Goal: Information Seeking & Learning: Learn about a topic

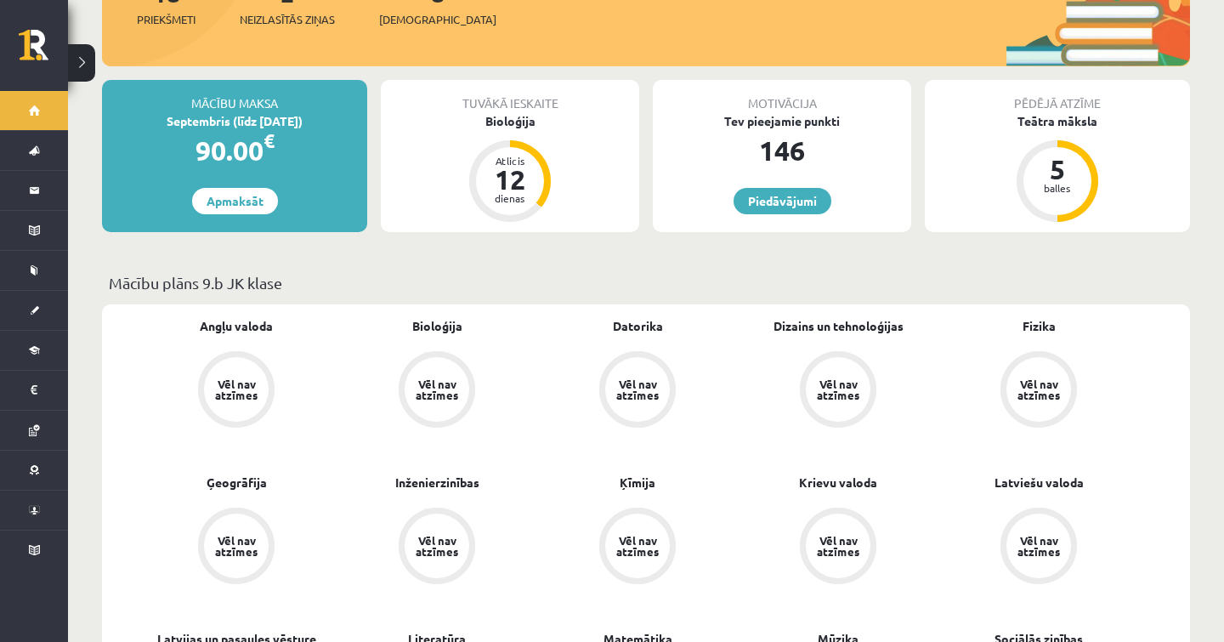
scroll to position [193, 0]
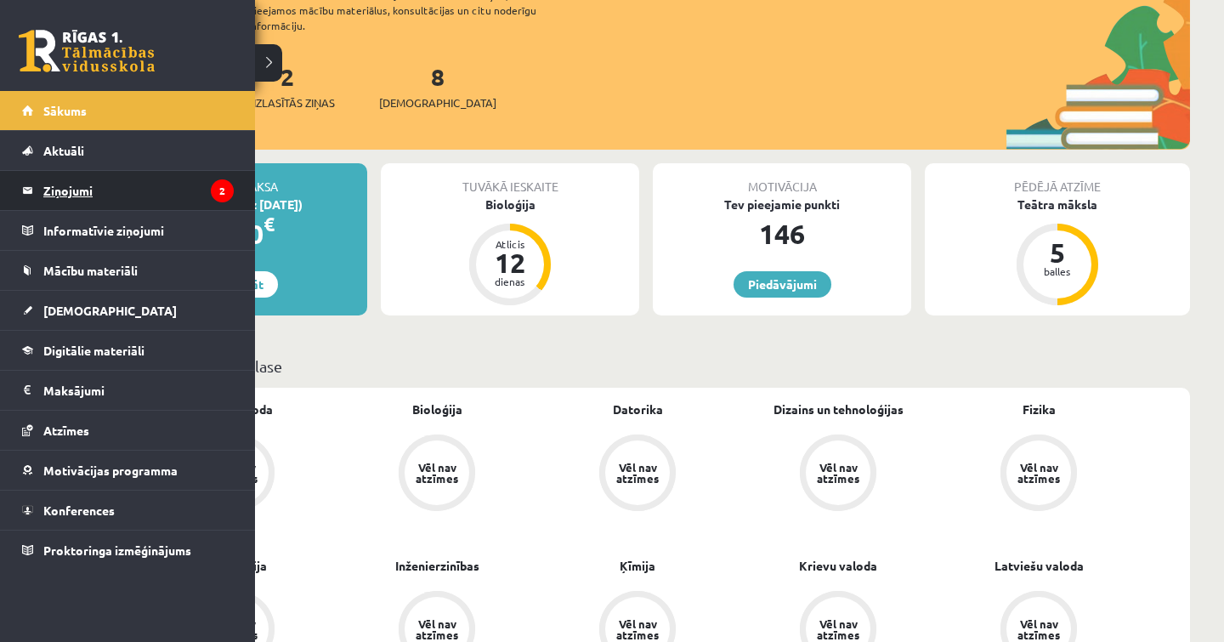
click at [102, 194] on legend "Ziņojumi 2" at bounding box center [138, 190] width 190 height 39
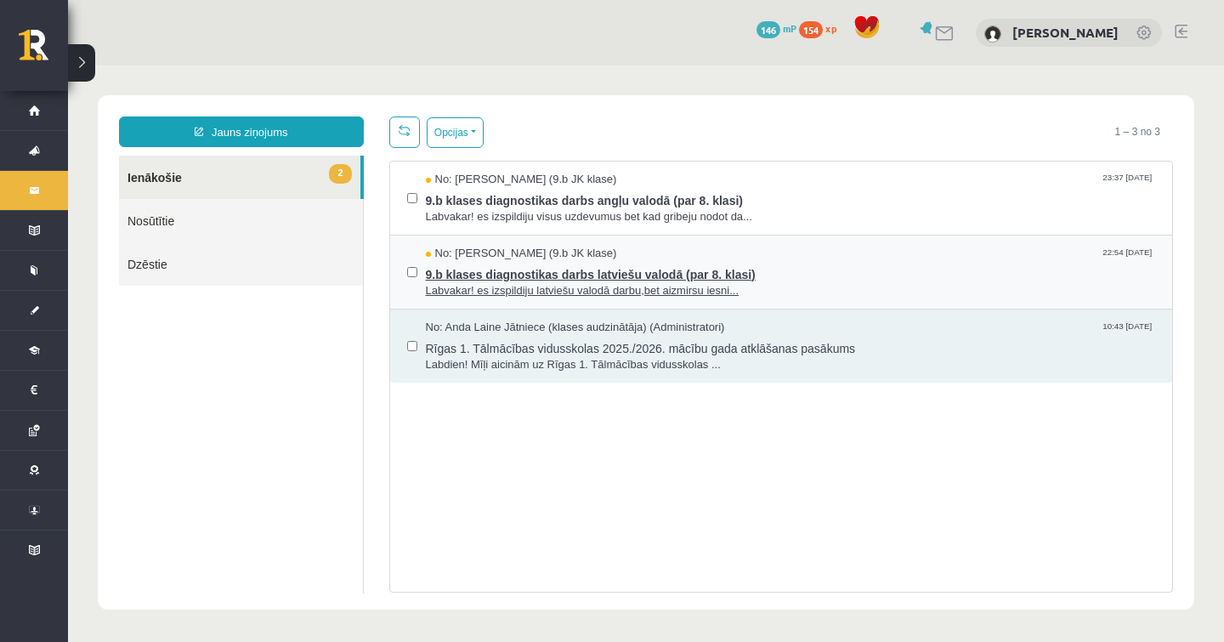
click at [685, 284] on span "Labvakar! es izspildiju latviešu valodā darbu,bet aizmirsu iesni..." at bounding box center [791, 291] width 730 height 16
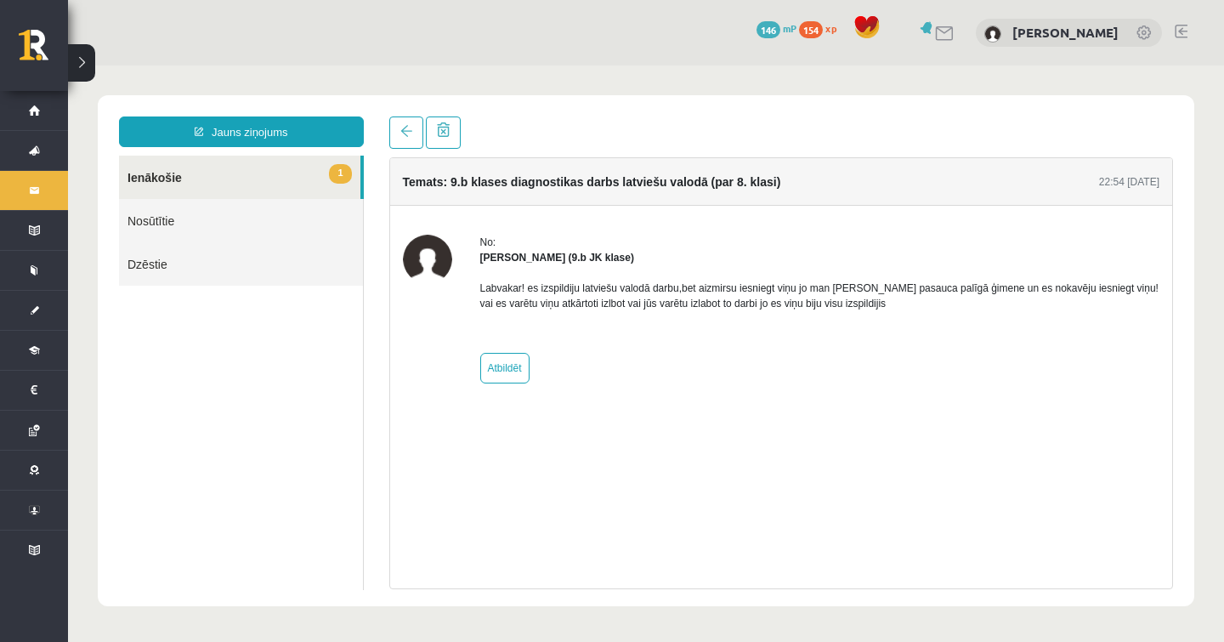
click at [212, 194] on link "1 Ienākošie" at bounding box center [239, 177] width 241 height 43
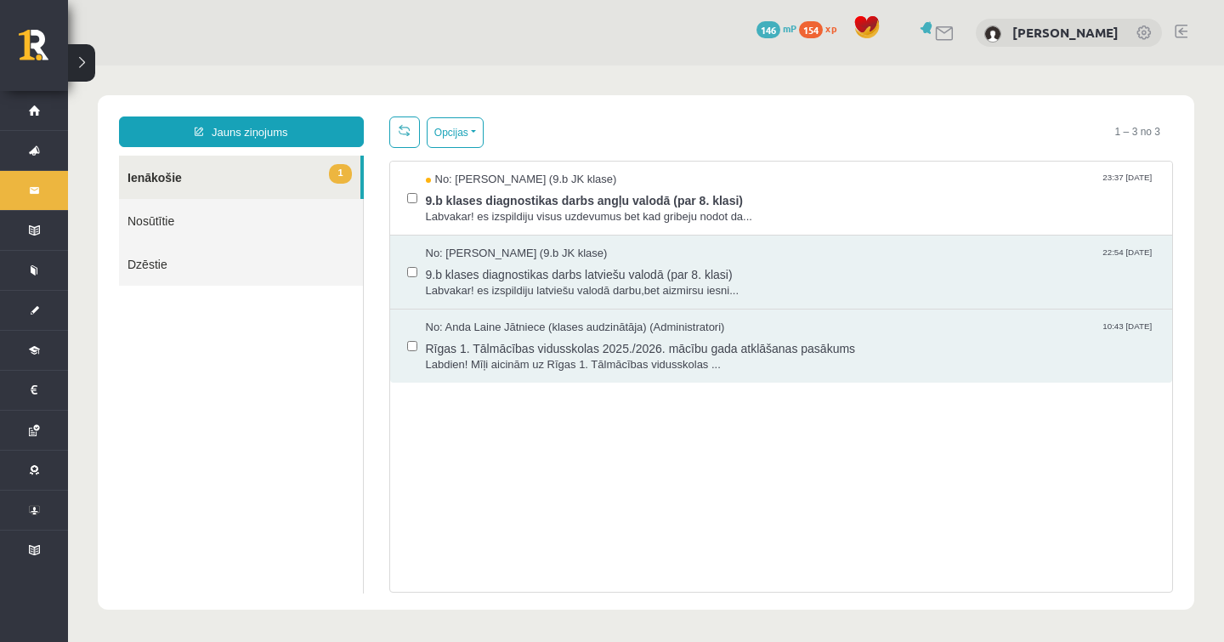
click at [170, 175] on link "1 Ienākošie" at bounding box center [239, 177] width 241 height 43
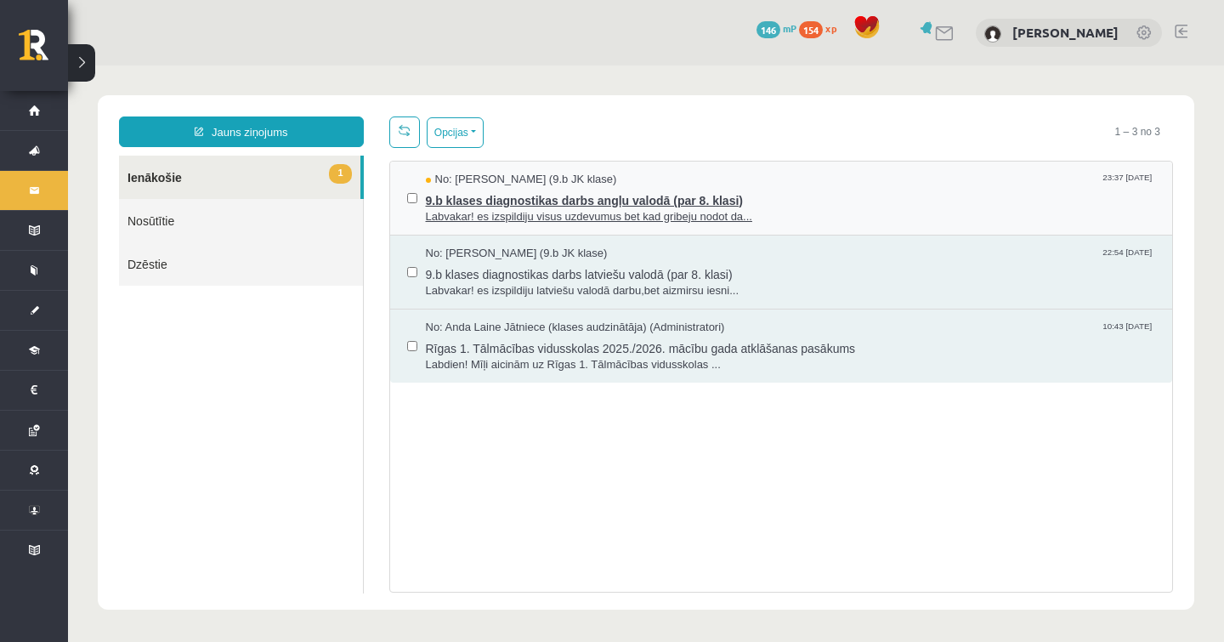
click at [637, 214] on span "Labvakar! es izspildiju visus uzdevumus bet kad gribeju nodot da..." at bounding box center [791, 217] width 730 height 16
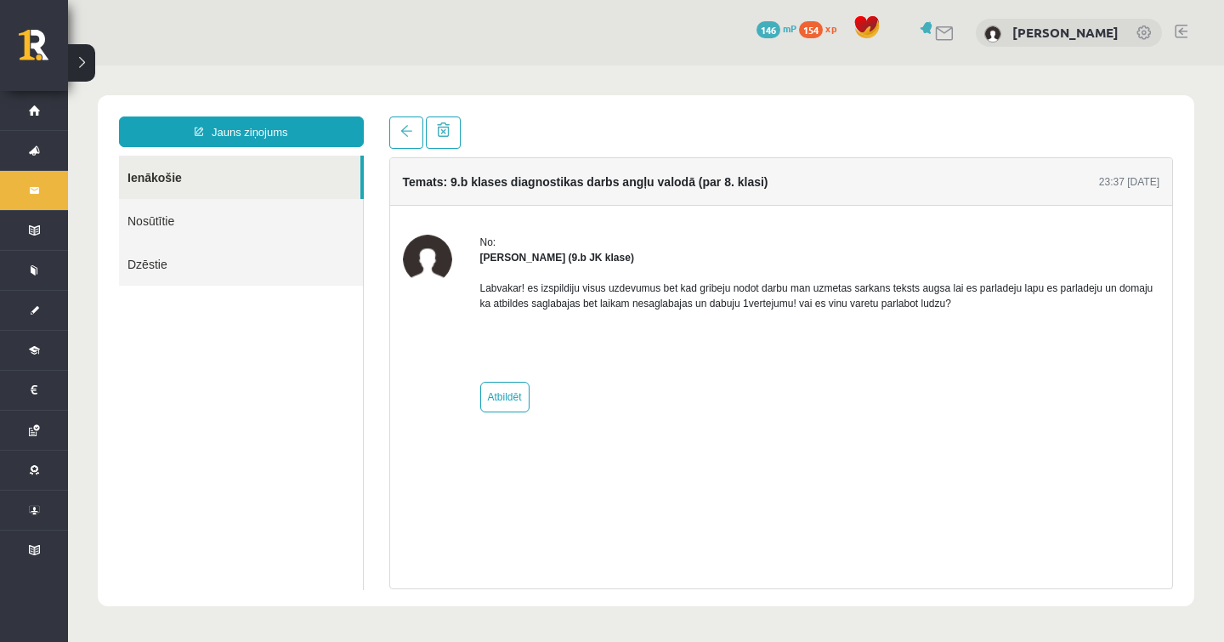
click at [503, 195] on div "Temats: 9.b klases diagnostikas darbs angļu valodā (par 8. klasi) 23:37 03/09/2…" at bounding box center [781, 182] width 783 height 48
click at [484, 184] on h4 "Temats: 9.b klases diagnostikas darbs angļu valodā (par 8. klasi)" at bounding box center [585, 182] width 365 height 14
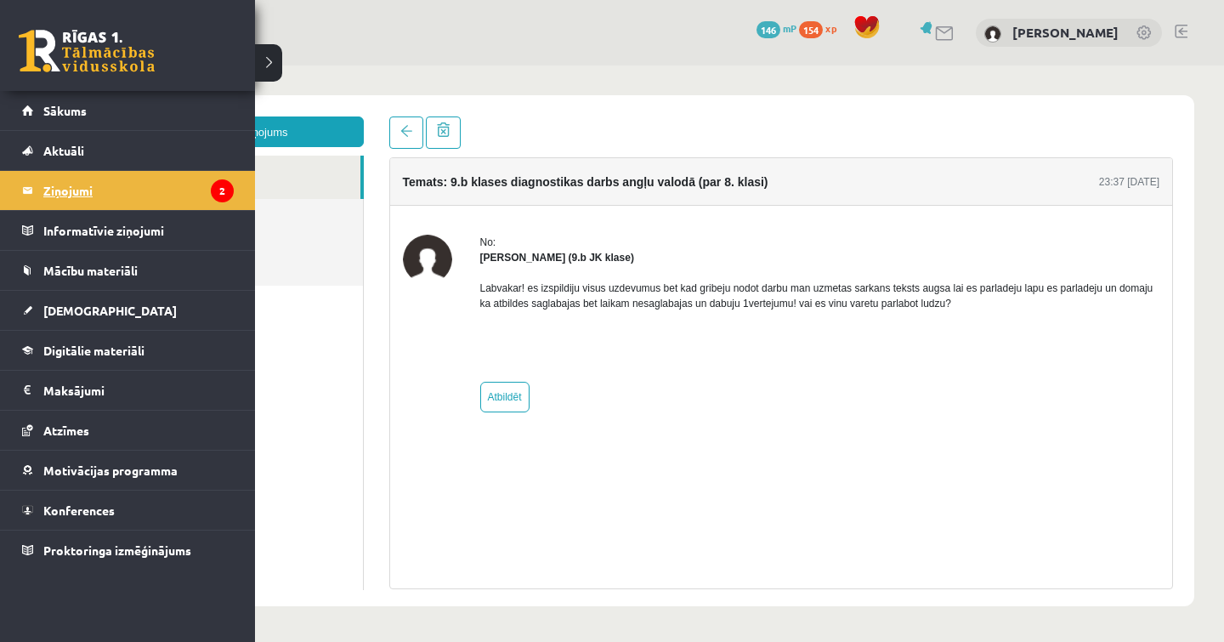
click at [89, 191] on legend "Ziņojumi 2" at bounding box center [138, 190] width 190 height 39
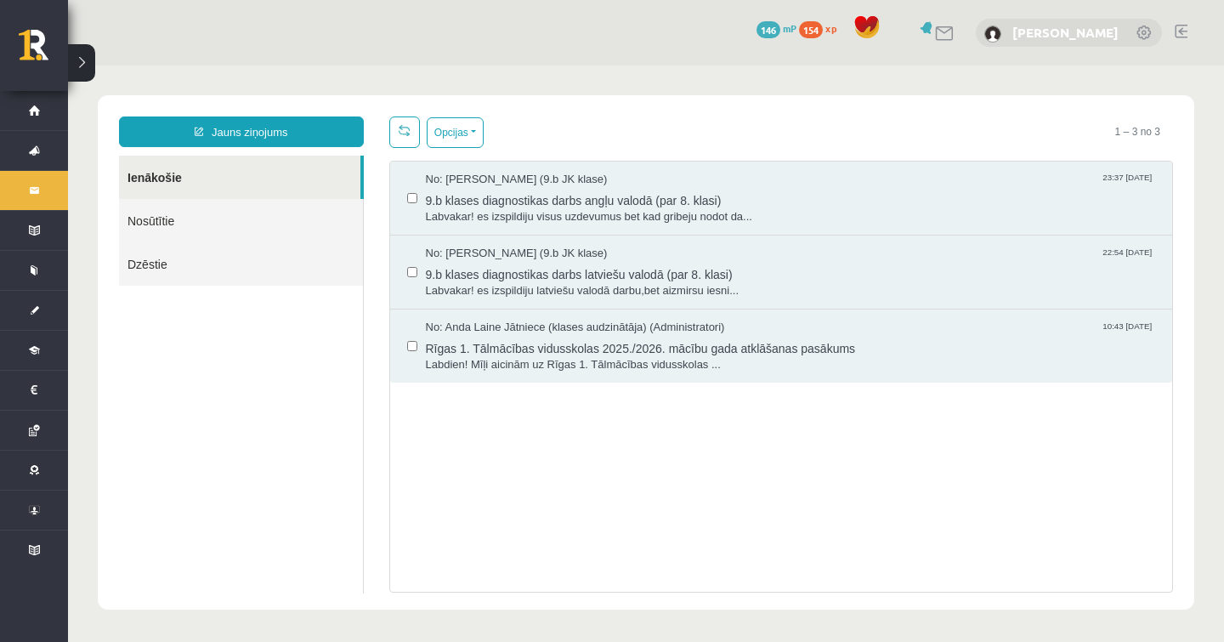
click at [1110, 27] on link "[PERSON_NAME]" at bounding box center [1065, 32] width 106 height 17
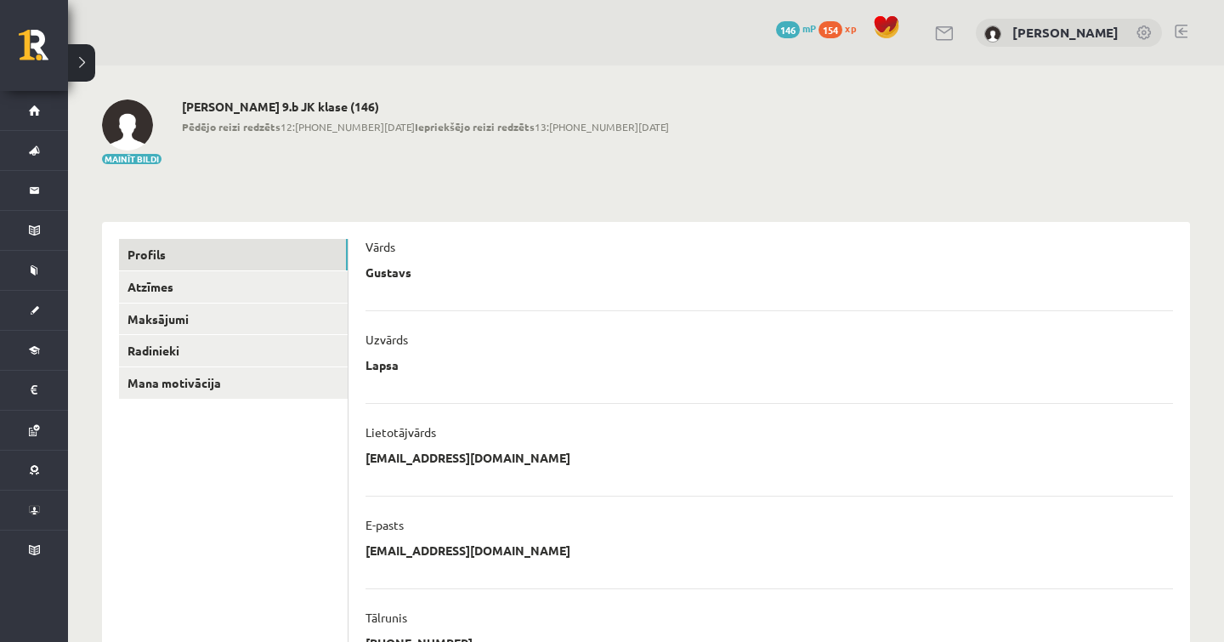
click at [1147, 32] on link at bounding box center [1144, 33] width 17 height 17
drag, startPoint x: 0, startPoint y: 0, endPoint x: 1146, endPoint y: 32, distance: 1146.8
click at [1146, 32] on link at bounding box center [1144, 33] width 17 height 17
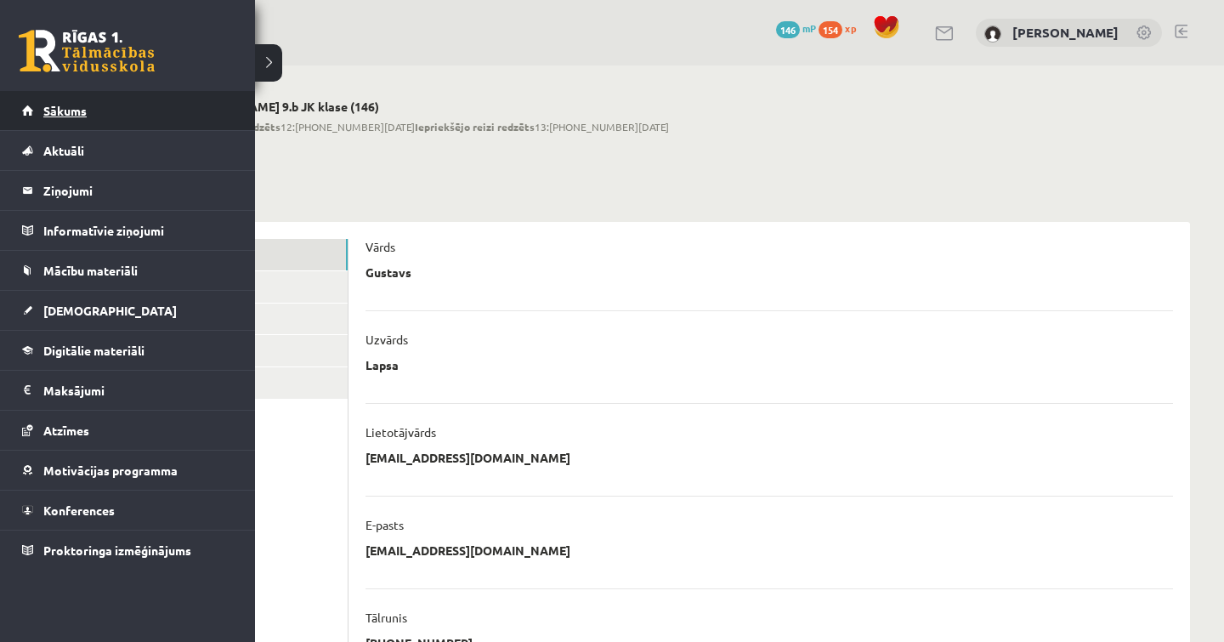
click at [94, 114] on link "Sākums" at bounding box center [128, 110] width 212 height 39
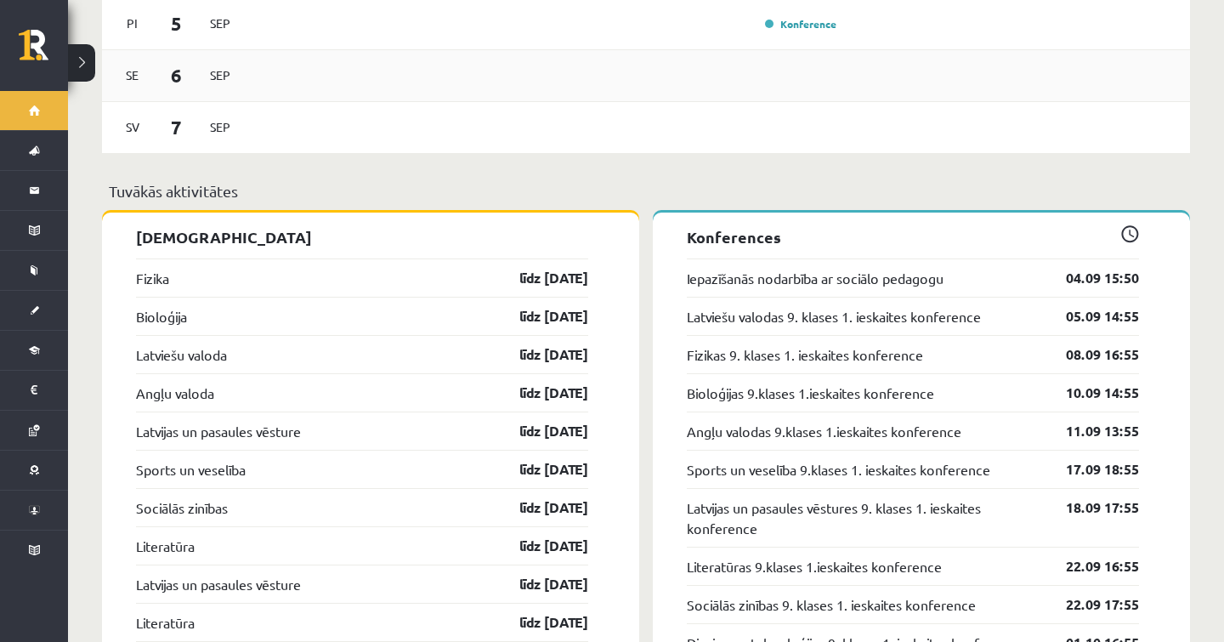
scroll to position [1553, 0]
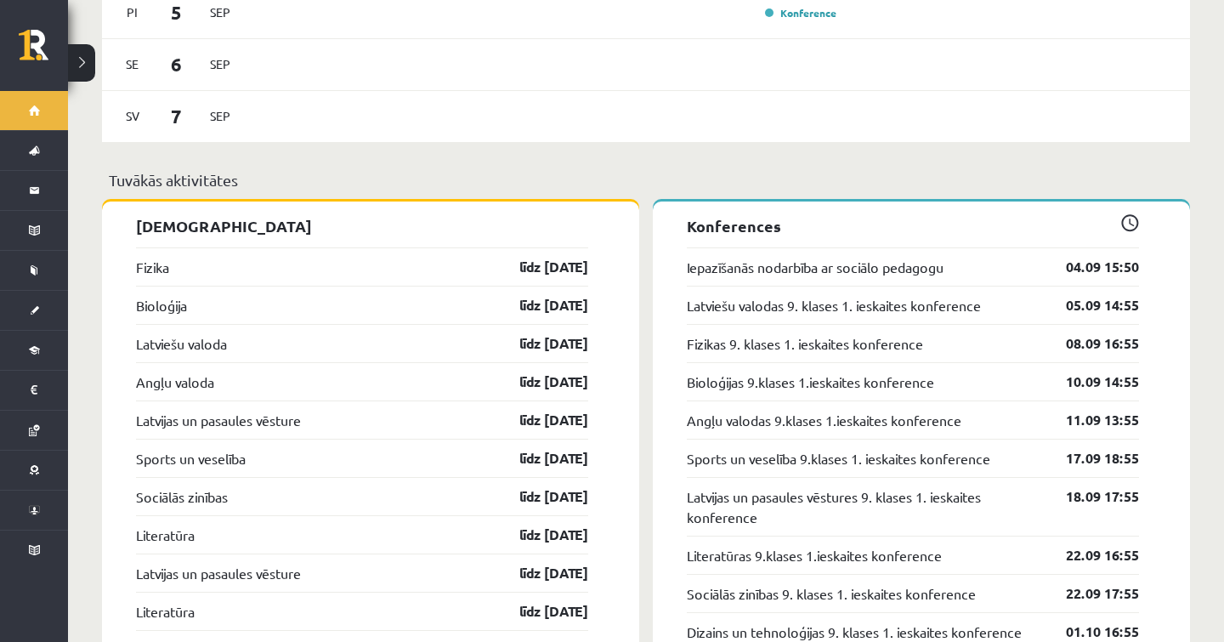
click at [207, 248] on div "Fizika līdz [DATE]" at bounding box center [362, 266] width 452 height 38
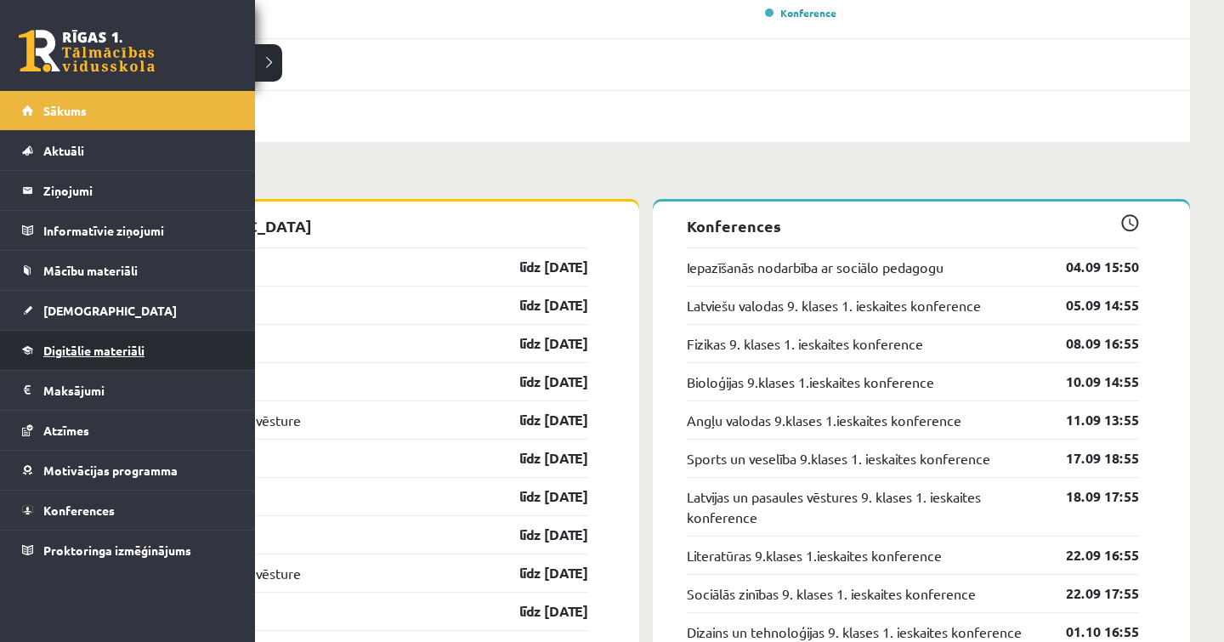
click at [123, 353] on span "Digitālie materiāli" at bounding box center [93, 349] width 101 height 15
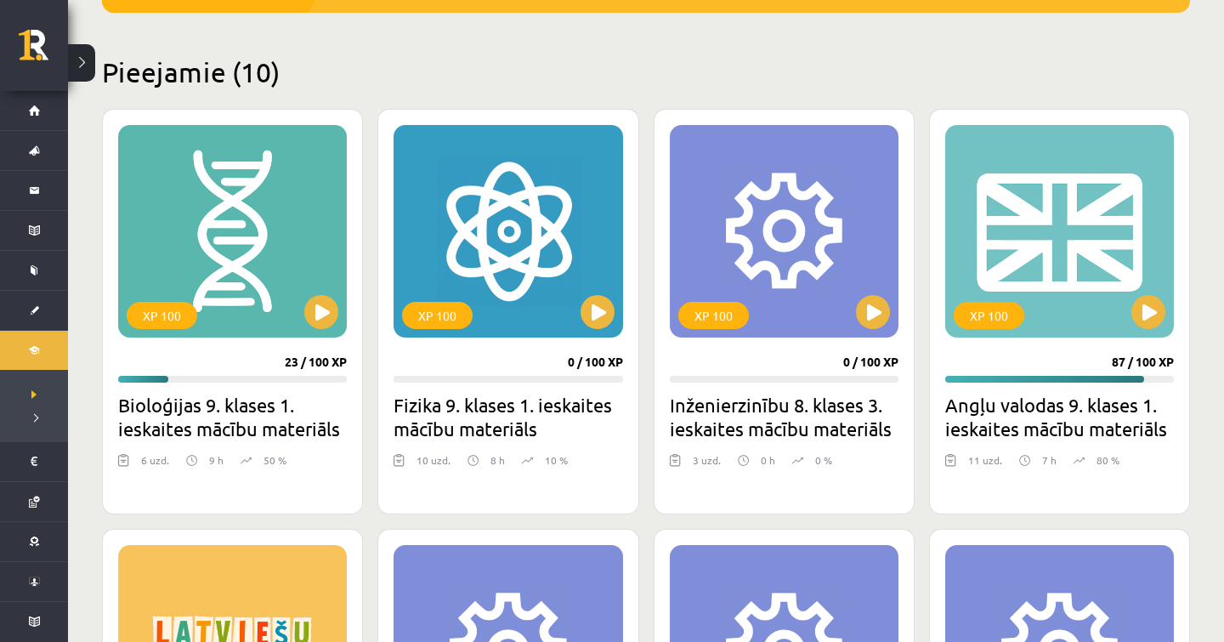
scroll to position [388, 0]
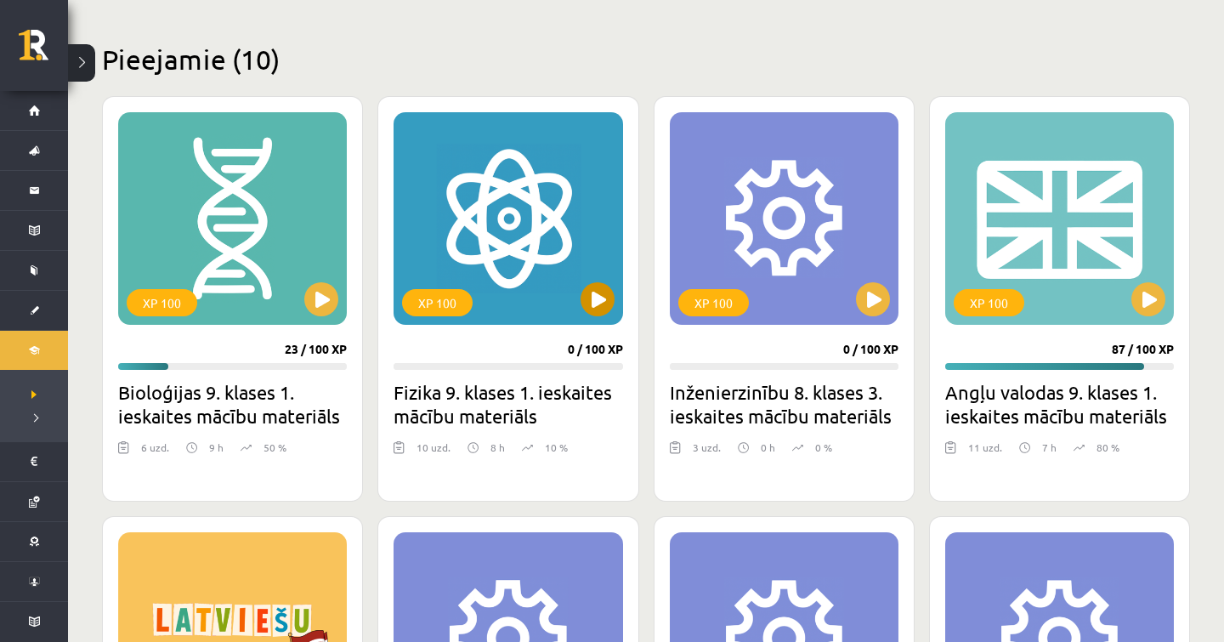
click at [608, 292] on button at bounding box center [597, 299] width 34 height 34
drag, startPoint x: 610, startPoint y: 285, endPoint x: 765, endPoint y: 444, distance: 221.7
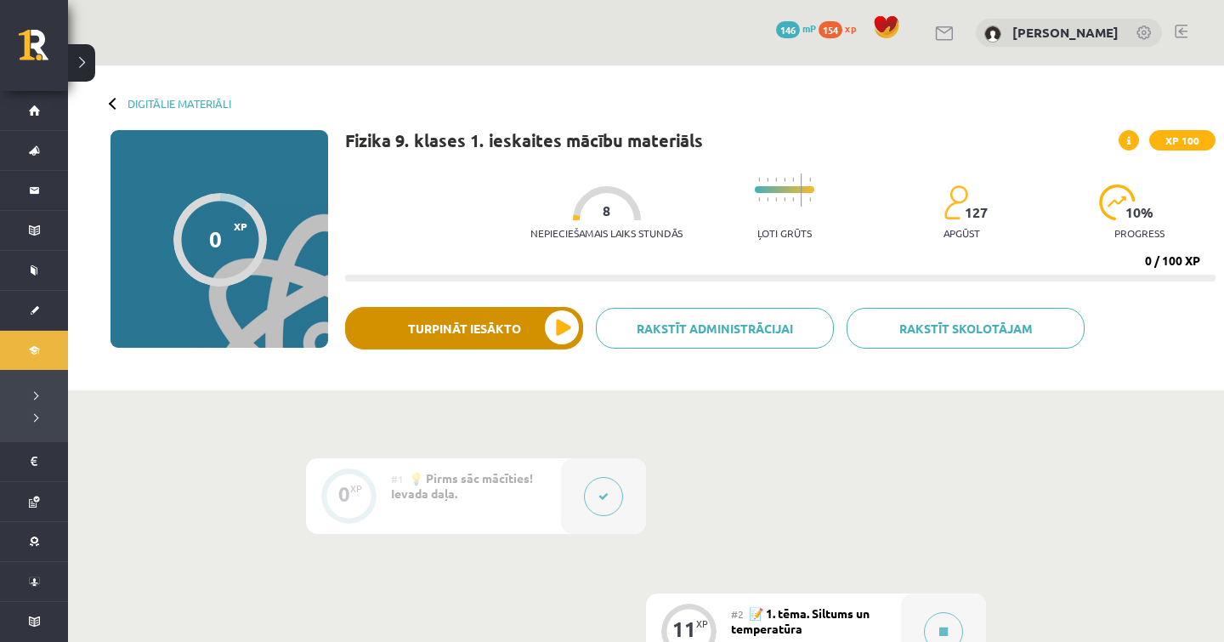
click at [553, 319] on button "Turpināt iesākto" at bounding box center [464, 328] width 238 height 42
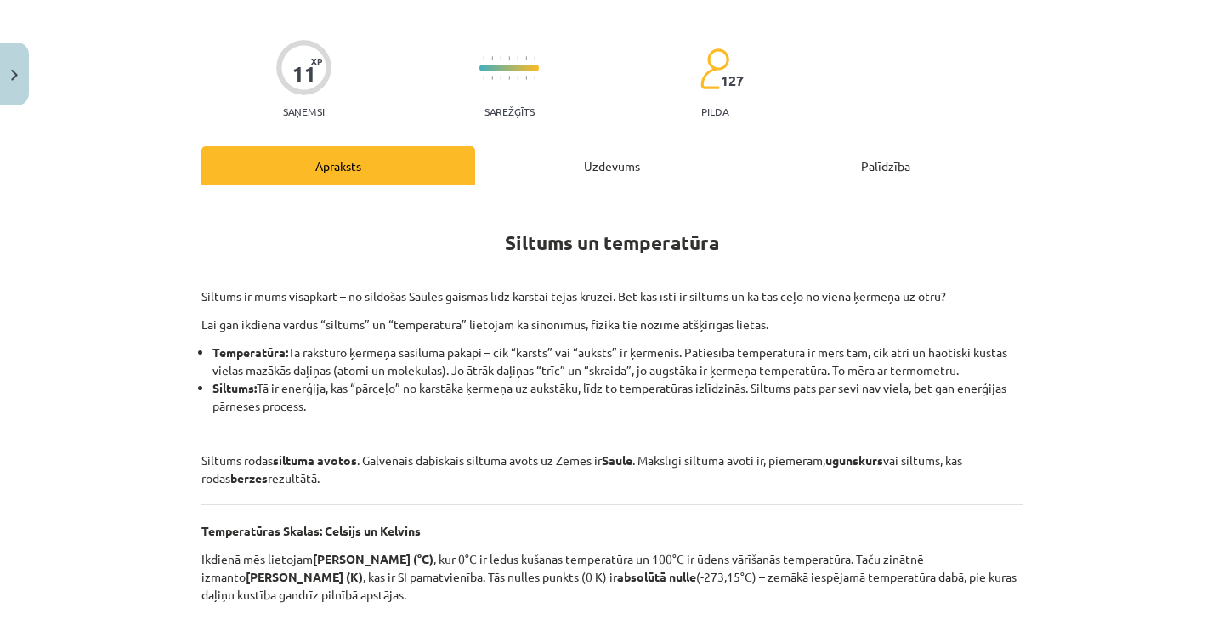
scroll to position [105, 0]
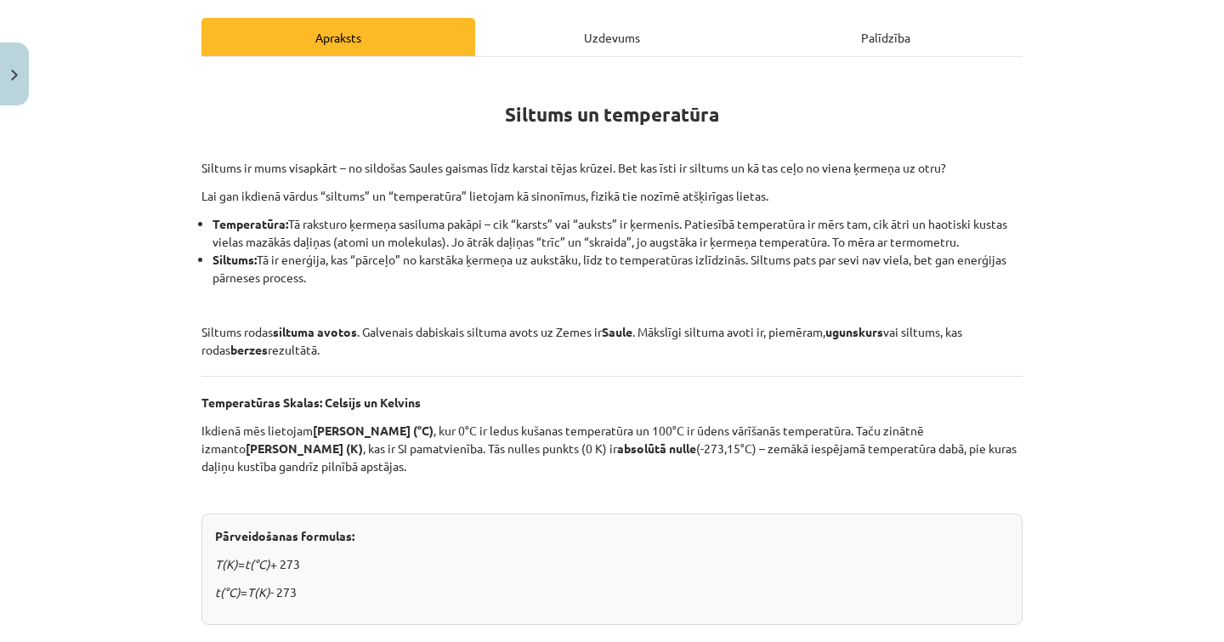
click at [574, 26] on div "Uzdevums" at bounding box center [612, 37] width 274 height 38
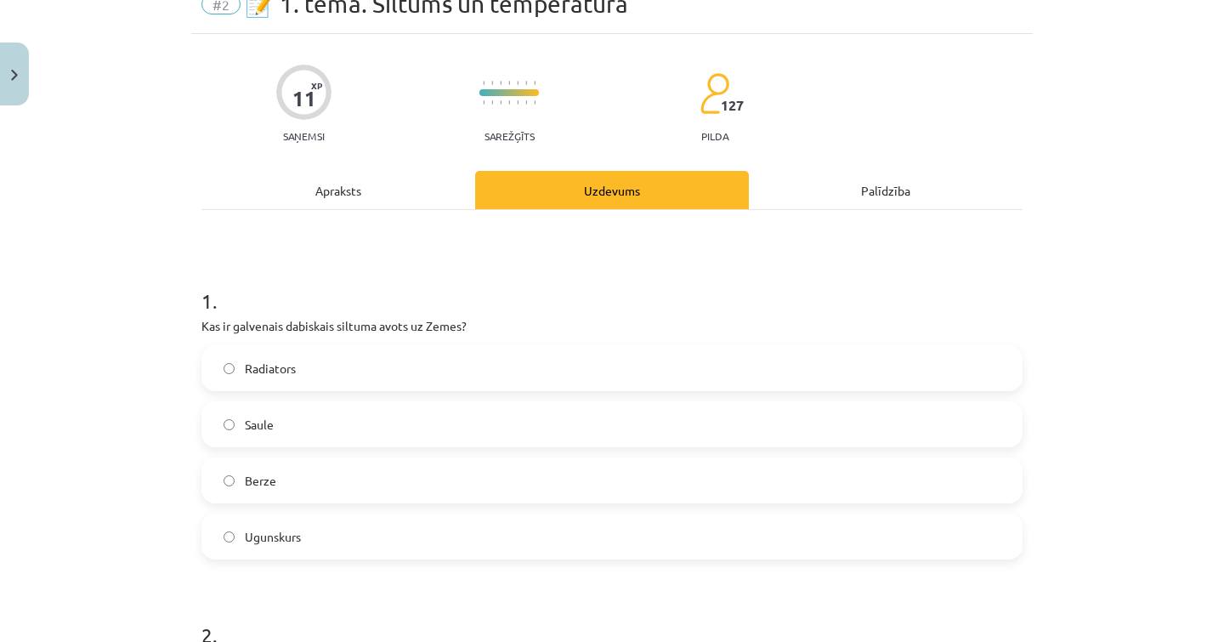
scroll to position [81, 0]
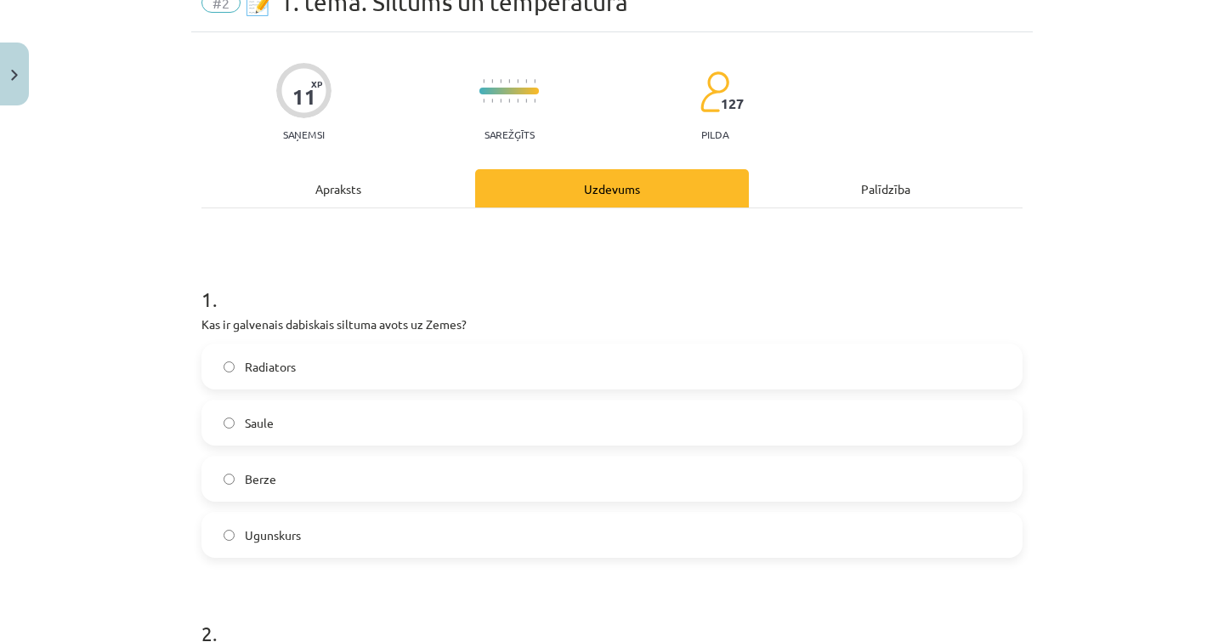
click at [325, 430] on label "Saule" at bounding box center [611, 422] width 817 height 42
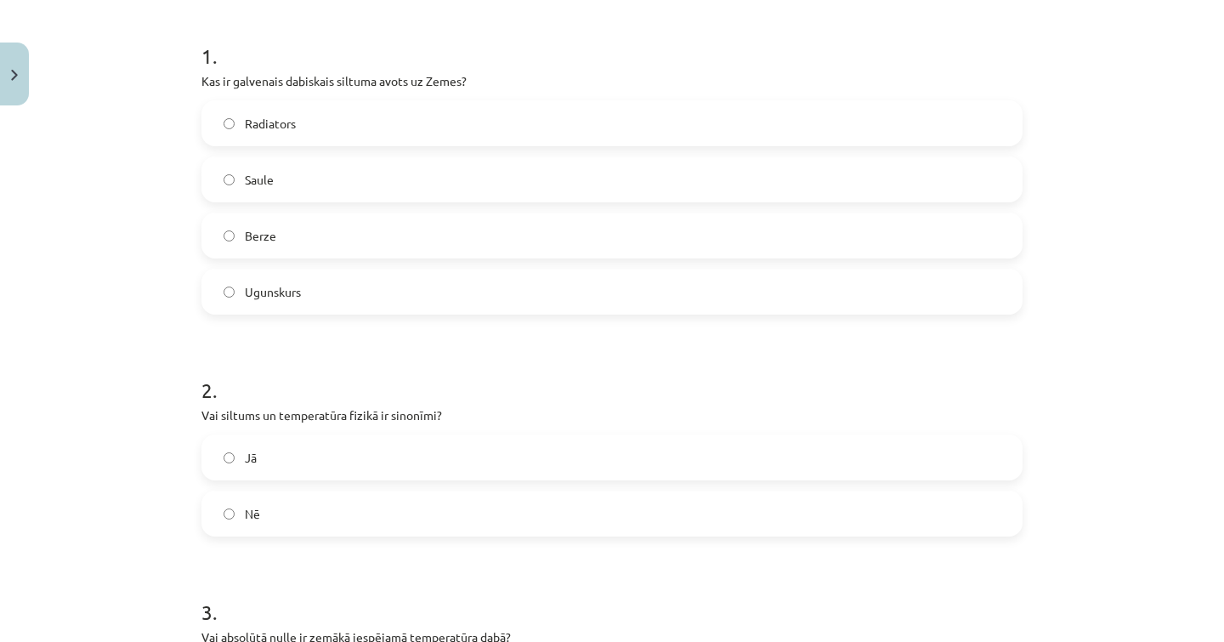
scroll to position [328, 0]
click at [398, 450] on label "Jā" at bounding box center [611, 453] width 817 height 42
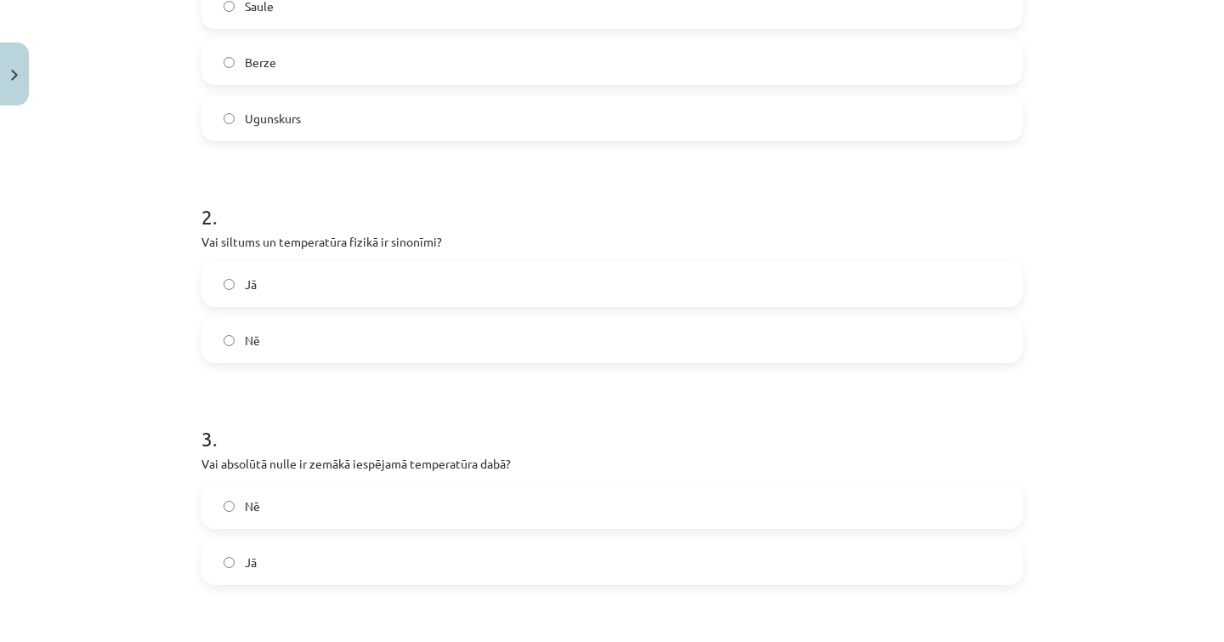
scroll to position [501, 0]
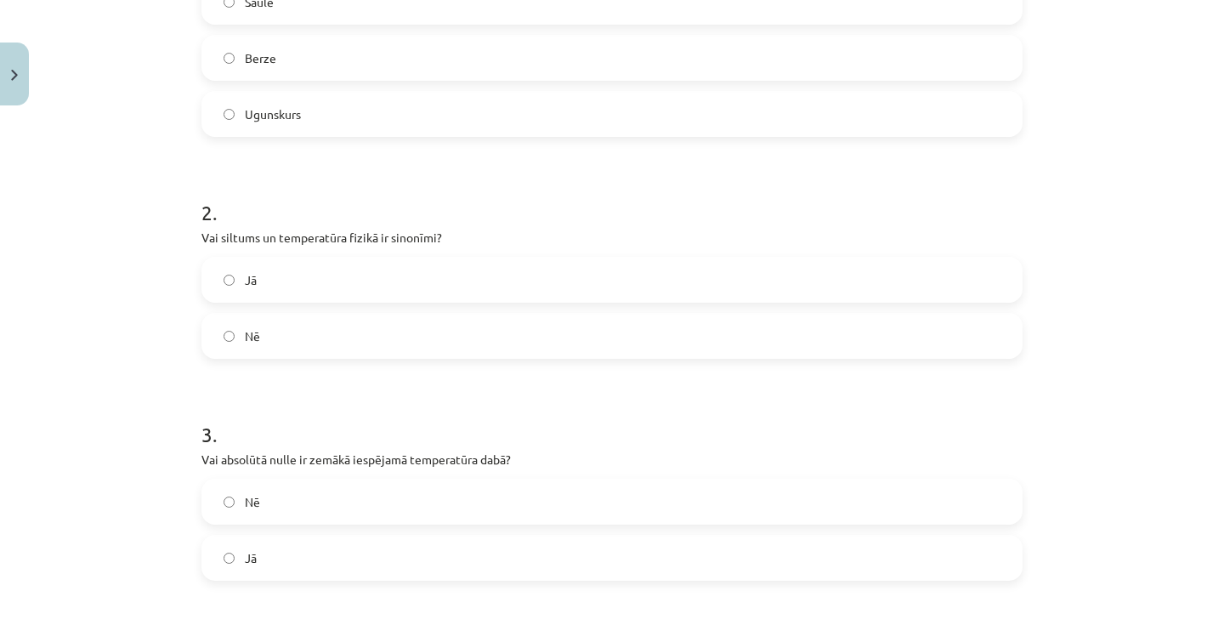
click at [416, 511] on label "Nē" at bounding box center [611, 501] width 817 height 42
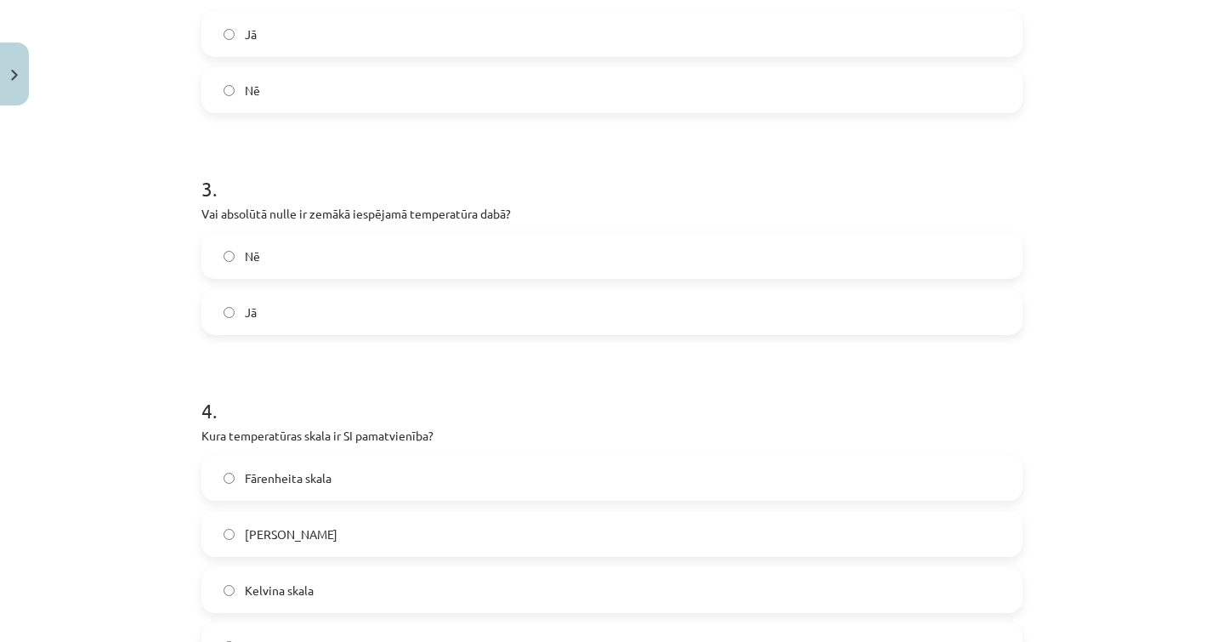
scroll to position [749, 0]
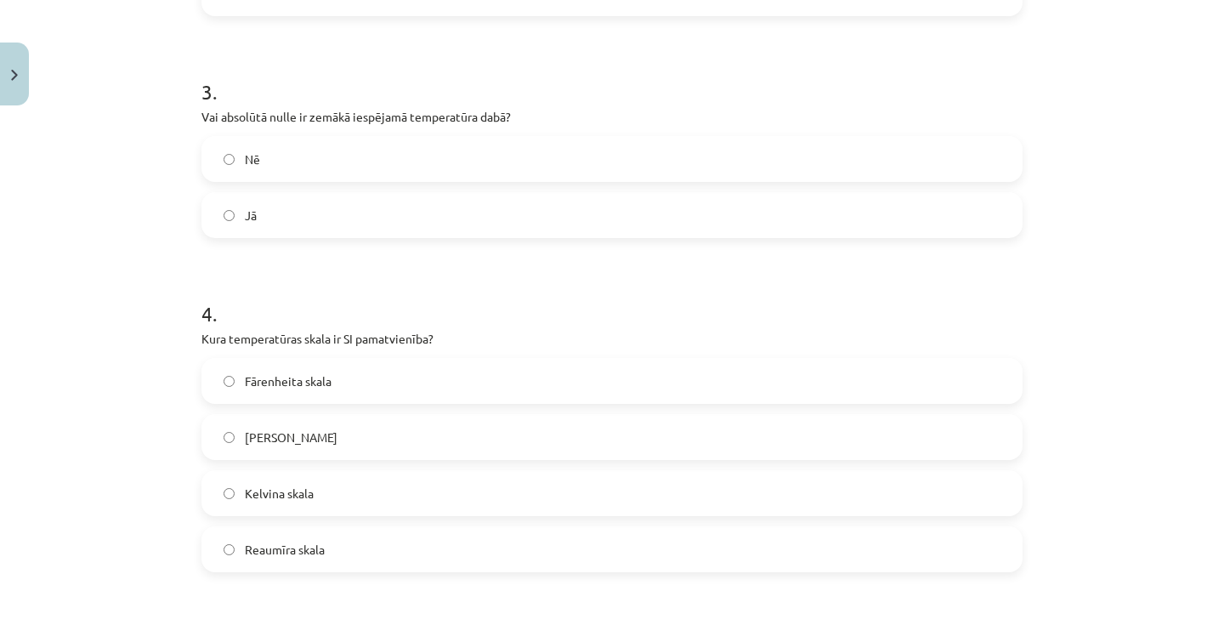
click at [359, 445] on label "Celsija skala" at bounding box center [611, 437] width 817 height 42
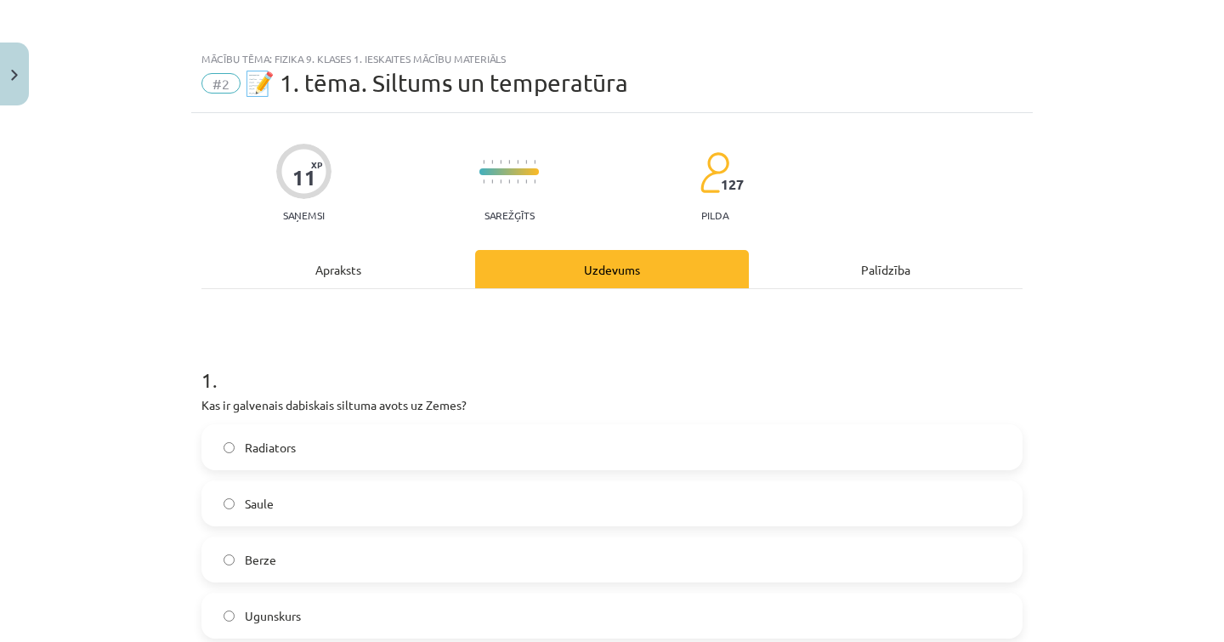
scroll to position [0, 0]
click at [284, 278] on div "Apraksts" at bounding box center [338, 269] width 274 height 38
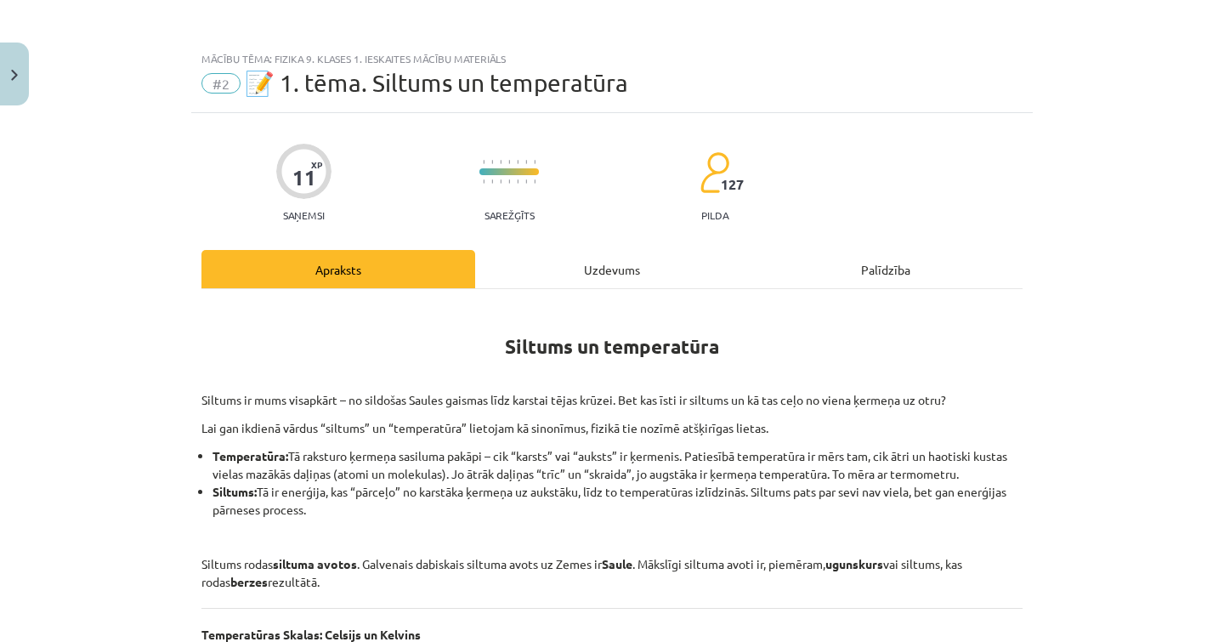
click at [559, 272] on div "Uzdevums" at bounding box center [612, 269] width 274 height 38
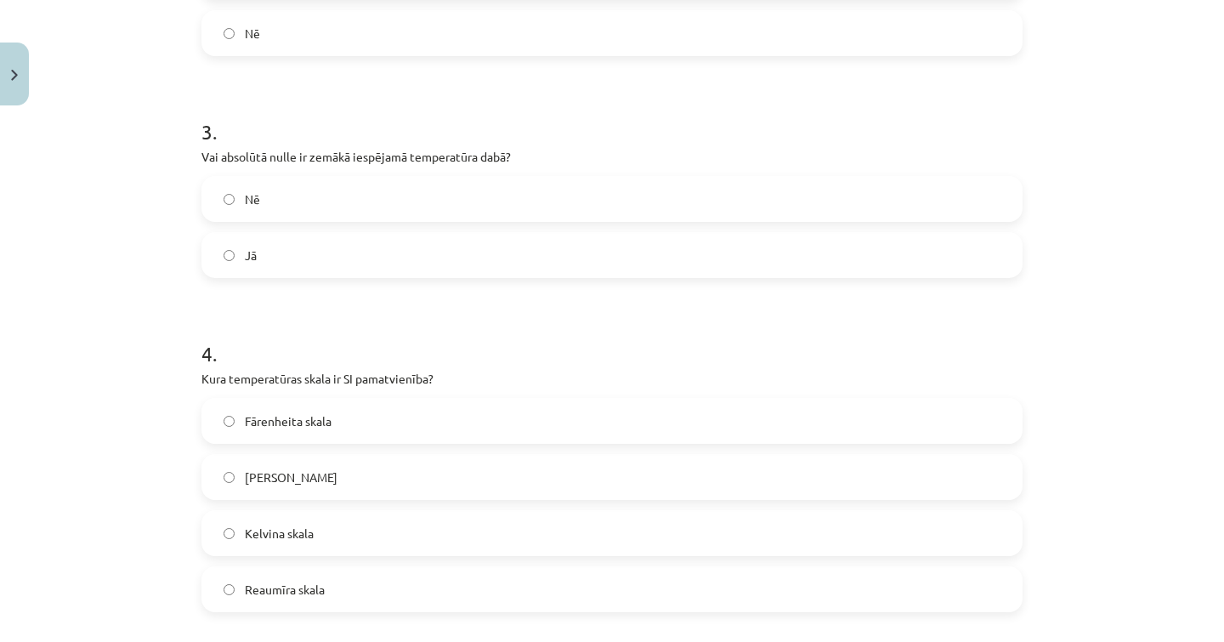
scroll to position [778, 0]
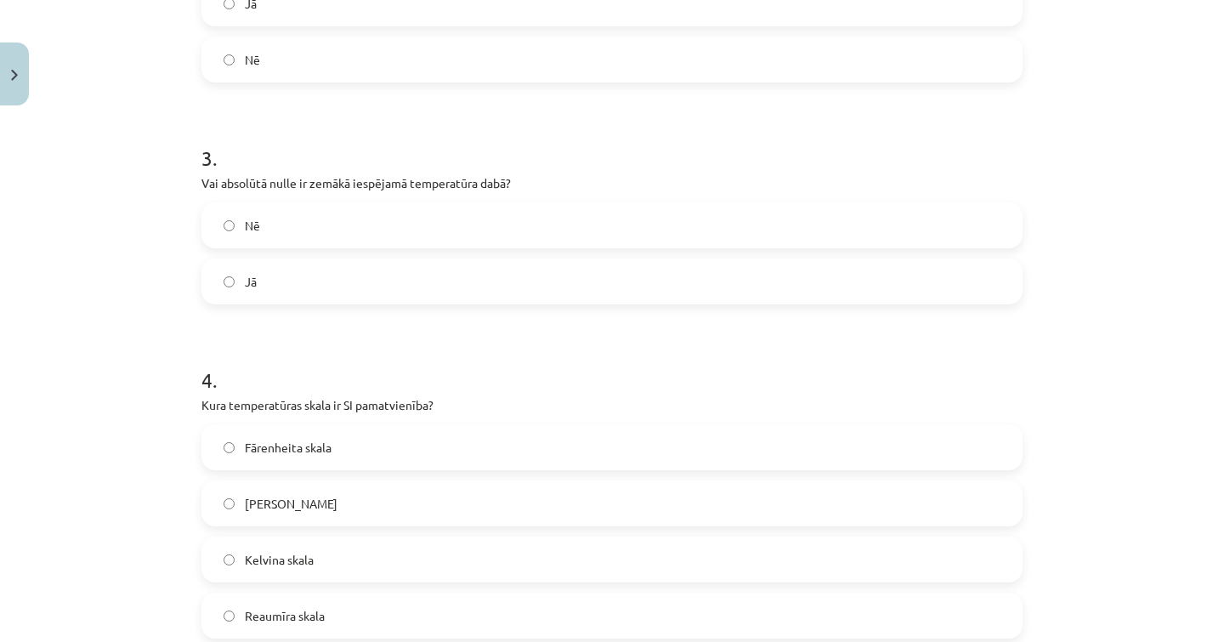
click at [306, 570] on label "Kelvina skala" at bounding box center [611, 559] width 817 height 42
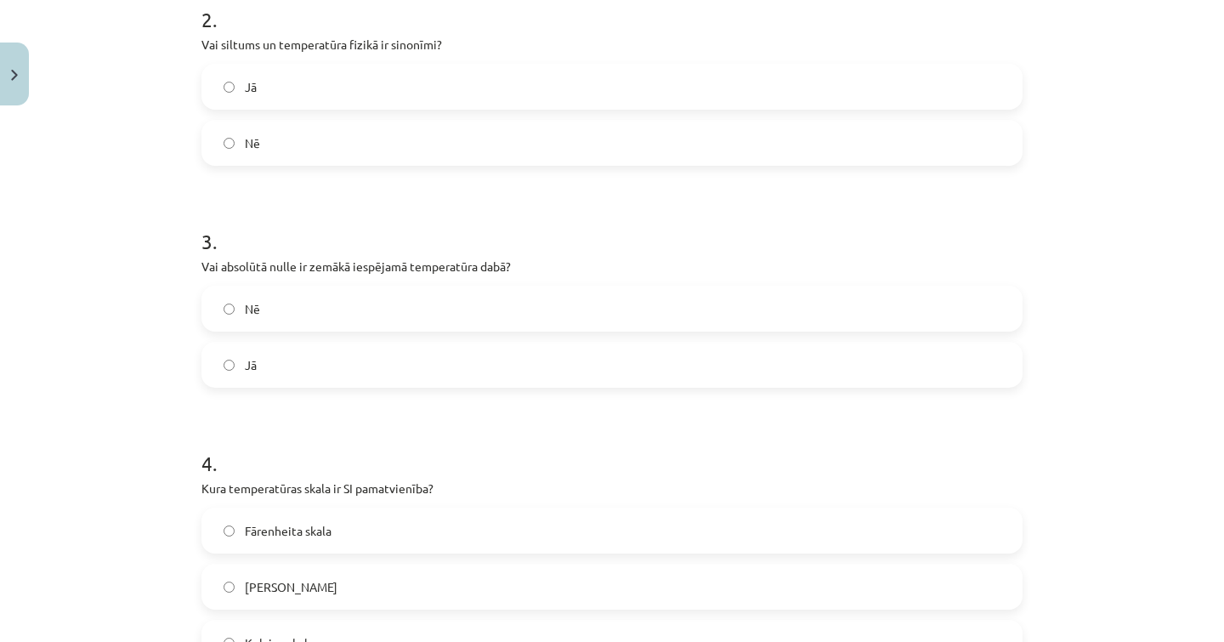
scroll to position [687, 0]
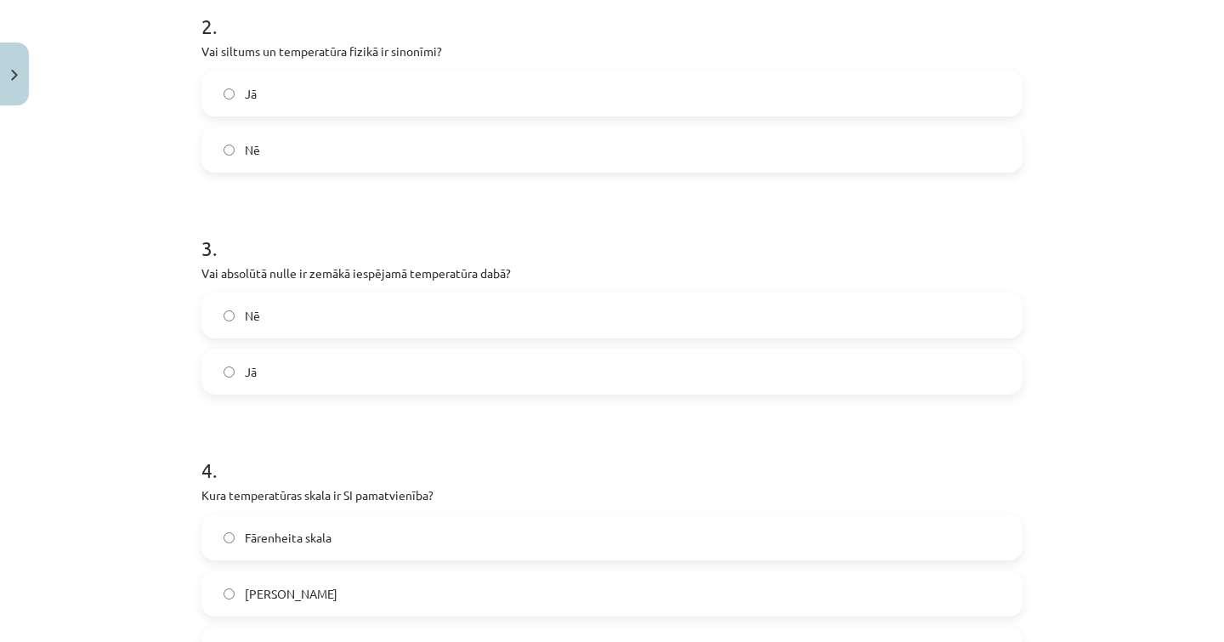
click at [332, 173] on form "1 . Kas ir galvenais dabiskais siltuma avots uz Zemes? Radiators Saule Berze Ug…" at bounding box center [611, 328] width 821 height 1355
click at [333, 161] on label "Nē" at bounding box center [611, 149] width 817 height 42
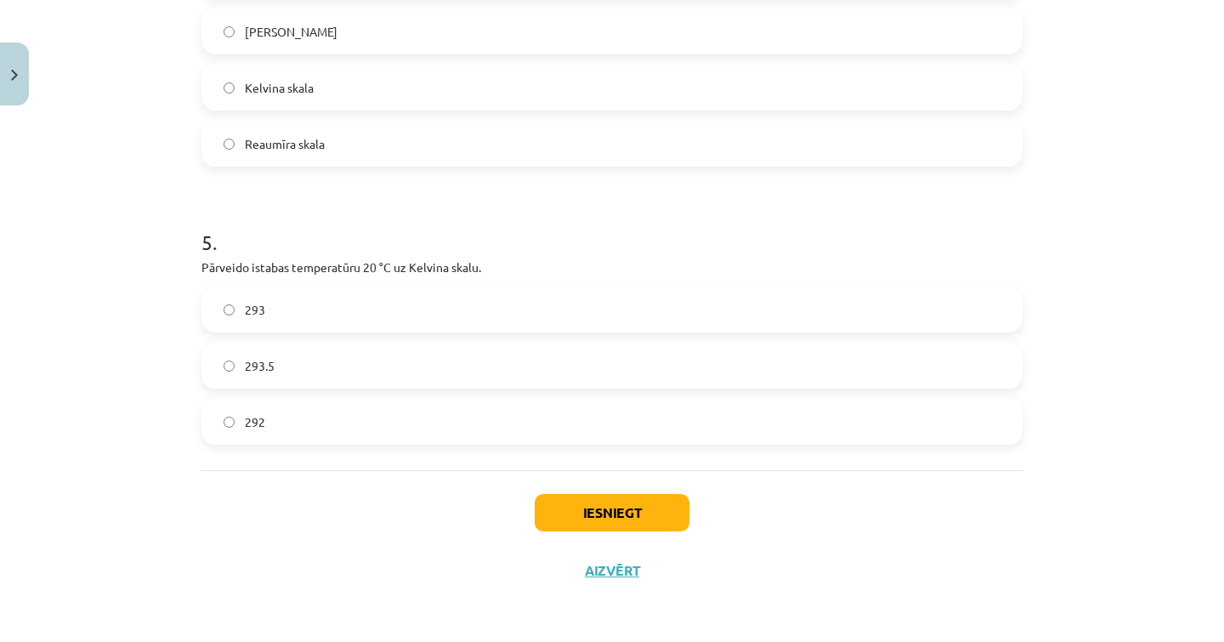
scroll to position [1252, 0]
click at [315, 308] on label "293" at bounding box center [611, 309] width 817 height 42
click at [614, 499] on button "Iesniegt" at bounding box center [612, 512] width 155 height 37
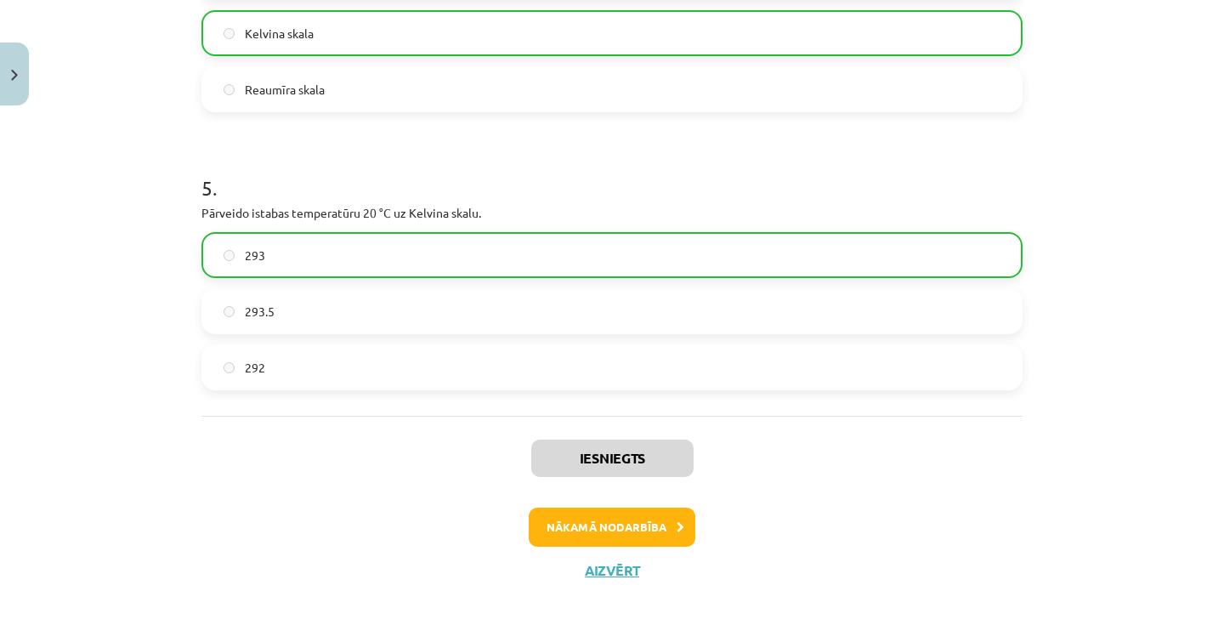
click at [636, 519] on button "Nākamā nodarbība" at bounding box center [612, 526] width 167 height 39
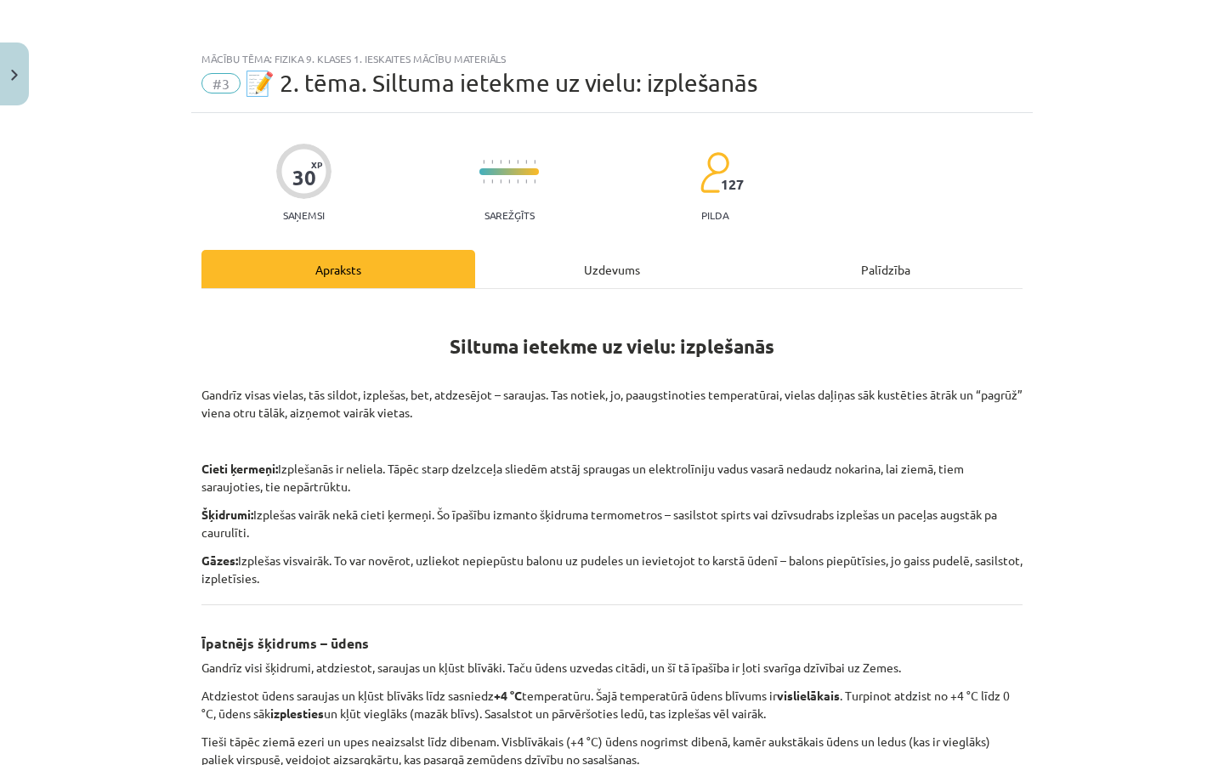
scroll to position [0, 0]
click at [625, 276] on div "Uzdevums" at bounding box center [612, 269] width 274 height 38
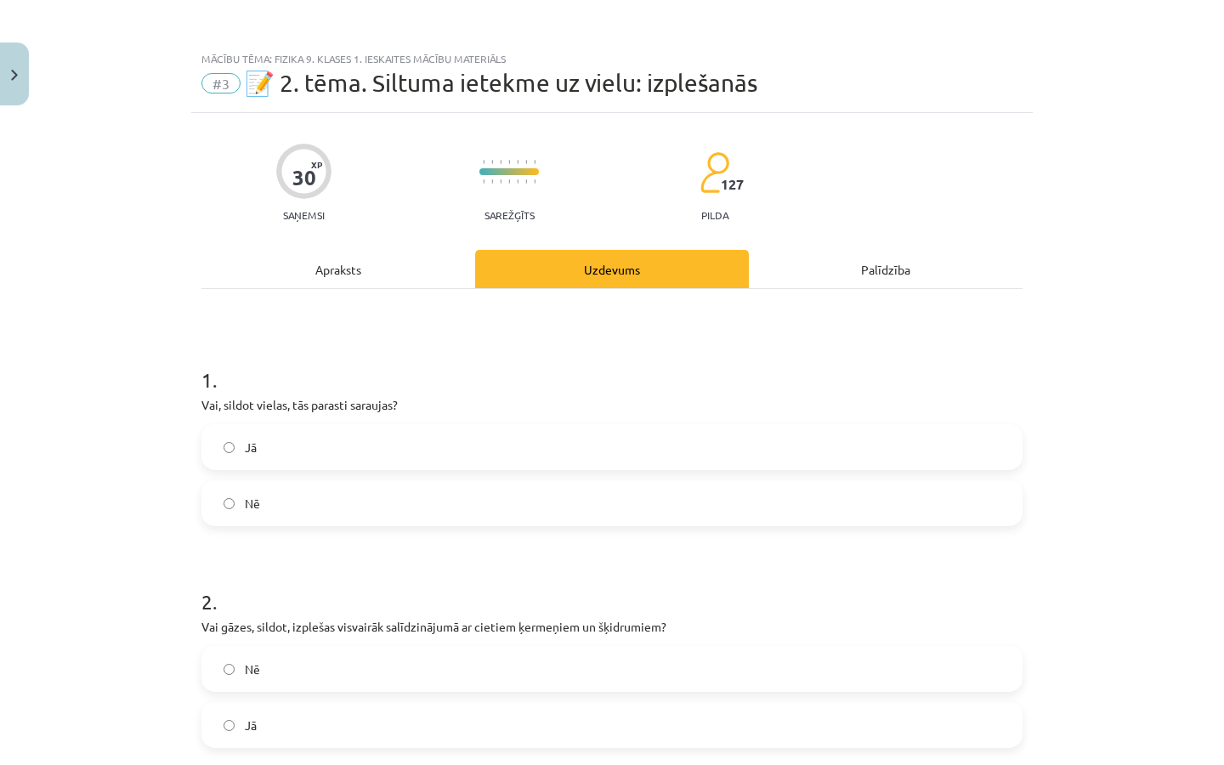
scroll to position [42, 0]
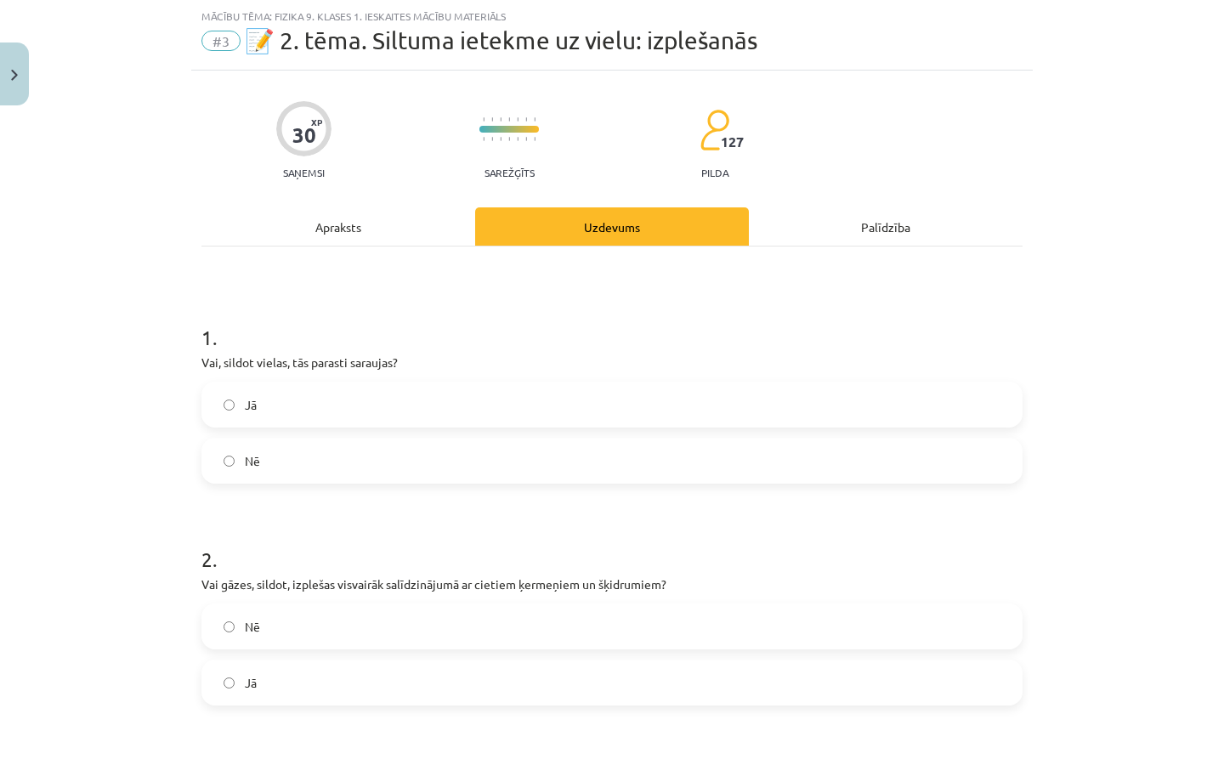
click at [362, 441] on label "Nē" at bounding box center [611, 460] width 817 height 42
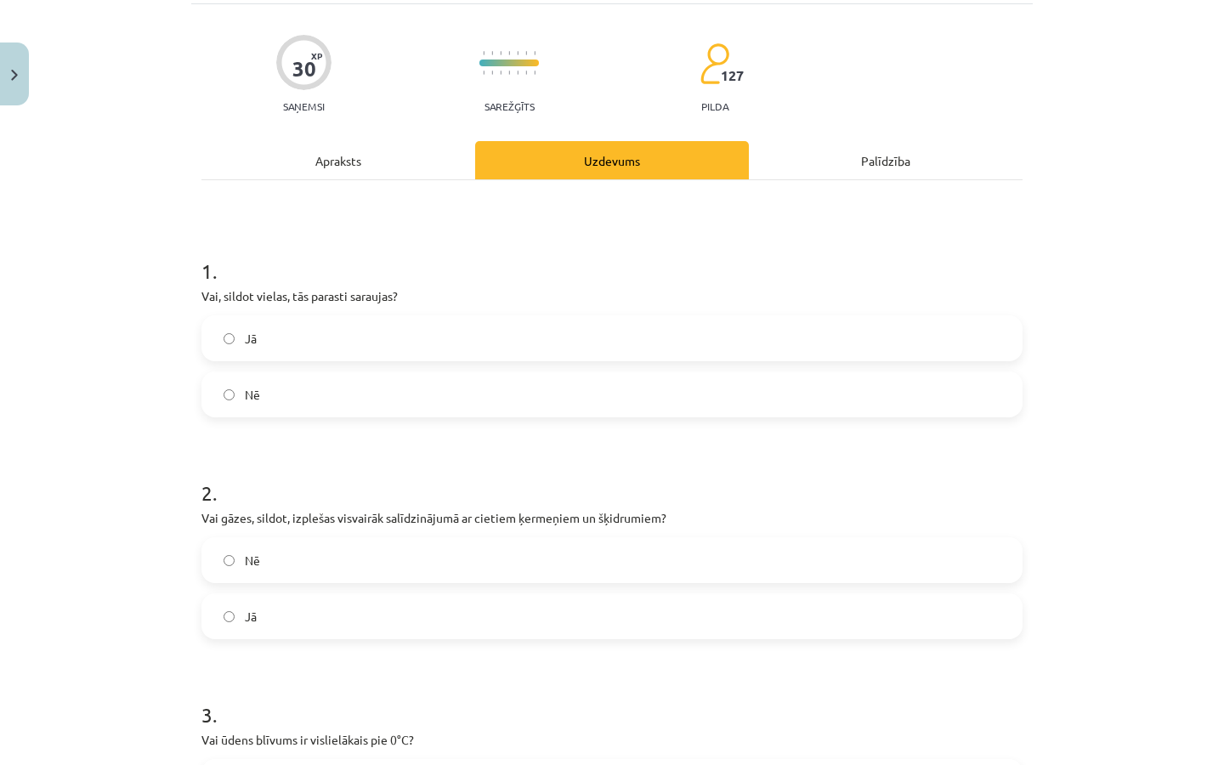
scroll to position [117, 0]
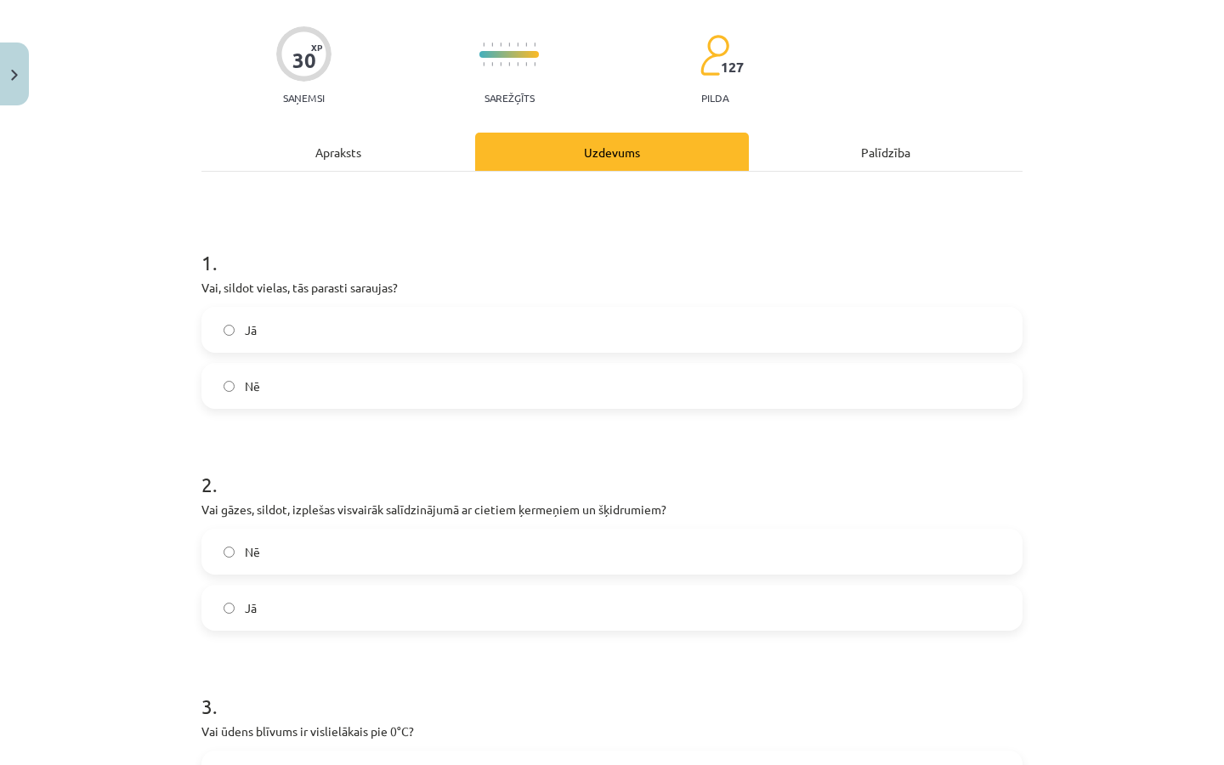
click at [444, 539] on label "Nē" at bounding box center [611, 551] width 817 height 42
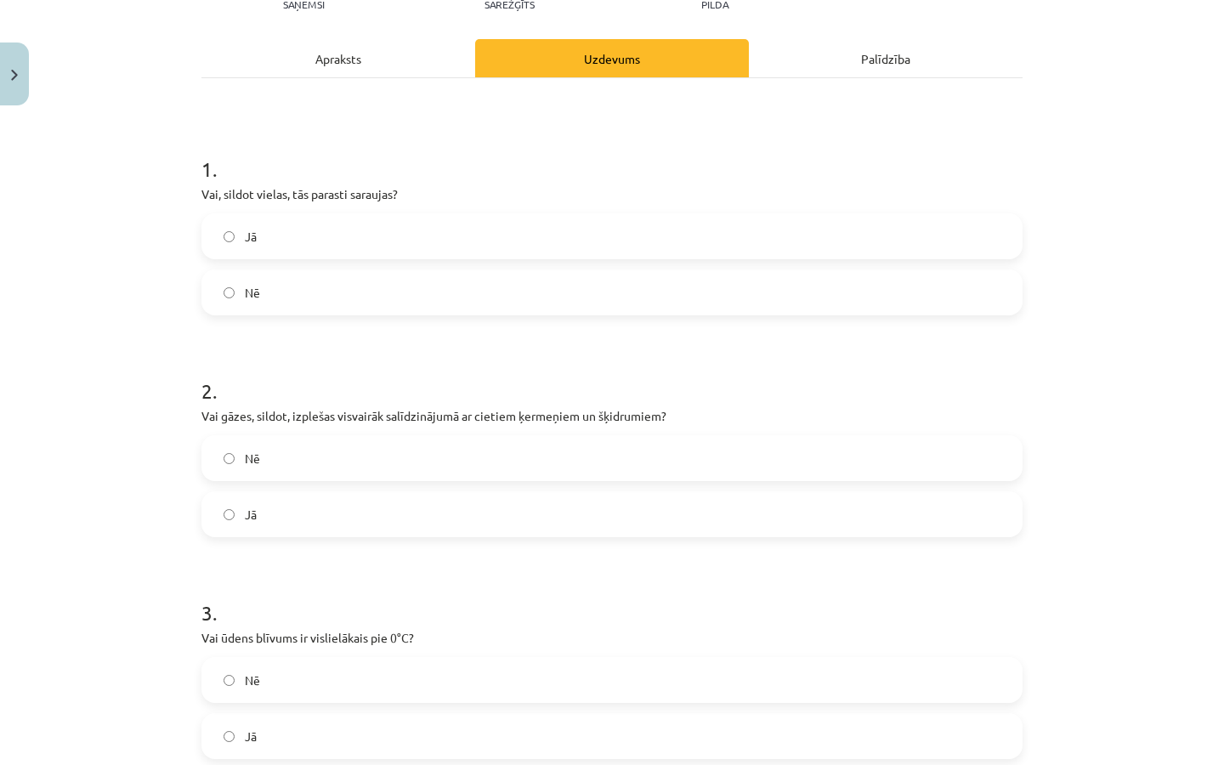
scroll to position [231, 0]
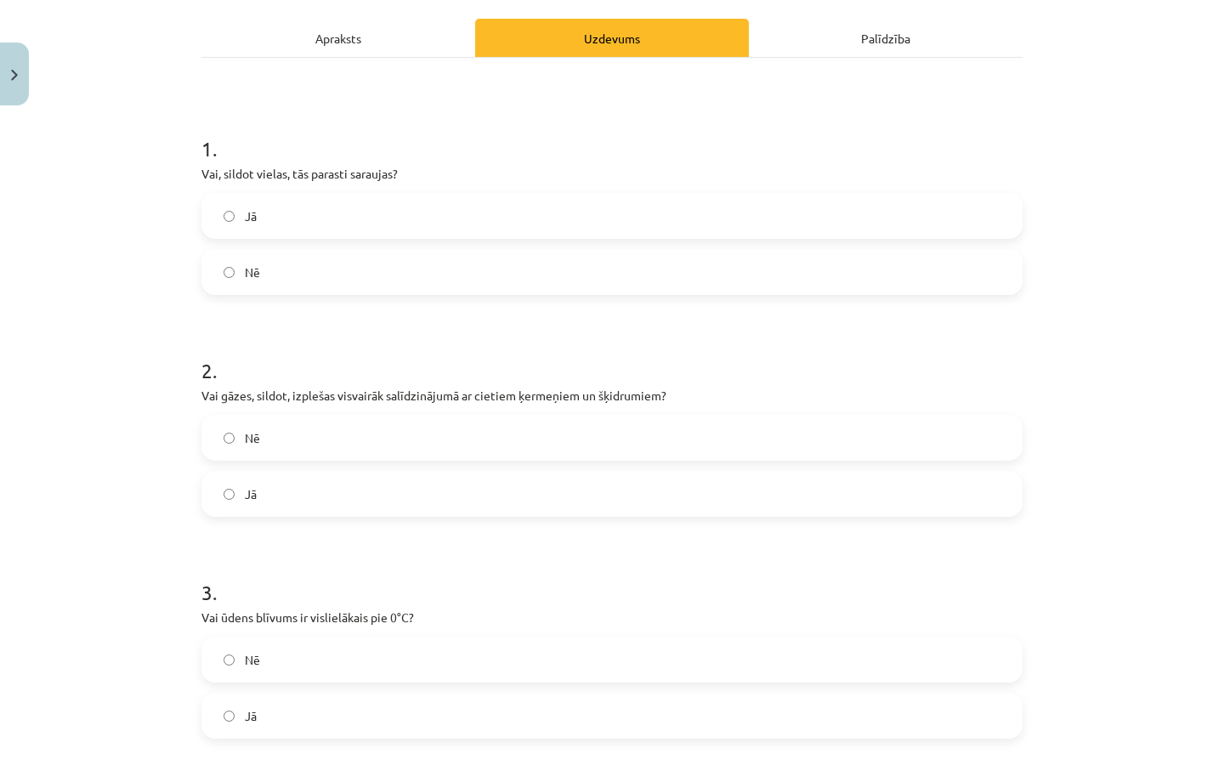
click at [440, 465] on div "Nē Jā" at bounding box center [611, 466] width 821 height 102
click at [445, 485] on label "Jā" at bounding box center [611, 493] width 817 height 42
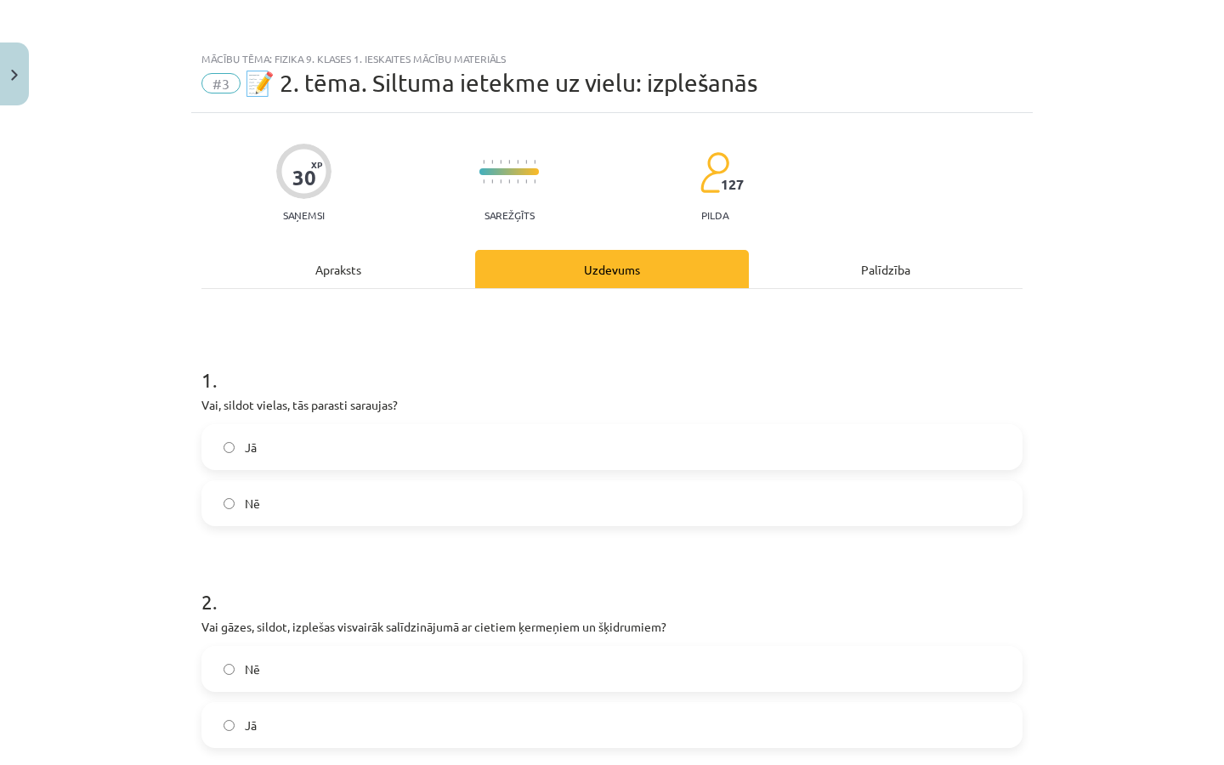
scroll to position [0, 0]
click at [382, 284] on div "Apraksts" at bounding box center [338, 269] width 274 height 38
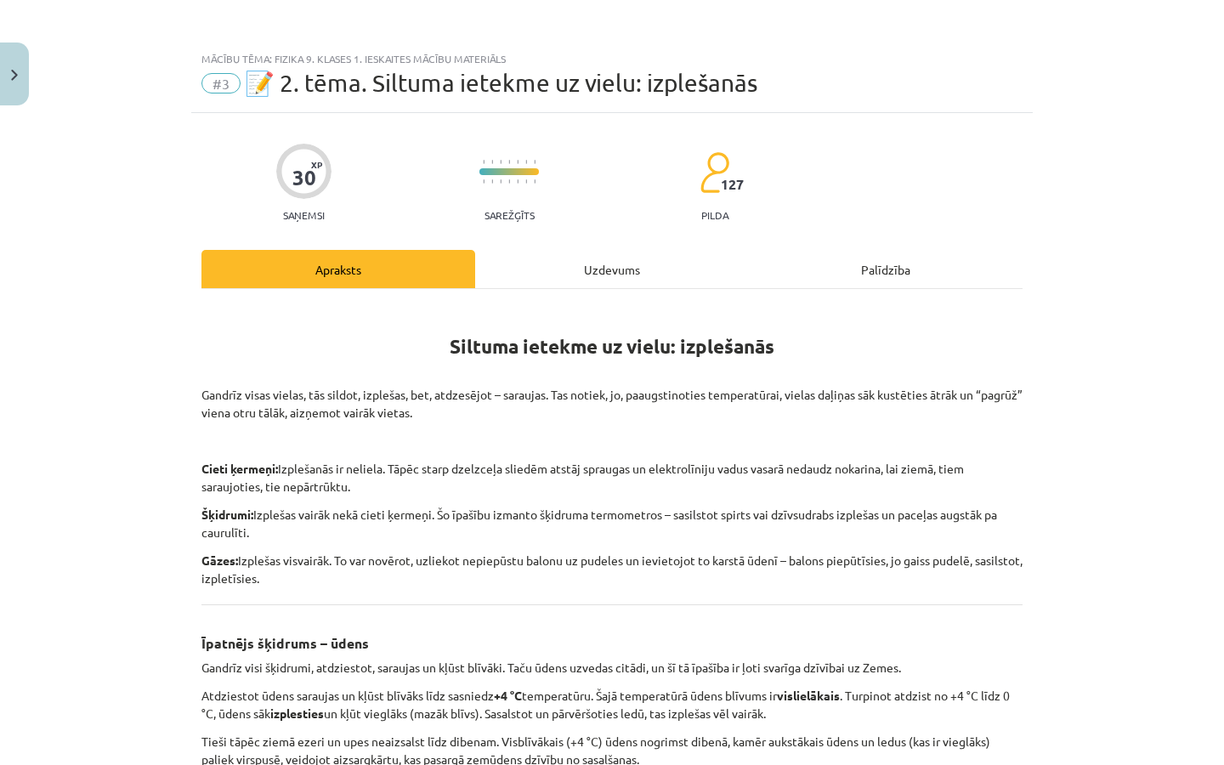
click at [589, 280] on div "Uzdevums" at bounding box center [612, 269] width 274 height 38
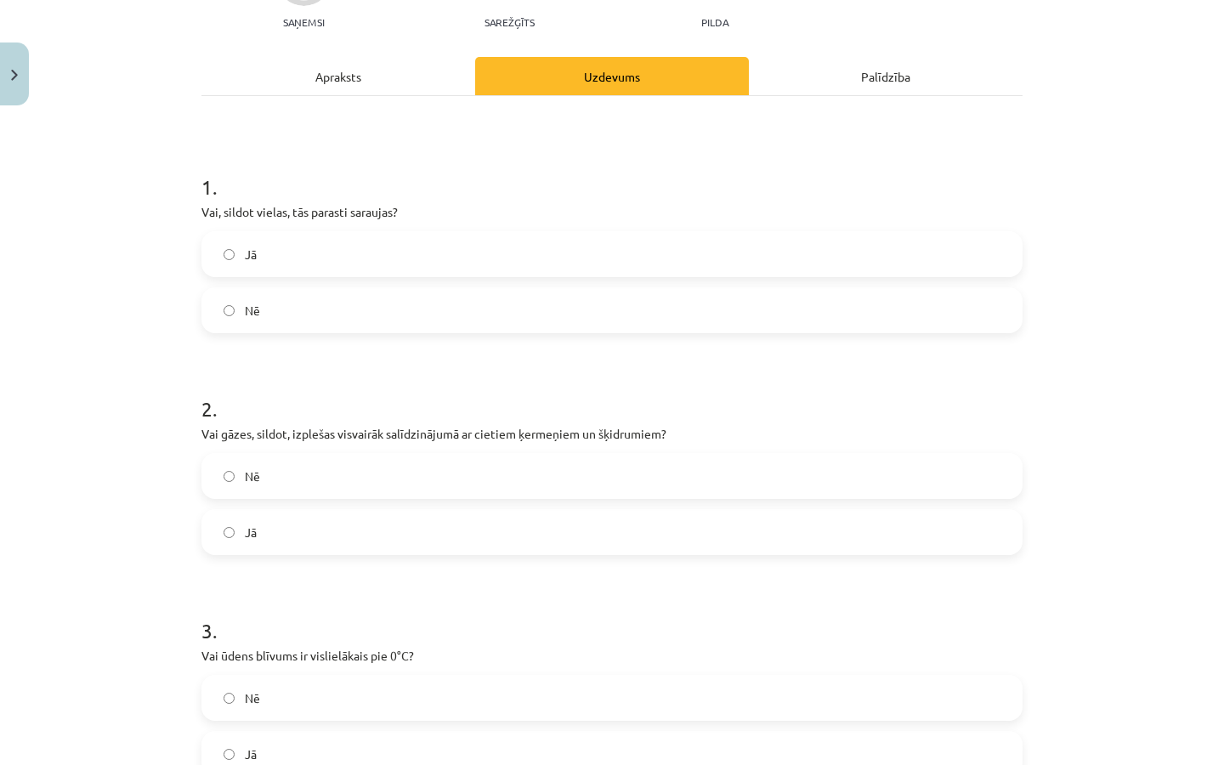
scroll to position [218, 0]
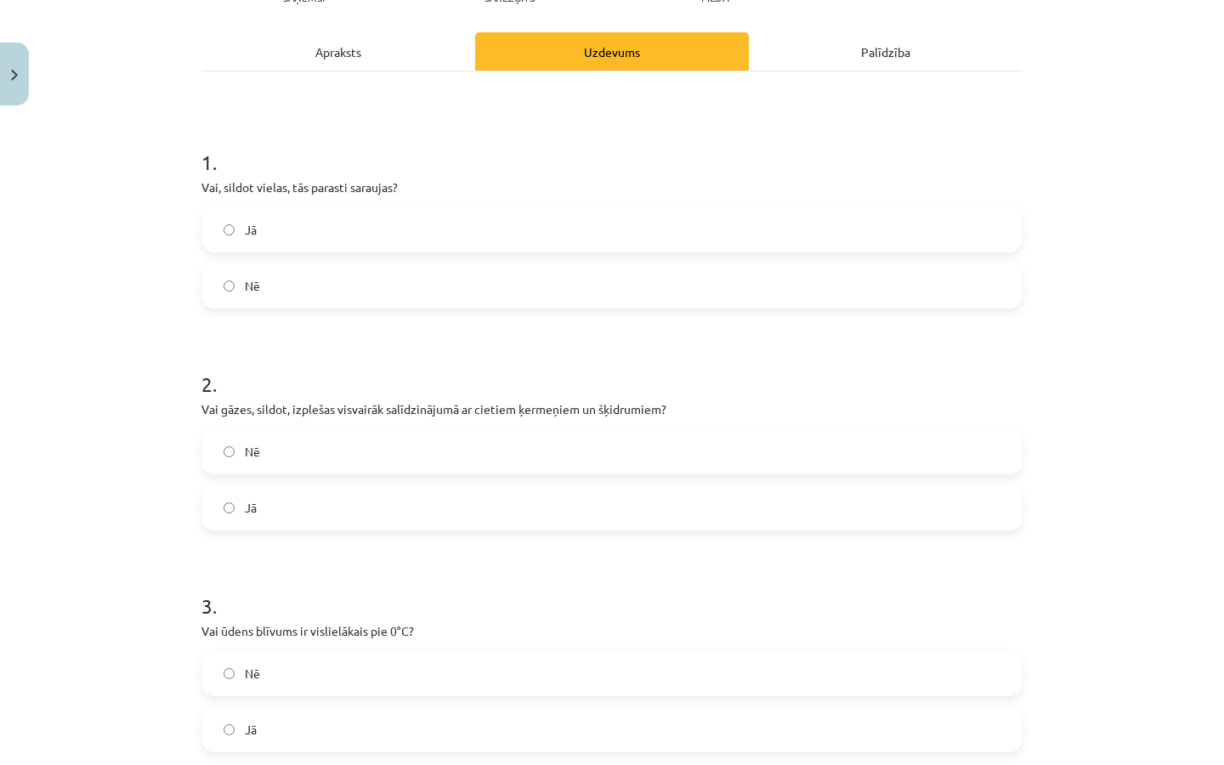
click at [394, 641] on label "Nē" at bounding box center [611, 673] width 817 height 42
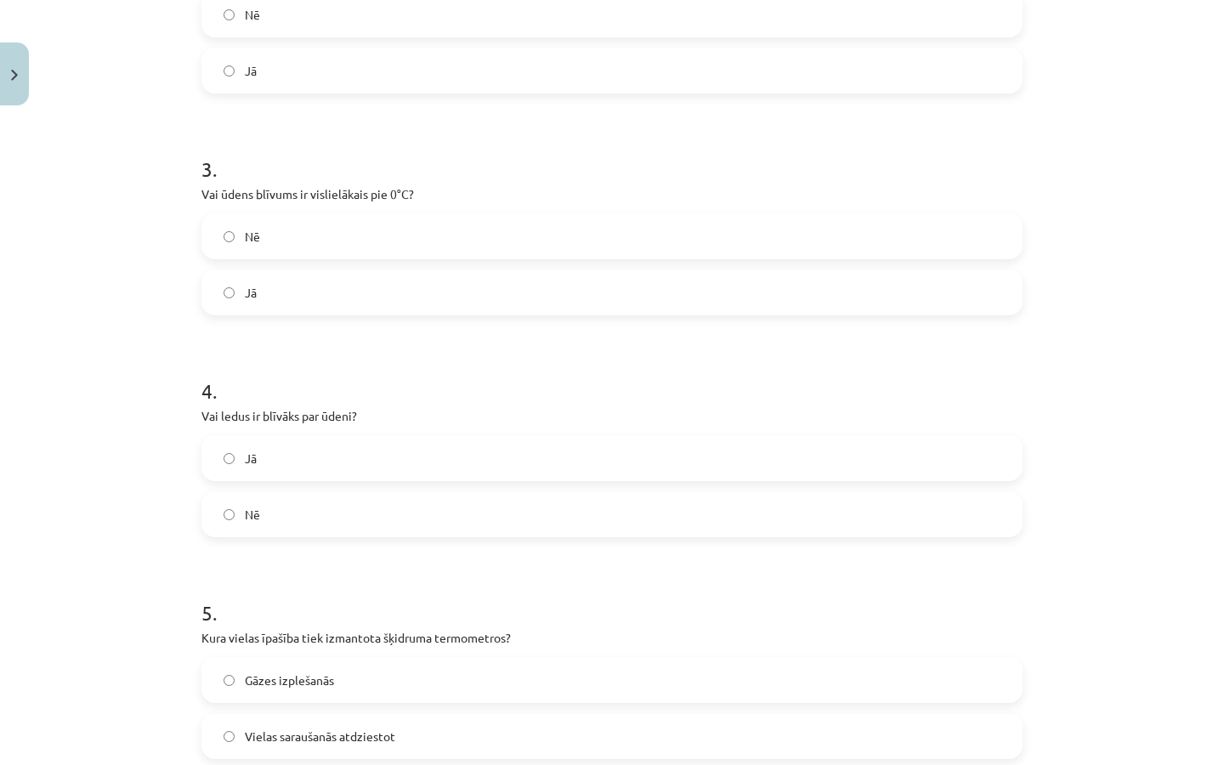
scroll to position [659, 0]
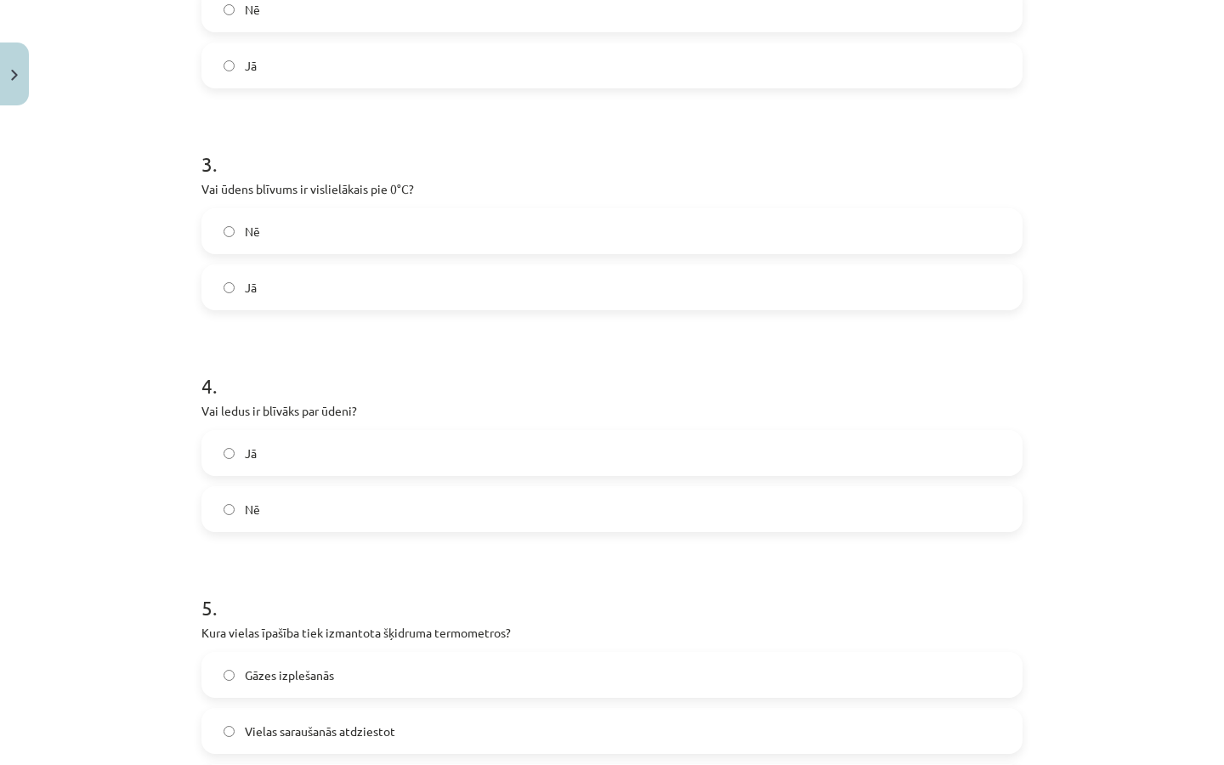
click at [391, 495] on label "Nē" at bounding box center [611, 509] width 817 height 42
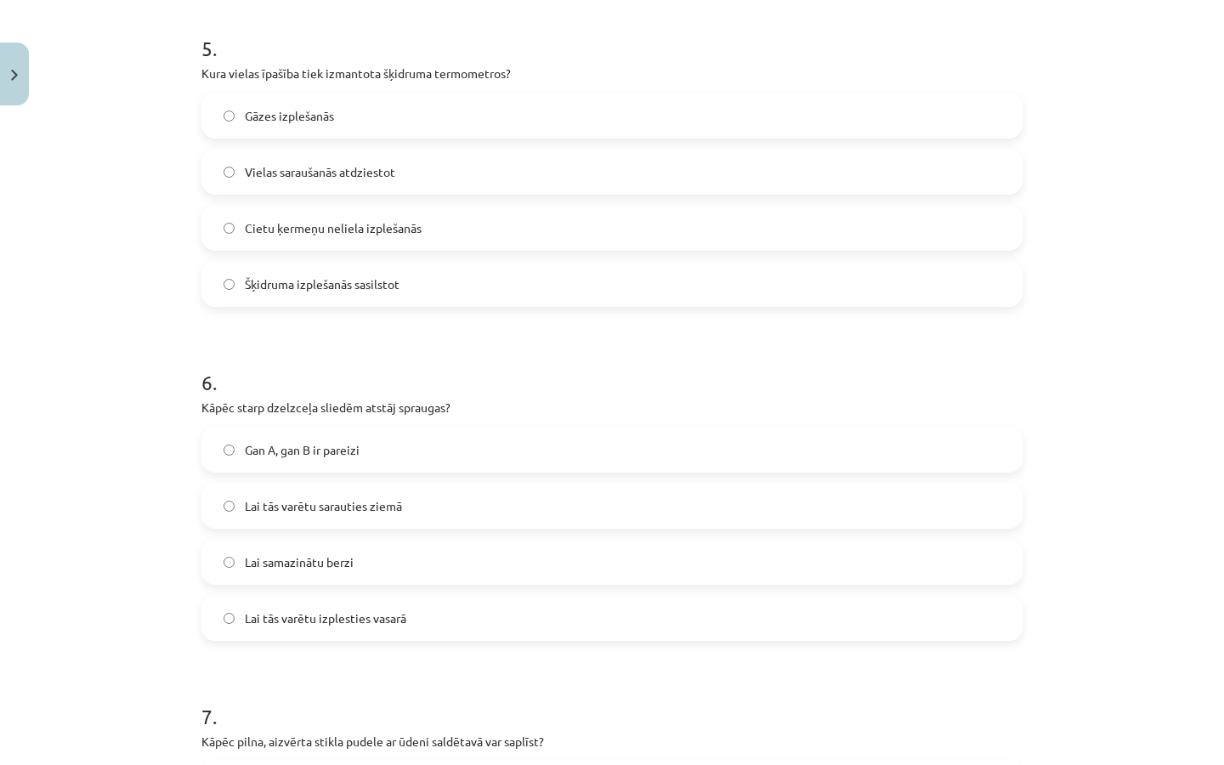
scroll to position [1200, 0]
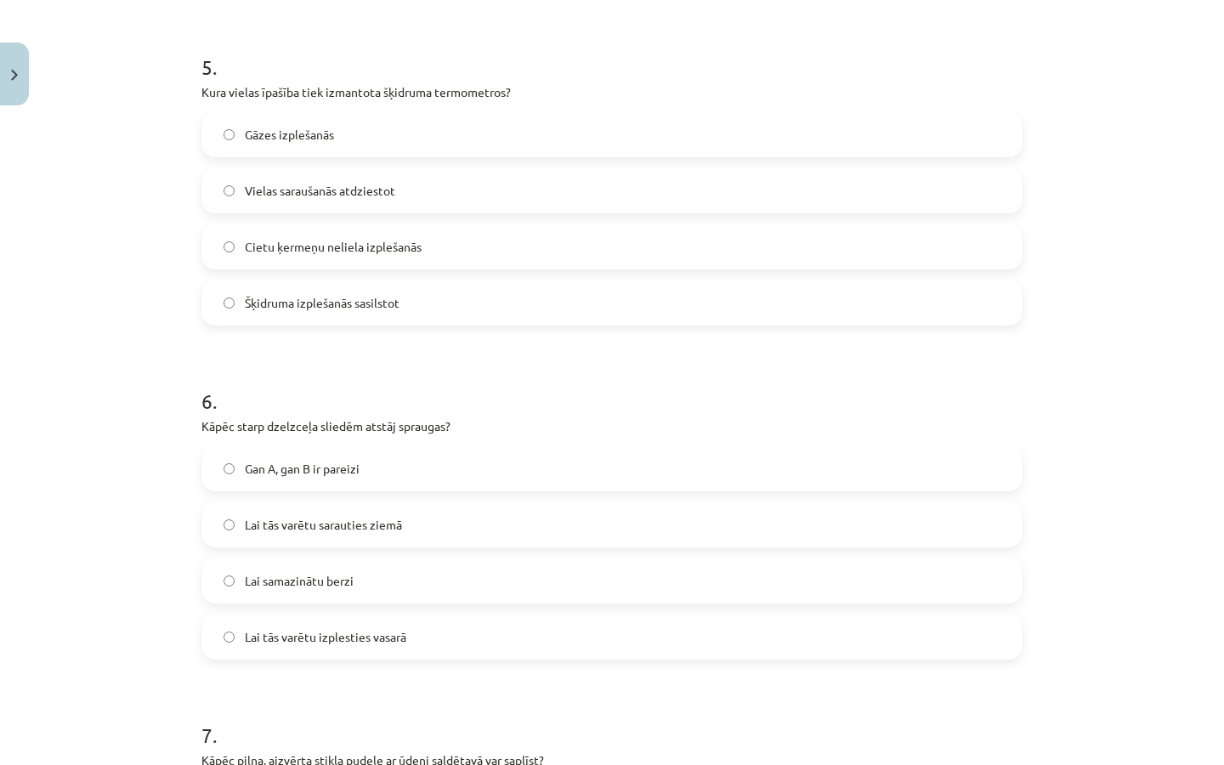
click at [439, 268] on div "Cietu ķermeņu neliela izplešanās" at bounding box center [611, 246] width 821 height 46
click at [360, 316] on label "Šķidruma izplešanās sasilstot" at bounding box center [611, 302] width 817 height 42
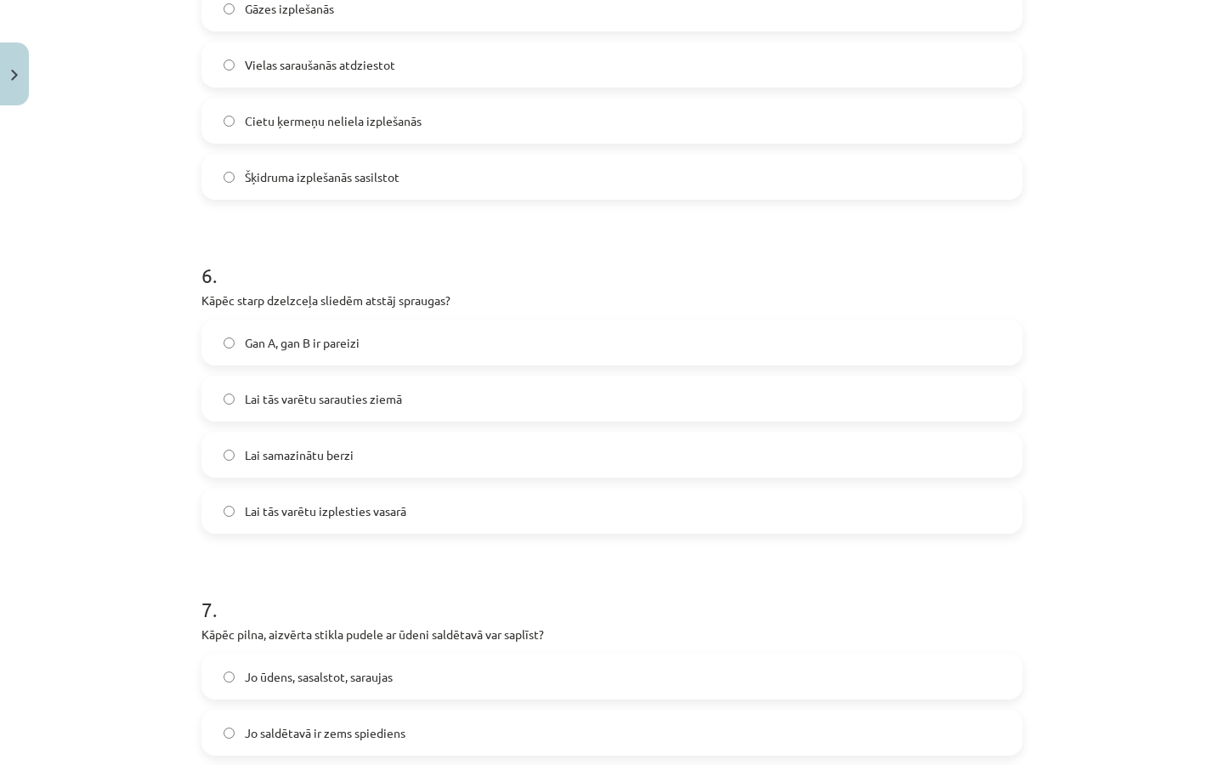
scroll to position [1327, 0]
click at [383, 505] on span "Lai tās varētu izplesties vasarā" at bounding box center [325, 510] width 161 height 18
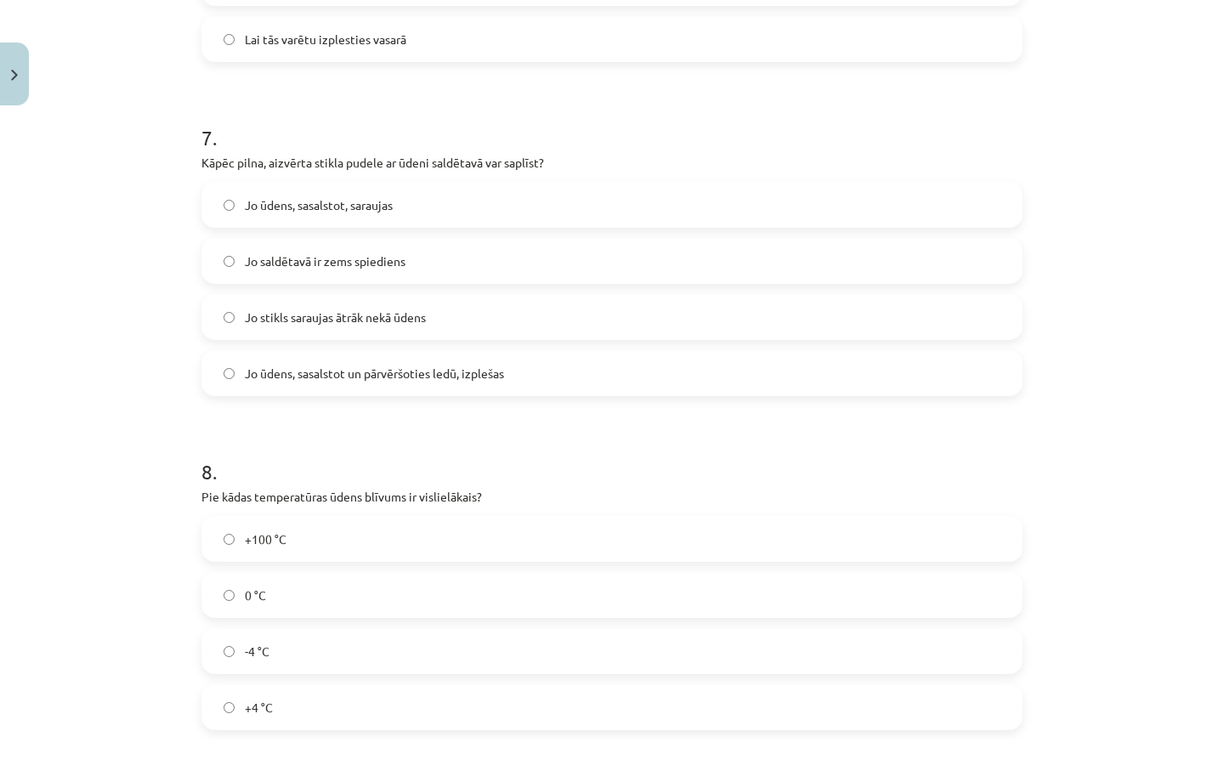
scroll to position [1801, 0]
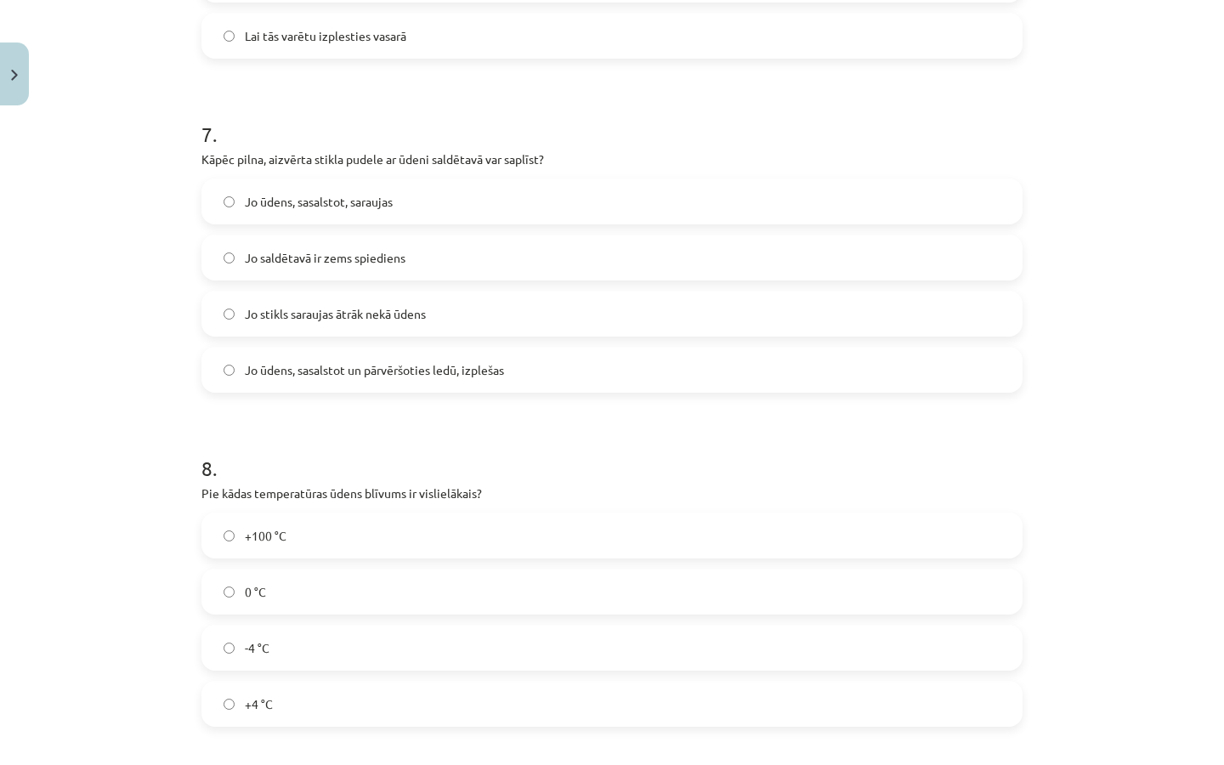
click at [393, 641] on label "+4 °C" at bounding box center [611, 703] width 817 height 42
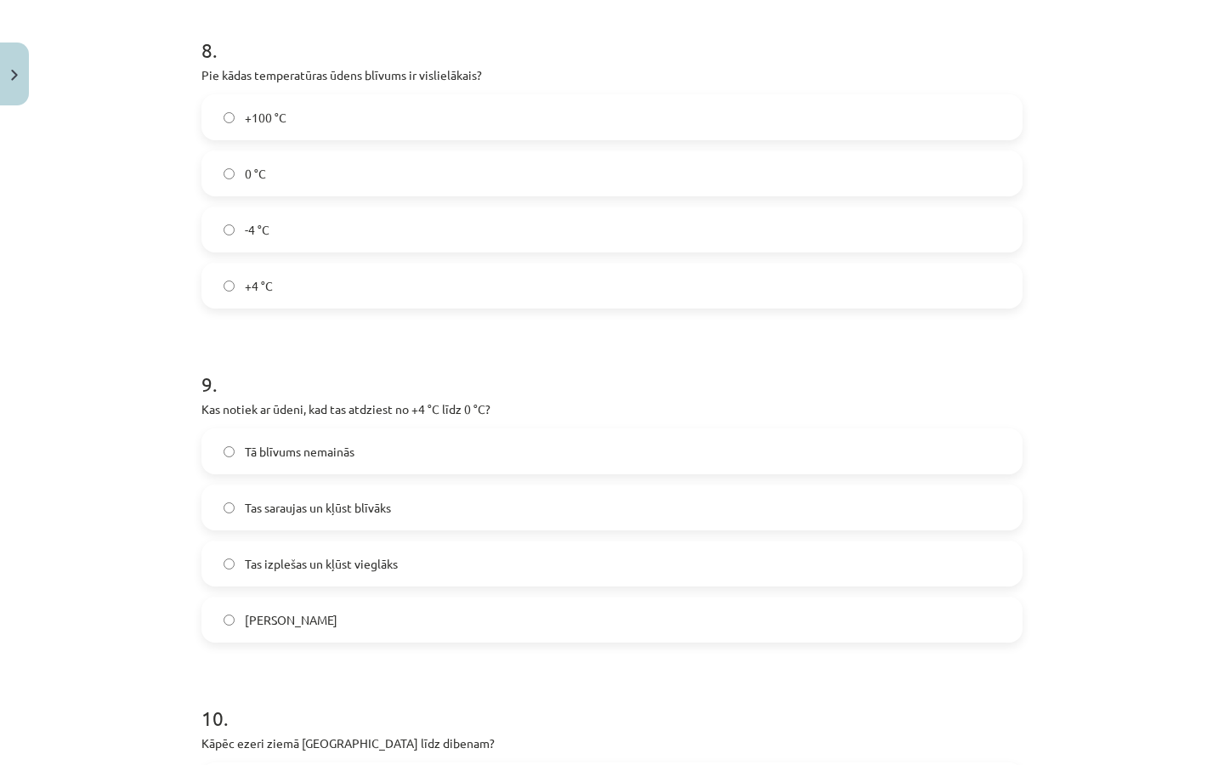
scroll to position [2220, 0]
click at [391, 508] on span "Tas saraujas un kļūst blīvāks" at bounding box center [318, 507] width 146 height 18
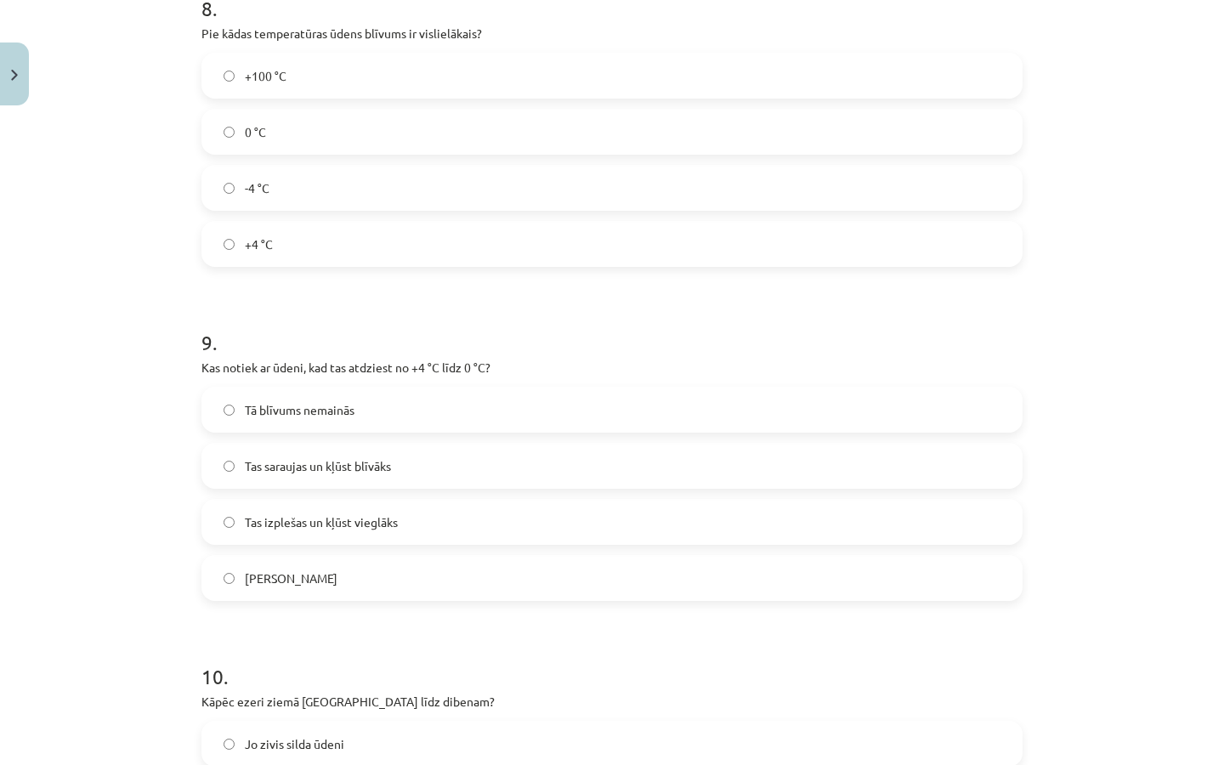
scroll to position [2265, 0]
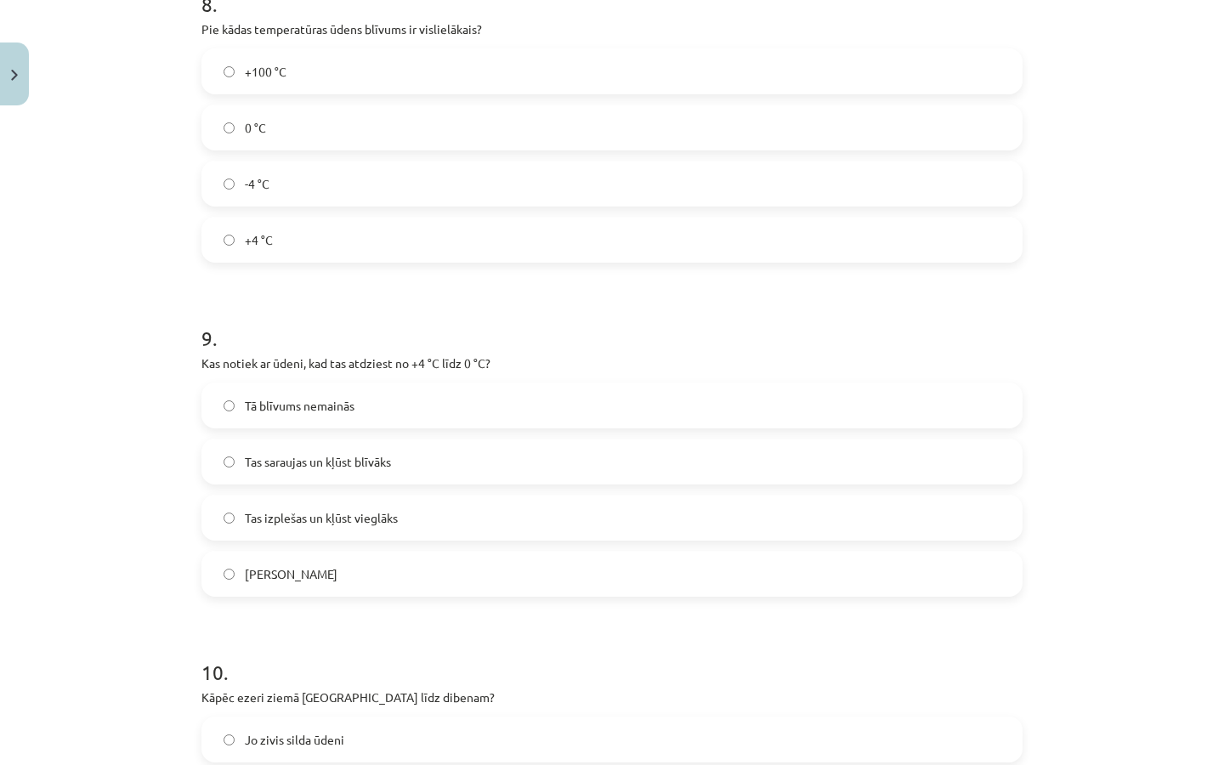
click at [418, 524] on label "Tas izplešas un kļūst vieglāks" at bounding box center [611, 517] width 817 height 42
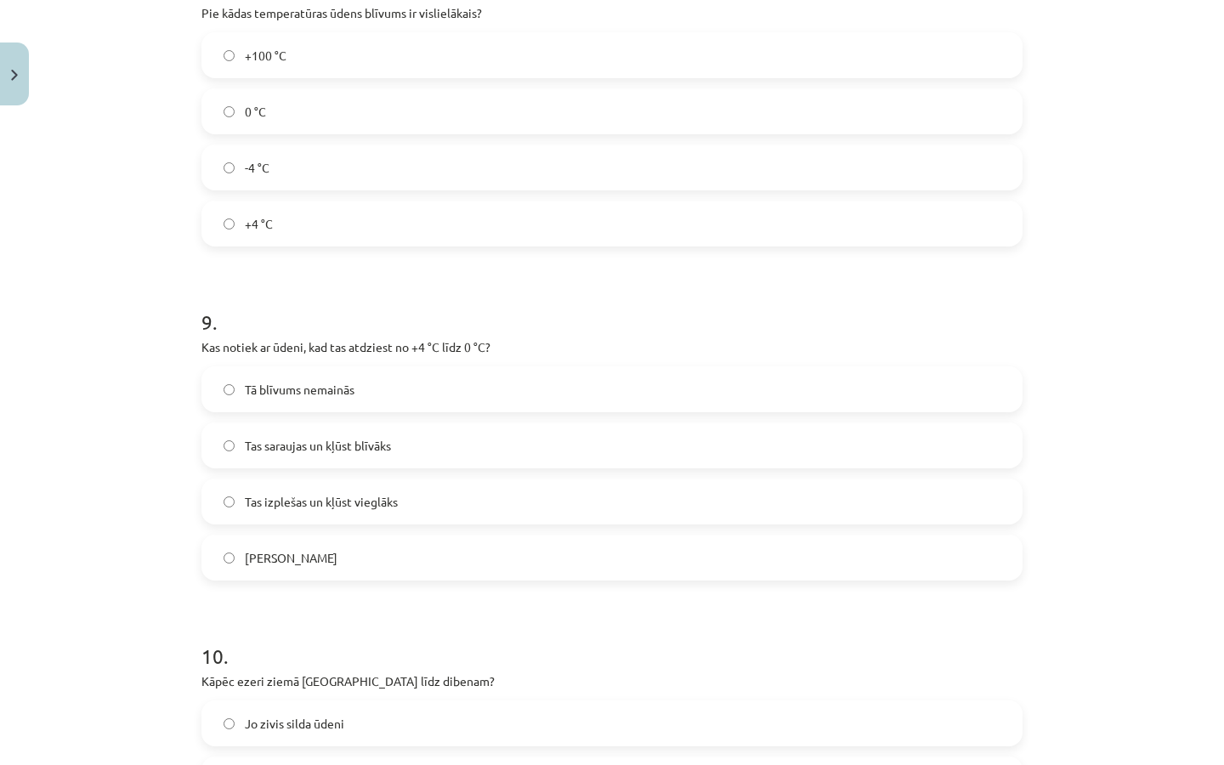
scroll to position [2277, 0]
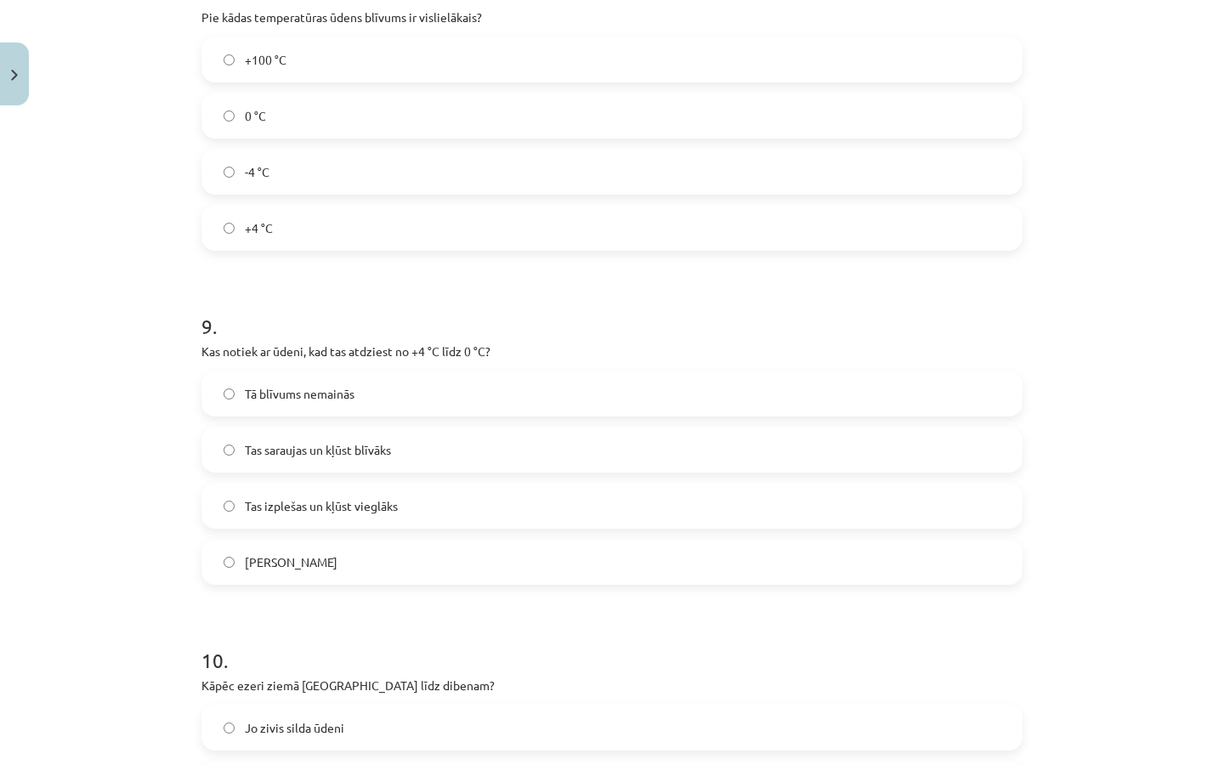
click at [377, 454] on span "Tas saraujas un kļūst blīvāks" at bounding box center [318, 450] width 146 height 18
click at [383, 510] on span "Tas izplešas un kļūst vieglāks" at bounding box center [321, 506] width 153 height 18
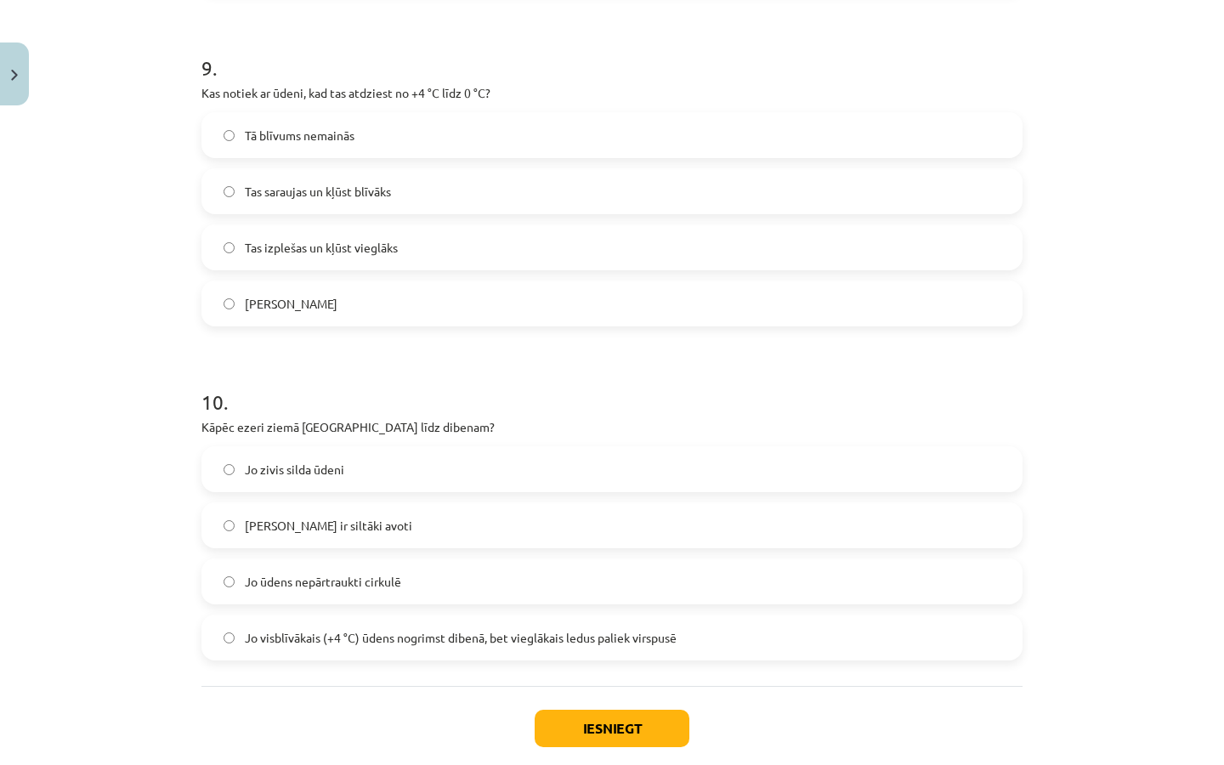
scroll to position [2536, 0]
click at [507, 641] on span "Jo visblīvākais (+4 °C) ūdens nogrimst dibenā, bet vieglākais ledus paliek virs…" at bounding box center [461, 637] width 432 height 18
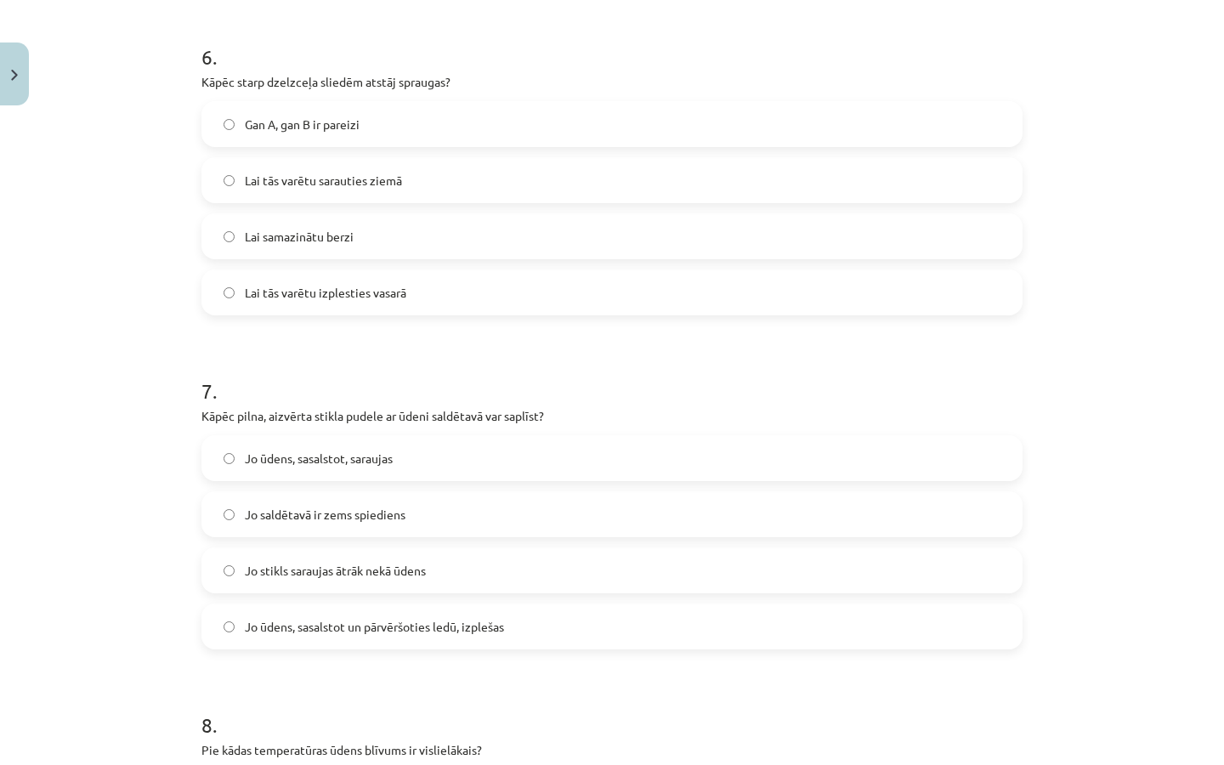
scroll to position [1546, 0]
click at [459, 566] on label "Jo stikls saraujas ātrāk nekā ūdens" at bounding box center [611, 568] width 817 height 42
click at [444, 637] on label "Jo ūdens, sasalstot un pārvēršoties ledū, izplešas" at bounding box center [611, 624] width 817 height 42
click at [451, 452] on label "Jo ūdens, sasalstot, saraujas" at bounding box center [611, 456] width 817 height 42
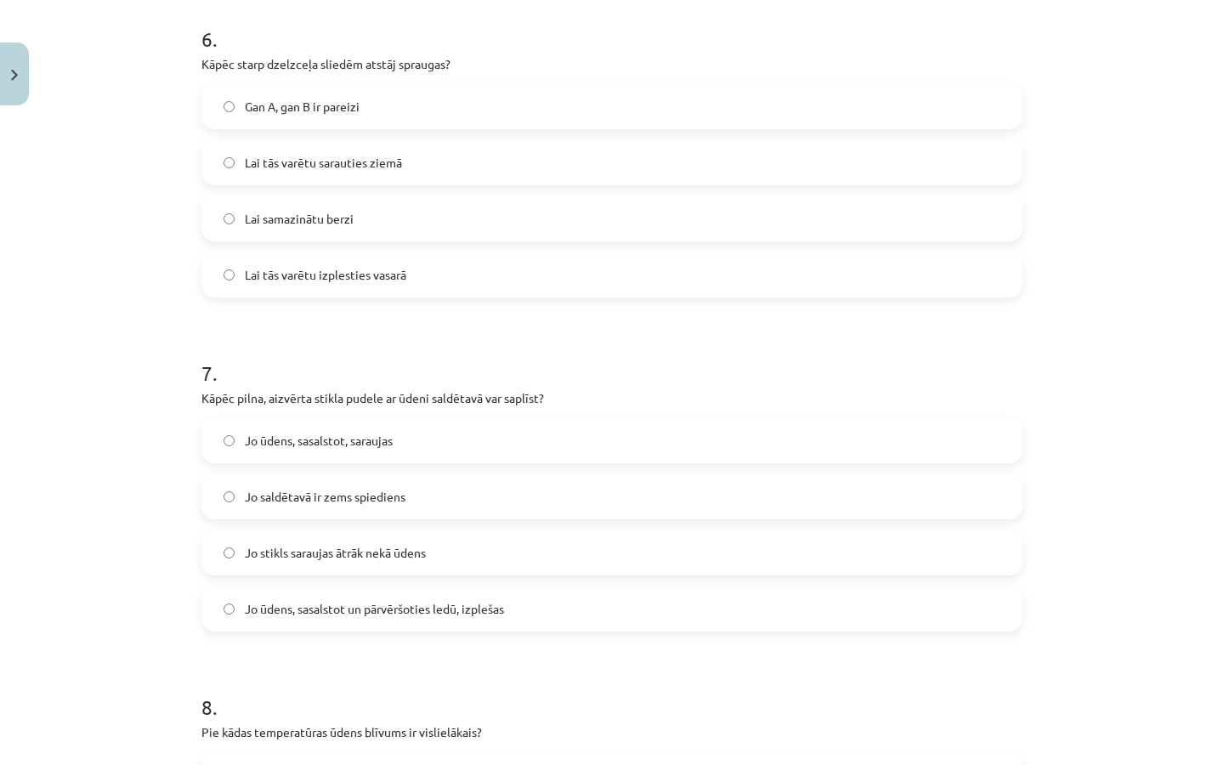
scroll to position [1567, 0]
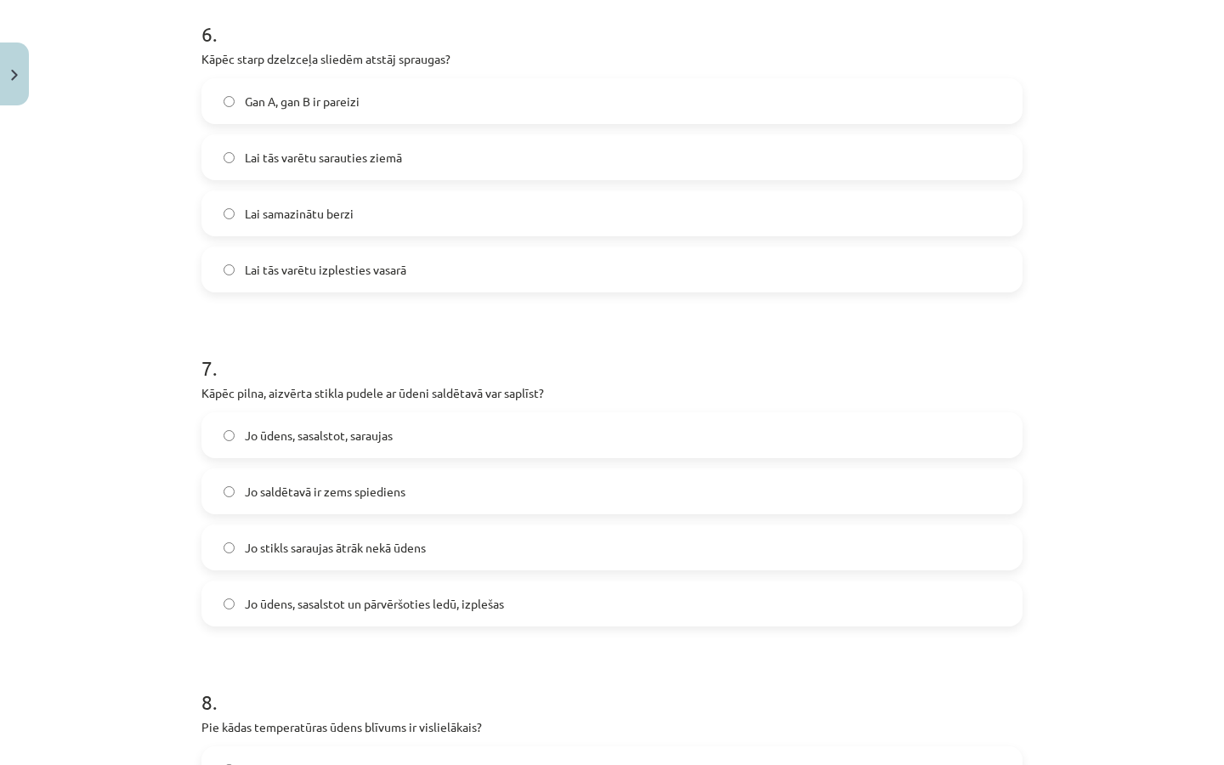
click at [406, 489] on label "Jo saldētavā ir zems spiediens" at bounding box center [611, 491] width 817 height 42
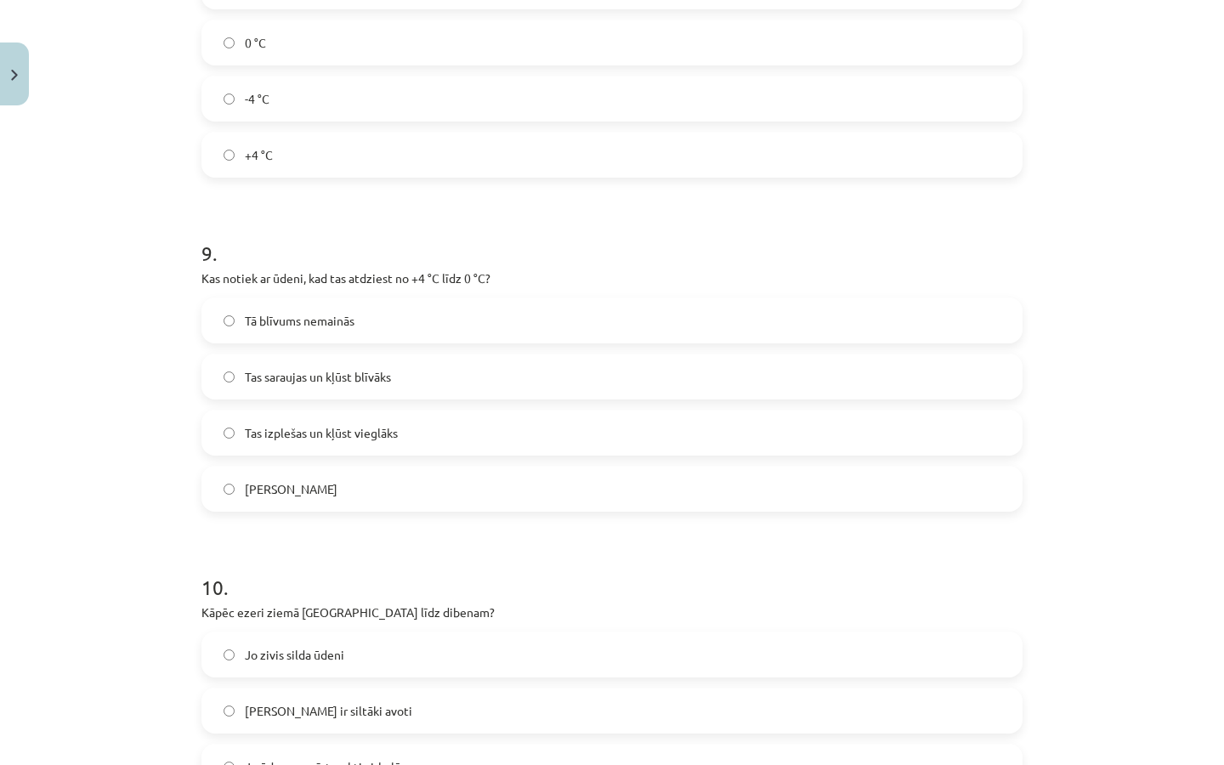
scroll to position [2630, 0]
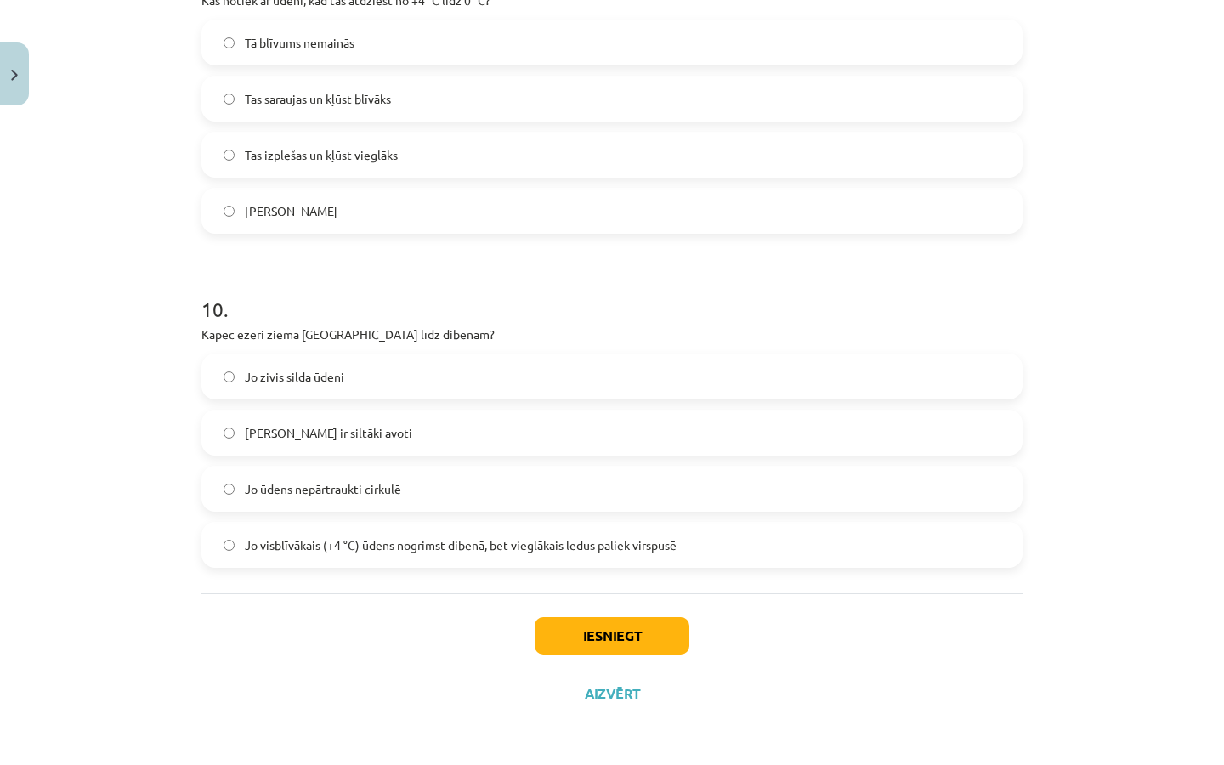
click at [580, 626] on button "Iesniegt" at bounding box center [612, 635] width 155 height 37
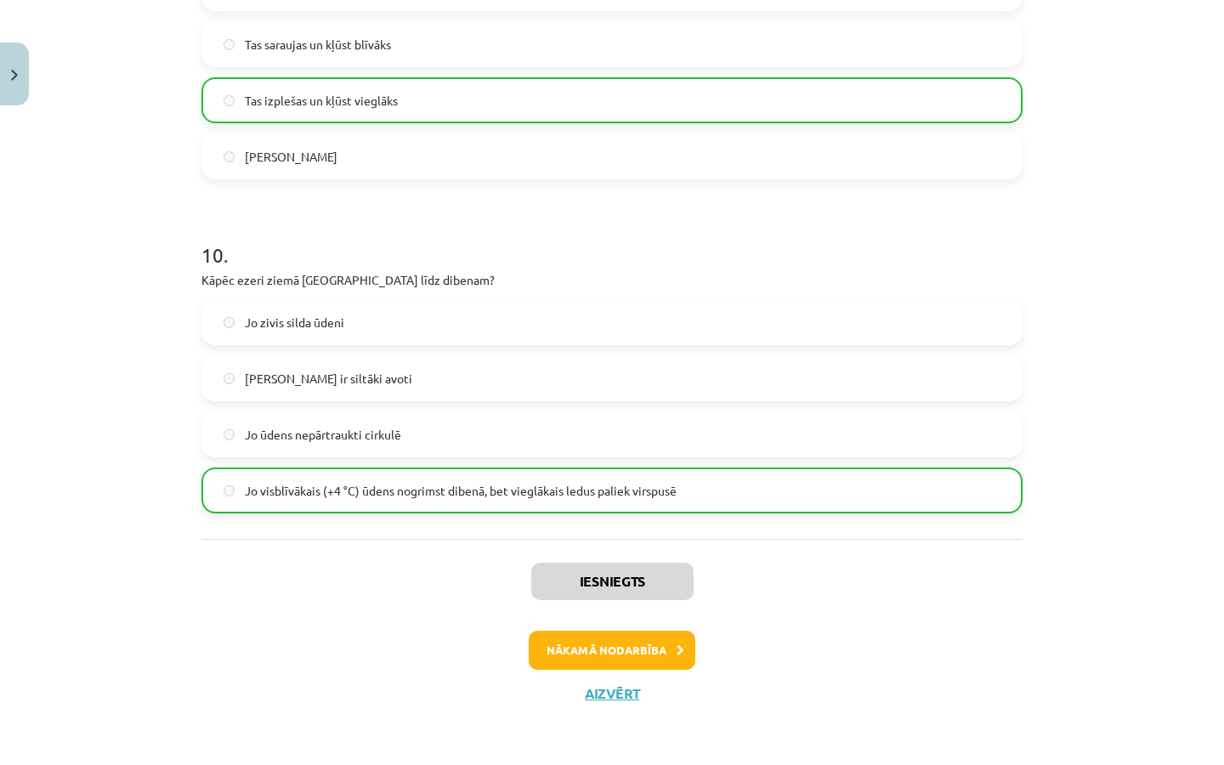
scroll to position [2684, 0]
click at [594, 641] on button "Aizvērt" at bounding box center [612, 693] width 65 height 17
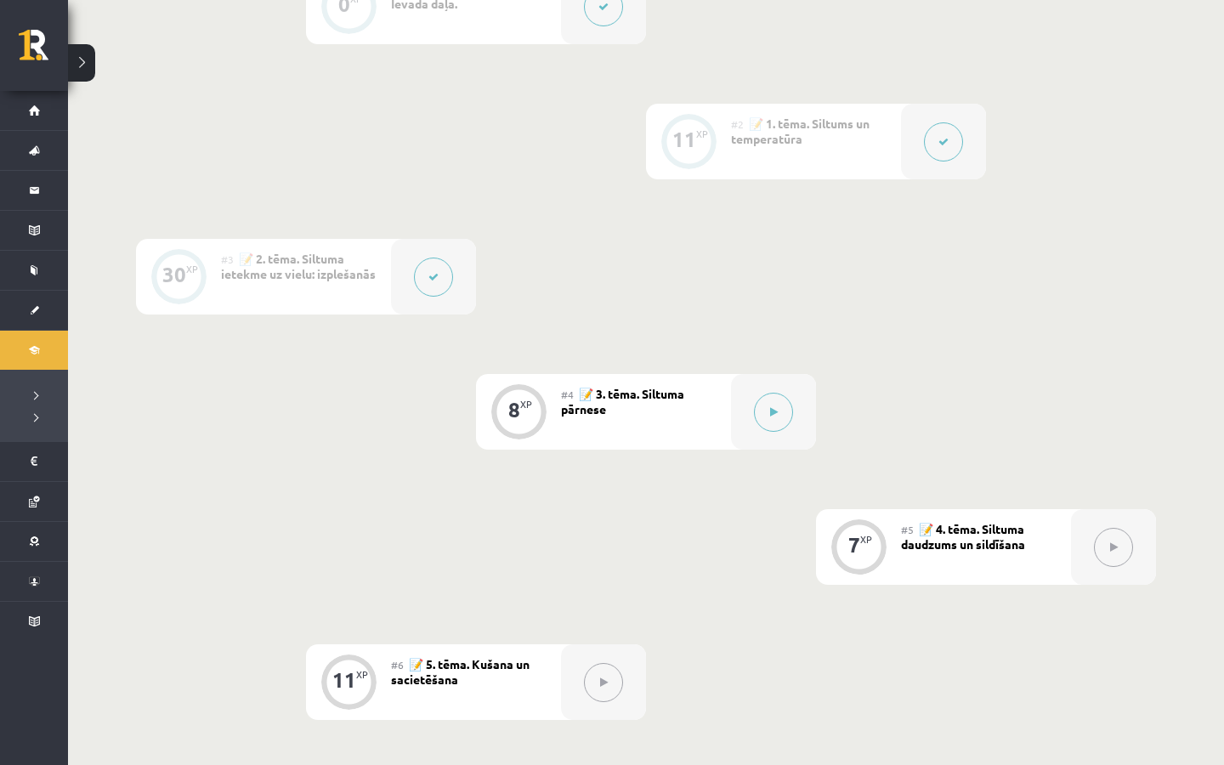
scroll to position [495, 0]
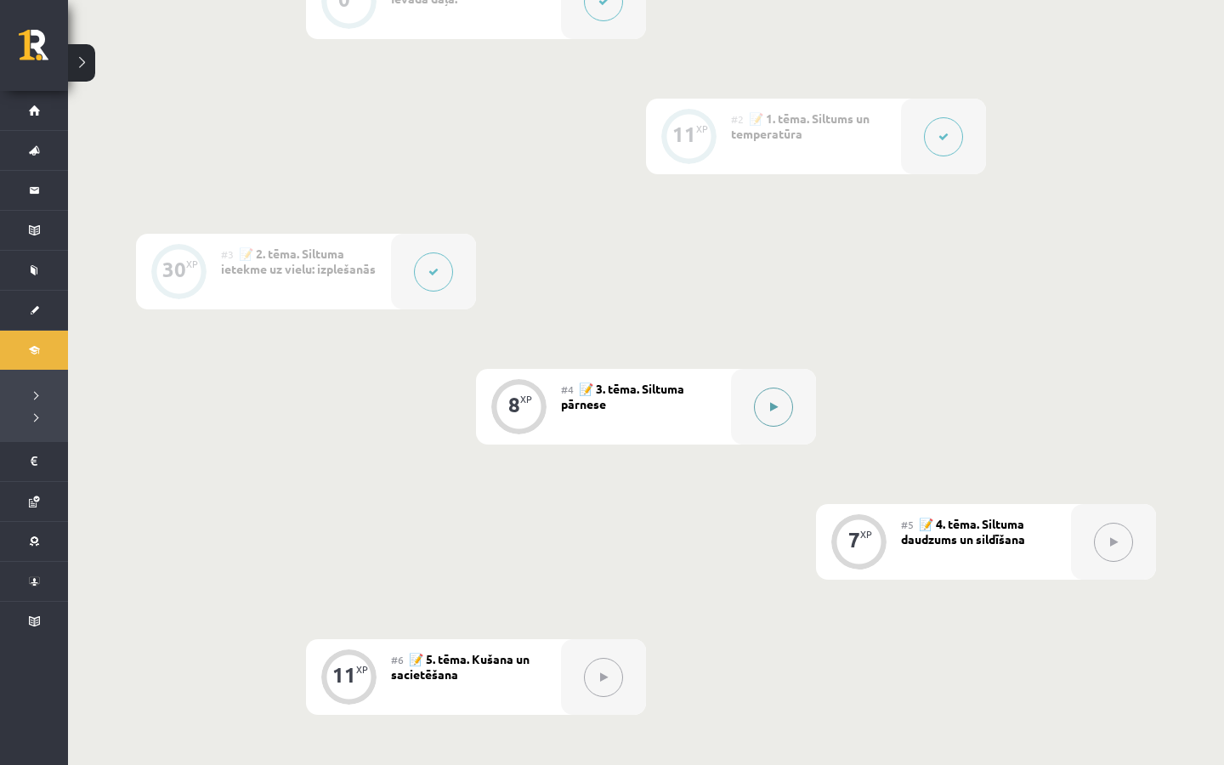
click at [777, 393] on button at bounding box center [773, 407] width 39 height 39
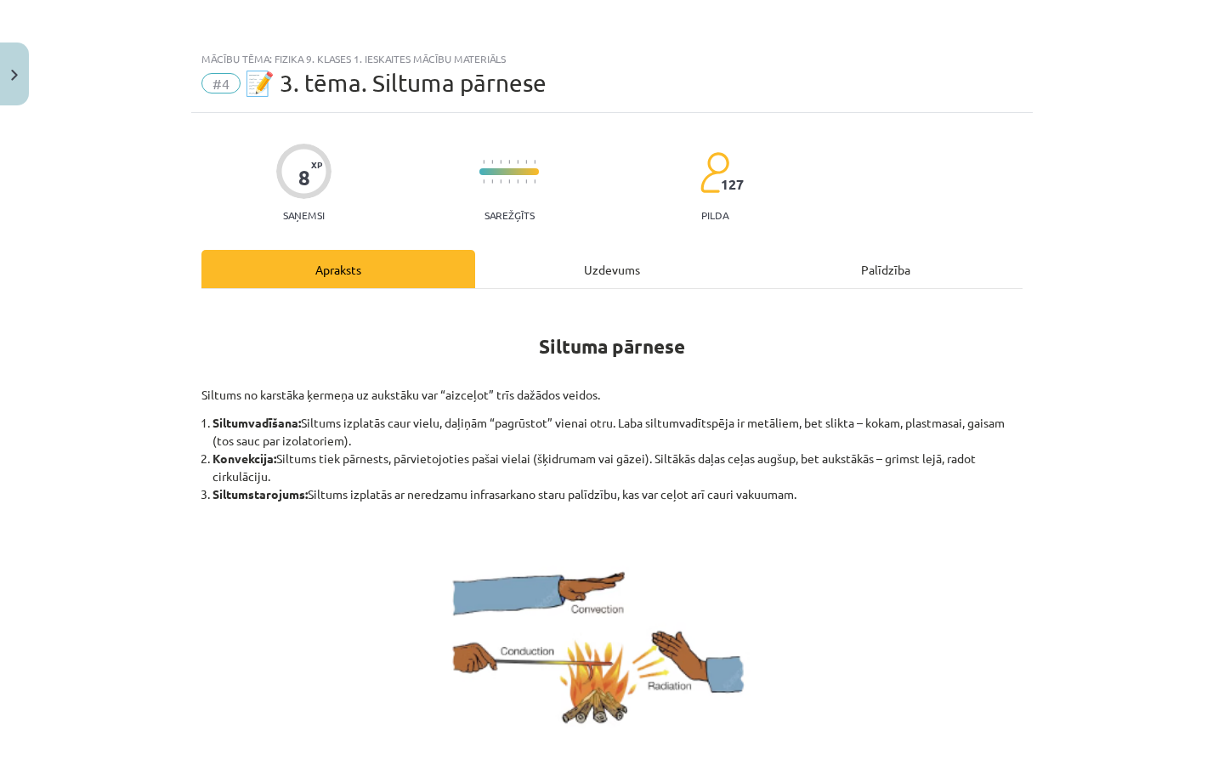
scroll to position [0, 0]
click at [606, 266] on div "Uzdevums" at bounding box center [612, 269] width 274 height 38
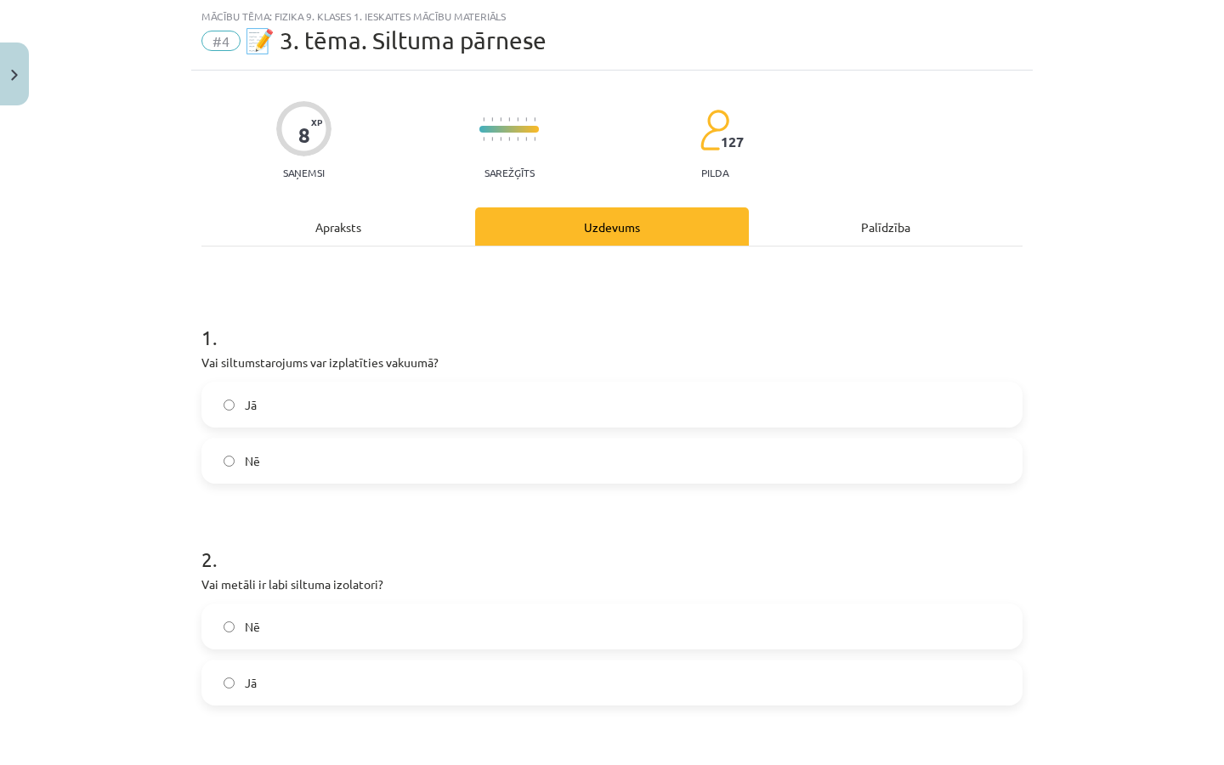
click at [386, 232] on div "Apraksts" at bounding box center [338, 226] width 274 height 38
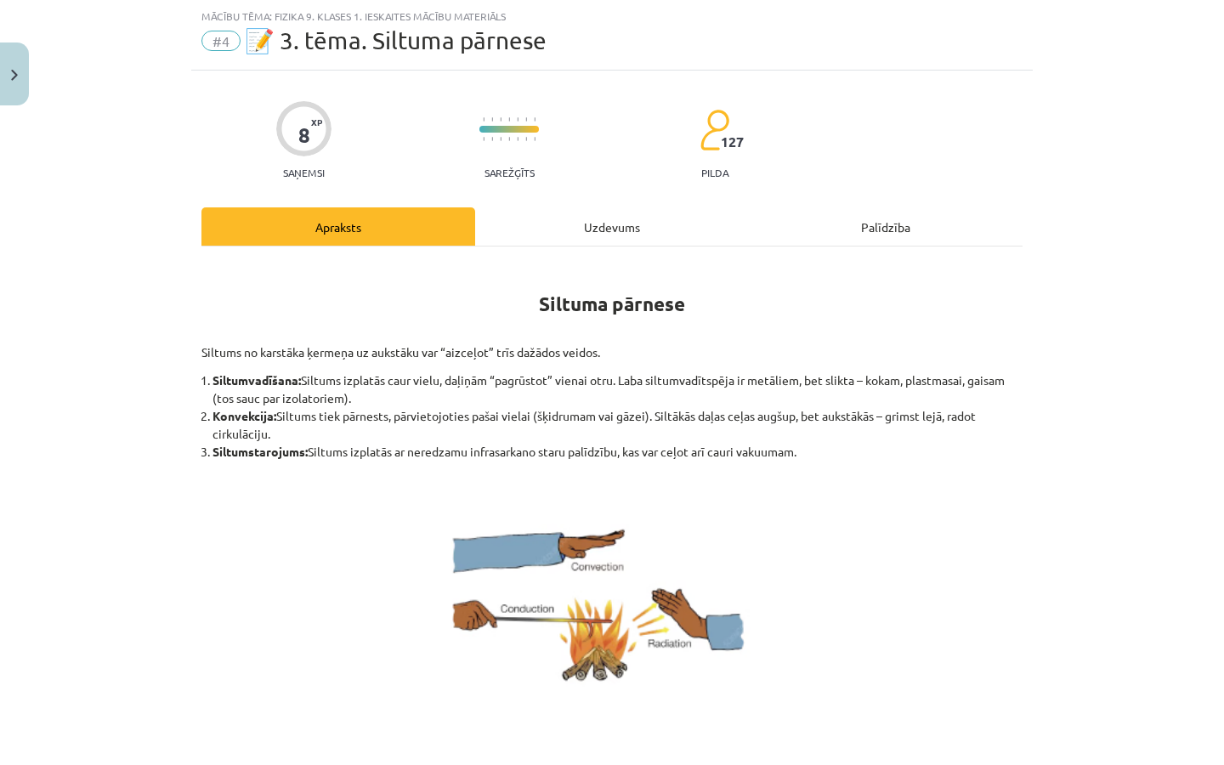
click at [579, 246] on hr at bounding box center [611, 246] width 821 height 1
click at [586, 235] on div "Uzdevums" at bounding box center [612, 226] width 274 height 38
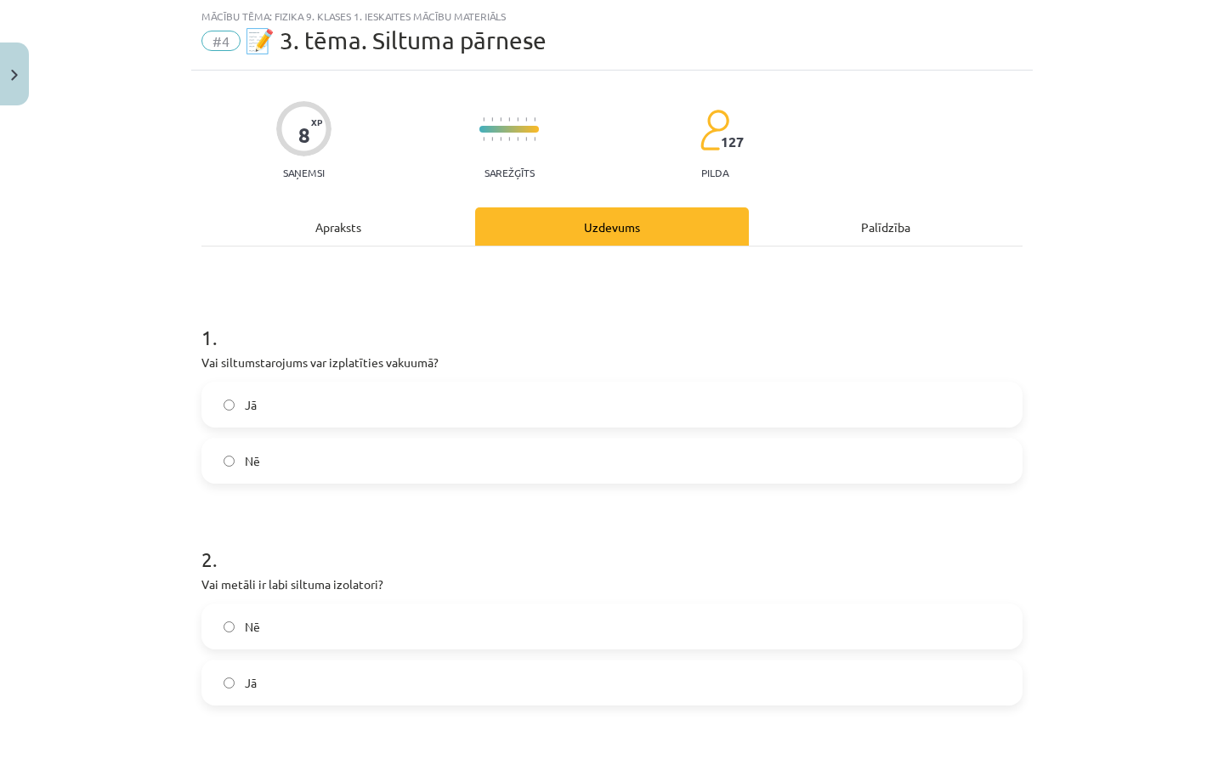
click at [472, 404] on label "Jā" at bounding box center [611, 404] width 817 height 42
click at [377, 233] on div "Apraksts" at bounding box center [338, 226] width 274 height 38
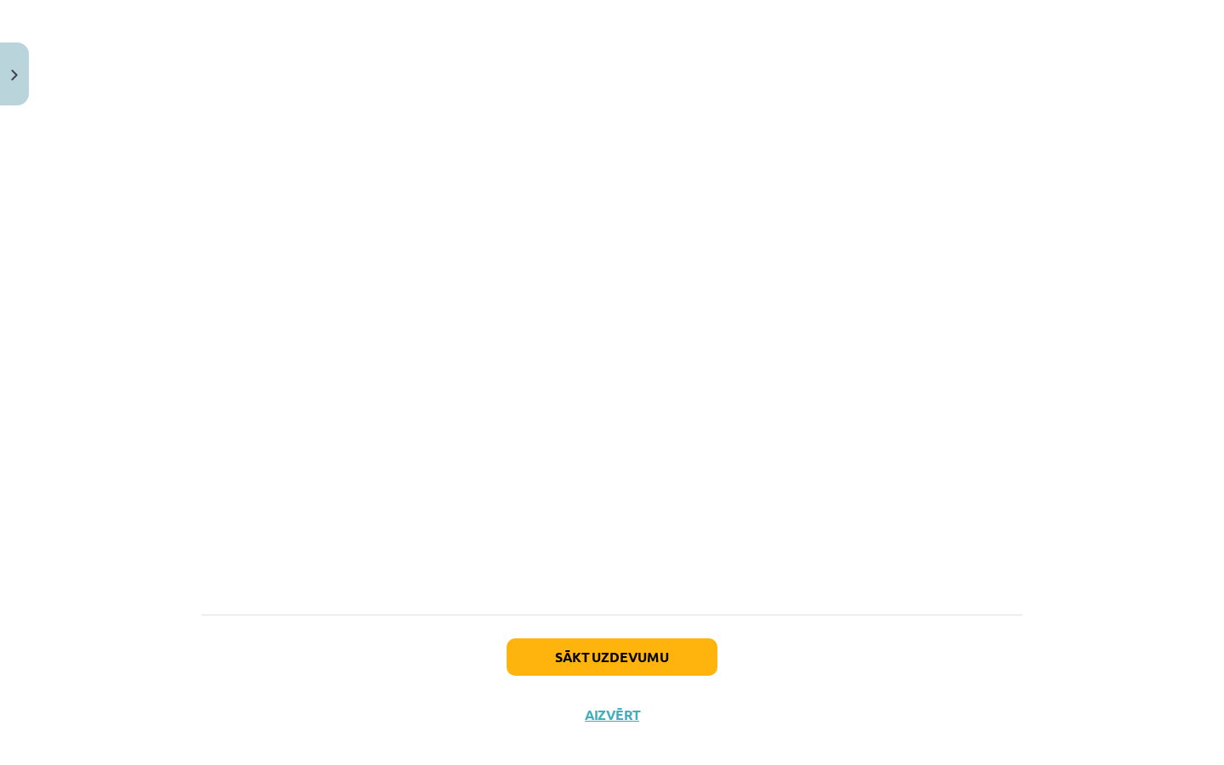
scroll to position [895, 0]
click at [588, 641] on button "Sākt uzdevumu" at bounding box center [611, 652] width 211 height 37
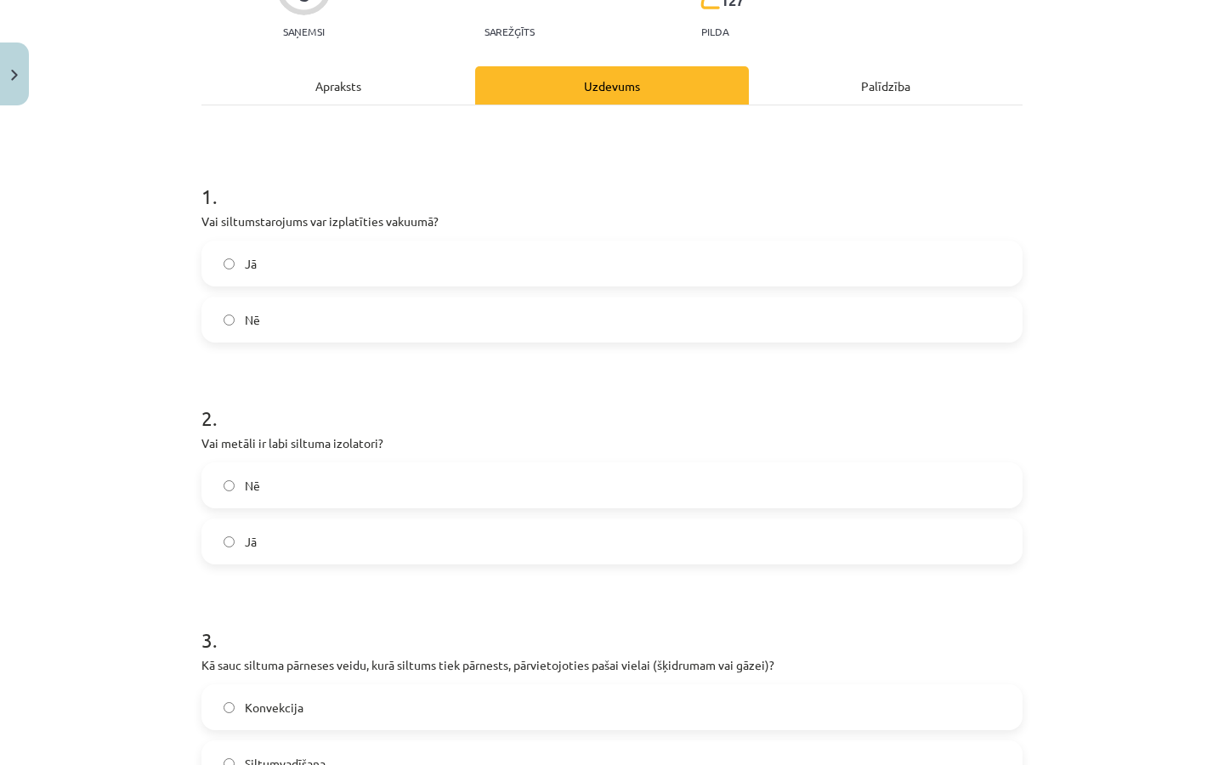
scroll to position [185, 0]
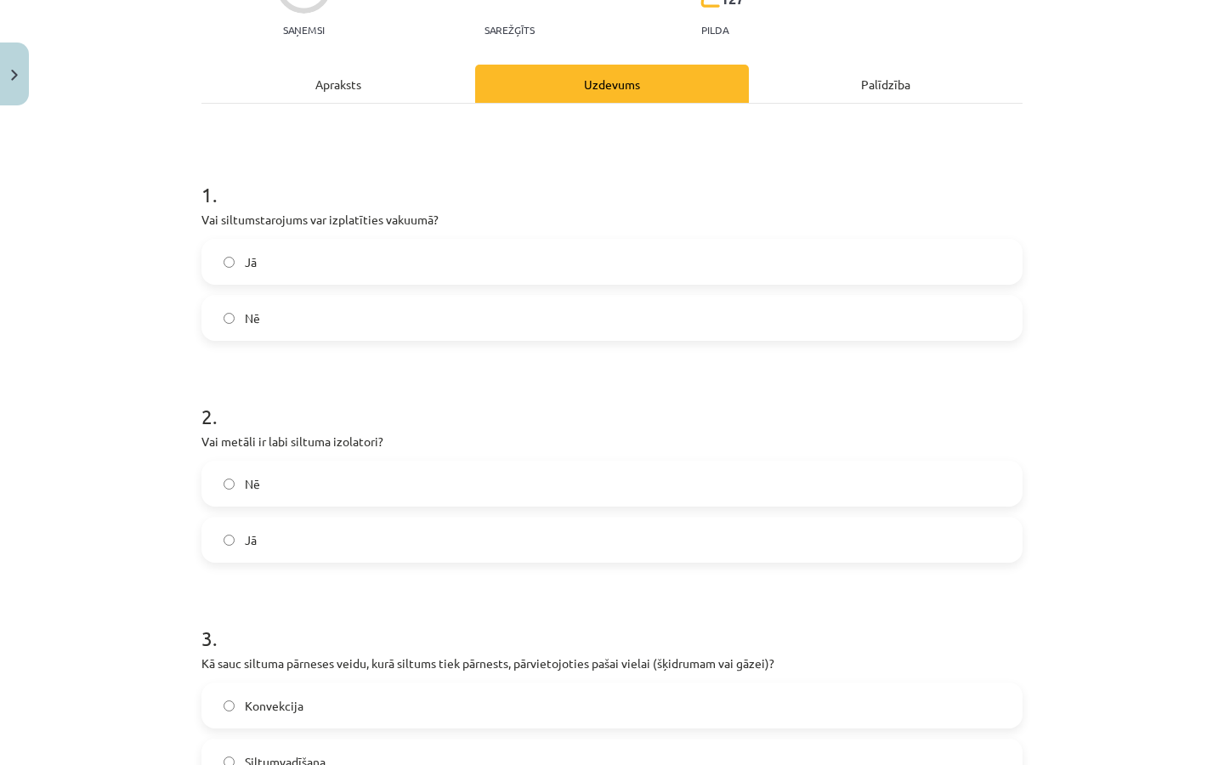
click at [306, 480] on label "Nē" at bounding box center [611, 483] width 817 height 42
click at [346, 78] on div "Apraksts" at bounding box center [338, 84] width 274 height 38
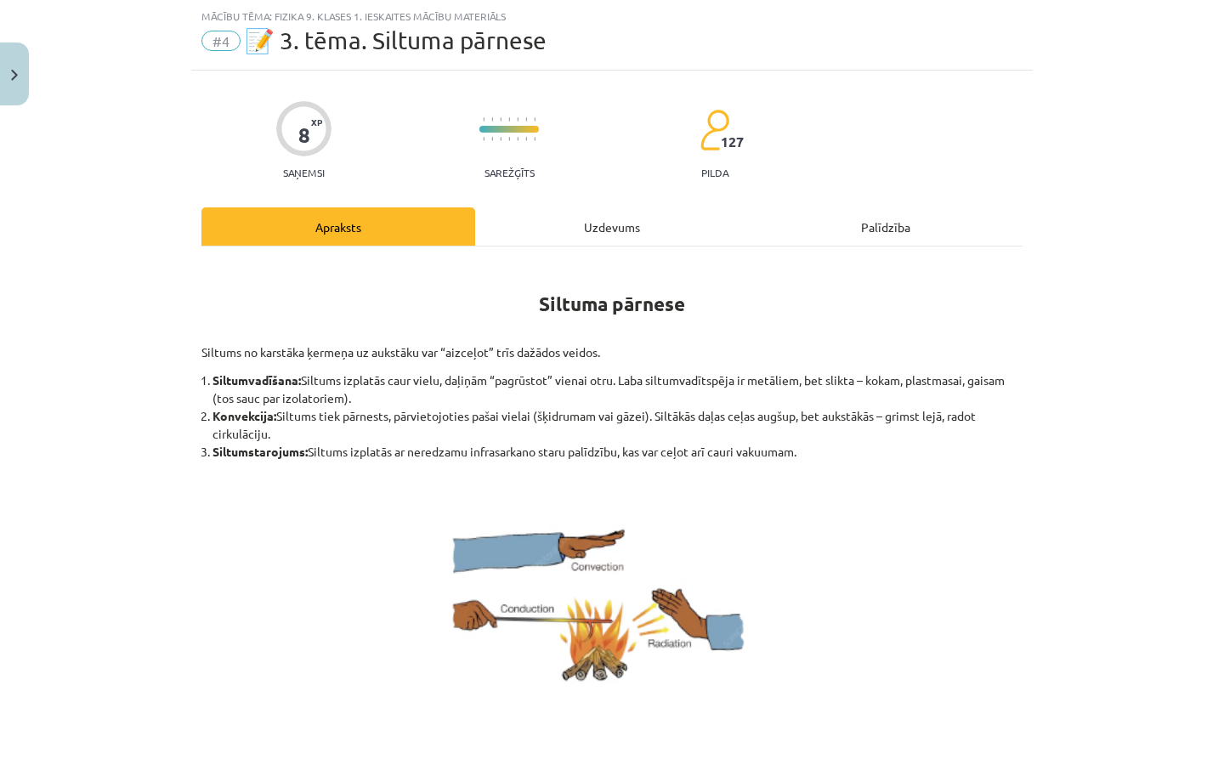
click at [551, 230] on div "Uzdevums" at bounding box center [612, 226] width 274 height 38
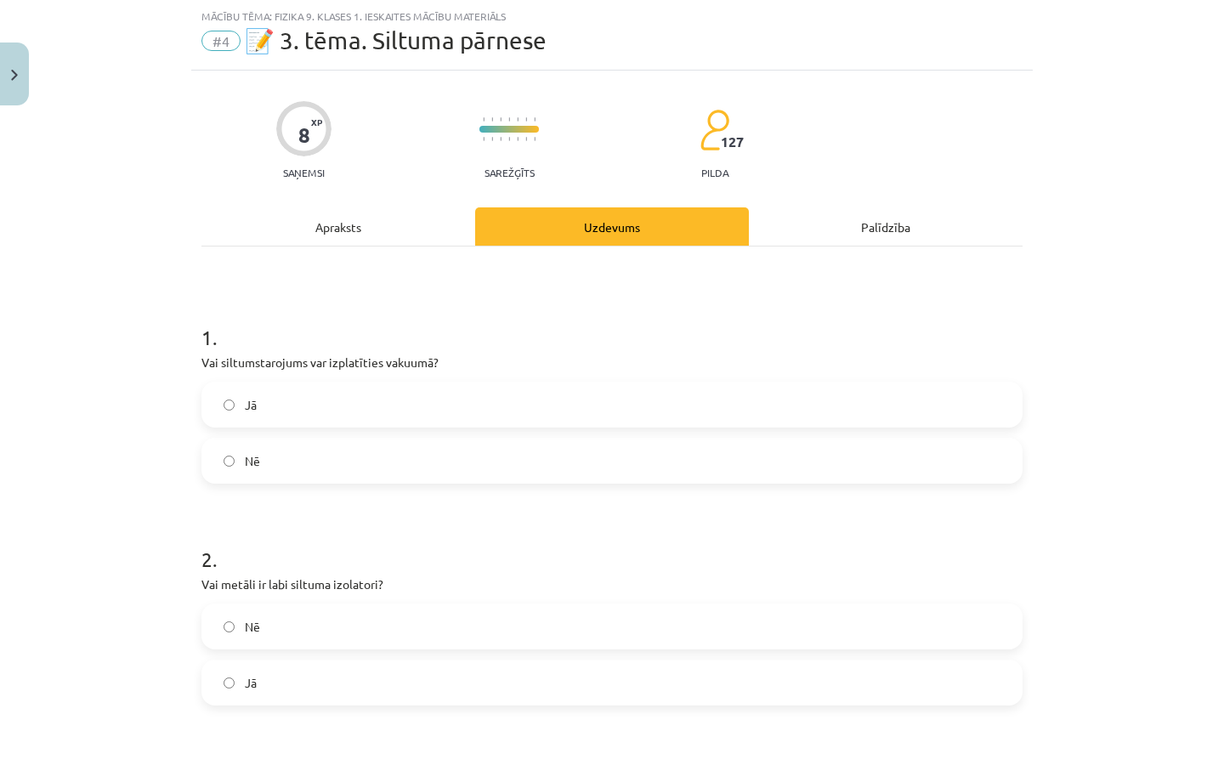
click at [308, 641] on label "Jā" at bounding box center [611, 682] width 817 height 42
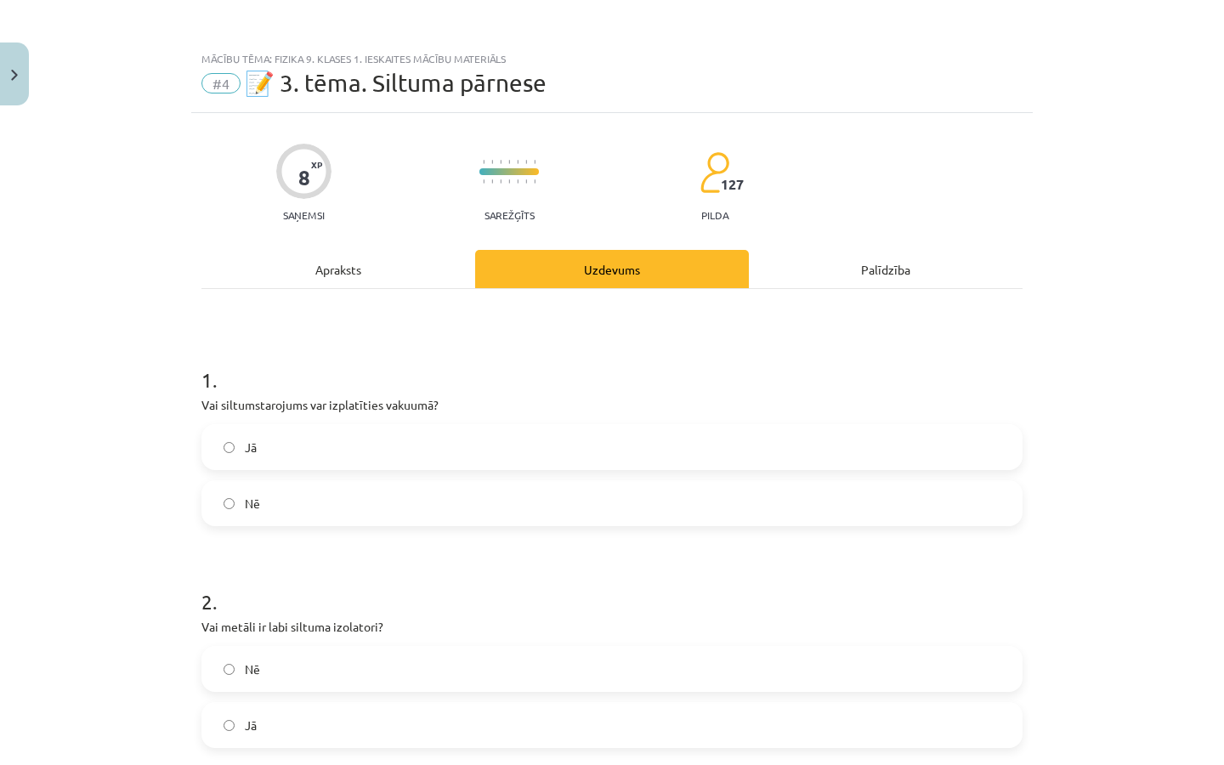
scroll to position [0, 0]
click at [378, 263] on div "Apraksts" at bounding box center [338, 269] width 274 height 38
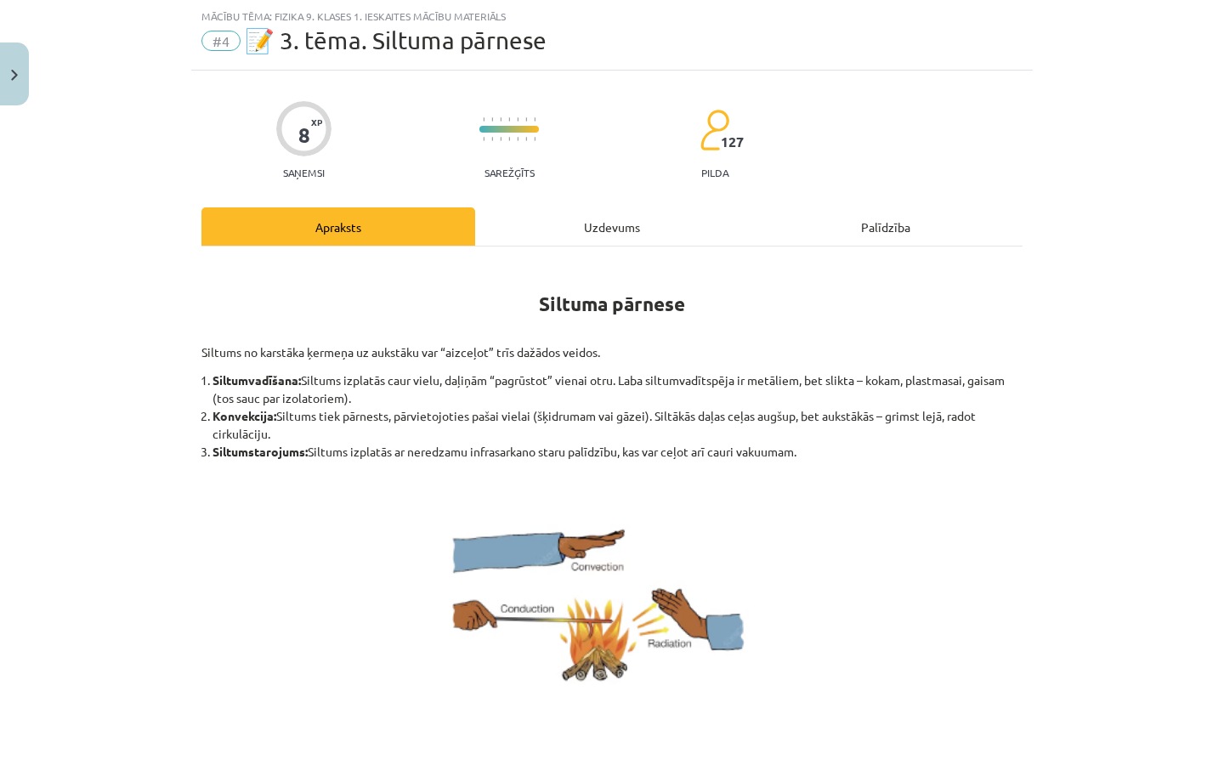
click at [573, 218] on div "Uzdevums" at bounding box center [612, 226] width 274 height 38
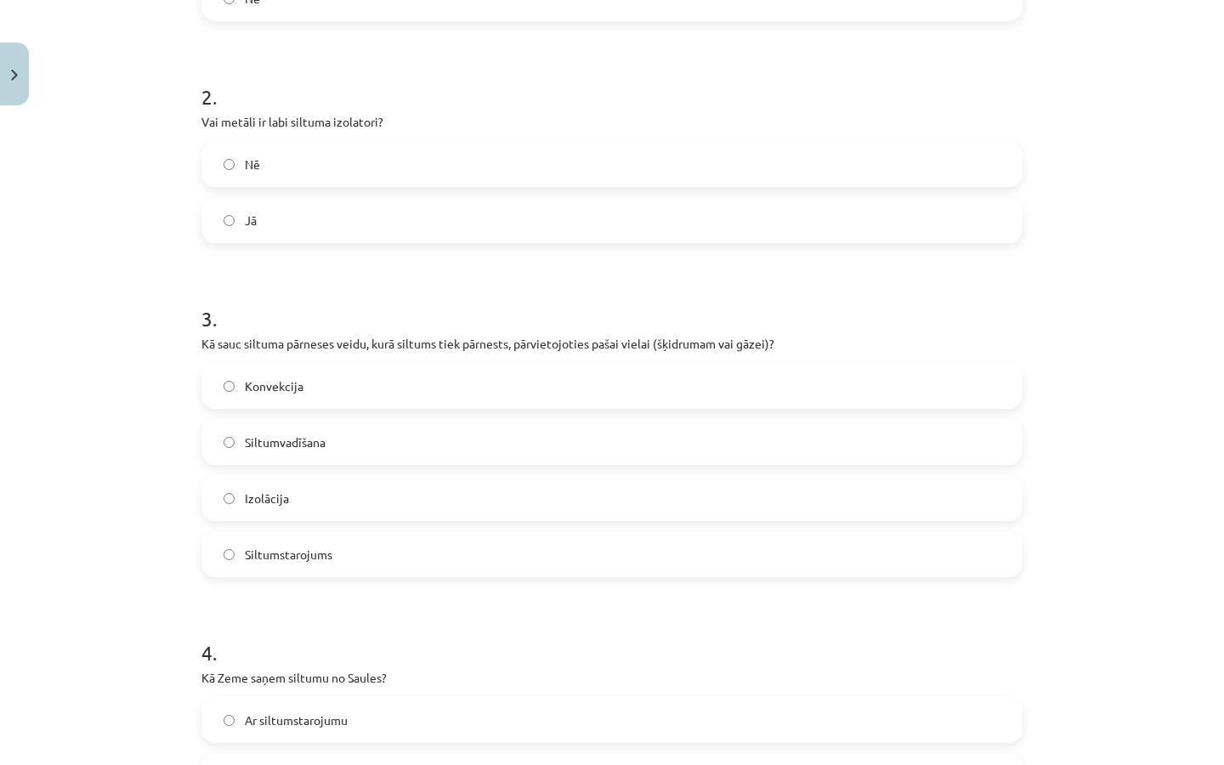
scroll to position [851, 0]
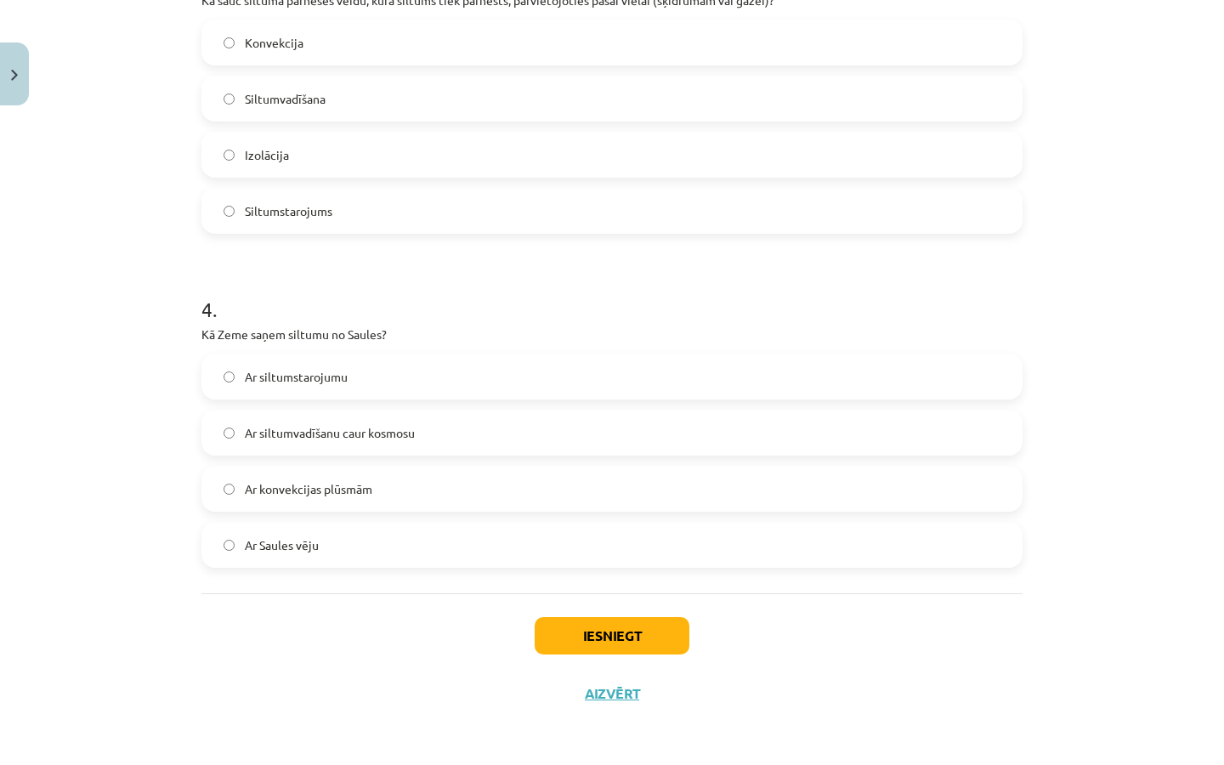
click at [433, 29] on label "Konvekcija" at bounding box center [611, 42] width 817 height 42
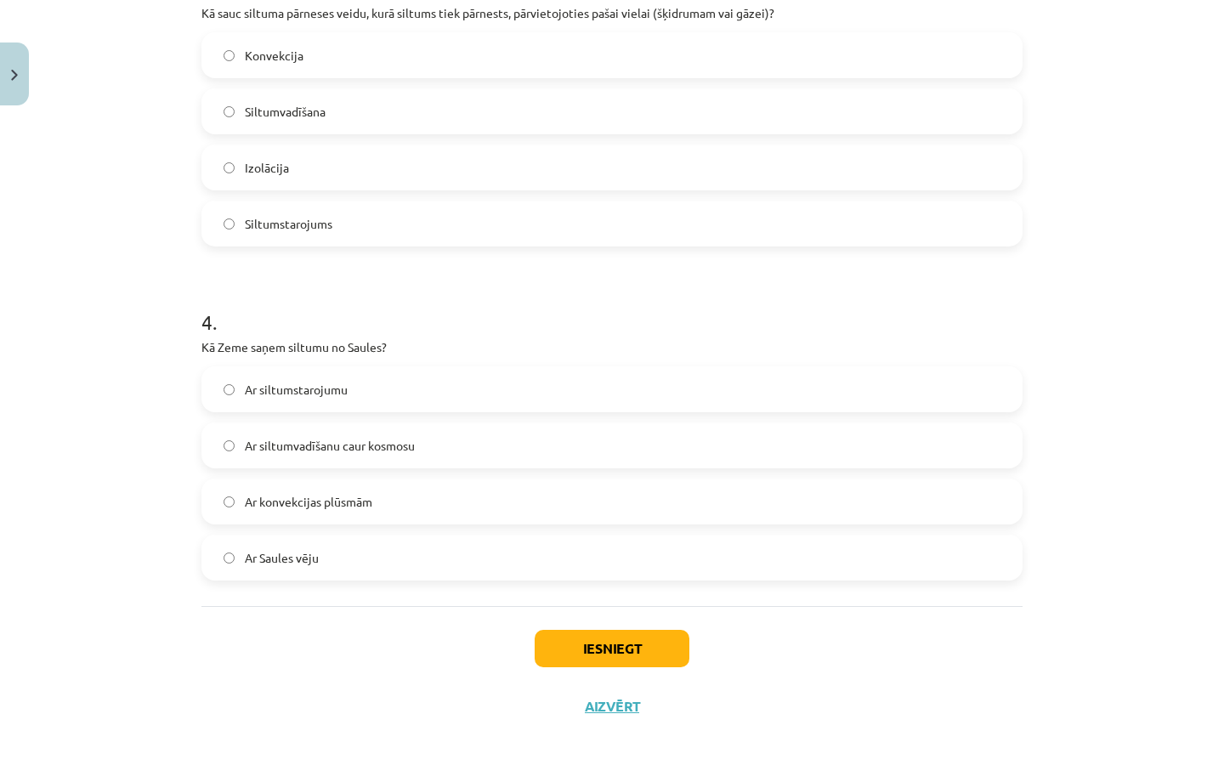
scroll to position [834, 0]
click at [352, 392] on label "Ar siltumstarojumu" at bounding box center [611, 391] width 817 height 42
click at [594, 641] on button "Iesniegt" at bounding box center [612, 649] width 155 height 37
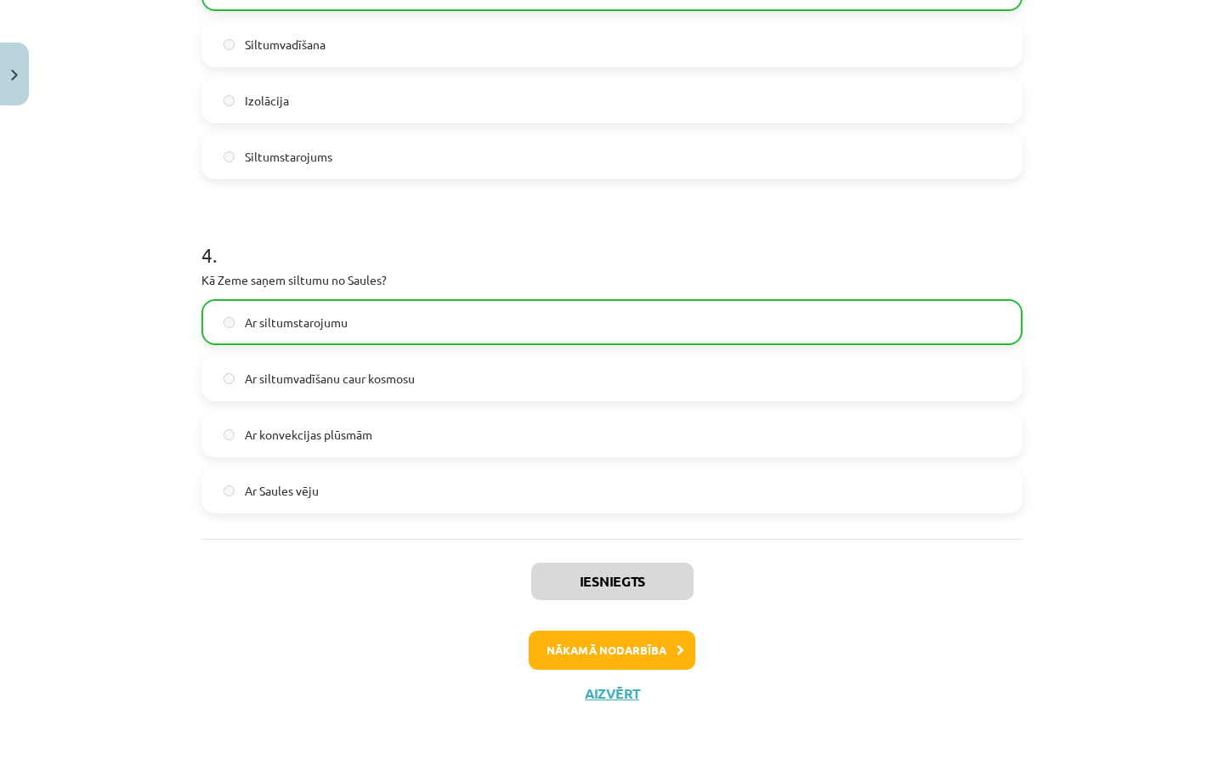
scroll to position [904, 0]
click at [617, 641] on button "Aizvērt" at bounding box center [612, 693] width 65 height 17
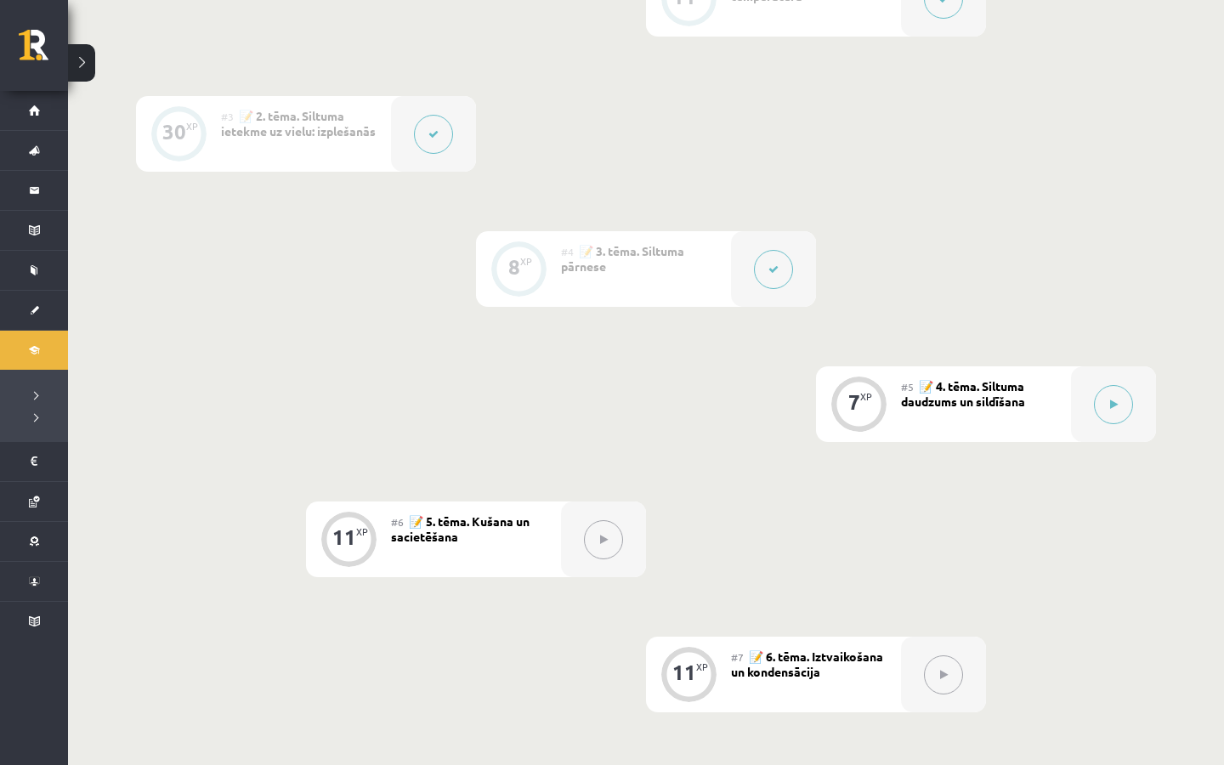
scroll to position [633, 0]
click at [1096, 395] on button at bounding box center [1113, 403] width 39 height 39
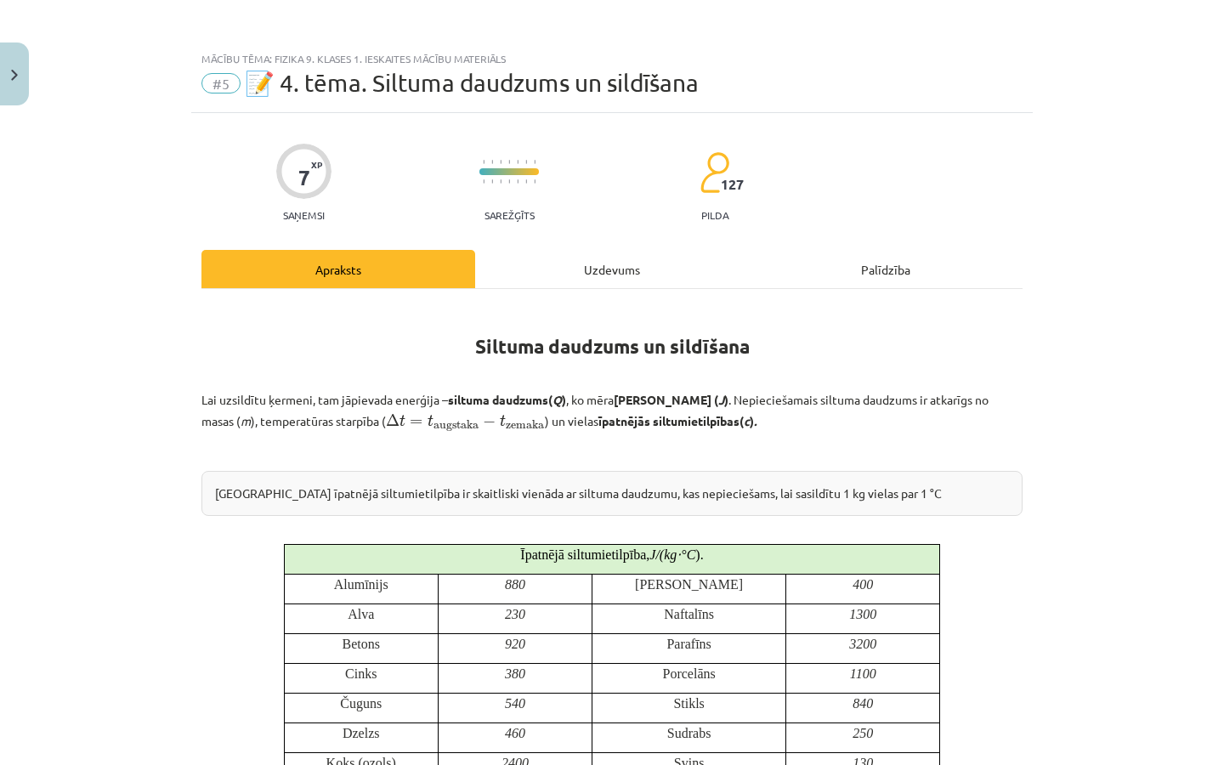
click at [569, 448] on p at bounding box center [611, 452] width 821 height 18
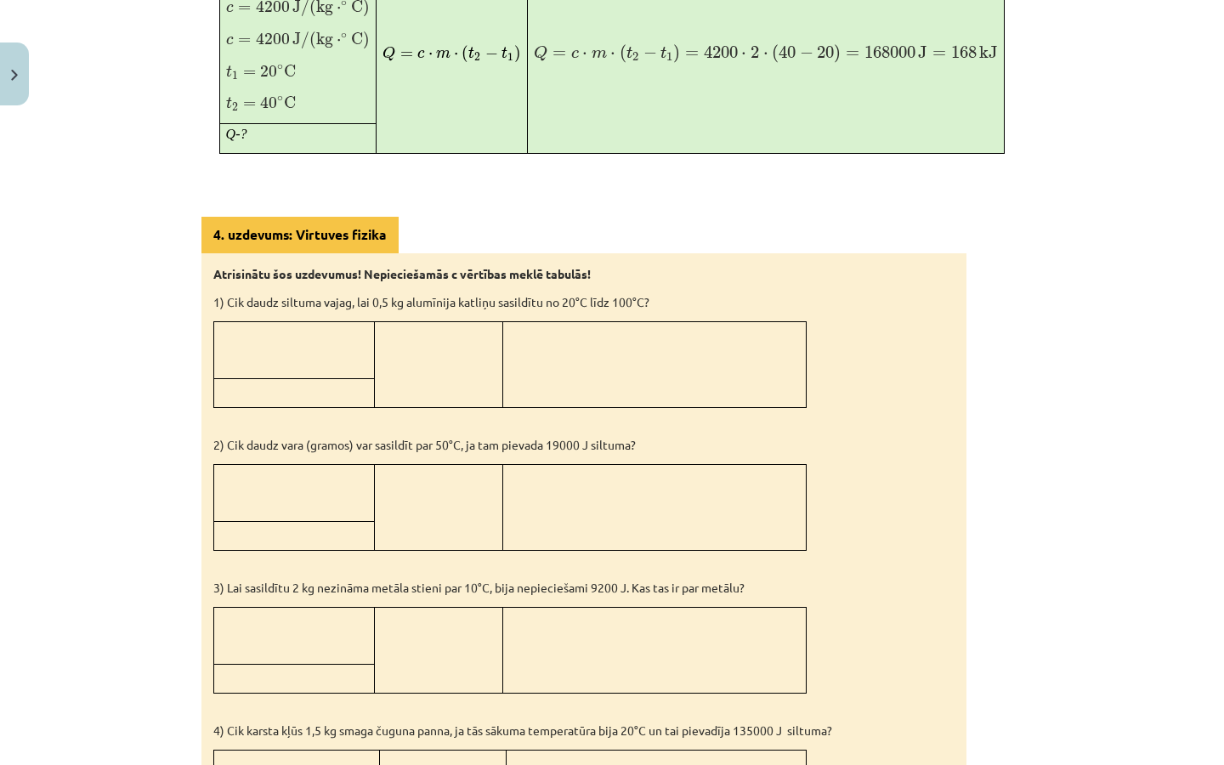
scroll to position [1198, 0]
click at [373, 344] on td at bounding box center [294, 348] width 161 height 57
click at [440, 341] on td at bounding box center [438, 363] width 128 height 86
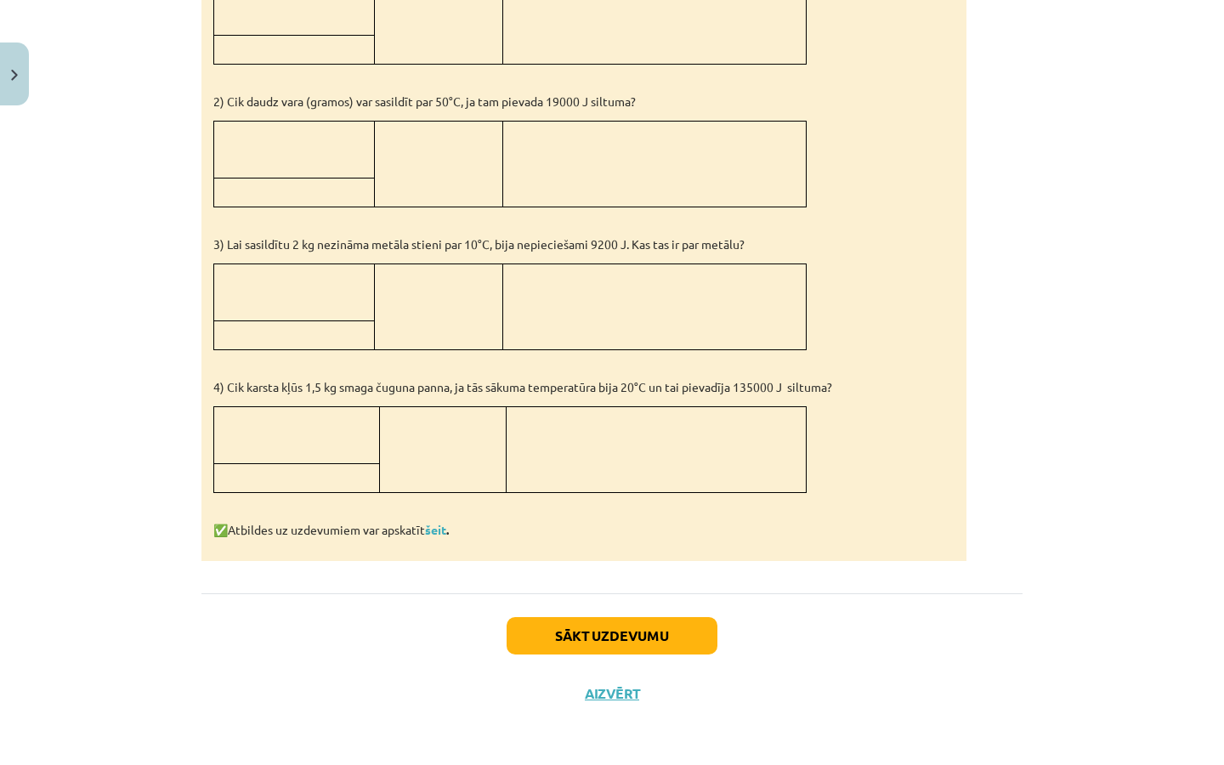
scroll to position [1540, 0]
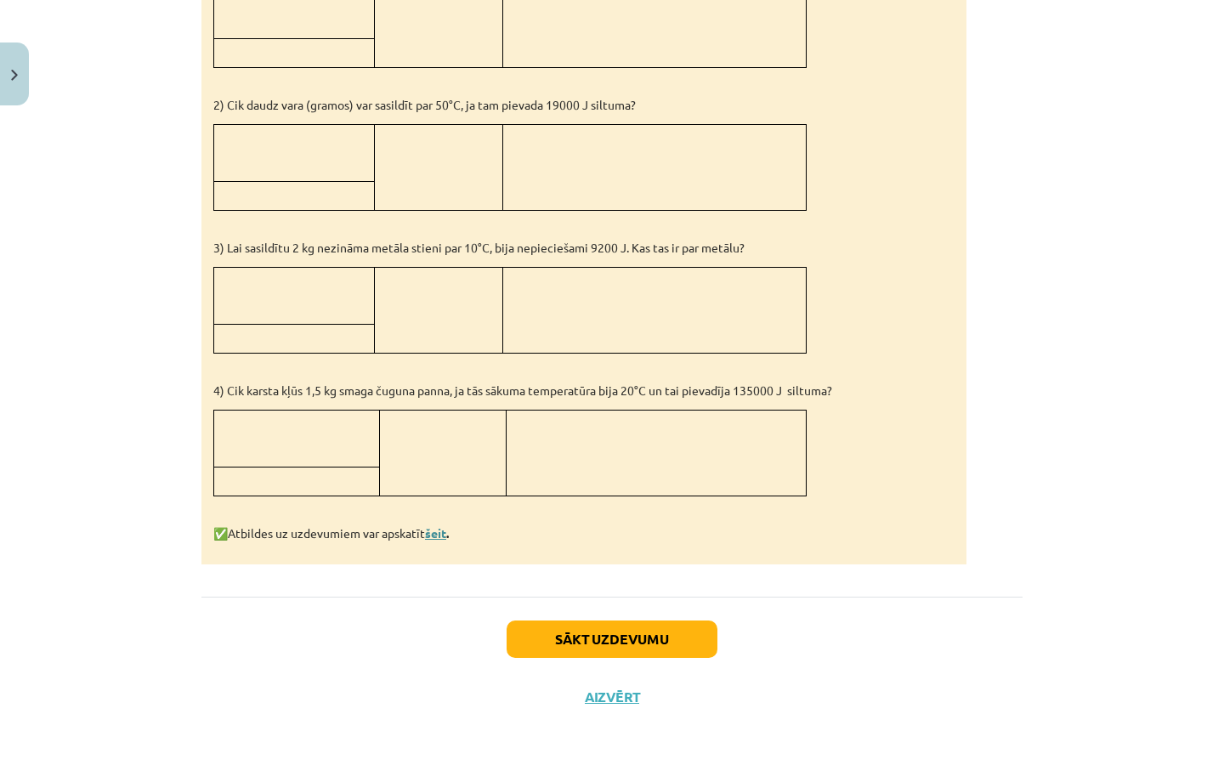
click at [446, 529] on link "šeit" at bounding box center [435, 532] width 21 height 15
click at [625, 629] on button "Sākt uzdevumu" at bounding box center [611, 636] width 211 height 37
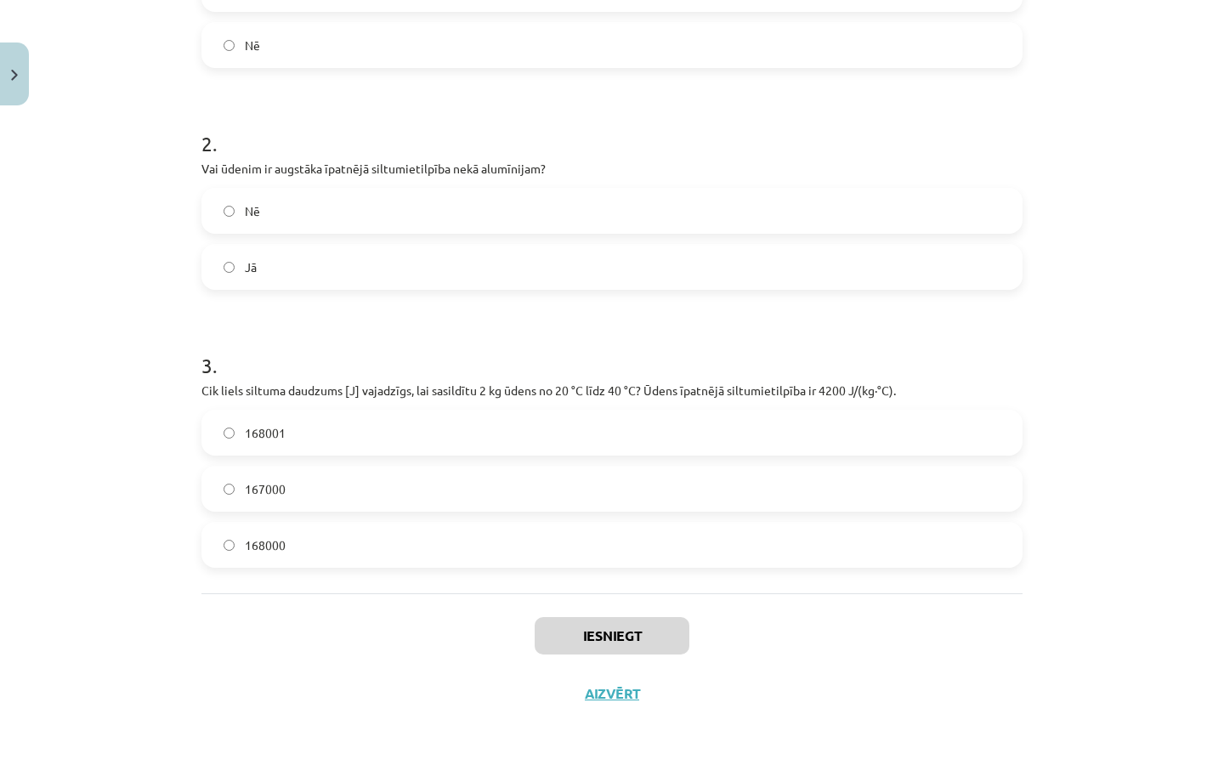
scroll to position [42, 0]
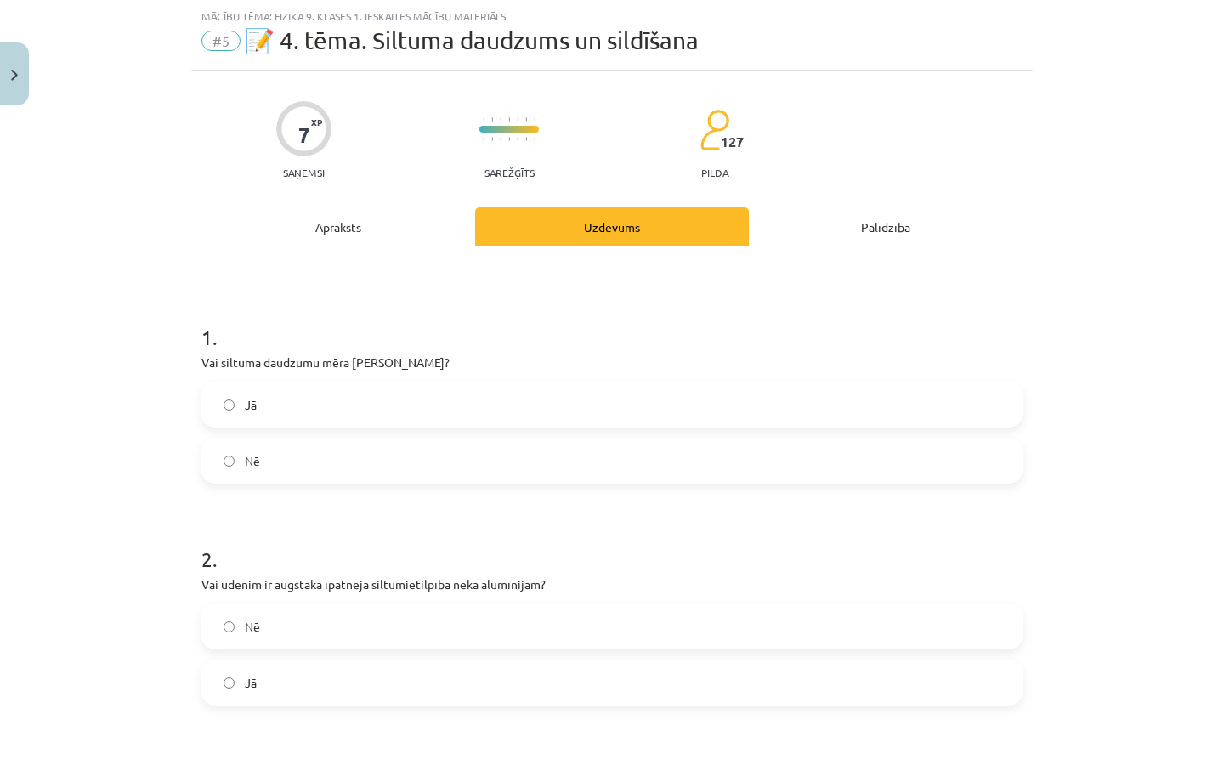
click at [408, 222] on div "Apraksts" at bounding box center [338, 226] width 274 height 38
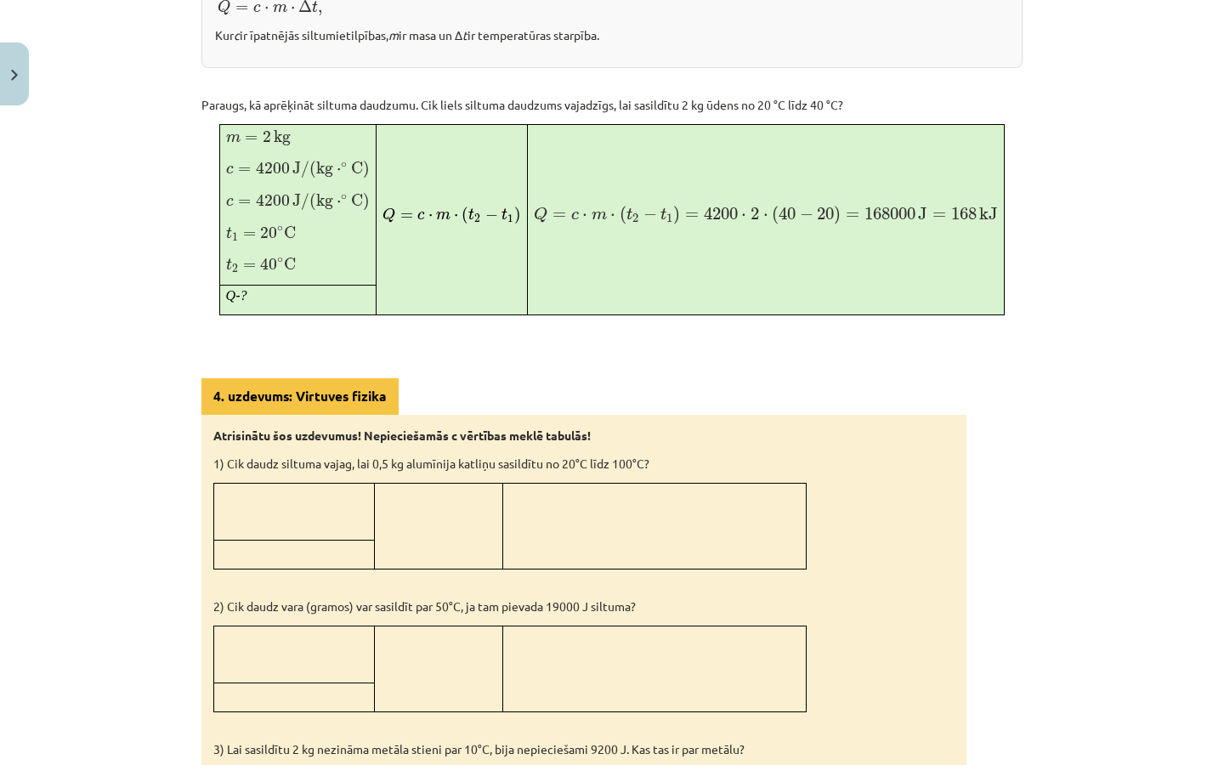
scroll to position [1037, 0]
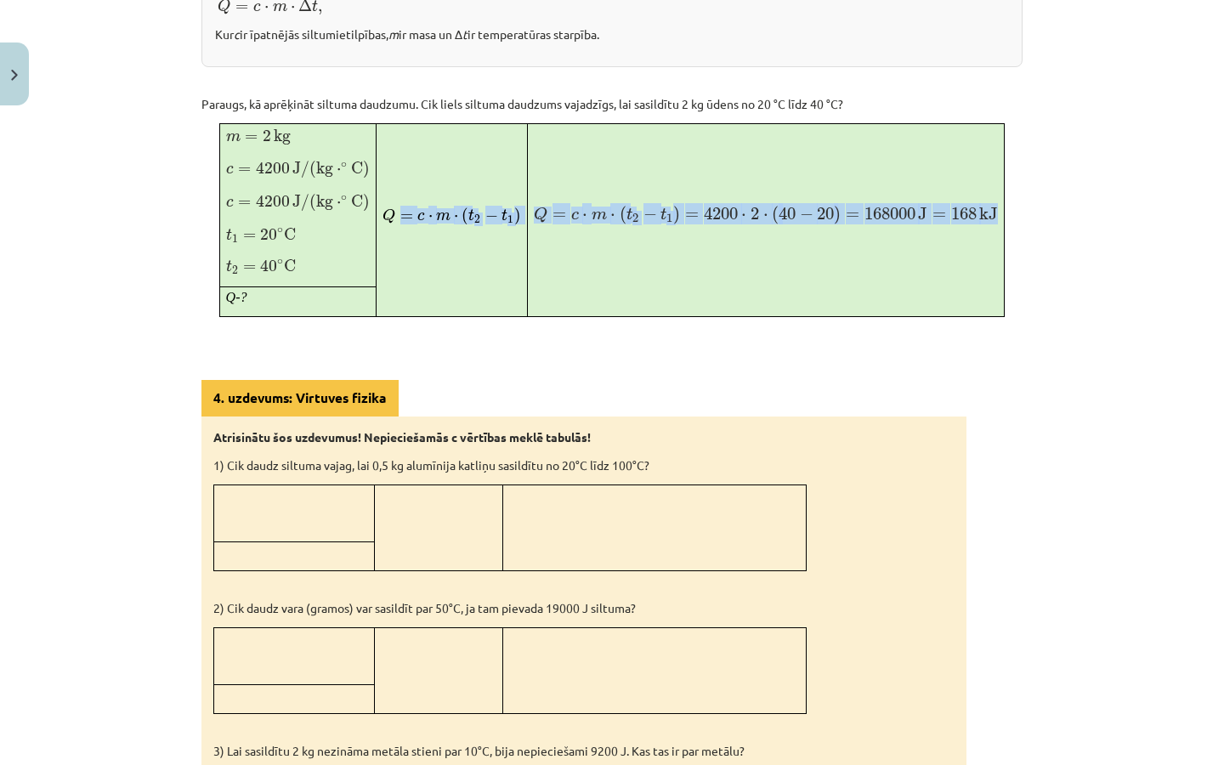
drag, startPoint x: 386, startPoint y: 210, endPoint x: 826, endPoint y: 260, distance: 443.0
click at [826, 260] on tr "m = 2 kg m = 2 kg c = 4200 J / ( kg ⋅ ∘ C ) c = 4200 J / ( kg ⋅ ∘ C ) c = 4200 …" at bounding box center [611, 205] width 785 height 163
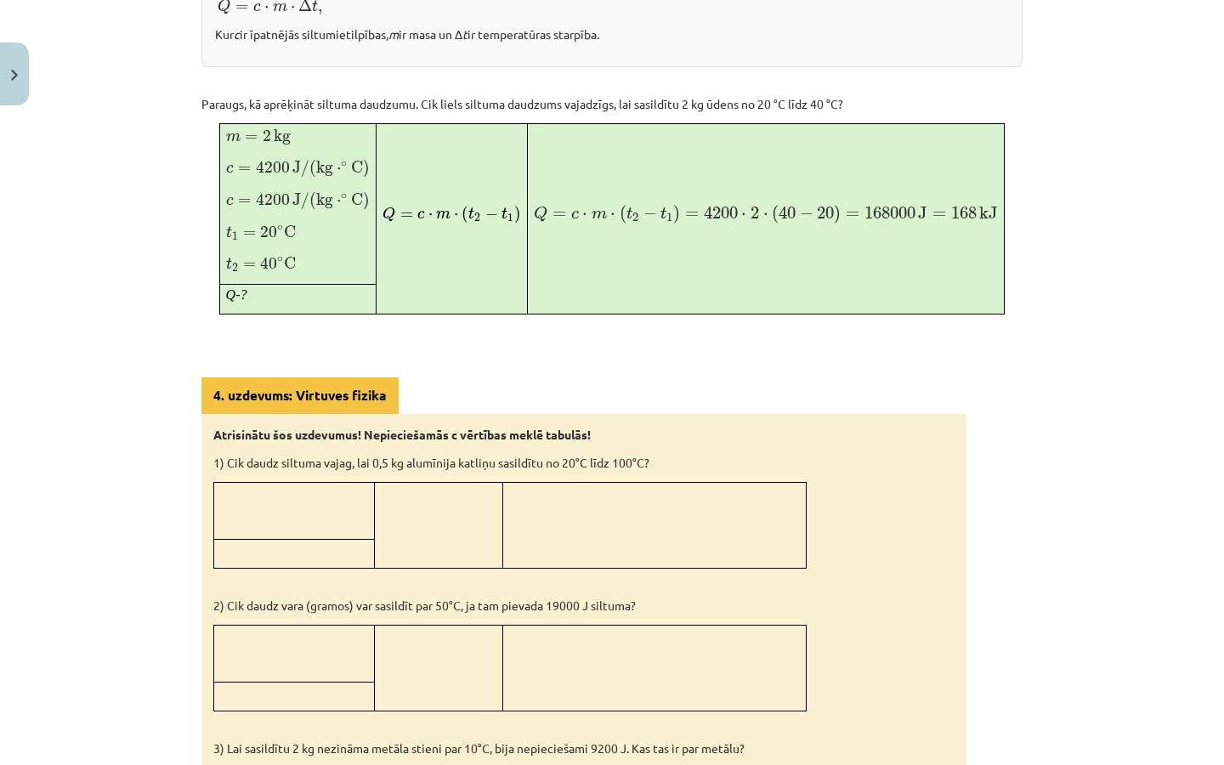
click at [826, 260] on td "Q = c ⋅ m ⋅ ( t 2 − t 1 ) = 4200 ⋅ 2 ⋅ ( 40 − 20 ) = 168000 J = 168 kJ Q = c ⋅ …" at bounding box center [765, 219] width 477 height 190
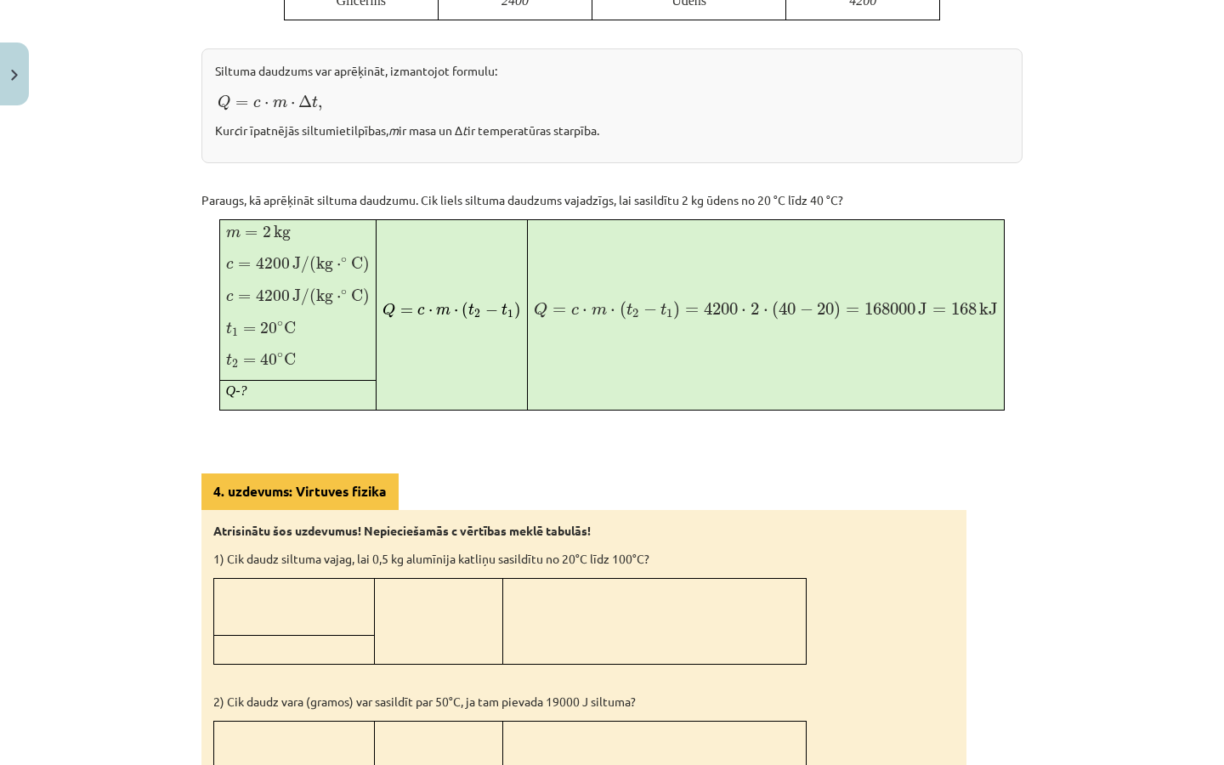
scroll to position [933, 0]
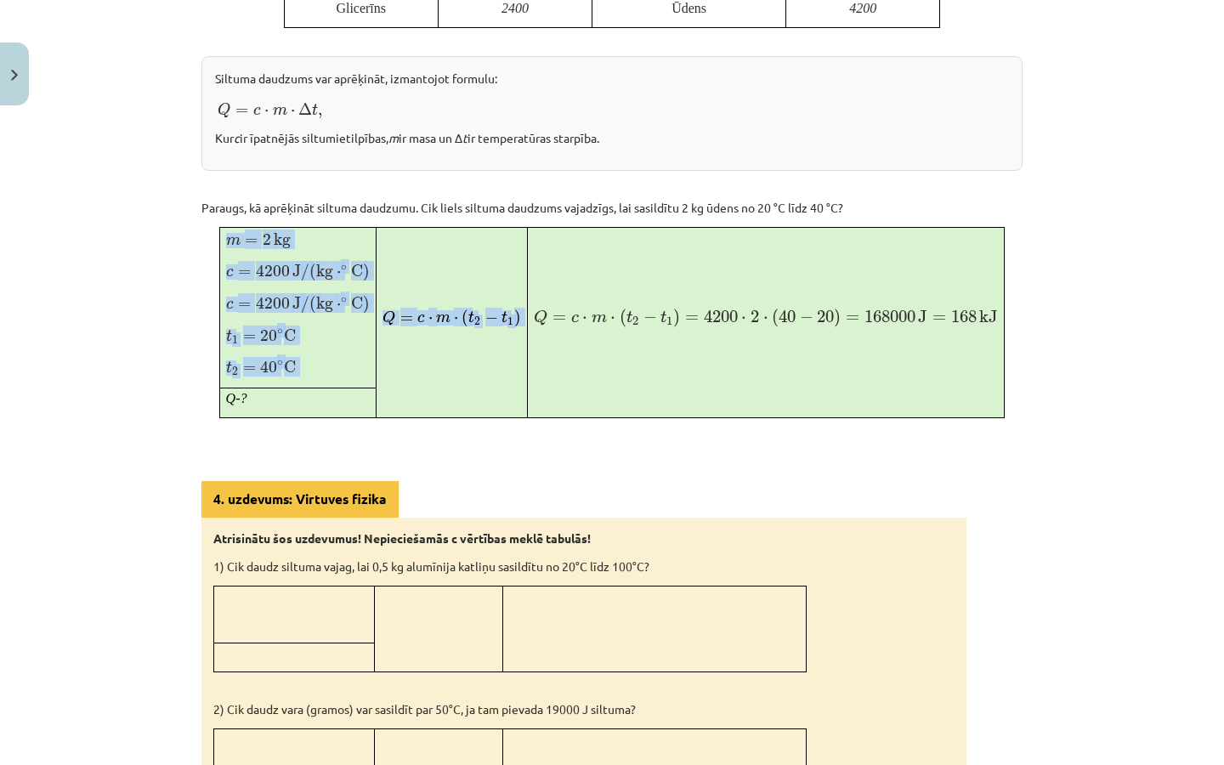
drag, startPoint x: 217, startPoint y: 226, endPoint x: 539, endPoint y: 393, distance: 362.6
click at [539, 388] on tr "m = 2 kg m = 2 kg c = 4200 J / ( kg ⋅ ∘ C ) c = 4200 J / ( kg ⋅ ∘ C ) c = 4200 …" at bounding box center [611, 308] width 785 height 161
click at [539, 393] on td "Q = c ⋅ m ⋅ ( t 2 − t 1 ) = 4200 ⋅ 2 ⋅ ( 40 − 20 ) = 168000 J = 168 kJ Q = c ⋅ …" at bounding box center [765, 323] width 477 height 190
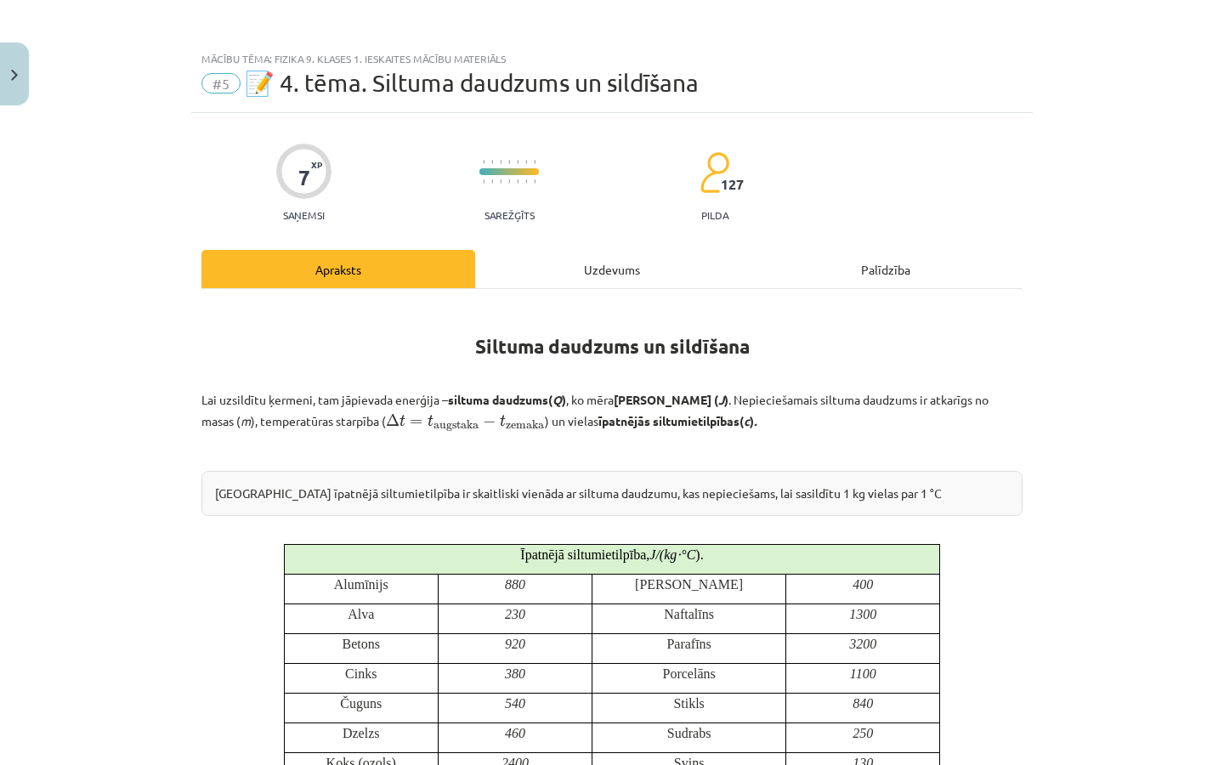
scroll to position [0, 0]
click at [582, 273] on div "Uzdevums" at bounding box center [612, 269] width 274 height 38
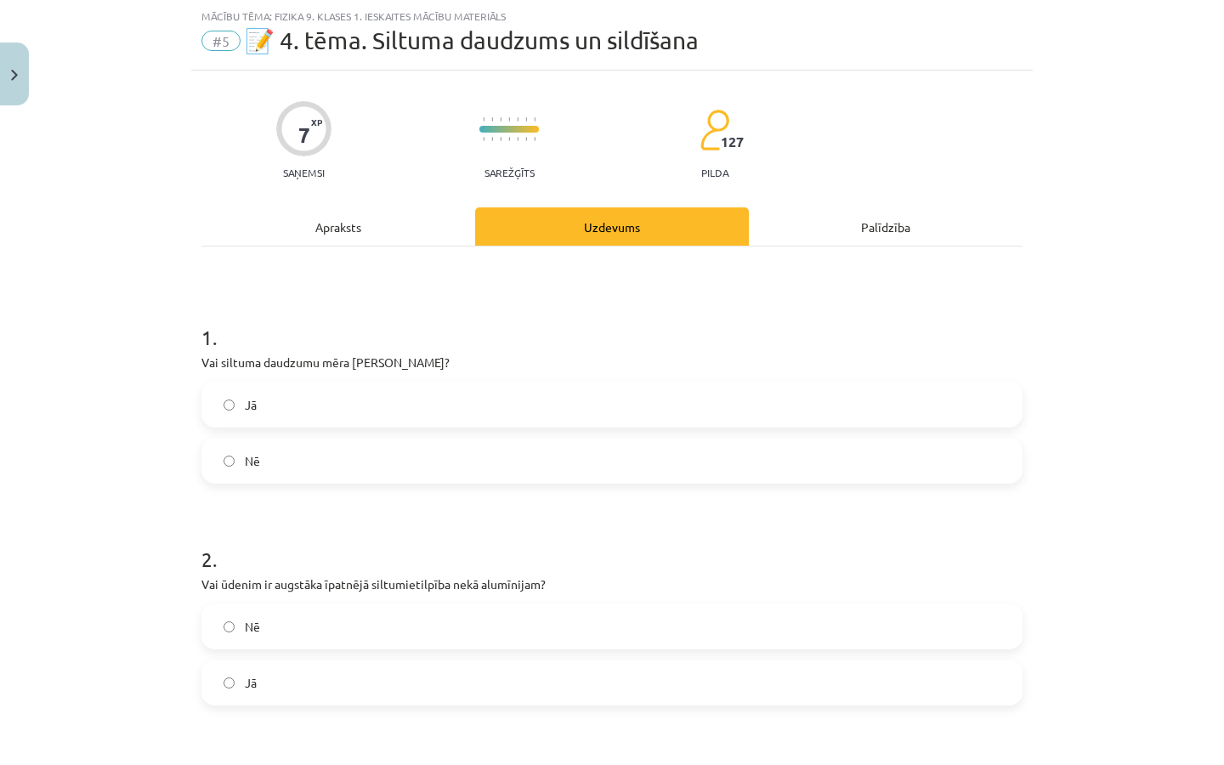
click at [323, 459] on label "Nē" at bounding box center [611, 460] width 817 height 42
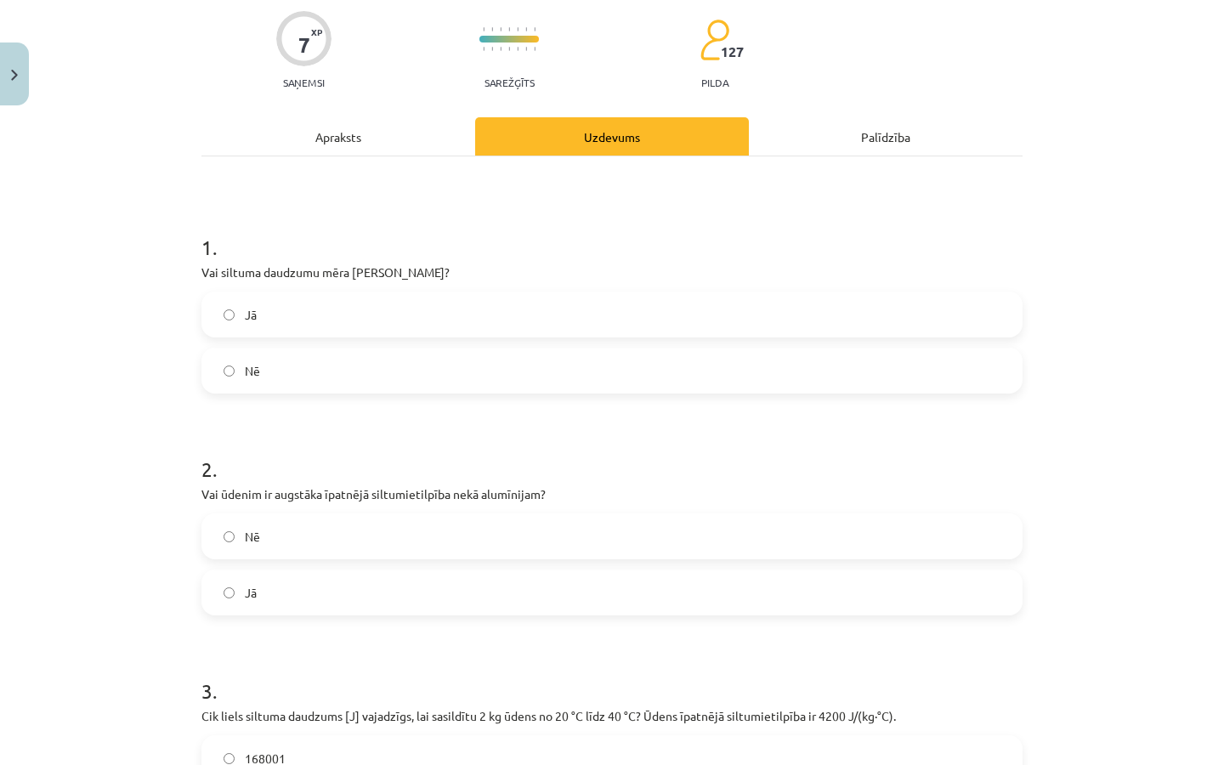
scroll to position [114, 0]
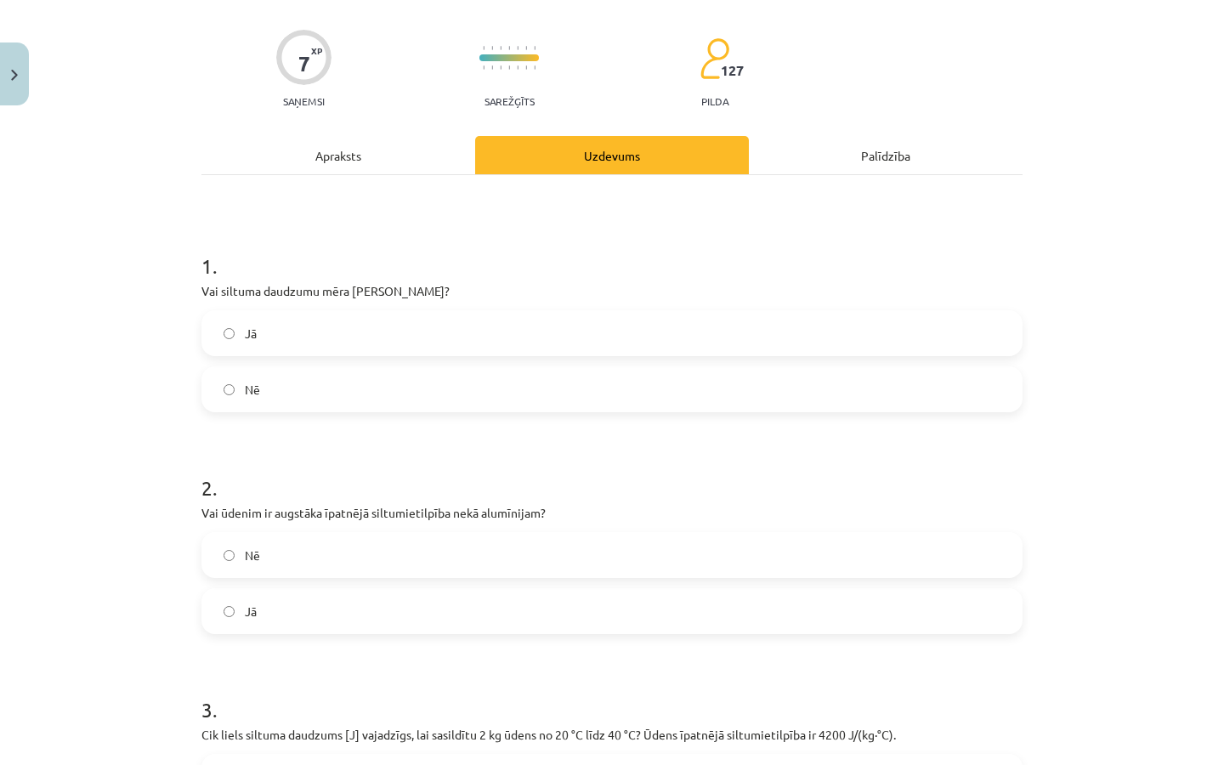
click at [382, 566] on label "Nē" at bounding box center [611, 555] width 817 height 42
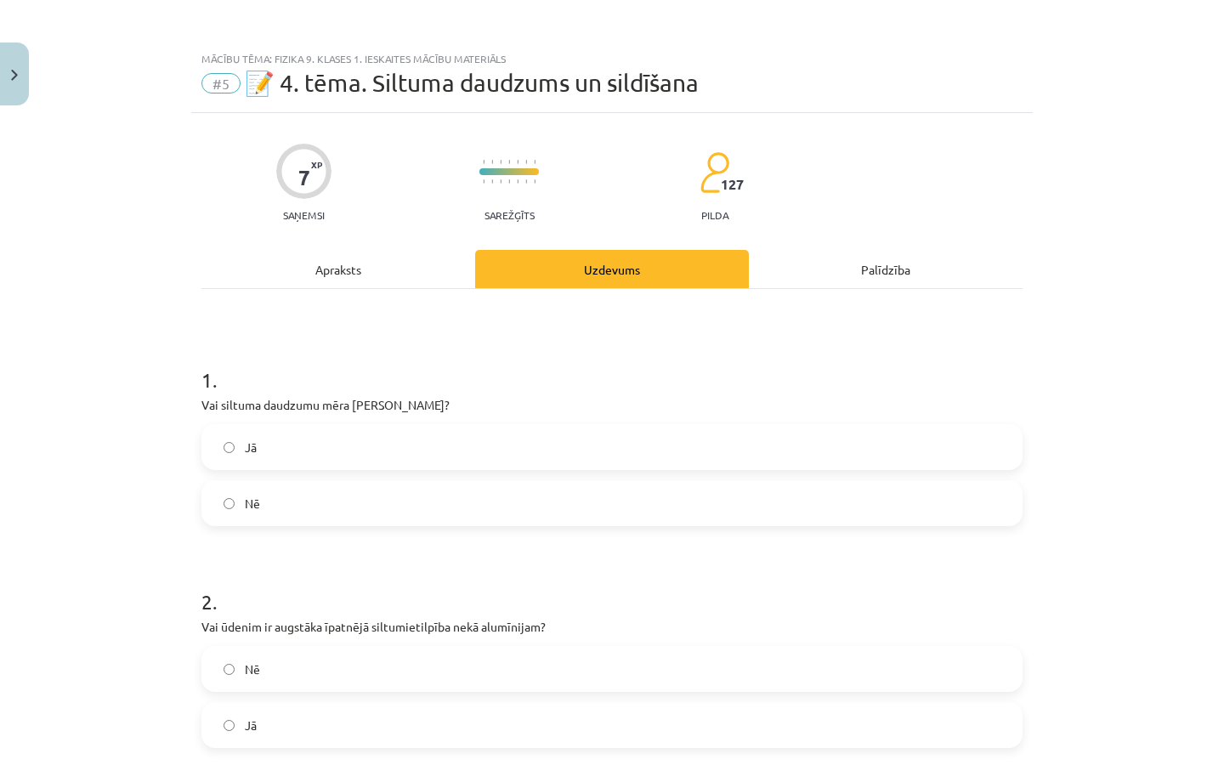
scroll to position [0, 0]
click at [366, 259] on div "Apraksts" at bounding box center [338, 269] width 274 height 38
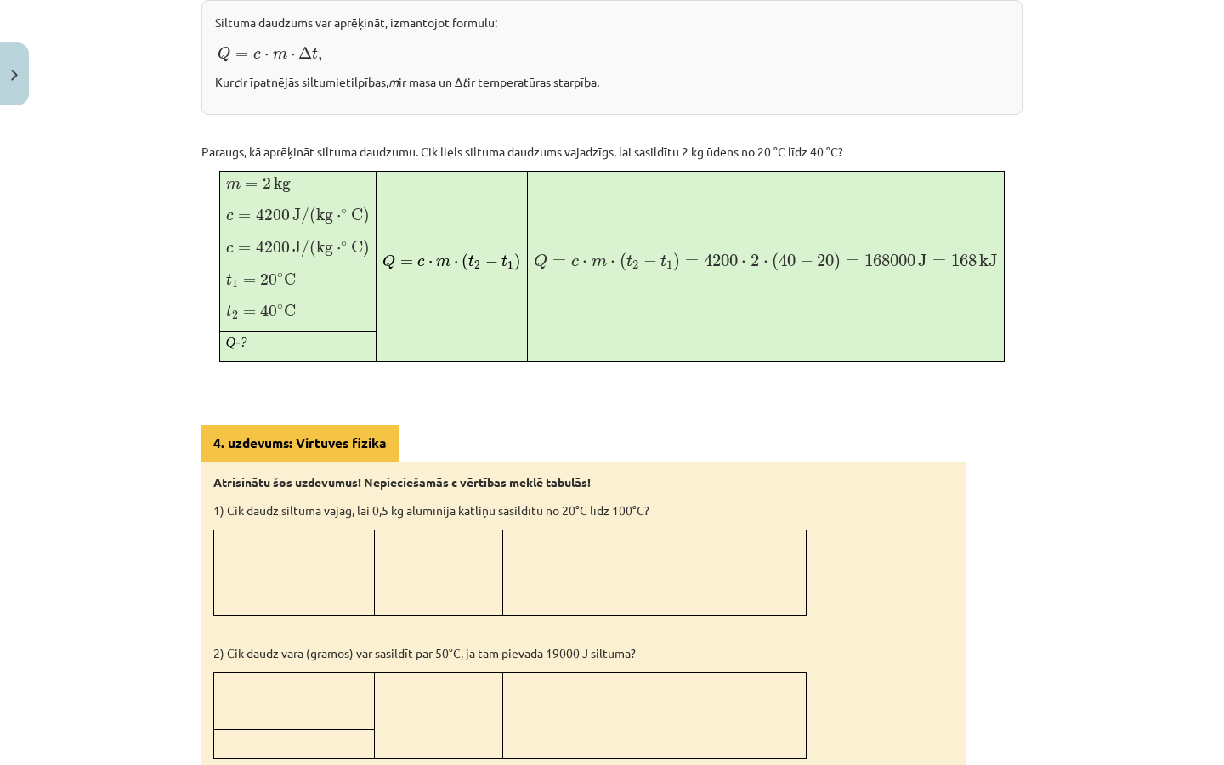
scroll to position [984, 0]
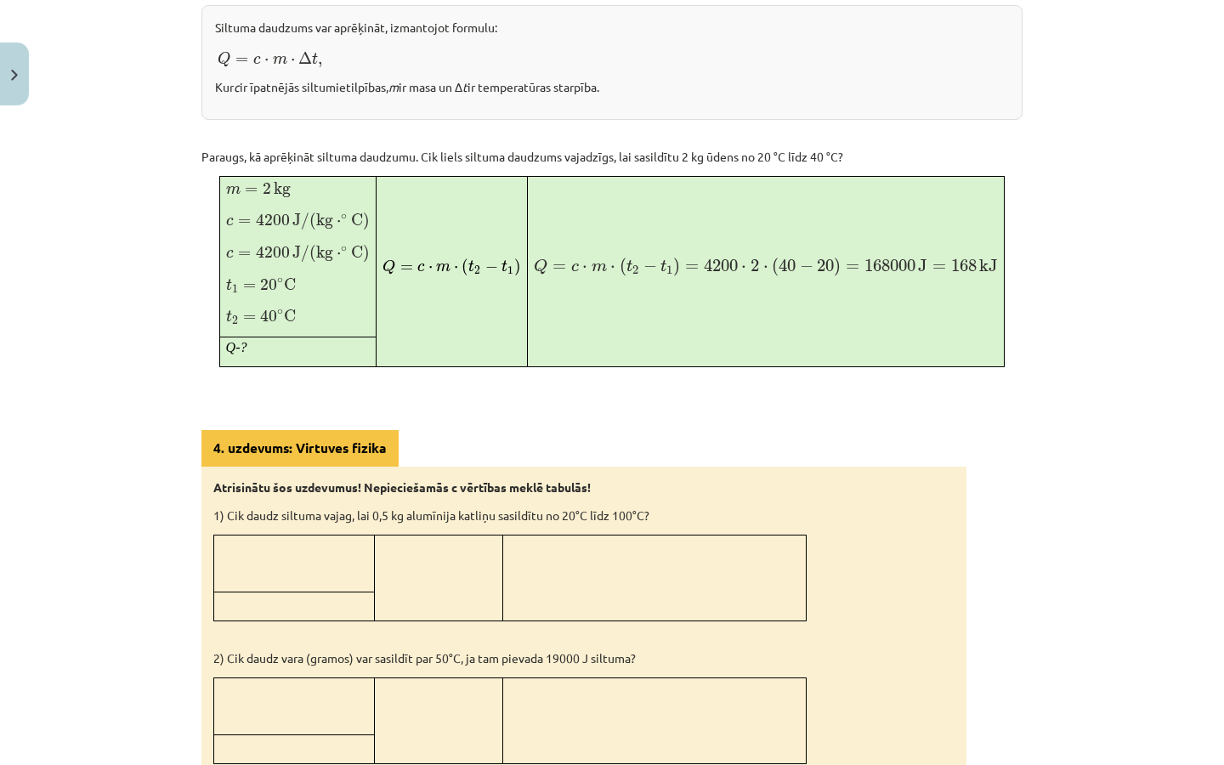
click at [500, 444] on div "4. uzdevums: Virtuves fizika Atrisinātu šos uzdevumus! Nepieciešamās c vērtības…" at bounding box center [583, 773] width 765 height 687
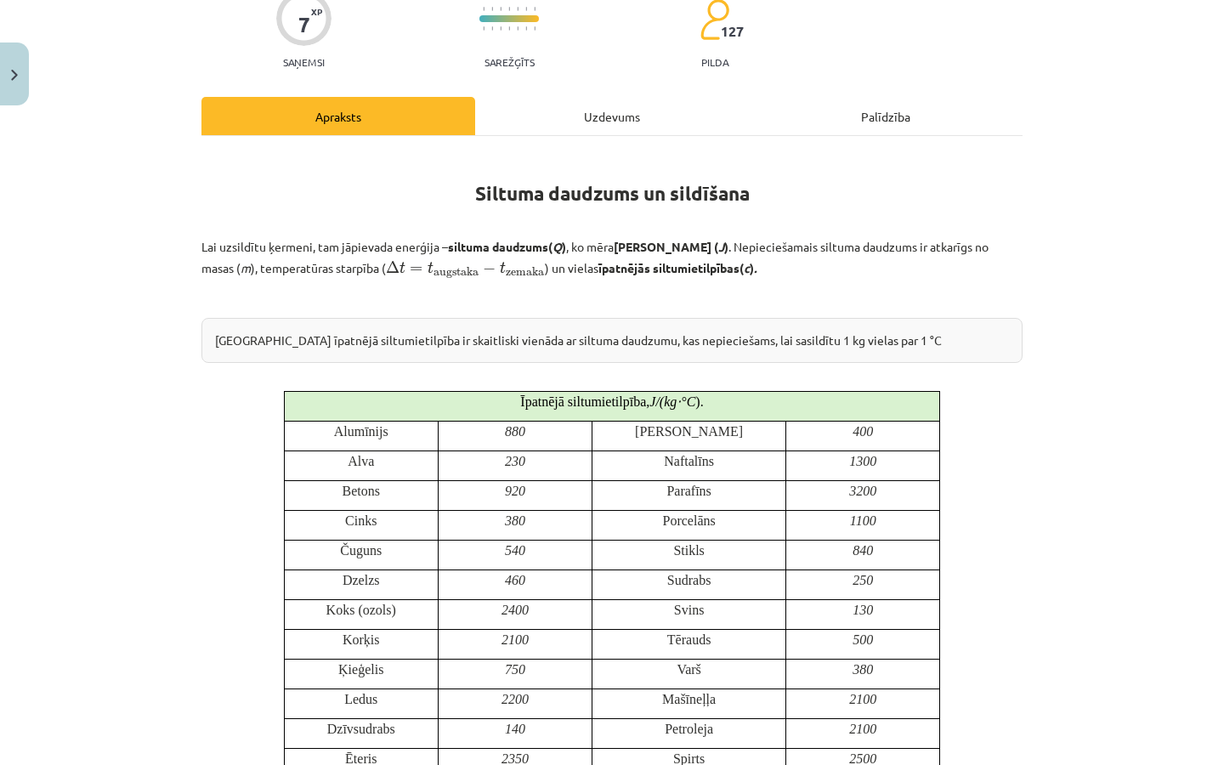
click at [614, 104] on div "Uzdevums" at bounding box center [612, 116] width 274 height 38
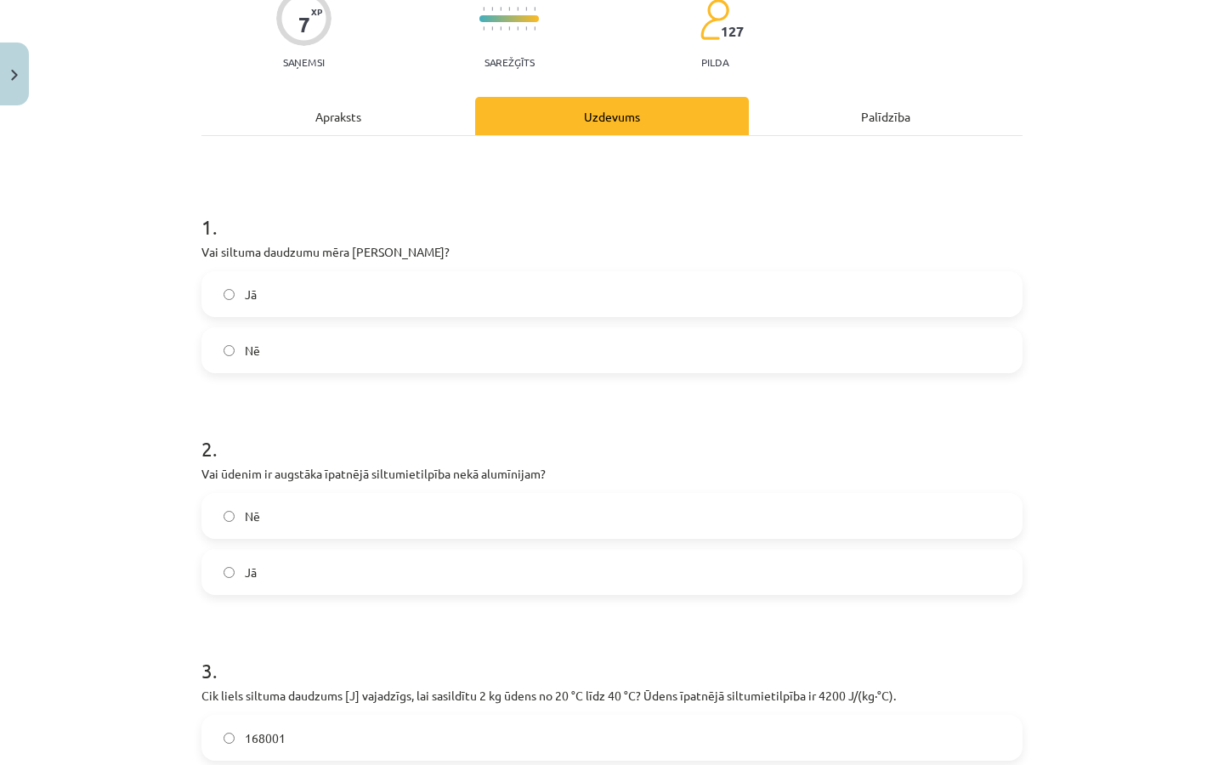
scroll to position [42, 0]
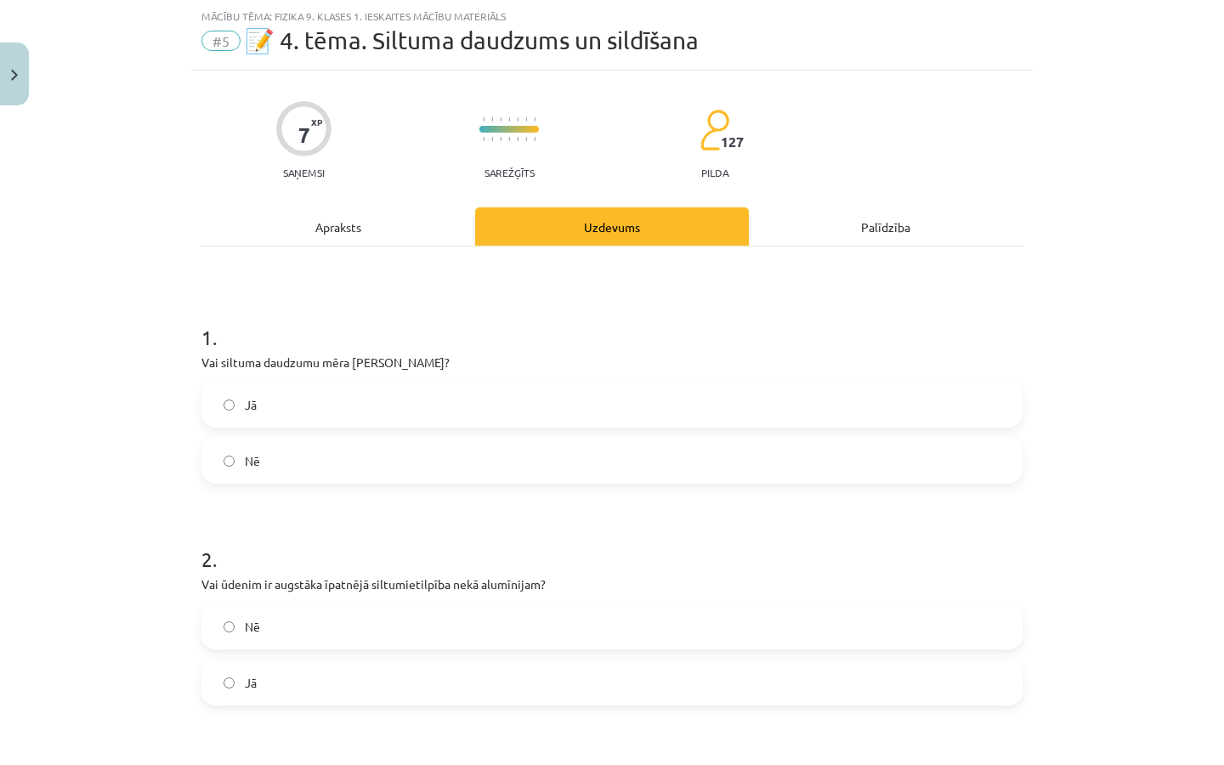
drag, startPoint x: 376, startPoint y: 341, endPoint x: 426, endPoint y: 353, distance: 50.7
click at [426, 353] on div "1 . Vai siltuma daudzumu mēra Celsija grādos? Jā Nē" at bounding box center [611, 390] width 821 height 188
drag, startPoint x: 438, startPoint y: 353, endPoint x: 205, endPoint y: 391, distance: 236.8
click at [205, 391] on div "1 . Vai siltuma daudzumu mēra Celsija grādos? Jā Nē" at bounding box center [611, 390] width 821 height 188
click at [198, 367] on div "7 XP Saņemsi Sarežģīts 127 pilda Apraksts Uzdevums Palīdzība 1 . Vai siltuma da…" at bounding box center [611, 604] width 841 height 1067
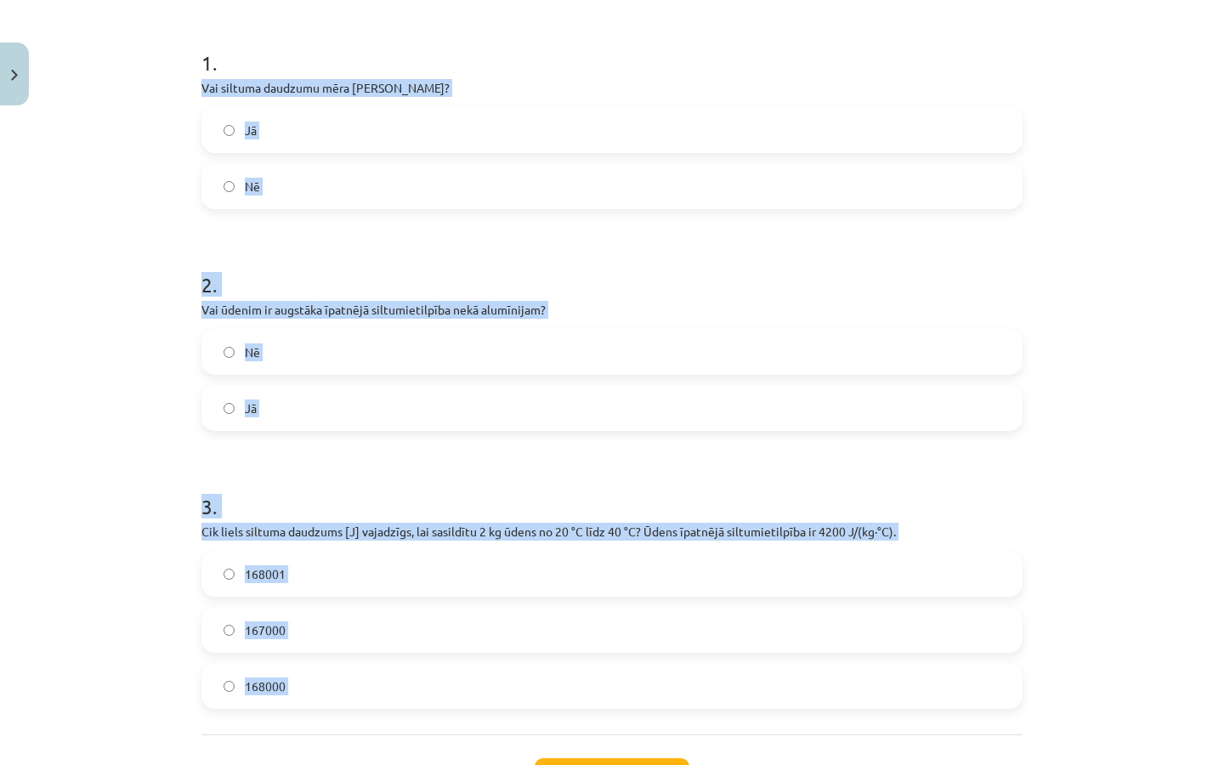
scroll to position [333, 0]
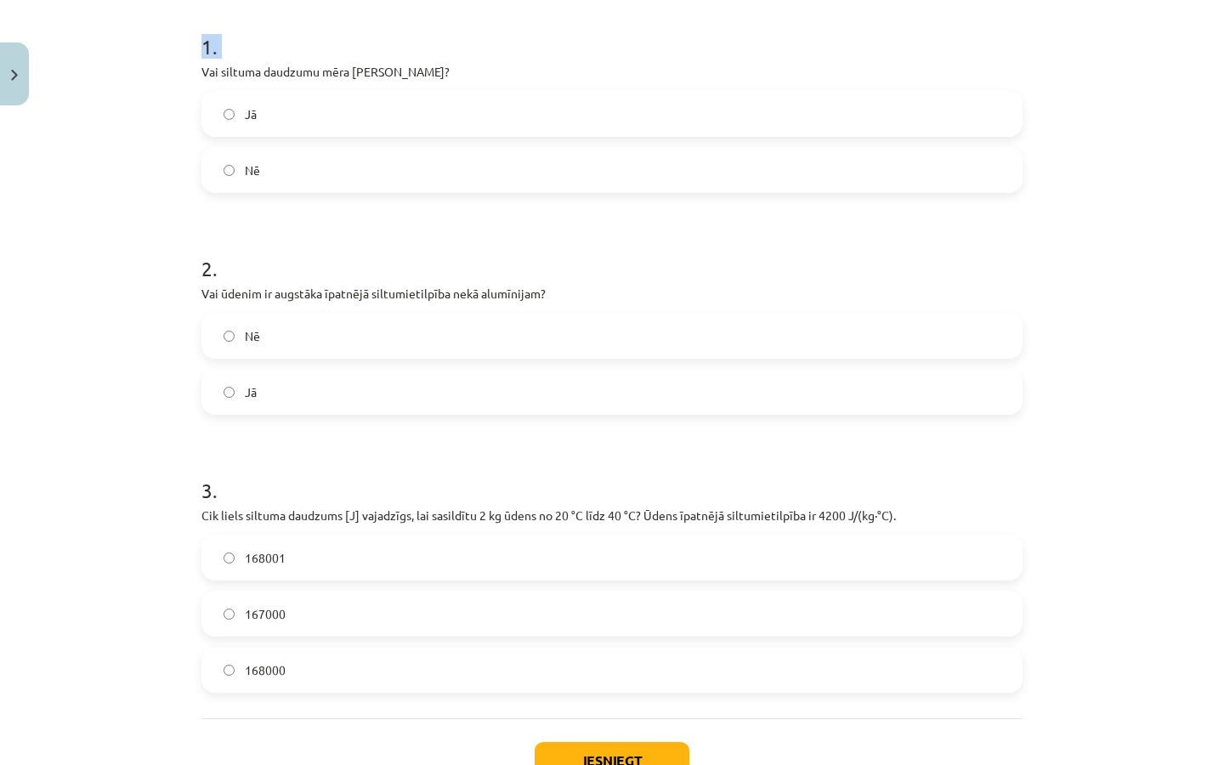
drag, startPoint x: 192, startPoint y: 352, endPoint x: 27, endPoint y: 364, distance: 165.3
click at [27, 364] on div "Mācību tēma: Fizika 9. klases 1. ieskaites mācību materiāls #5 📝 4. tēma. Siltu…" at bounding box center [612, 382] width 1224 height 765
click at [253, 0] on div "1 . Vai siltuma daudzumu mēra Celsija grādos? Jā Nē 2 . Vai ūdenim ir augstāka …" at bounding box center [611, 337] width 821 height 762
click at [297, 641] on label "168000" at bounding box center [611, 669] width 817 height 42
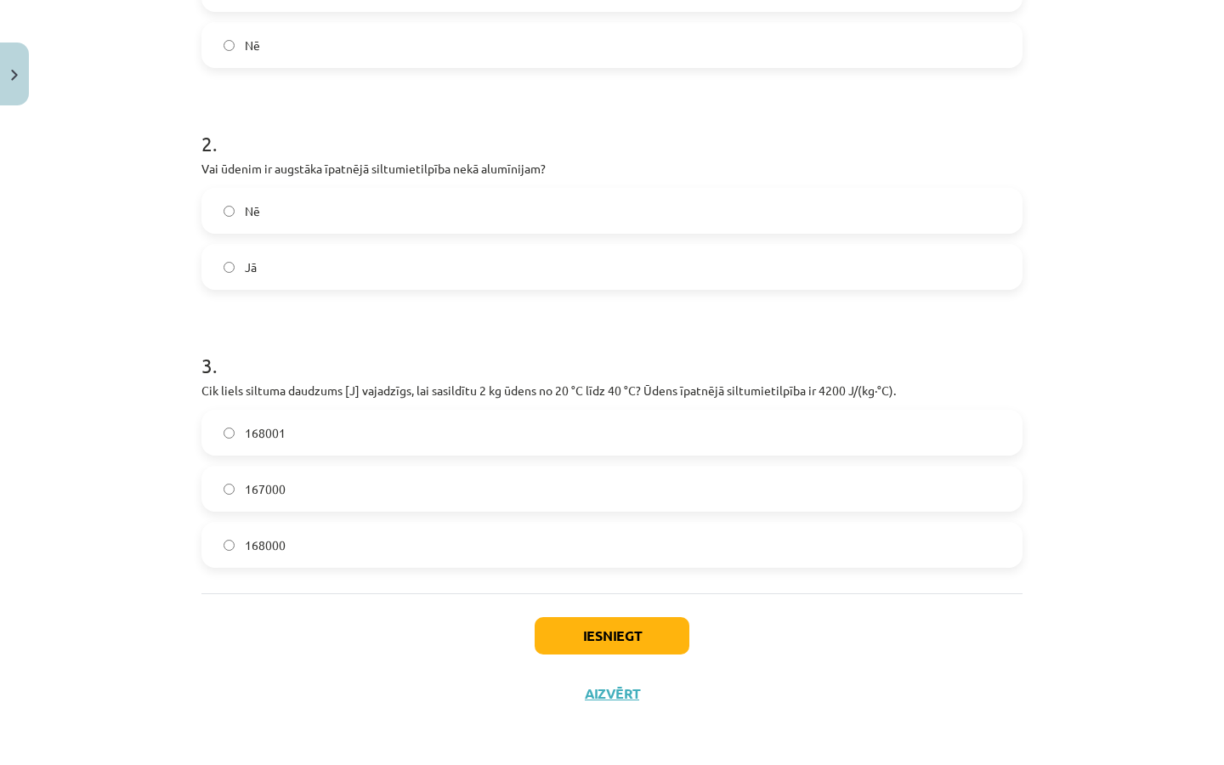
scroll to position [461, 0]
click at [638, 637] on button "Iesniegt" at bounding box center [612, 635] width 155 height 37
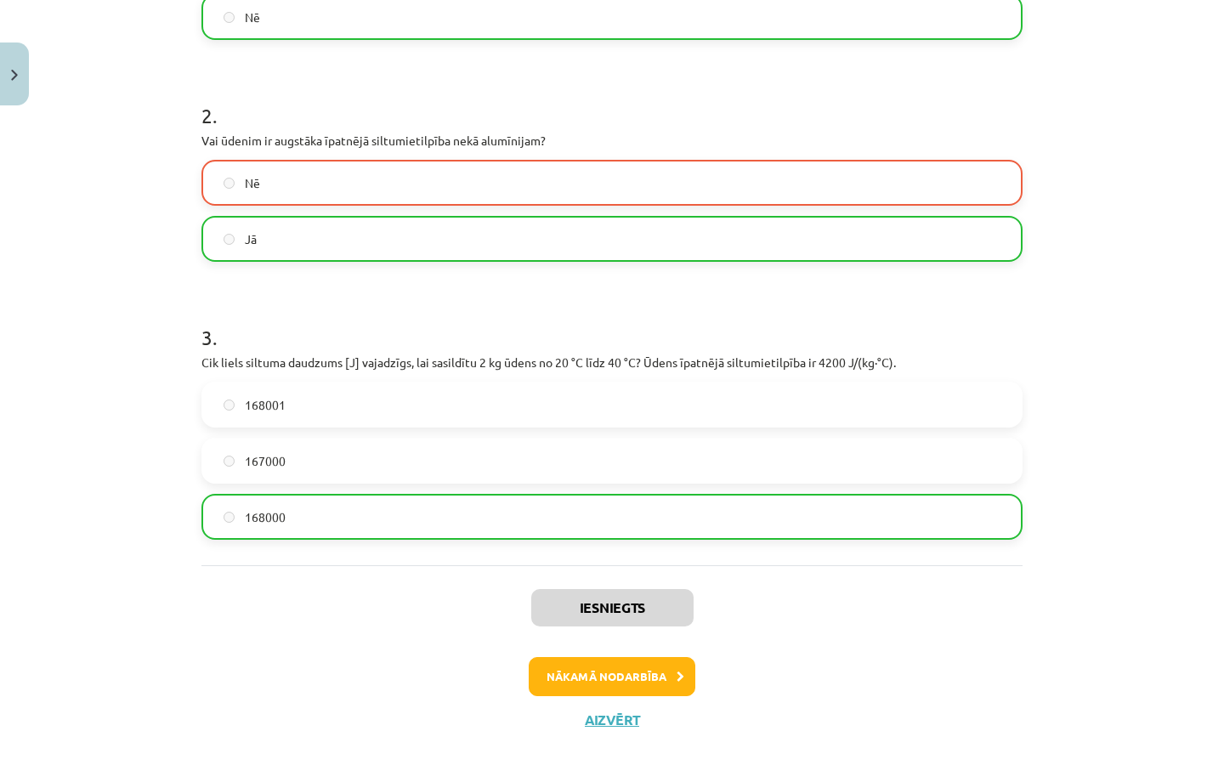
scroll to position [496, 0]
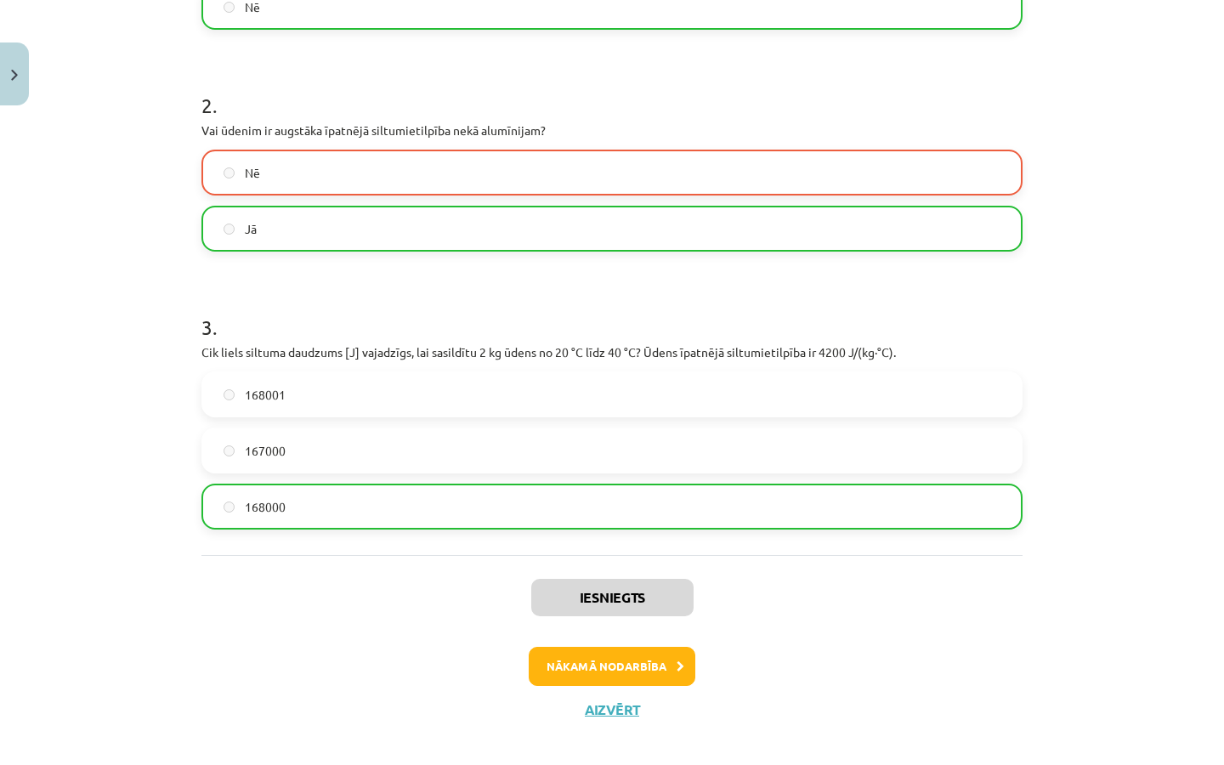
click at [621, 641] on button "Aizvērt" at bounding box center [612, 709] width 65 height 17
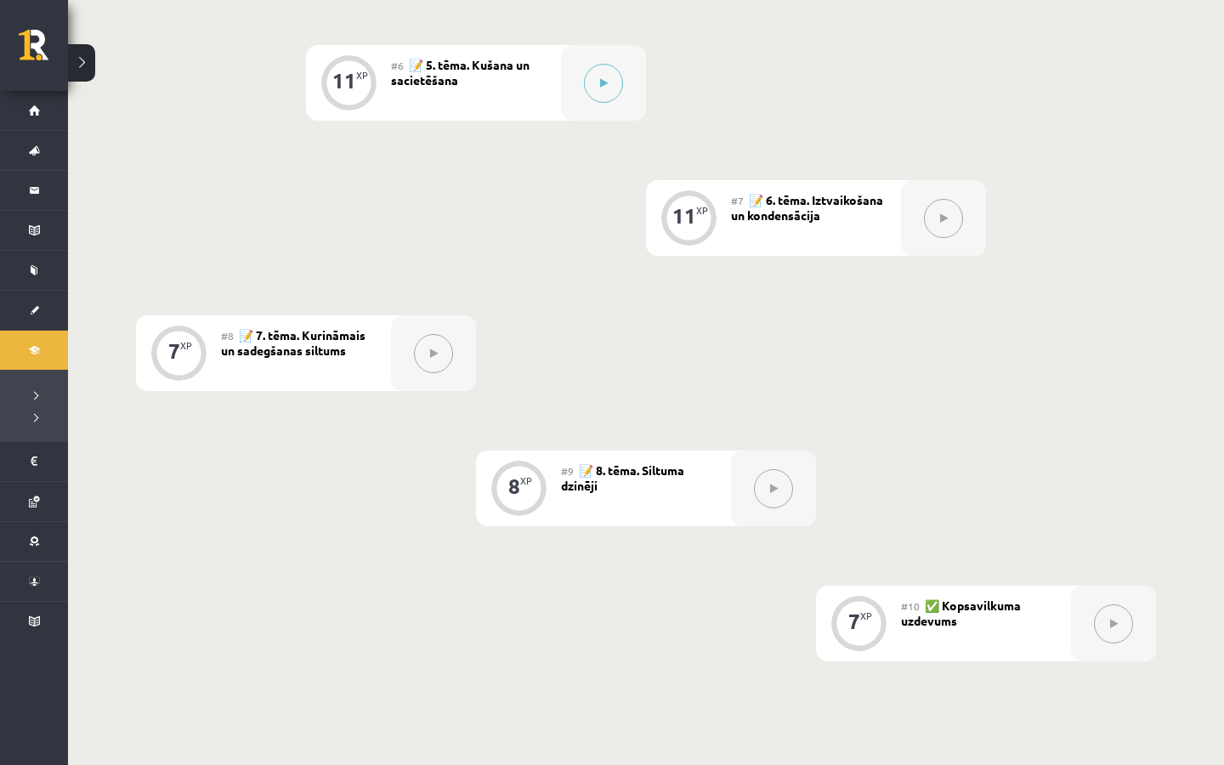
scroll to position [0, 0]
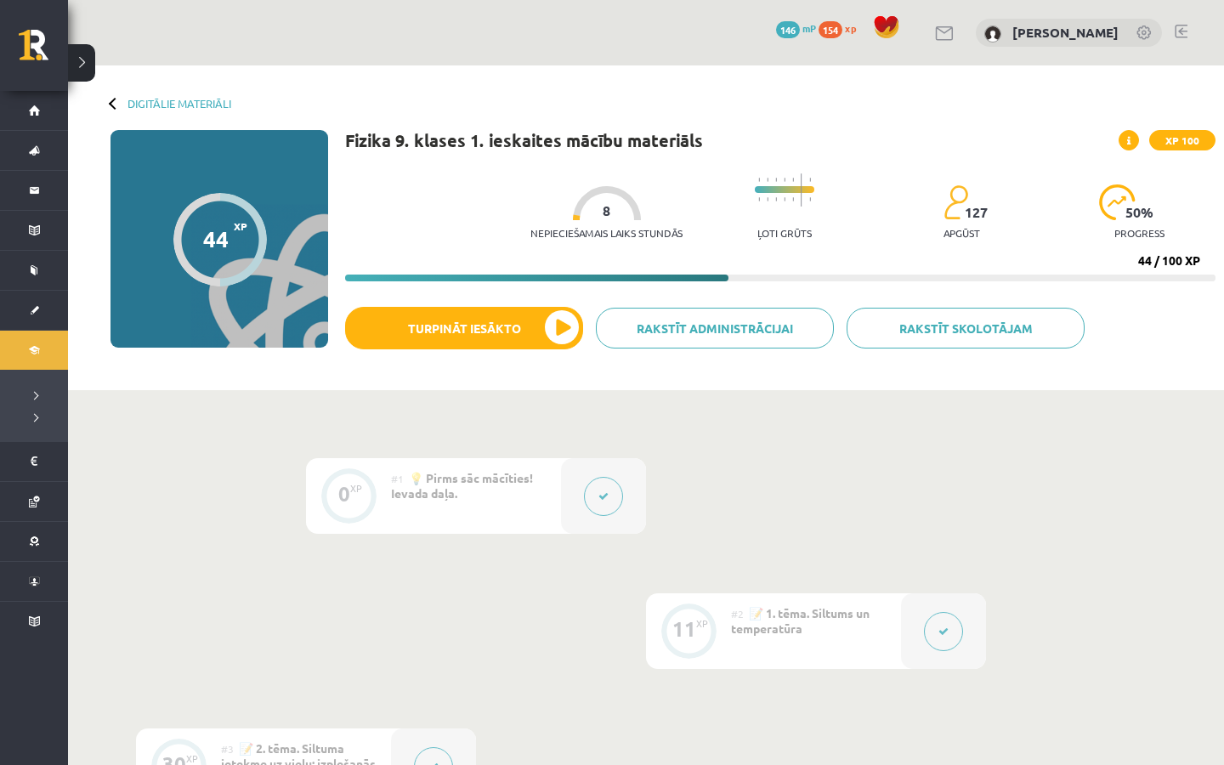
click at [235, 233] on div at bounding box center [219, 239] width 93 height 93
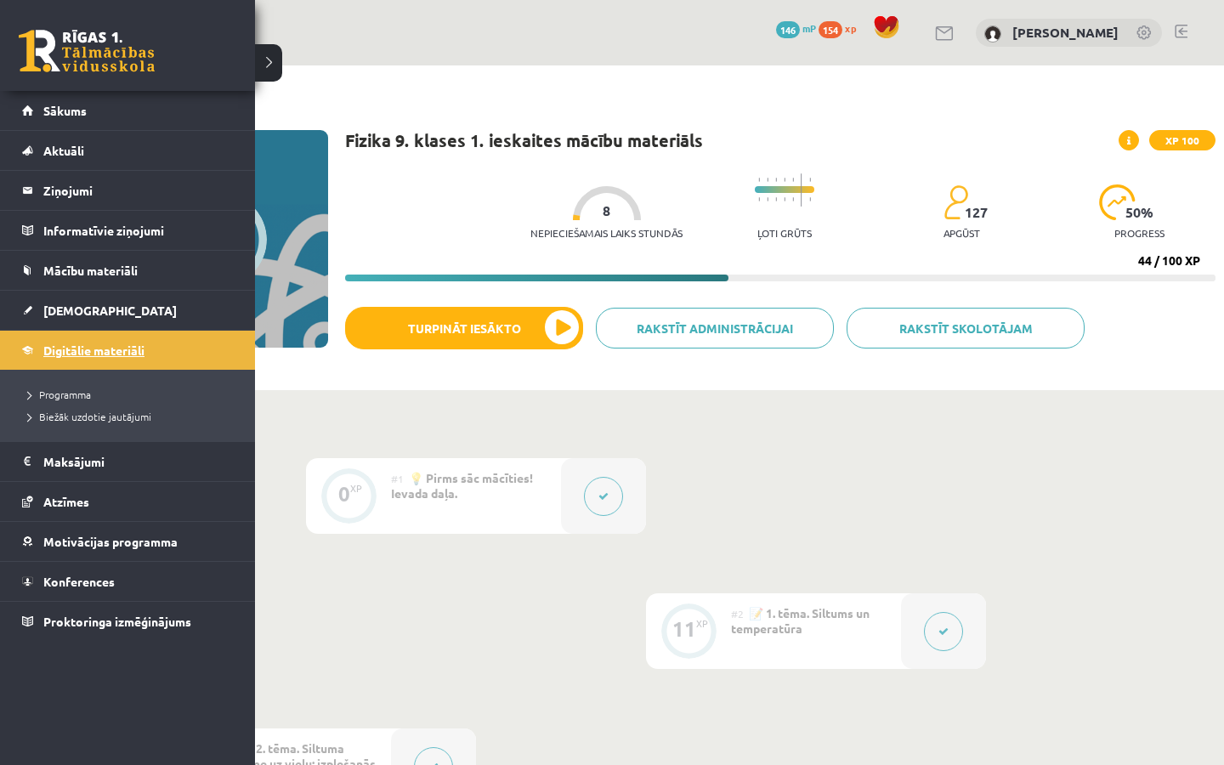
click at [56, 358] on link "Digitālie materiāli" at bounding box center [128, 350] width 212 height 39
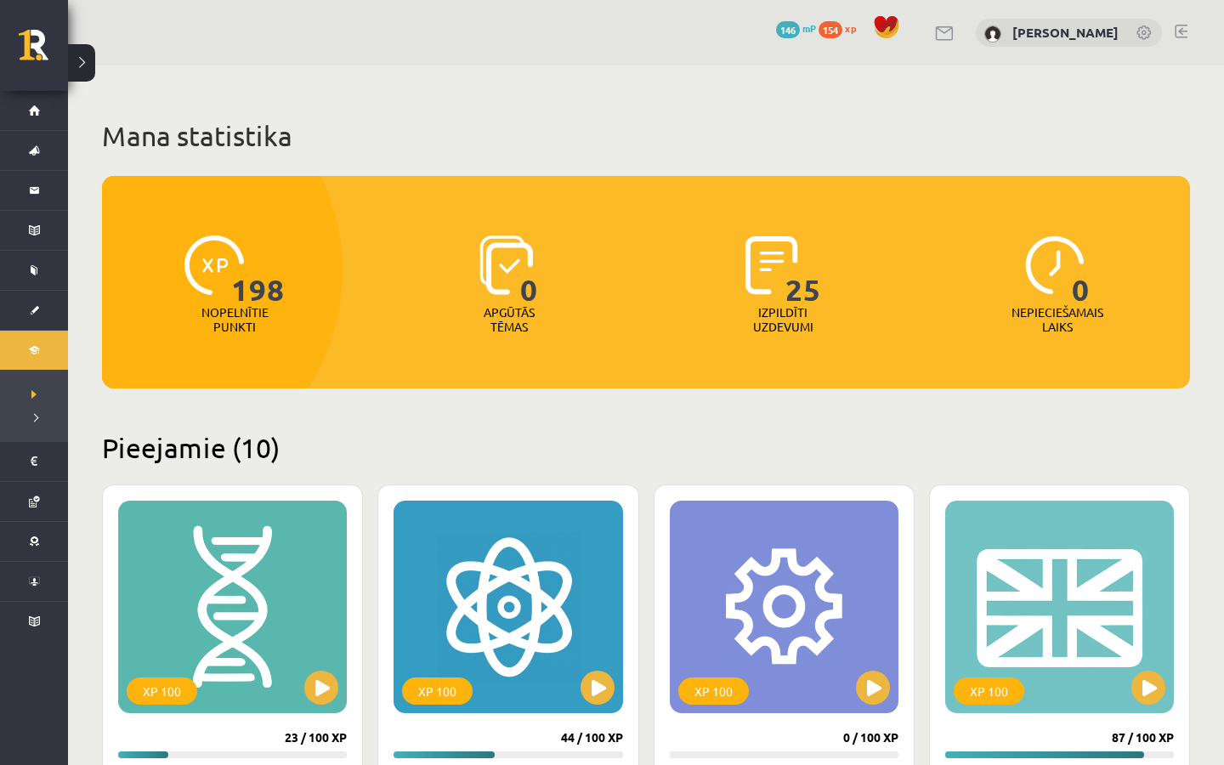
drag, startPoint x: 857, startPoint y: 10, endPoint x: 857, endPoint y: 738, distance: 727.4
click at [857, 10] on div "0 Dāvanas 146 mP 154 xp Gustavs Lapsa" at bounding box center [646, 32] width 1156 height 65
drag, startPoint x: 857, startPoint y: 18, endPoint x: 857, endPoint y: 745, distance: 727.4
click at [857, 18] on div "0 Dāvanas 146 mP 154 xp" at bounding box center [841, 29] width 130 height 30
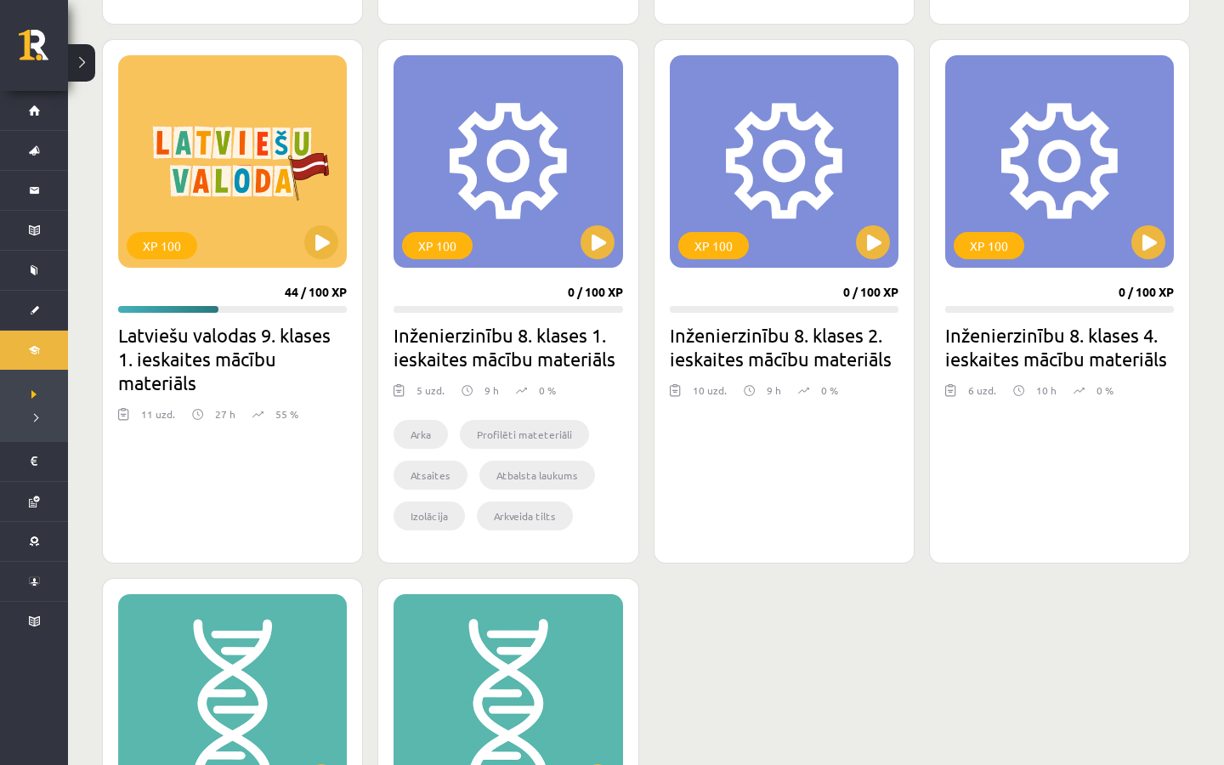
scroll to position [858, 0]
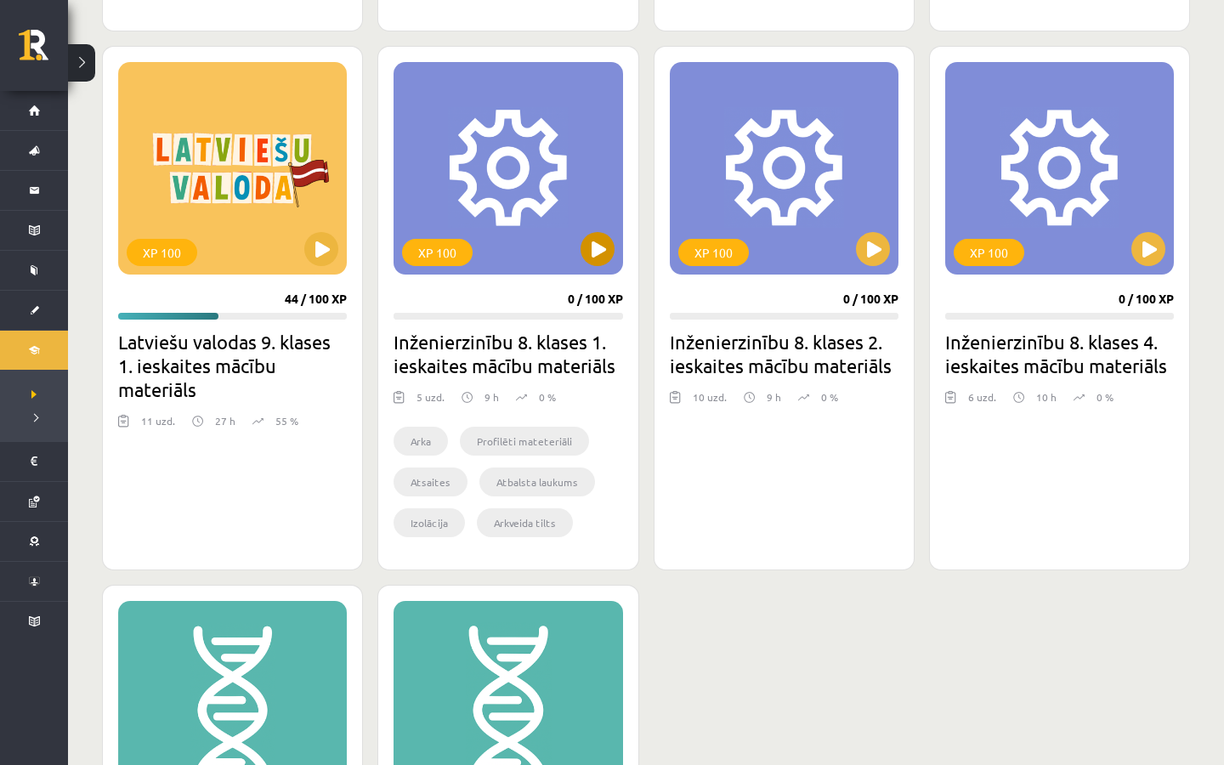
click at [592, 257] on button at bounding box center [597, 249] width 34 height 34
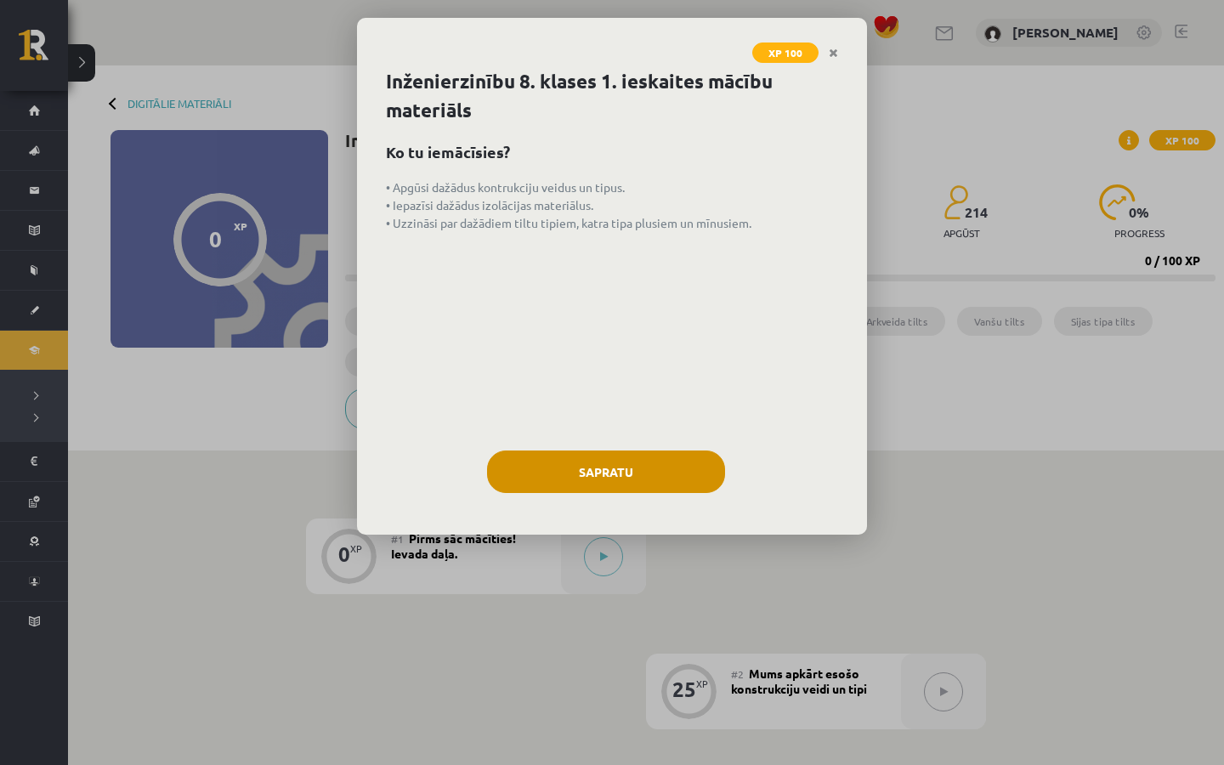
click at [588, 455] on button "Sapratu" at bounding box center [606, 471] width 238 height 42
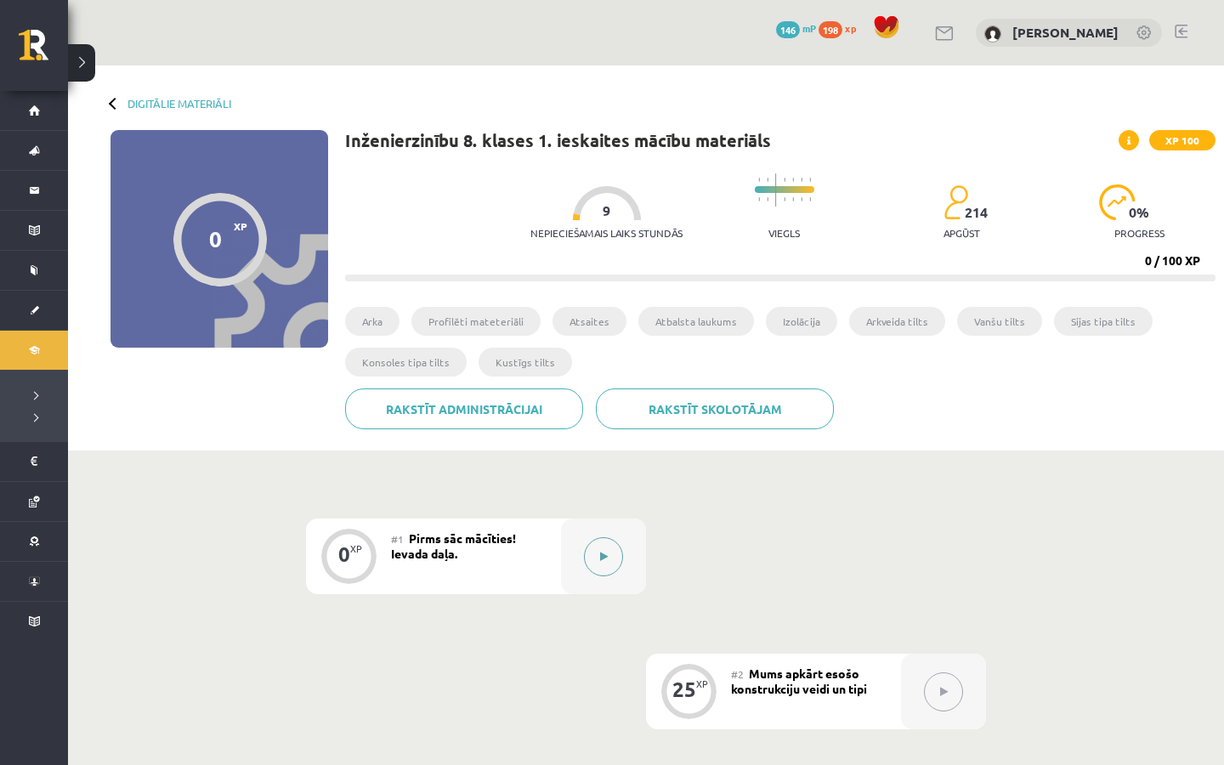
click at [593, 519] on div at bounding box center [603, 556] width 85 height 76
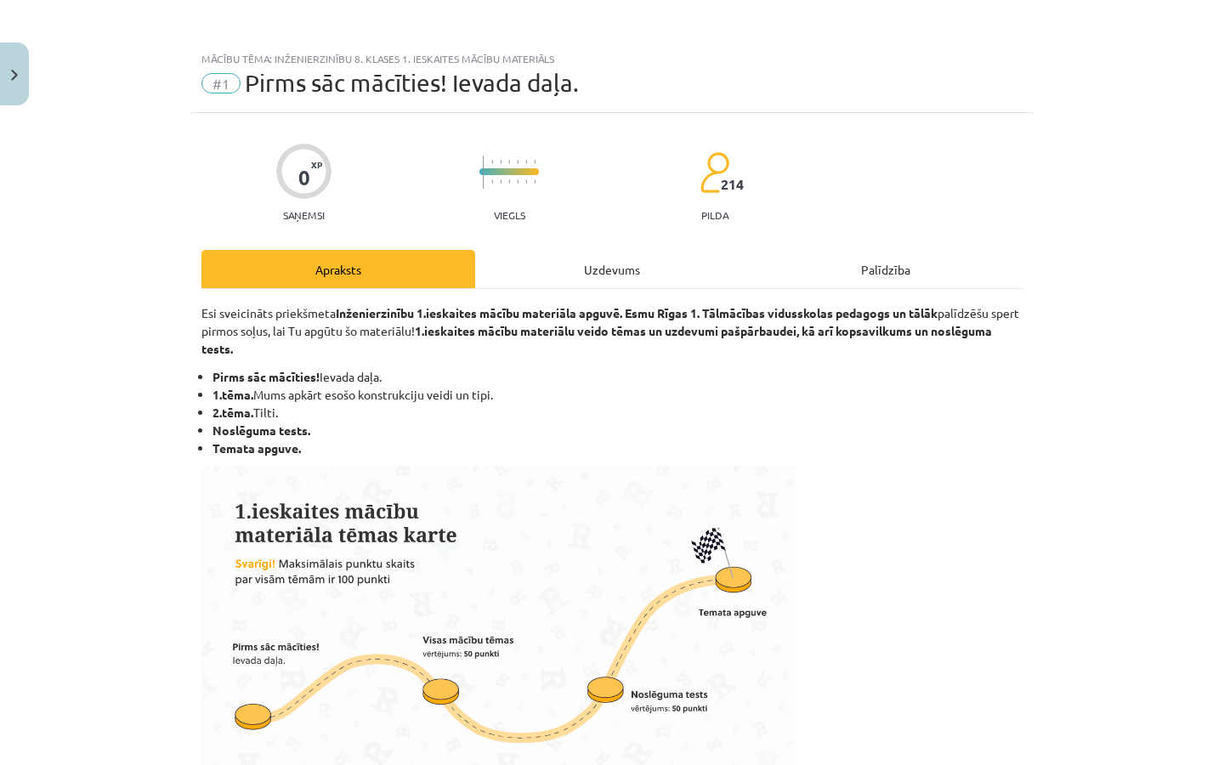
click at [14, 74] on img "Close" at bounding box center [14, 75] width 7 height 11
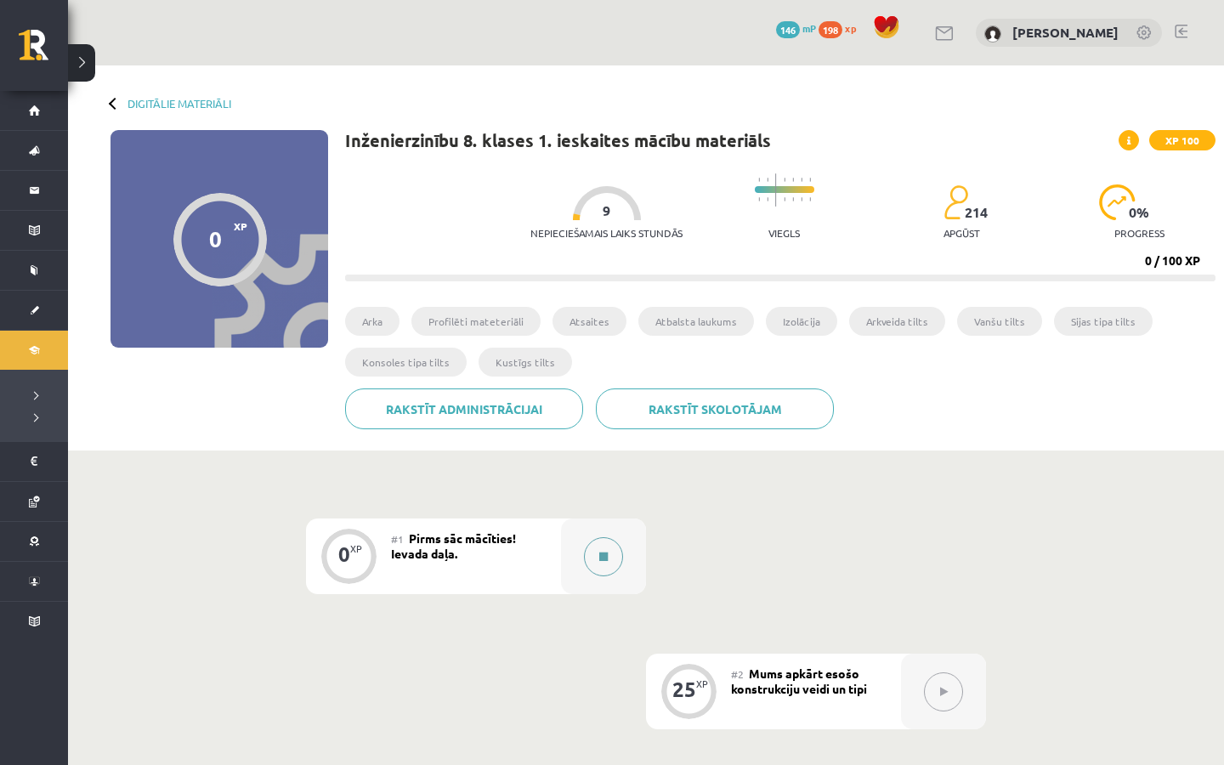
click at [577, 575] on div at bounding box center [603, 556] width 85 height 76
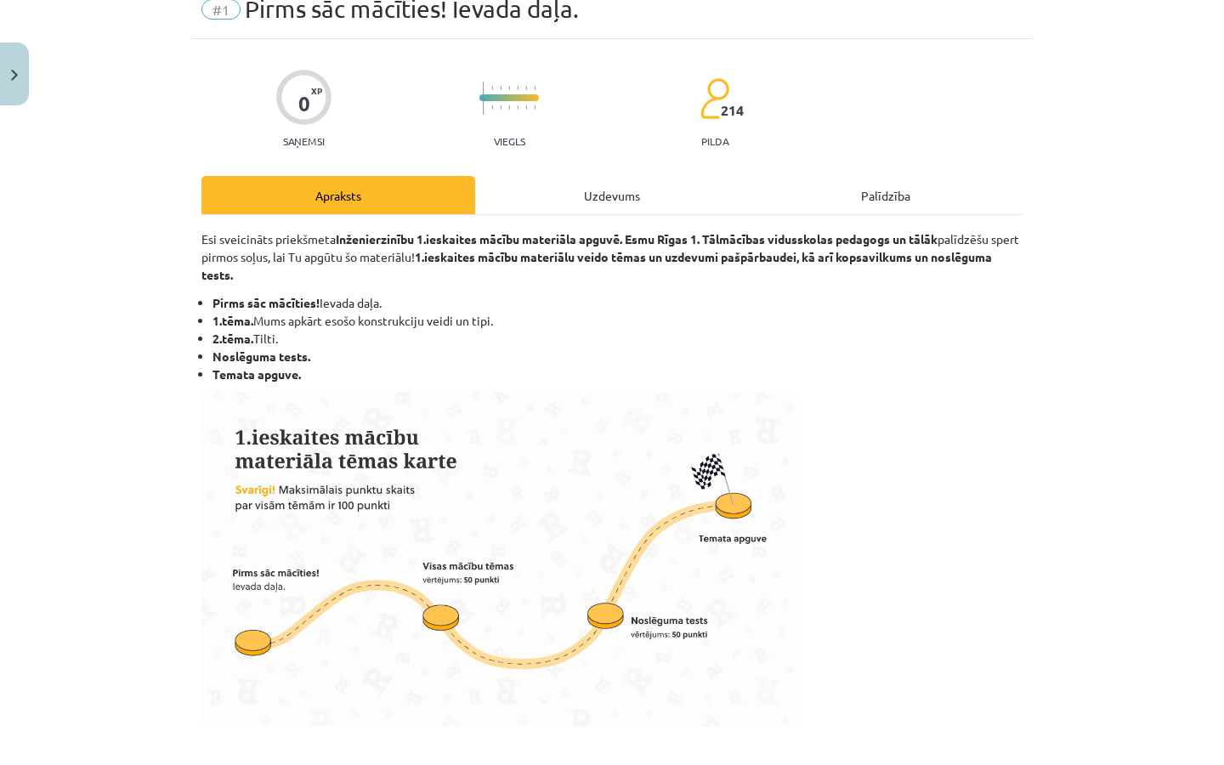
scroll to position [103, 0]
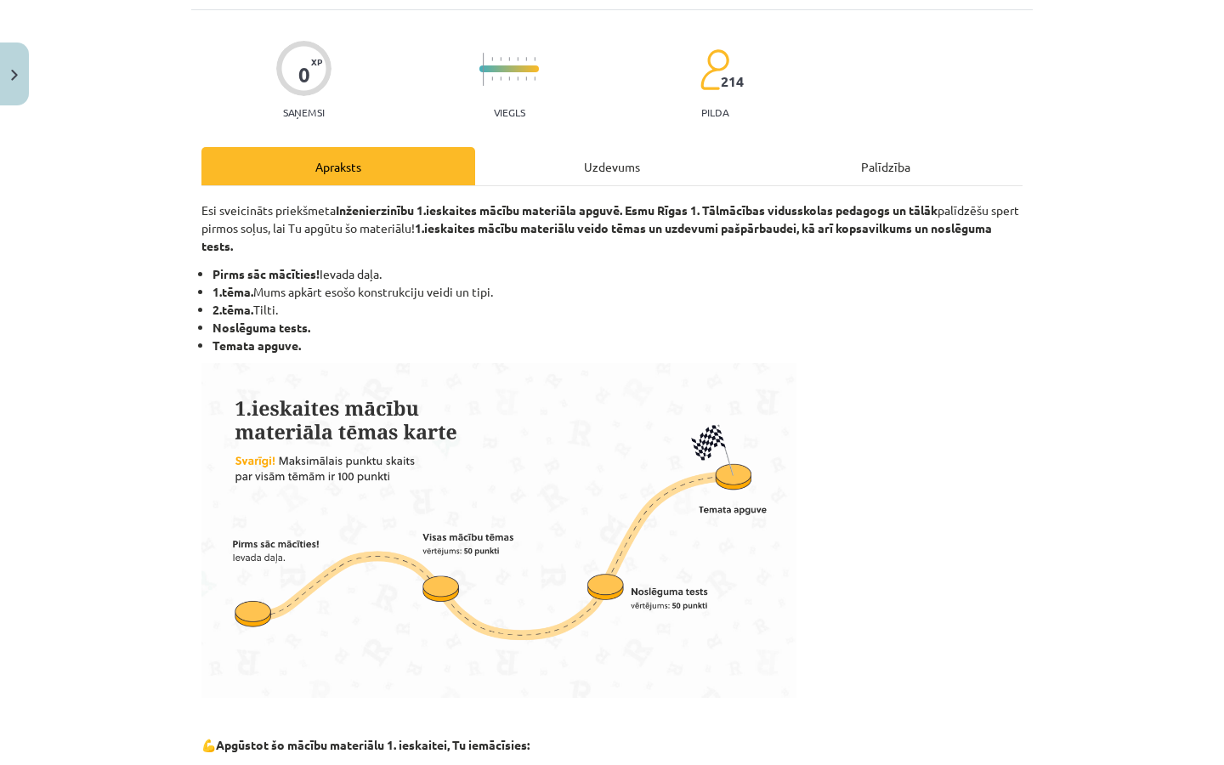
click at [579, 155] on div "Uzdevums" at bounding box center [612, 166] width 274 height 38
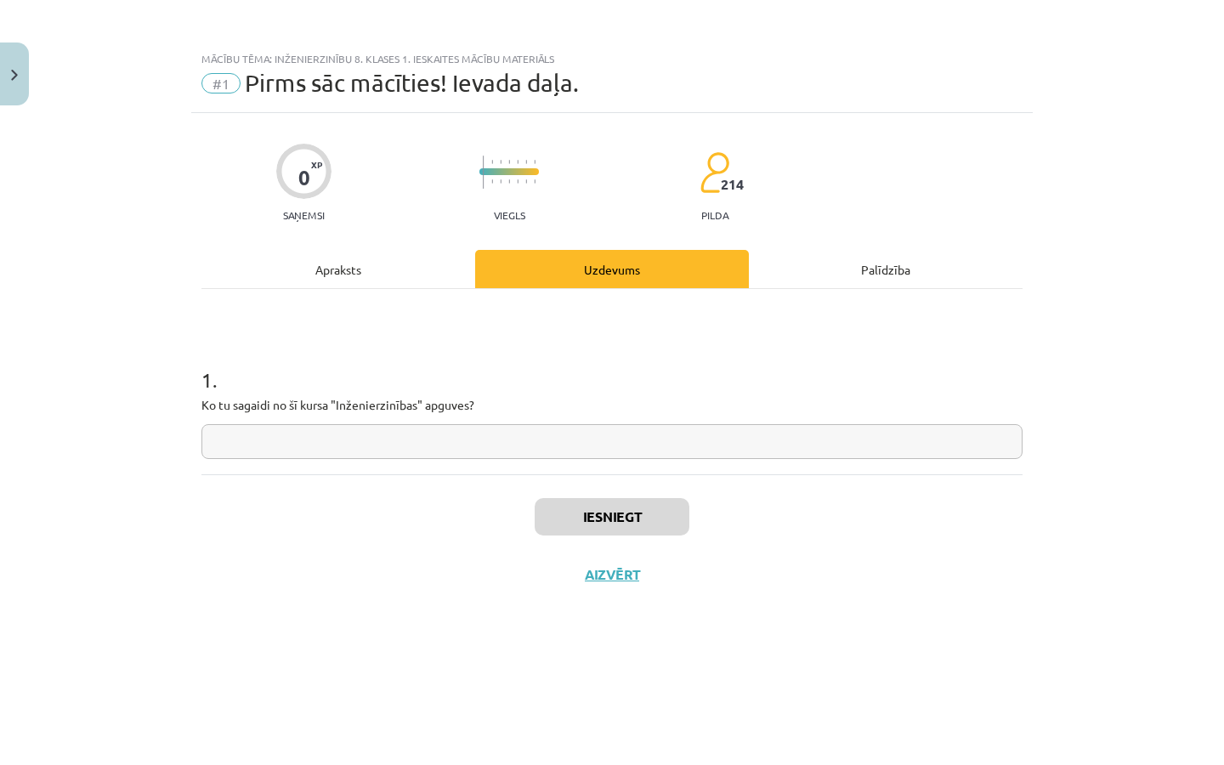
click at [395, 257] on div "Apraksts" at bounding box center [338, 269] width 274 height 38
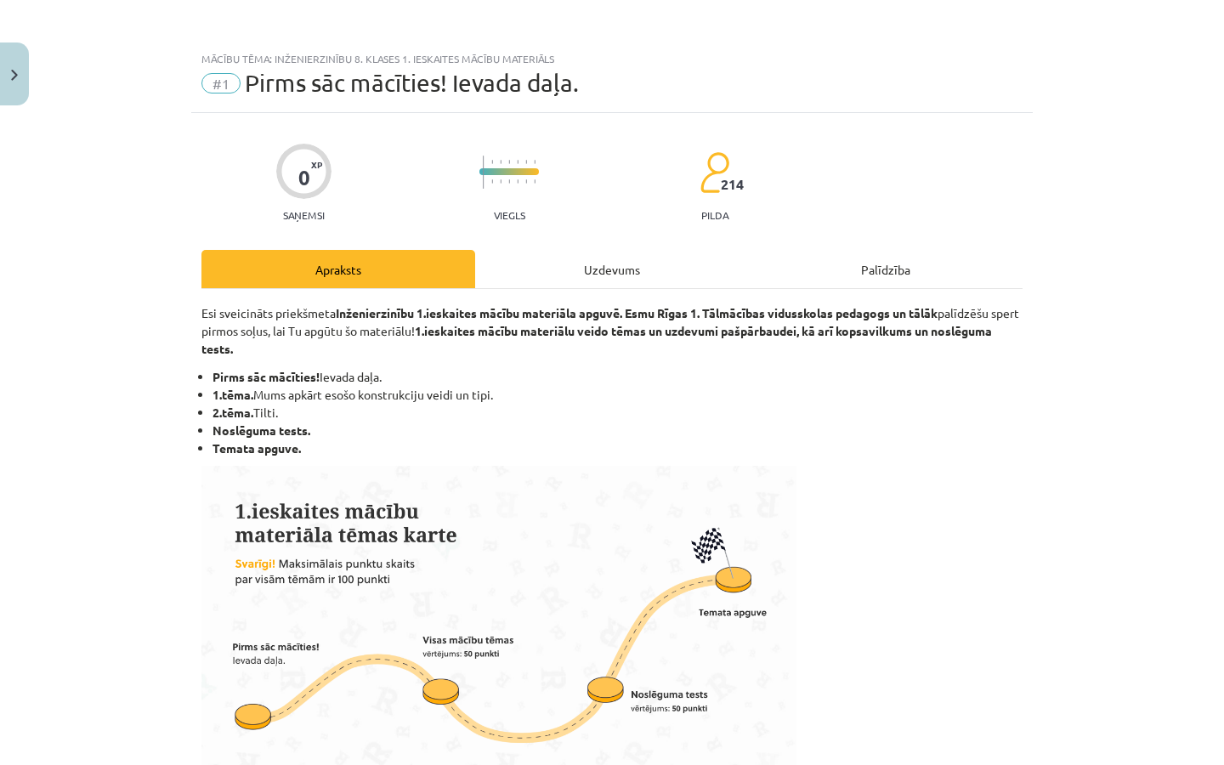
click at [551, 254] on div "Uzdevums" at bounding box center [612, 269] width 274 height 38
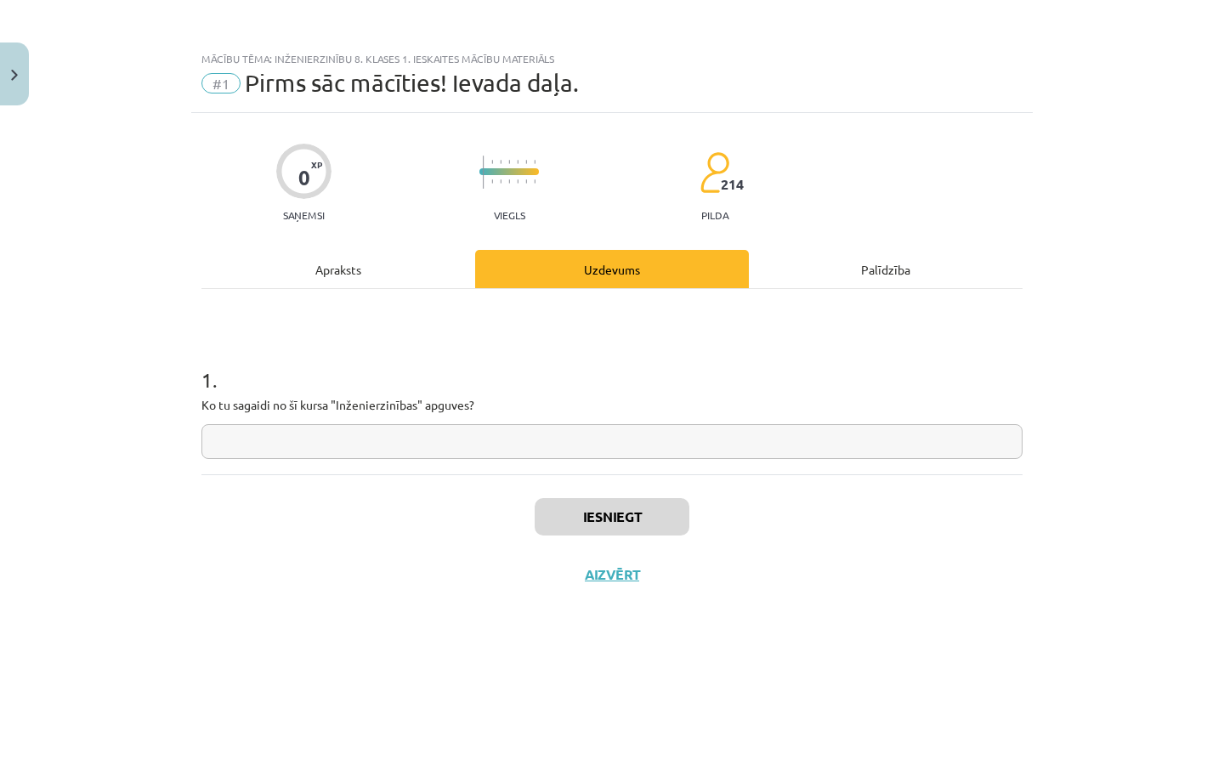
click at [450, 418] on div "1 . Ko tu sagaidi no šī kursa "Inženierzinības" apguves?" at bounding box center [611, 398] width 821 height 121
click at [444, 432] on input "text" at bounding box center [611, 441] width 821 height 35
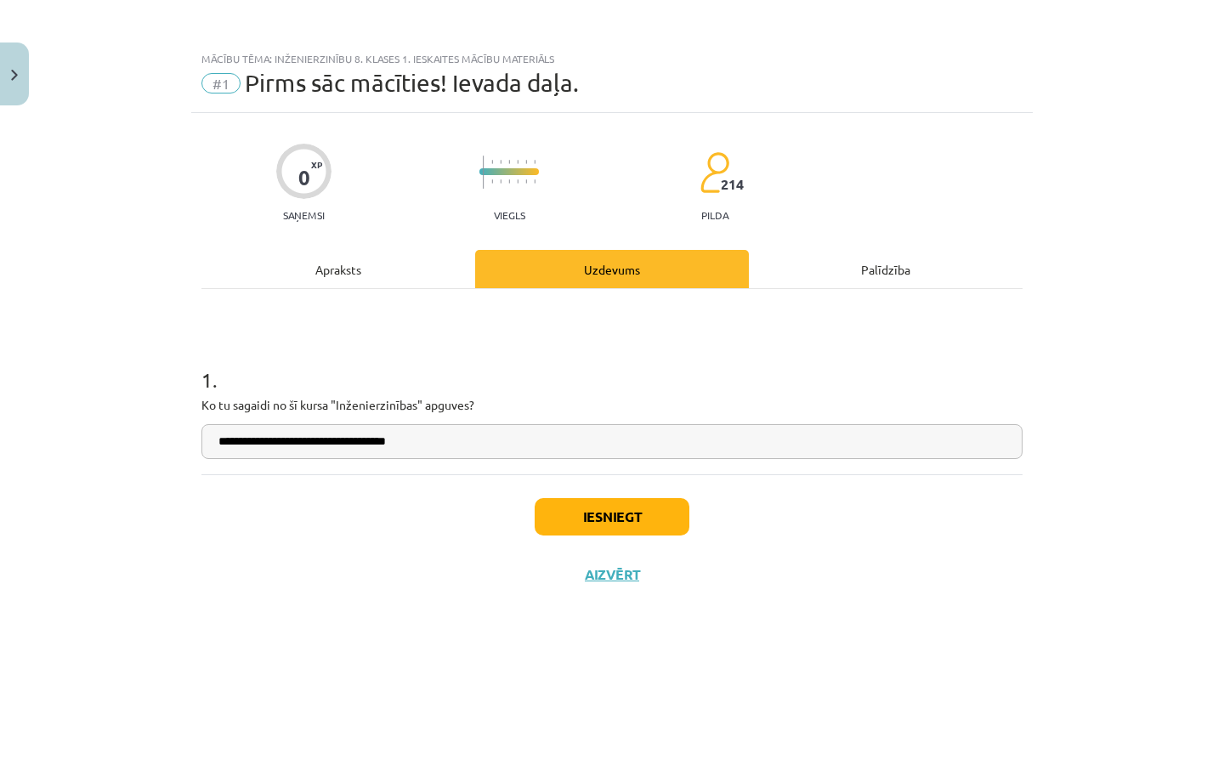
type input "**********"
click at [564, 505] on button "Iesniegt" at bounding box center [612, 516] width 155 height 37
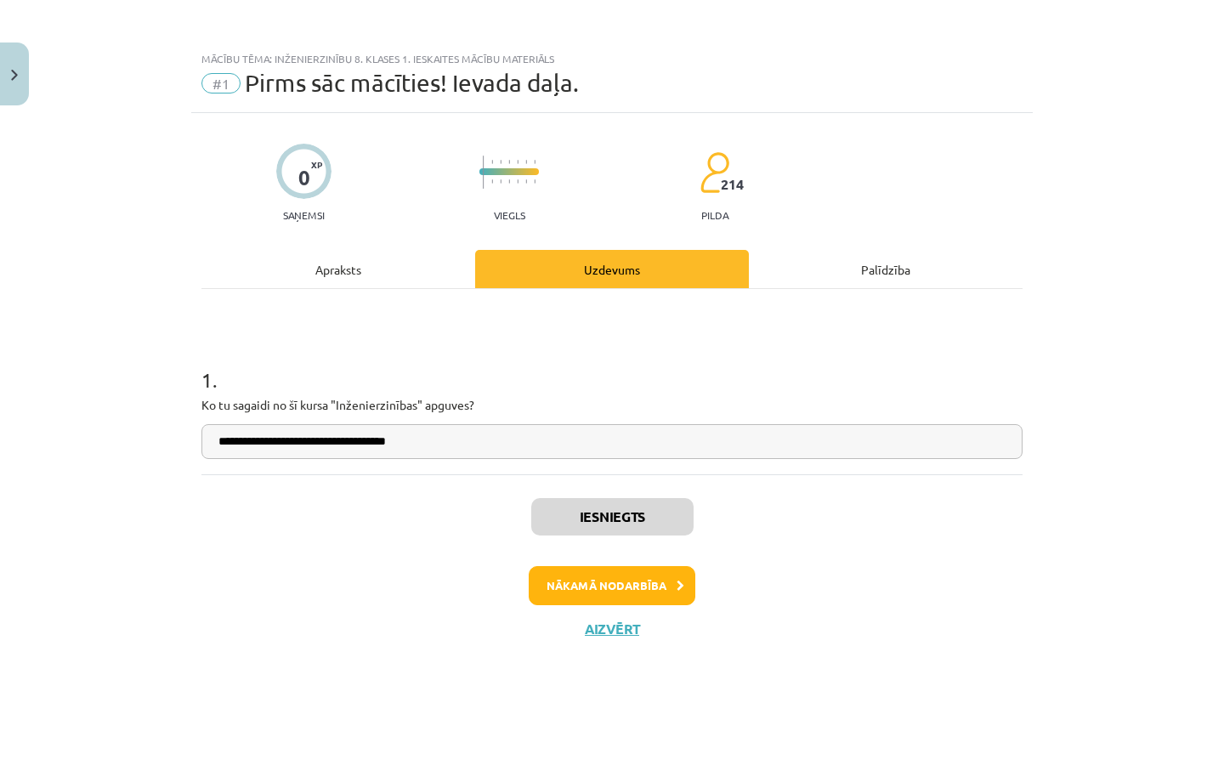
click at [618, 585] on button "Nākamā nodarbība" at bounding box center [612, 585] width 167 height 39
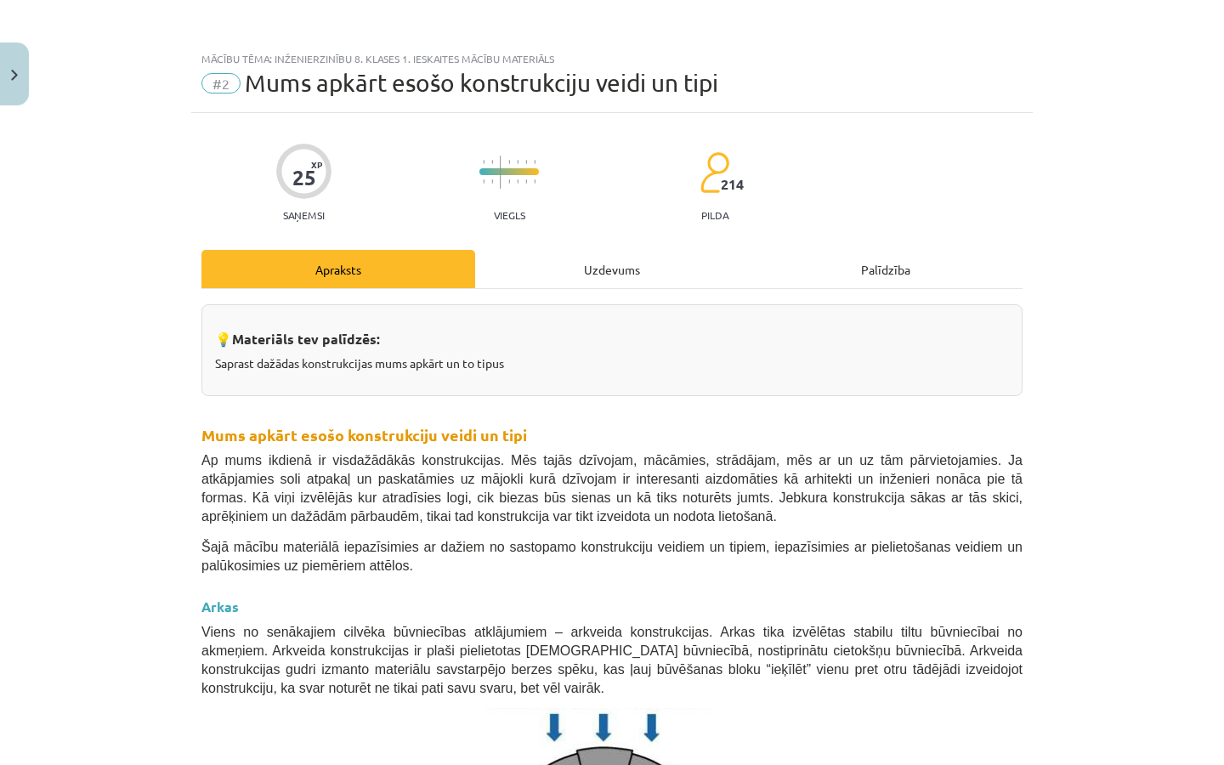
click at [2, 65] on button "Close" at bounding box center [14, 73] width 29 height 63
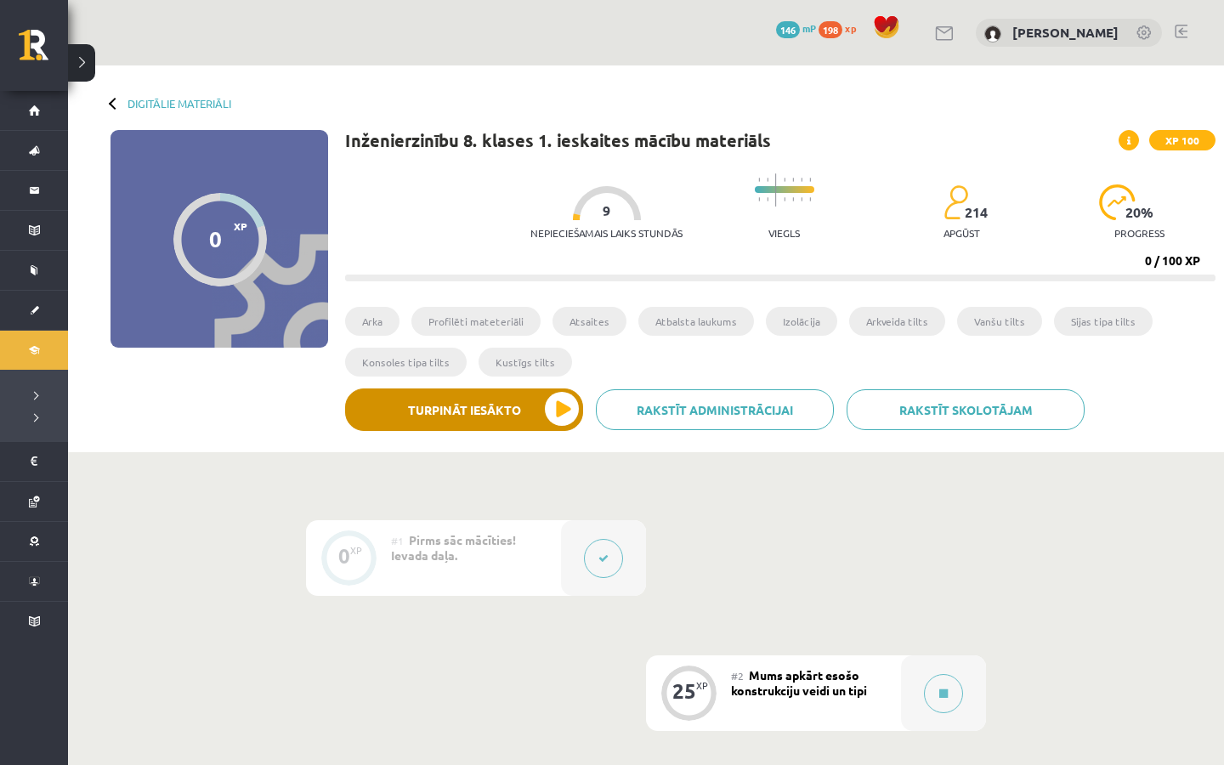
click at [538, 420] on button "Turpināt iesākto" at bounding box center [464, 409] width 238 height 42
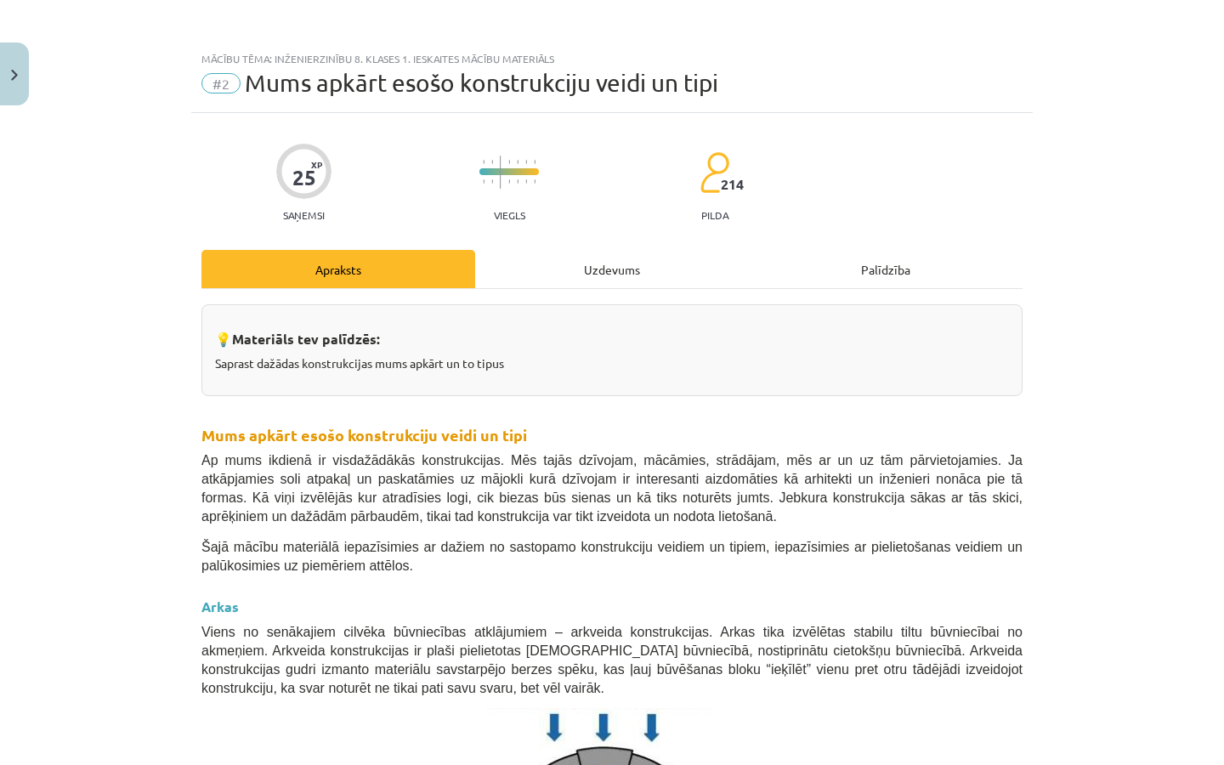
click at [607, 274] on div "Uzdevums" at bounding box center [612, 269] width 274 height 38
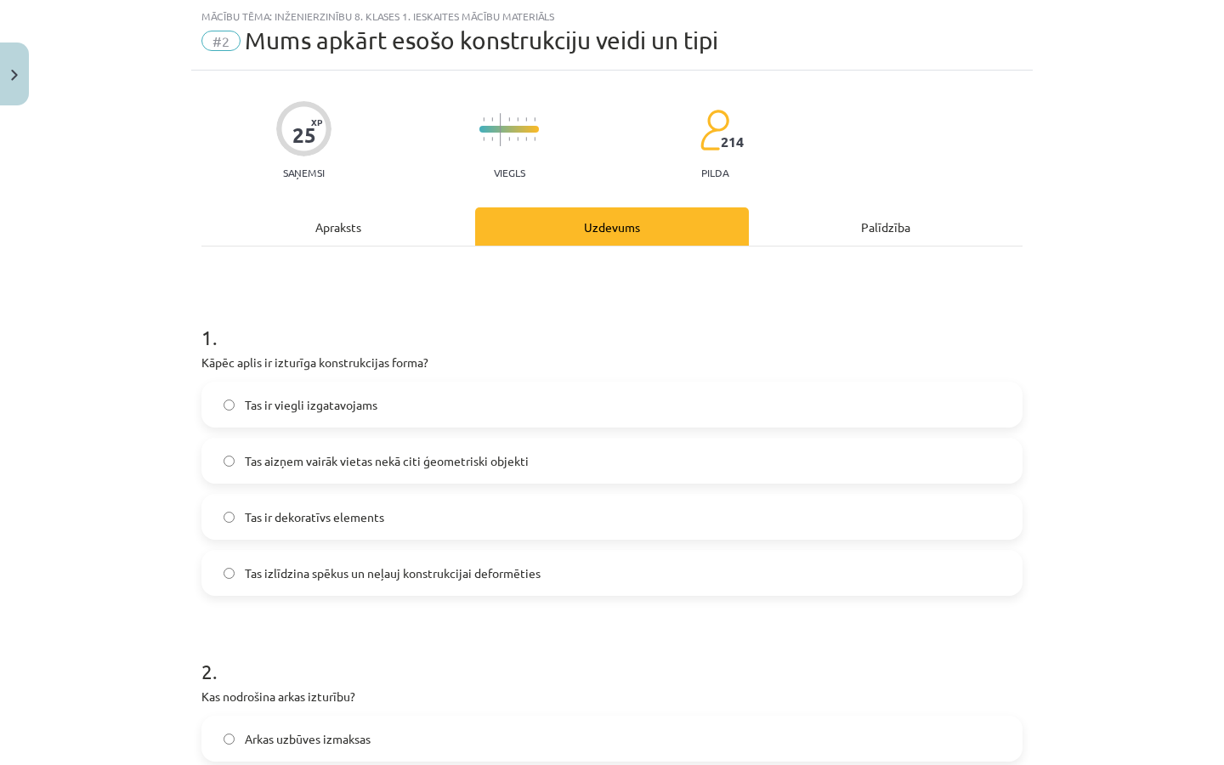
click at [410, 230] on div "Apraksts" at bounding box center [338, 226] width 274 height 38
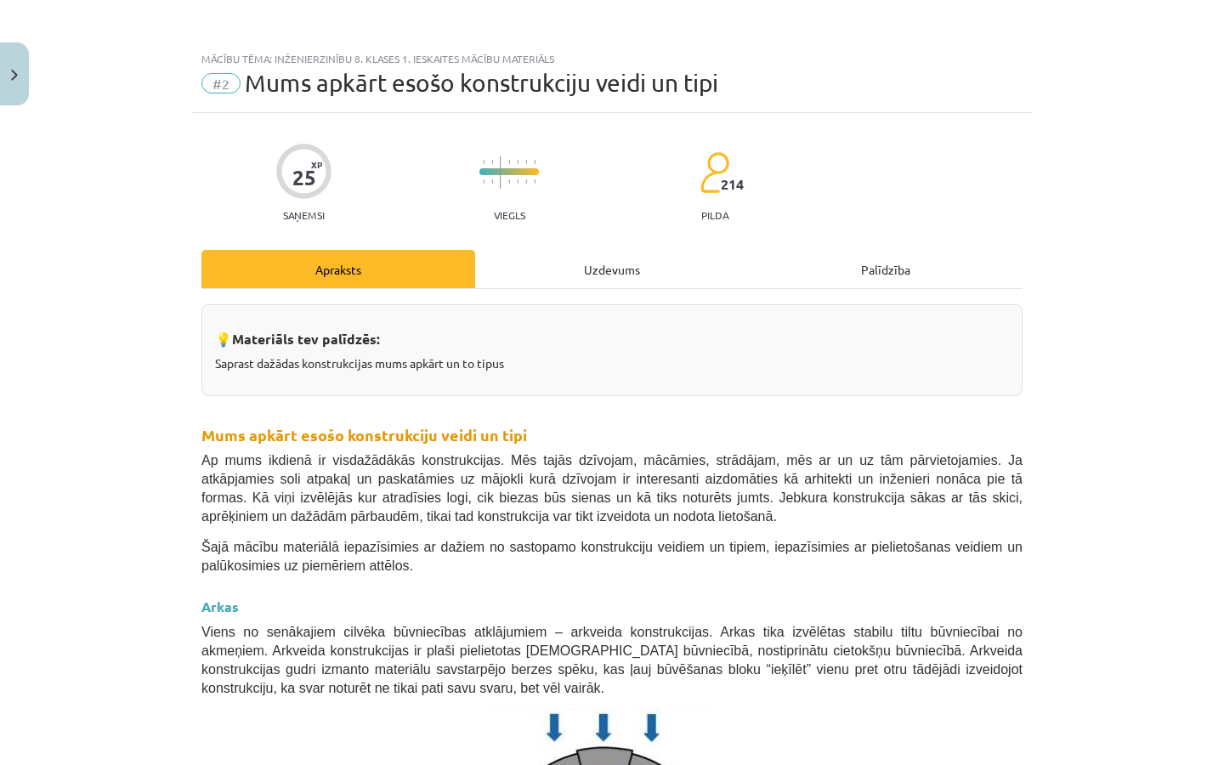
scroll to position [0, 0]
click at [596, 270] on div "Uzdevums" at bounding box center [612, 269] width 274 height 38
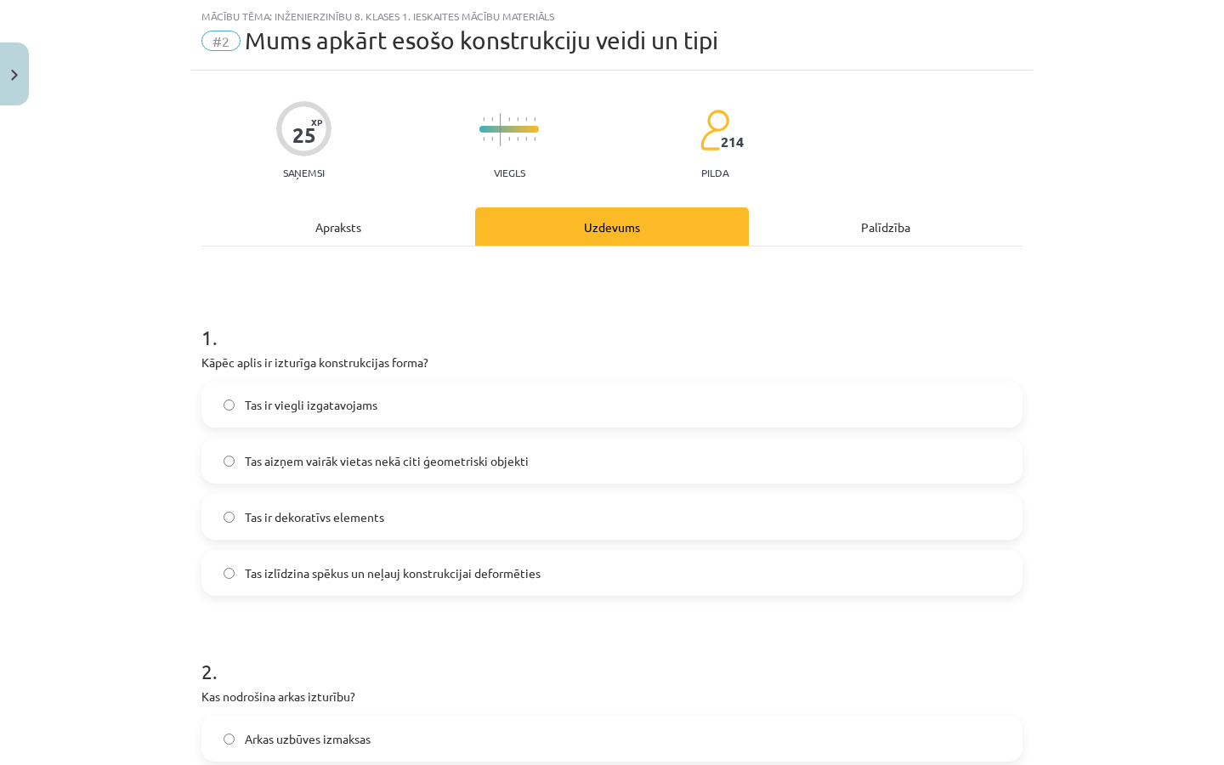
click at [436, 586] on label "Tas izlīdzina spēkus un neļauj konstrukcijai deformēties" at bounding box center [611, 573] width 817 height 42
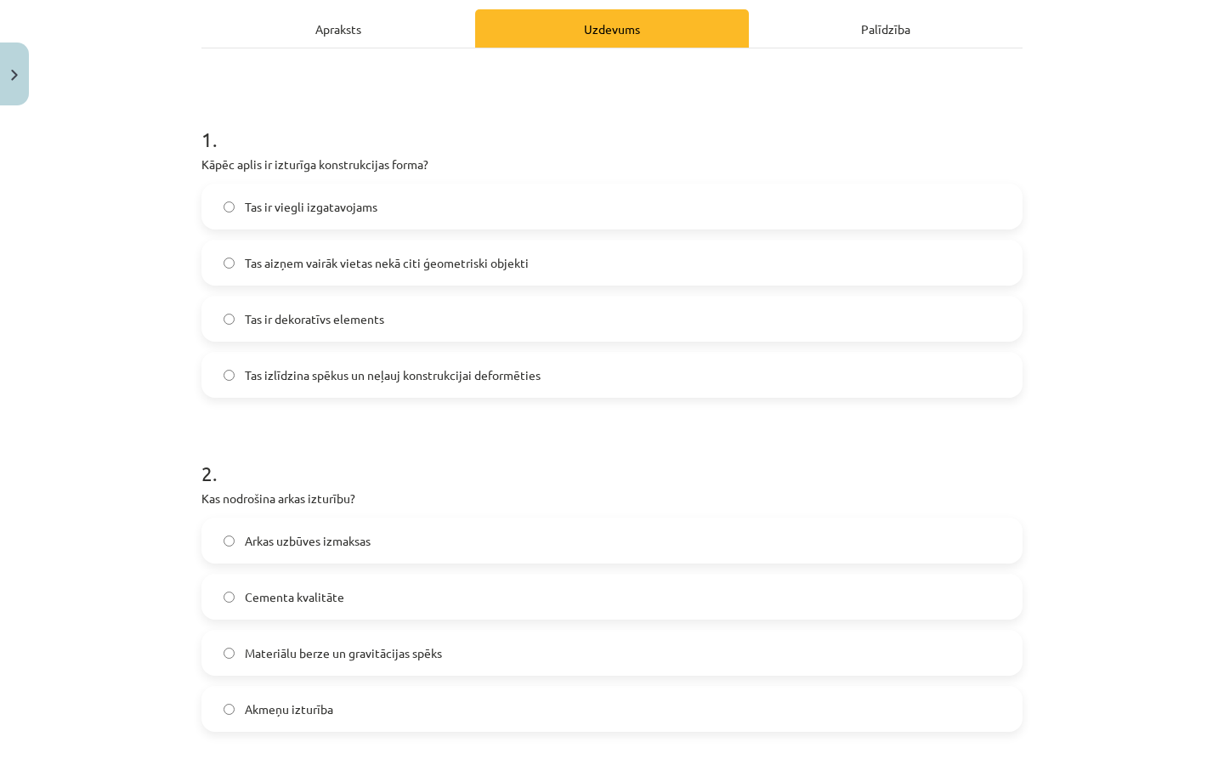
scroll to position [269, 0]
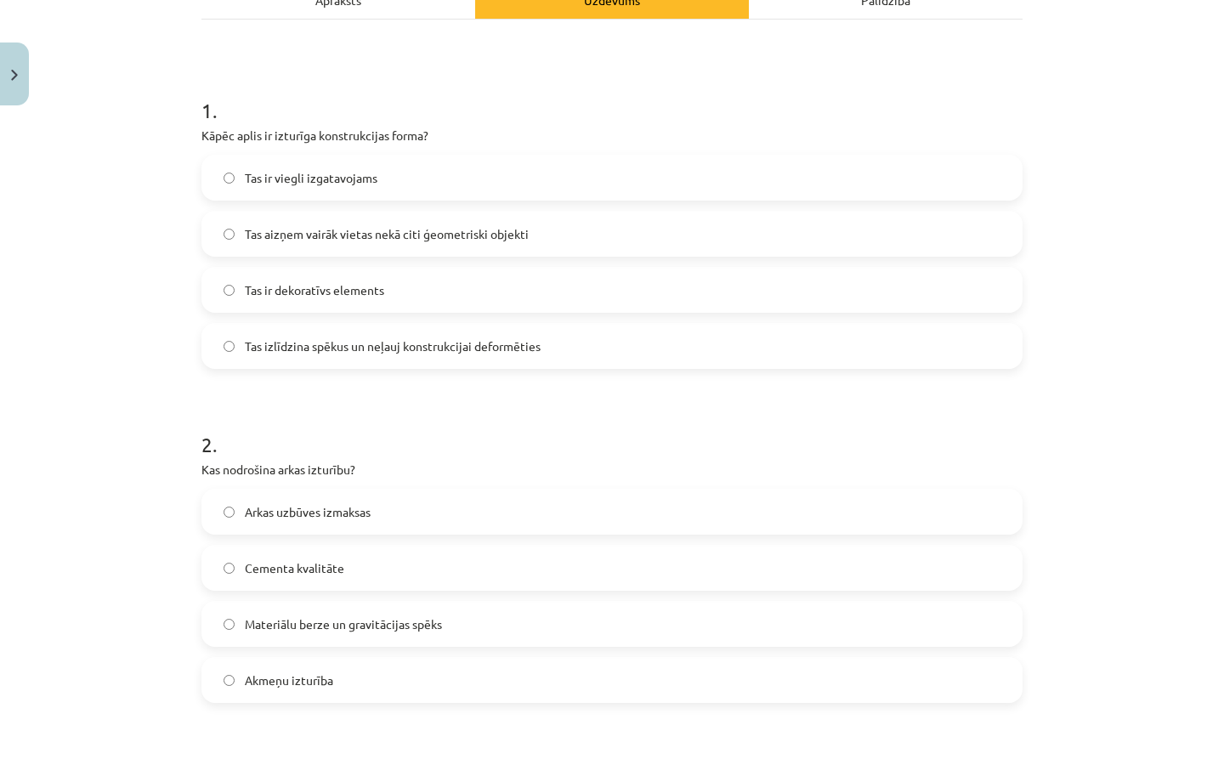
drag, startPoint x: 415, startPoint y: 12, endPoint x: 415, endPoint y: 739, distance: 727.4
click at [415, 12] on div "Apraksts" at bounding box center [338, -1] width 274 height 38
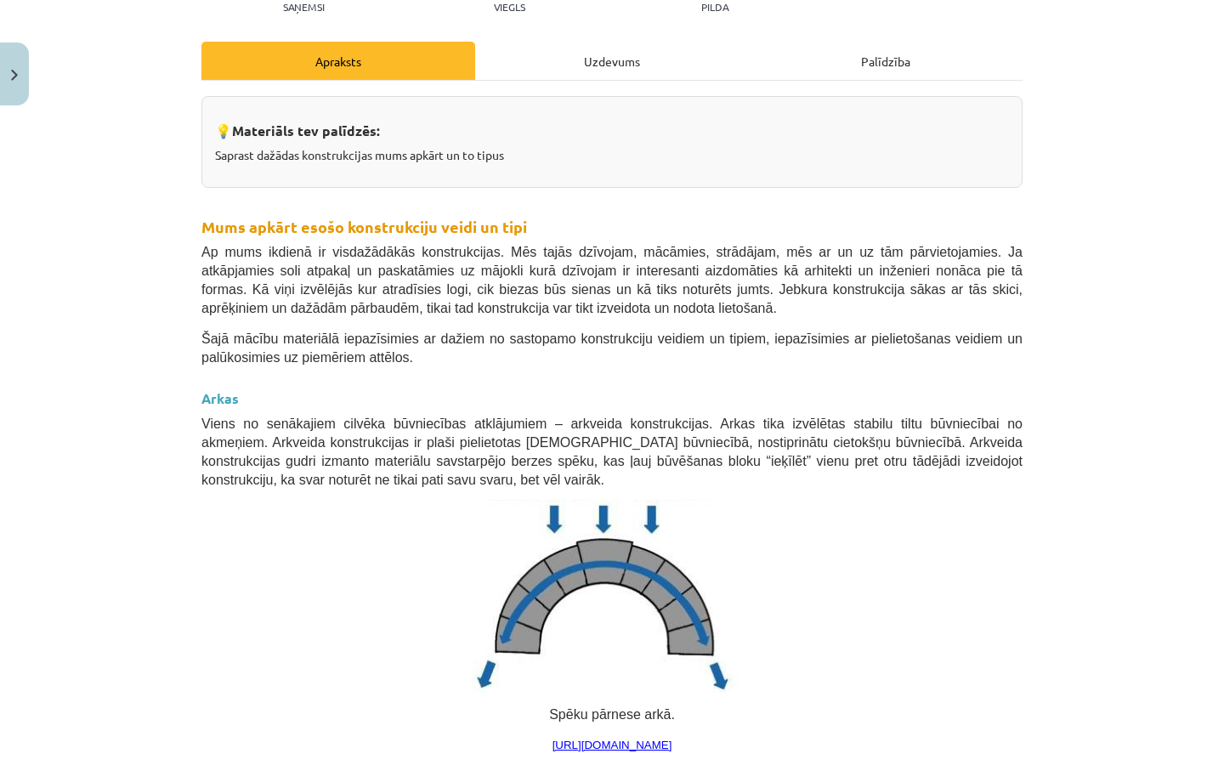
scroll to position [189, 0]
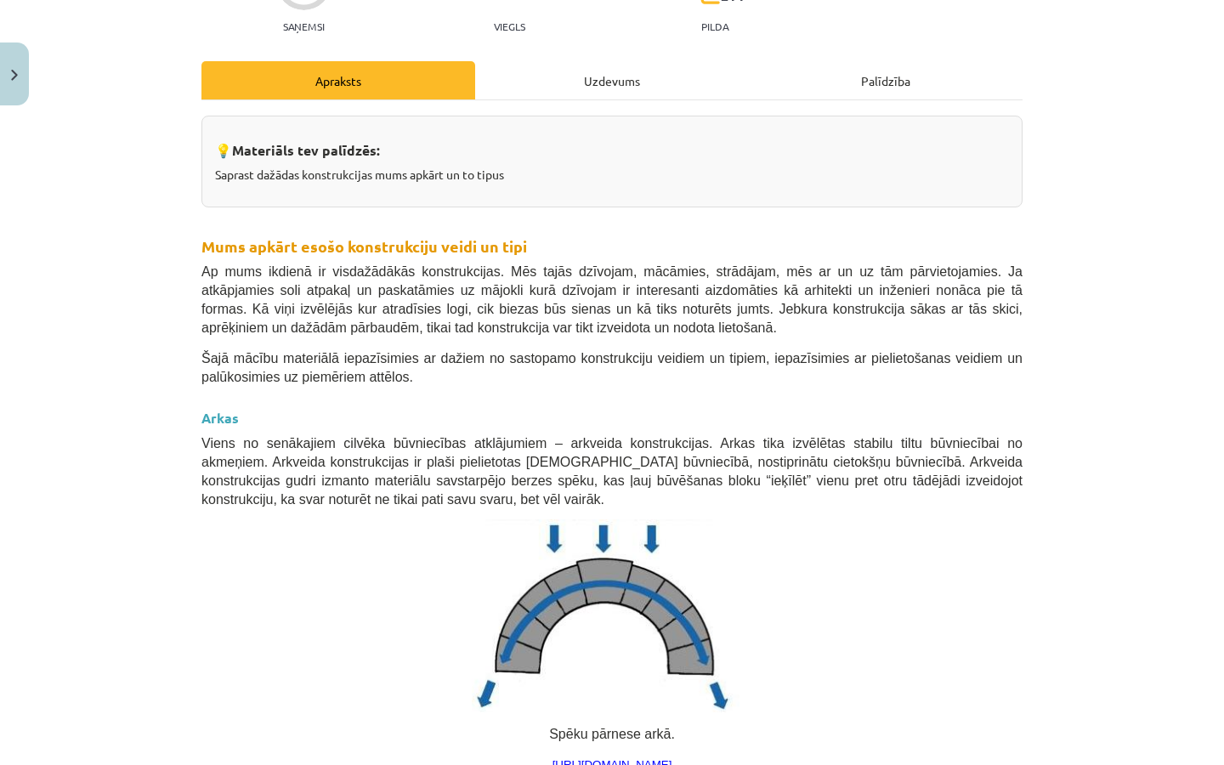
click at [557, 93] on div "Uzdevums" at bounding box center [612, 80] width 274 height 38
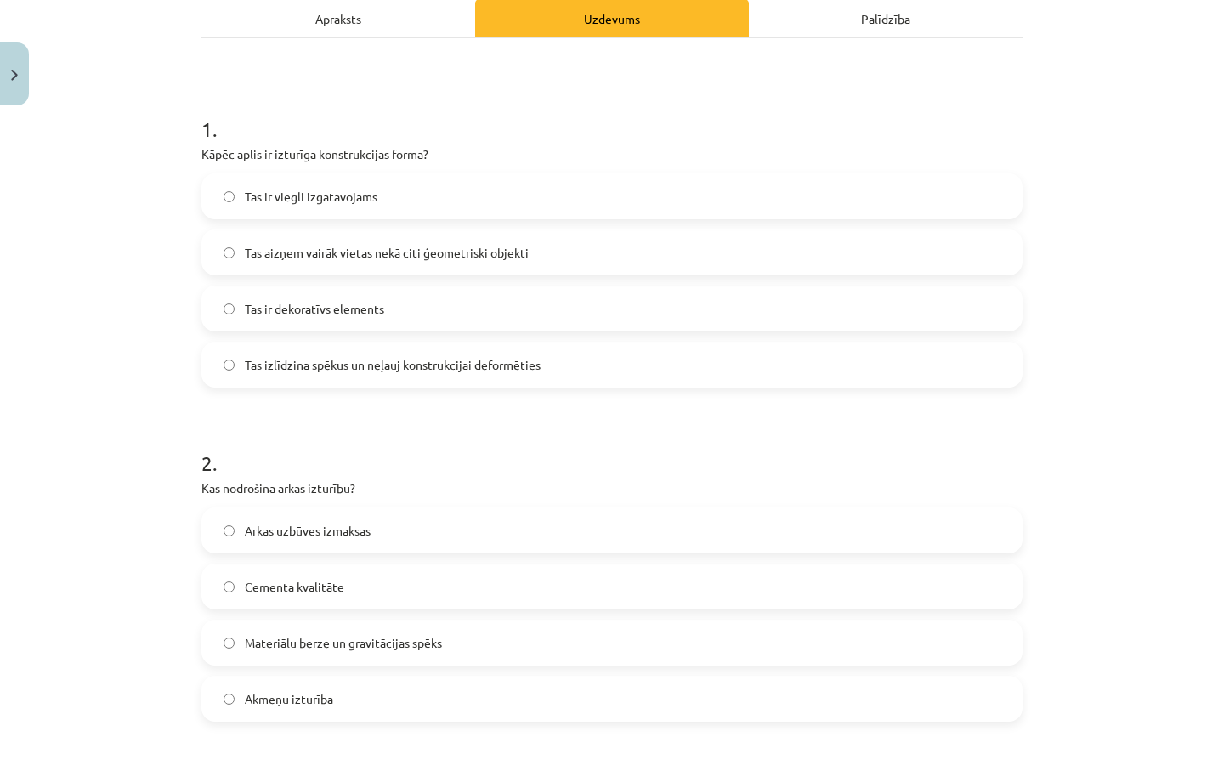
scroll to position [257, 0]
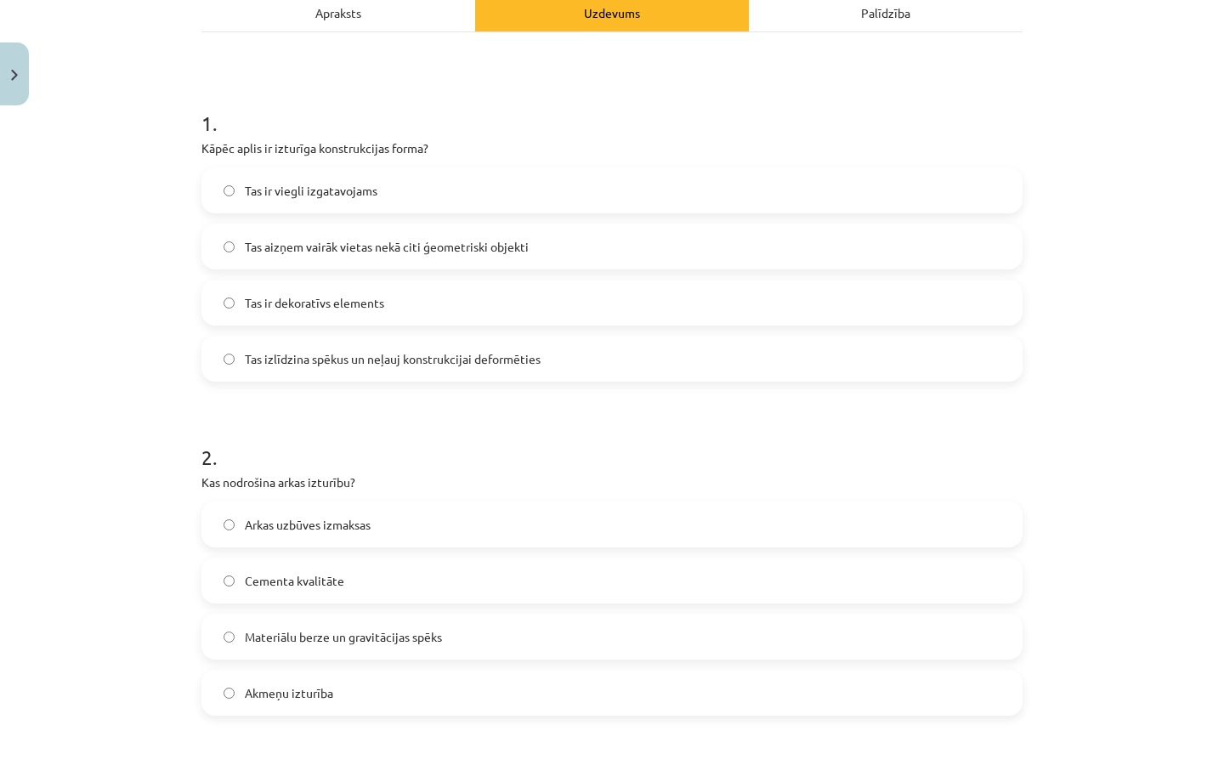
click at [364, 646] on label "Materiālu berze un gravitācijas spēks" at bounding box center [611, 636] width 817 height 42
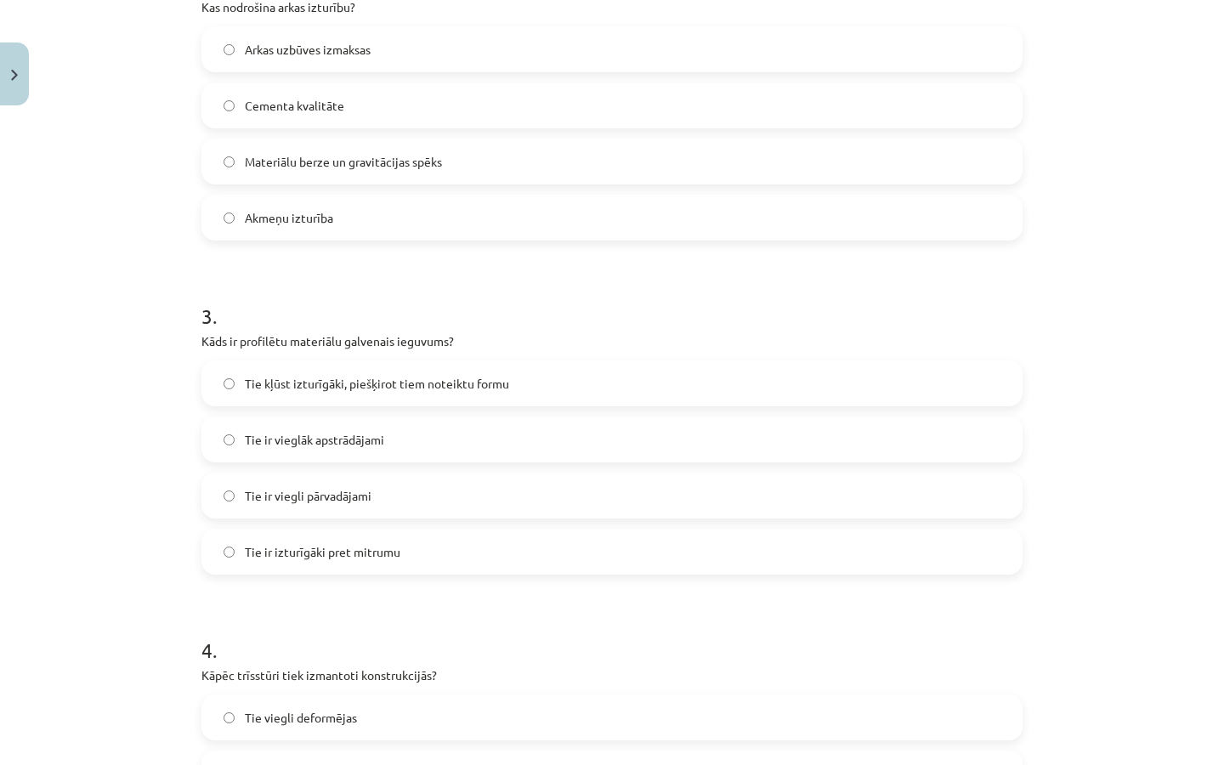
scroll to position [733, 0]
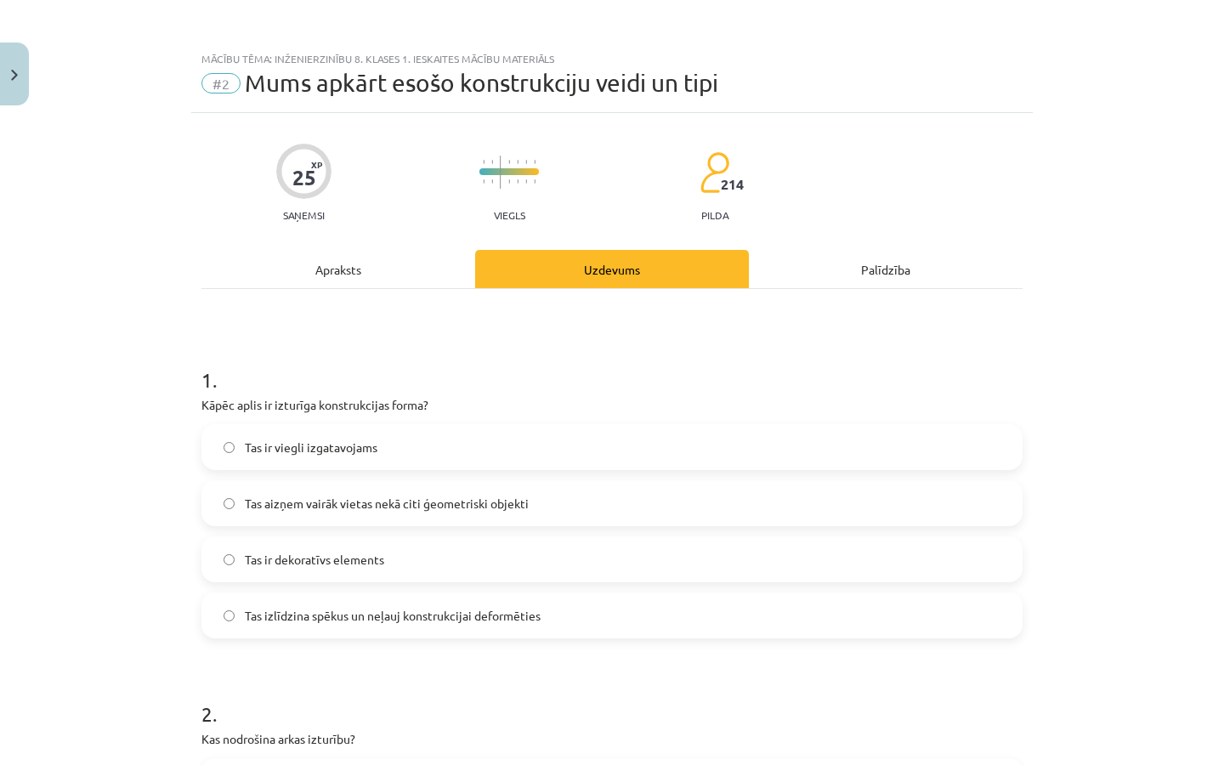
click at [374, 279] on div "Apraksts" at bounding box center [338, 269] width 274 height 38
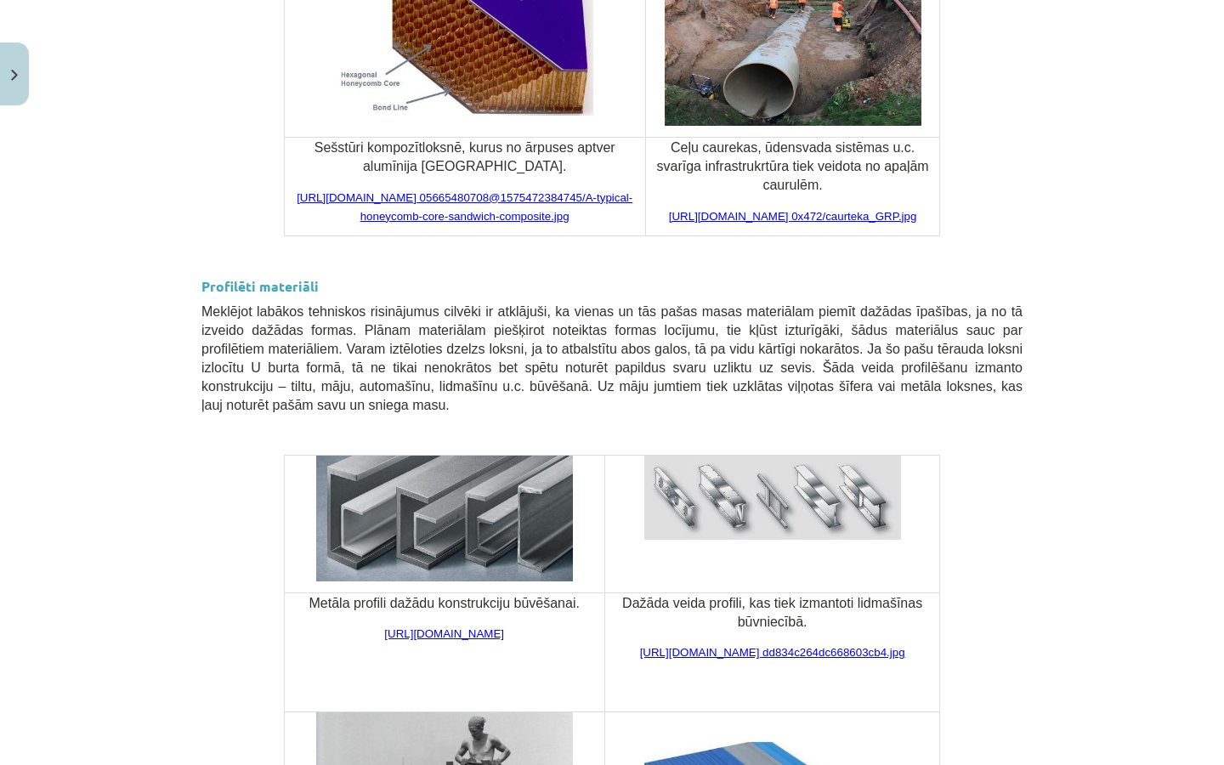
scroll to position [3310, 0]
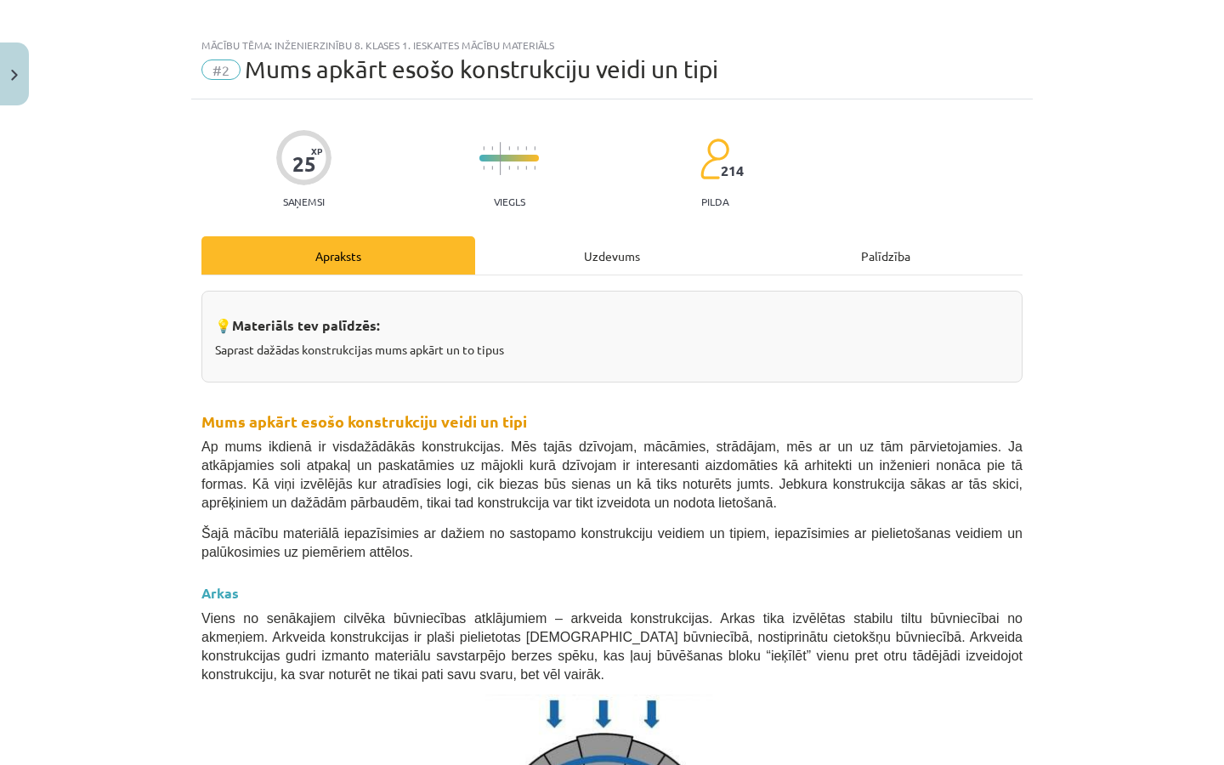
click at [576, 274] on div "Uzdevums" at bounding box center [612, 255] width 274 height 38
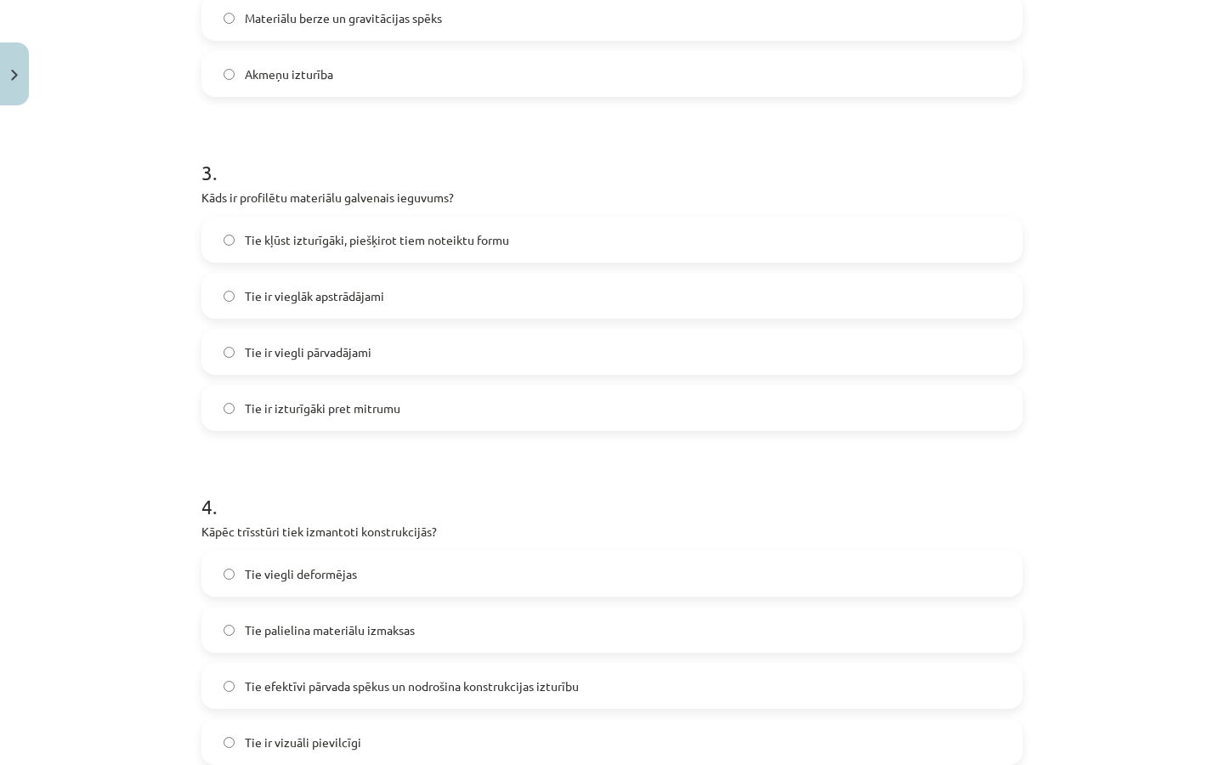
scroll to position [885, 0]
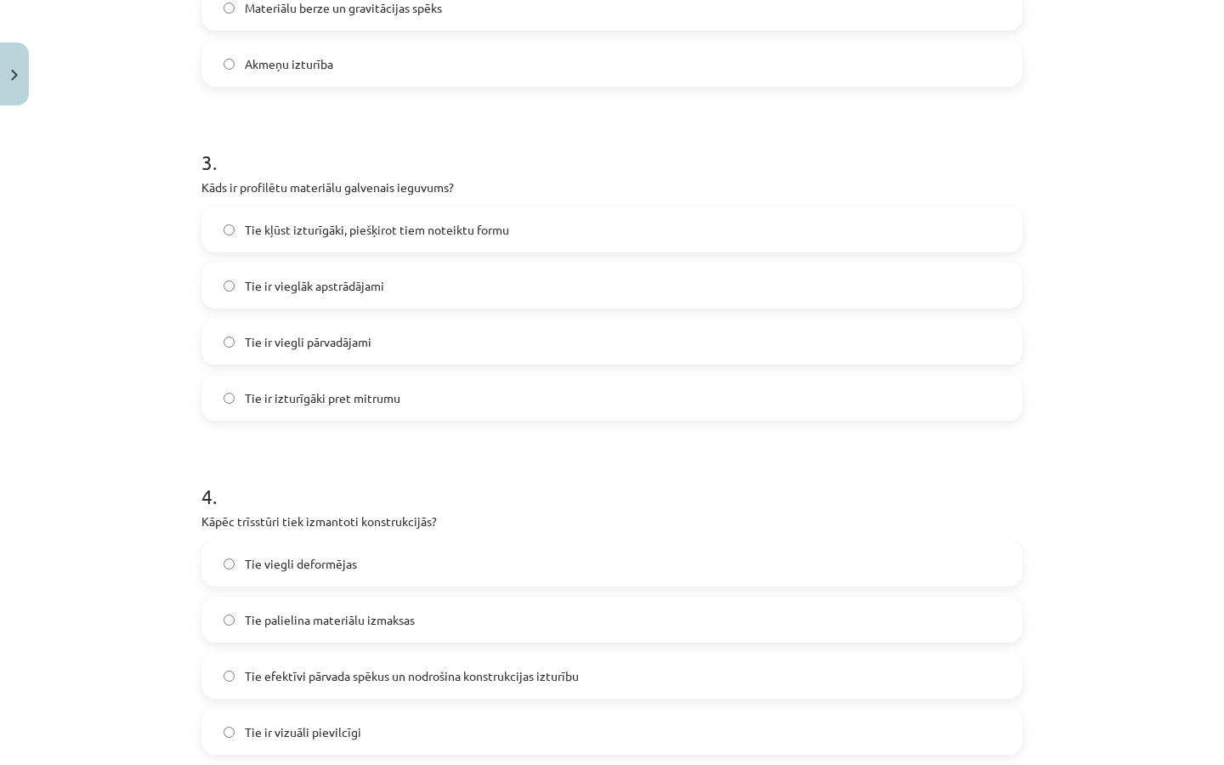
click at [429, 236] on span "Tie kļūst izturīgāki, piešķirot tiem noteiktu formu" at bounding box center [377, 230] width 264 height 18
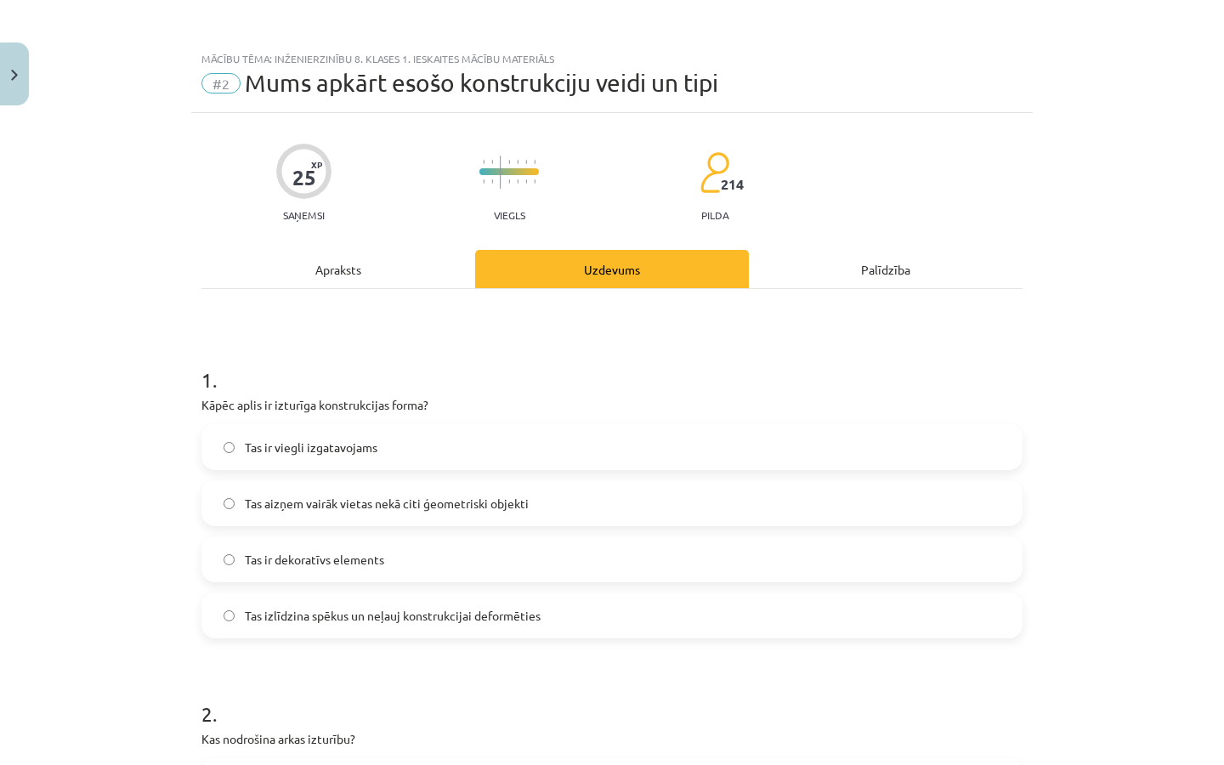
scroll to position [0, 0]
click at [377, 266] on div "Apraksts" at bounding box center [338, 269] width 274 height 38
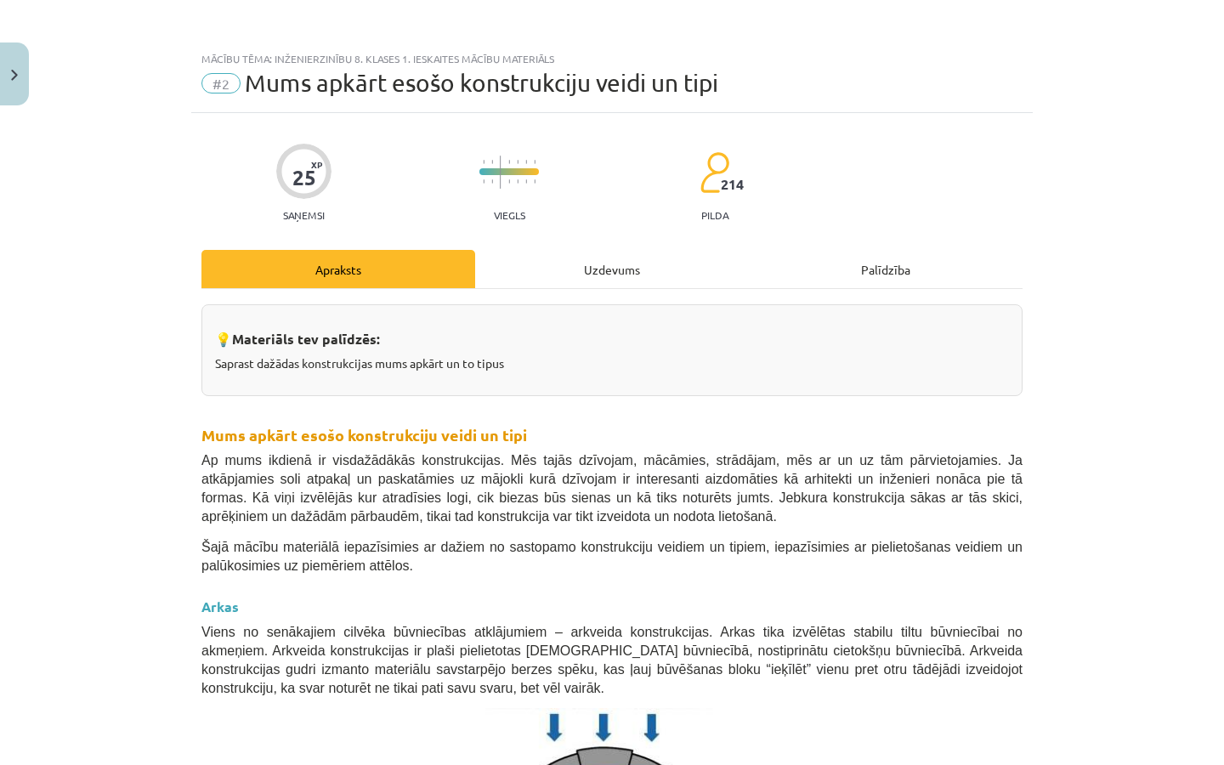
scroll to position [-1, 0]
click at [568, 257] on div "Uzdevums" at bounding box center [612, 269] width 274 height 38
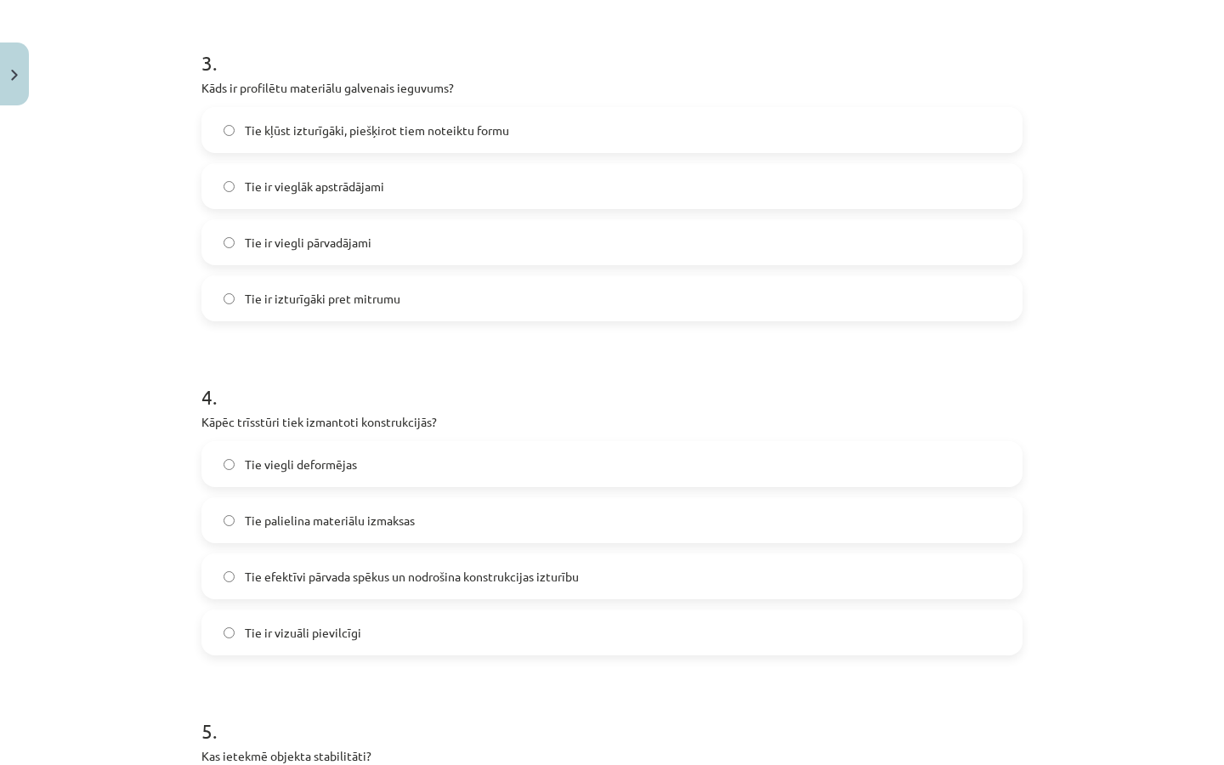
scroll to position [1029, 0]
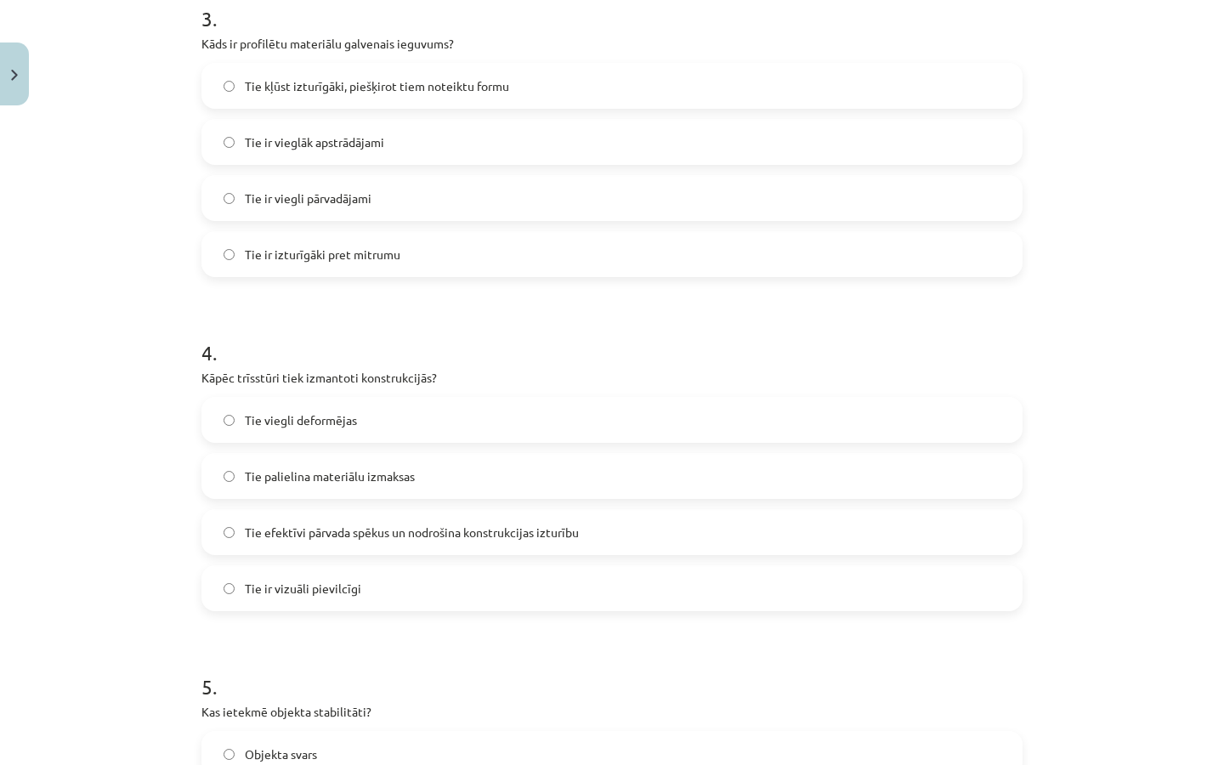
click at [483, 539] on span "Tie efektīvi pārvada spēkus un nodrošina konstrukcijas izturību" at bounding box center [412, 532] width 334 height 18
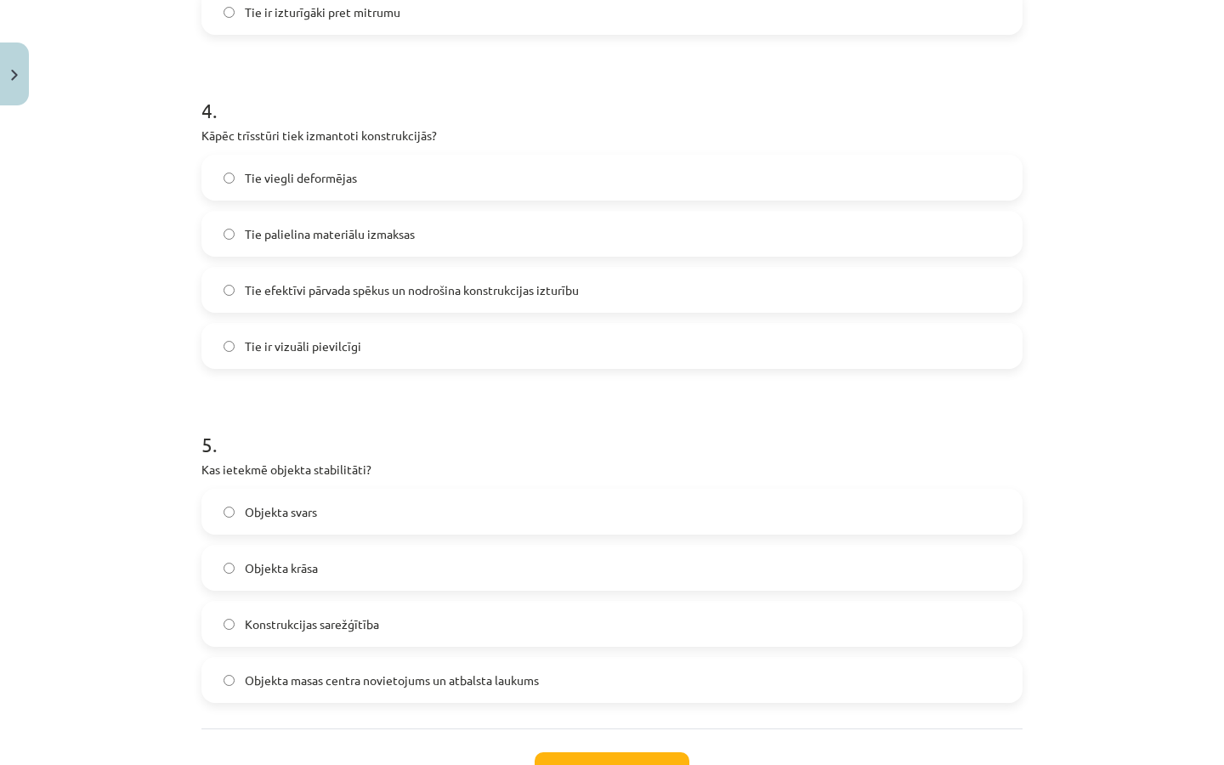
scroll to position [1274, 0]
click at [365, 521] on label "Objekta svars" at bounding box center [611, 509] width 817 height 42
click at [415, 693] on label "Objekta masas centra novietojums un atbalsta laukums" at bounding box center [611, 677] width 817 height 42
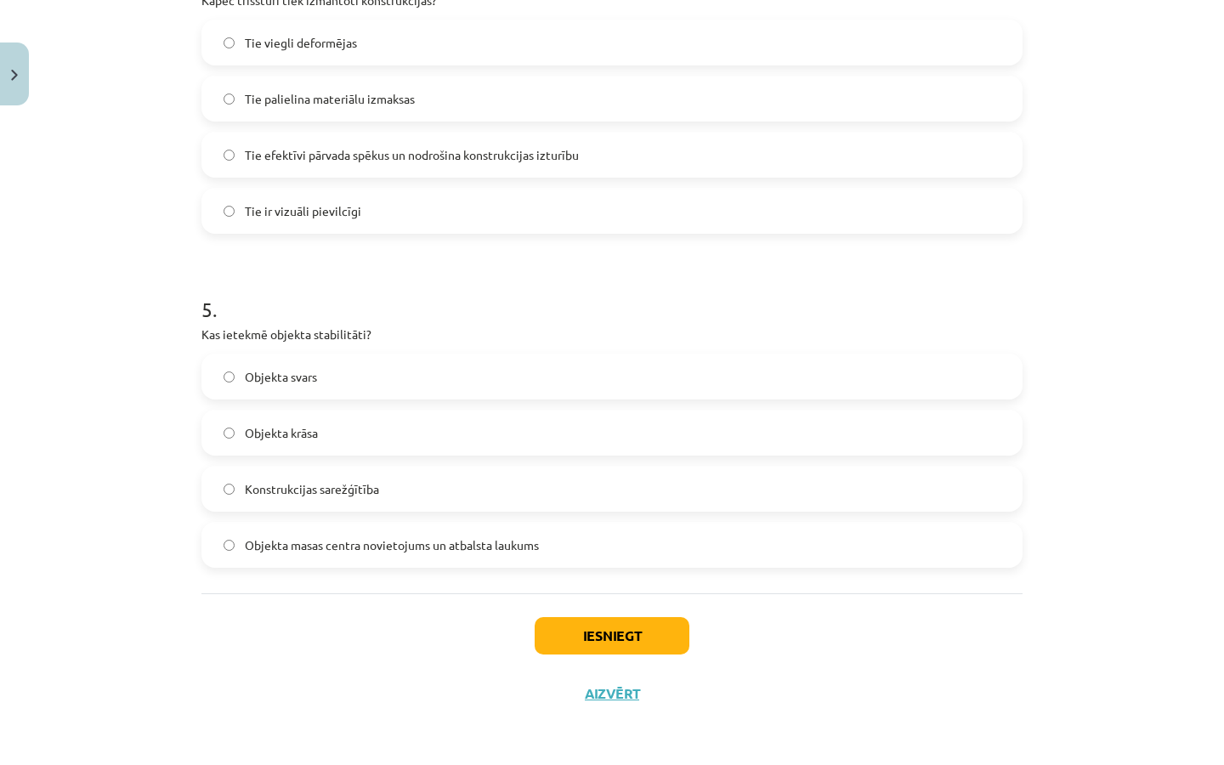
scroll to position [1384, 0]
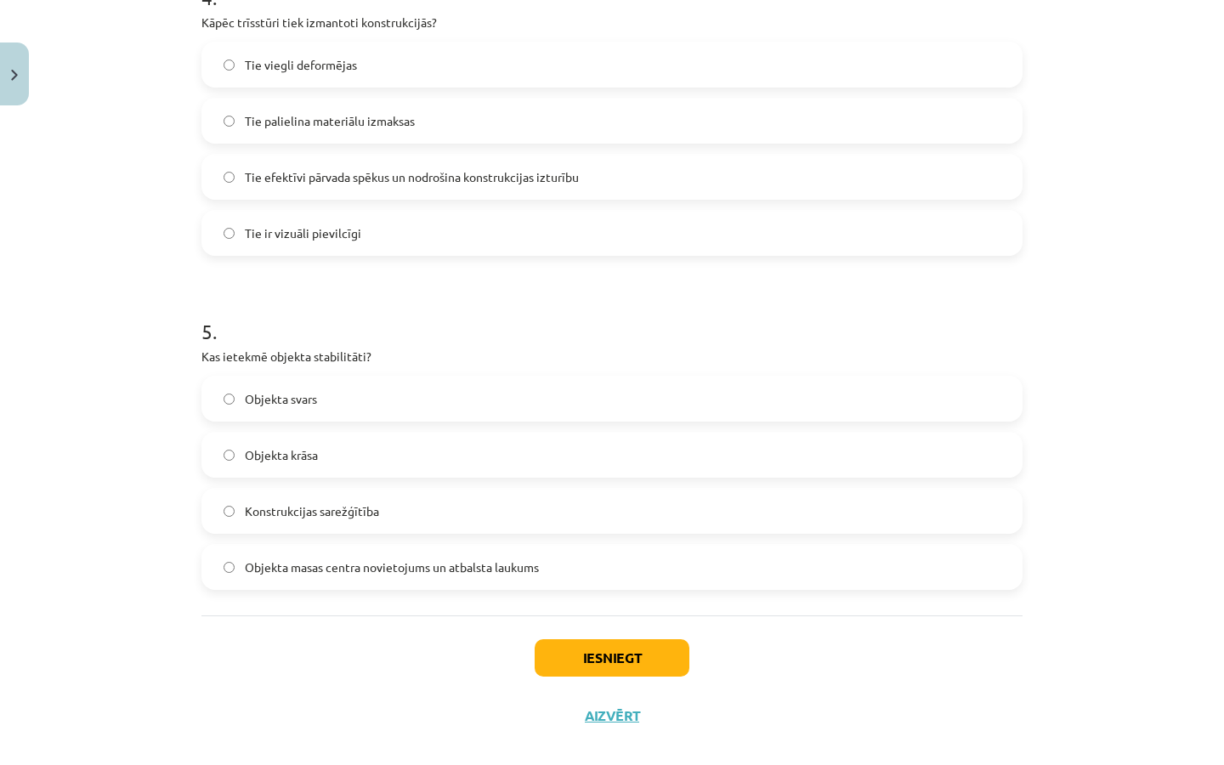
click at [605, 653] on button "Iesniegt" at bounding box center [612, 657] width 155 height 37
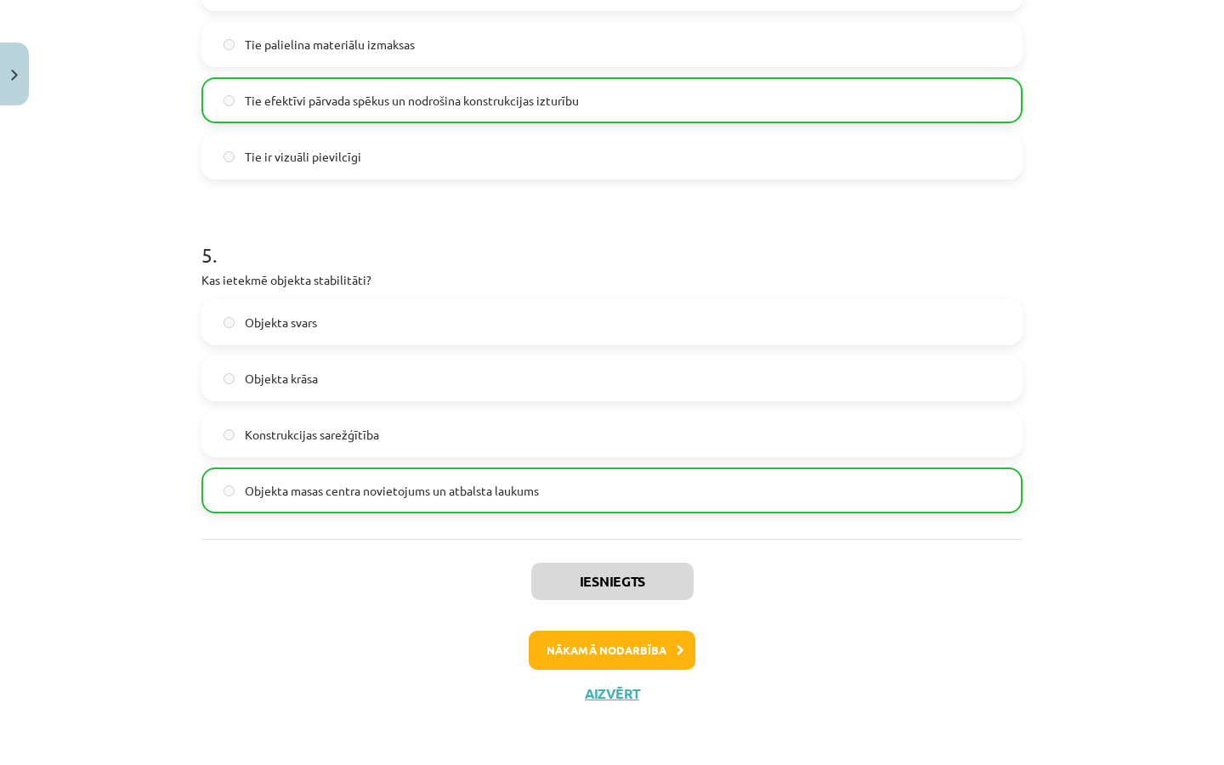
scroll to position [1462, 0]
click at [613, 688] on button "Aizvērt" at bounding box center [612, 693] width 65 height 17
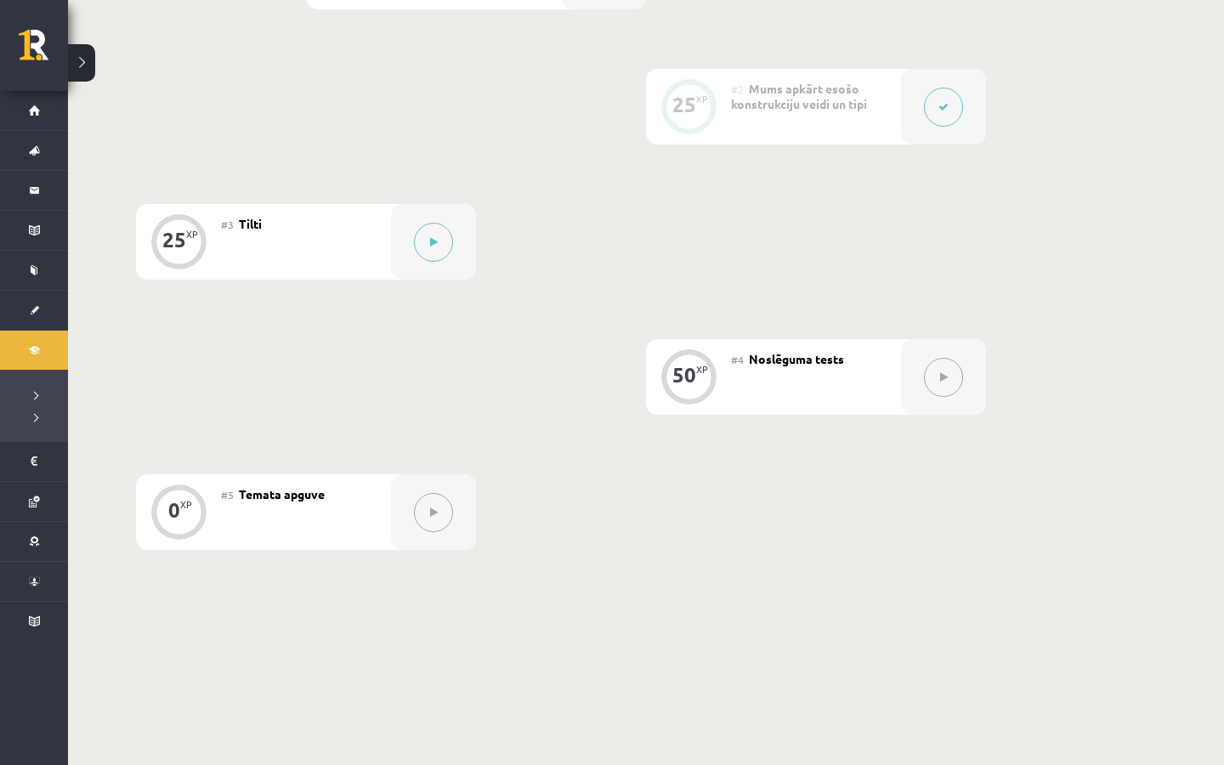
scroll to position [587, 0]
click at [453, 246] on div at bounding box center [433, 241] width 85 height 76
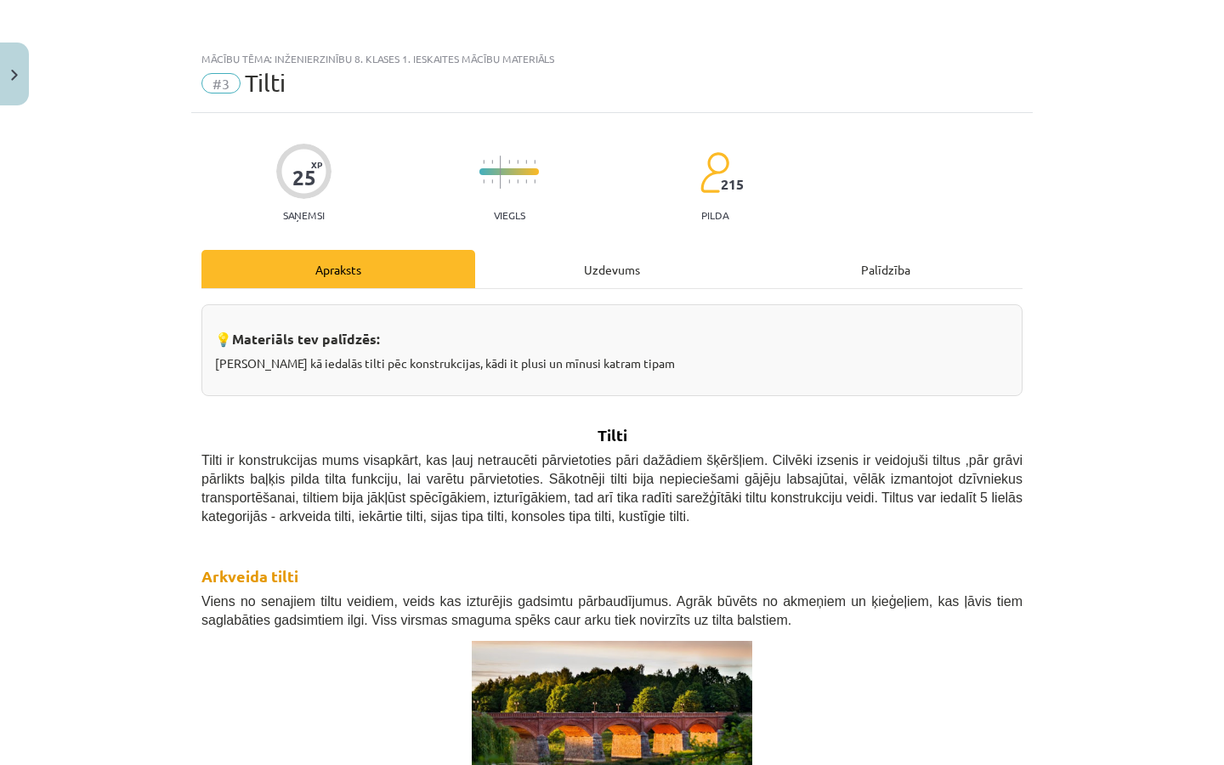
click at [485, 281] on div "Uzdevums" at bounding box center [612, 269] width 274 height 38
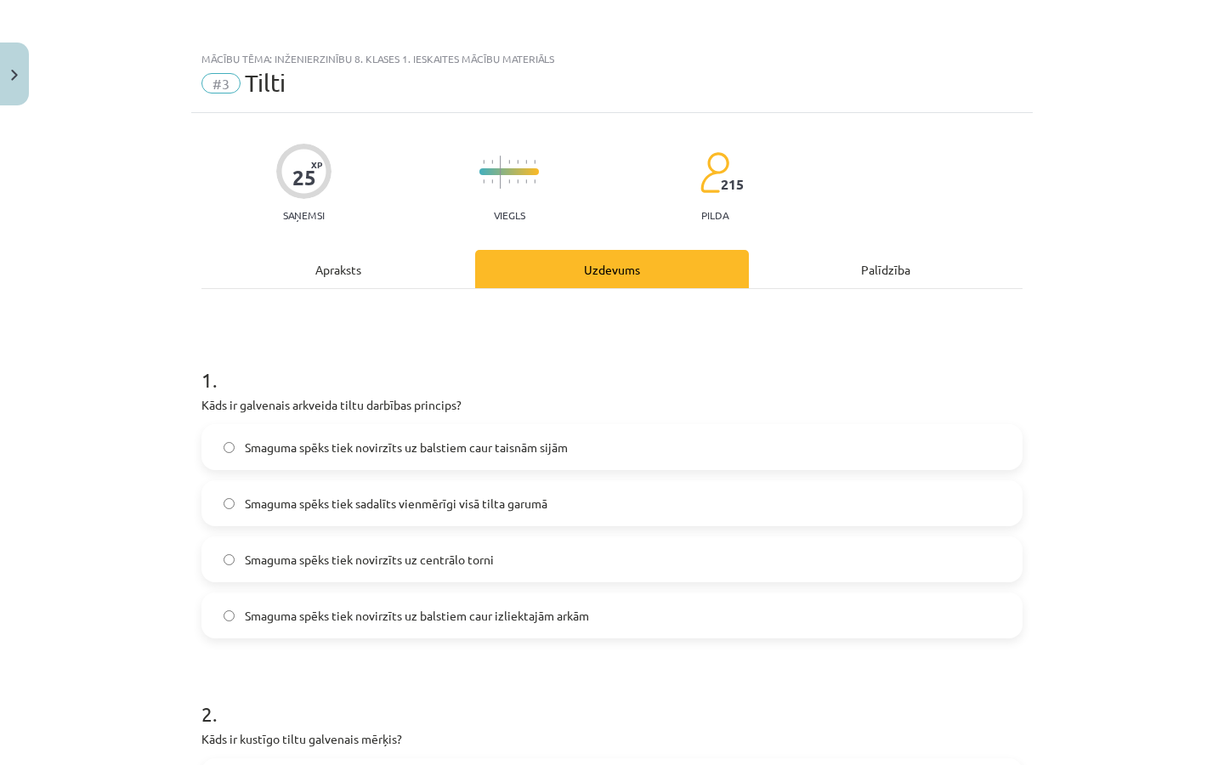
scroll to position [42, 0]
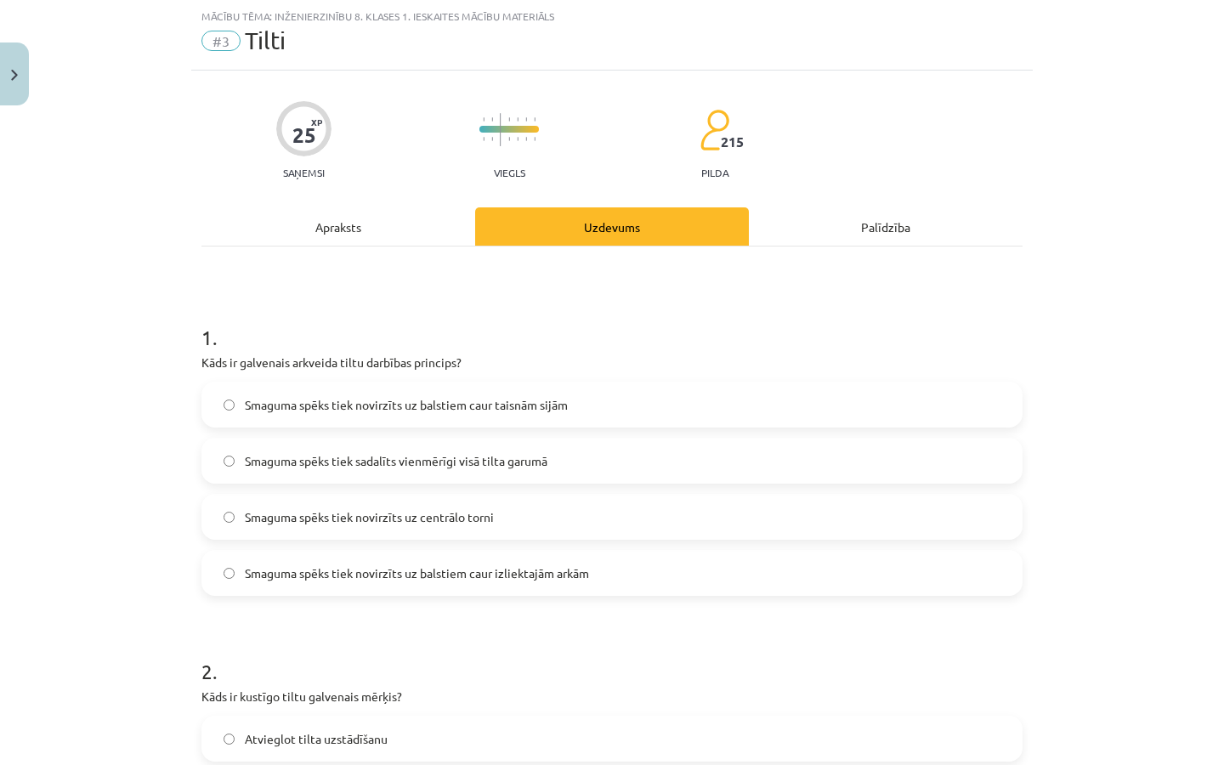
click at [382, 212] on div "Apraksts" at bounding box center [338, 226] width 274 height 38
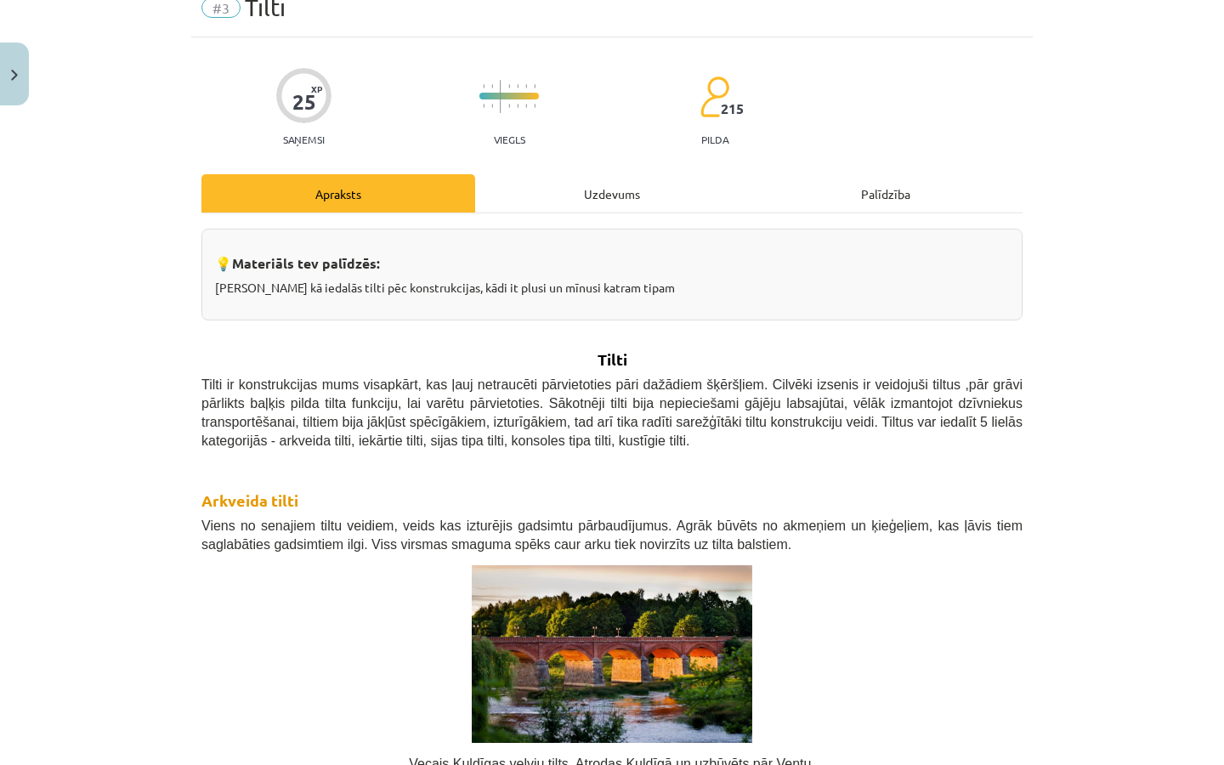
scroll to position [76, 0]
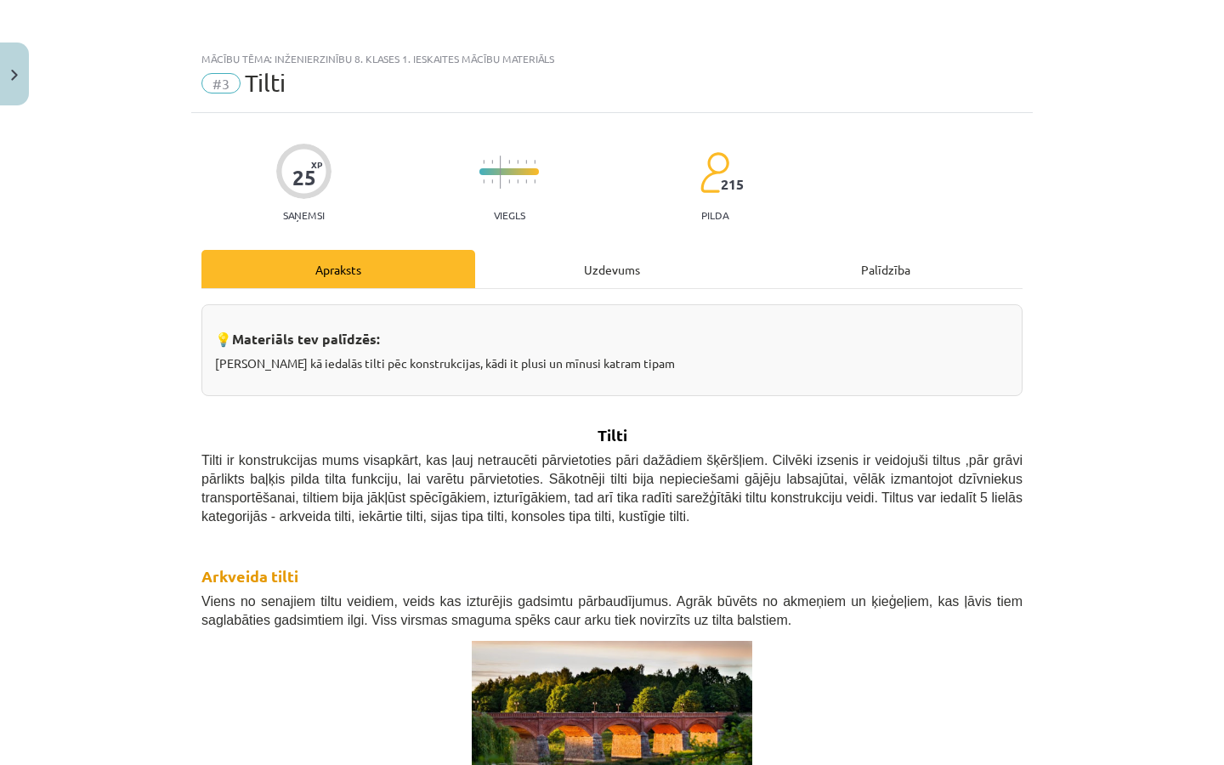
scroll to position [42, 0]
click at [531, 287] on div "Uzdevums" at bounding box center [612, 268] width 274 height 38
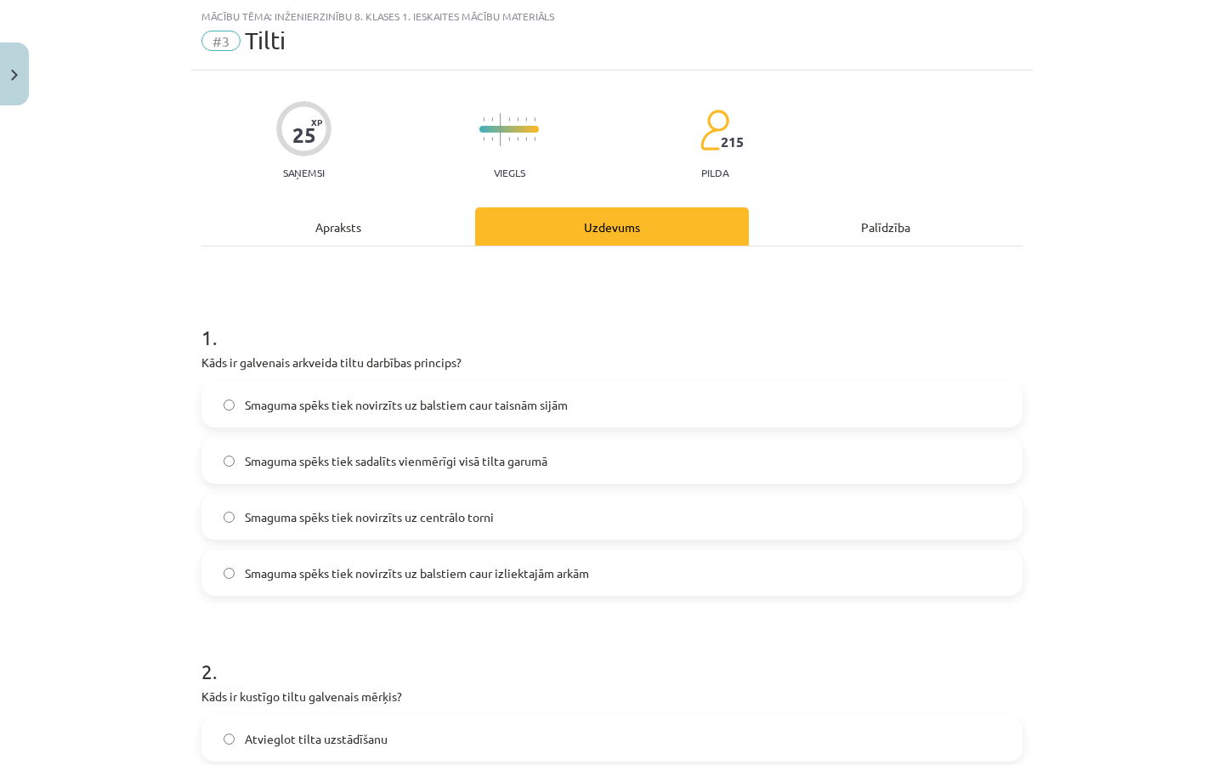
click at [442, 528] on label "Smaguma spēks tiek novirzīts uz centrālo torni" at bounding box center [611, 516] width 817 height 42
click at [463, 584] on label "Smaguma spēks tiek novirzīts uz balstiem caur izliektajām arkām" at bounding box center [611, 573] width 817 height 42
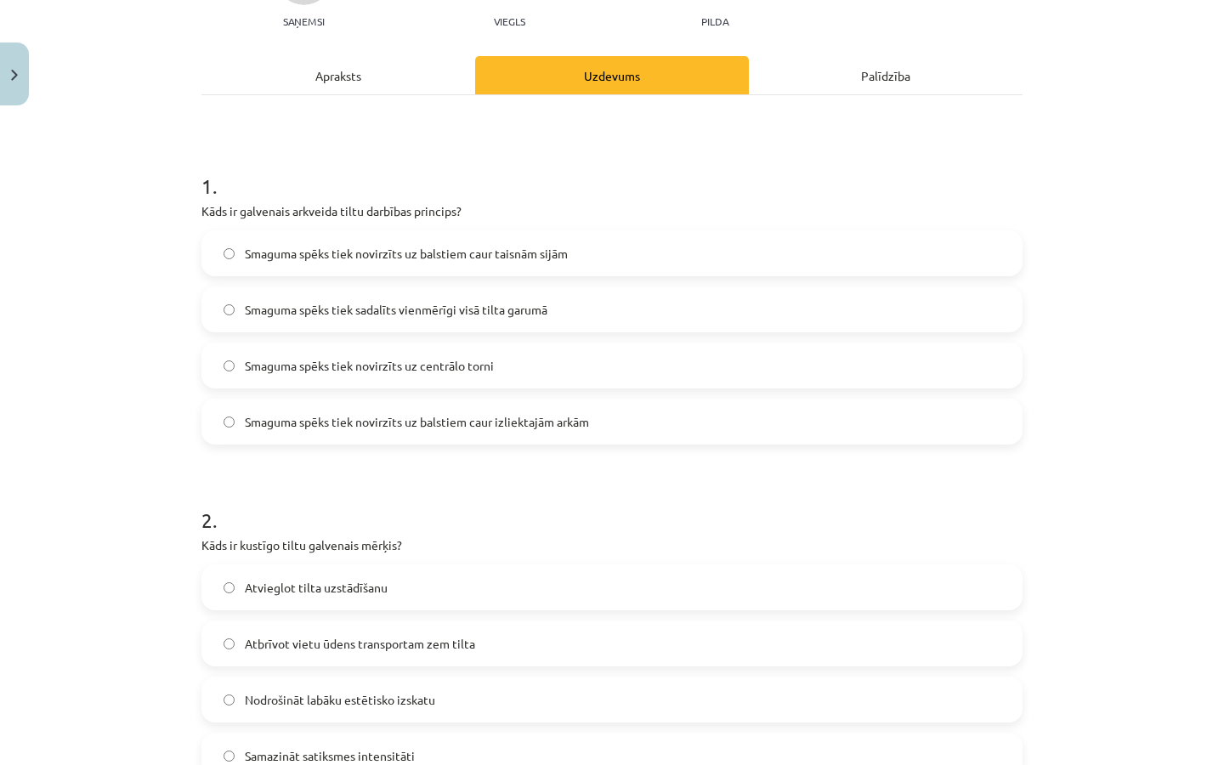
scroll to position [212, 0]
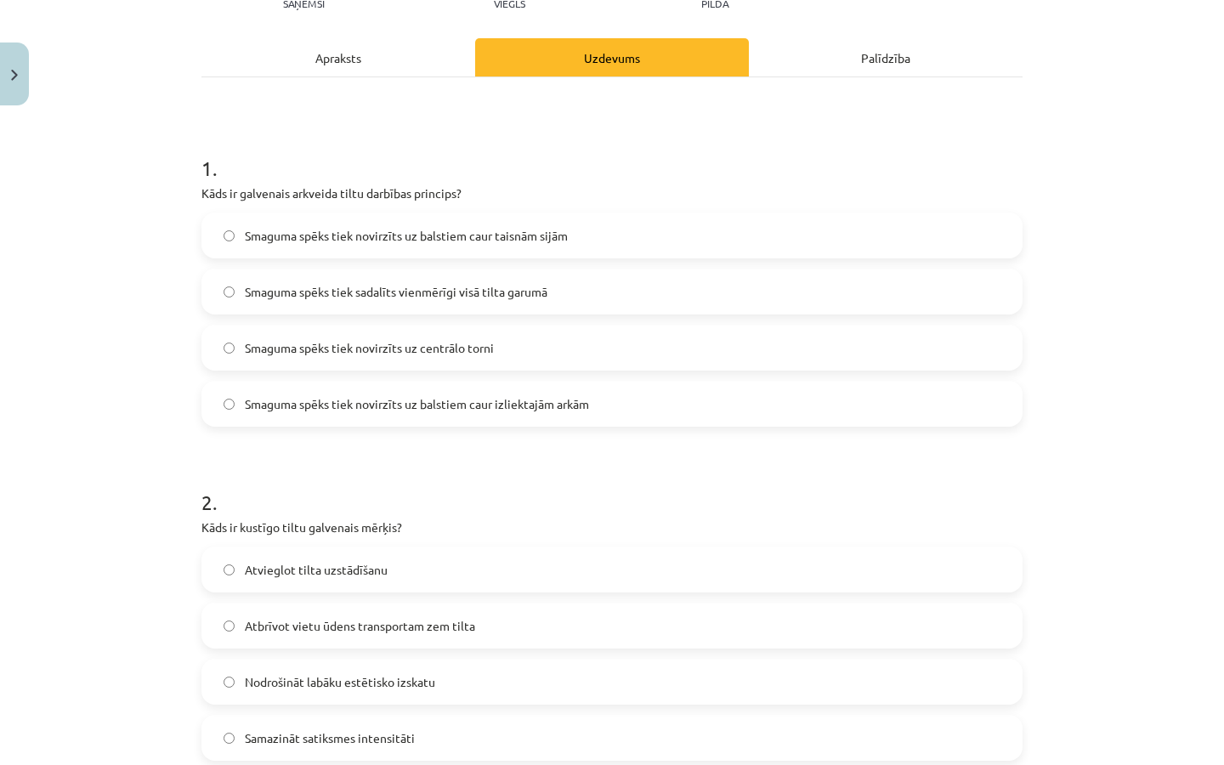
click at [360, 75] on div "Apraksts" at bounding box center [338, 57] width 274 height 38
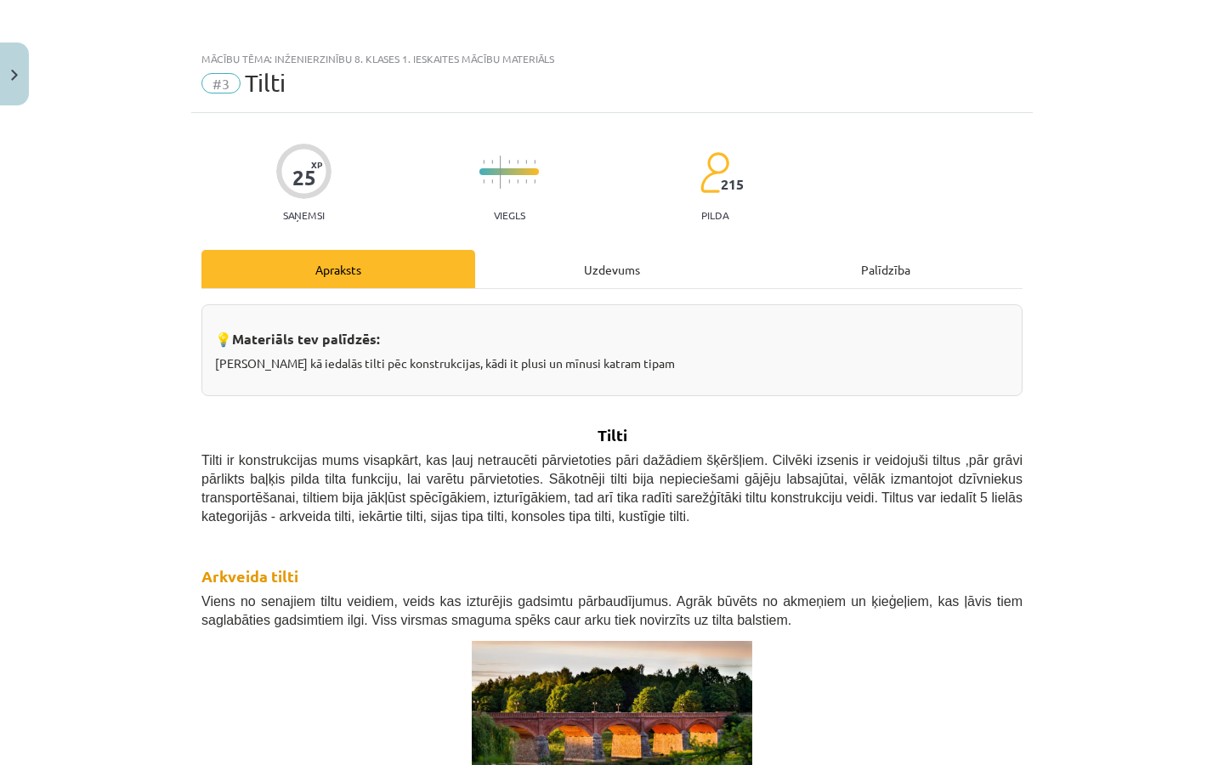
scroll to position [0, 0]
click at [540, 279] on div "Uzdevums" at bounding box center [612, 269] width 274 height 38
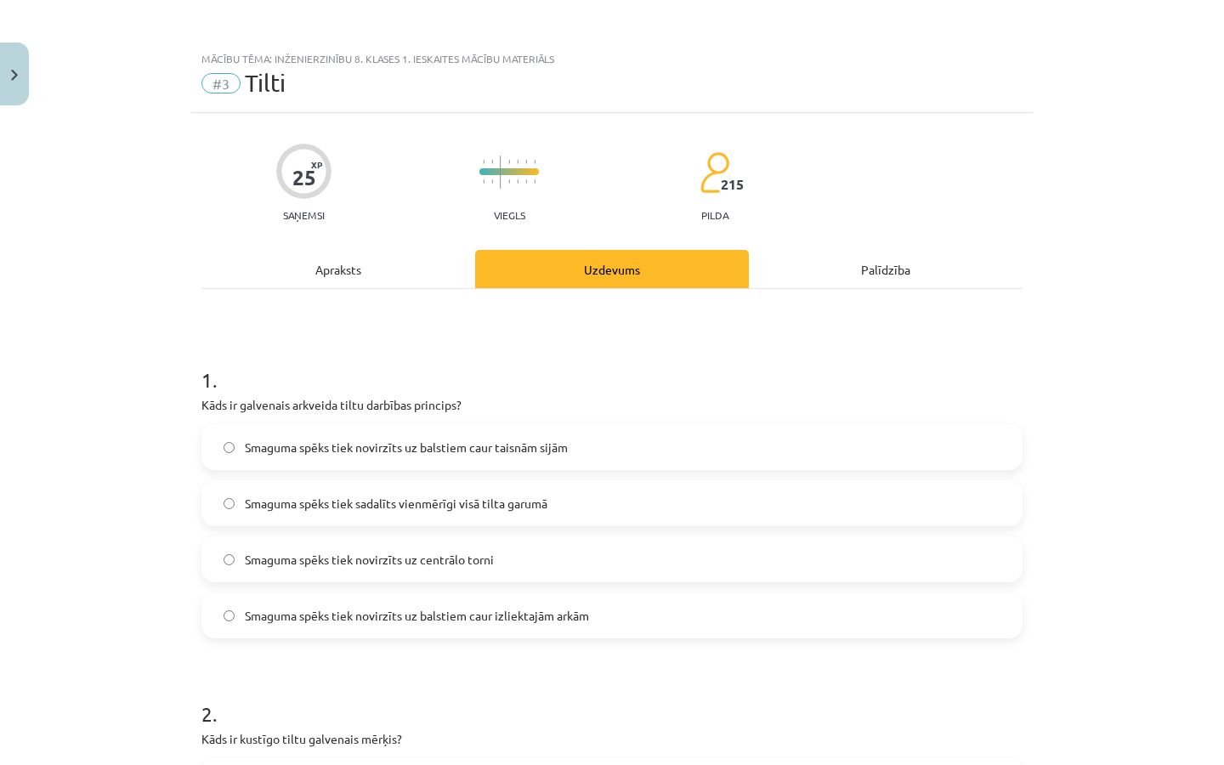
scroll to position [42, 0]
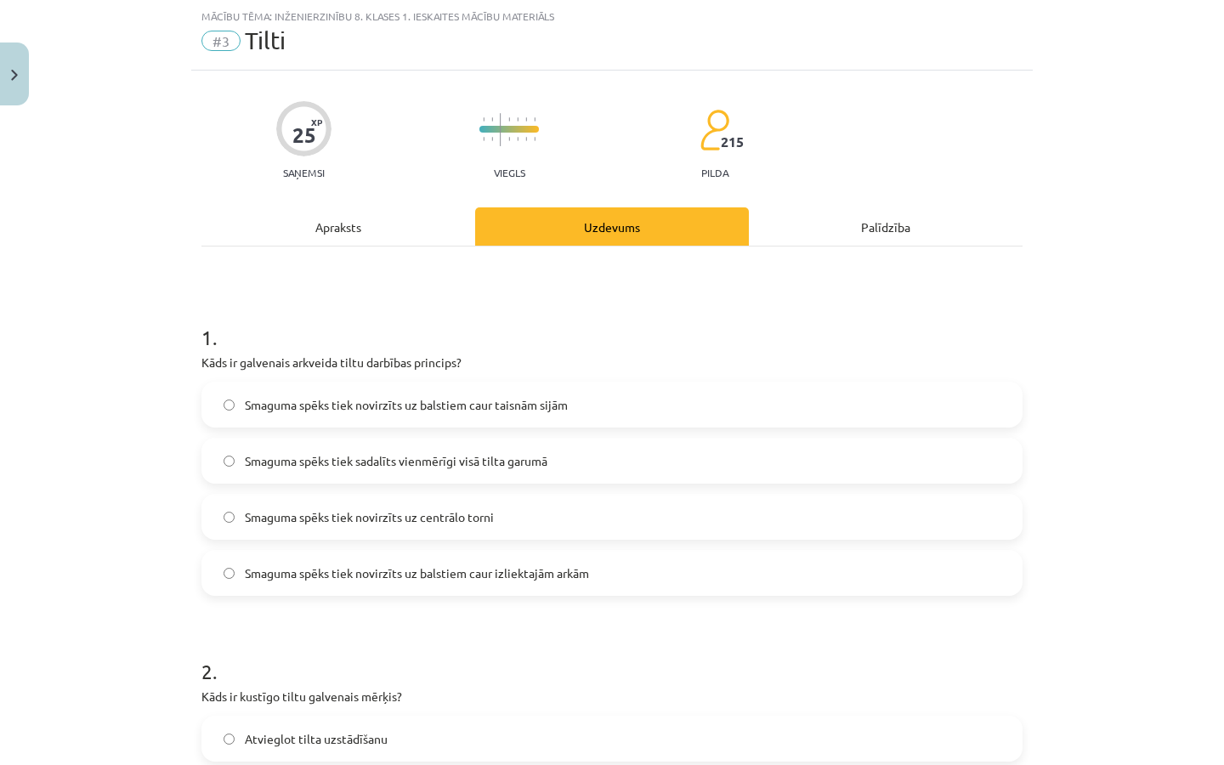
click at [382, 232] on div "Apraksts" at bounding box center [338, 226] width 274 height 38
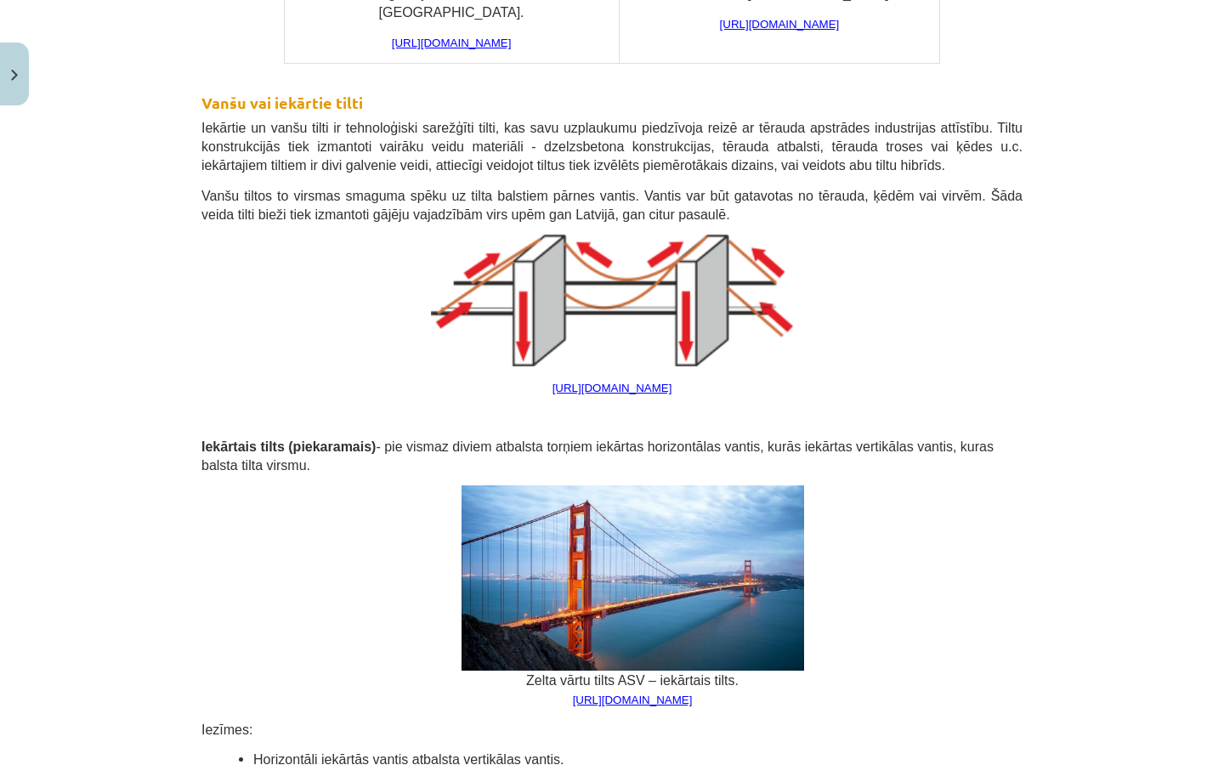
scroll to position [1961, 0]
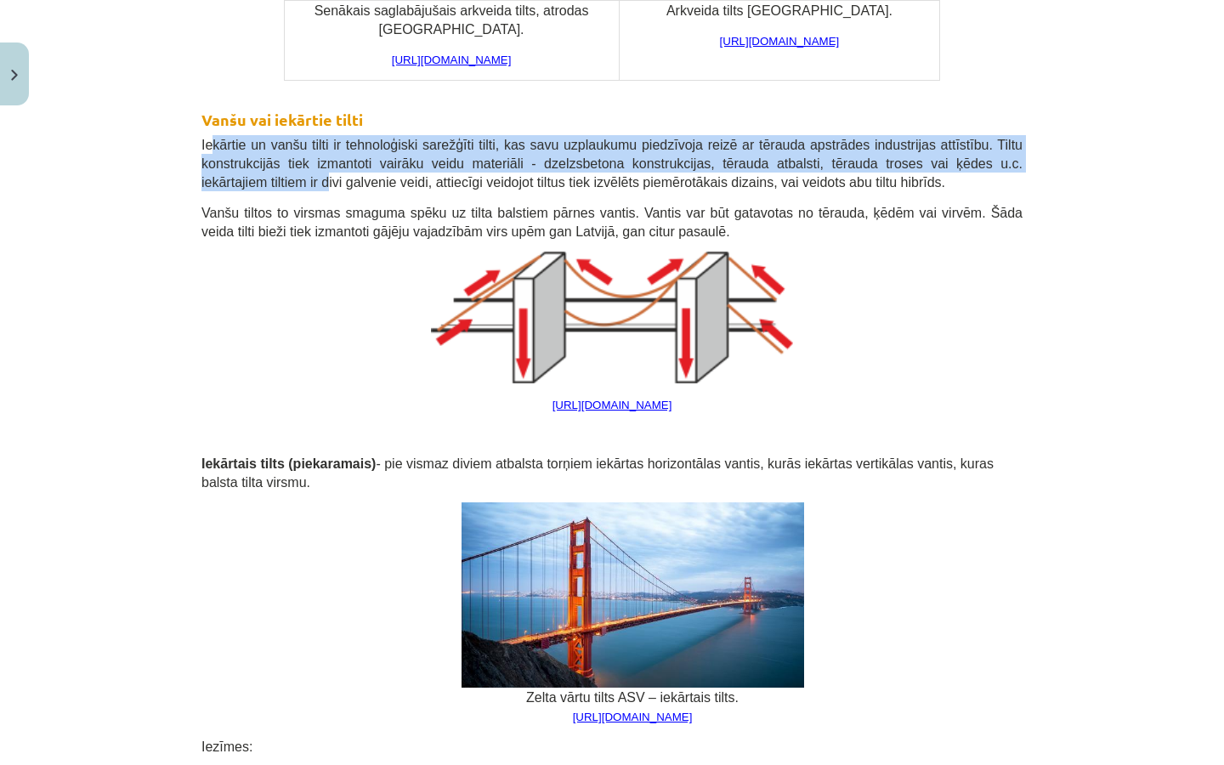
drag, startPoint x: 210, startPoint y: 183, endPoint x: 327, endPoint y: 201, distance: 118.6
click at [327, 190] on span "Iekārtie un vanšu tilti ir tehnoloģiski sarežģīti tilti, kas savu uzplaukumu pi…" at bounding box center [611, 164] width 821 height 52
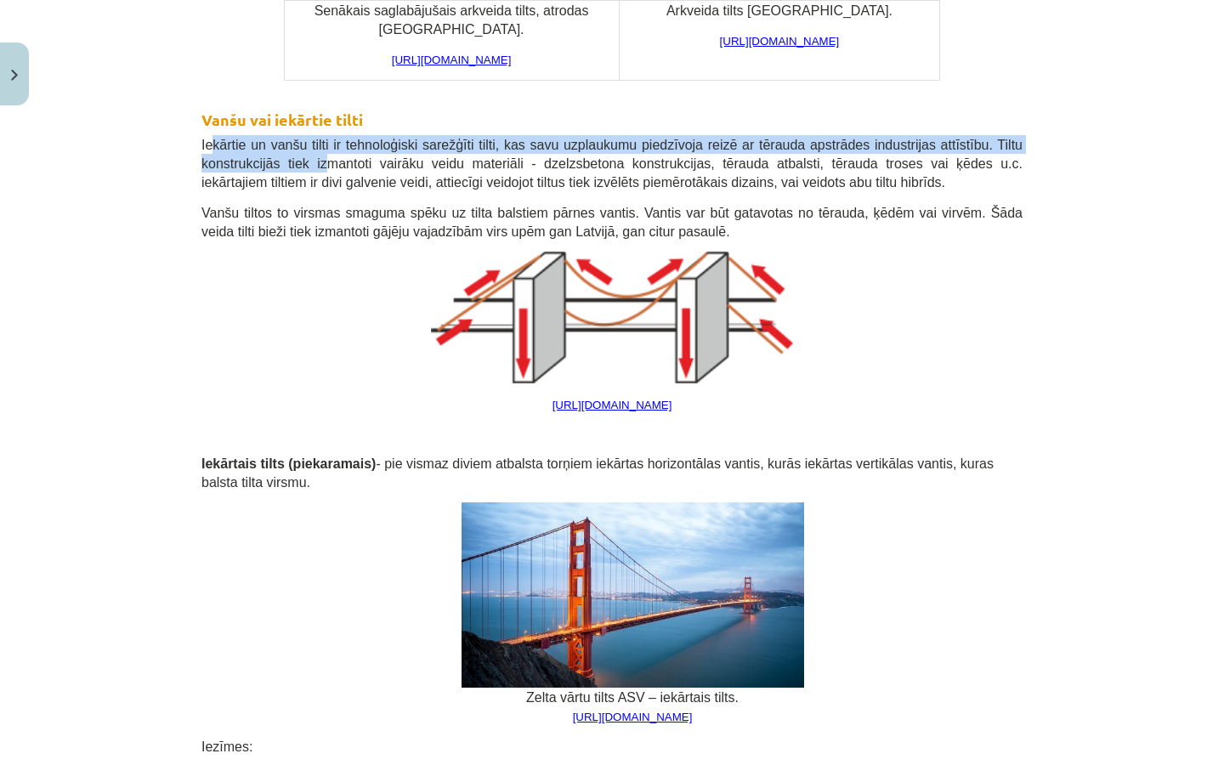
click at [327, 190] on span "Iekārtie un vanšu tilti ir tehnoloģiski sarežģīti tilti, kas savu uzplaukumu pi…" at bounding box center [611, 164] width 821 height 52
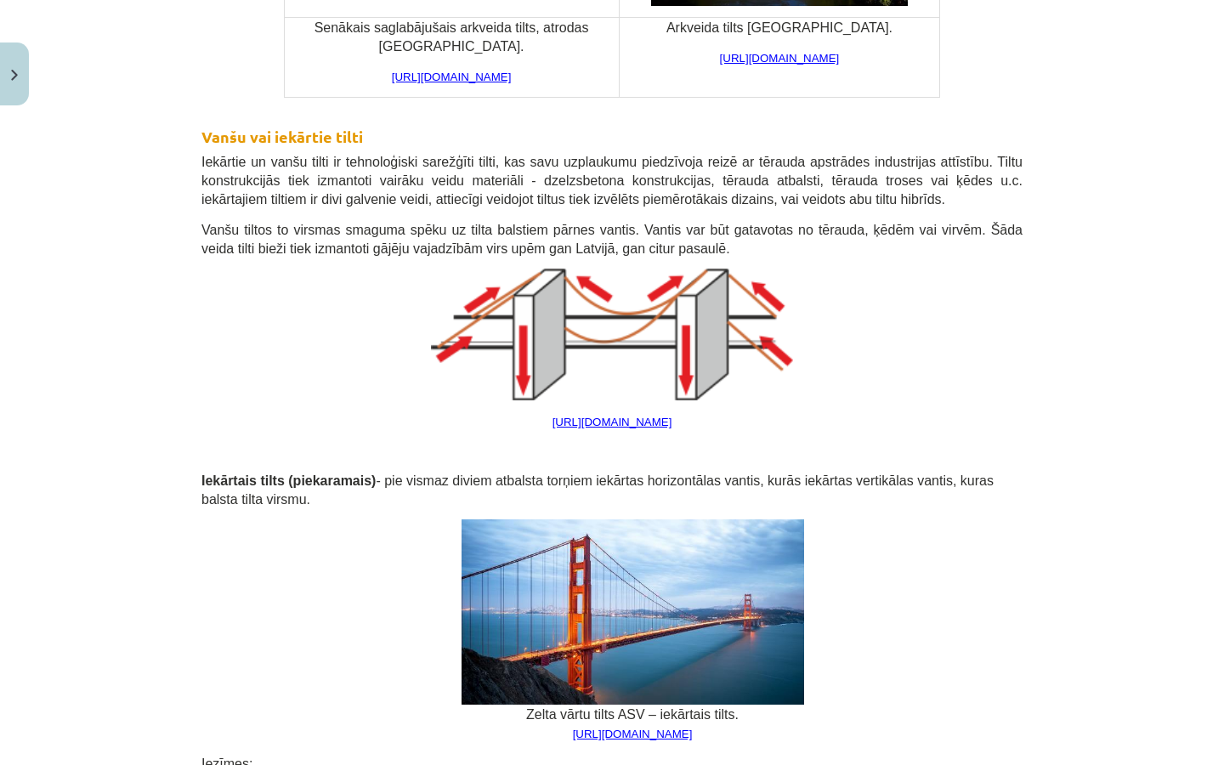
scroll to position [1945, 0]
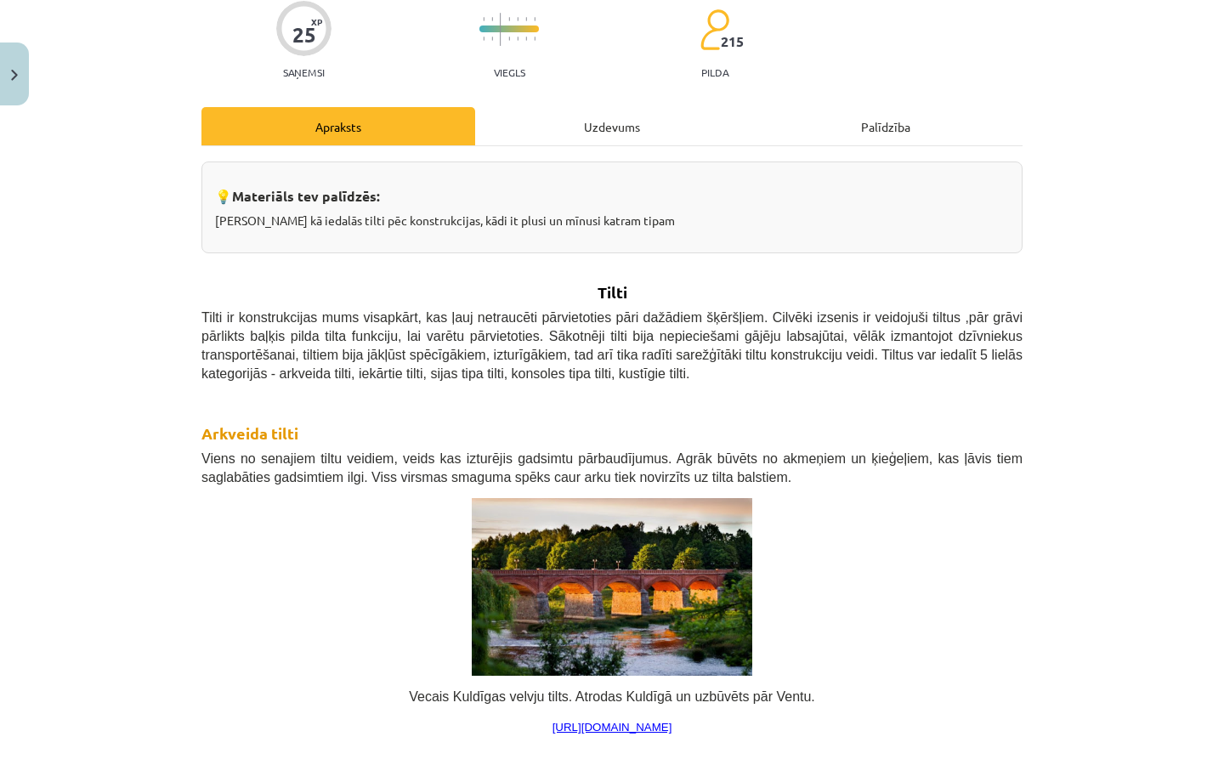
click at [574, 137] on div "Uzdevums" at bounding box center [612, 126] width 274 height 38
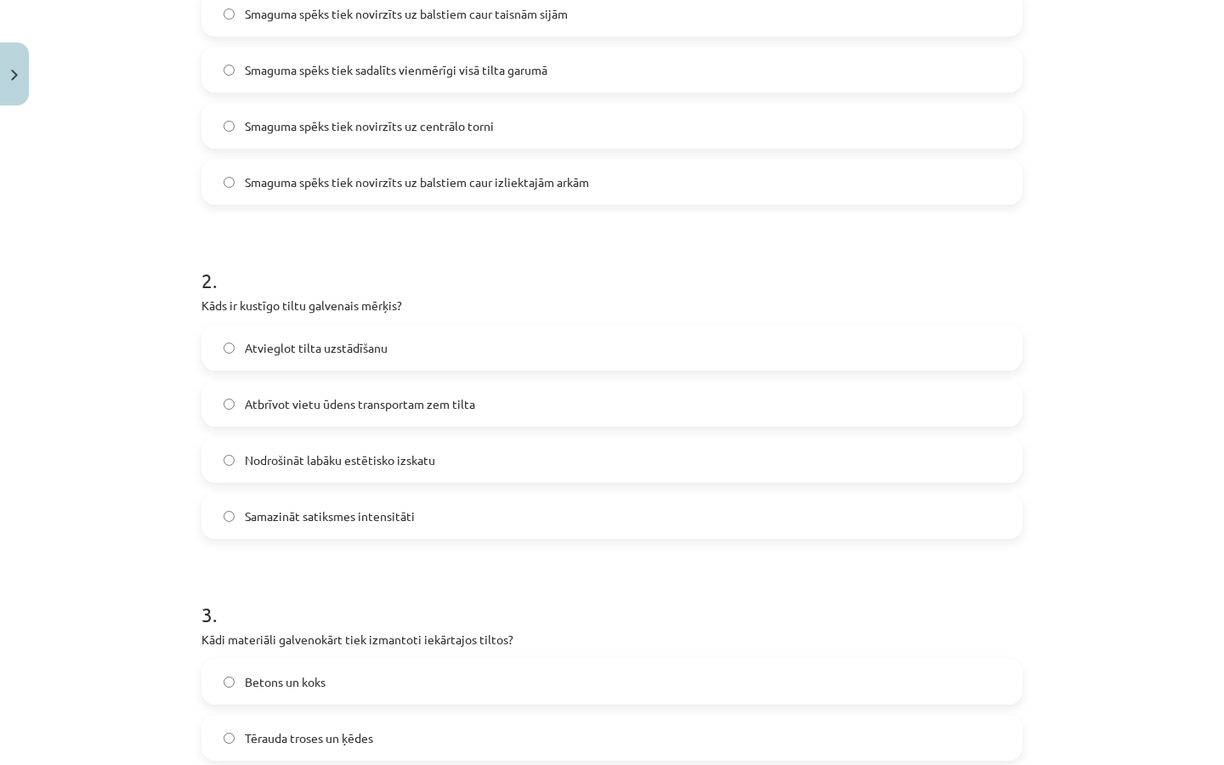
scroll to position [438, 0]
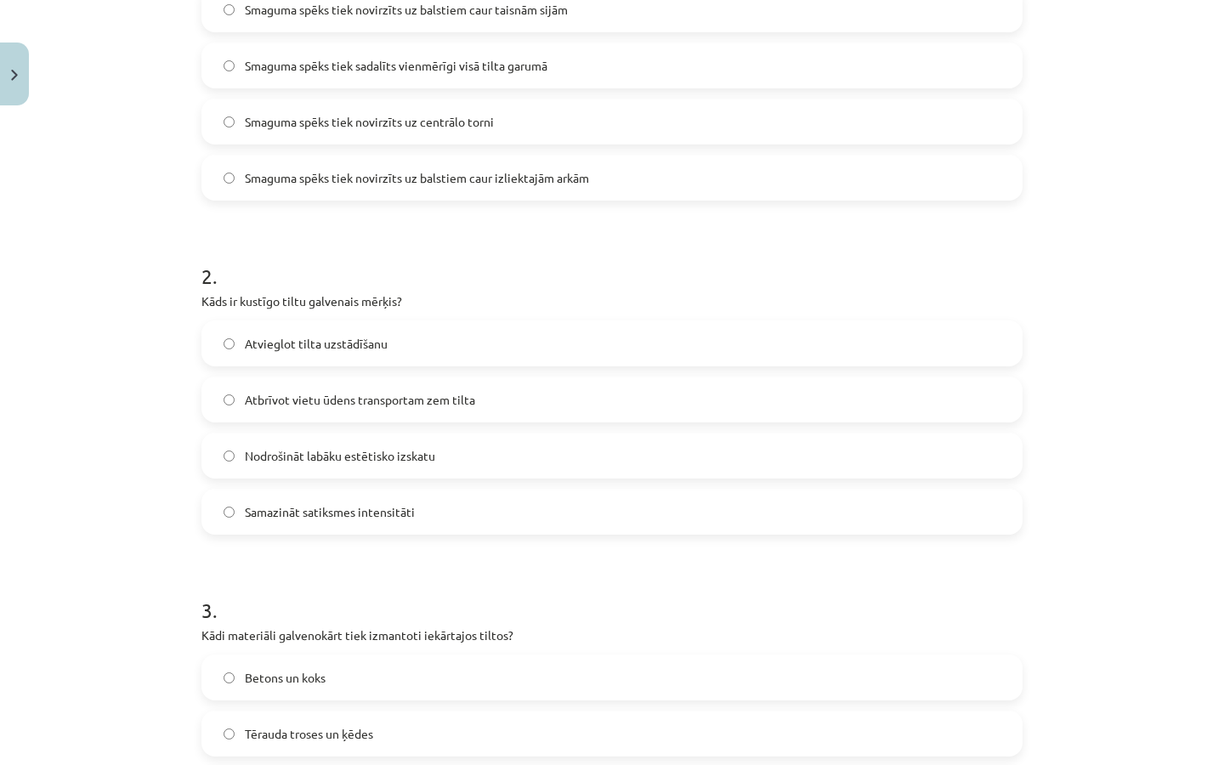
click at [422, 412] on label "Atbrīvot vietu ūdens transportam zem tilta" at bounding box center [611, 399] width 817 height 42
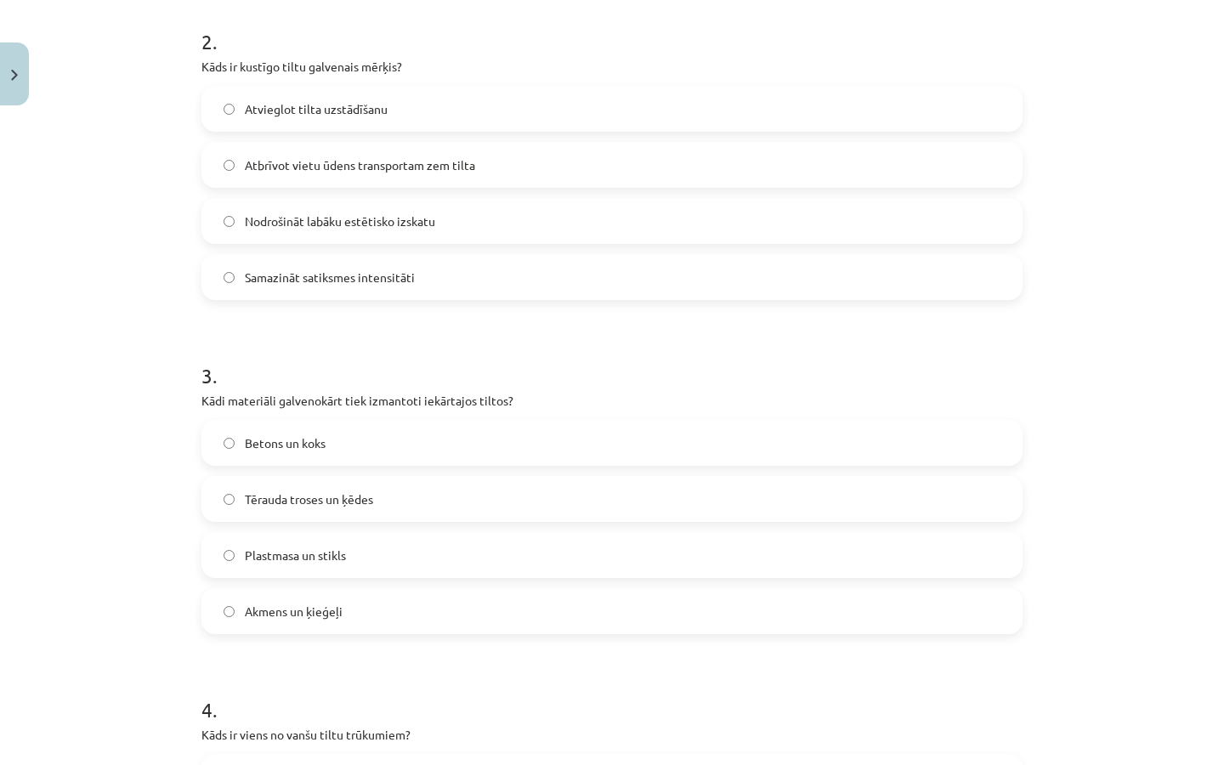
scroll to position [677, 0]
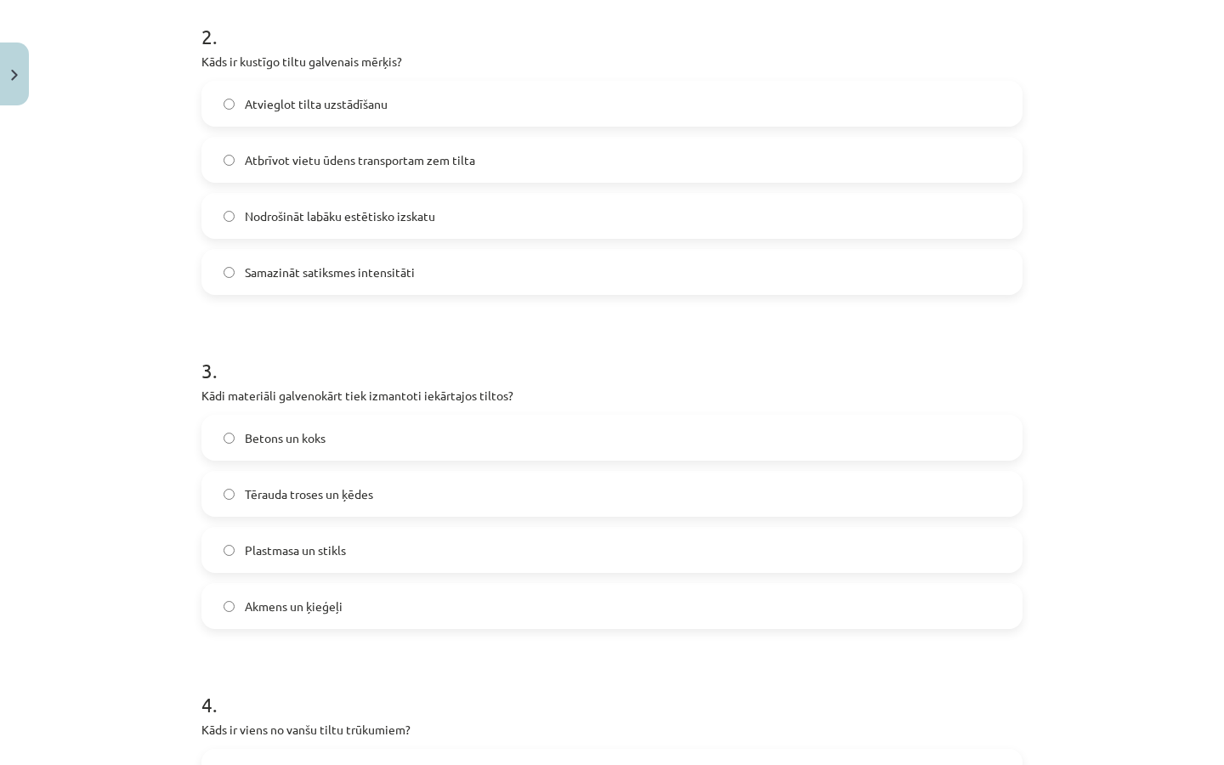
click at [347, 494] on span "Tērauda troses un ķēdes" at bounding box center [309, 494] width 128 height 18
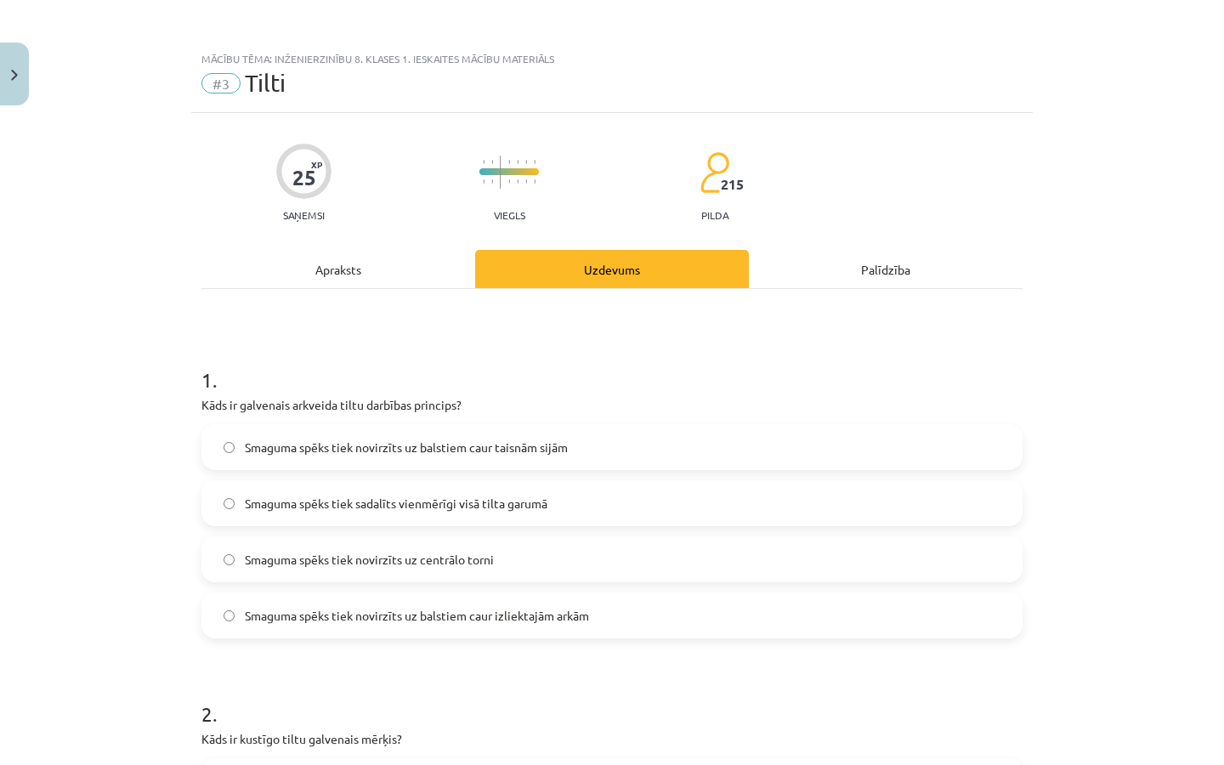
scroll to position [0, 0]
click at [373, 279] on div "Apraksts" at bounding box center [338, 269] width 274 height 38
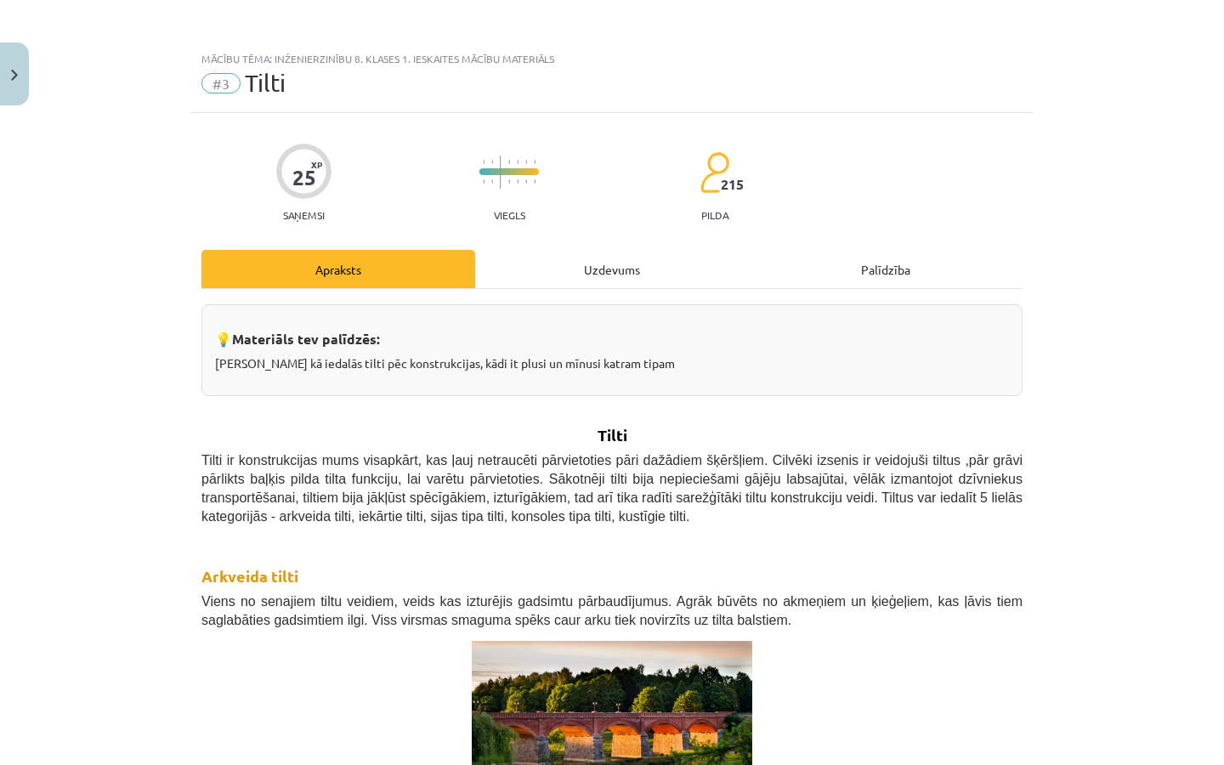
click at [595, 283] on div "Uzdevums" at bounding box center [612, 269] width 274 height 38
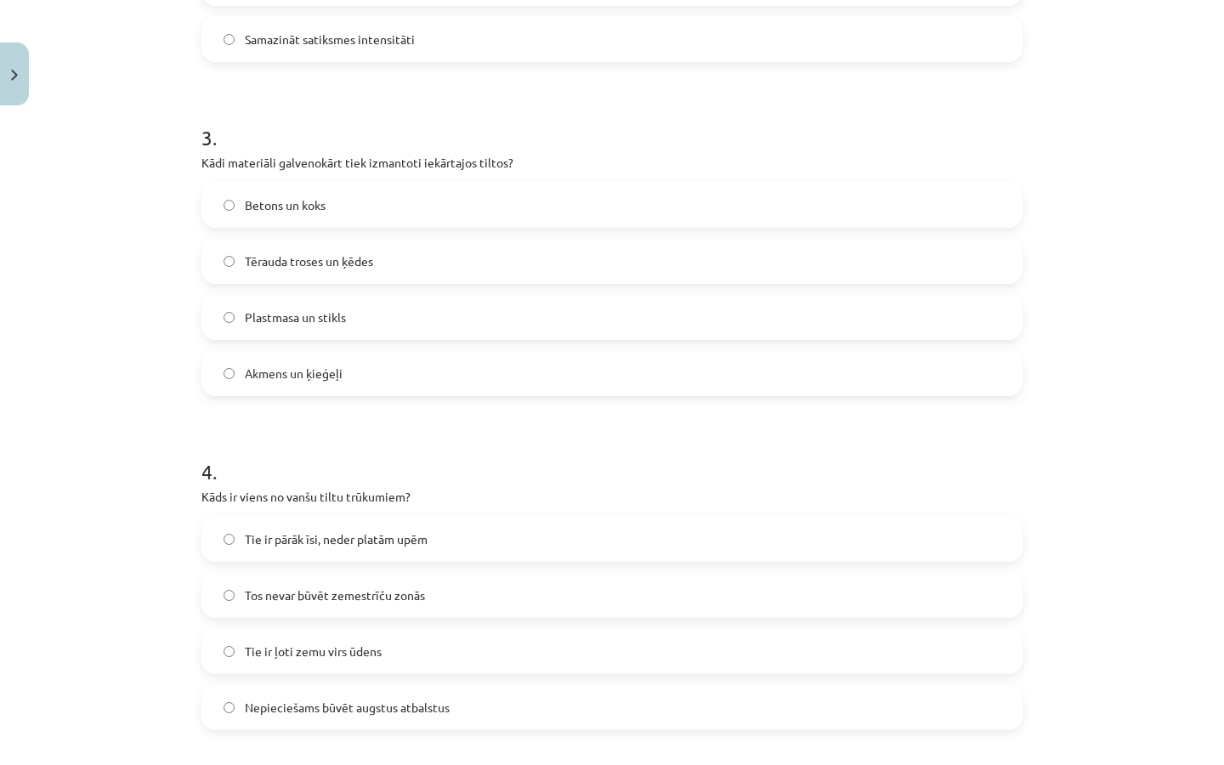
scroll to position [948, 0]
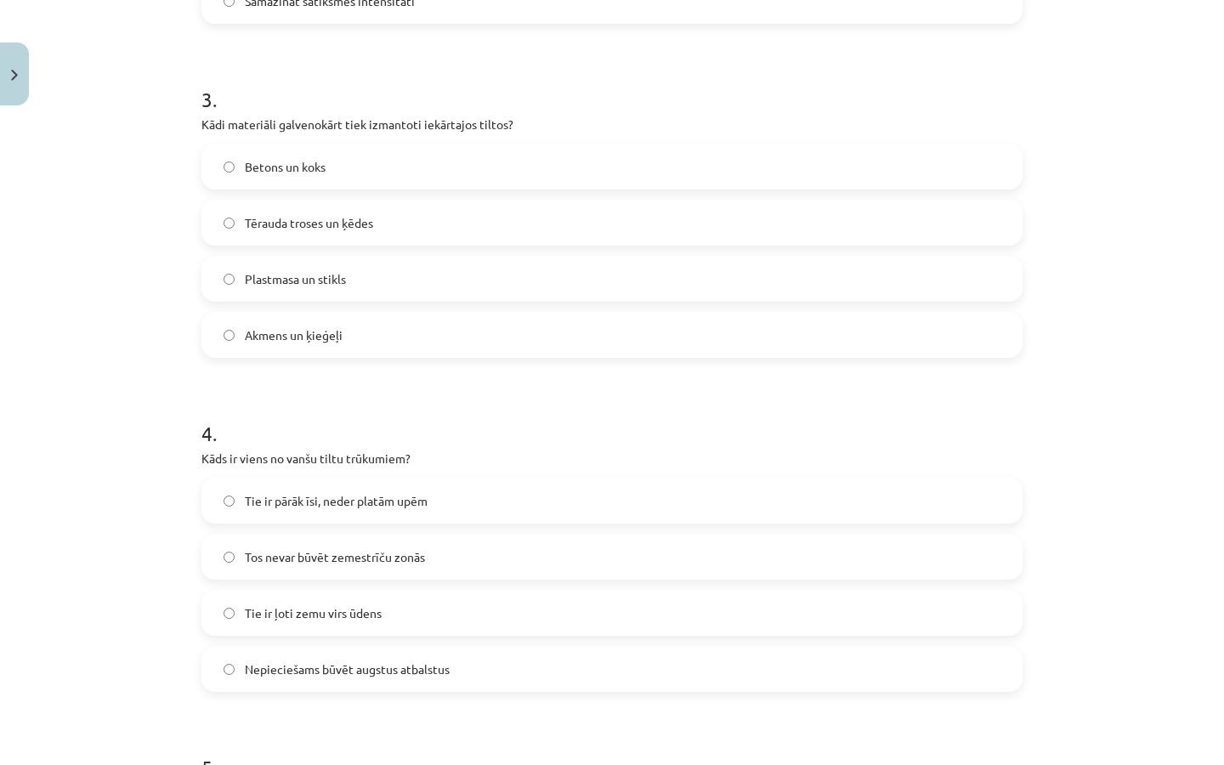
click at [424, 672] on span "Nepieciešams būvēt augstus atbalstus" at bounding box center [347, 669] width 205 height 18
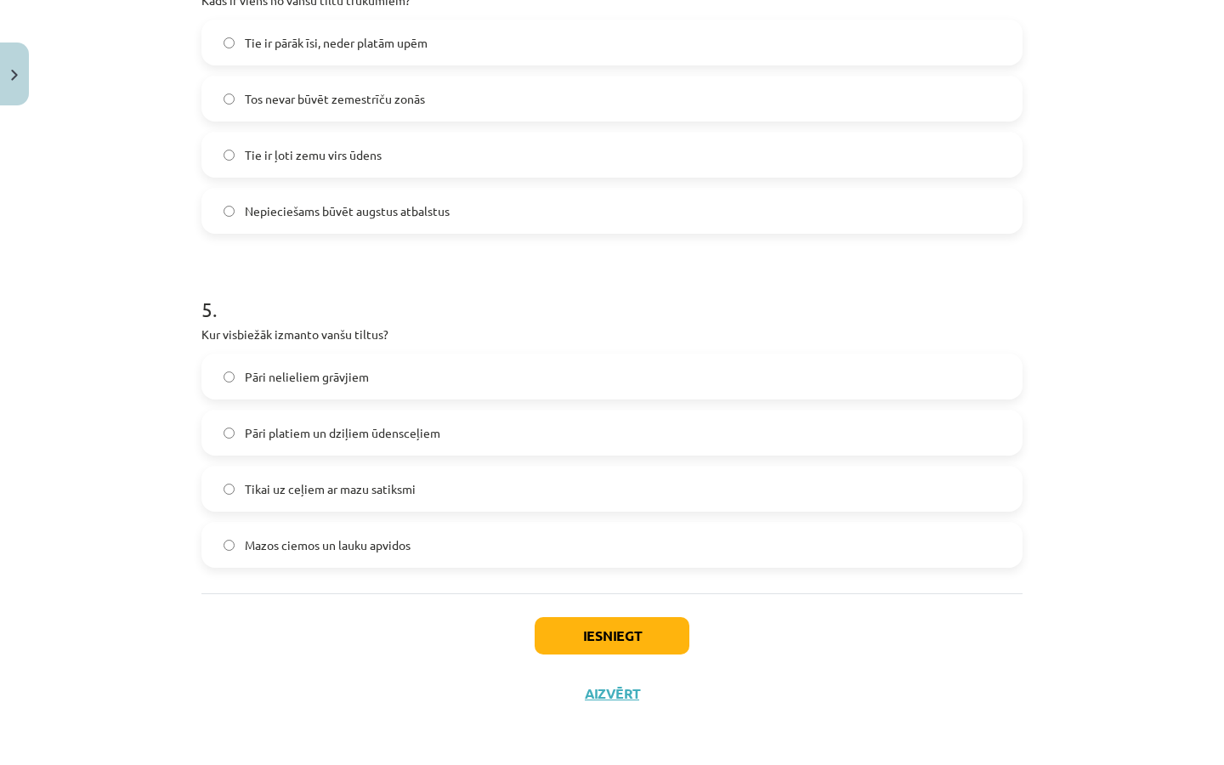
scroll to position [1409, 0]
click at [433, 440] on label "Pāri platiem un dziļiem ūdensceļiem" at bounding box center [611, 432] width 817 height 42
click at [583, 625] on button "Iesniegt" at bounding box center [612, 635] width 155 height 37
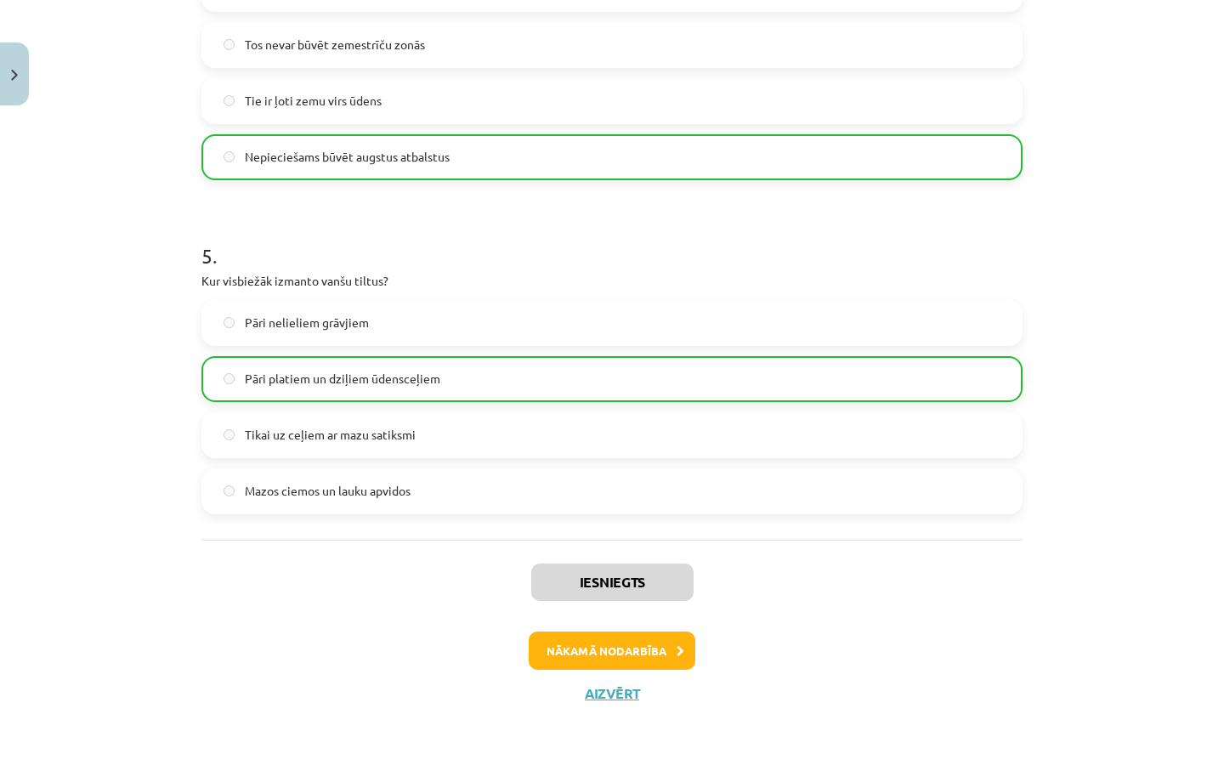
scroll to position [1541, 0]
click at [613, 687] on button "Aizvērt" at bounding box center [612, 693] width 65 height 17
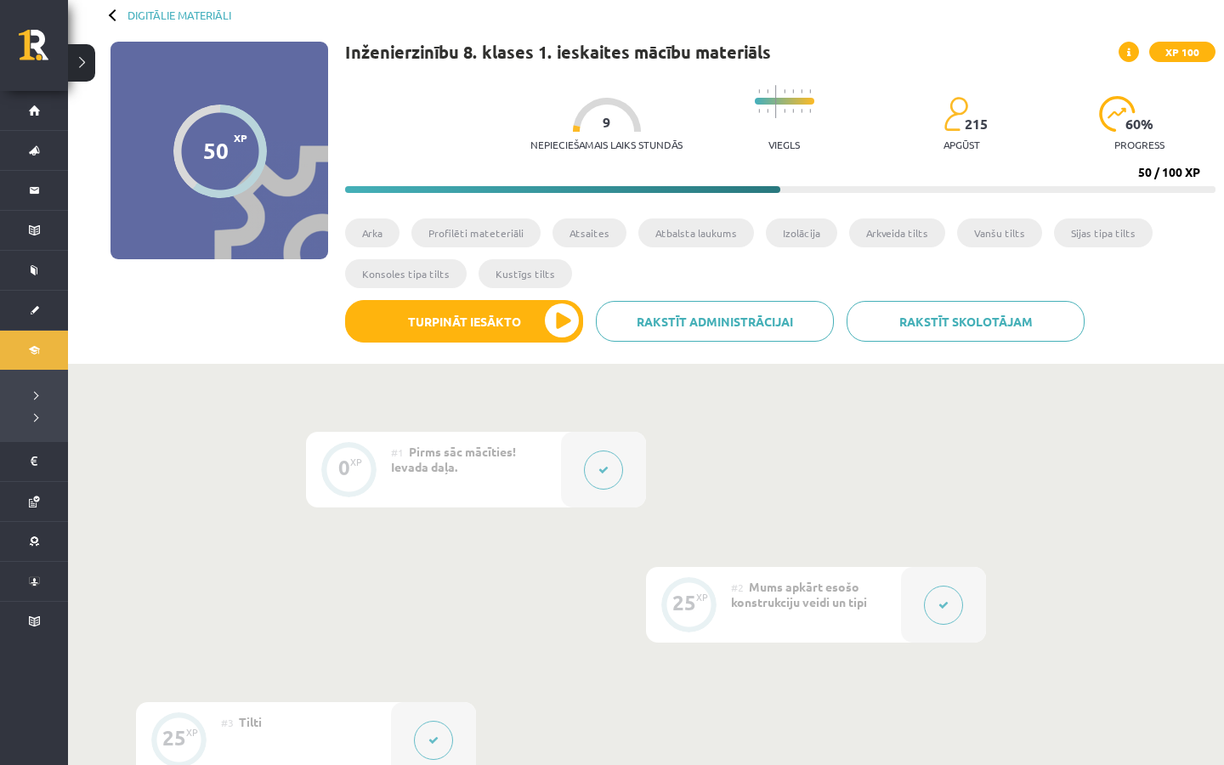
scroll to position [88, 0]
click at [558, 314] on button "Turpināt iesākto" at bounding box center [464, 321] width 238 height 42
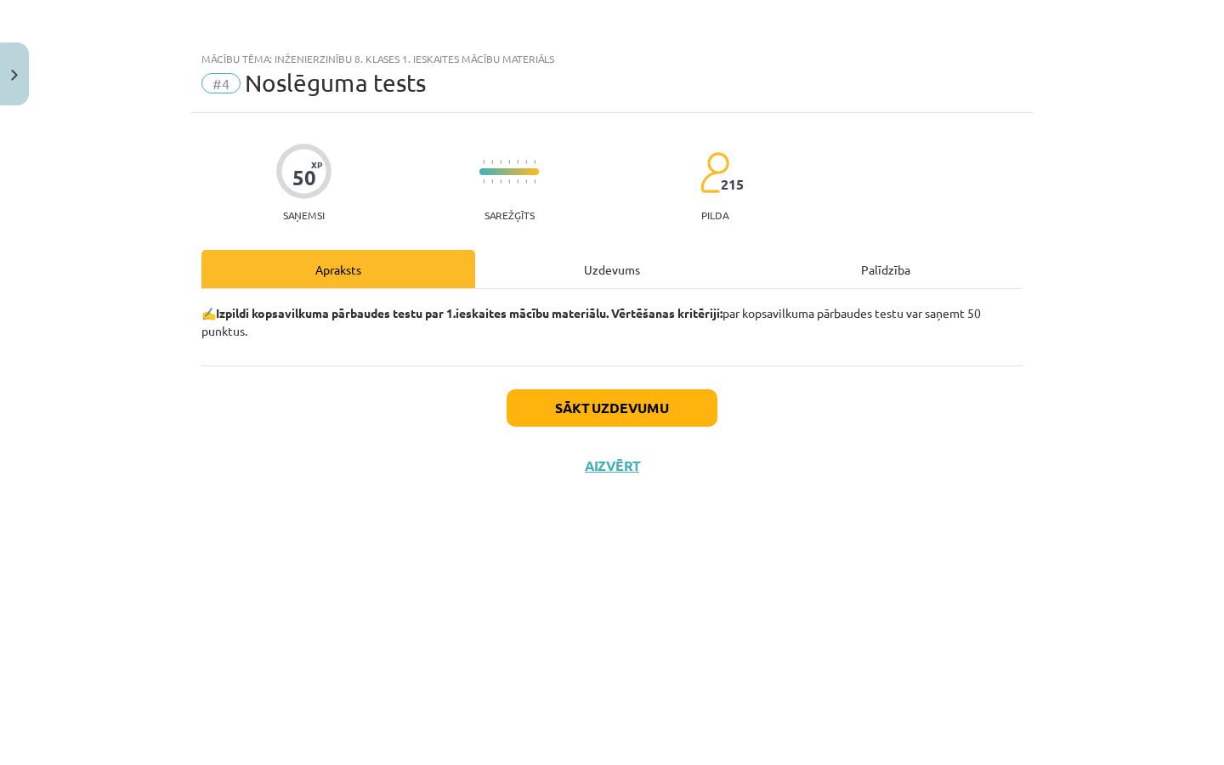
click at [628, 402] on button "Sākt uzdevumu" at bounding box center [611, 407] width 211 height 37
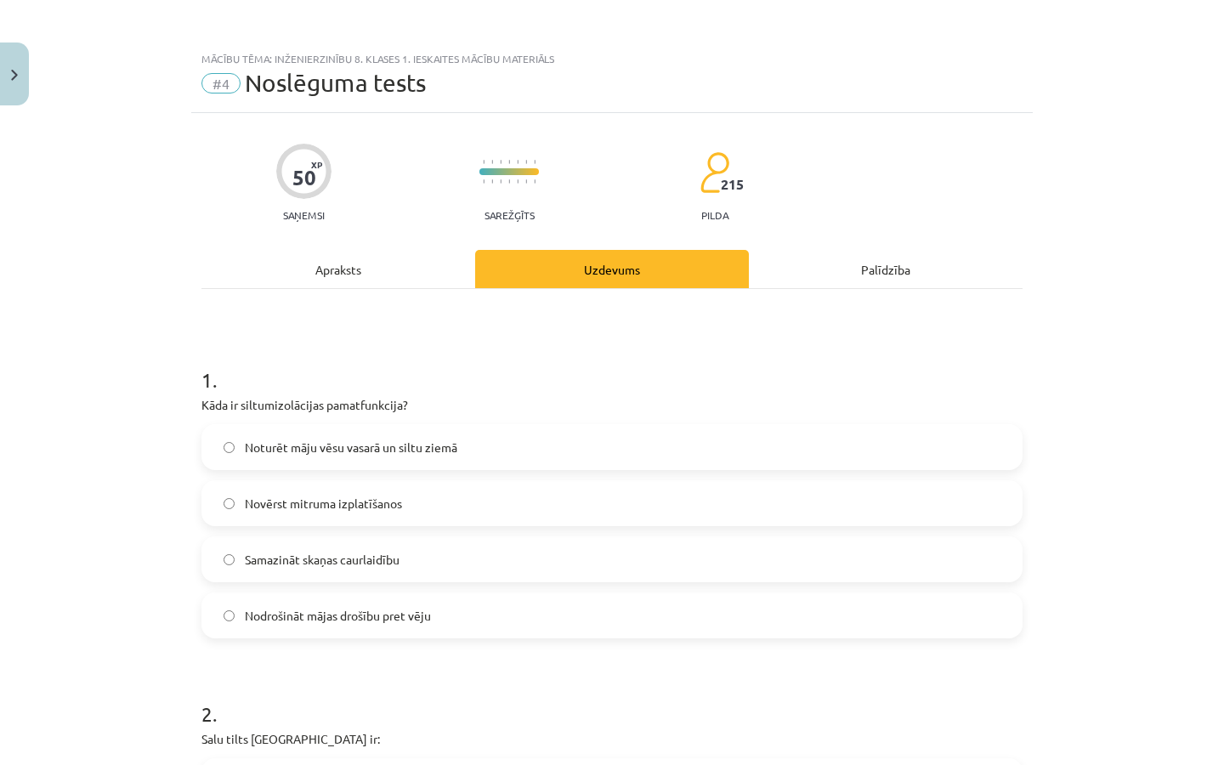
click at [384, 256] on div "Apraksts" at bounding box center [338, 269] width 274 height 38
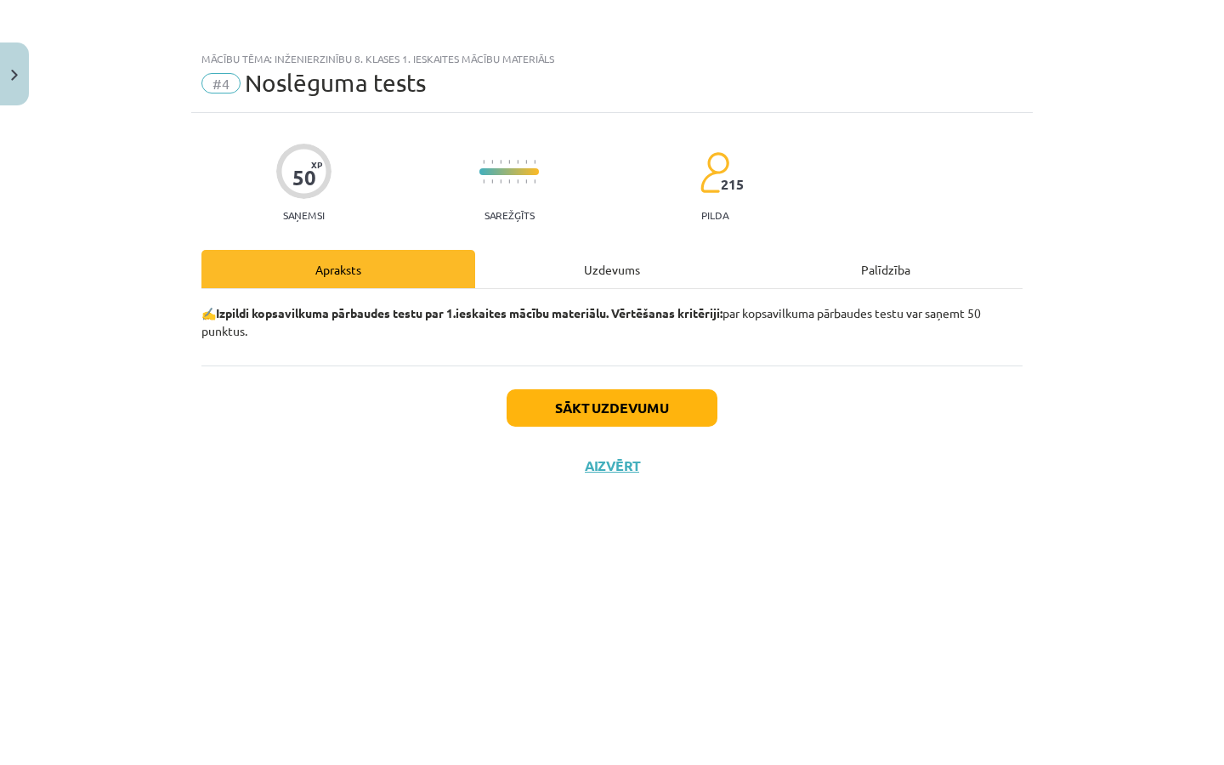
click at [573, 289] on div "✍️ Izpildi kopsavilkuma pārbaudes testu par 1.ieskaites mācību materiālu. Vērtē…" at bounding box center [611, 327] width 821 height 76
click at [584, 266] on div "Uzdevums" at bounding box center [612, 269] width 274 height 38
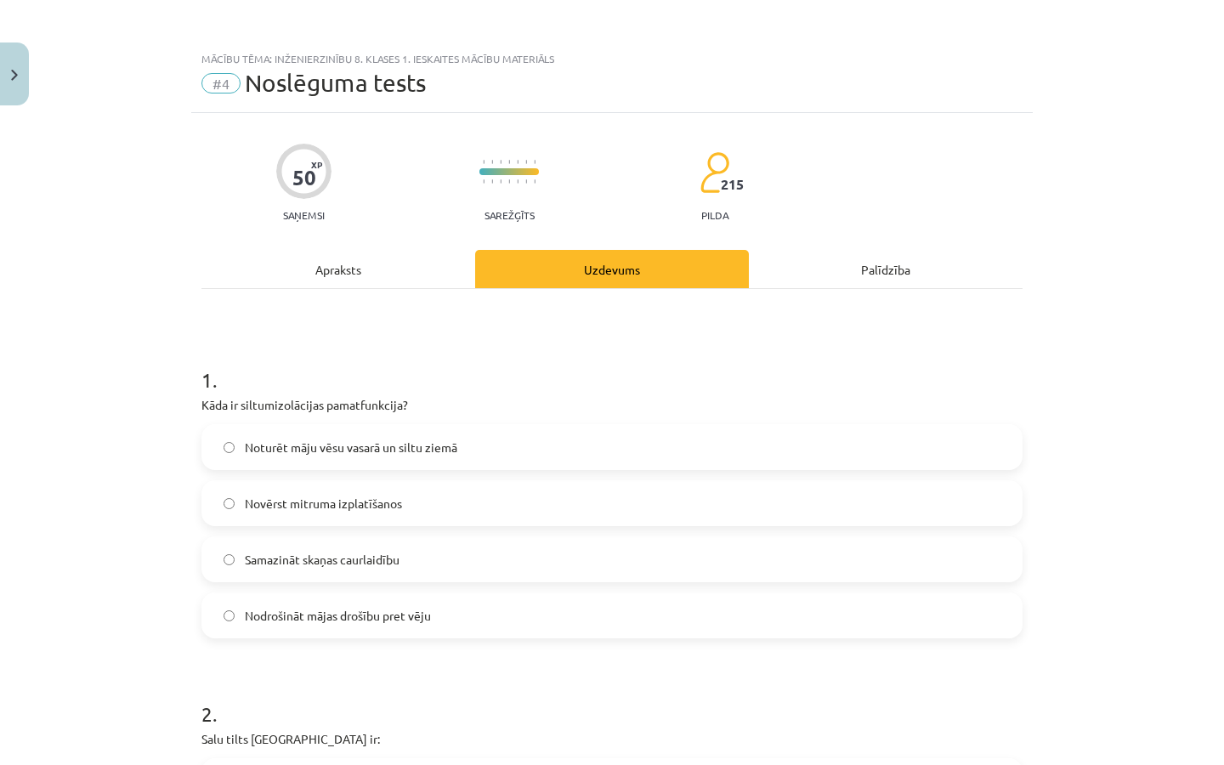
click at [405, 459] on label "Noturēt māju vēsu vasarā un siltu ziemā" at bounding box center [611, 447] width 817 height 42
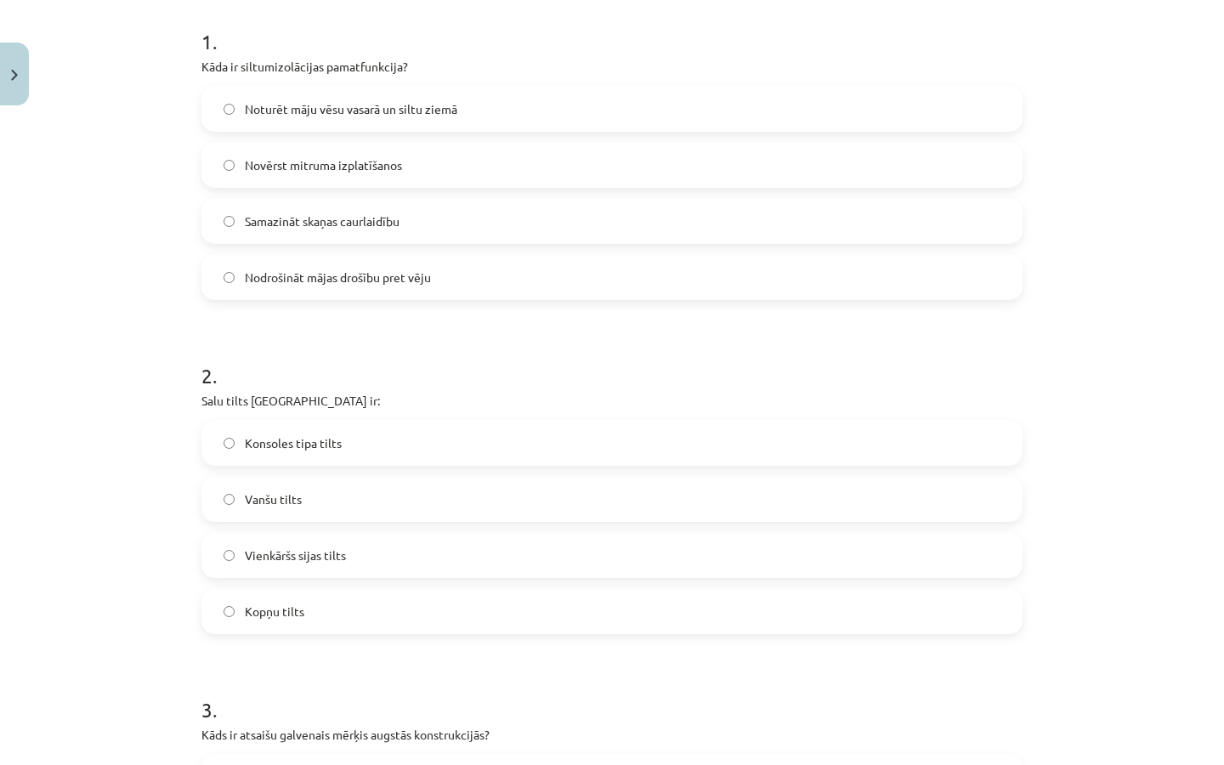
scroll to position [341, 0]
click at [326, 549] on span "Vienkāršs sijas tilts" at bounding box center [295, 553] width 101 height 18
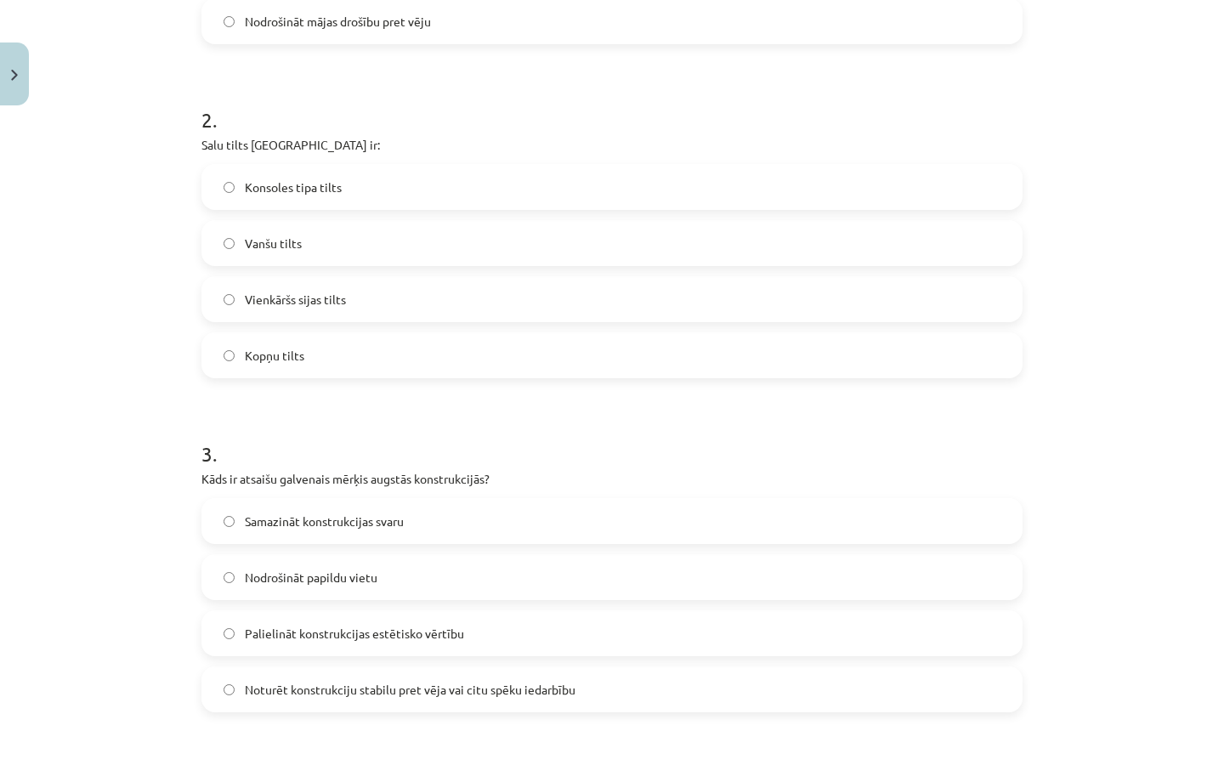
scroll to position [596, 0]
click at [428, 643] on label "Palielināt konstrukcijas estētisko vērtību" at bounding box center [611, 631] width 817 height 42
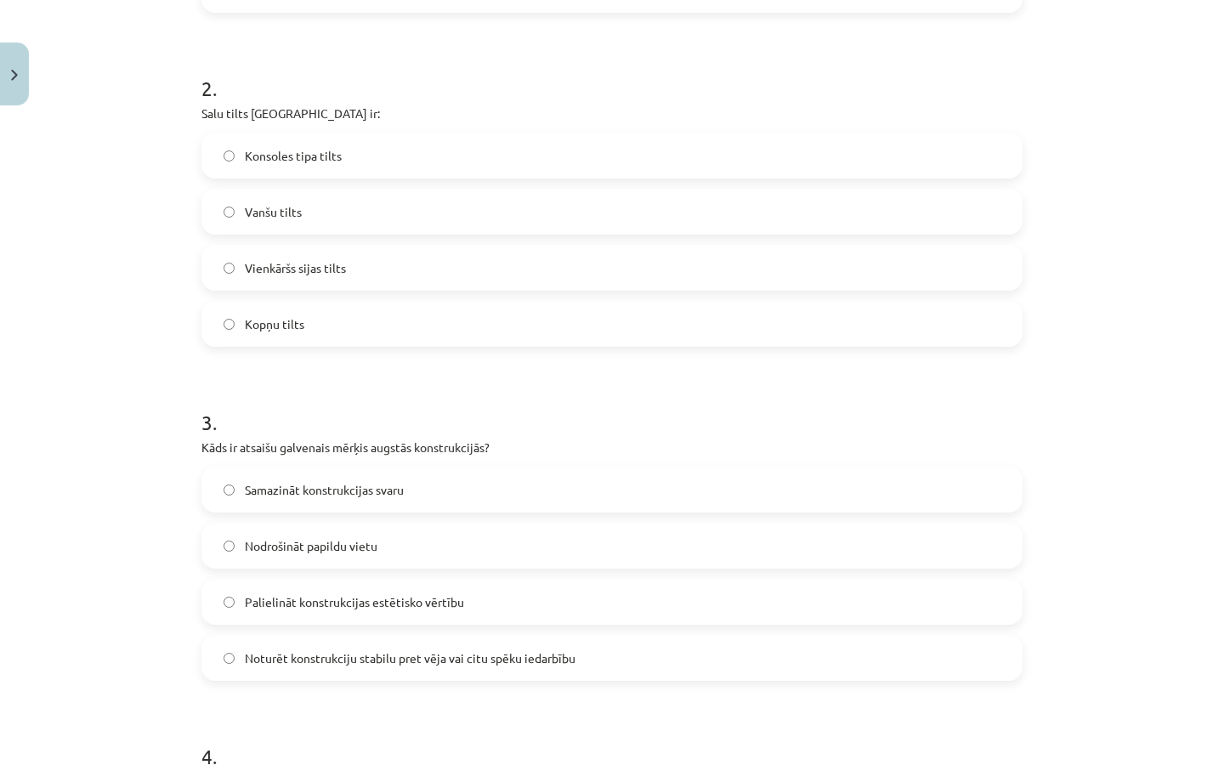
scroll to position [625, 0]
click at [436, 665] on span "Noturēt konstrukciju stabilu pret vēja vai citu spēku iedarbību" at bounding box center [410, 659] width 331 height 18
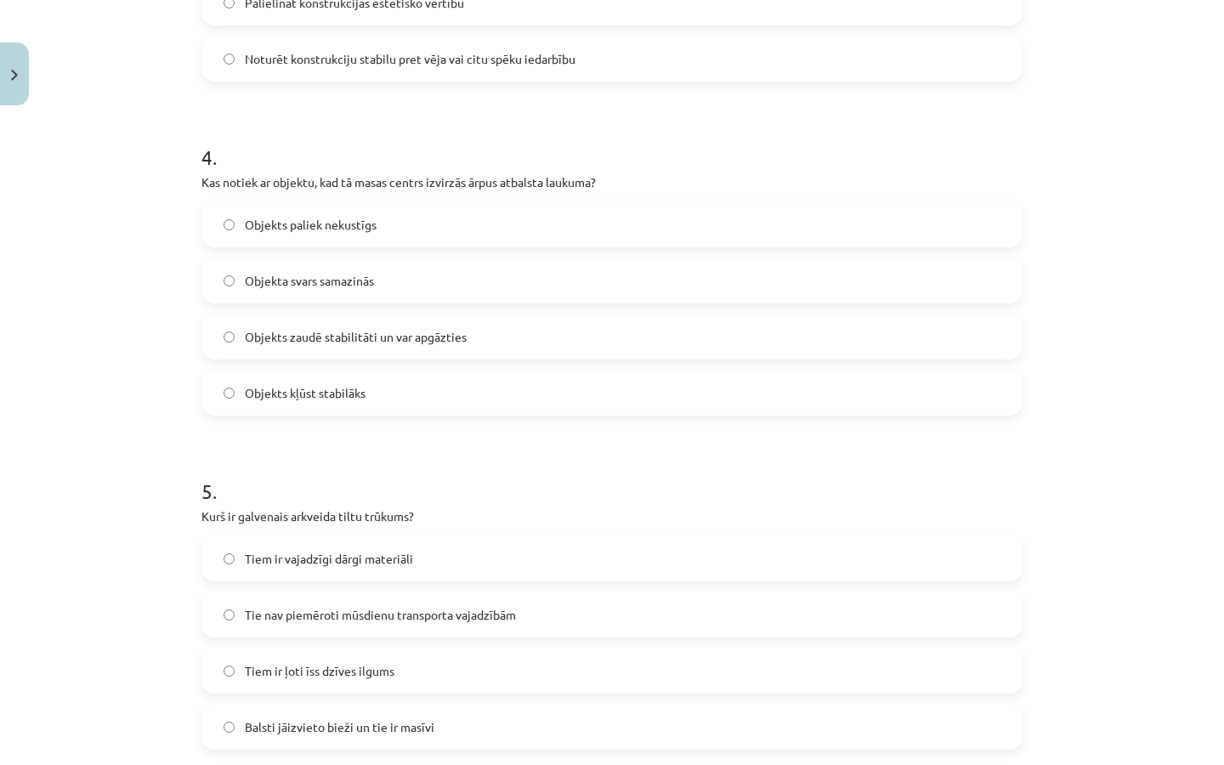
scroll to position [1276, 0]
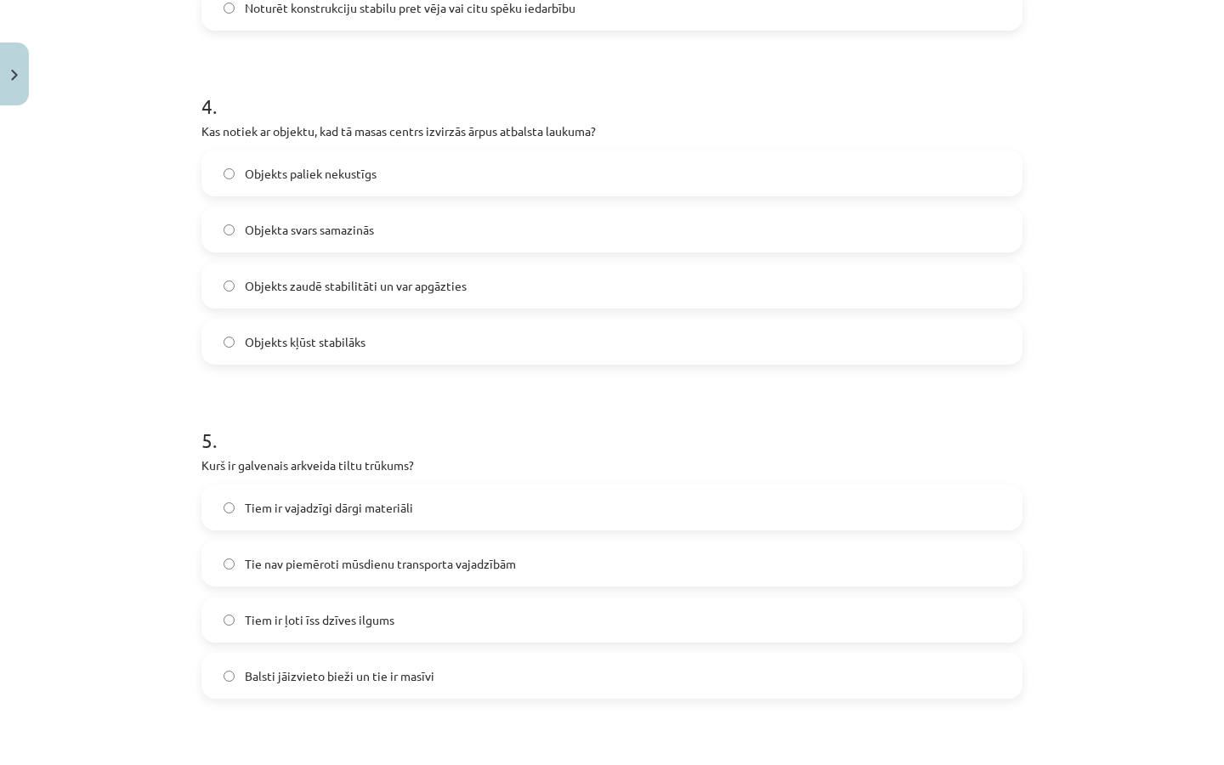
click at [418, 297] on label "Objekts zaudē stabilitāti un var apgāzties" at bounding box center [611, 285] width 817 height 42
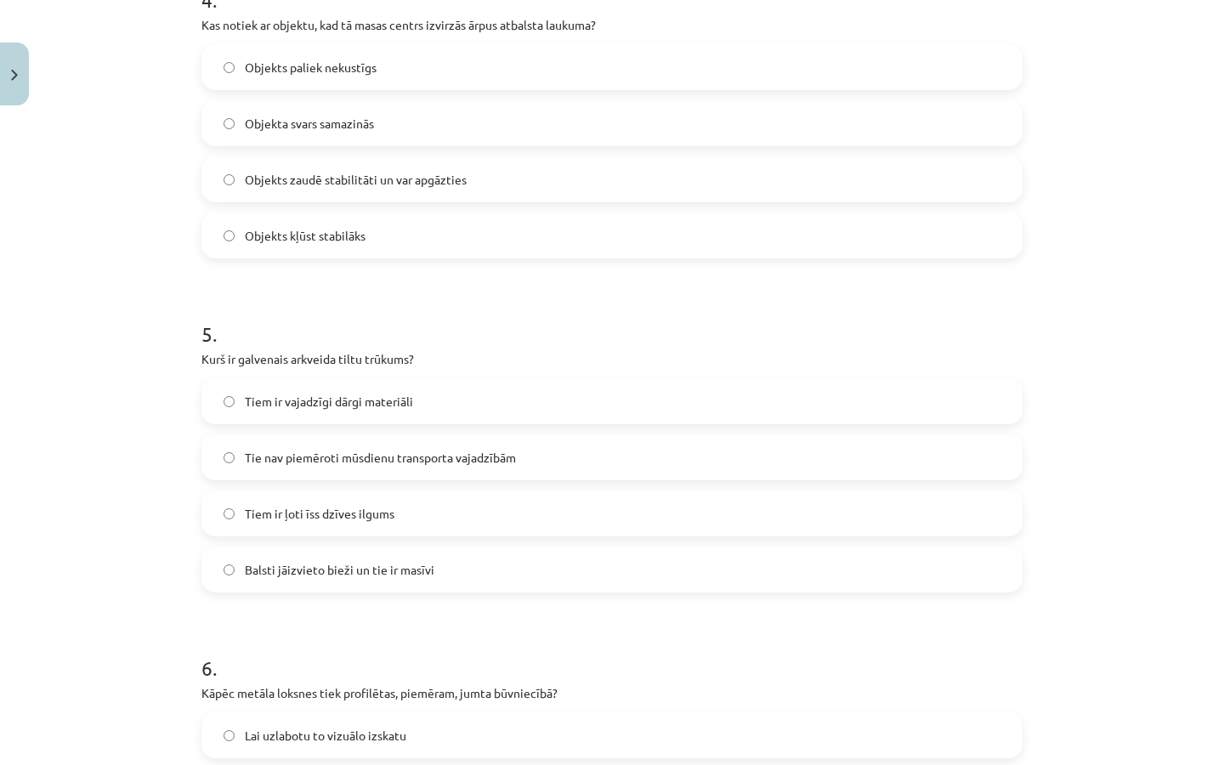
scroll to position [1386, 0]
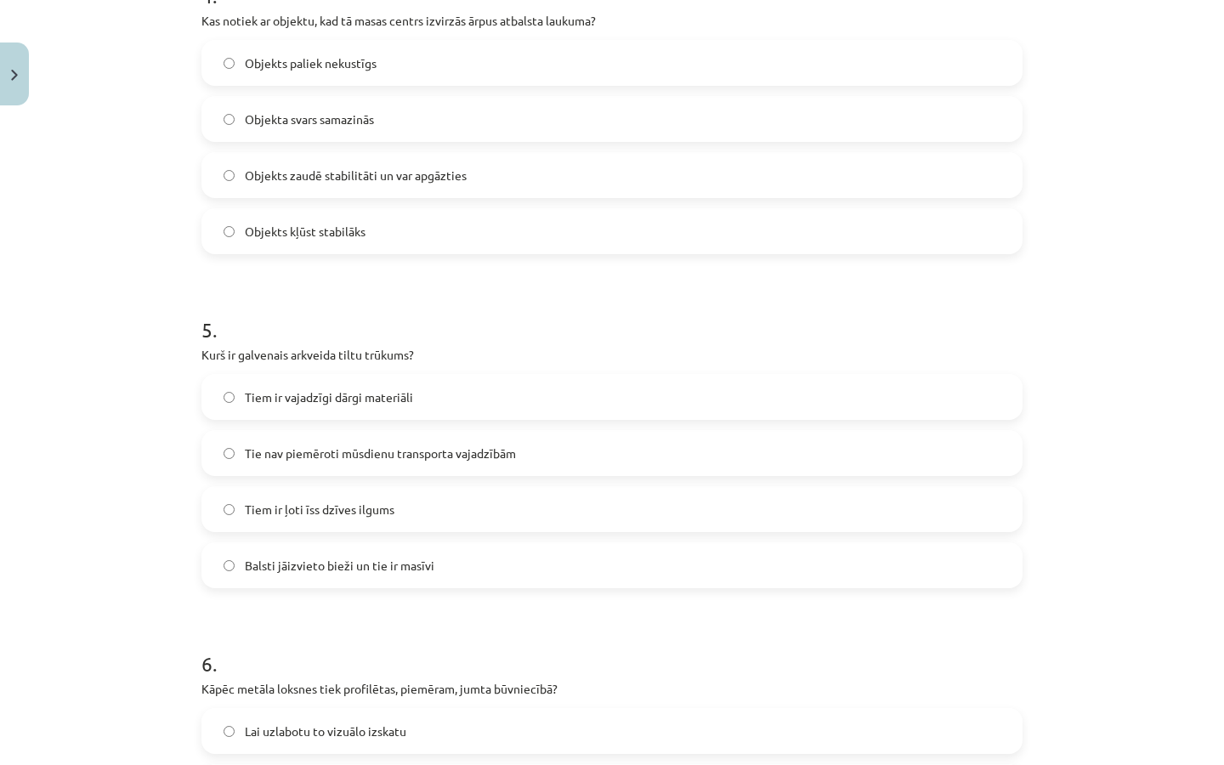
click at [411, 569] on span "Balsti jāizvieto bieži un tie ir masīvi" at bounding box center [340, 566] width 190 height 18
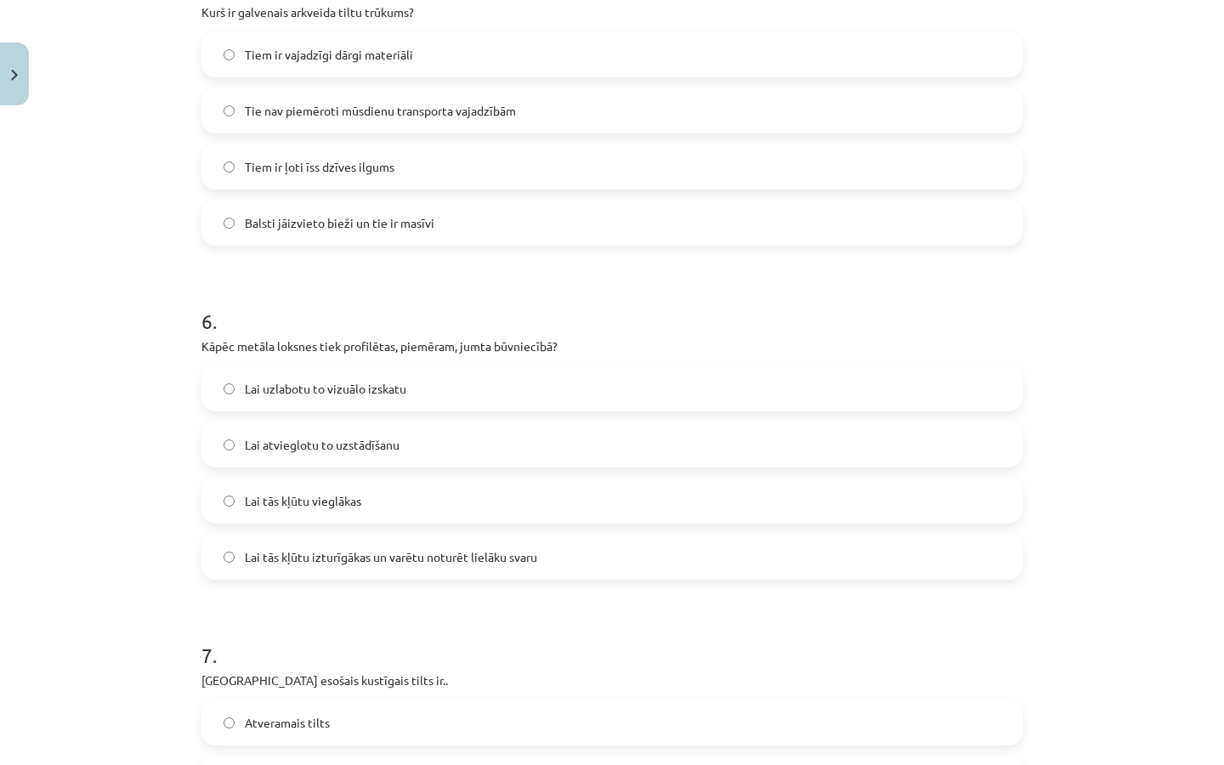
scroll to position [1730, 0]
click at [416, 457] on label "Lai atvieglotu to uzstādīšanu" at bounding box center [611, 442] width 817 height 42
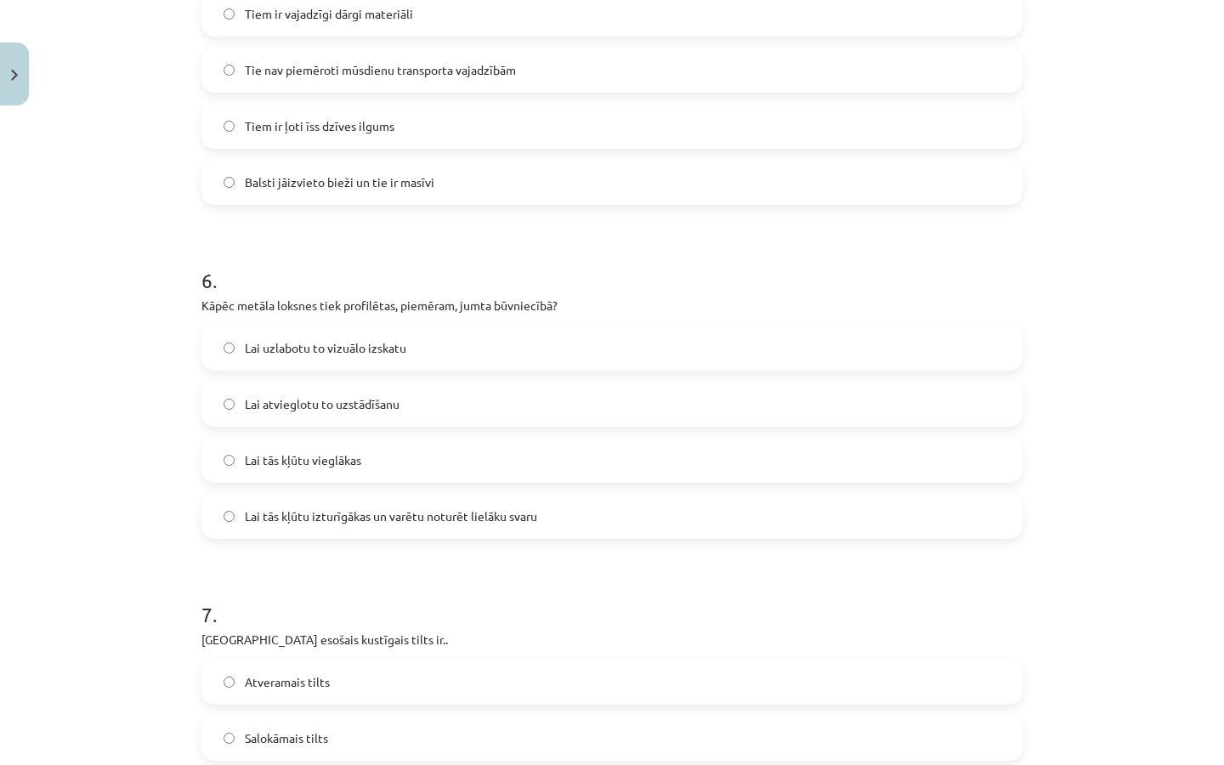
scroll to position [1779, 0]
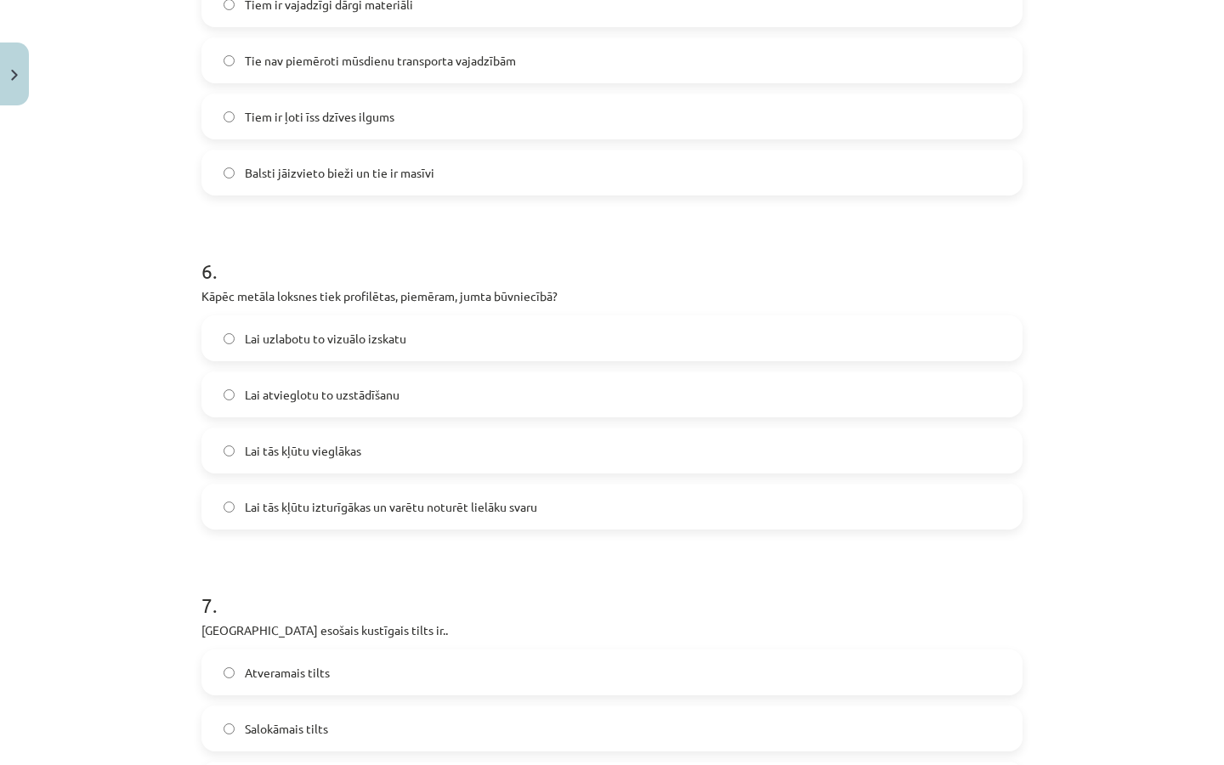
click at [375, 533] on form "1 . Kāda ir siltumizolācijas pamatfunkcija? Noturēt māju vēsu vasarā un siltu z…" at bounding box center [611, 213] width 821 height 3306
click at [382, 510] on span "Lai tās kļūtu izturīgākas un varētu noturēt lielāku svaru" at bounding box center [391, 507] width 292 height 18
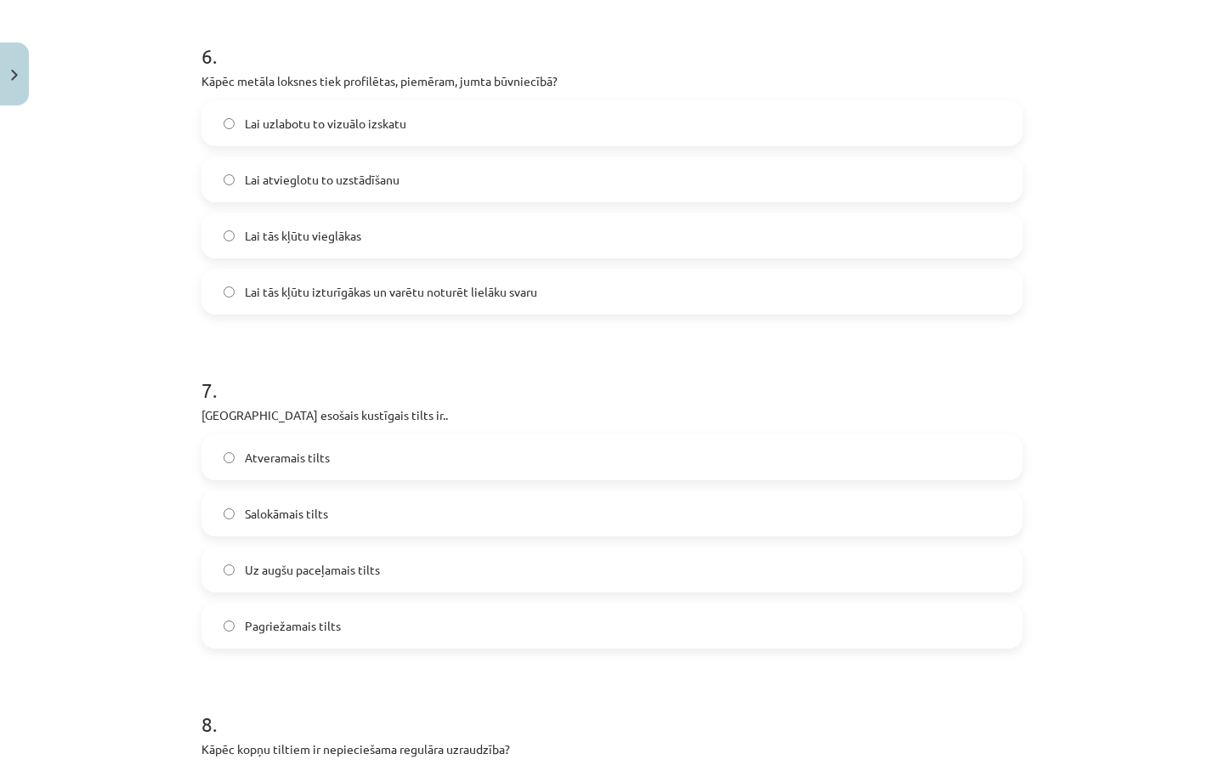
scroll to position [2010, 0]
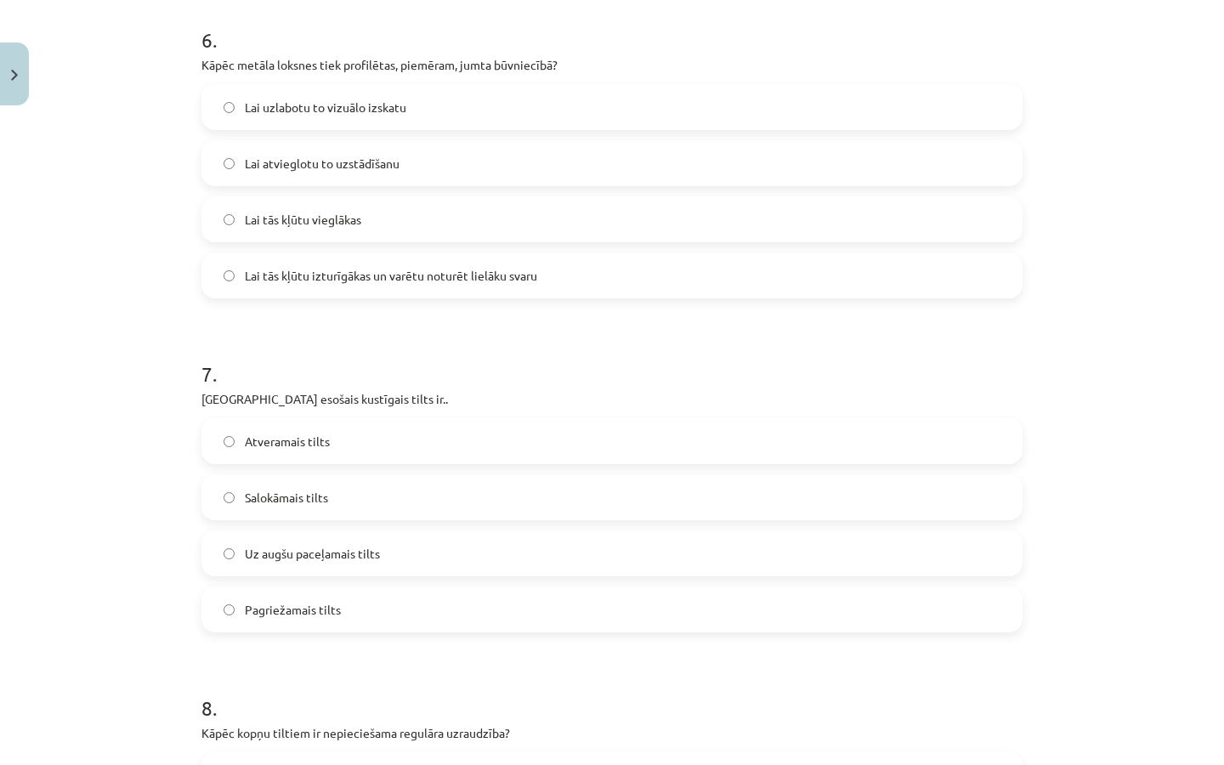
click at [362, 606] on label "Pagriežamais tilts" at bounding box center [611, 609] width 817 height 42
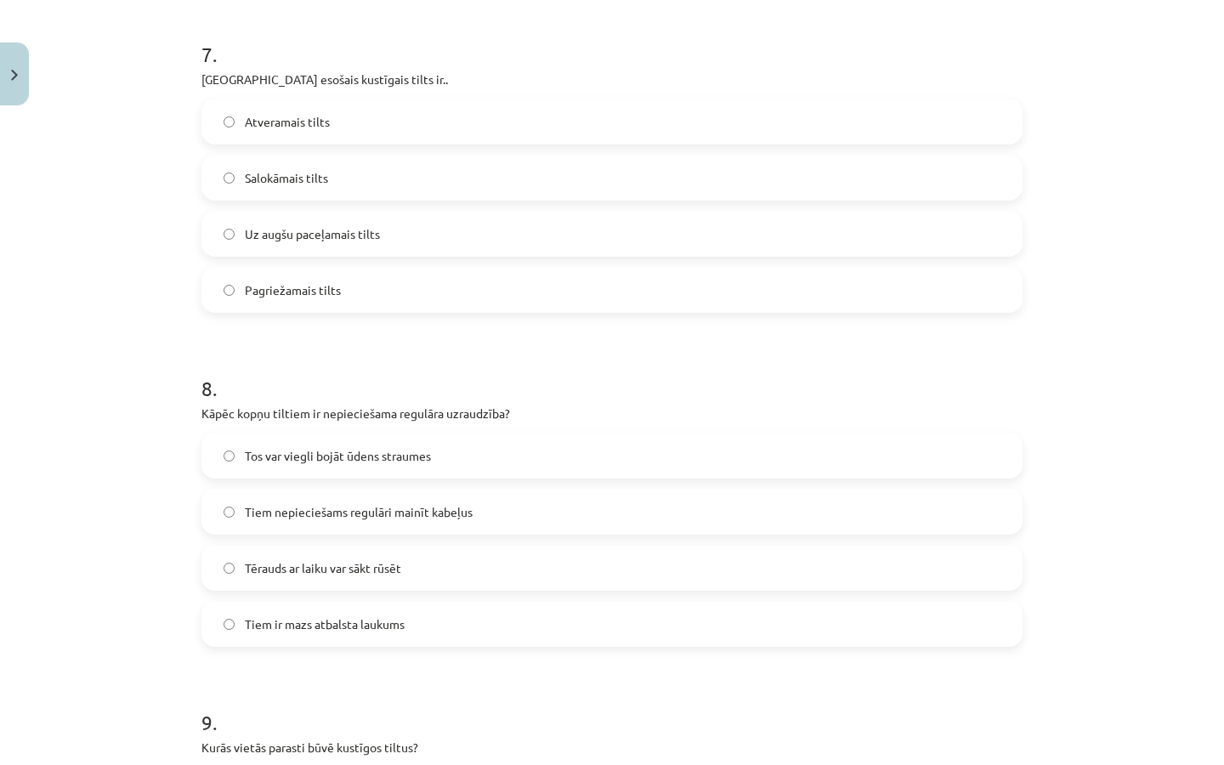
scroll to position [2336, 0]
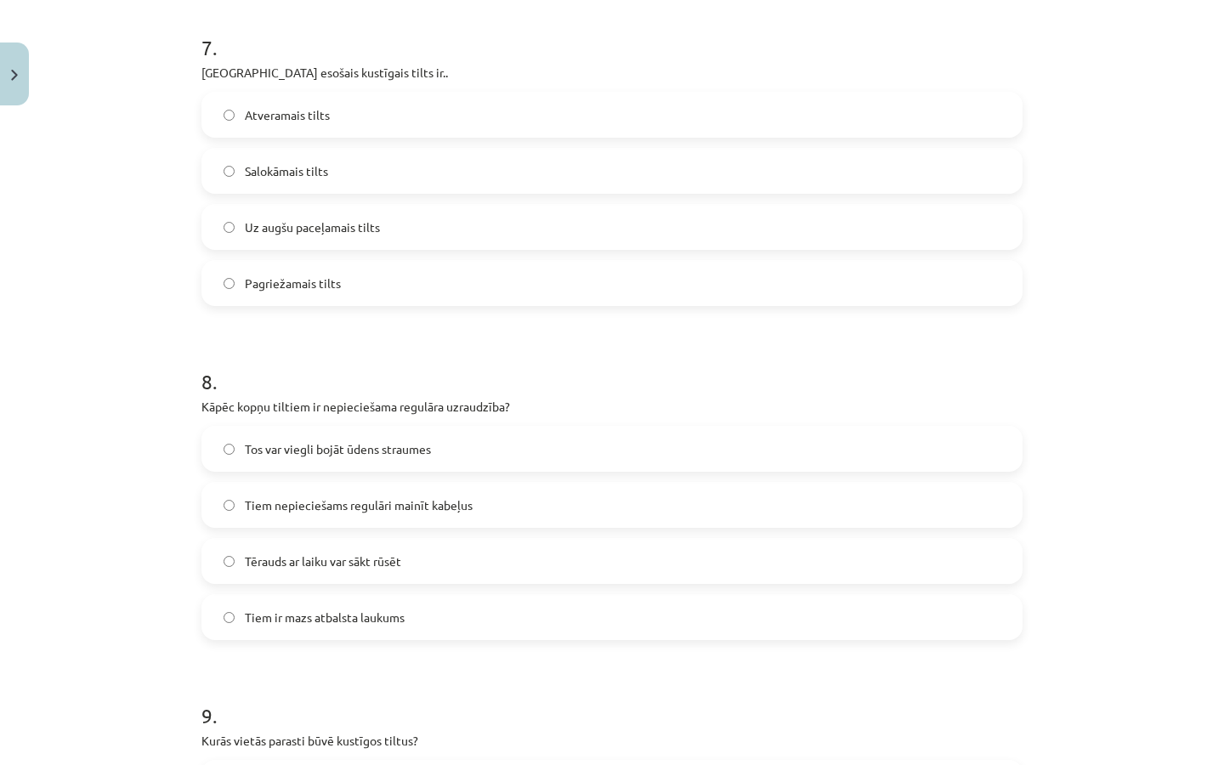
click at [401, 626] on label "Tiem ir mazs atbalsta laukums" at bounding box center [611, 617] width 817 height 42
click at [429, 465] on label "Tos var viegli bojāt ūdens straumes" at bounding box center [611, 448] width 817 height 42
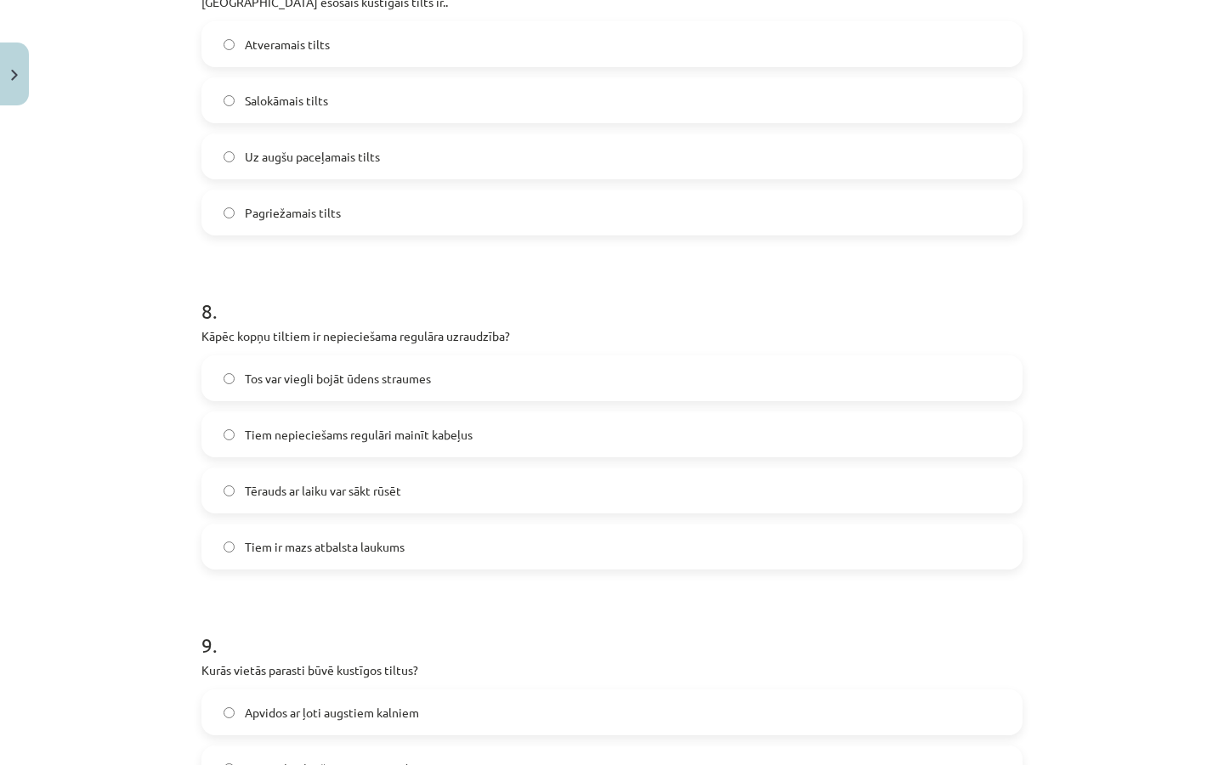
scroll to position [2424, 0]
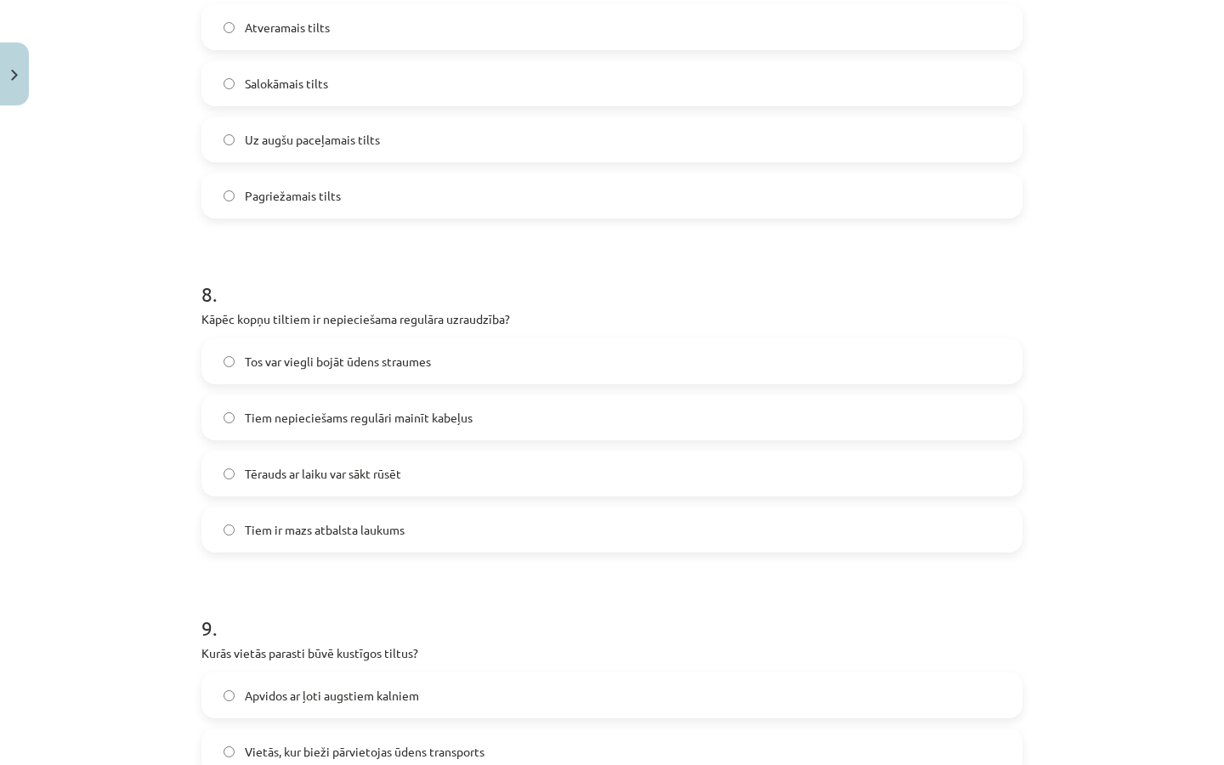
click at [376, 535] on span "Tiem ir mazs atbalsta laukums" at bounding box center [325, 530] width 160 height 18
click at [374, 472] on span "Tērauds ar laiku var sākt rūsēt" at bounding box center [323, 474] width 156 height 18
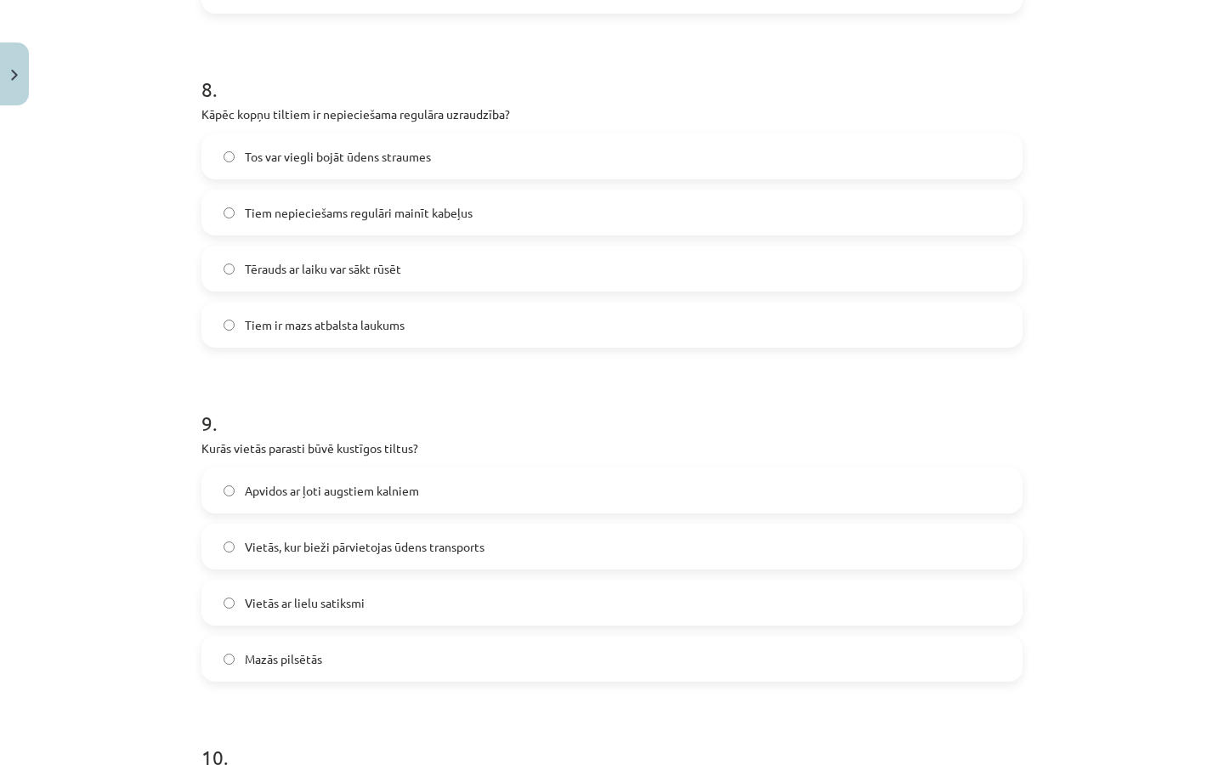
scroll to position [2629, 0]
click at [405, 552] on span "Vietās, kur bieži pārvietojas ūdens transports" at bounding box center [365, 546] width 240 height 18
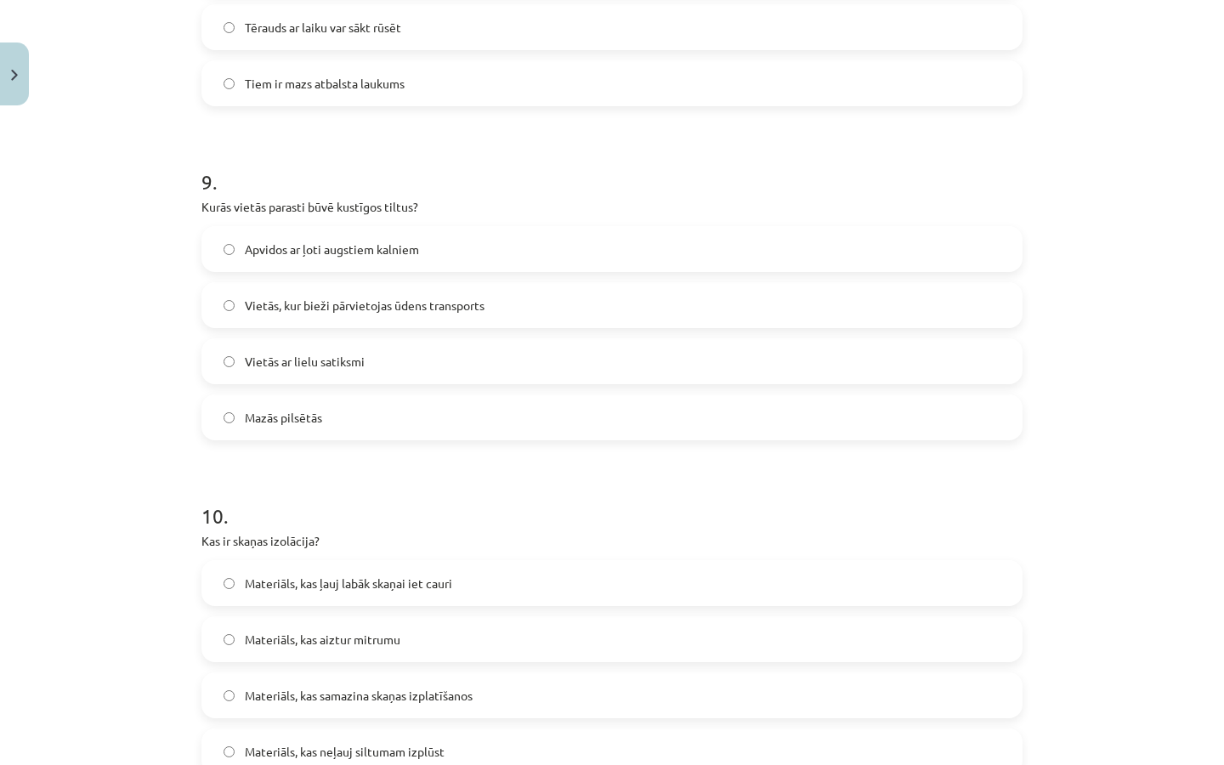
scroll to position [2878, 0]
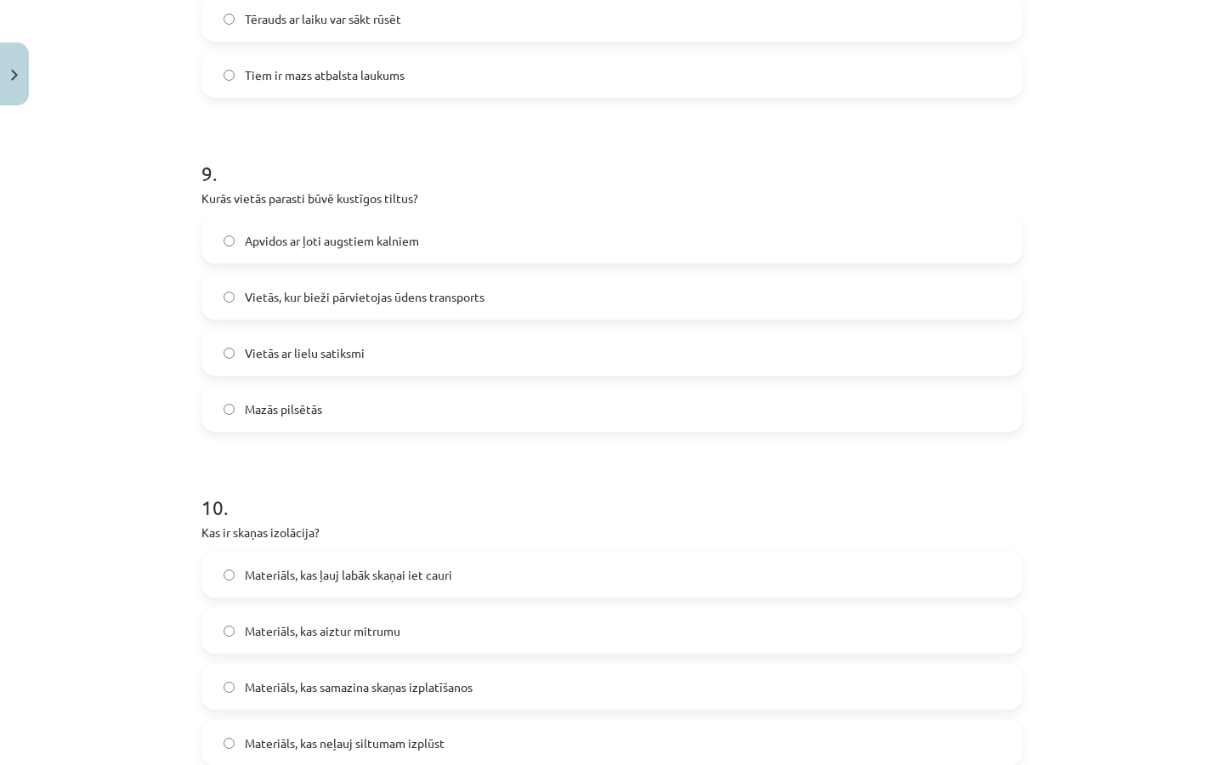
click at [443, 701] on label "Materiāls, kas samazina skaņas izplatīšanos" at bounding box center [611, 686] width 817 height 42
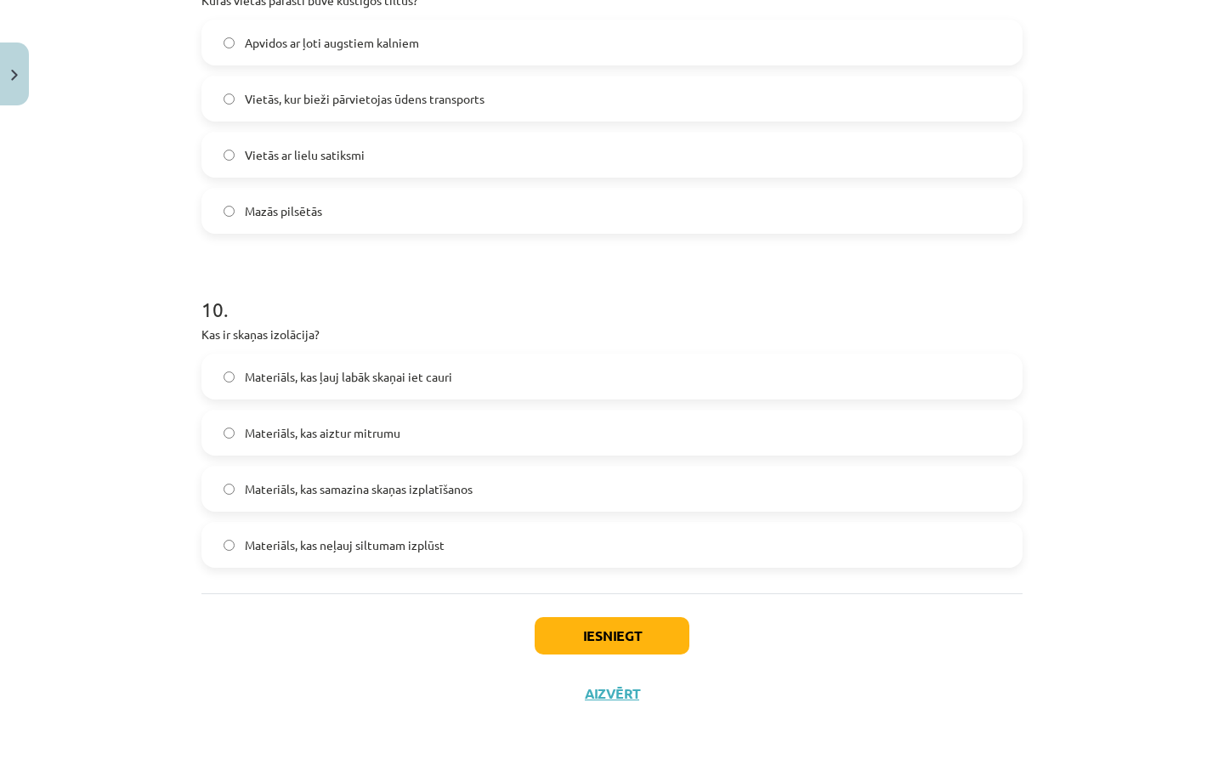
click at [583, 638] on button "Iesniegt" at bounding box center [612, 635] width 155 height 37
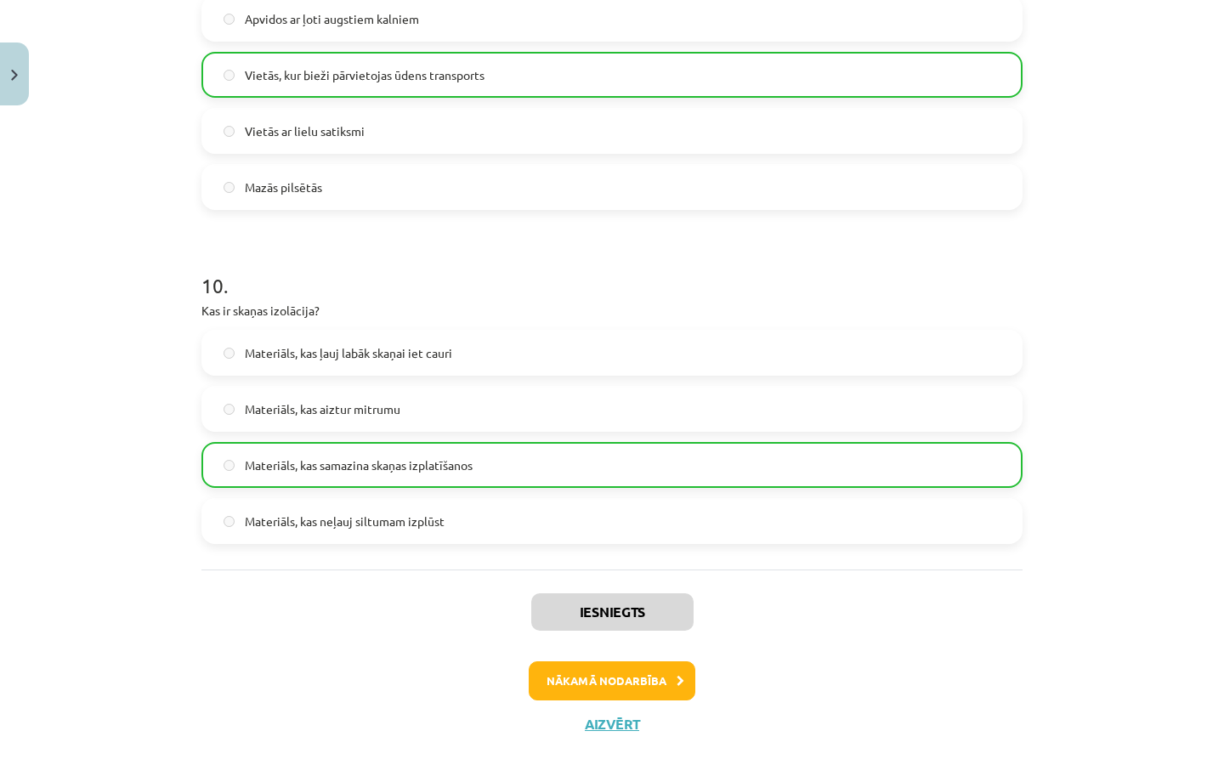
scroll to position [3102, 0]
click at [599, 661] on button "Nākamā nodarbība" at bounding box center [612, 678] width 167 height 39
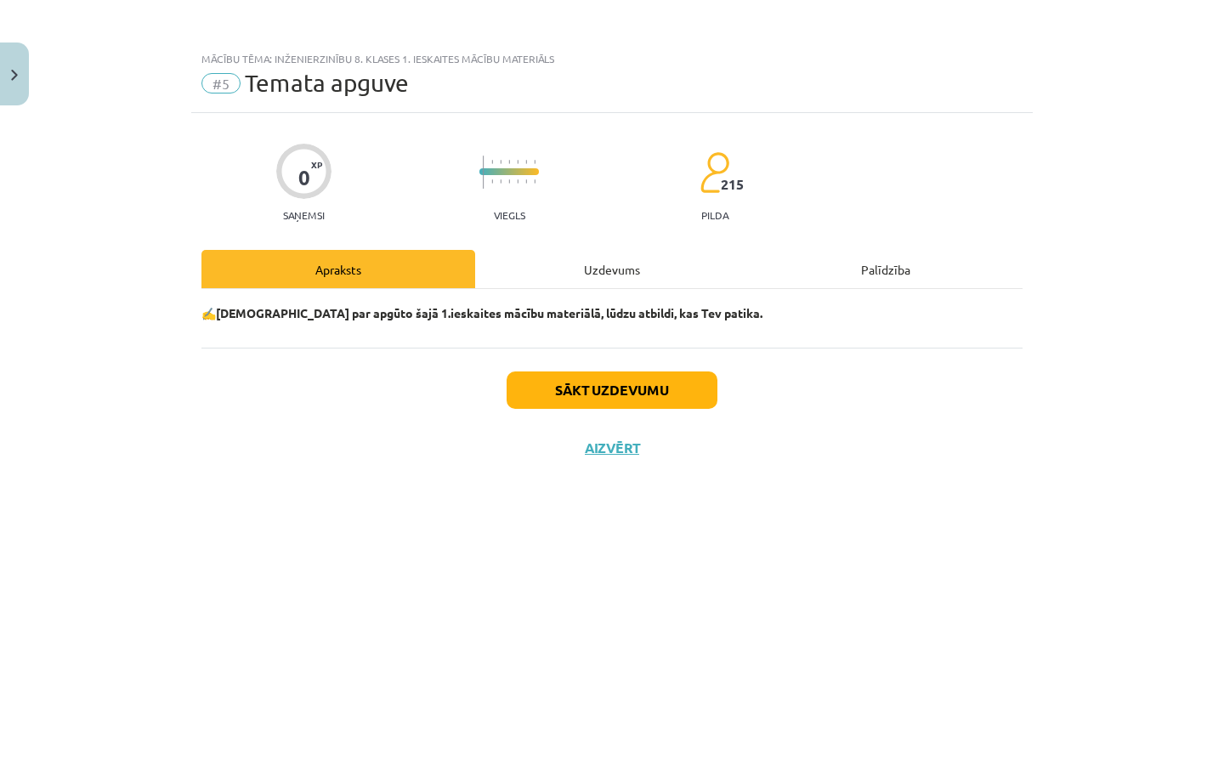
click at [622, 399] on button "Sākt uzdevumu" at bounding box center [611, 389] width 211 height 37
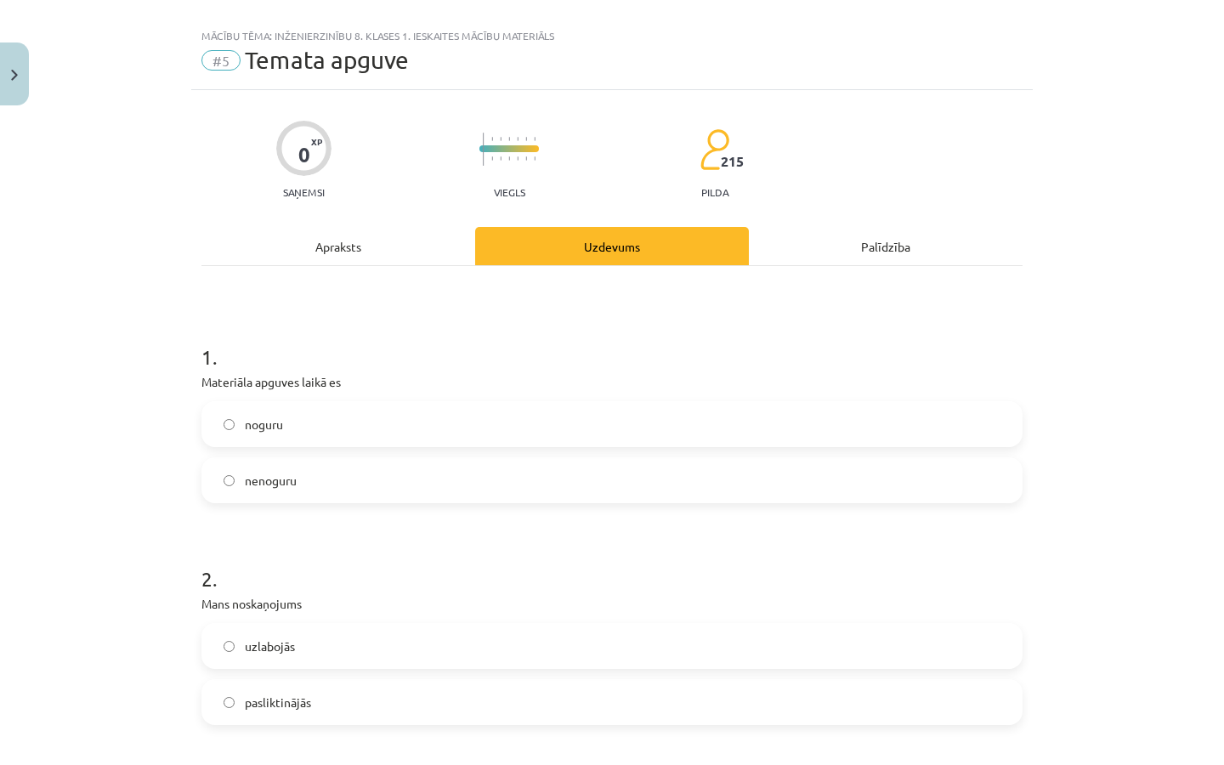
scroll to position [25, 0]
click at [364, 424] on label "noguru" at bounding box center [611, 422] width 817 height 42
click at [358, 481] on label "nenoguru" at bounding box center [611, 478] width 817 height 42
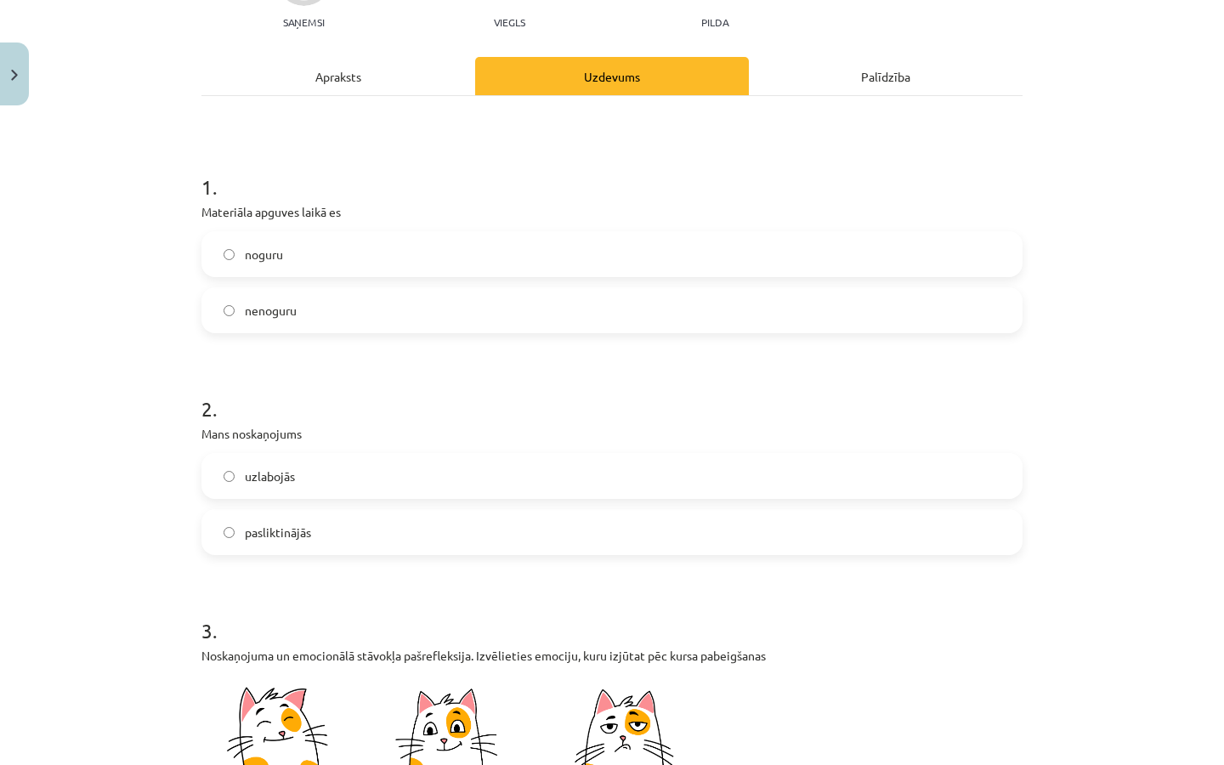
click at [358, 477] on label "uzlabojās" at bounding box center [611, 476] width 817 height 42
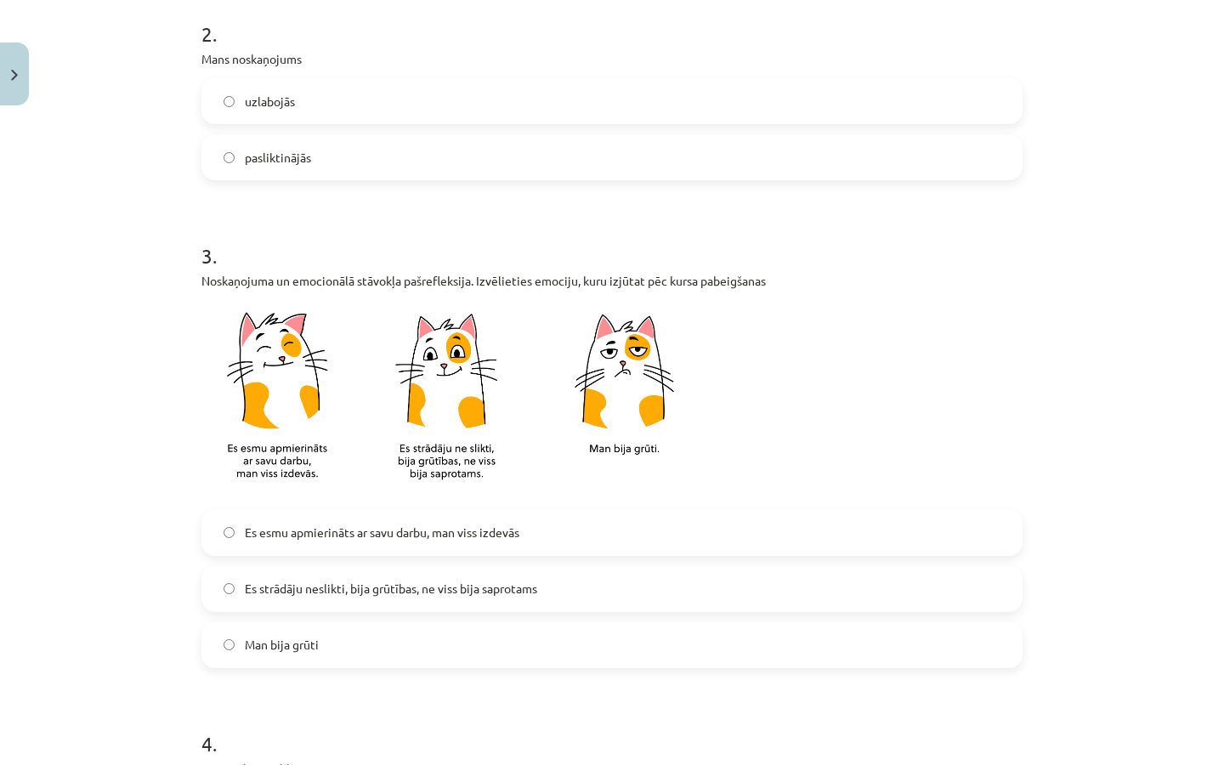
scroll to position [567, 0]
click at [422, 520] on label "Es esmu apmierināts ar savu darbu, man viss izdevās" at bounding box center [611, 533] width 817 height 42
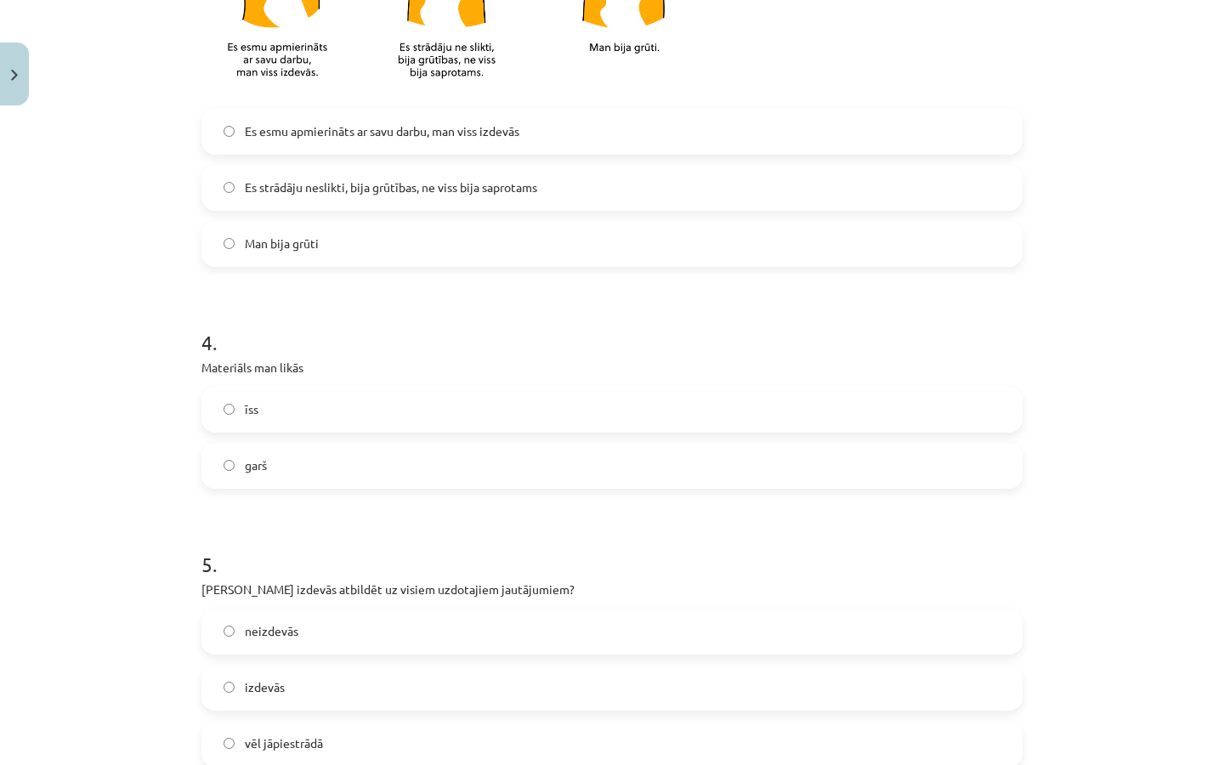
scroll to position [987, 0]
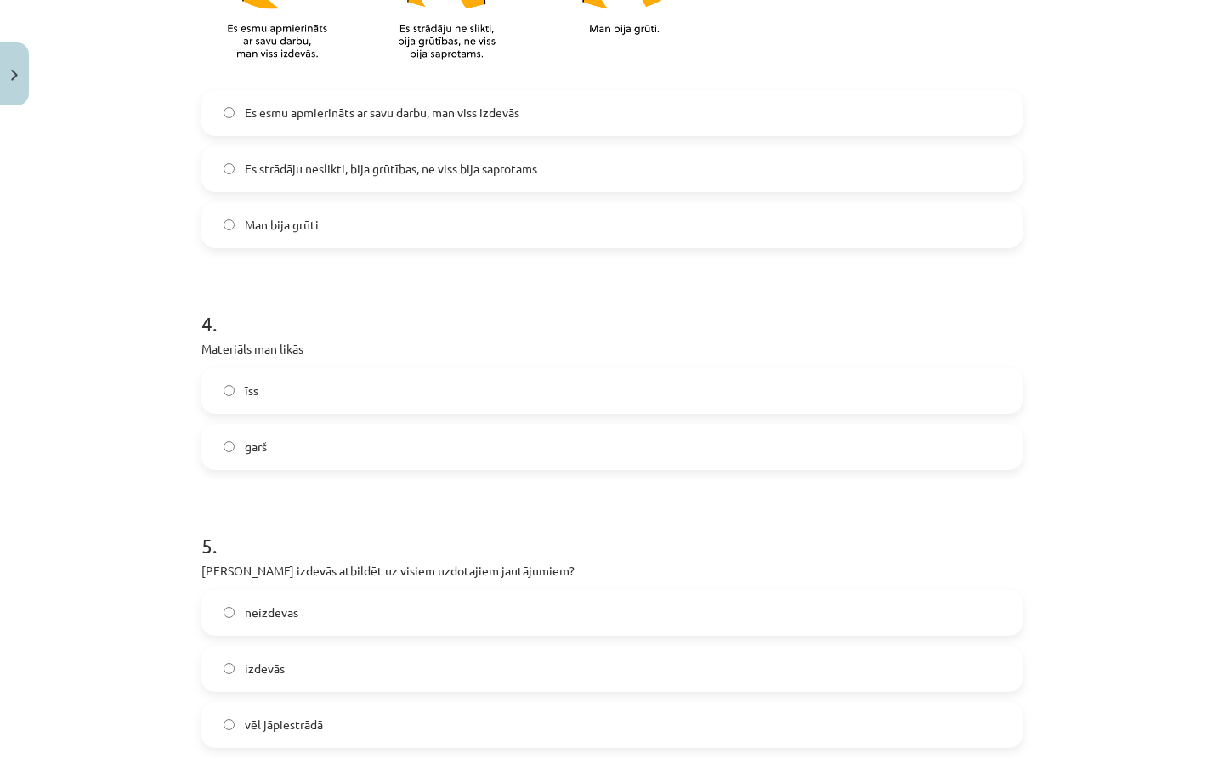
click at [431, 400] on label "īss" at bounding box center [611, 391] width 817 height 42
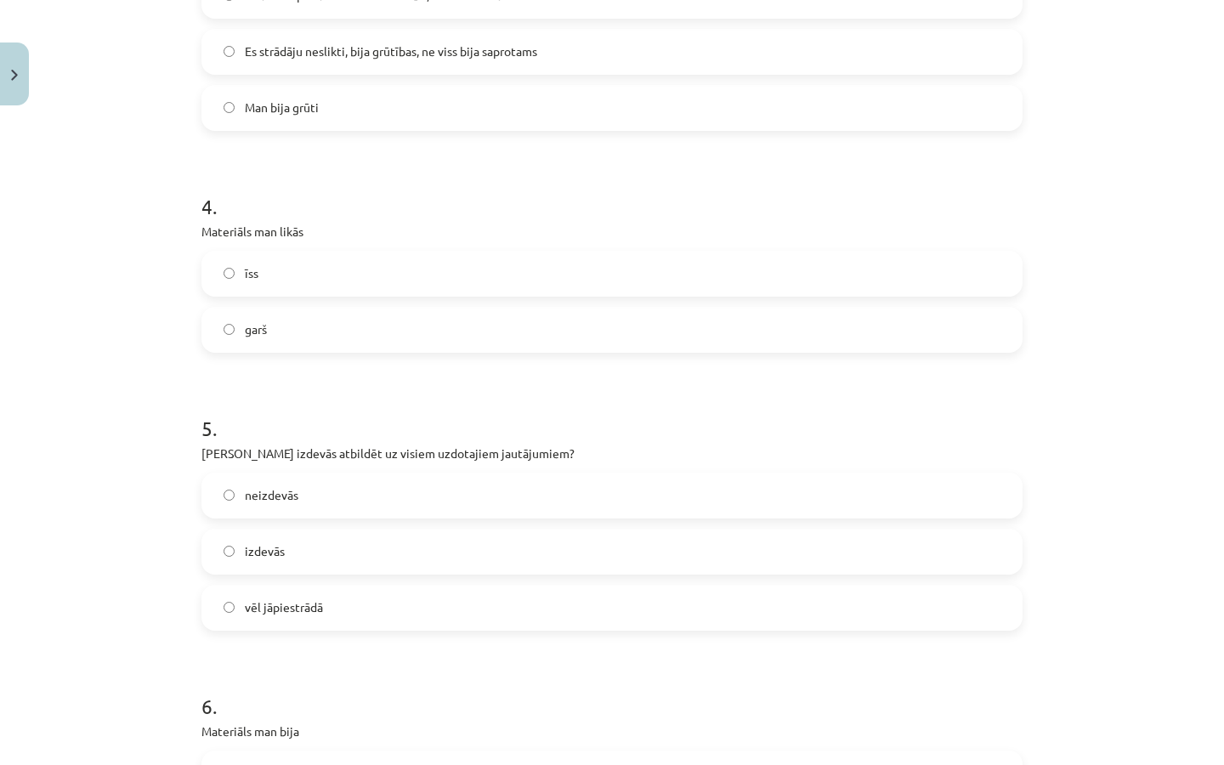
scroll to position [1106, 0]
click at [326, 472] on div "neizdevās" at bounding box center [611, 495] width 821 height 46
click at [283, 565] on label "izdevās" at bounding box center [611, 550] width 817 height 42
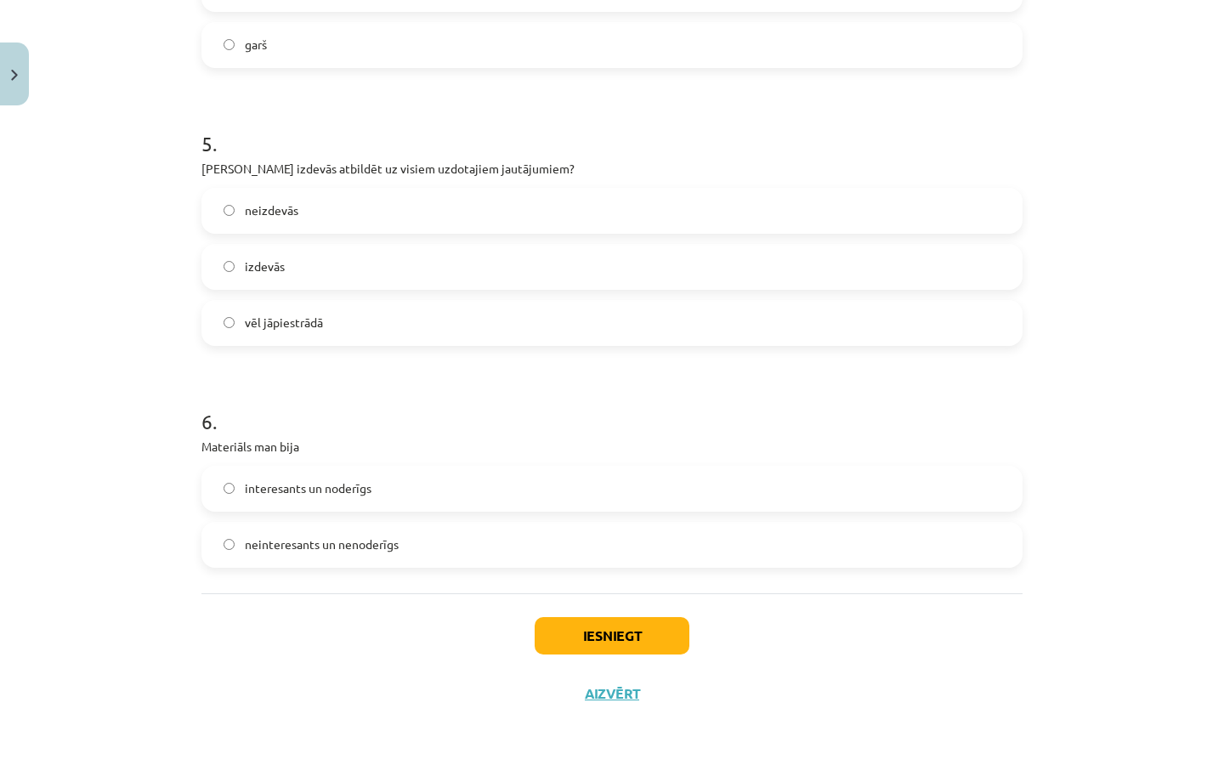
scroll to position [1392, 0]
click at [342, 485] on span "interesants un noderīgs" at bounding box center [308, 488] width 127 height 18
click at [559, 626] on button "Iesniegt" at bounding box center [612, 635] width 155 height 37
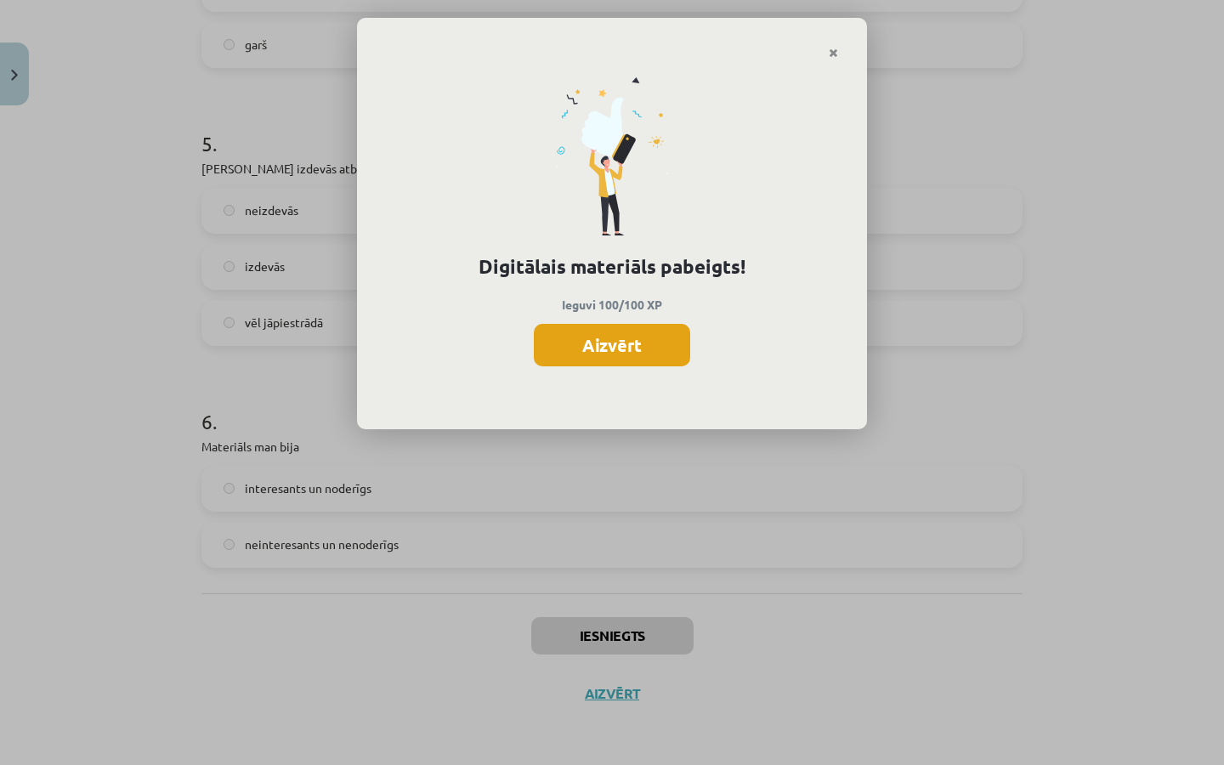
click at [600, 337] on button "Aizvērt" at bounding box center [612, 345] width 156 height 42
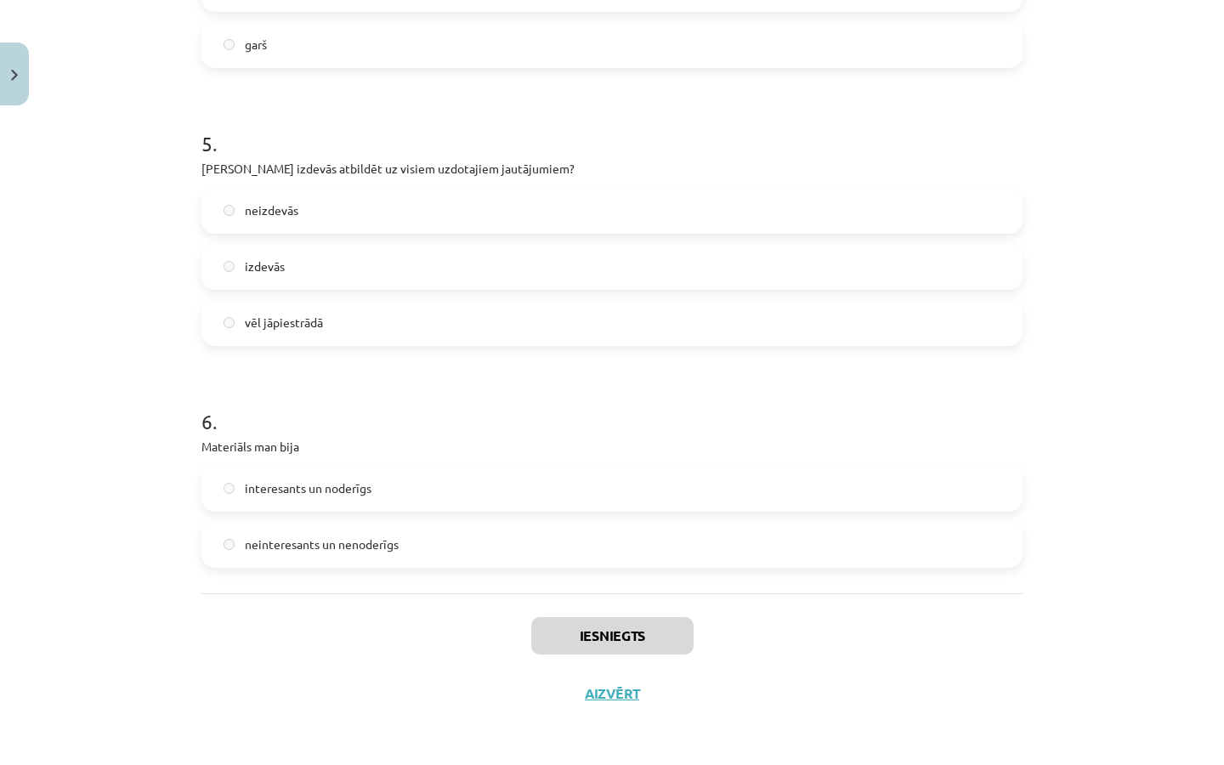
click at [597, 694] on button "Aizvērt" at bounding box center [612, 693] width 65 height 17
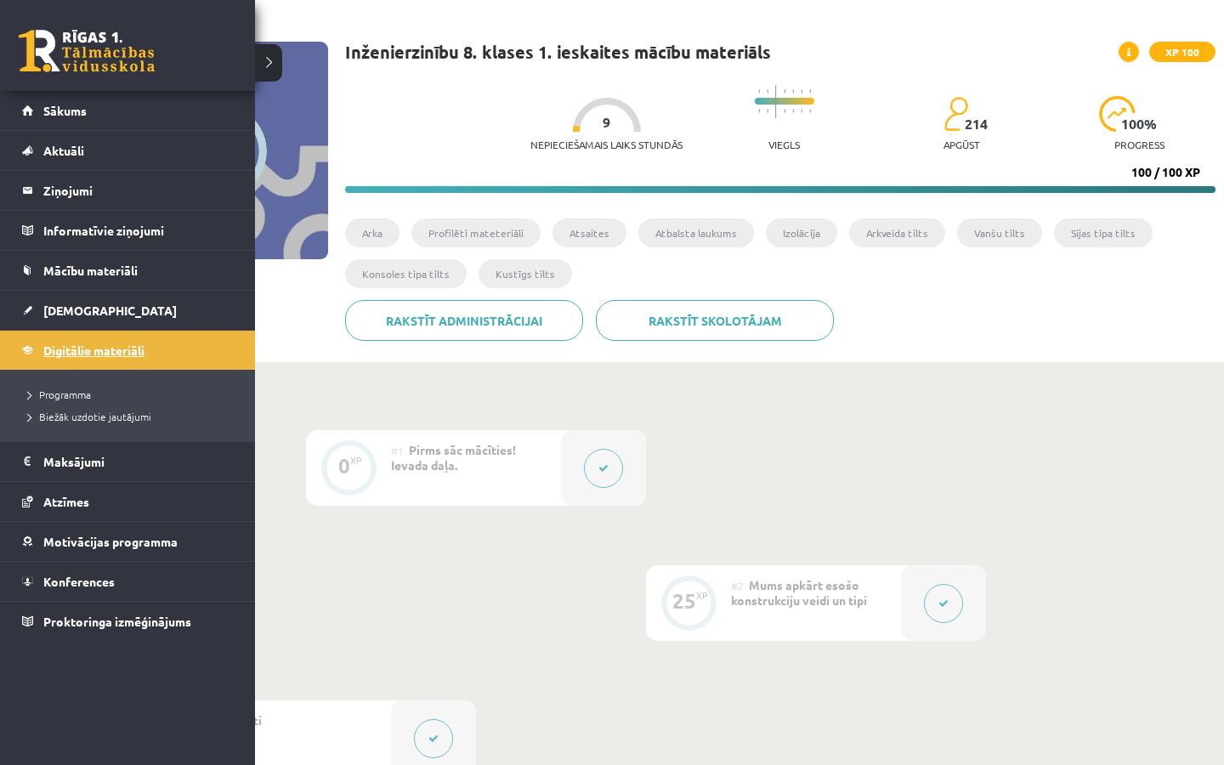
click at [58, 353] on span "Digitālie materiāli" at bounding box center [93, 349] width 101 height 15
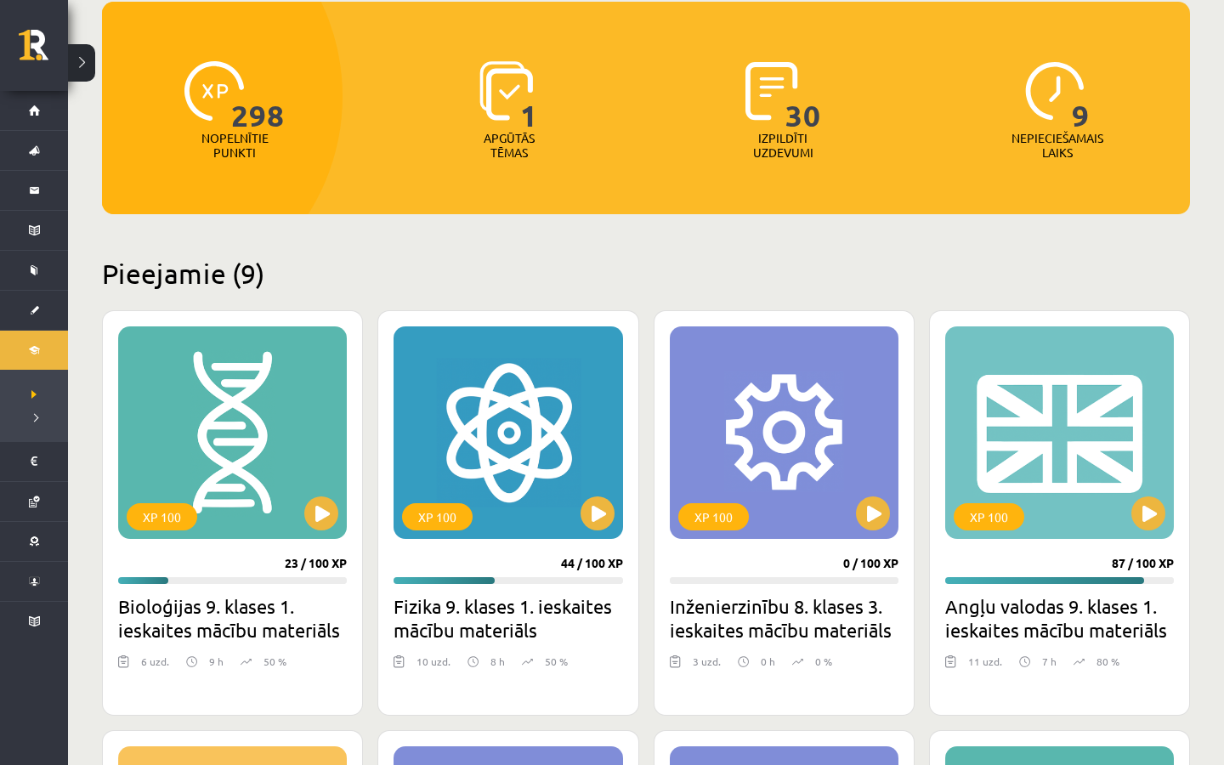
scroll to position [172, 0]
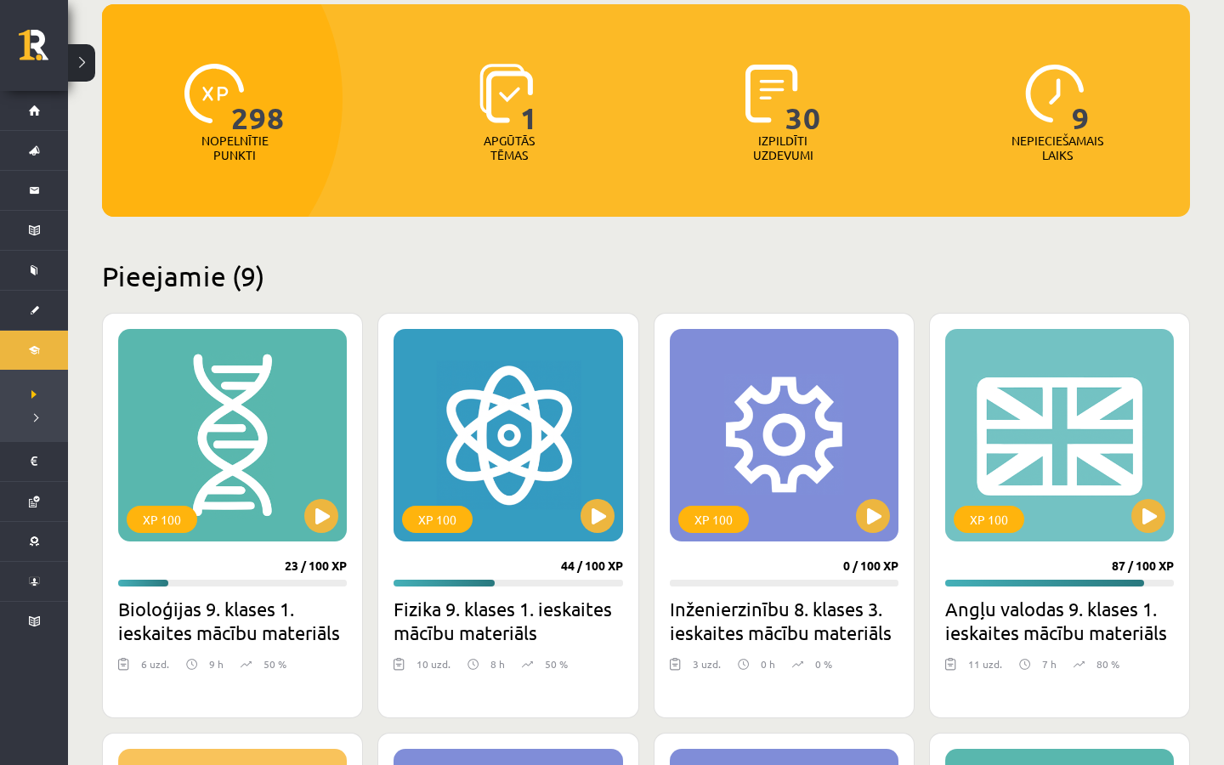
click at [494, 108] on img at bounding box center [506, 93] width 54 height 59
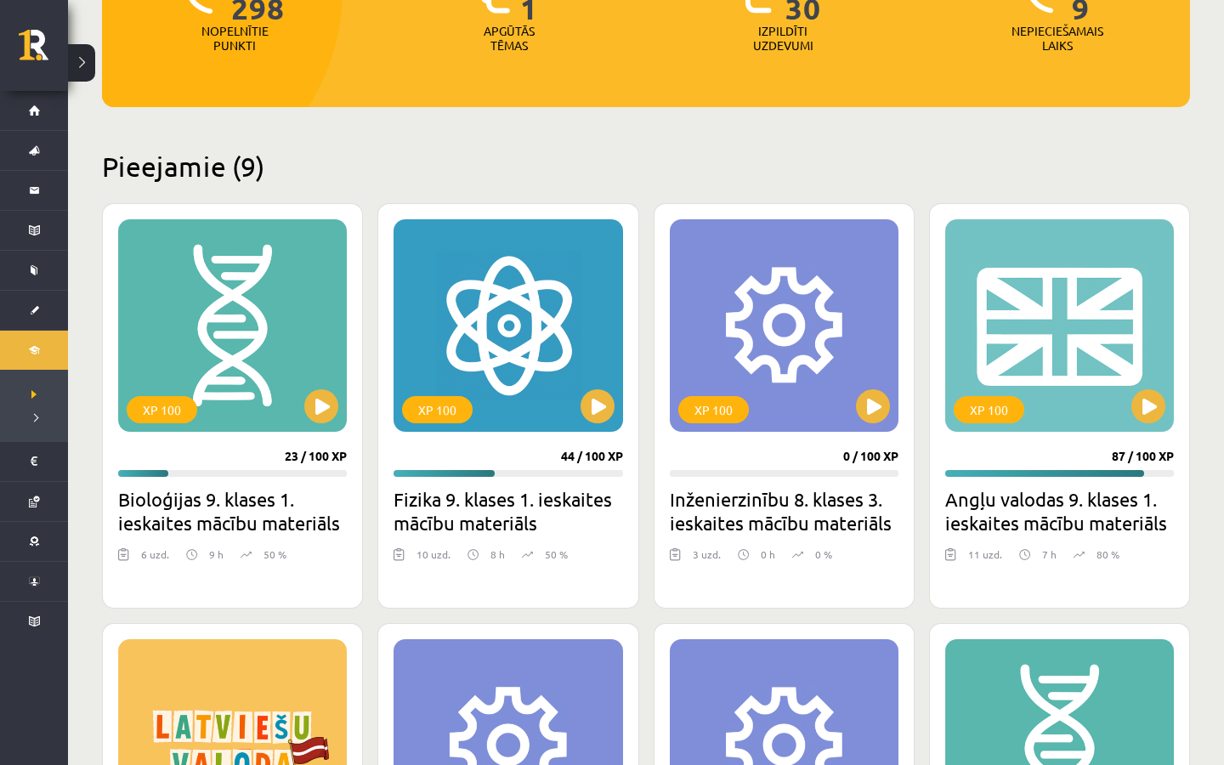
scroll to position [280, 0]
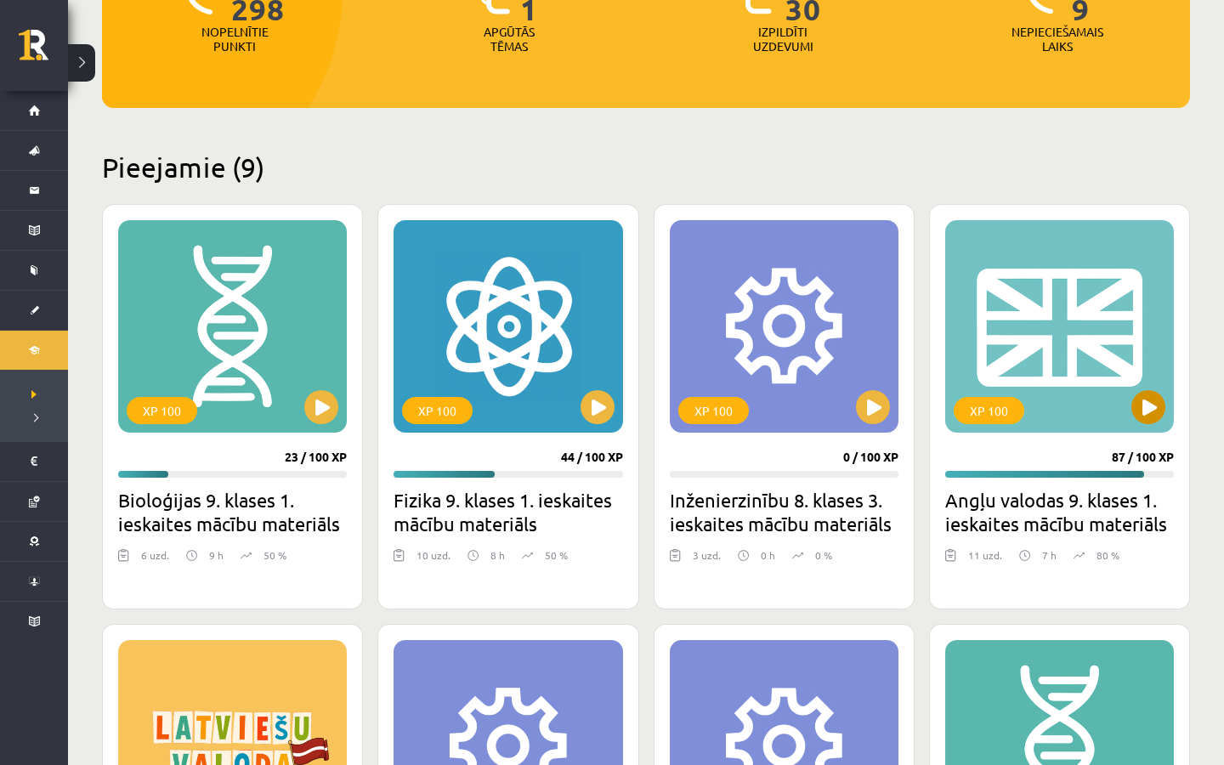
click button
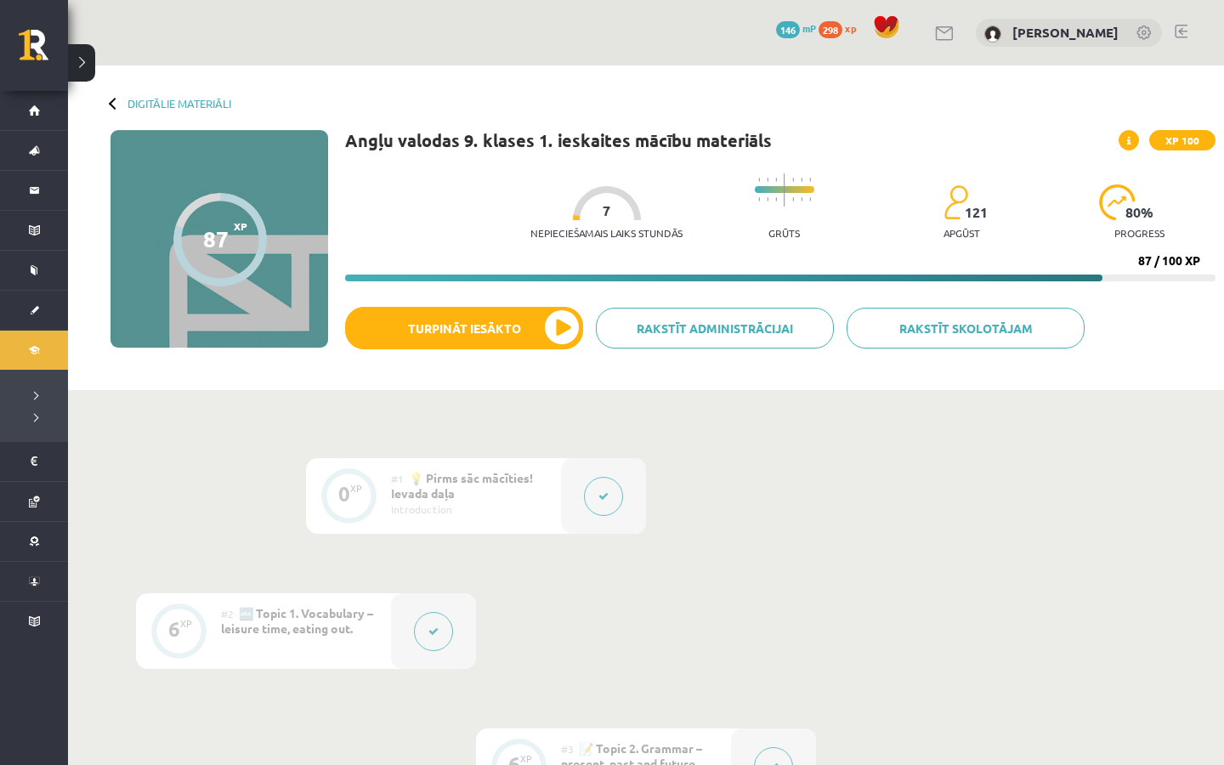
click at [525, 295] on div "Angļu valodas 9. klases 1. ieskaites mācību materiāls XP 100 Nepieciešamais lai…" at bounding box center [780, 256] width 870 height 252
click at [525, 317] on button "Turpināt iesākto" at bounding box center [464, 328] width 238 height 42
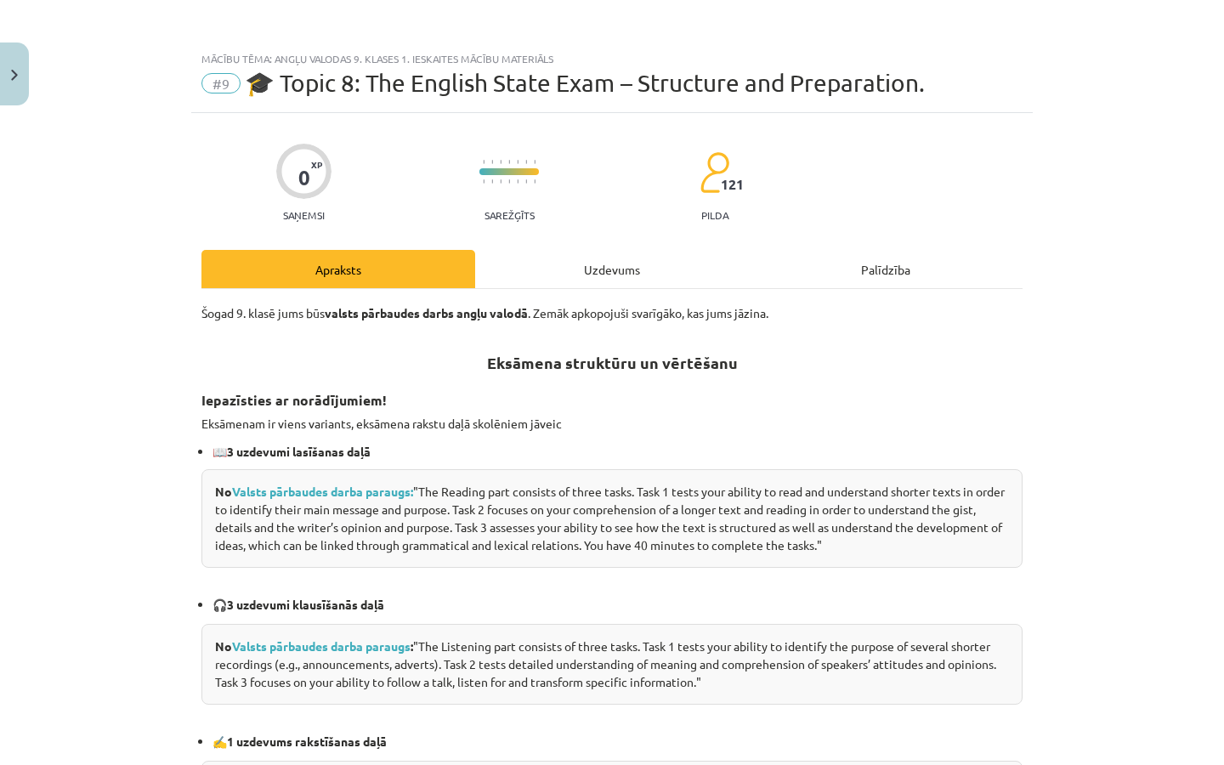
click at [598, 274] on div "Uzdevums" at bounding box center [612, 269] width 274 height 38
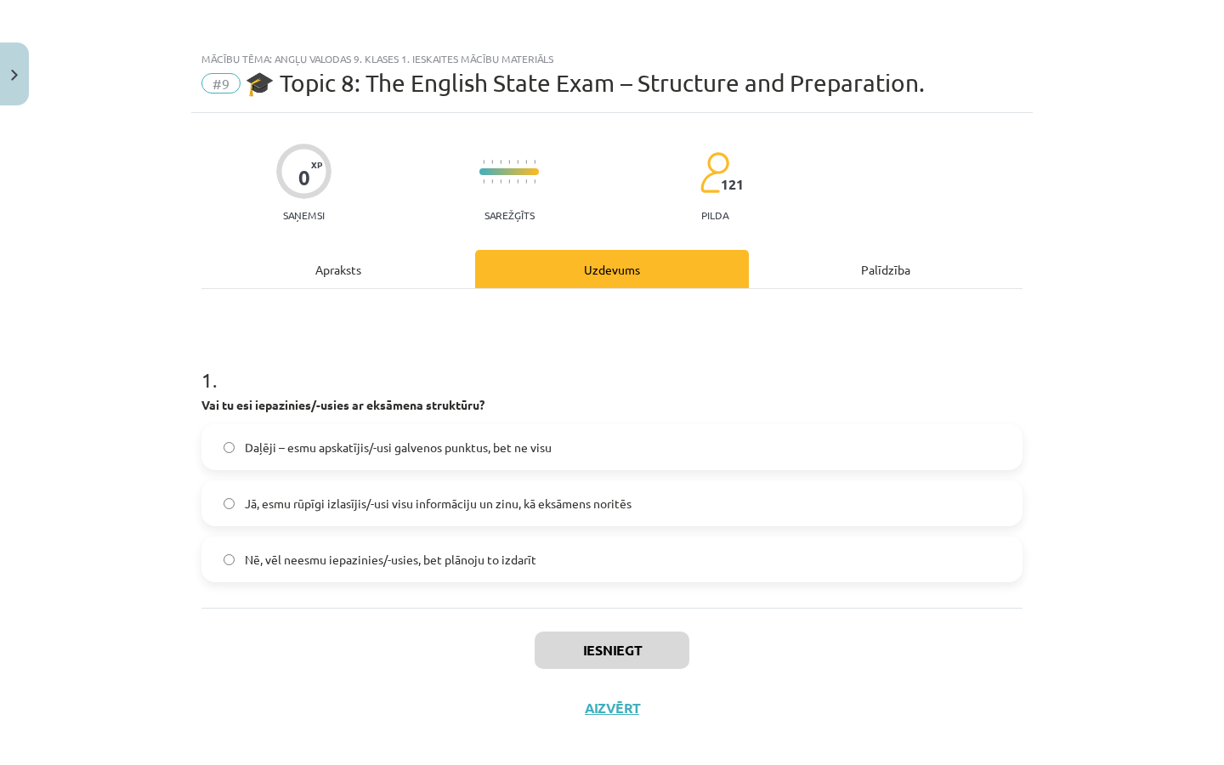
scroll to position [17, 0]
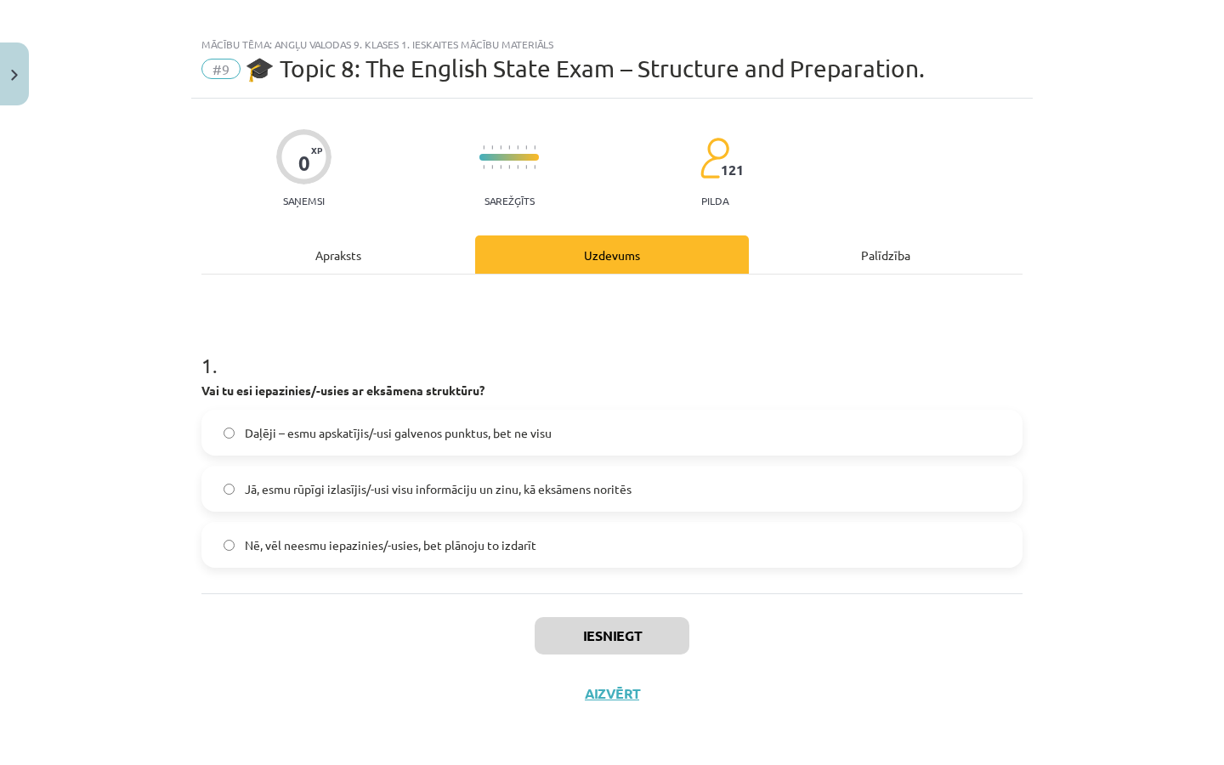
click at [420, 220] on div "0 XP Saņemsi Sarežģīts 121 pilda Apraksts Uzdevums Palīdzība 1 . Vai tu esi iep…" at bounding box center [611, 411] width 841 height 624
click at [412, 246] on div "Apraksts" at bounding box center [338, 254] width 274 height 38
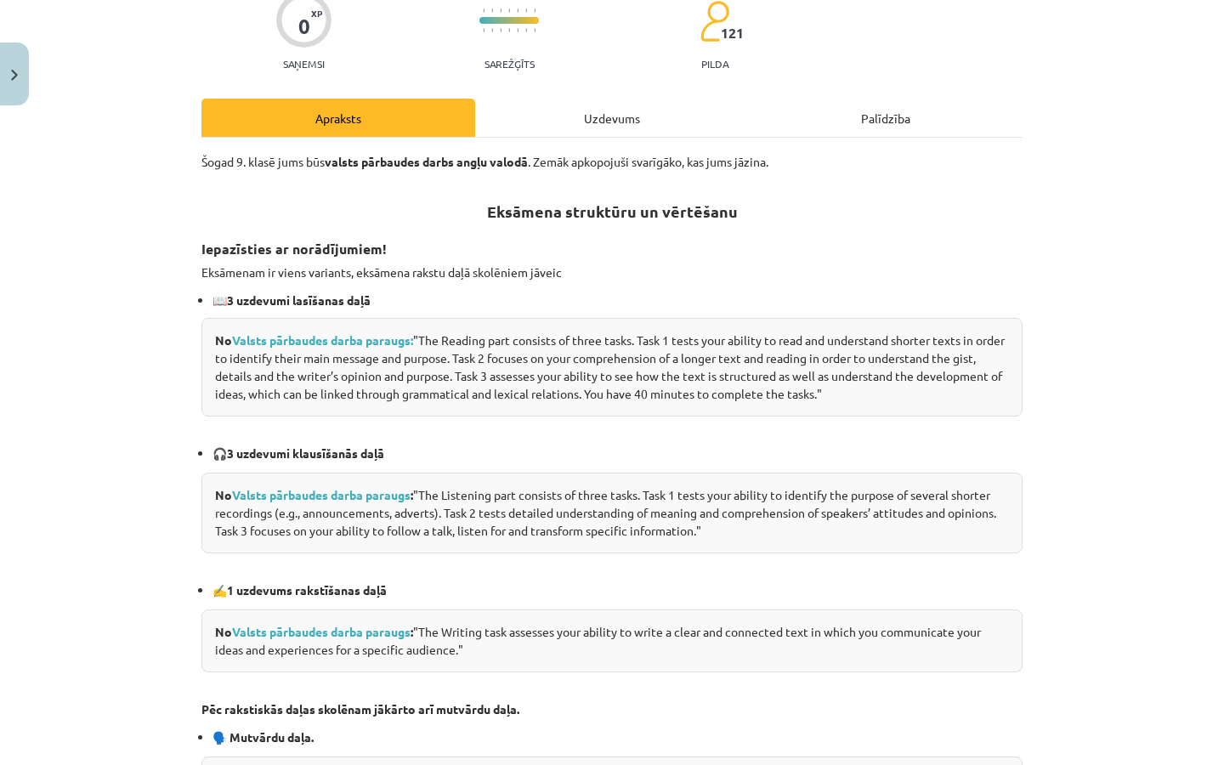
scroll to position [167, 0]
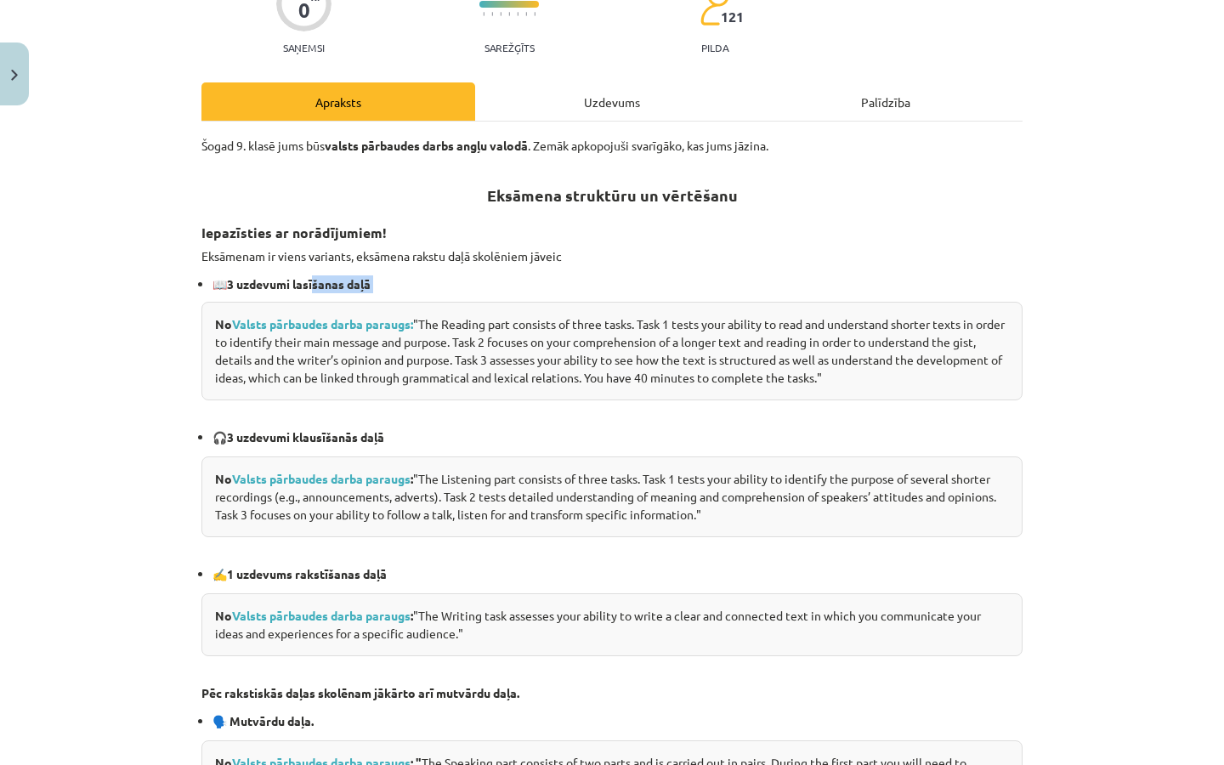
click at [320, 286] on li "📖 3 uzdevumi lasīšanas daļā" at bounding box center [617, 284] width 810 height 18
click at [409, 561] on div "Šogad 9. klasē jums būs valsts pārbaudes darbs angļu valodā . Zemāk apkopojuši …" at bounding box center [611, 609] width 821 height 945
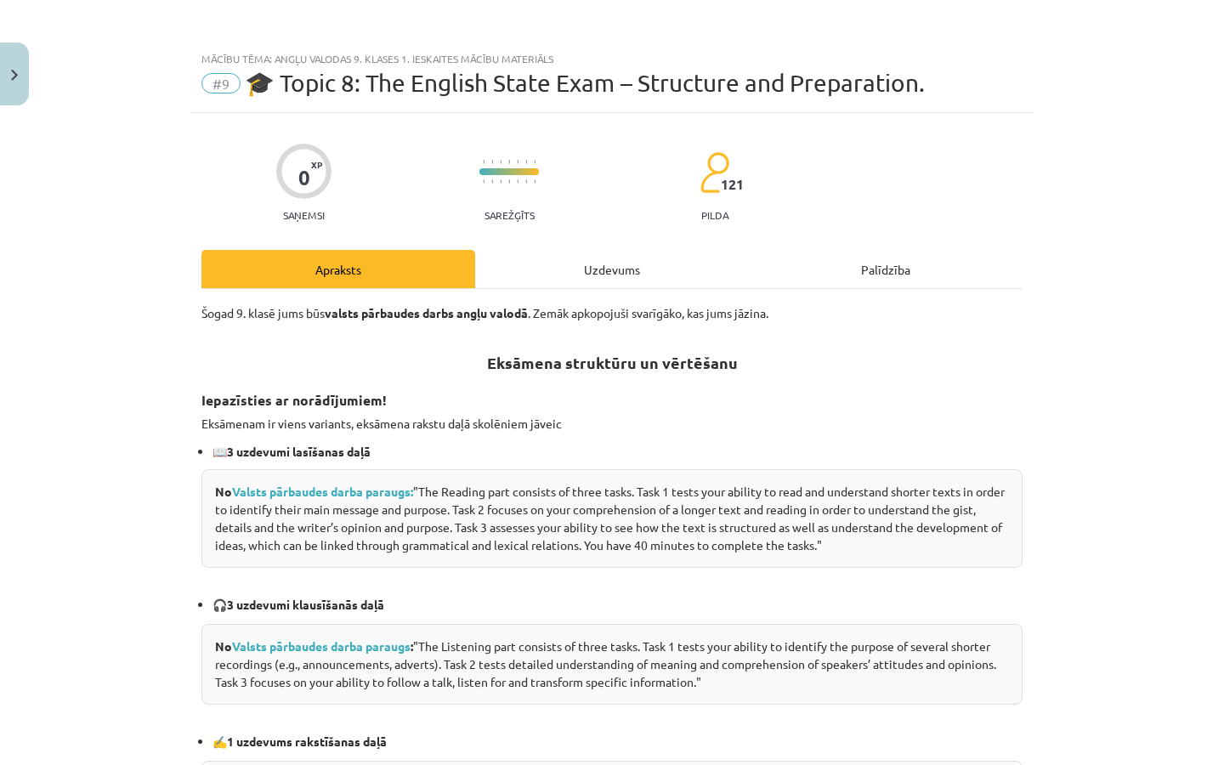
scroll to position [0, 0]
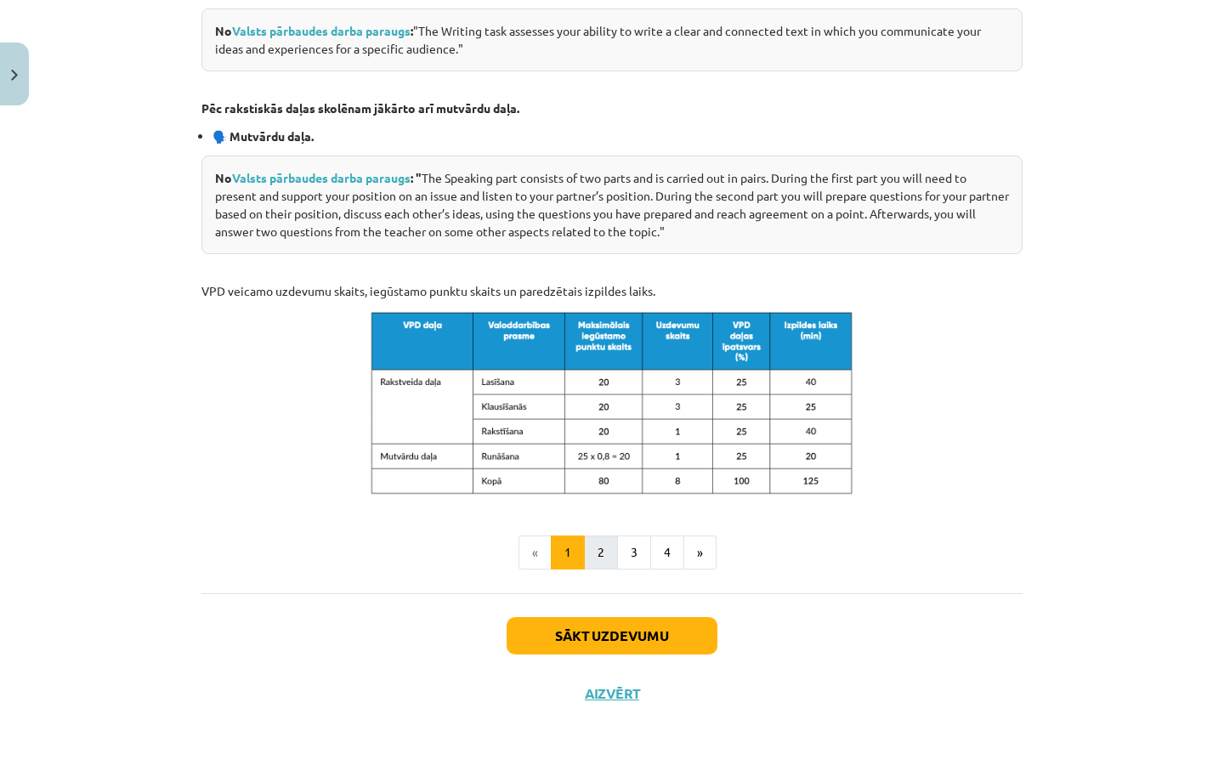
click at [592, 540] on button "2" at bounding box center [601, 552] width 34 height 34
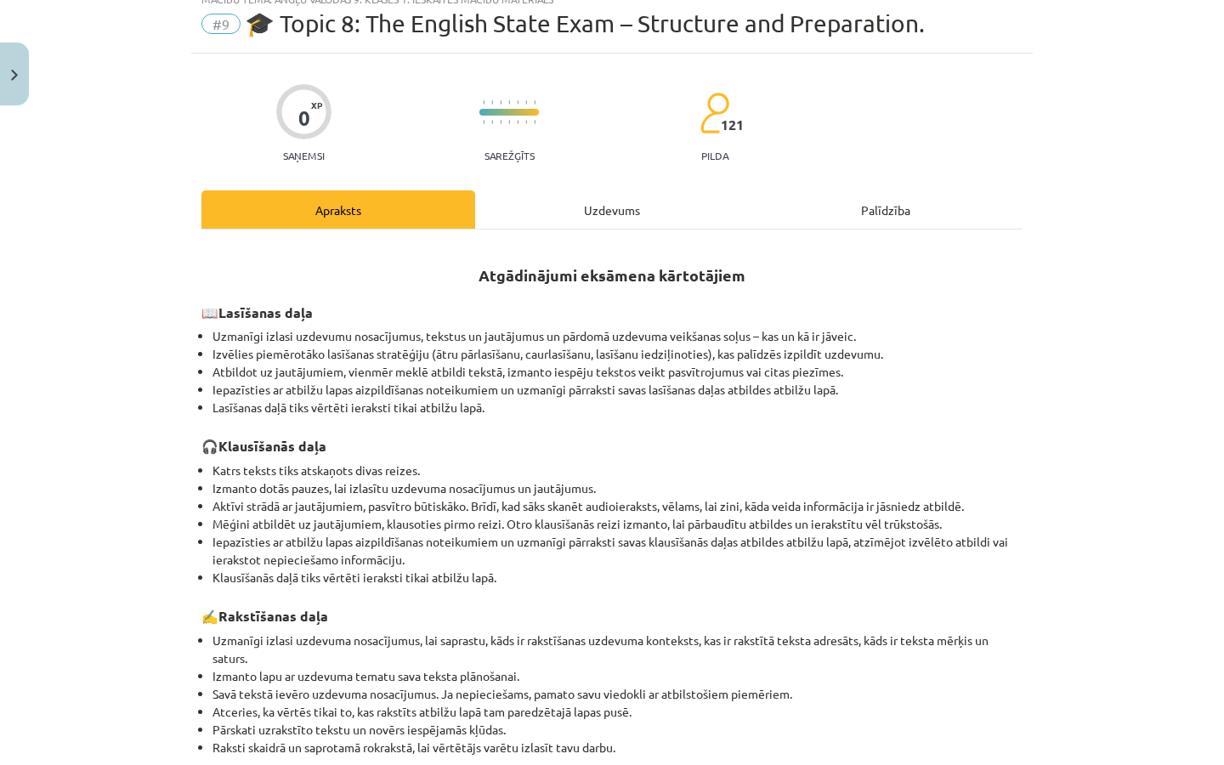
scroll to position [61, 0]
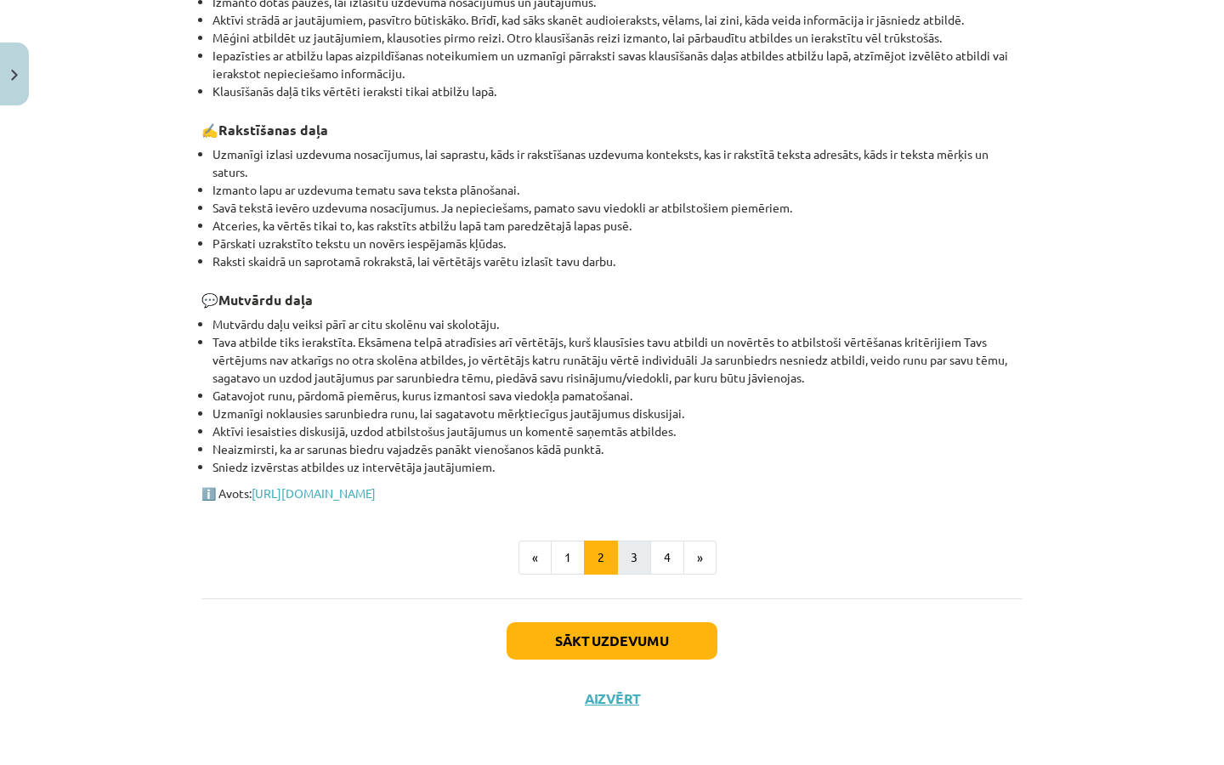
click at [626, 550] on button "3" at bounding box center [634, 557] width 34 height 34
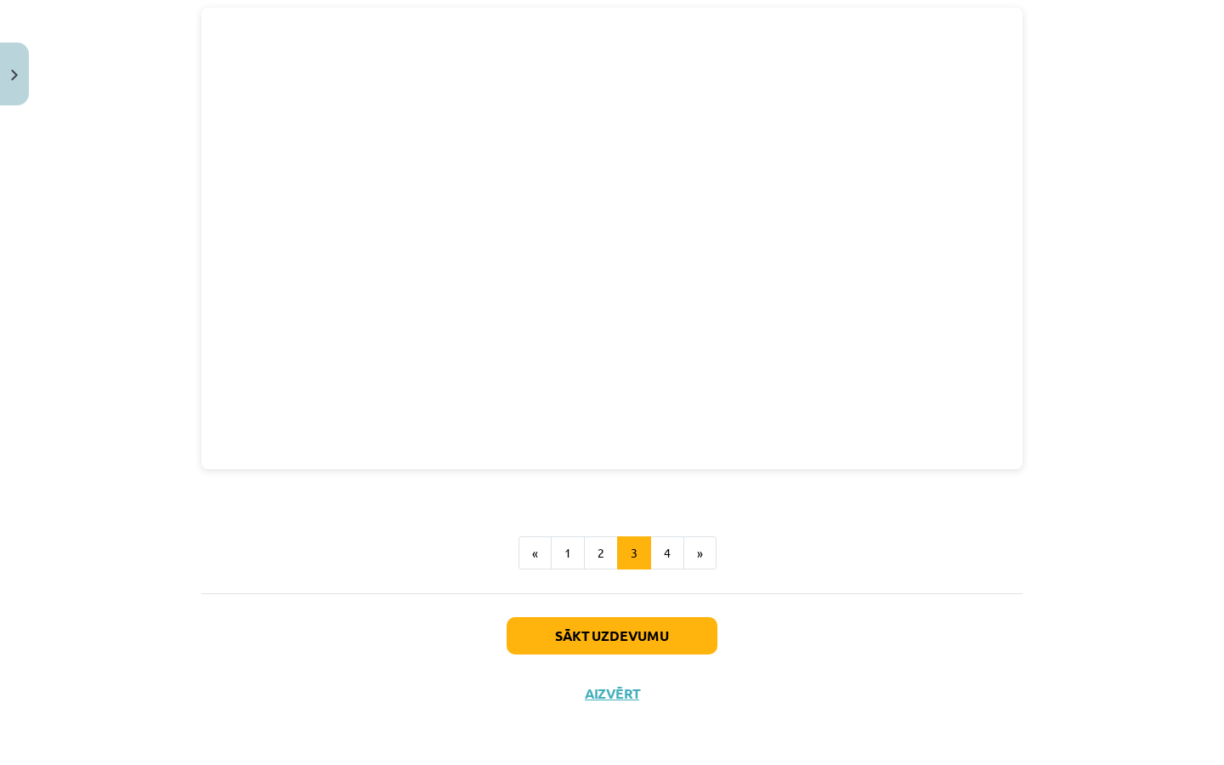
scroll to position [359, 0]
click at [593, 650] on button "Sākt uzdevumu" at bounding box center [611, 635] width 211 height 37
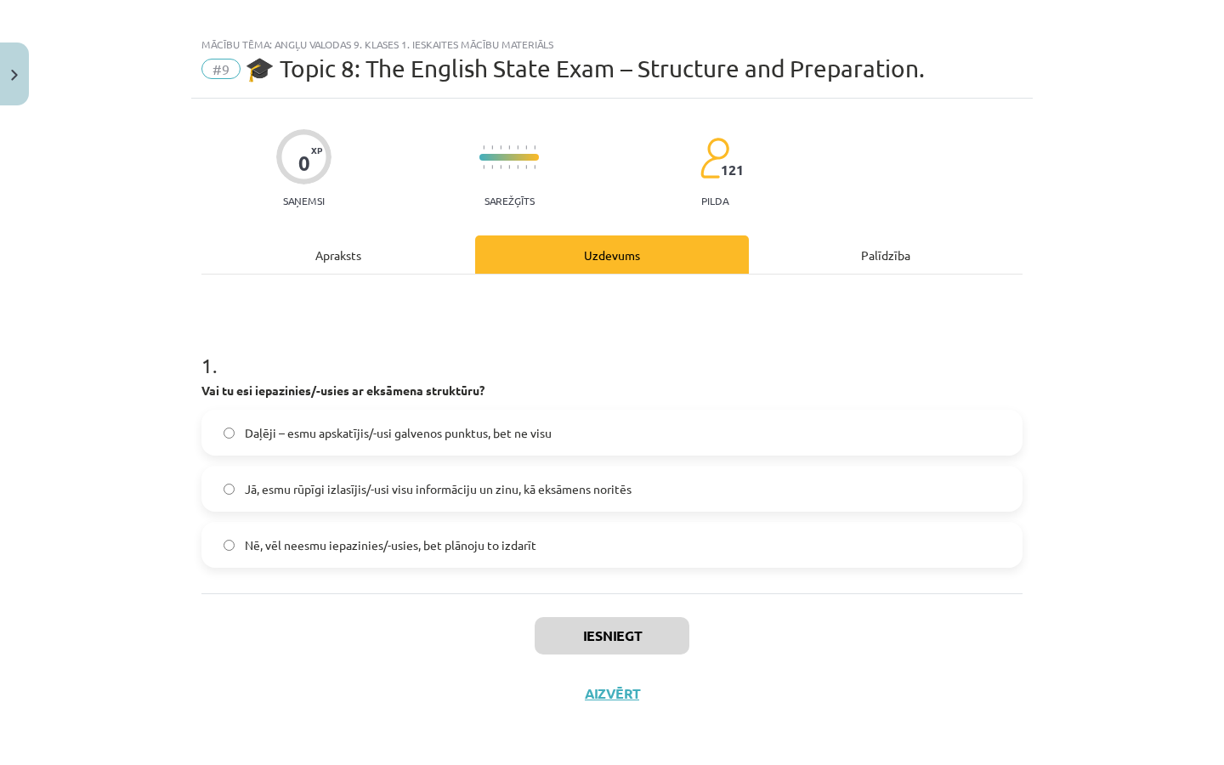
scroll to position [17, 0]
click at [452, 425] on span "Daļēji – esmu apskatījis/-usi galvenos punktus, bet ne visu" at bounding box center [398, 433] width 307 height 18
click at [533, 485] on span "Jā, esmu rūpīgi izlasījis/-usi visu informāciju un zinu, kā eksāmens noritēs" at bounding box center [438, 489] width 387 height 18
click at [602, 628] on button "Iesniegt" at bounding box center [612, 635] width 155 height 37
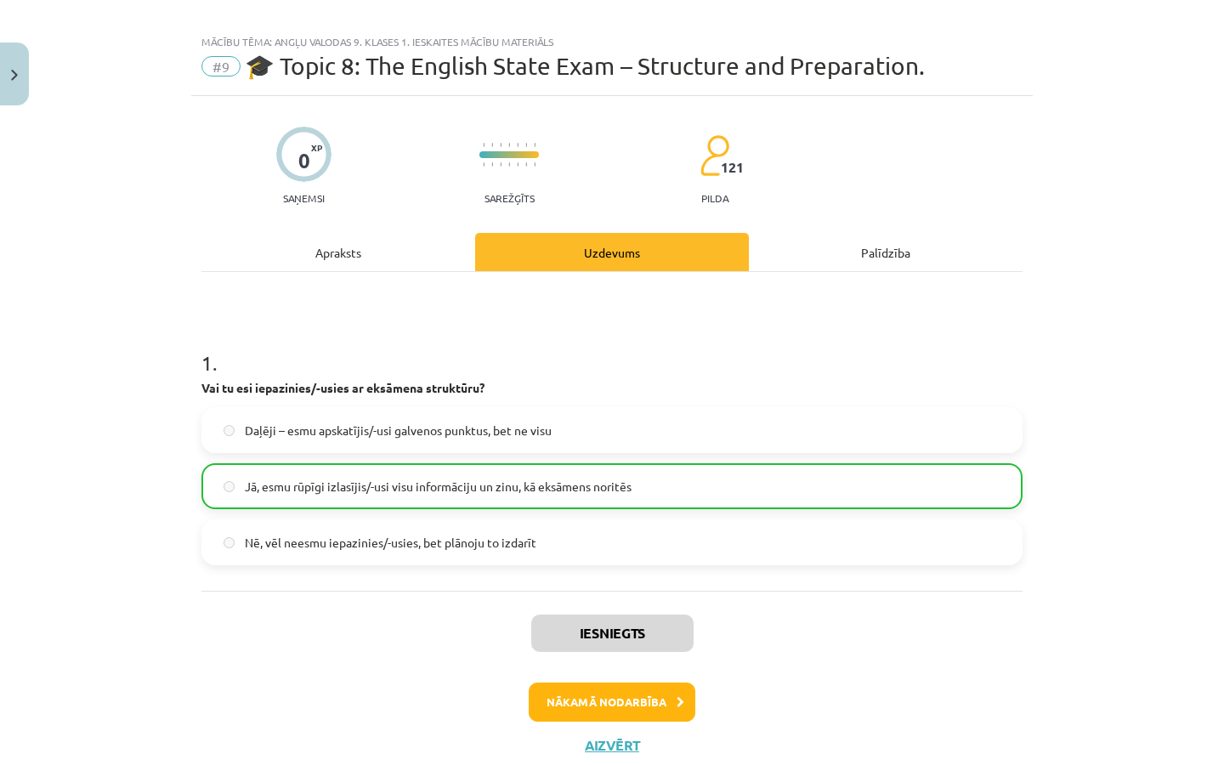
click at [624, 702] on button "Nākamā nodarbība" at bounding box center [612, 701] width 167 height 39
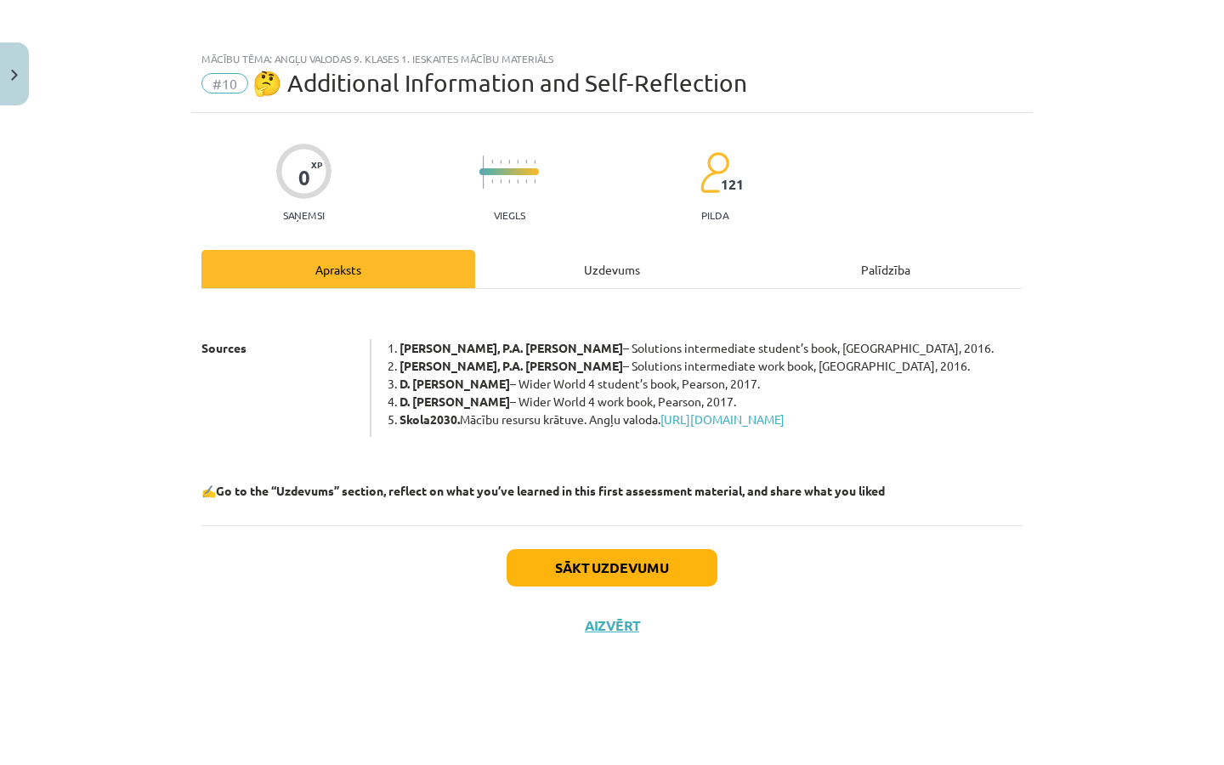
scroll to position [0, 0]
click at [623, 583] on button "Sākt uzdevumu" at bounding box center [611, 567] width 211 height 37
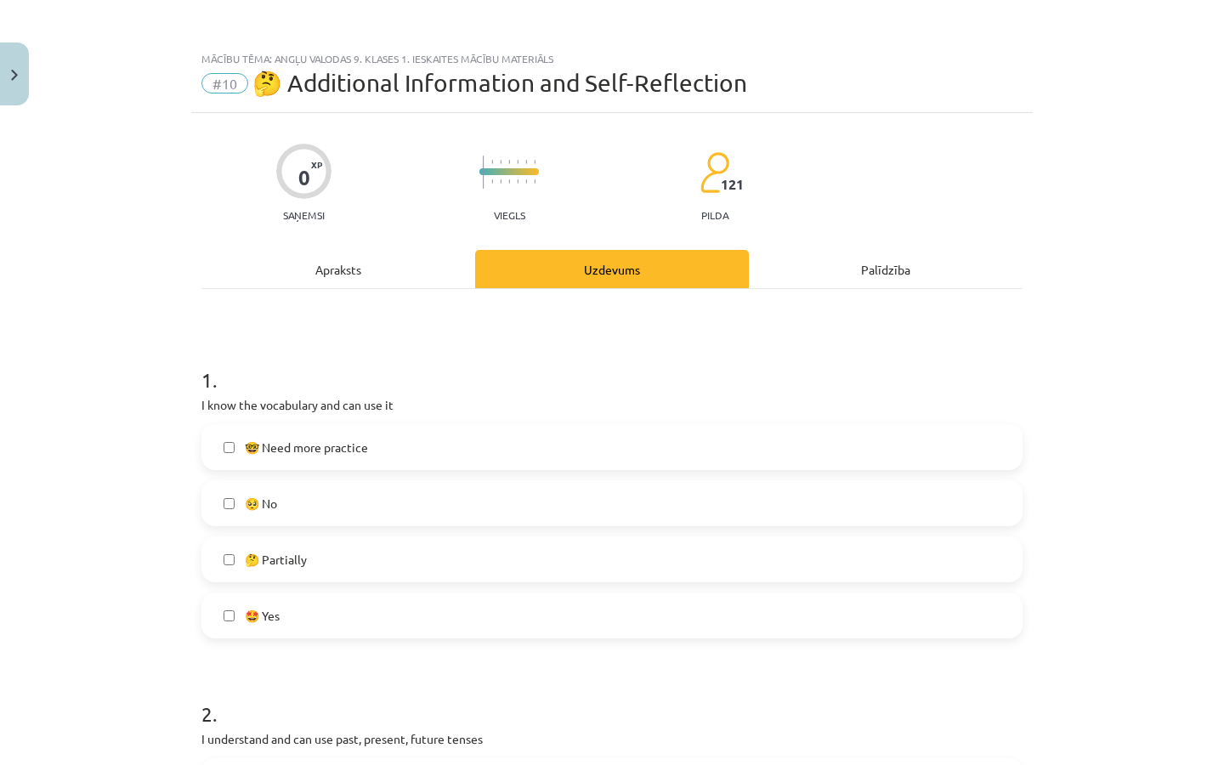
click at [334, 455] on span "🤓 Need more practice" at bounding box center [306, 447] width 123 height 18
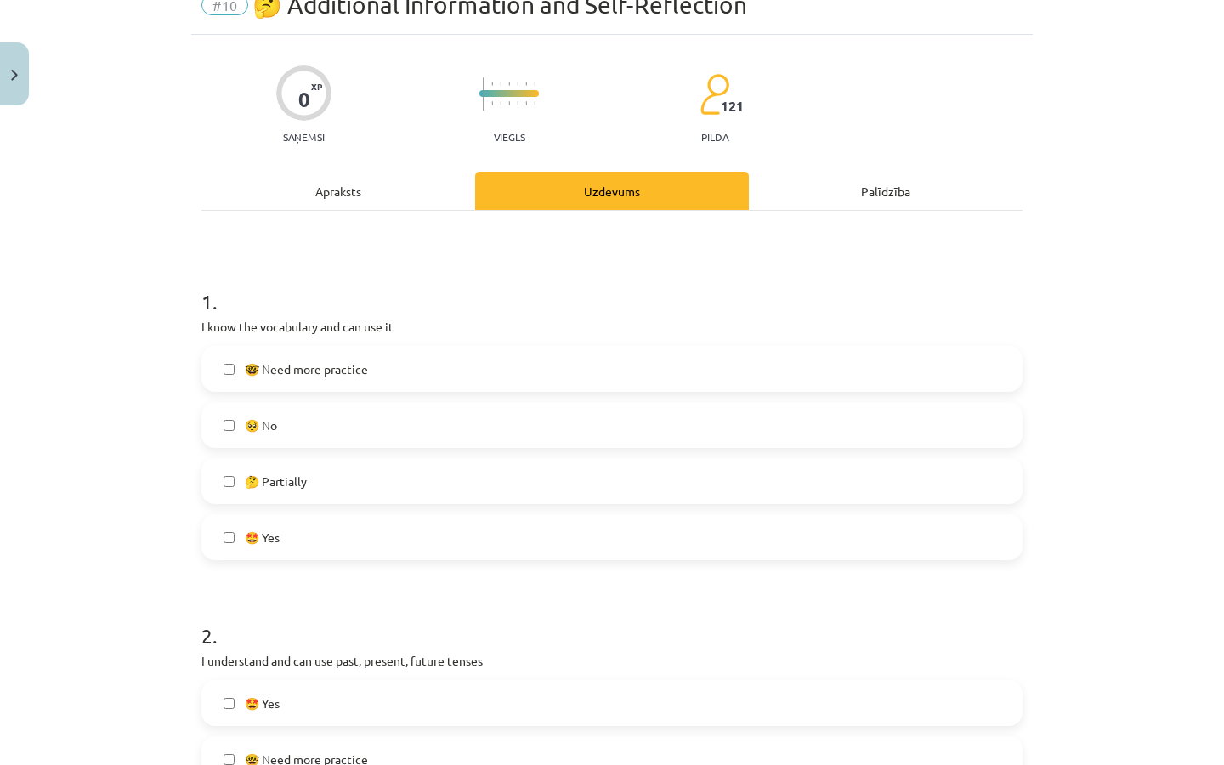
click at [333, 455] on div "🤓 Need more practice 🥺 No 🤔 Partially 🤩 Yes" at bounding box center [611, 453] width 821 height 214
click at [336, 432] on label "🥺 No" at bounding box center [611, 425] width 817 height 42
click at [333, 482] on label "🤔 Partially" at bounding box center [611, 481] width 817 height 42
click at [328, 518] on label "🤩 Yes" at bounding box center [611, 537] width 817 height 42
click at [328, 492] on label "🤔 Partially" at bounding box center [611, 481] width 817 height 42
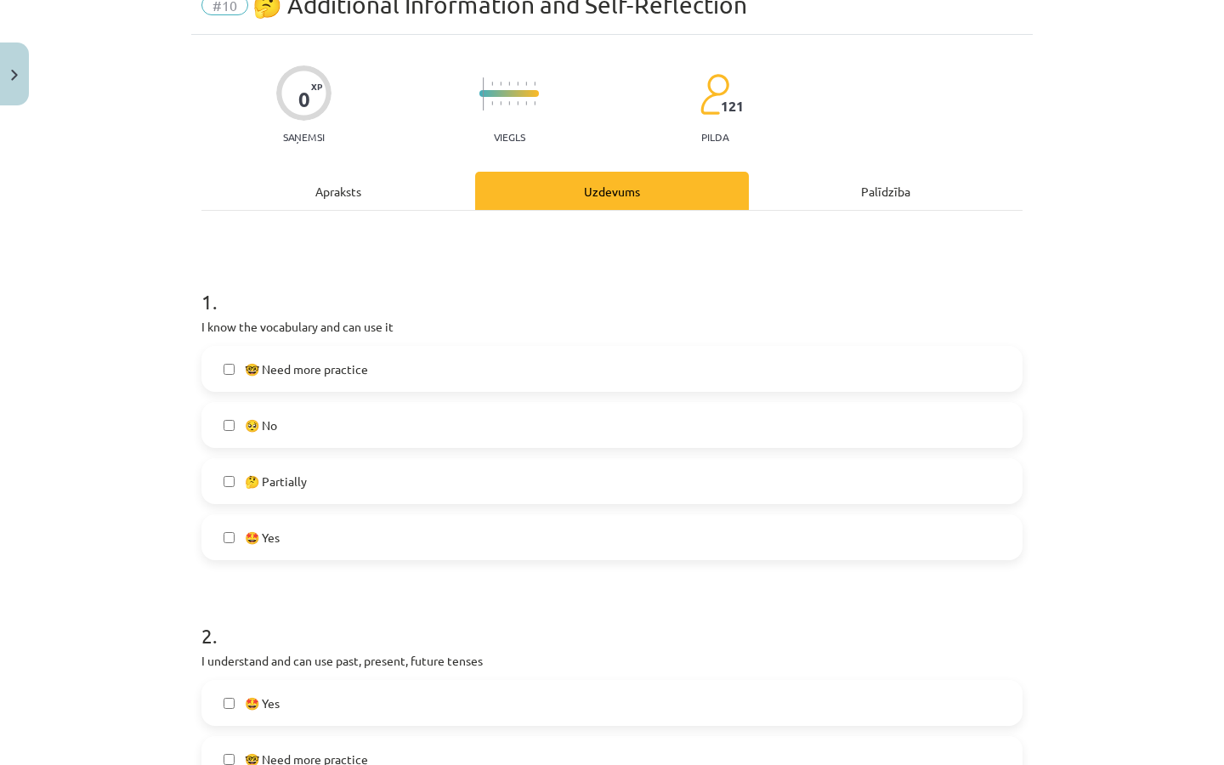
click at [319, 530] on label "🤩 Yes" at bounding box center [611, 537] width 817 height 42
click at [327, 422] on label "🥺 No" at bounding box center [611, 425] width 817 height 42
click at [342, 344] on div "1 . I know the vocabulary and can use it 🤓 Need more practice 🥺 No 🤔 Partially …" at bounding box center [611, 410] width 821 height 300
click at [337, 376] on span "🤓 Need more practice" at bounding box center [306, 369] width 123 height 18
click at [304, 492] on label "🤔 Partially" at bounding box center [611, 481] width 817 height 42
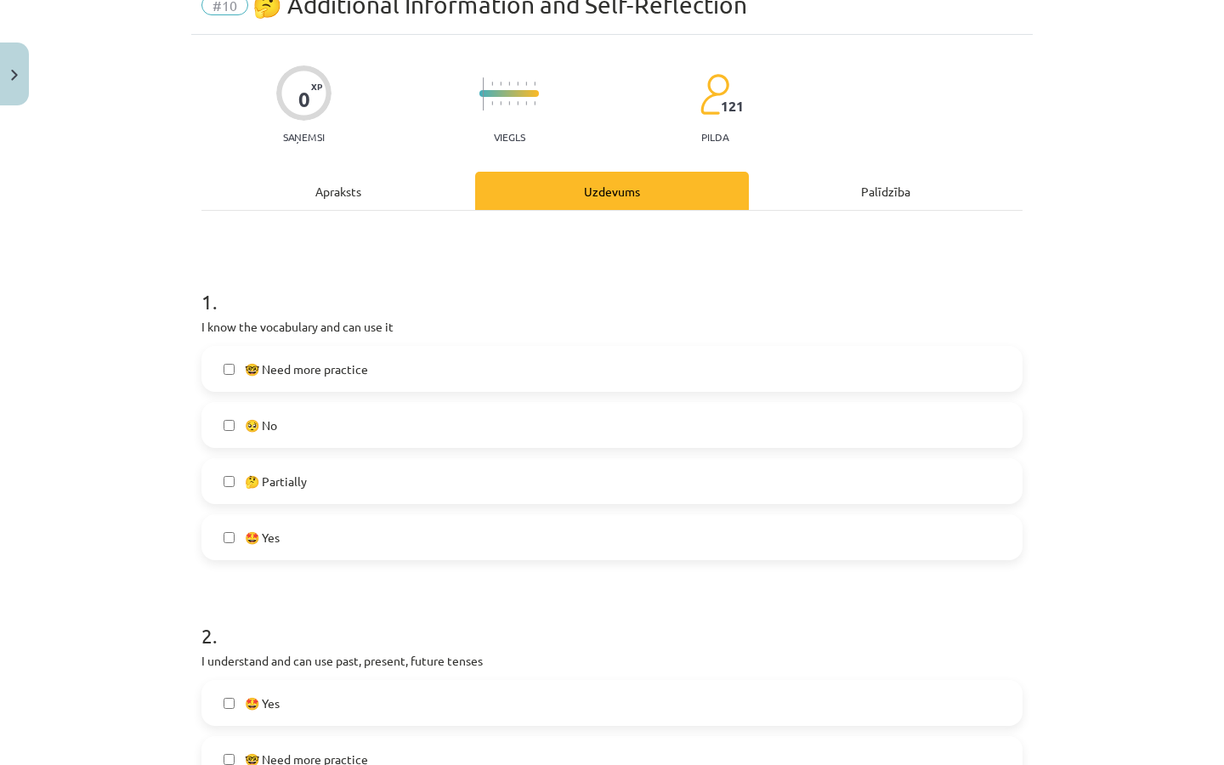
click at [352, 375] on span "🤓 Need more practice" at bounding box center [306, 369] width 123 height 18
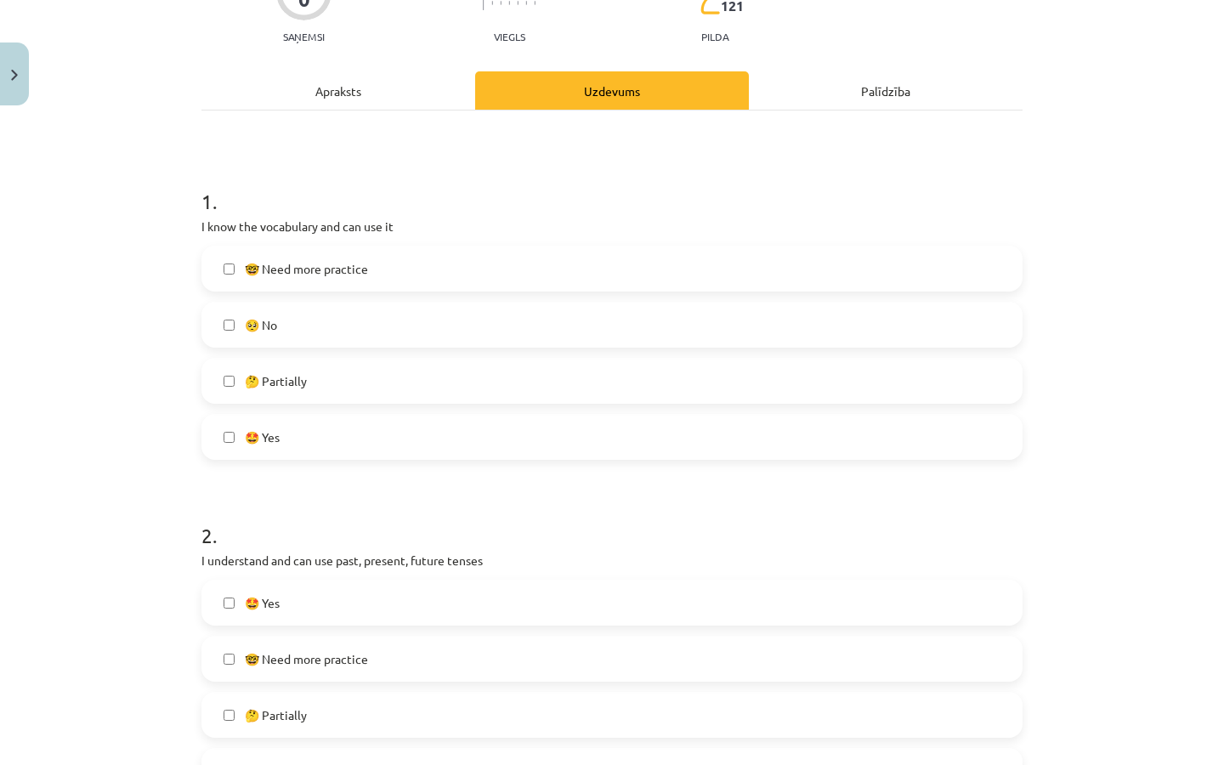
scroll to position [201, 0]
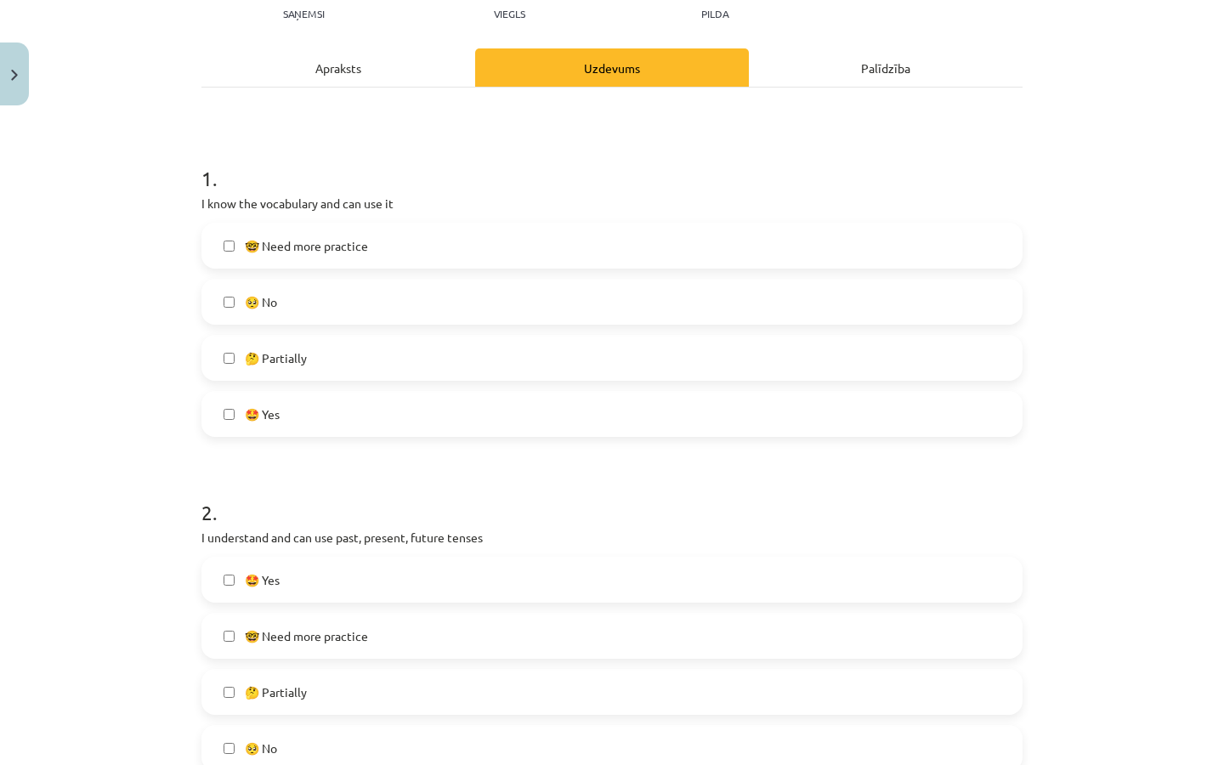
click at [317, 656] on label "🤓 Need more practice" at bounding box center [611, 635] width 817 height 42
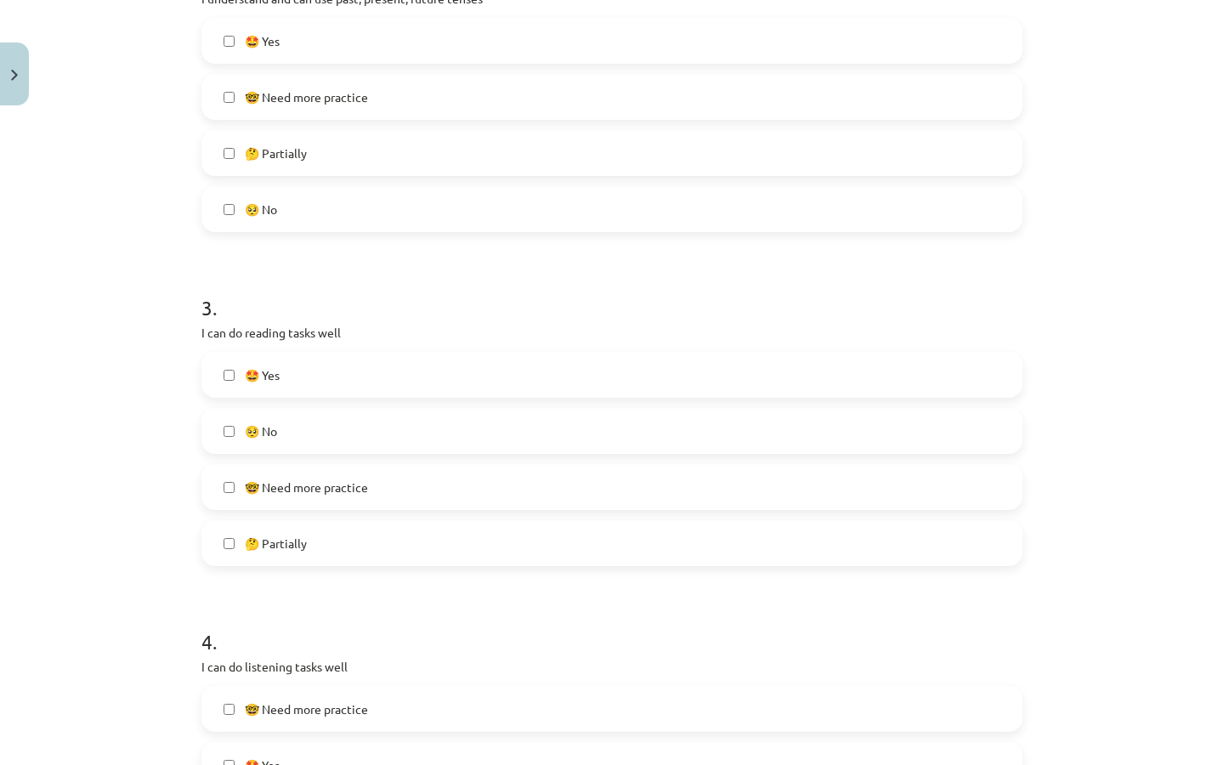
scroll to position [766, 0]
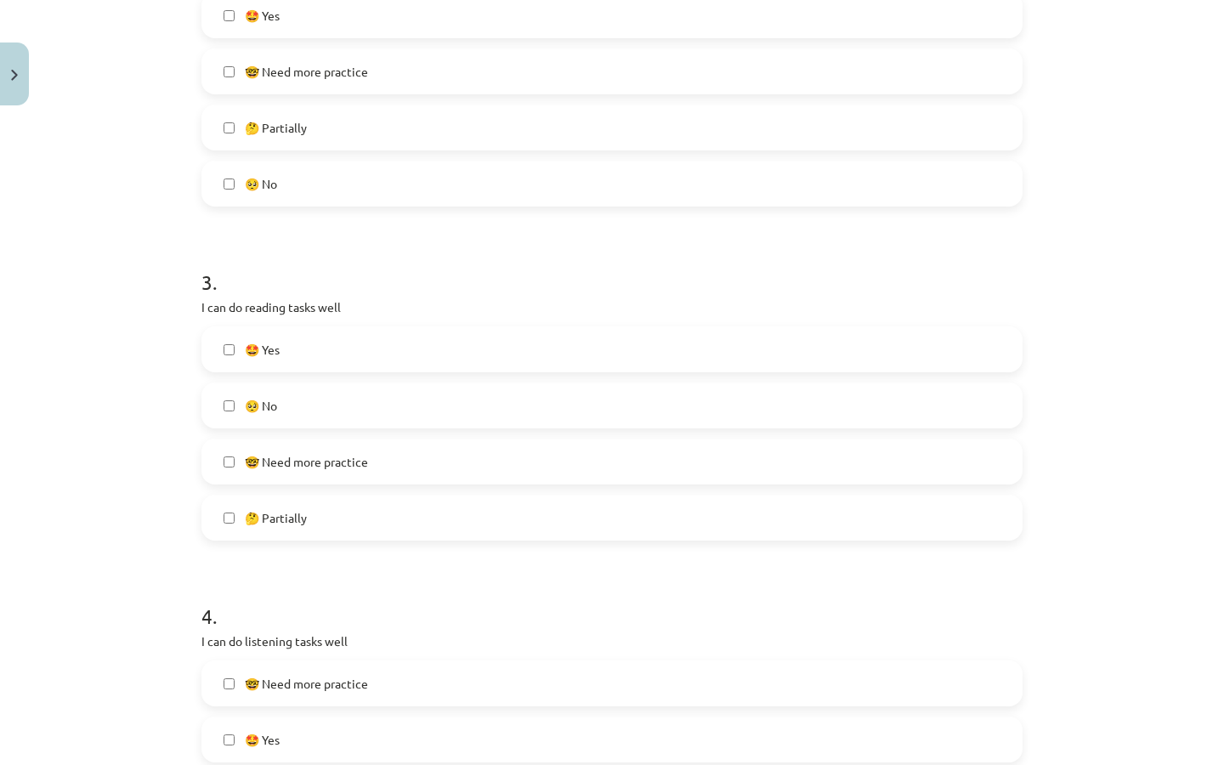
click at [343, 469] on span "🤓 Need more practice" at bounding box center [306, 462] width 123 height 18
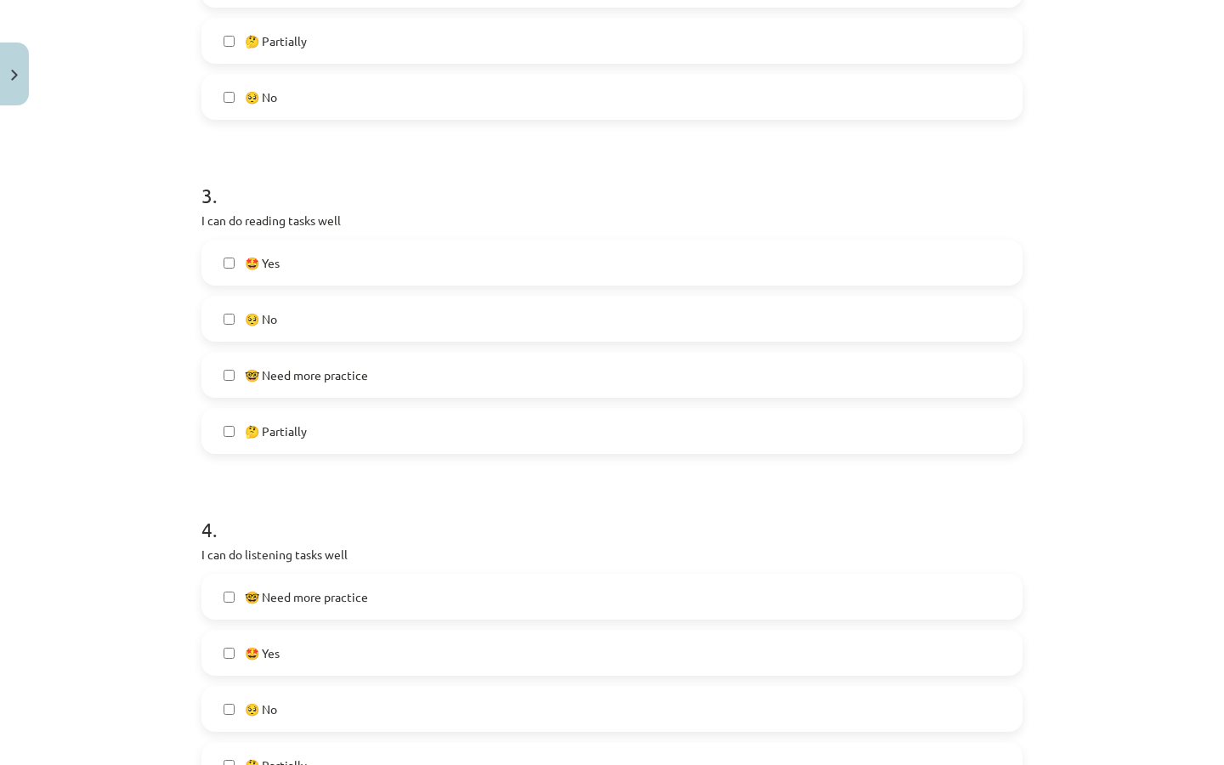
scroll to position [854, 0]
click at [354, 386] on label "🤓 Need more practice" at bounding box center [611, 373] width 817 height 42
click at [352, 433] on label "🤔 Partially" at bounding box center [611, 429] width 817 height 42
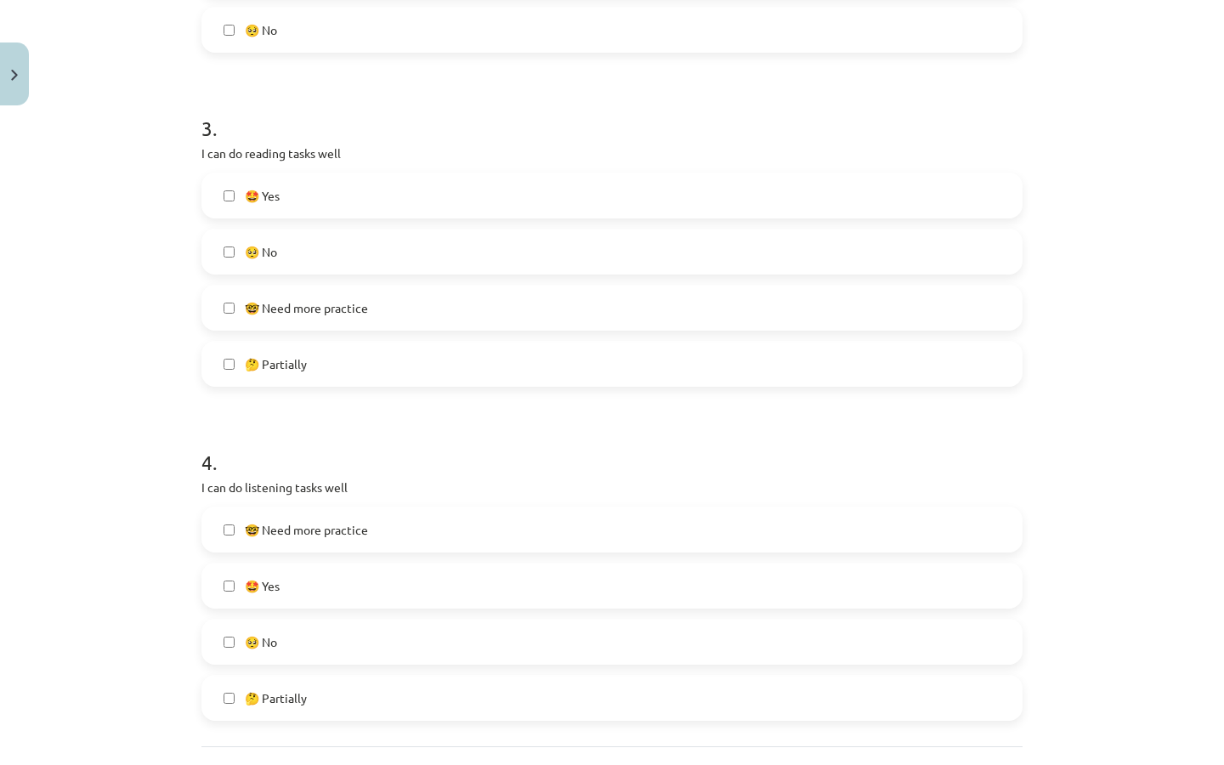
scroll to position [923, 0]
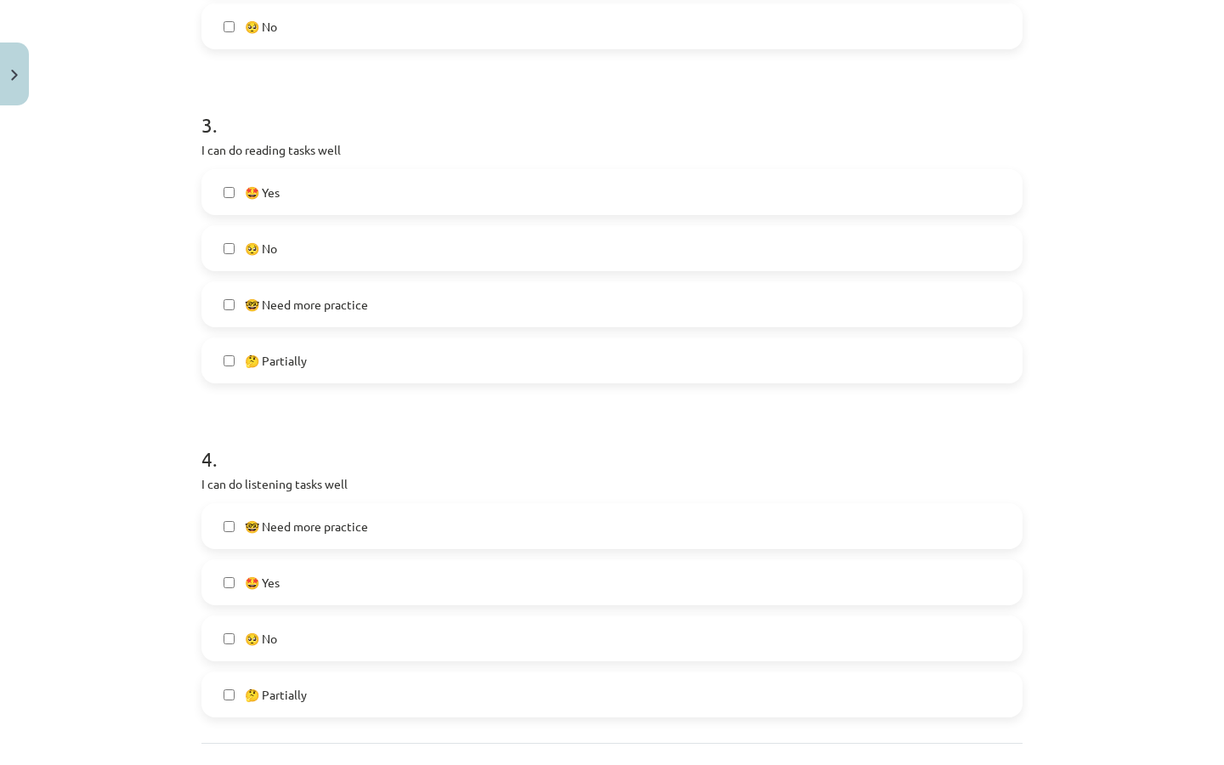
click at [313, 584] on label "🤩 Yes" at bounding box center [611, 582] width 817 height 42
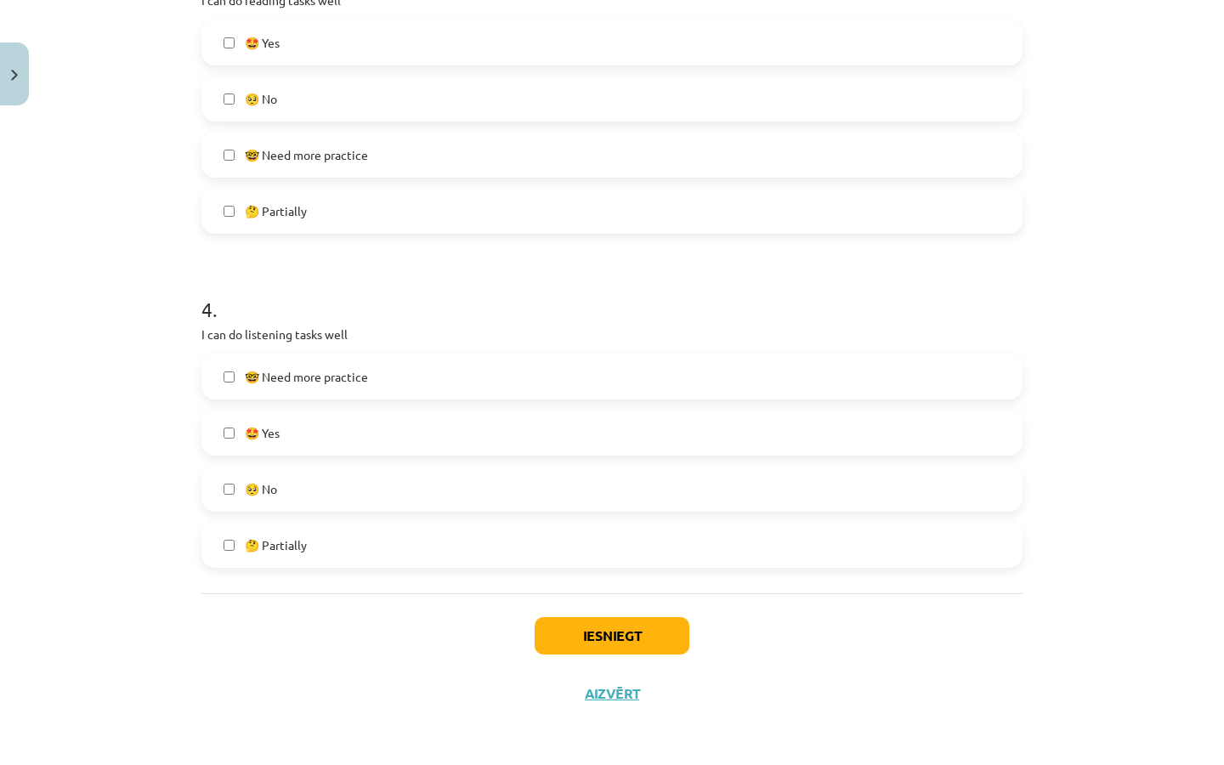
scroll to position [1075, 0]
click at [587, 617] on button "Iesniegt" at bounding box center [612, 635] width 155 height 37
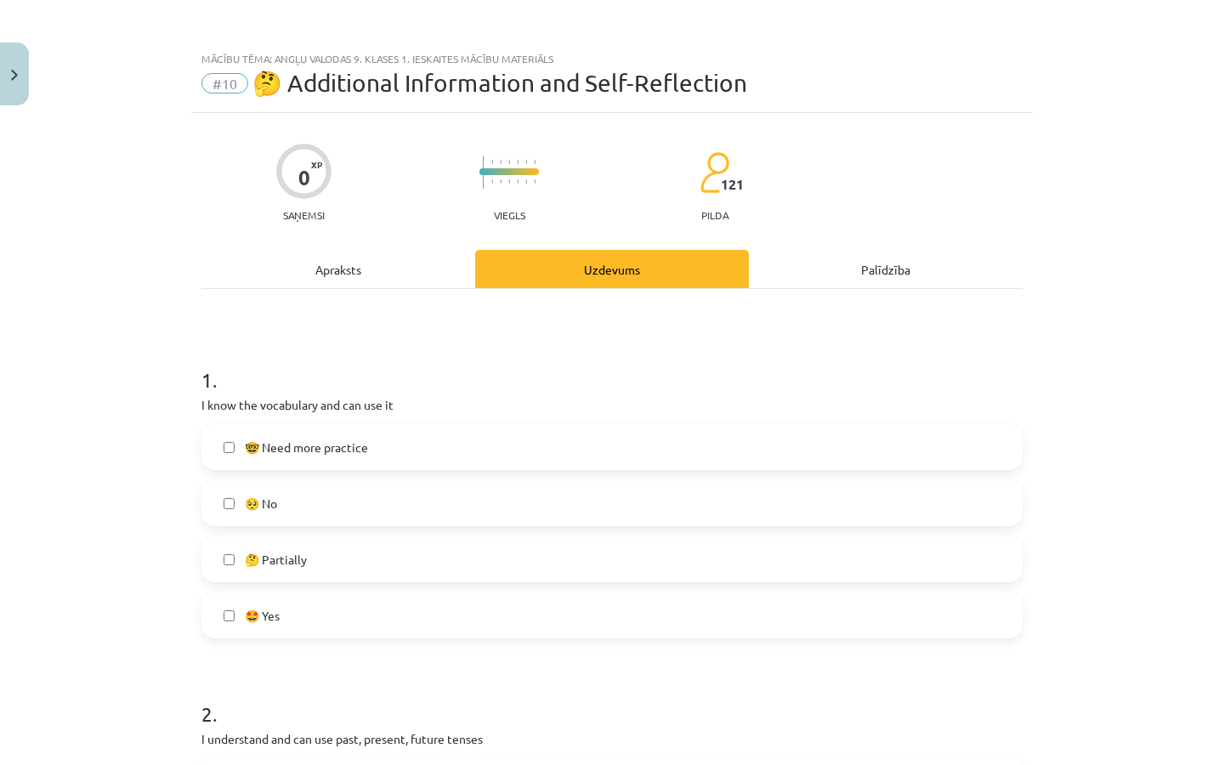
scroll to position [0, 0]
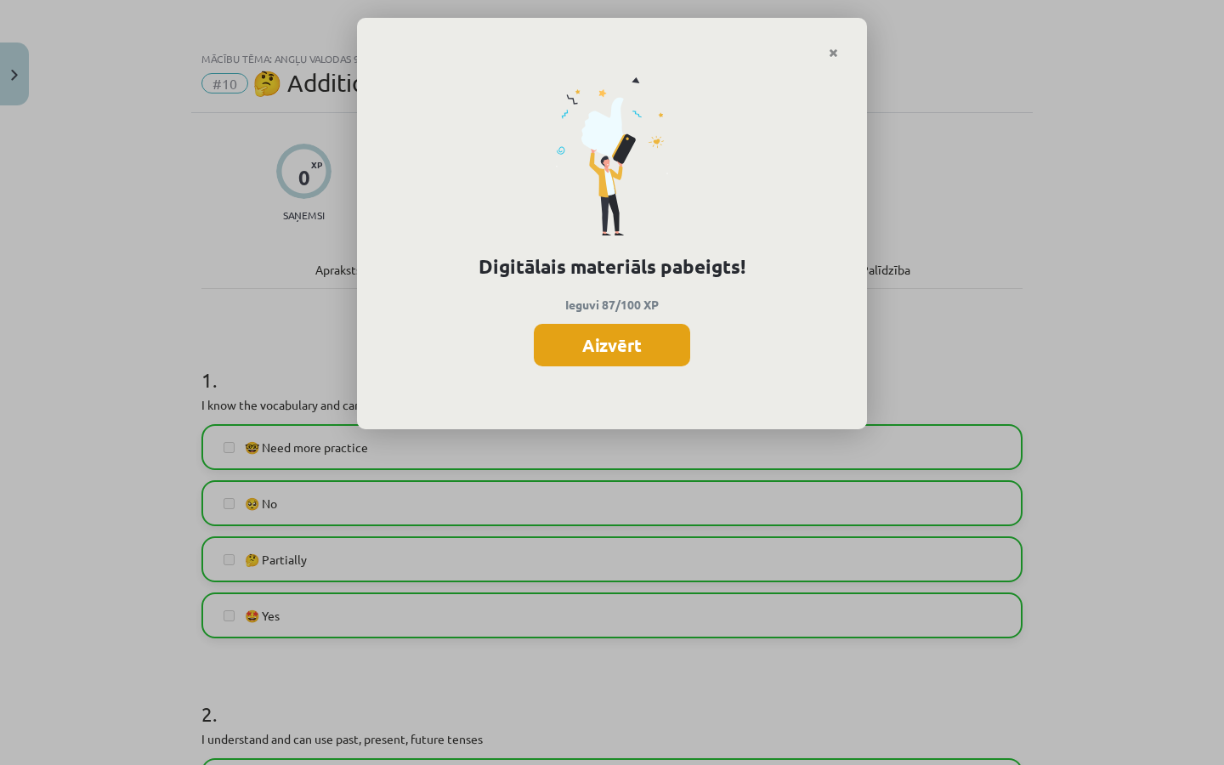
click at [659, 334] on button "Aizvērt" at bounding box center [612, 345] width 156 height 42
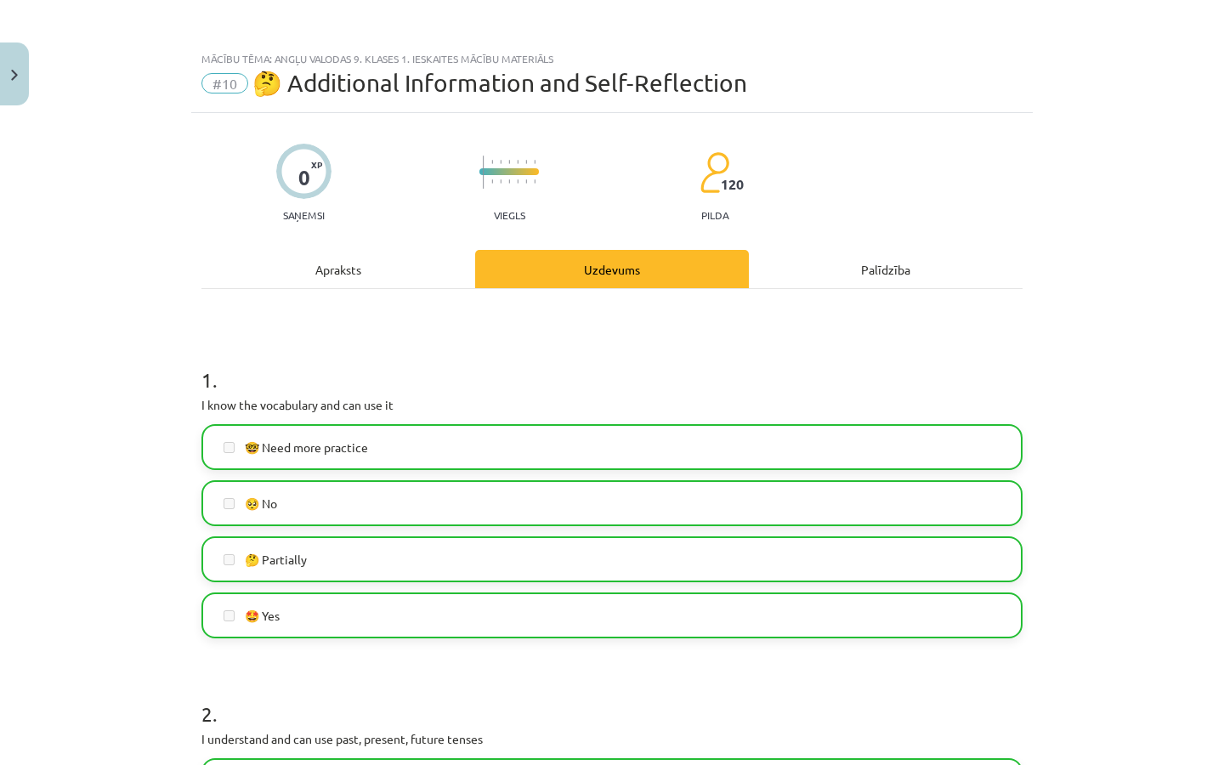
click at [6, 60] on button "Close" at bounding box center [14, 73] width 29 height 63
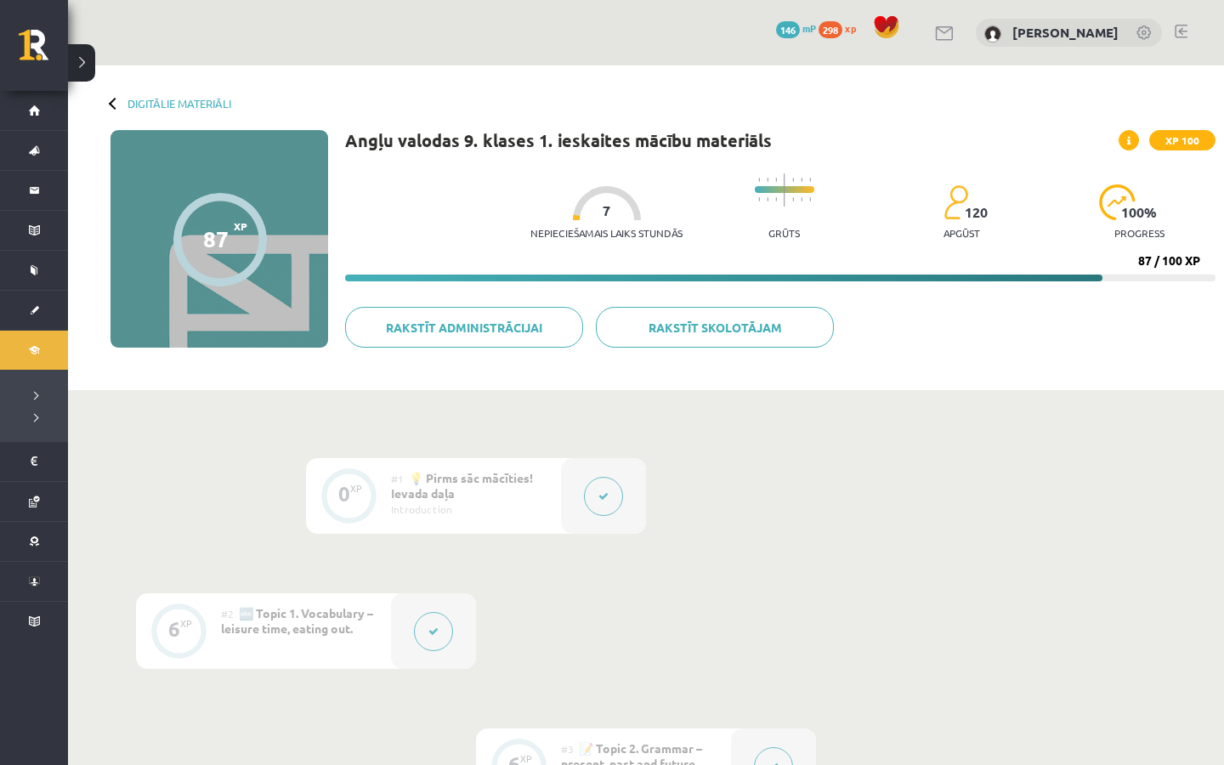
click at [111, 104] on div at bounding box center [115, 103] width 12 height 12
click at [201, 105] on link "Digitālie materiāli" at bounding box center [179, 103] width 104 height 13
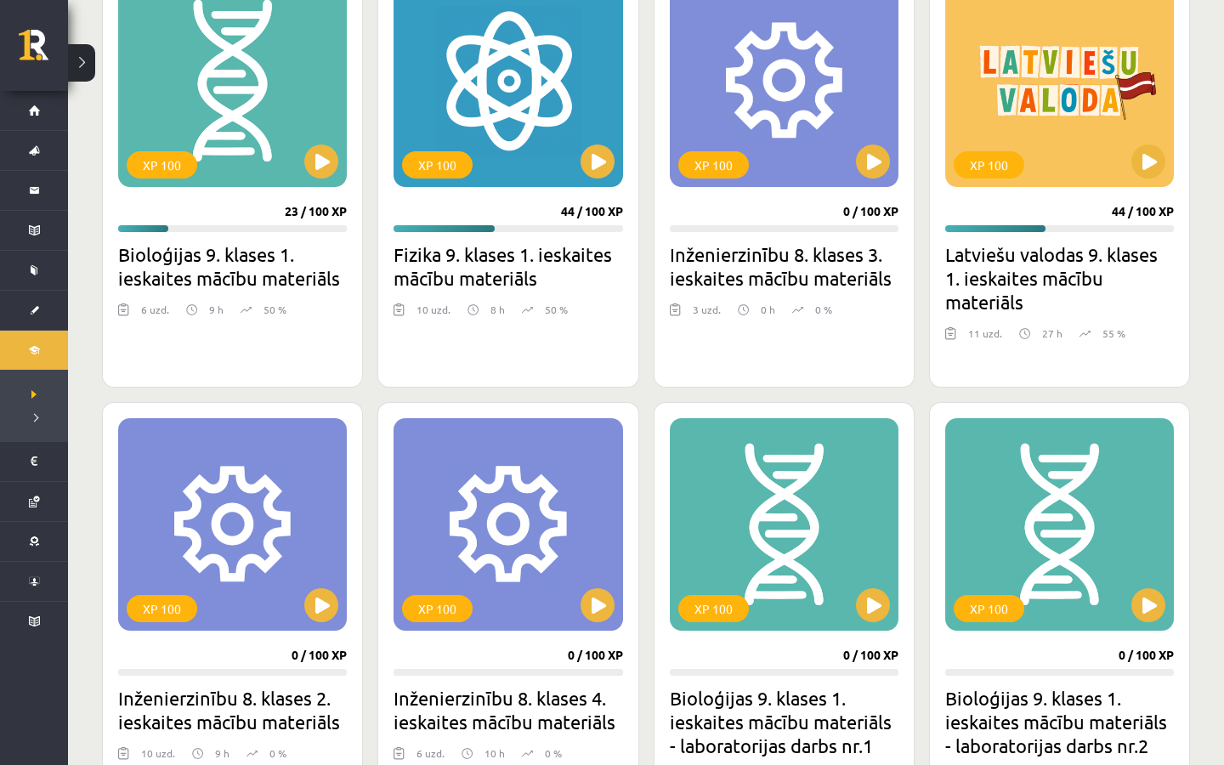
scroll to position [525, 0]
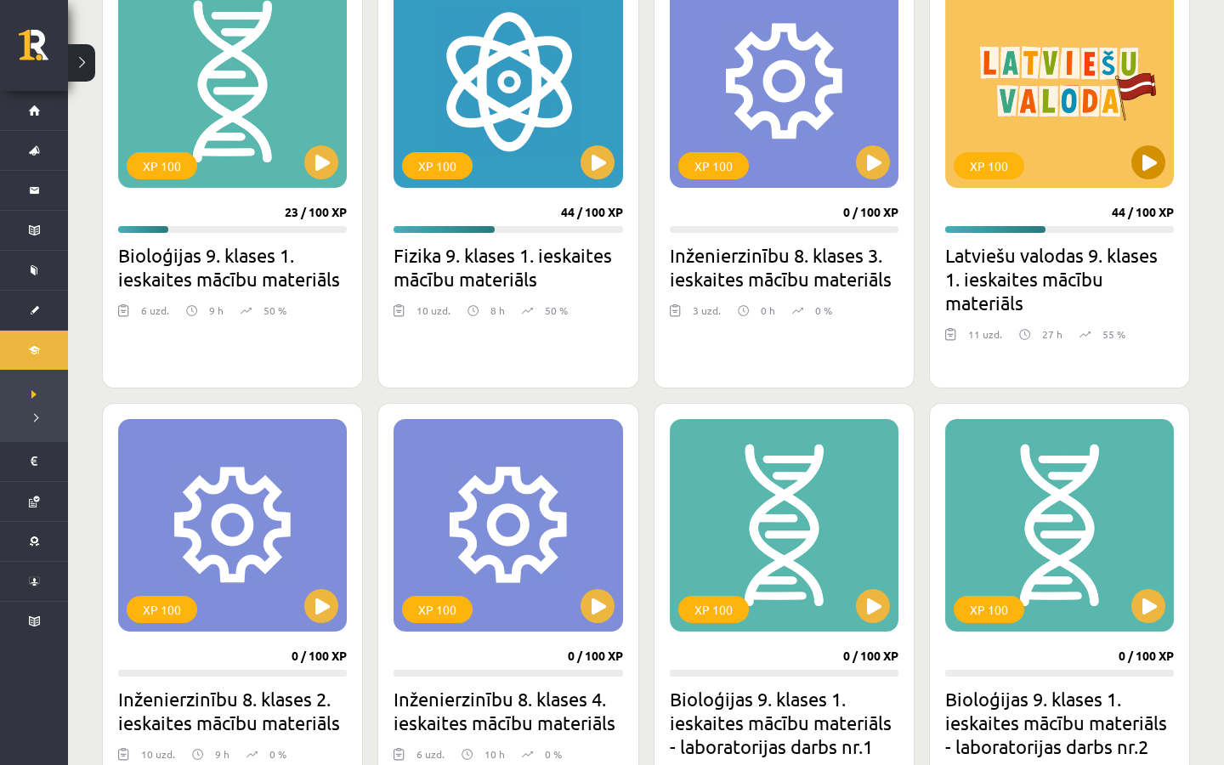
click at [1149, 157] on button at bounding box center [1148, 162] width 34 height 34
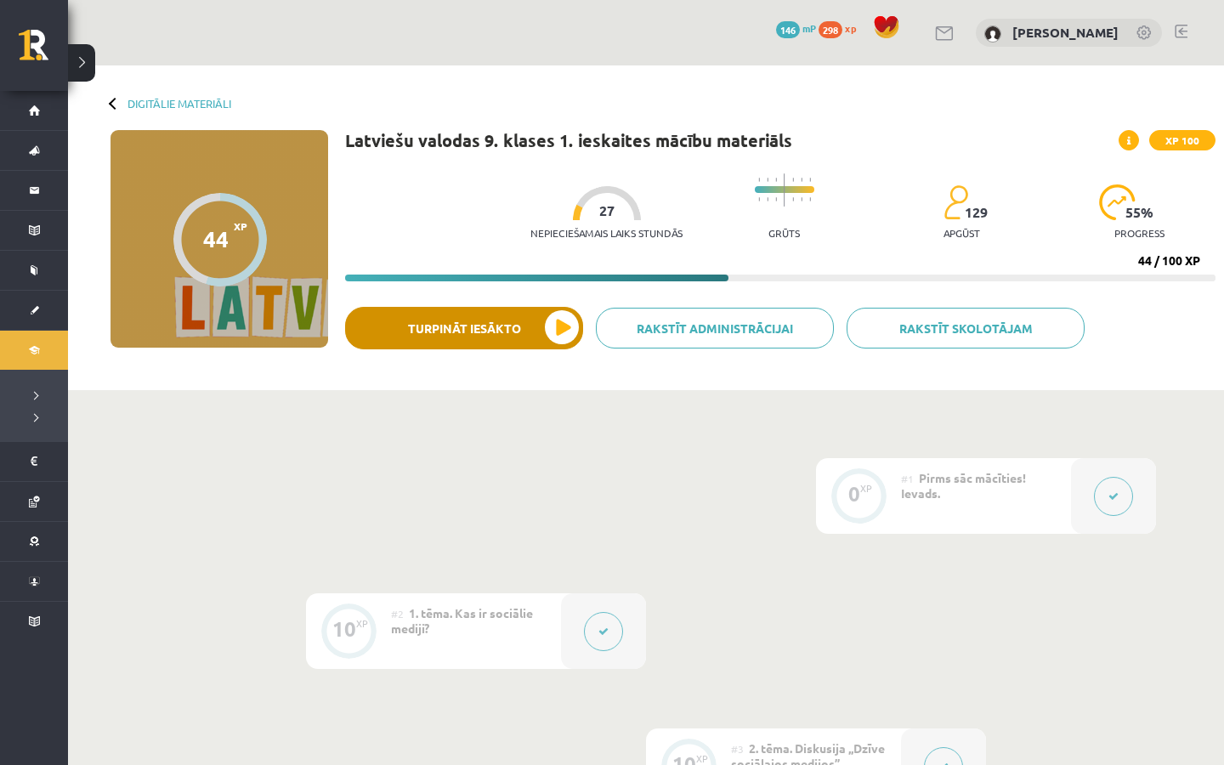
click at [510, 331] on button "Turpināt iesākto" at bounding box center [464, 328] width 238 height 42
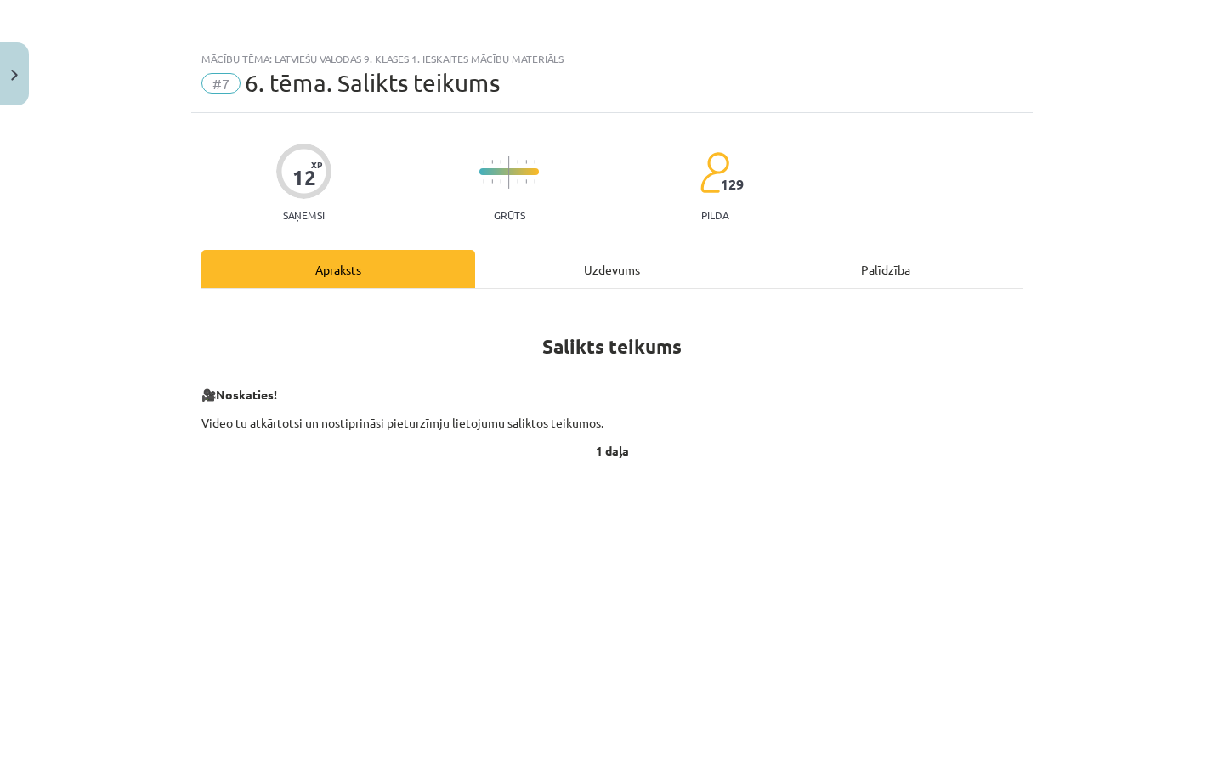
click at [602, 281] on div "Uzdevums" at bounding box center [612, 269] width 274 height 38
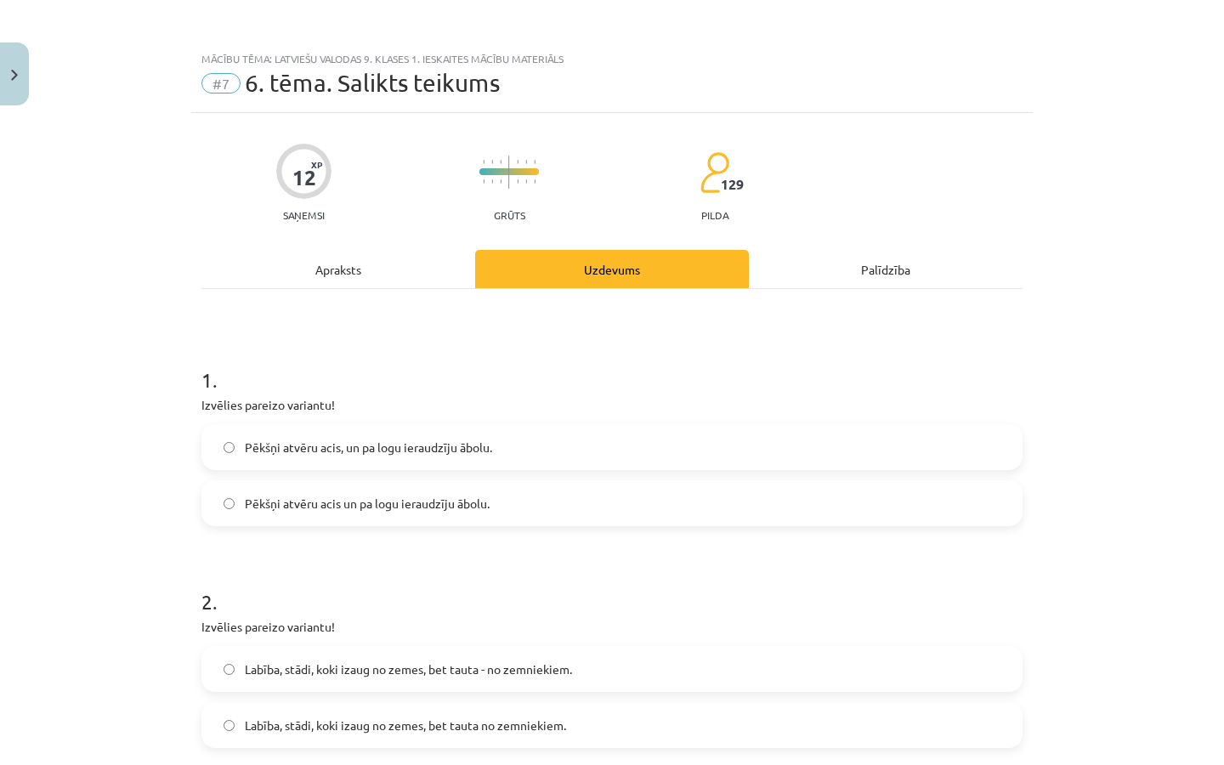
scroll to position [42, 0]
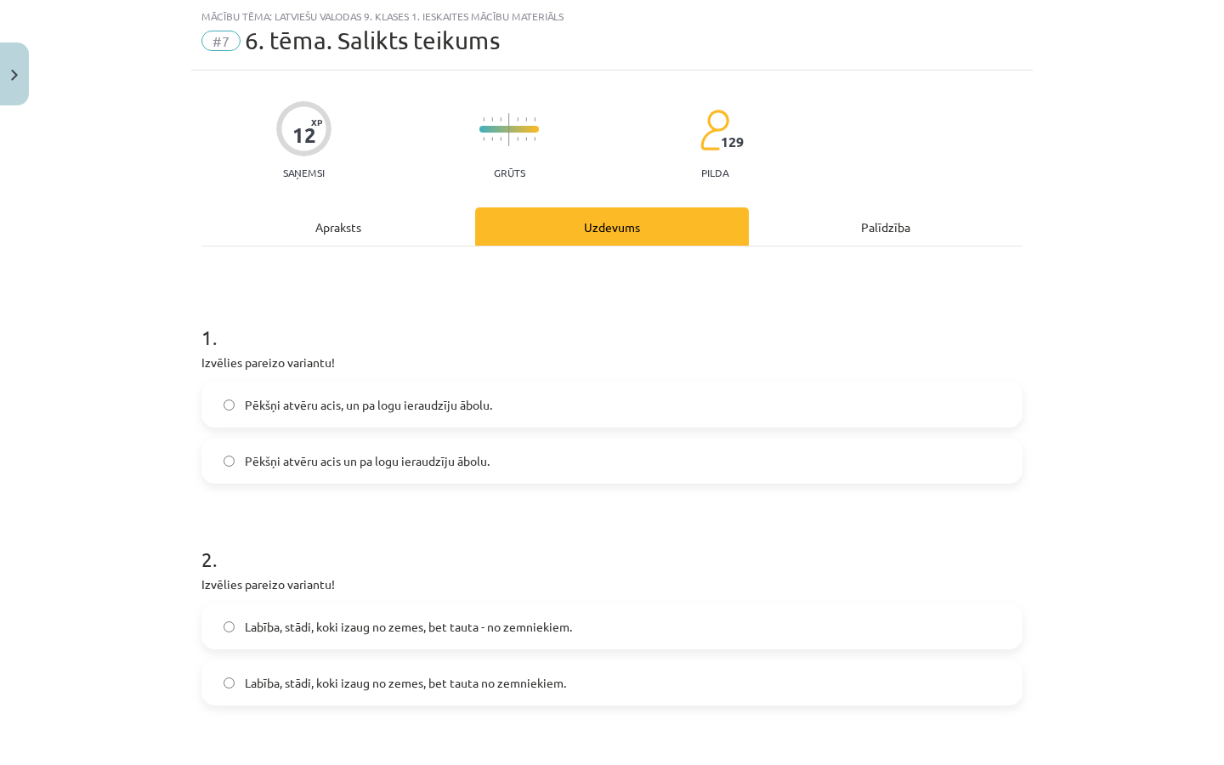
click at [325, 217] on div "Apraksts" at bounding box center [338, 226] width 274 height 38
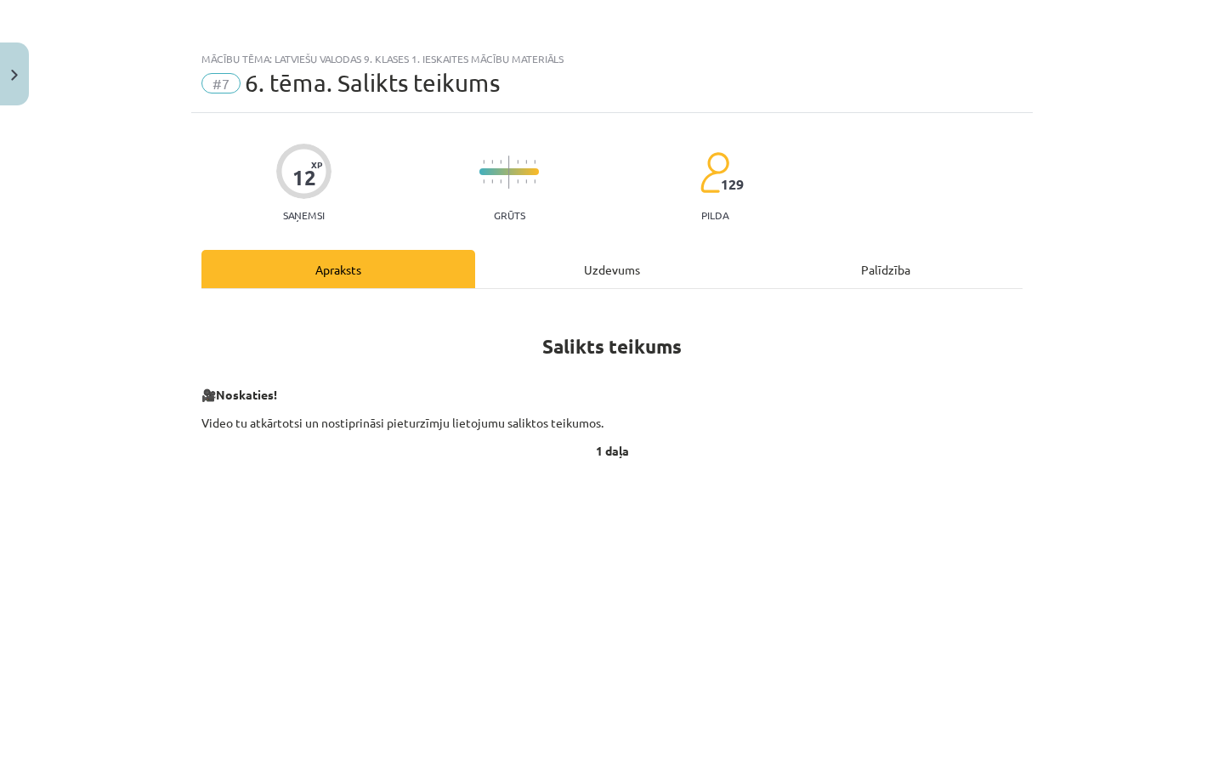
scroll to position [0, 0]
click at [7, 65] on button "Close" at bounding box center [14, 73] width 29 height 63
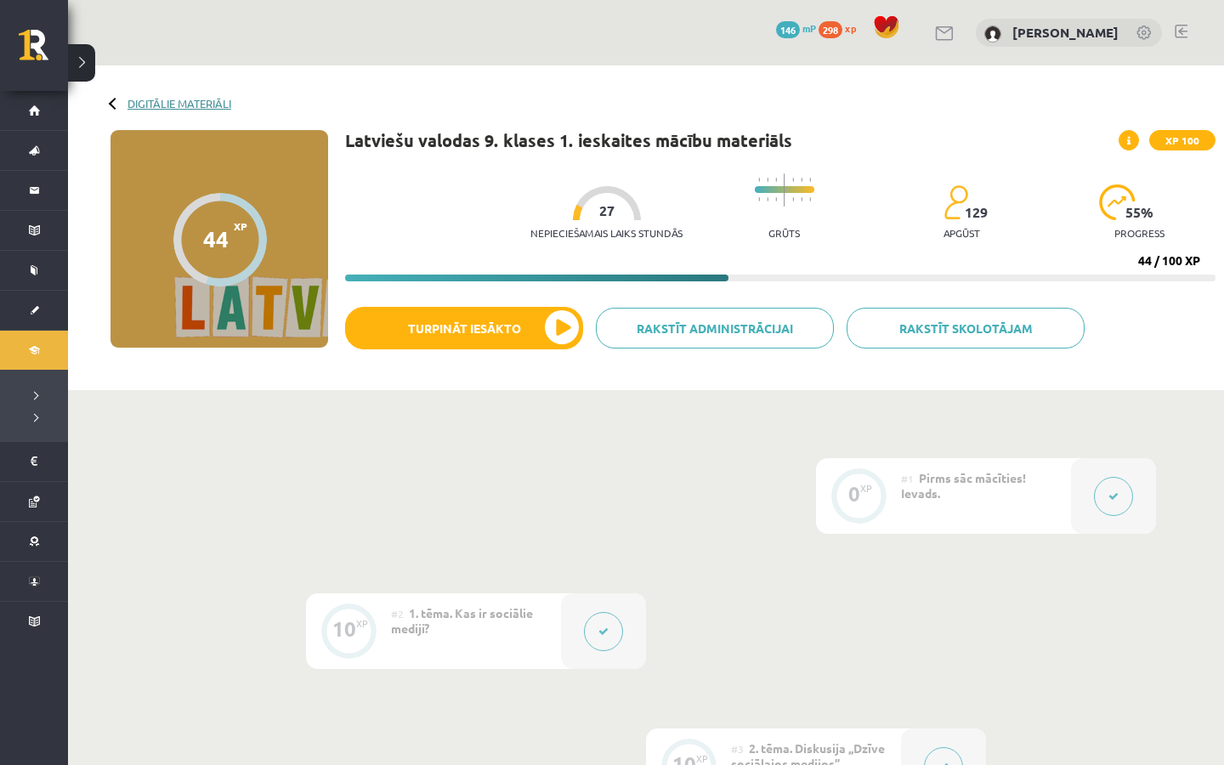
click at [213, 99] on link "Digitālie materiāli" at bounding box center [179, 103] width 104 height 13
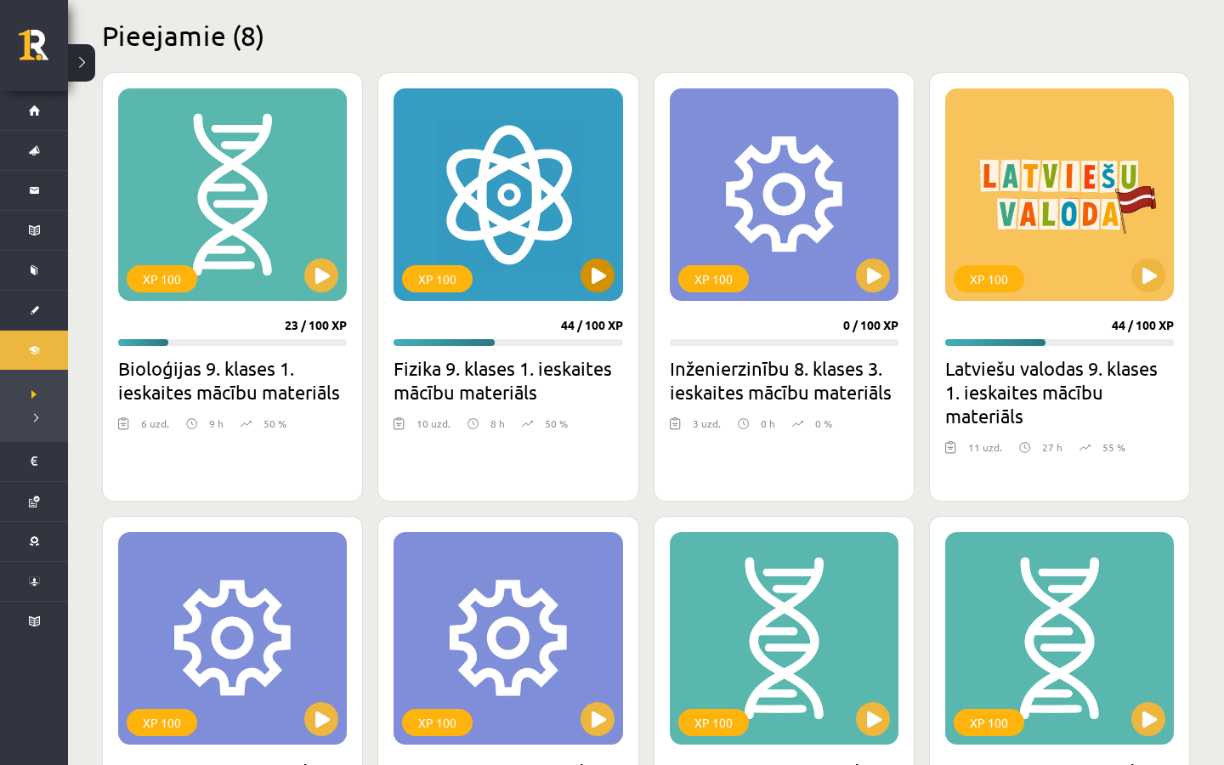
scroll to position [419, 0]
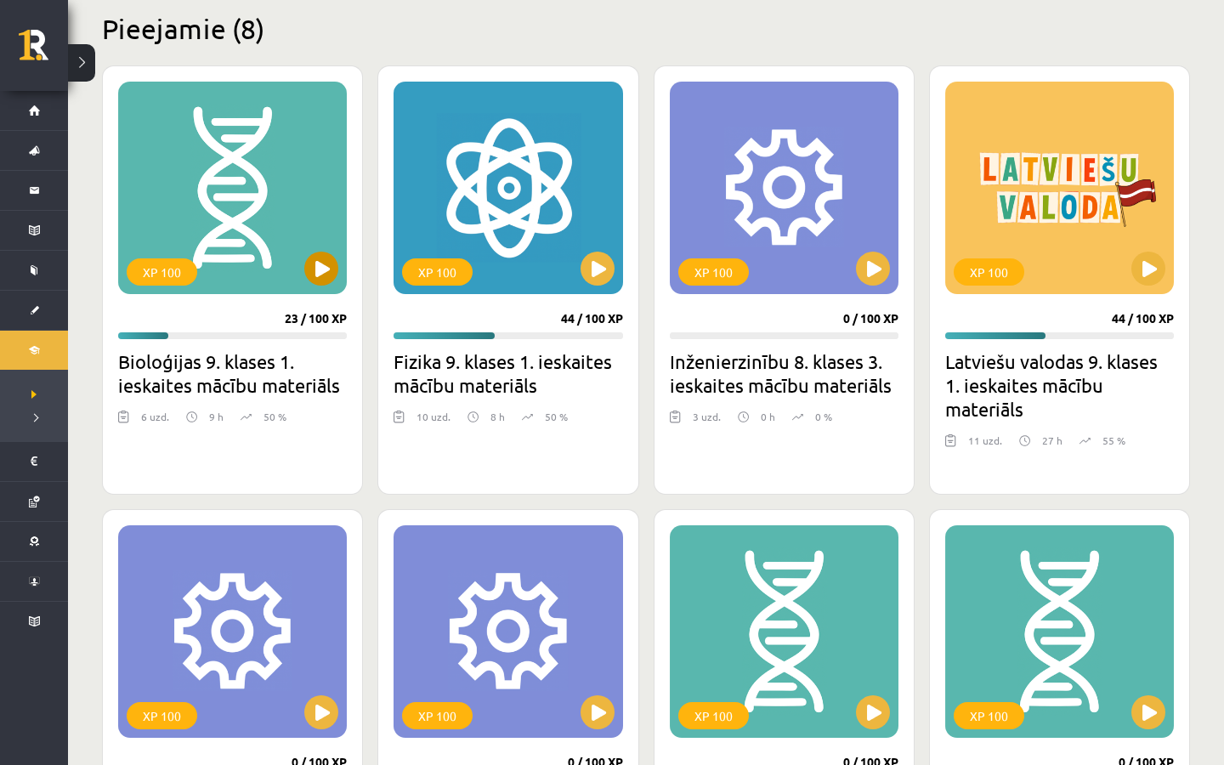
click at [331, 278] on button at bounding box center [321, 269] width 34 height 34
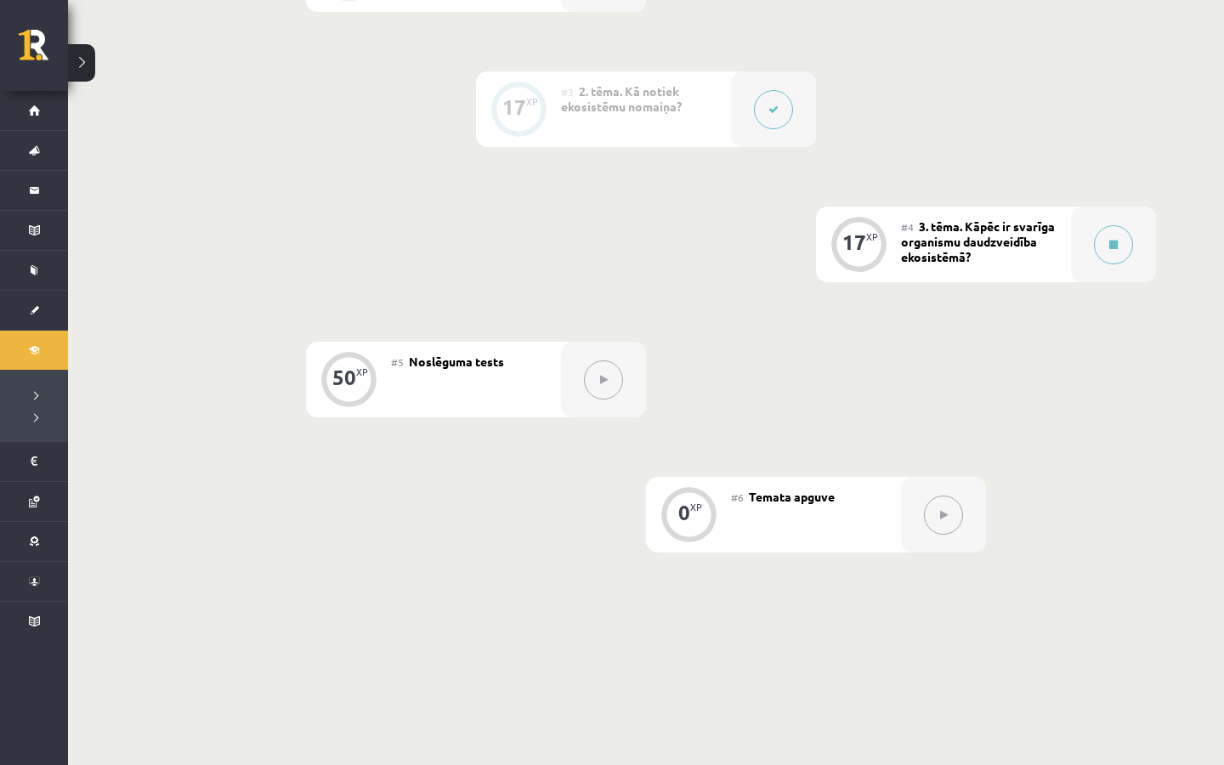
scroll to position [652, 0]
click at [1111, 257] on button at bounding box center [1113, 249] width 39 height 39
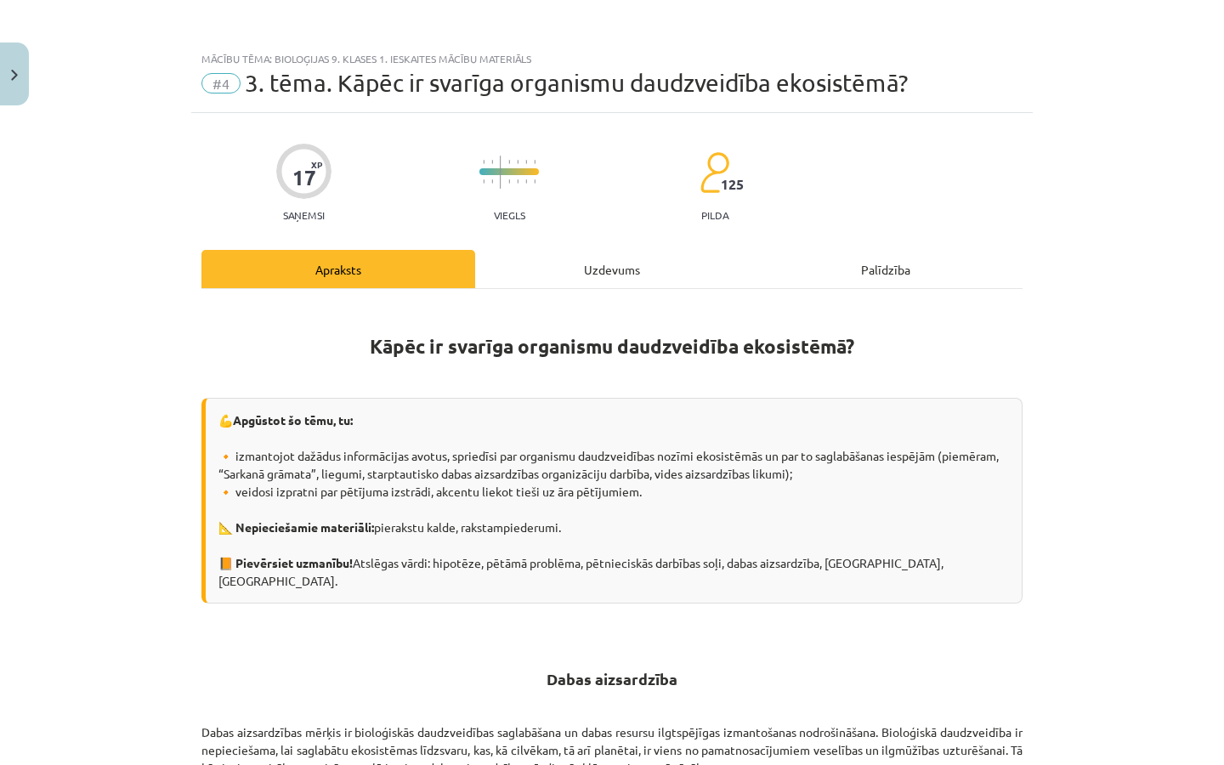
click at [557, 266] on div "Uzdevums" at bounding box center [612, 269] width 274 height 38
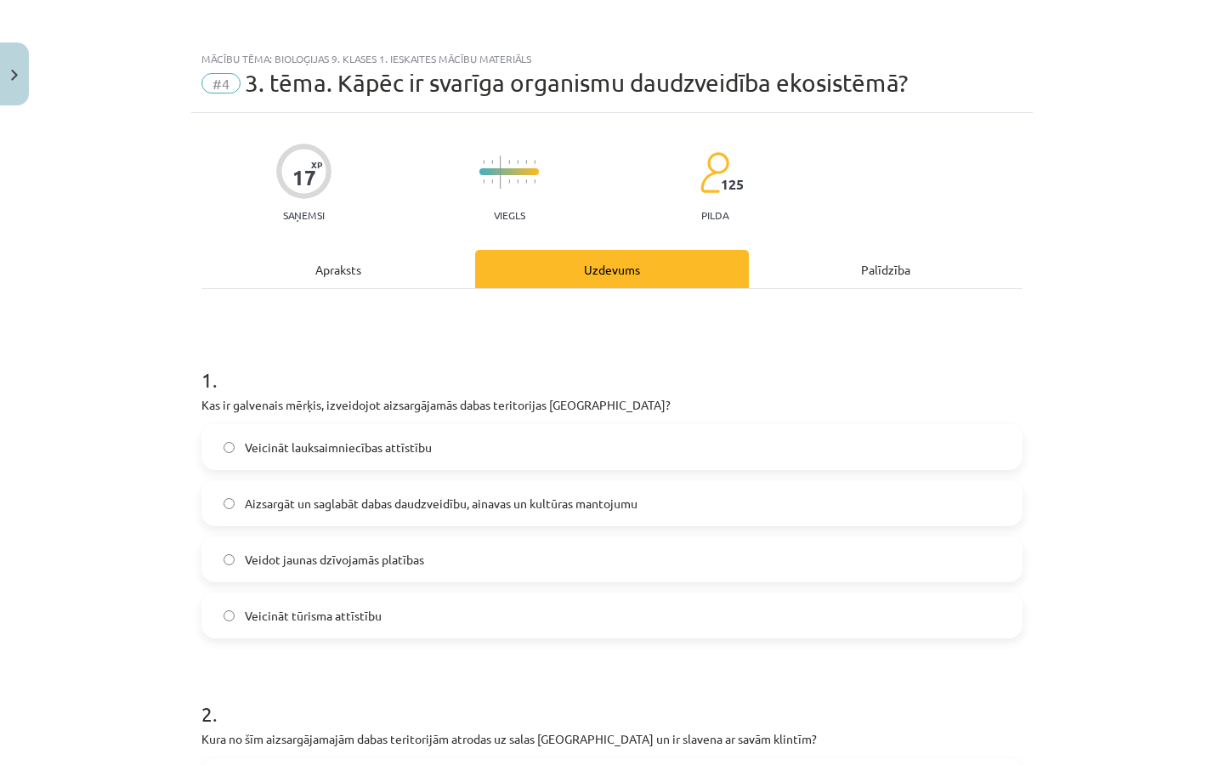
scroll to position [42, 0]
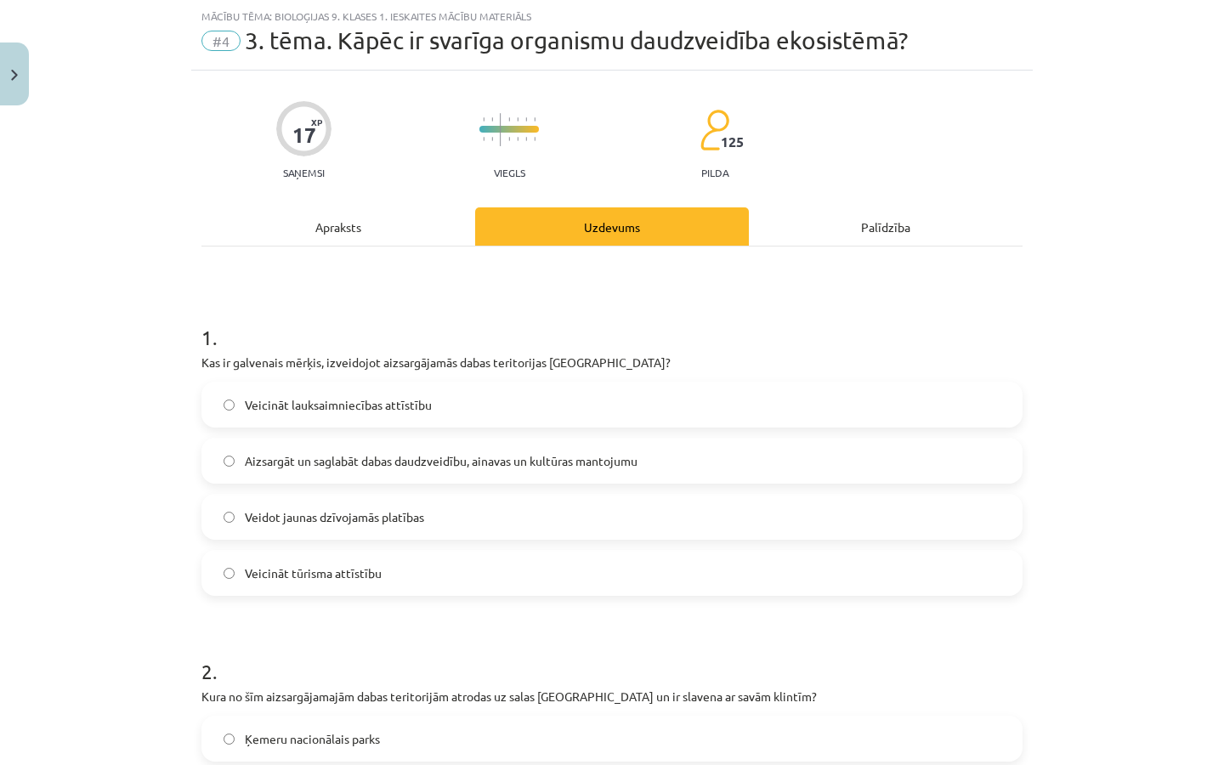
click at [564, 466] on span "Aizsargāt un saglabāt dabas daudzveidību, ainavas un kultūras mantojumu" at bounding box center [441, 461] width 393 height 18
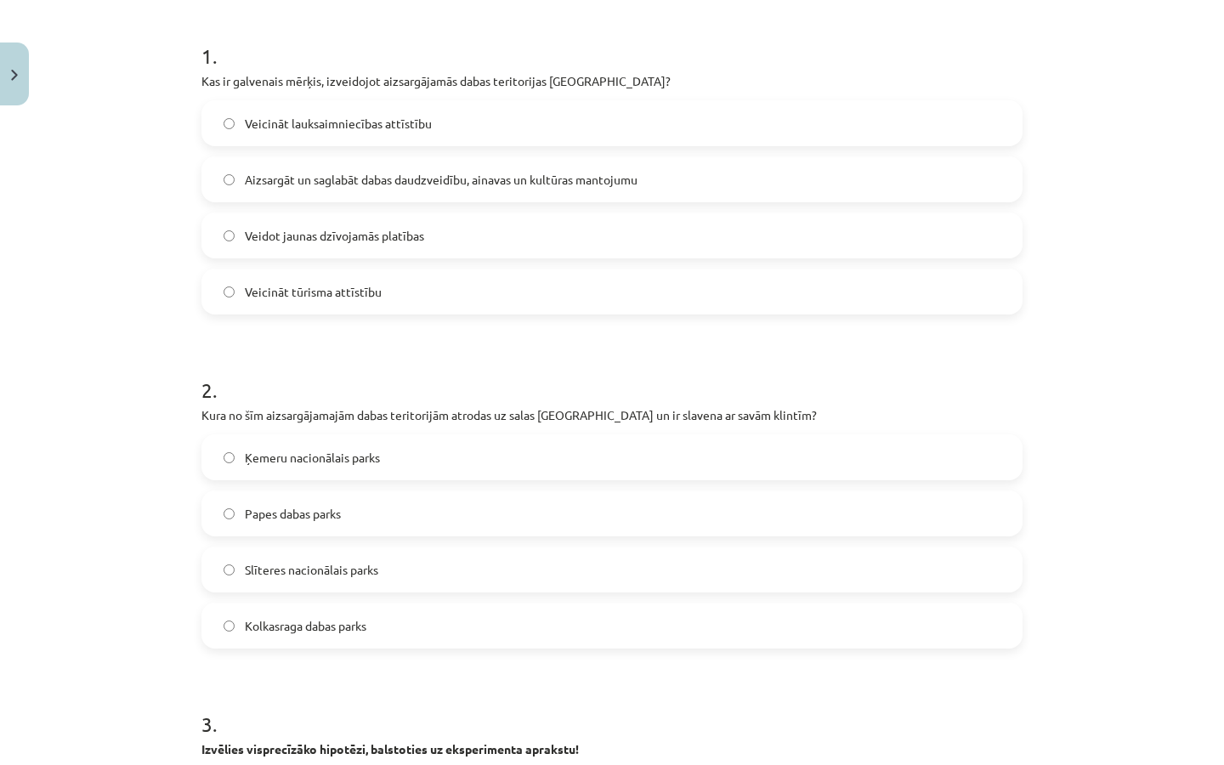
scroll to position [326, 0]
click at [400, 586] on label "Slīteres nacionālais parks" at bounding box center [611, 567] width 817 height 42
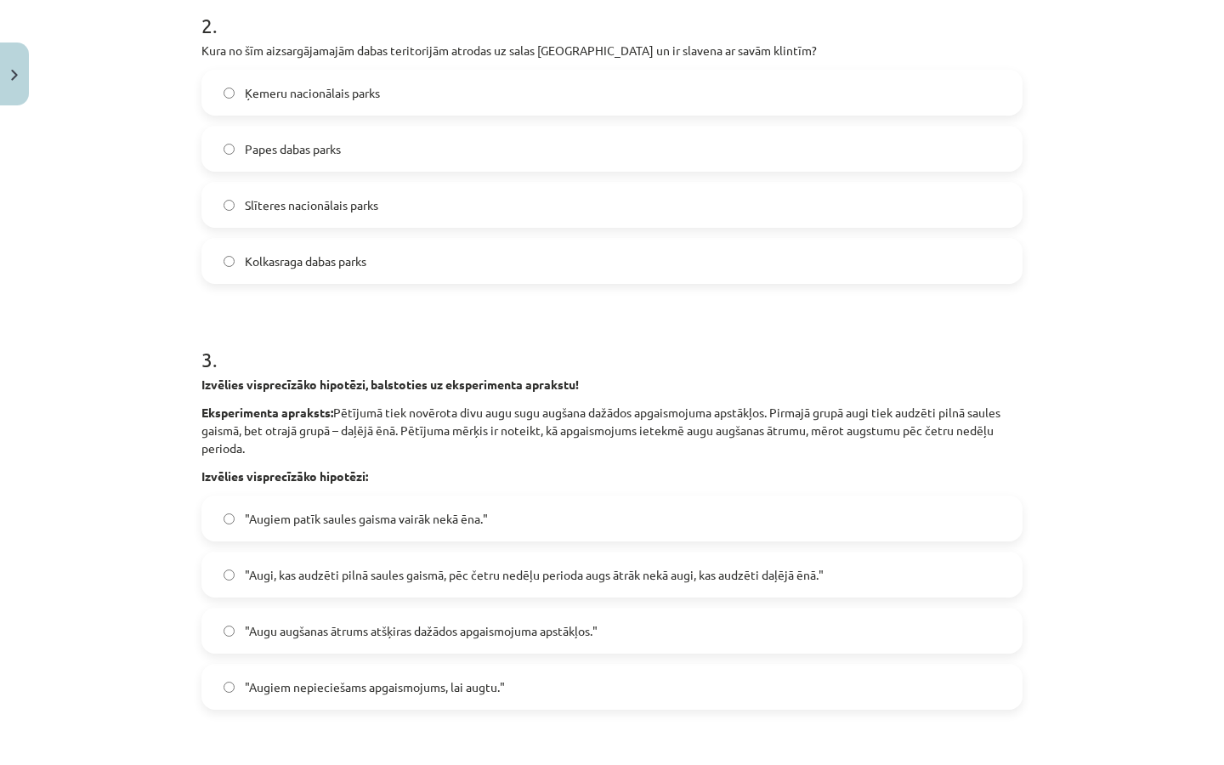
scroll to position [693, 0]
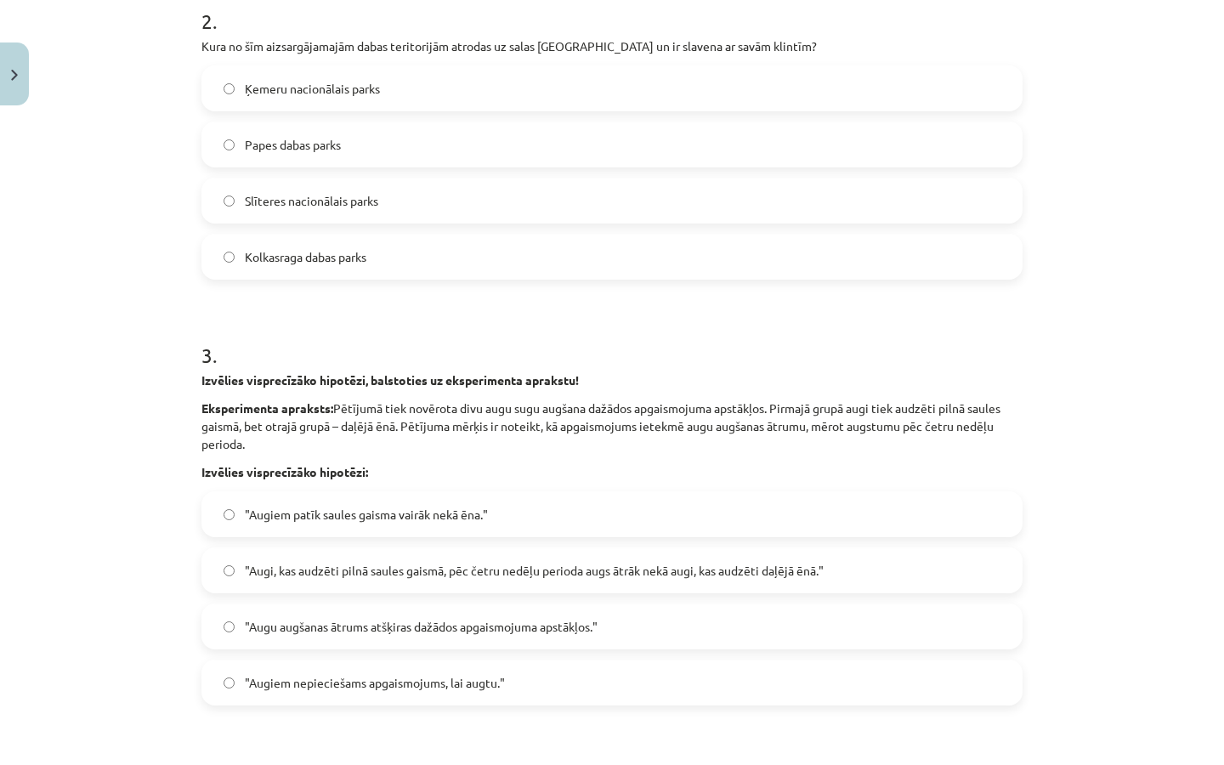
click at [597, 614] on label ""Augu augšanas ātrums atšķiras dažādos apgaismojuma apstākļos."" at bounding box center [611, 626] width 817 height 42
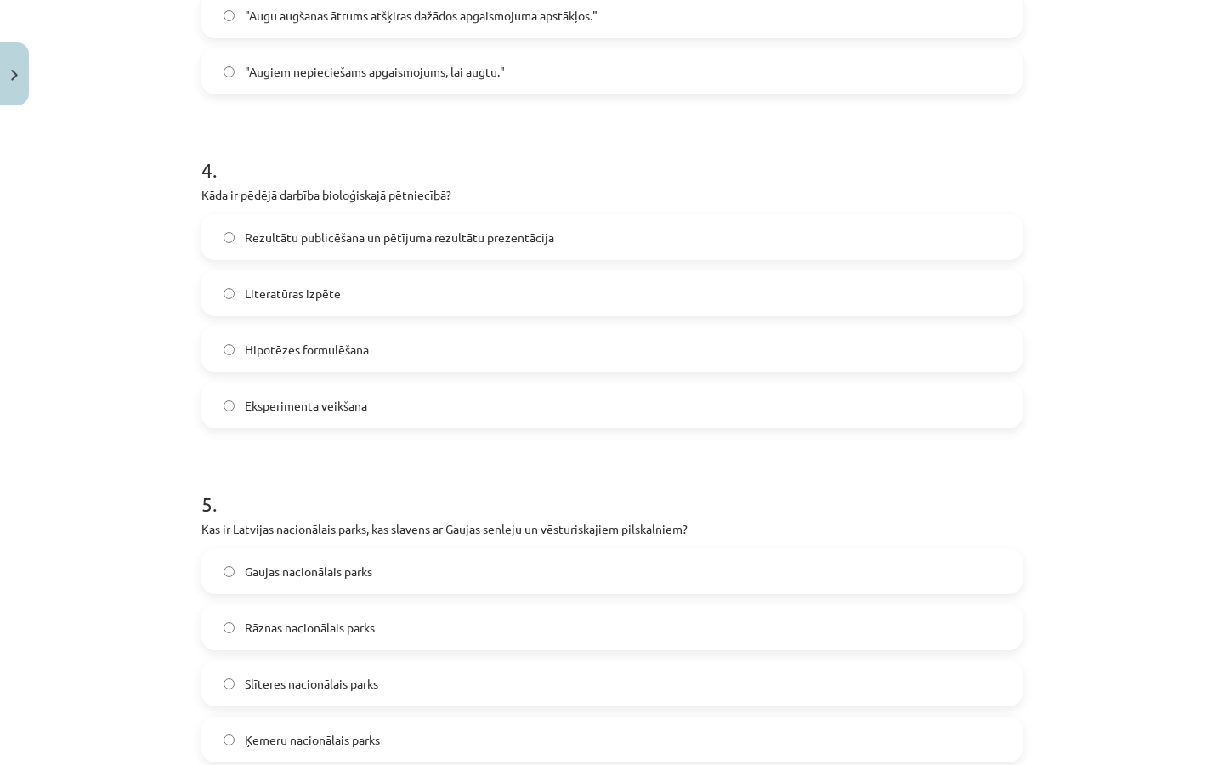
scroll to position [1321, 0]
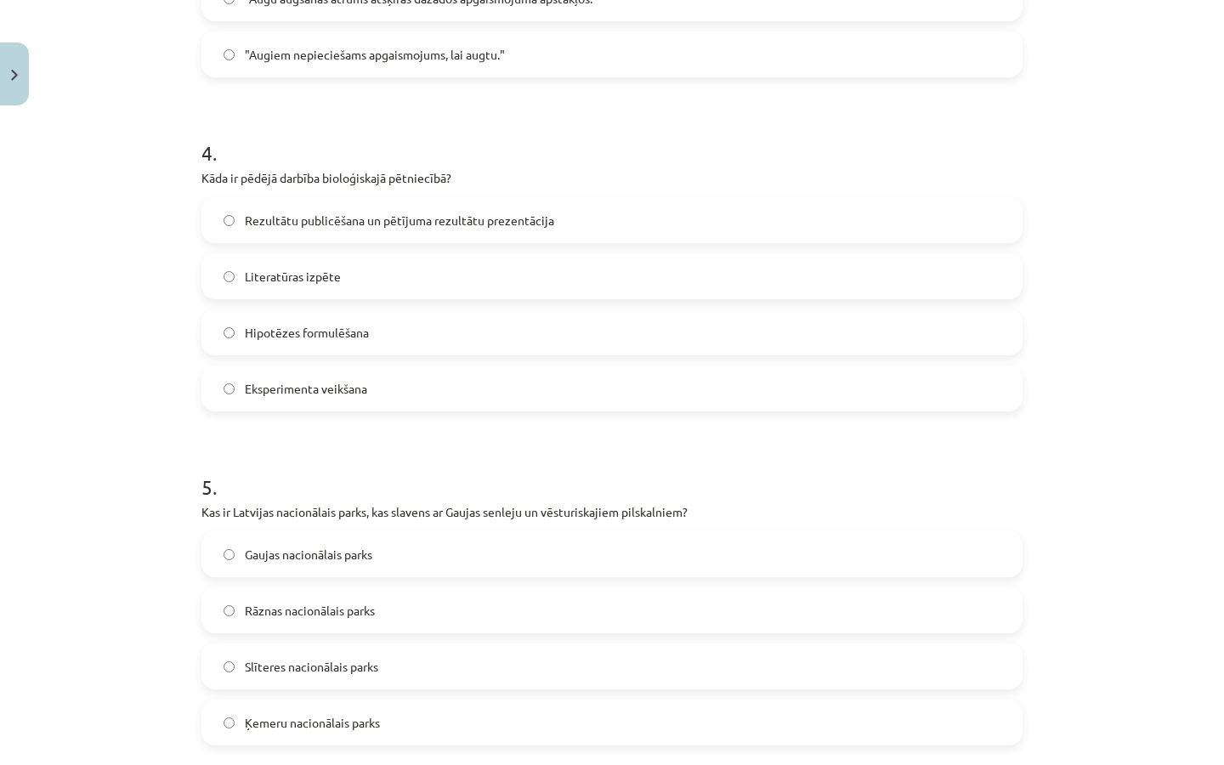
click at [552, 228] on label "Rezultātu publicēšana un pētījuma rezultātu prezentācija" at bounding box center [611, 220] width 817 height 42
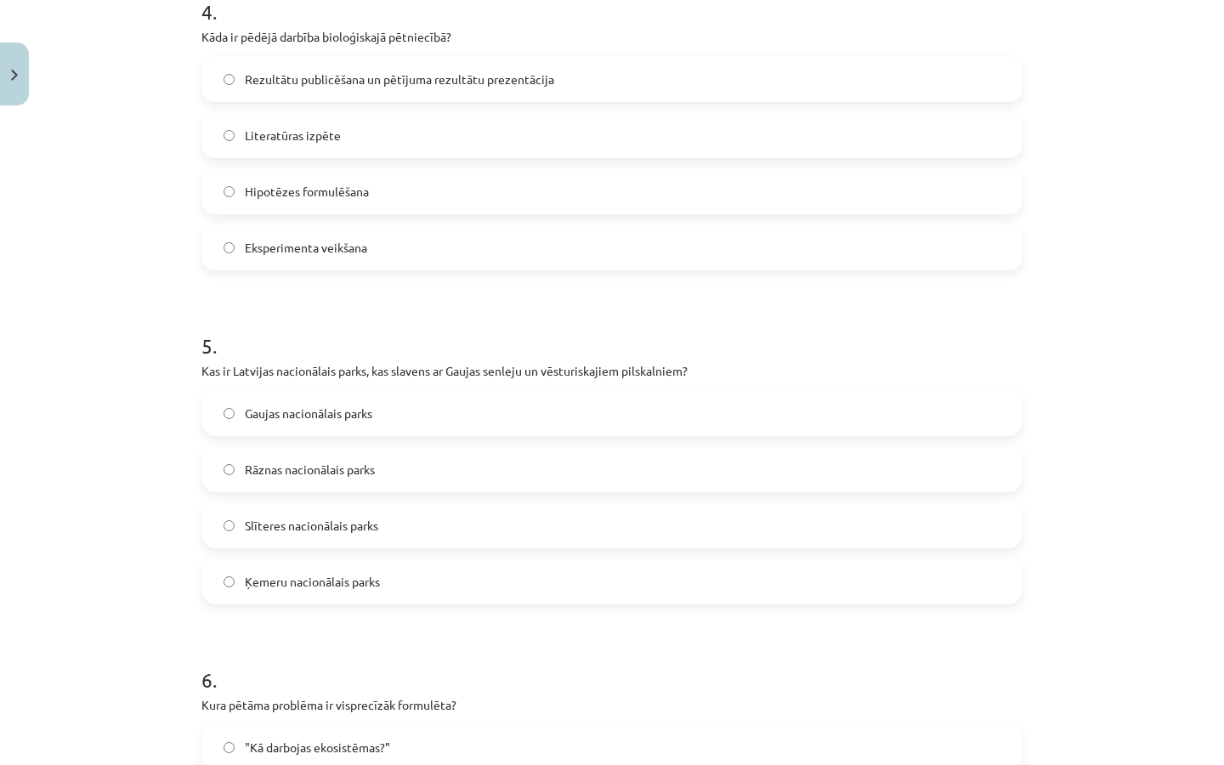
scroll to position [1479, 0]
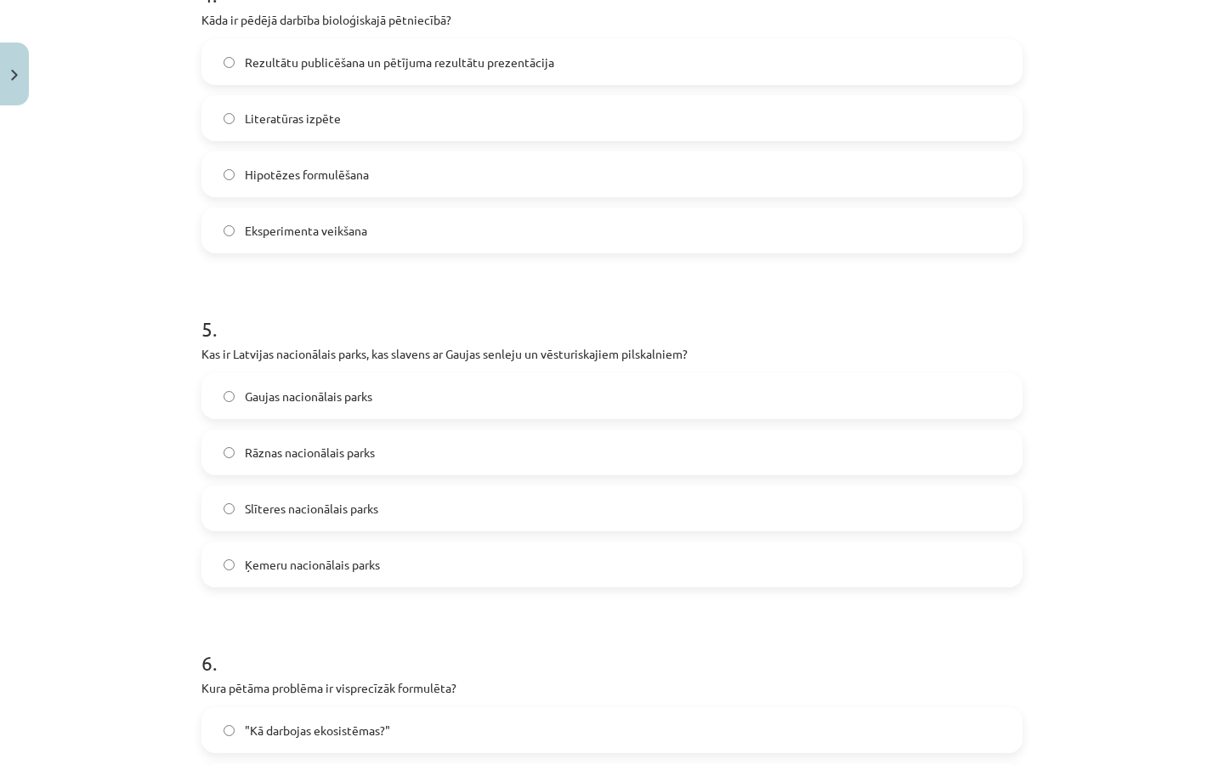
click at [376, 414] on label "Gaujas nacionālais parks" at bounding box center [611, 396] width 817 height 42
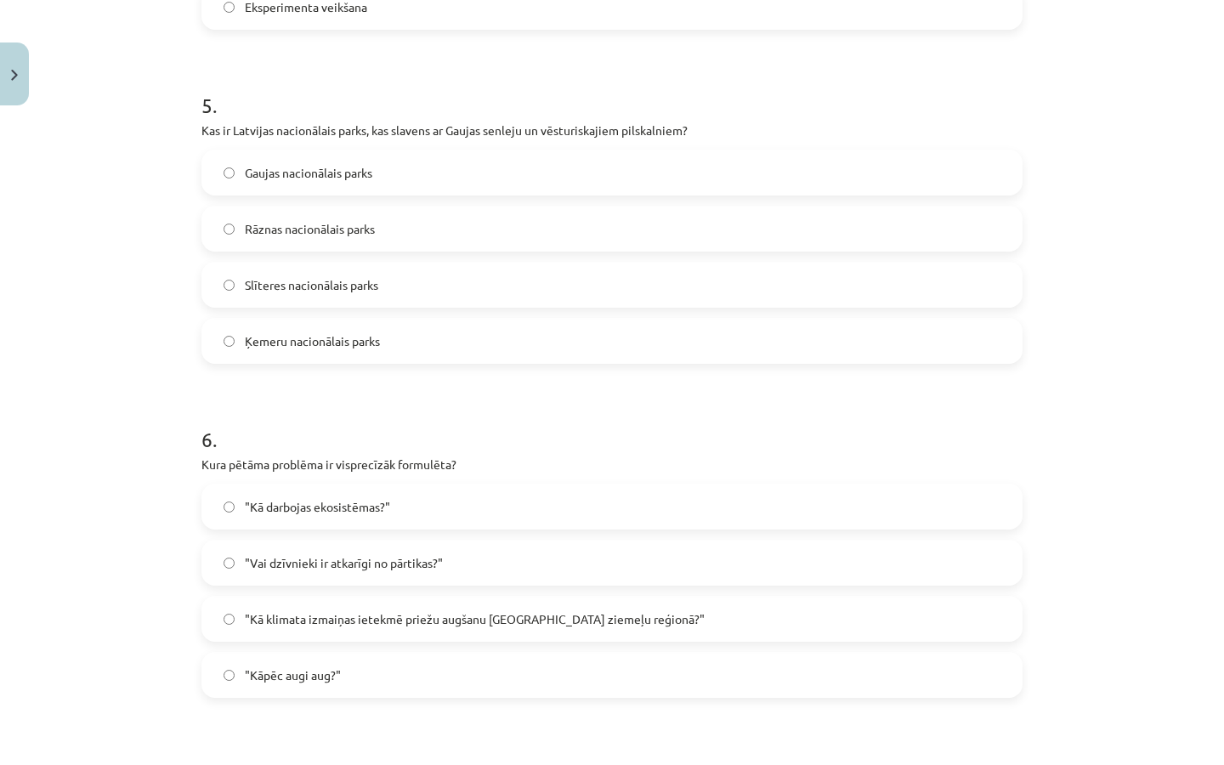
scroll to position [1711, 0]
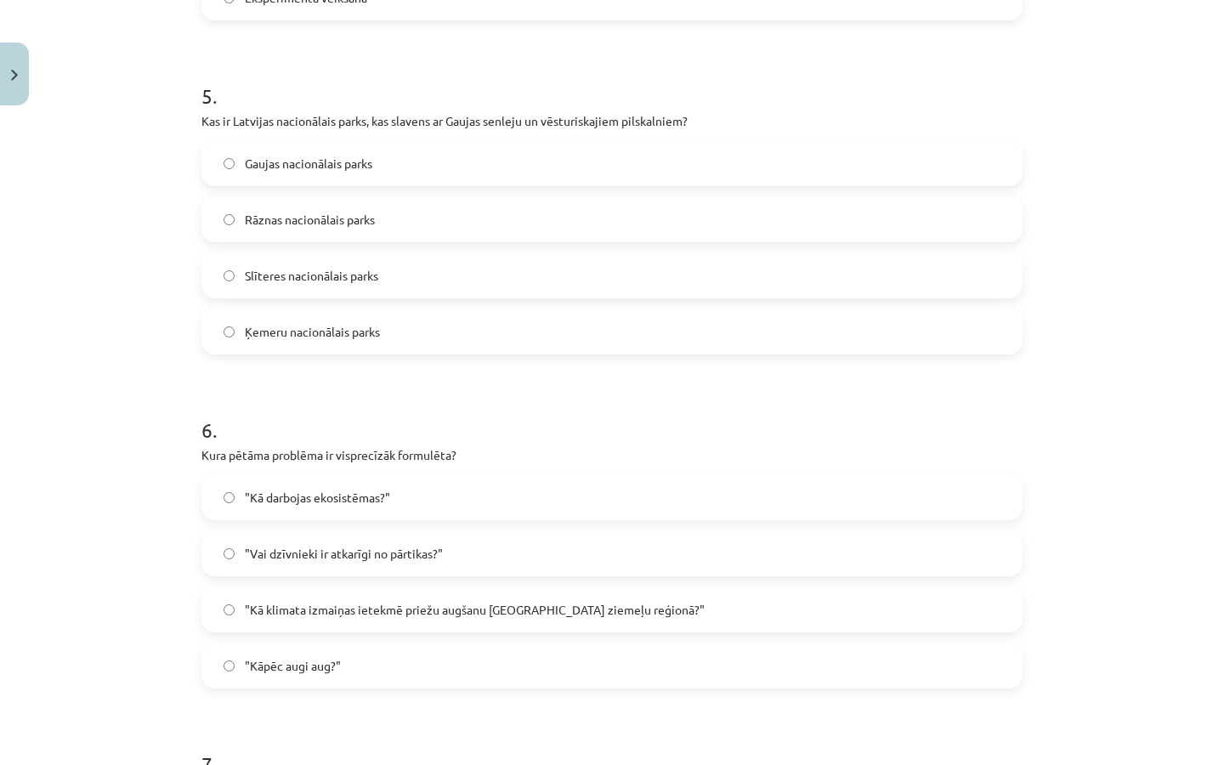
click at [502, 591] on label ""Kā klimata izmaiņas ietekmē priežu augšanu Latvijas ziemeļu reģionā?"" at bounding box center [611, 609] width 817 height 42
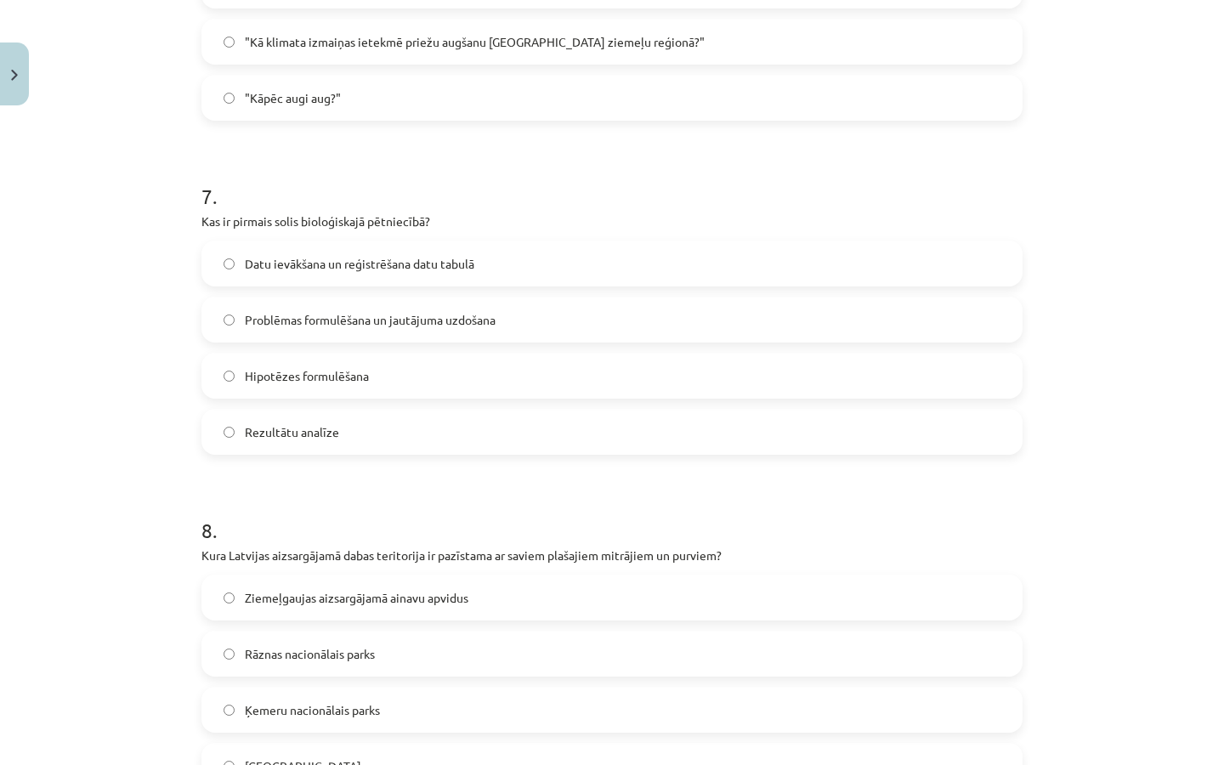
scroll to position [2280, 0]
click at [433, 274] on label "Datu ievākšana un reģistrēšana datu tabulā" at bounding box center [611, 262] width 817 height 42
click at [418, 320] on span "Problēmas formulēšana un jautājuma uzdošana" at bounding box center [370, 319] width 251 height 18
click at [448, 364] on label "Hipotēzes formulēšana" at bounding box center [611, 375] width 817 height 42
click at [491, 303] on label "Problēmas formulēšana un jautājuma uzdošana" at bounding box center [611, 318] width 817 height 42
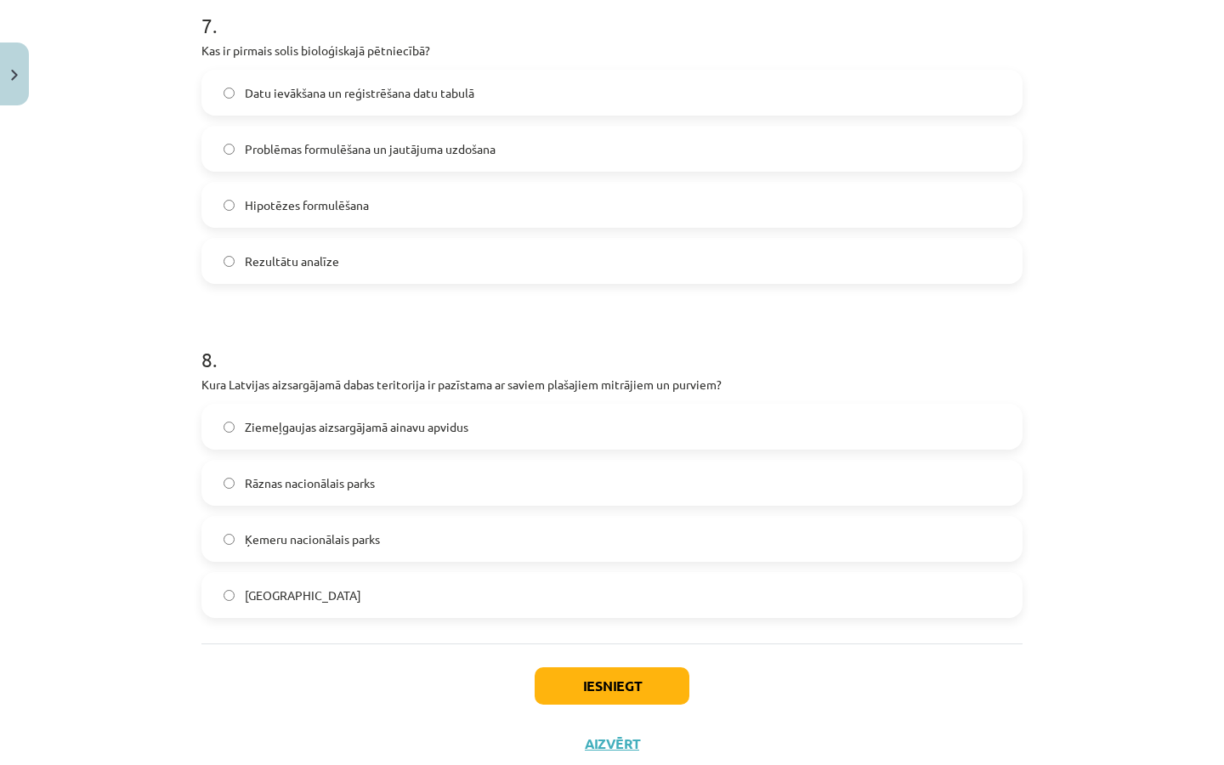
scroll to position [2451, 0]
click at [418, 547] on label "Ķemeru nacionālais parks" at bounding box center [611, 538] width 817 height 42
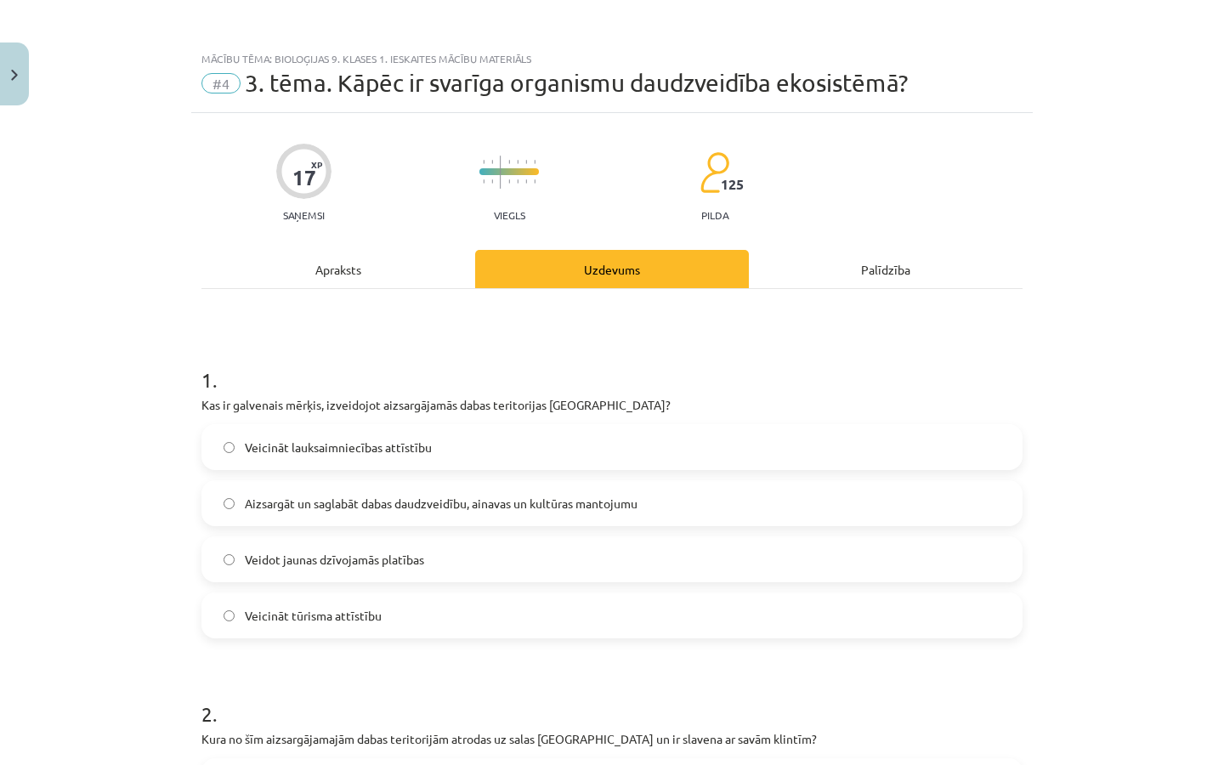
scroll to position [0, 0]
click at [431, 285] on div "Apraksts" at bounding box center [338, 269] width 274 height 38
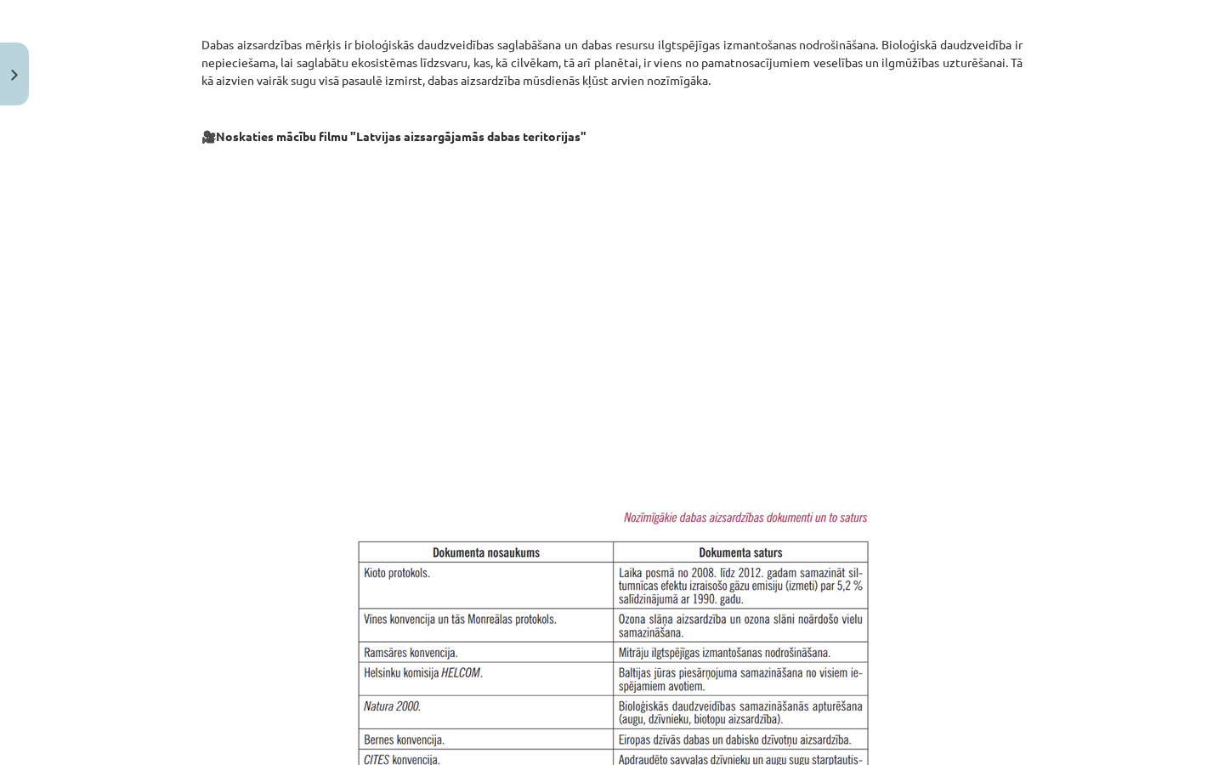
scroll to position [699, 0]
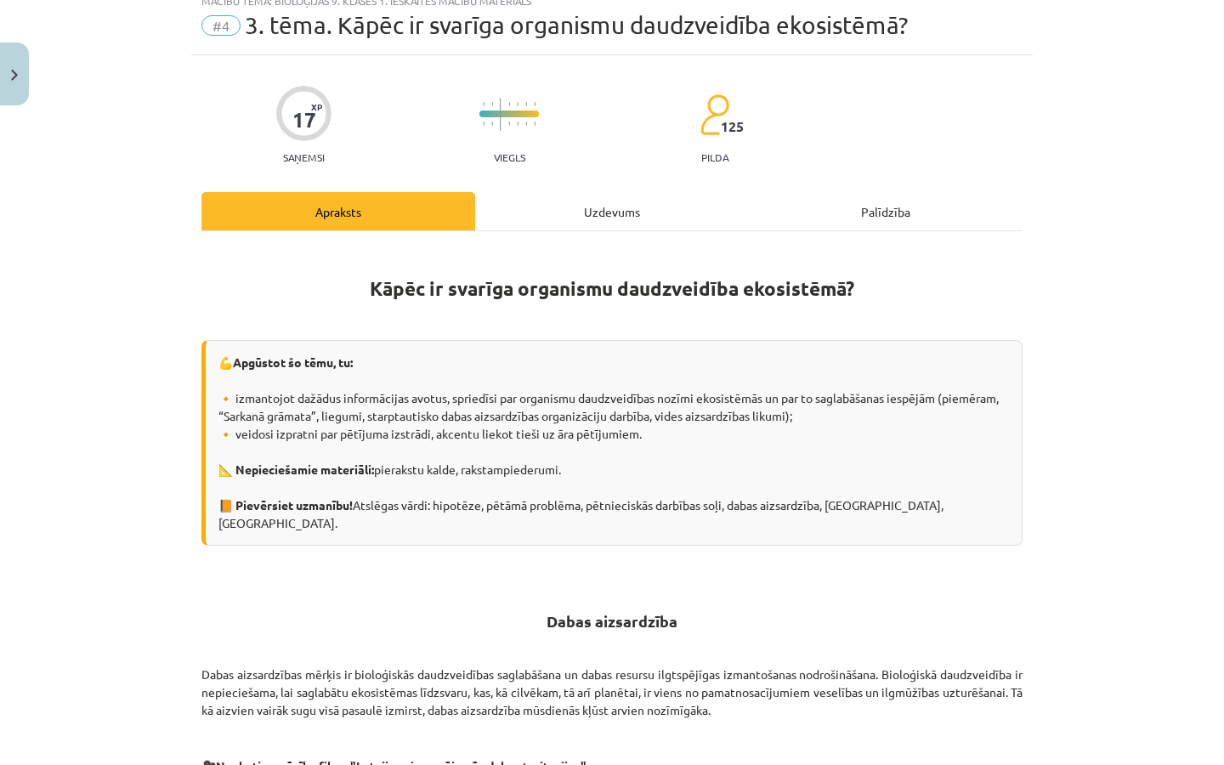
click at [580, 223] on div "Uzdevums" at bounding box center [612, 211] width 274 height 38
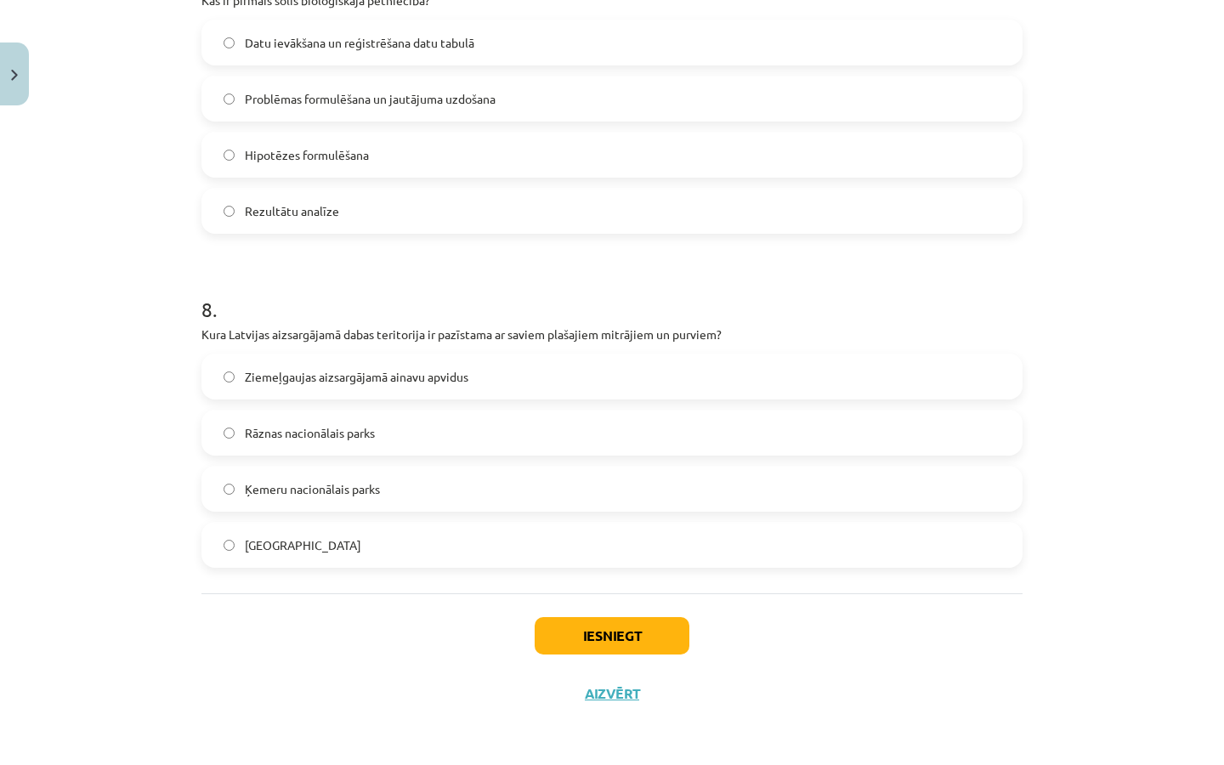
scroll to position [2503, 0]
click at [615, 637] on button "Iesniegt" at bounding box center [612, 635] width 155 height 37
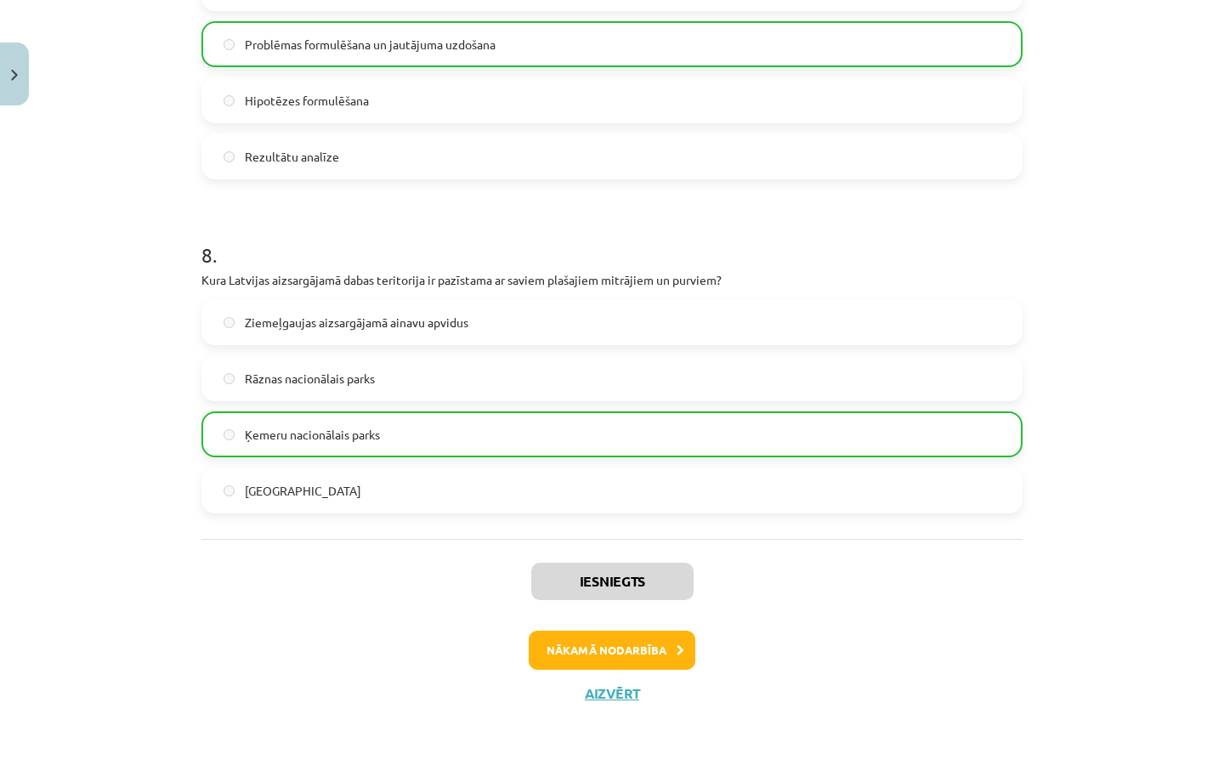
scroll to position [2556, 0]
click at [600, 673] on div "Iesniegts Nākamā nodarbība Aizvērt" at bounding box center [611, 625] width 821 height 173
click at [602, 692] on button "Aizvērt" at bounding box center [612, 693] width 65 height 17
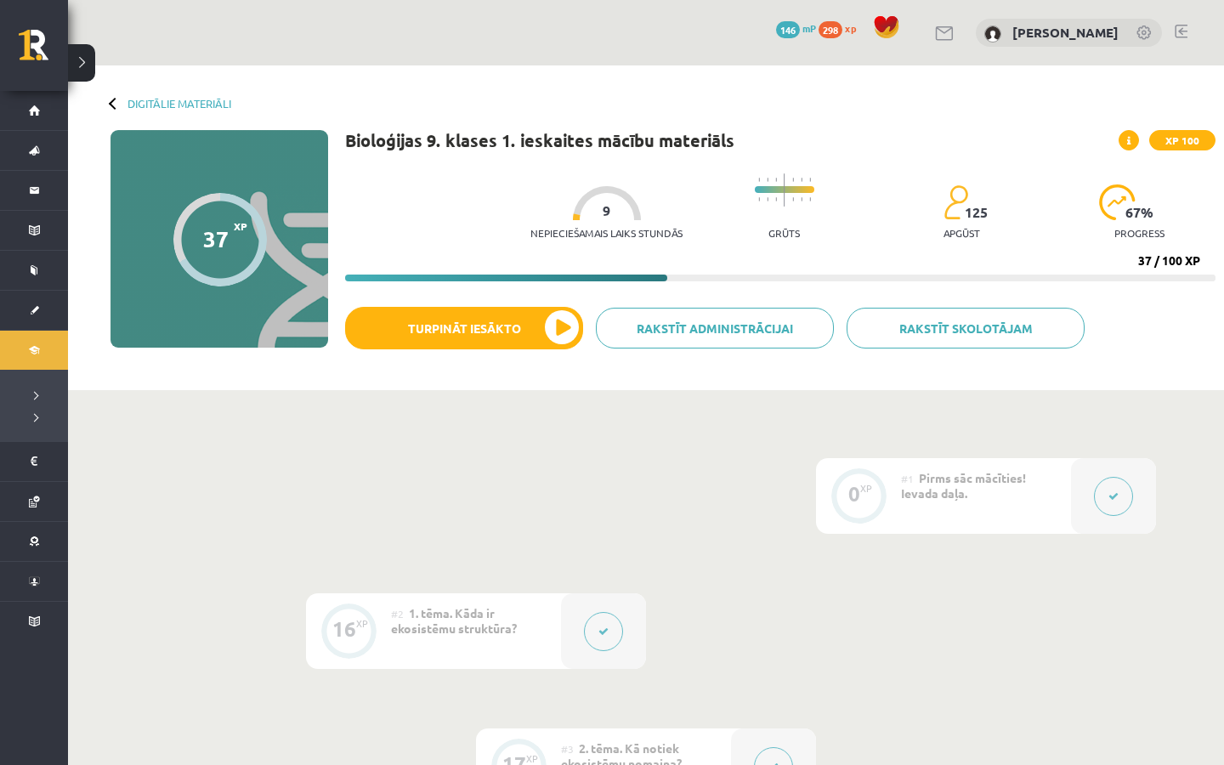
scroll to position [0, 0]
click at [216, 103] on link "Digitālie materiāli" at bounding box center [179, 103] width 104 height 13
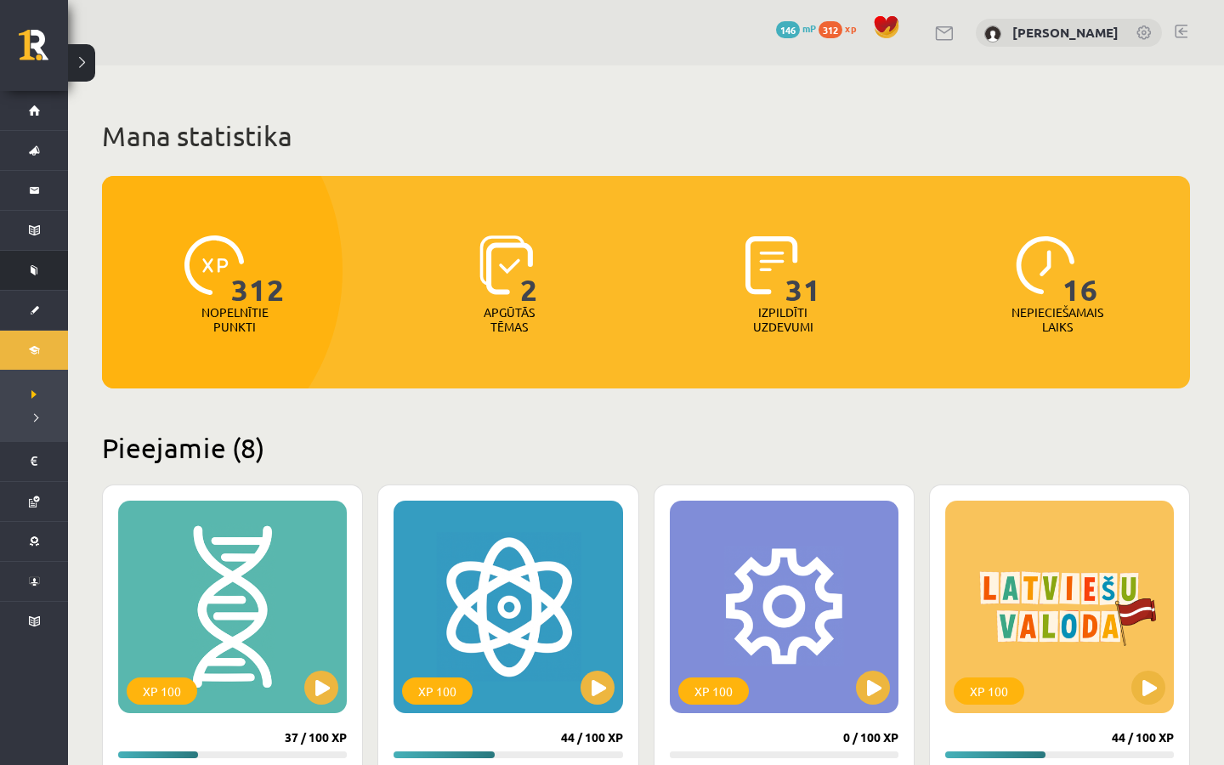
click at [30, 265] on link "Mācību materiāli" at bounding box center [34, 270] width 68 height 39
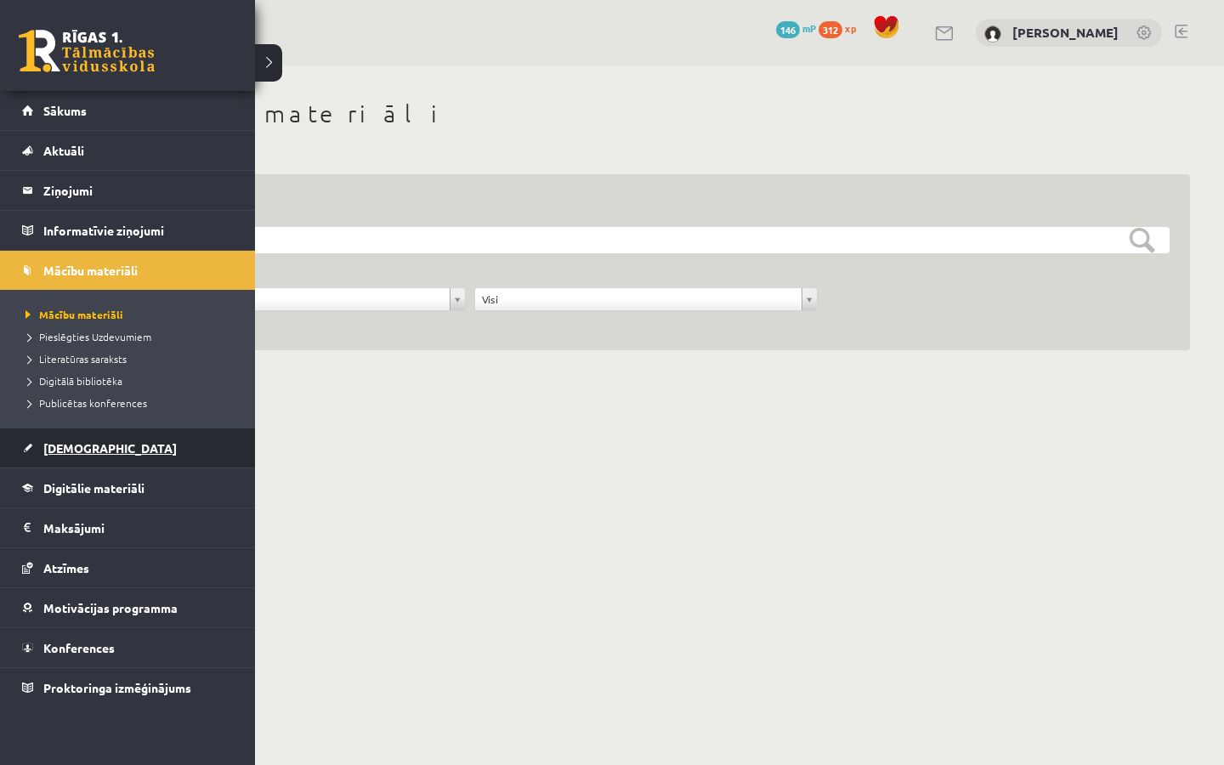
click at [85, 445] on span "[DEMOGRAPHIC_DATA]" at bounding box center [109, 447] width 133 height 15
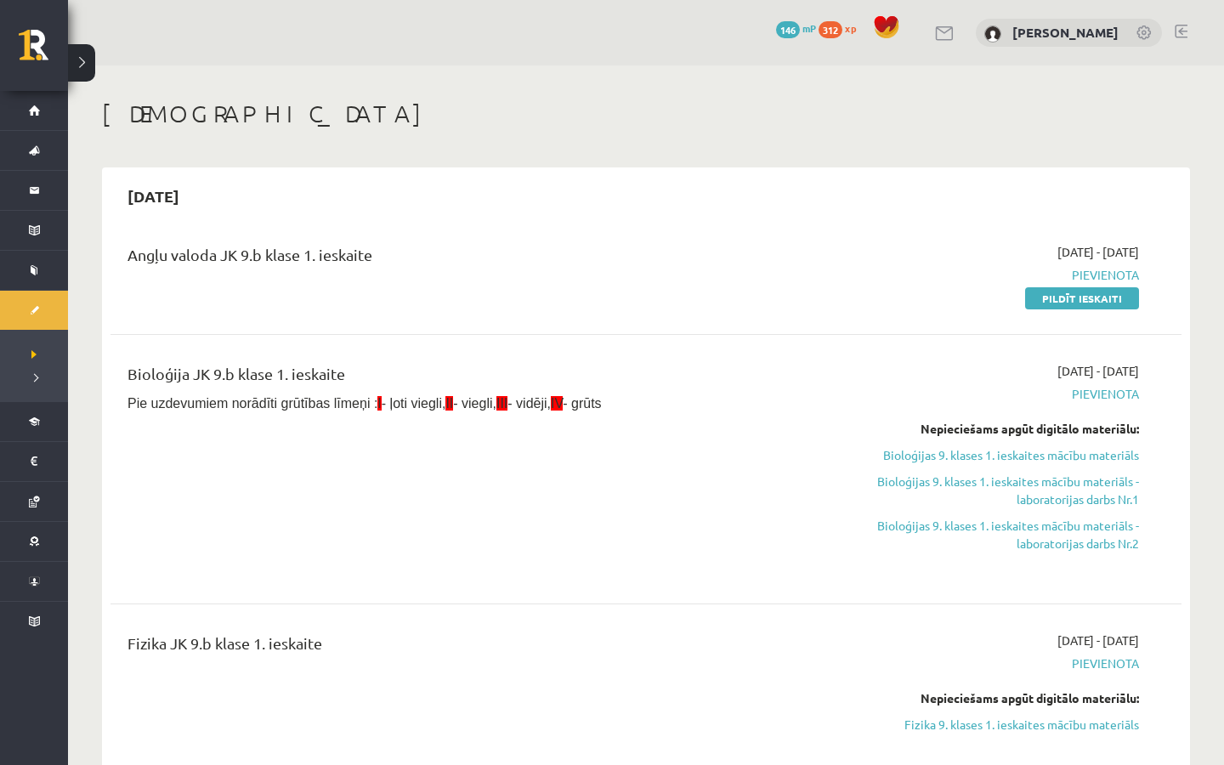
click at [807, 379] on div "[DATE] - [DATE] [GEOGRAPHIC_DATA] Nepieciešams apgūt digitālo materiālu: Bioloģ…" at bounding box center [979, 469] width 346 height 214
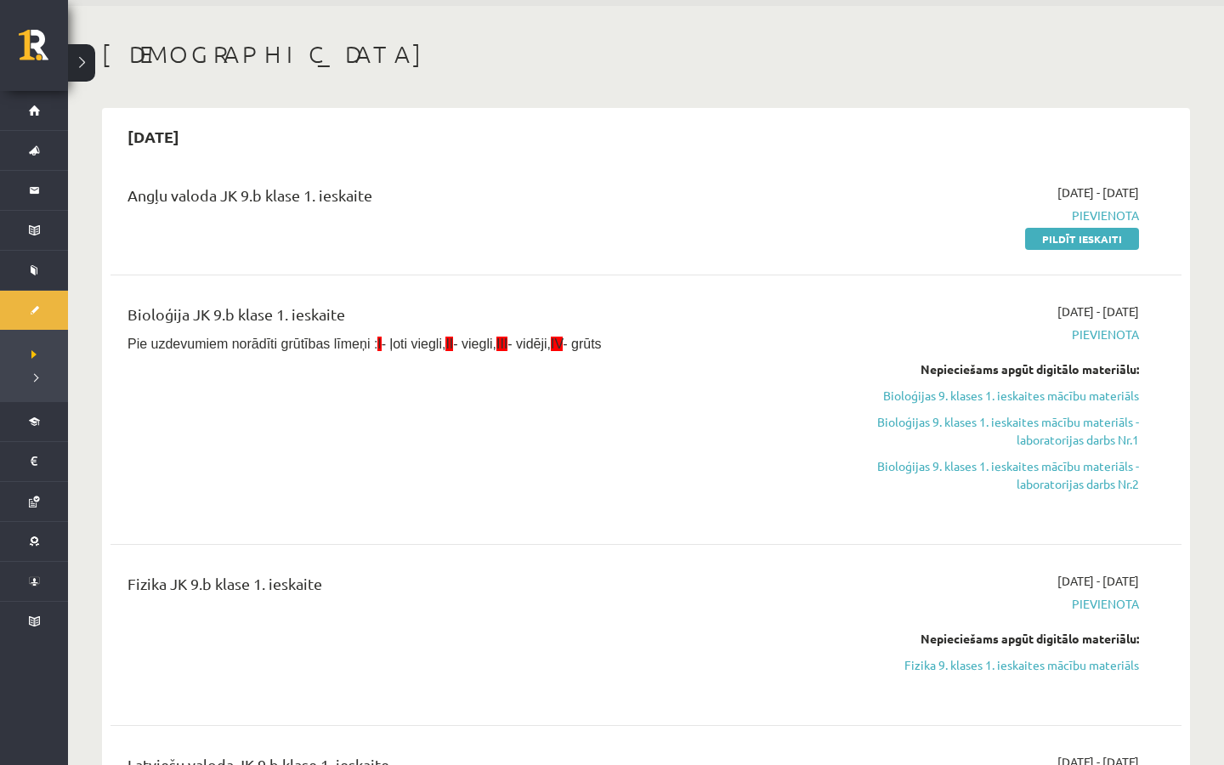
scroll to position [61, 0]
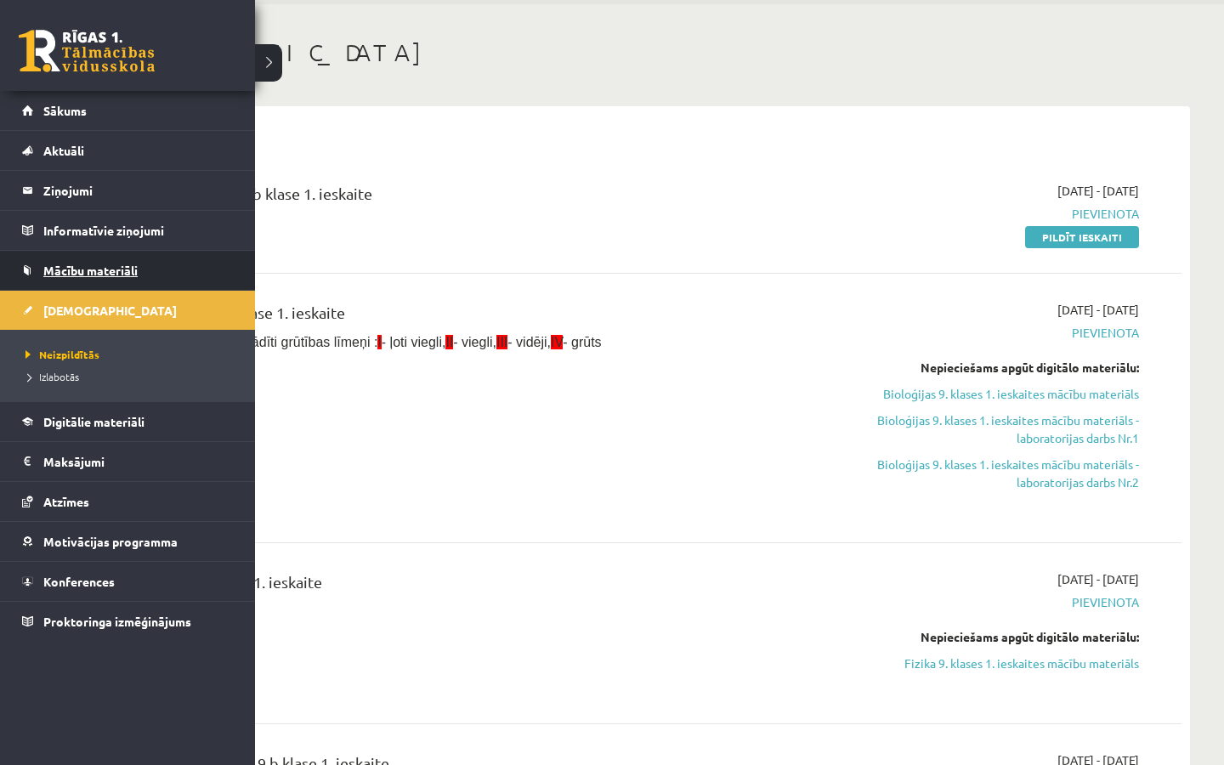
click at [98, 273] on span "Mācību materiāli" at bounding box center [90, 270] width 94 height 15
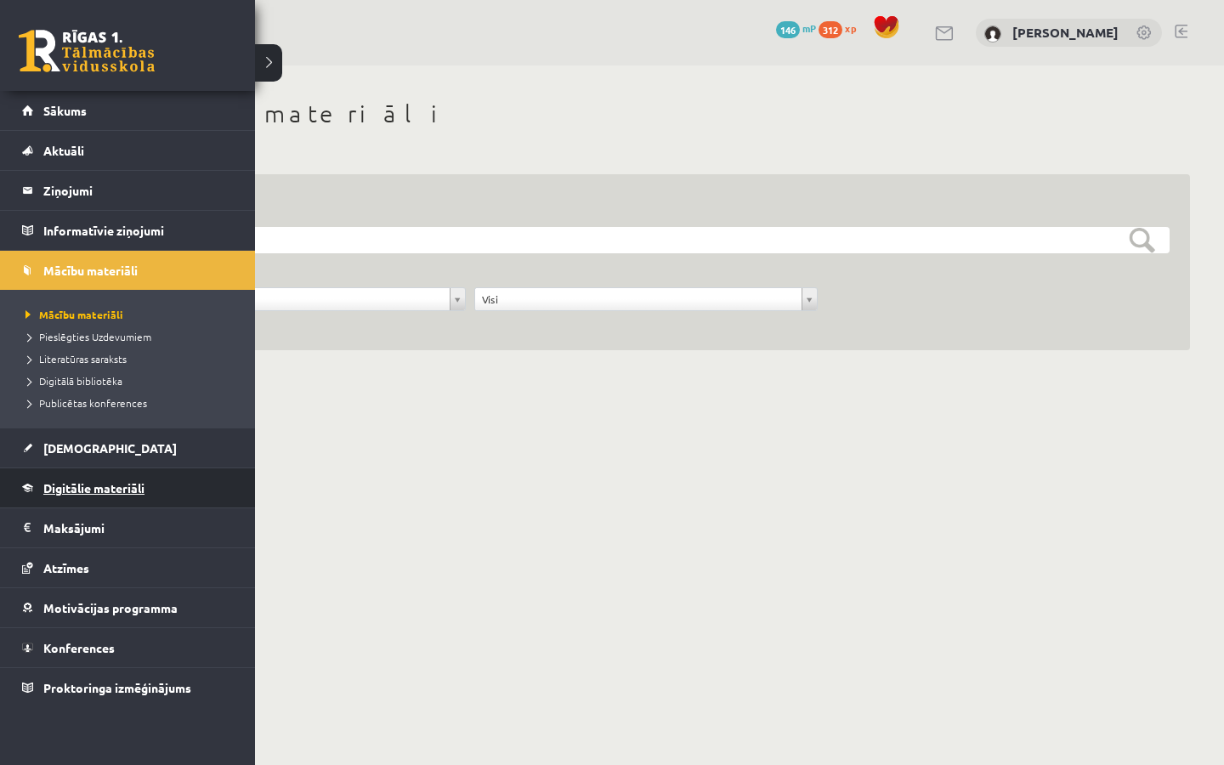
click at [54, 474] on link "Digitālie materiāli" at bounding box center [128, 487] width 212 height 39
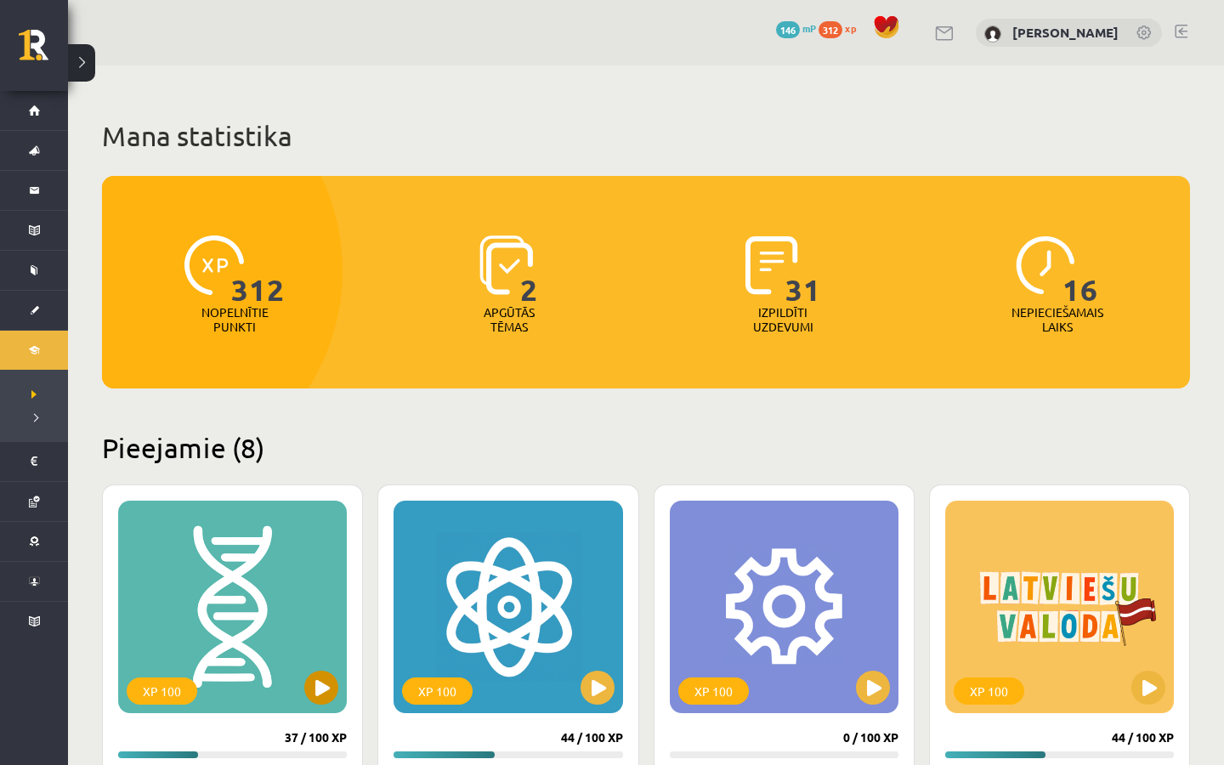
click at [328, 693] on button at bounding box center [321, 687] width 34 height 34
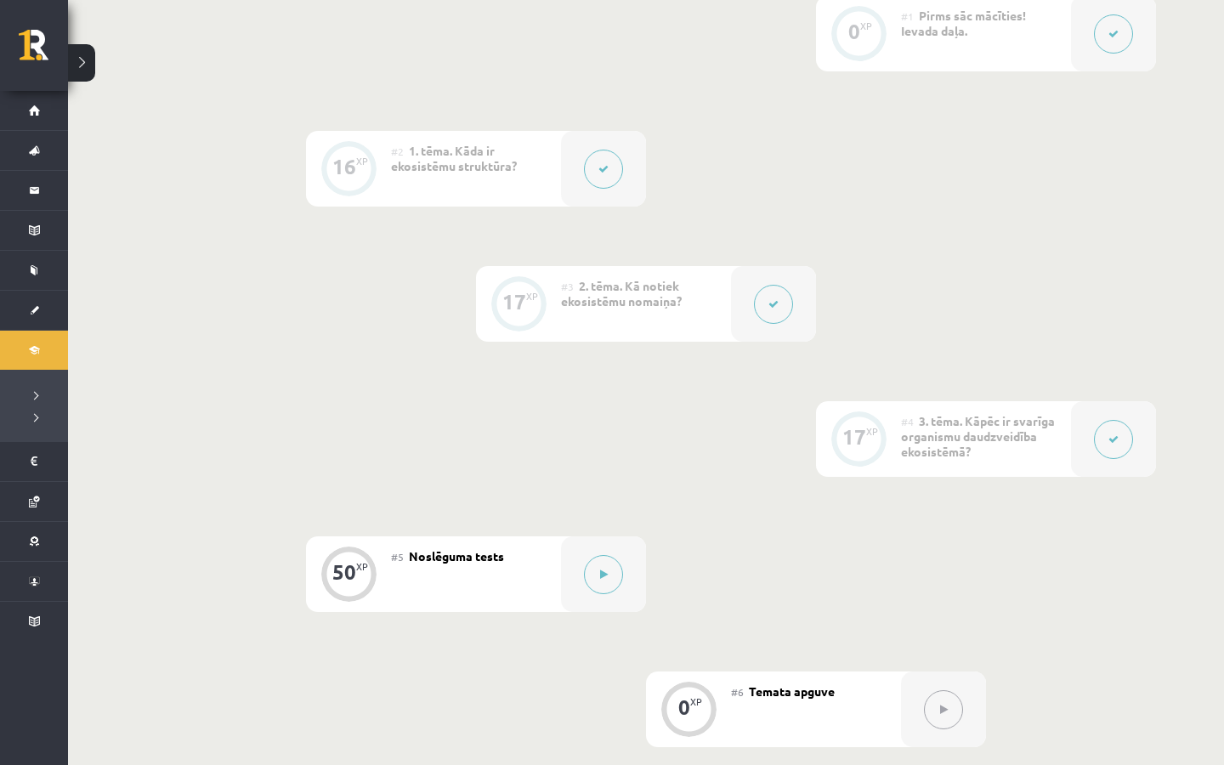
scroll to position [476, 0]
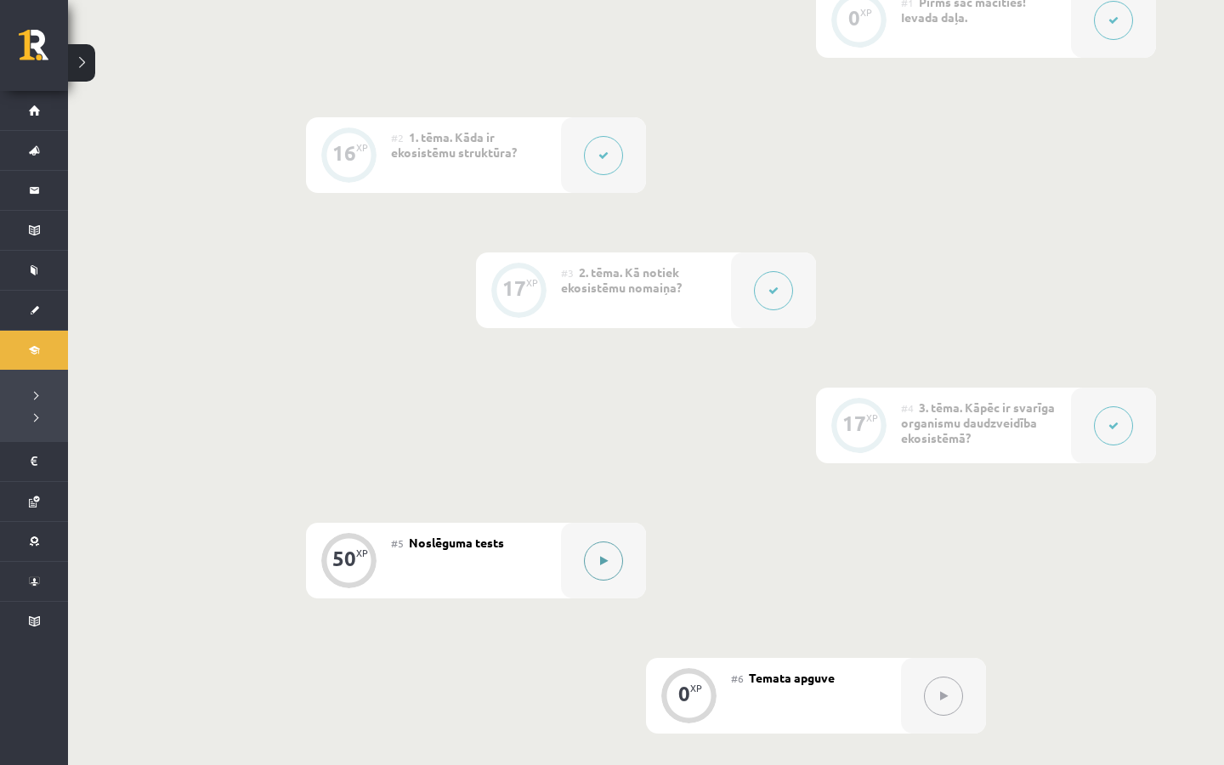
click at [580, 564] on div at bounding box center [603, 561] width 85 height 76
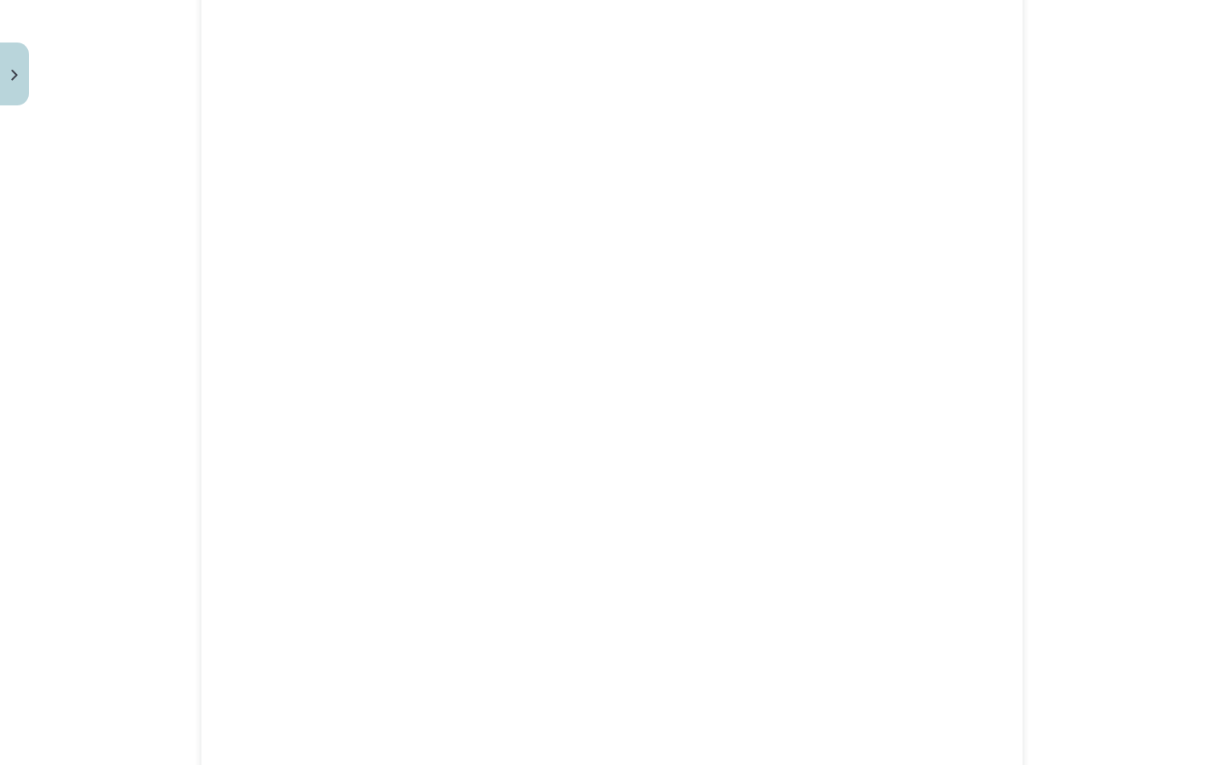
scroll to position [1655, 0]
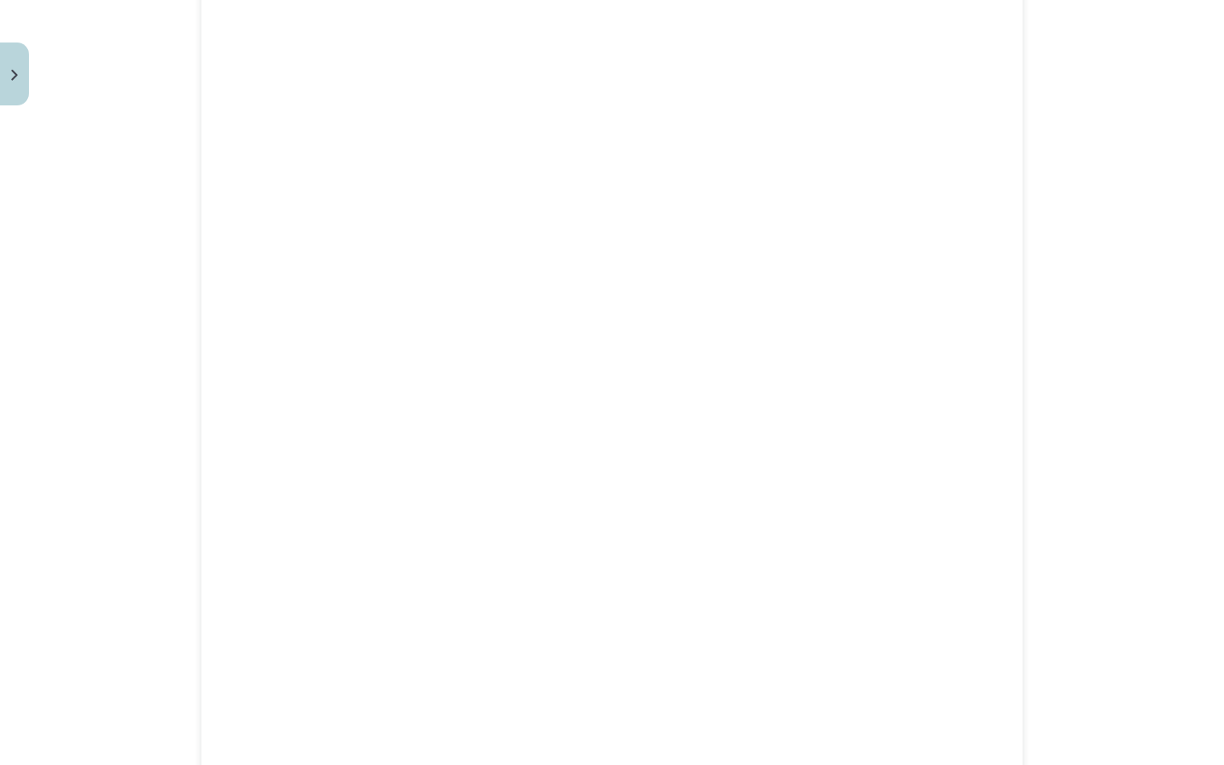
scroll to position [1098, 0]
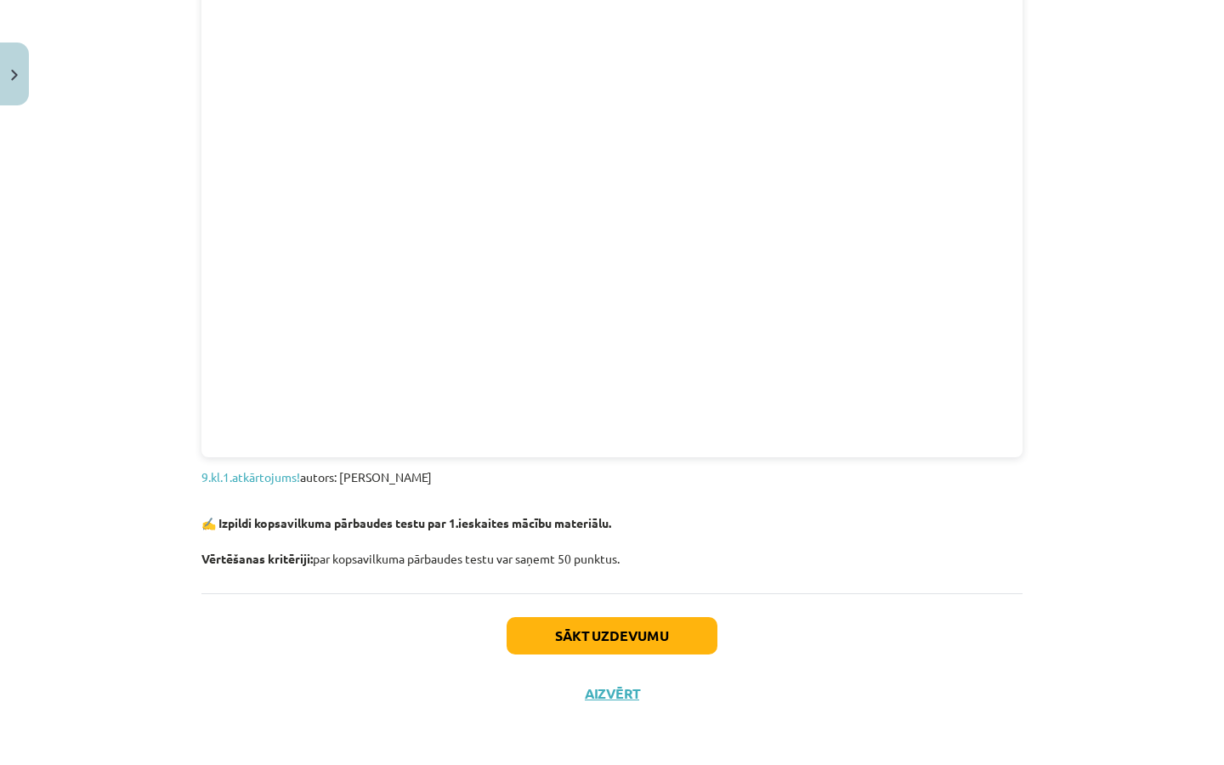
click at [653, 635] on button "Sākt uzdevumu" at bounding box center [611, 635] width 211 height 37
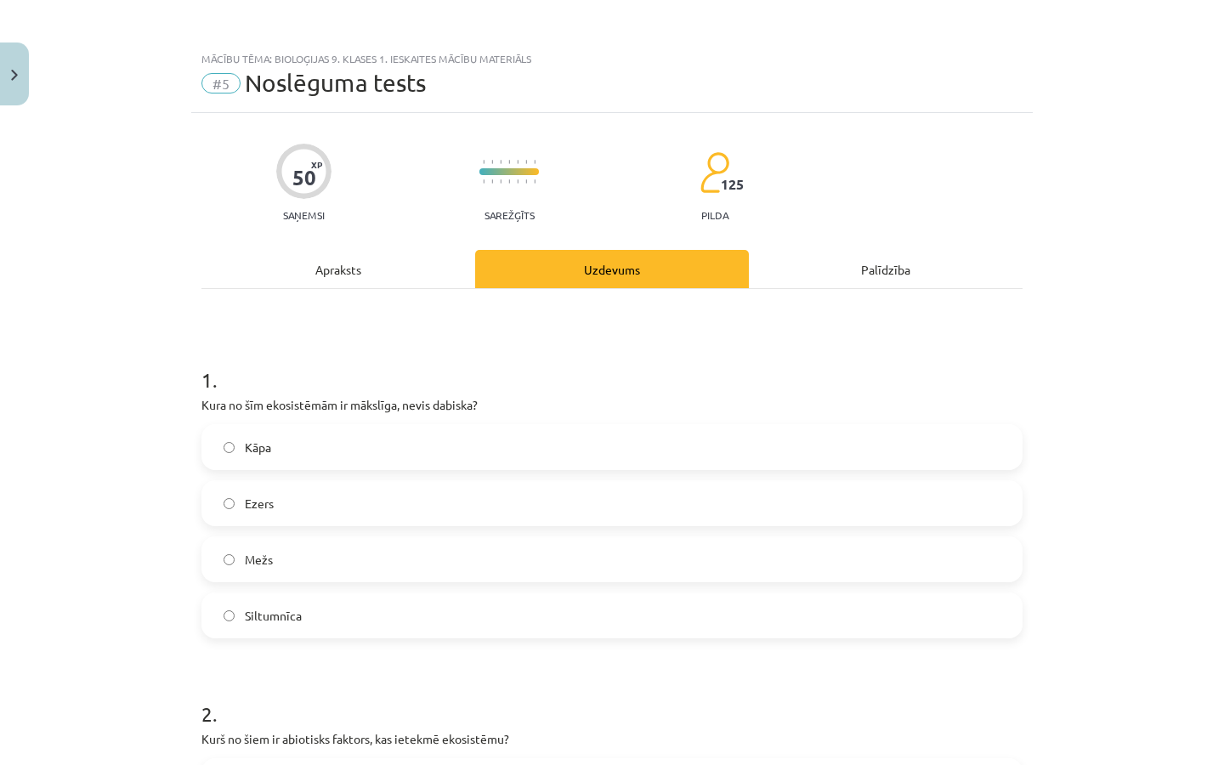
scroll to position [0, 0]
click at [325, 613] on label "Siltumnīca" at bounding box center [611, 615] width 817 height 42
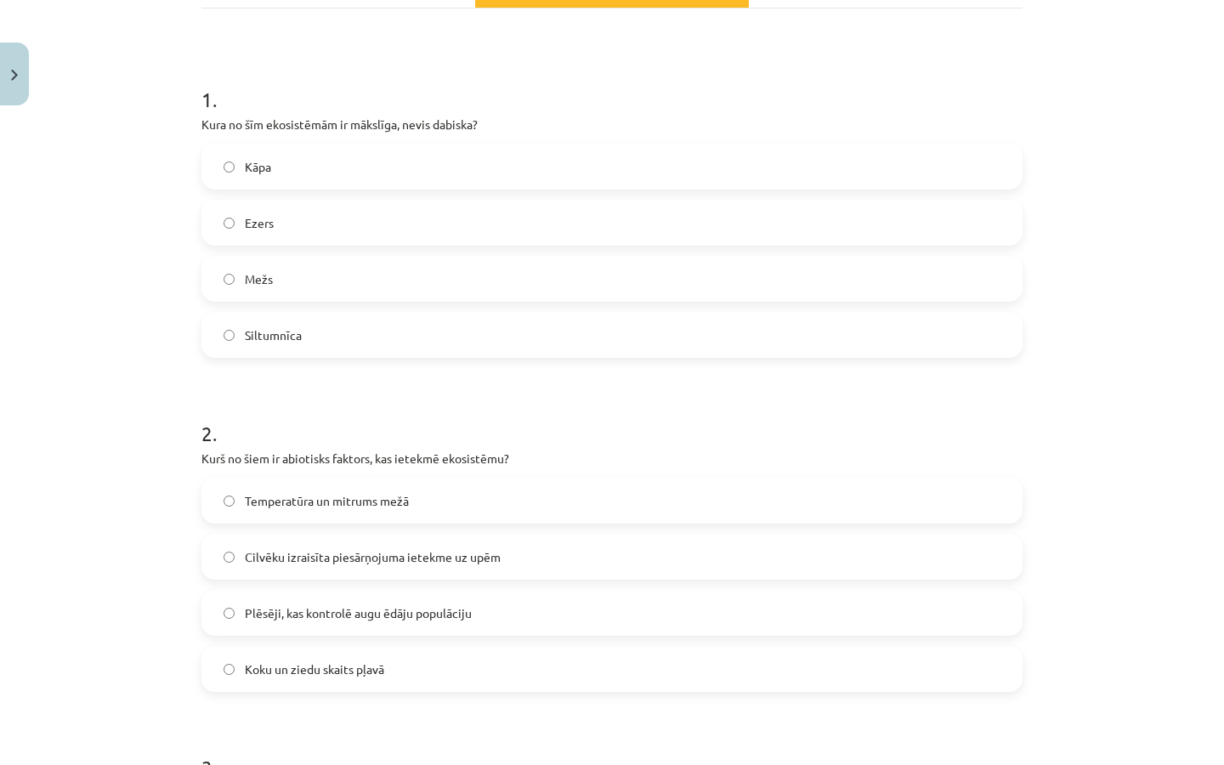
scroll to position [285, 0]
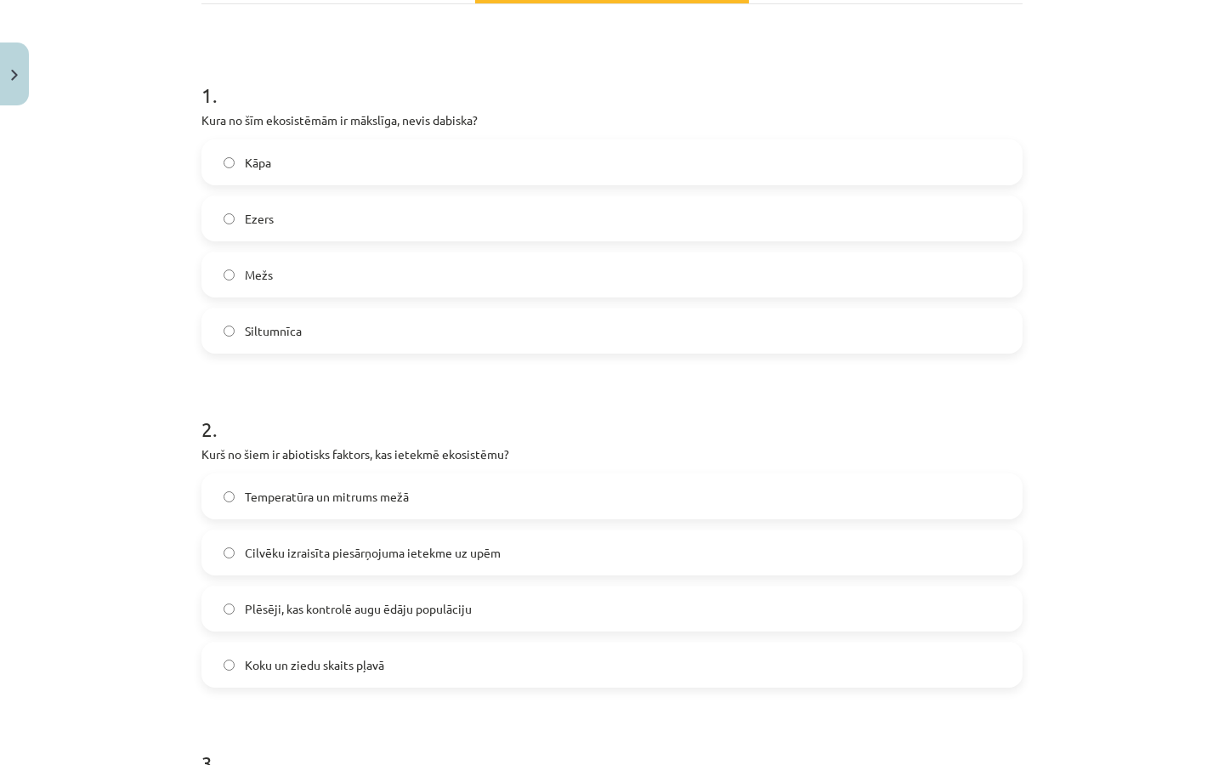
click at [394, 559] on span "Cilvēku izraisīta piesārņojuma ietekme uz upēm" at bounding box center [373, 553] width 256 height 18
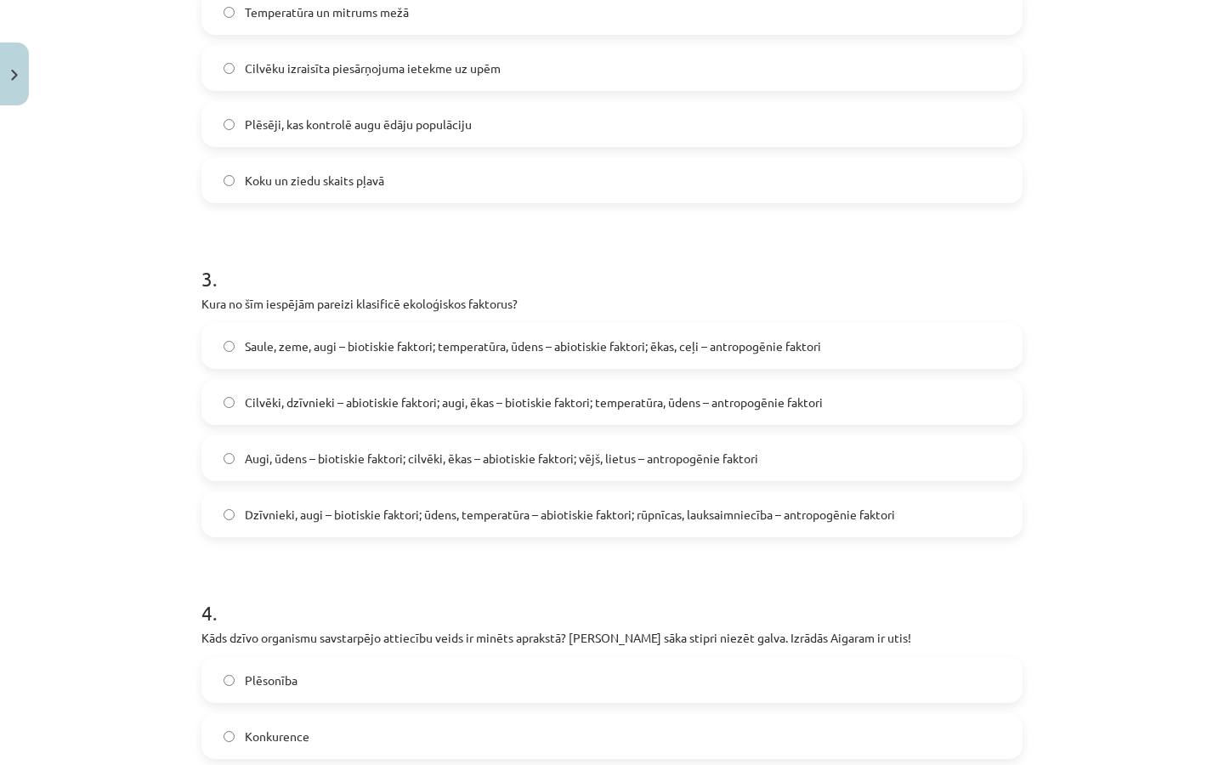
scroll to position [772, 0]
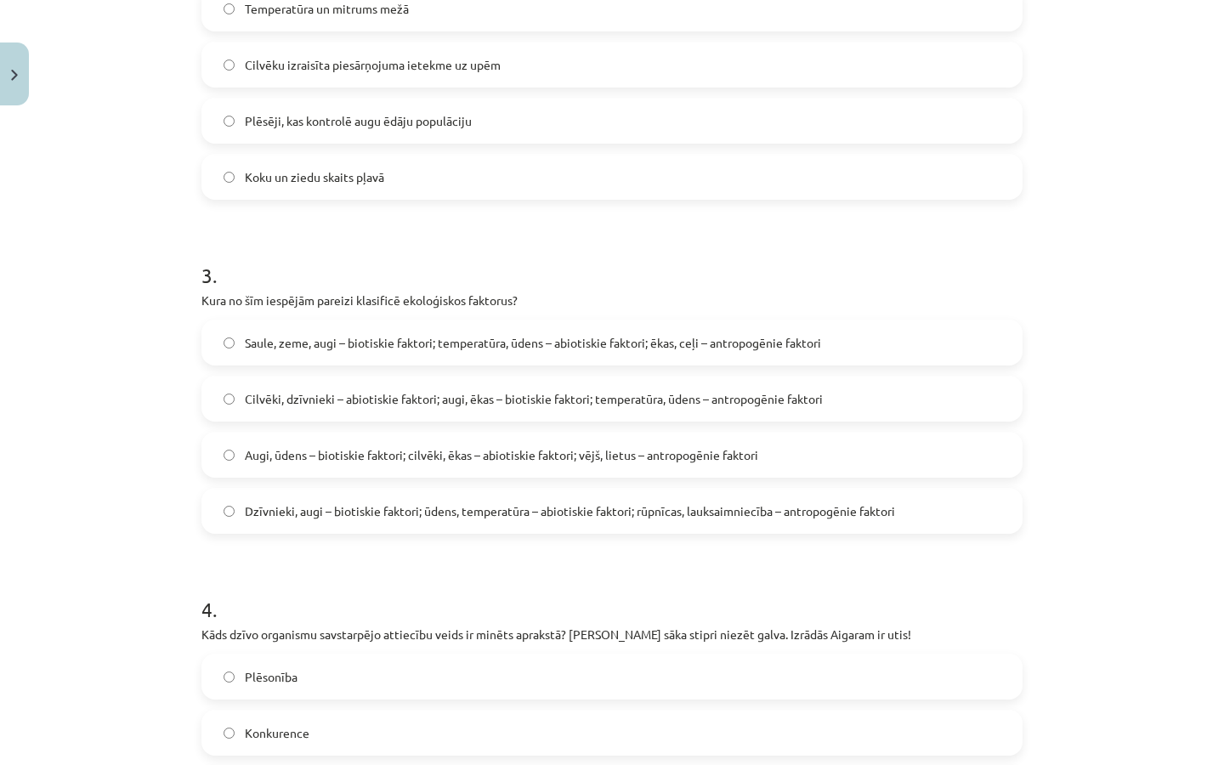
click at [646, 514] on span "Dzīvnieki, augi – biotiskie faktori; ūdens, temperatūra – abiotiskie faktori; r…" at bounding box center [570, 511] width 650 height 18
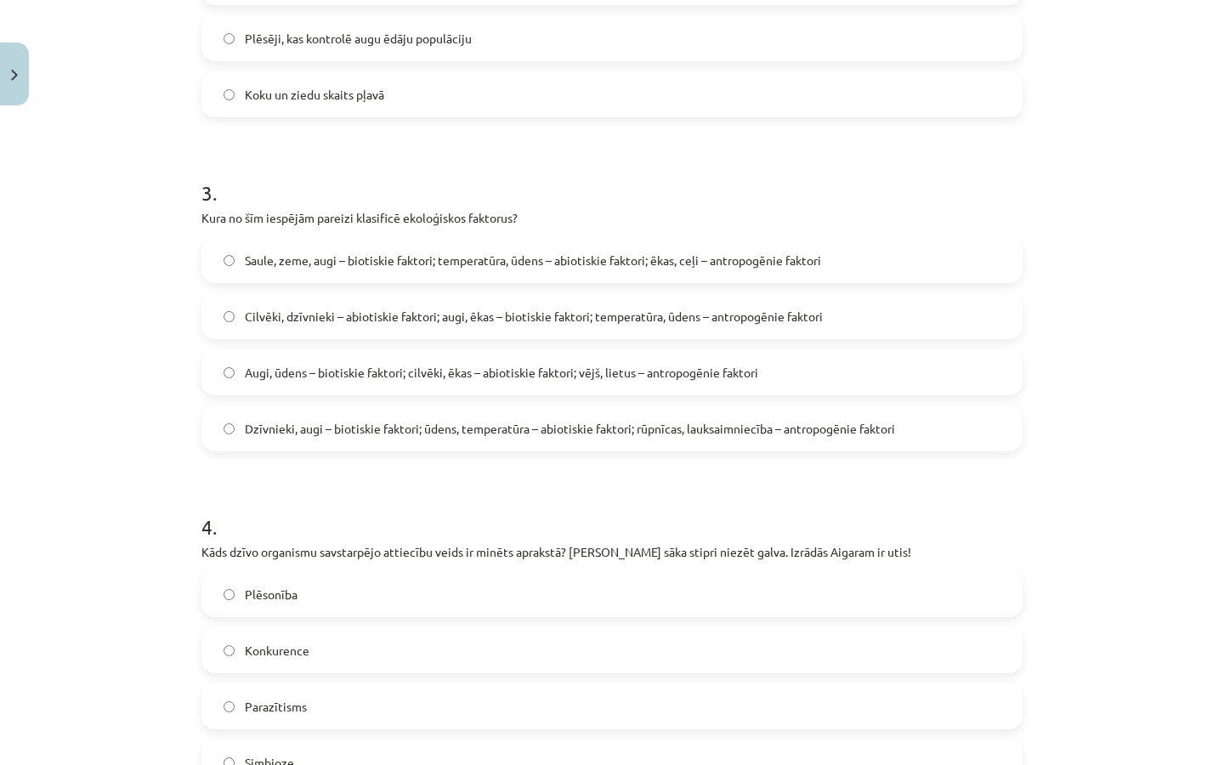
scroll to position [868, 0]
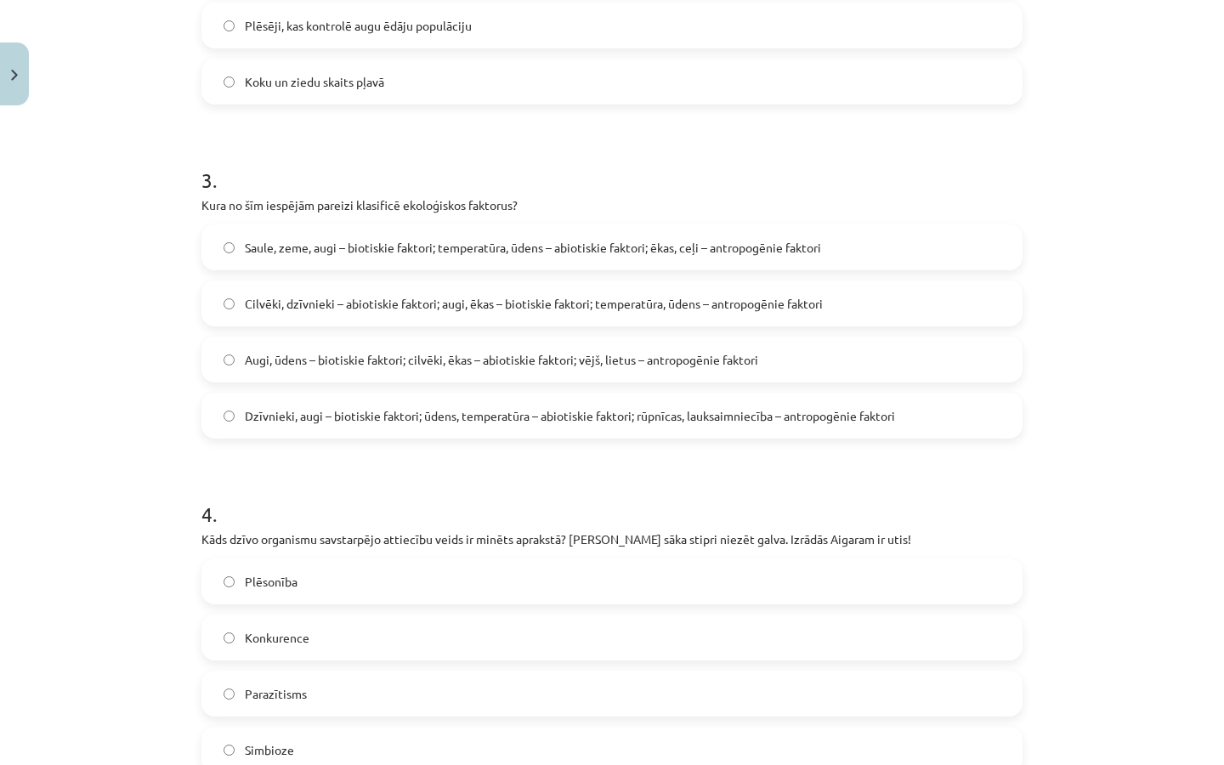
click at [440, 371] on label "Augi, ūdens – biotiskie faktori; cilvēki, ēkas – abiotiskie faktori; vējš, liet…" at bounding box center [611, 359] width 817 height 42
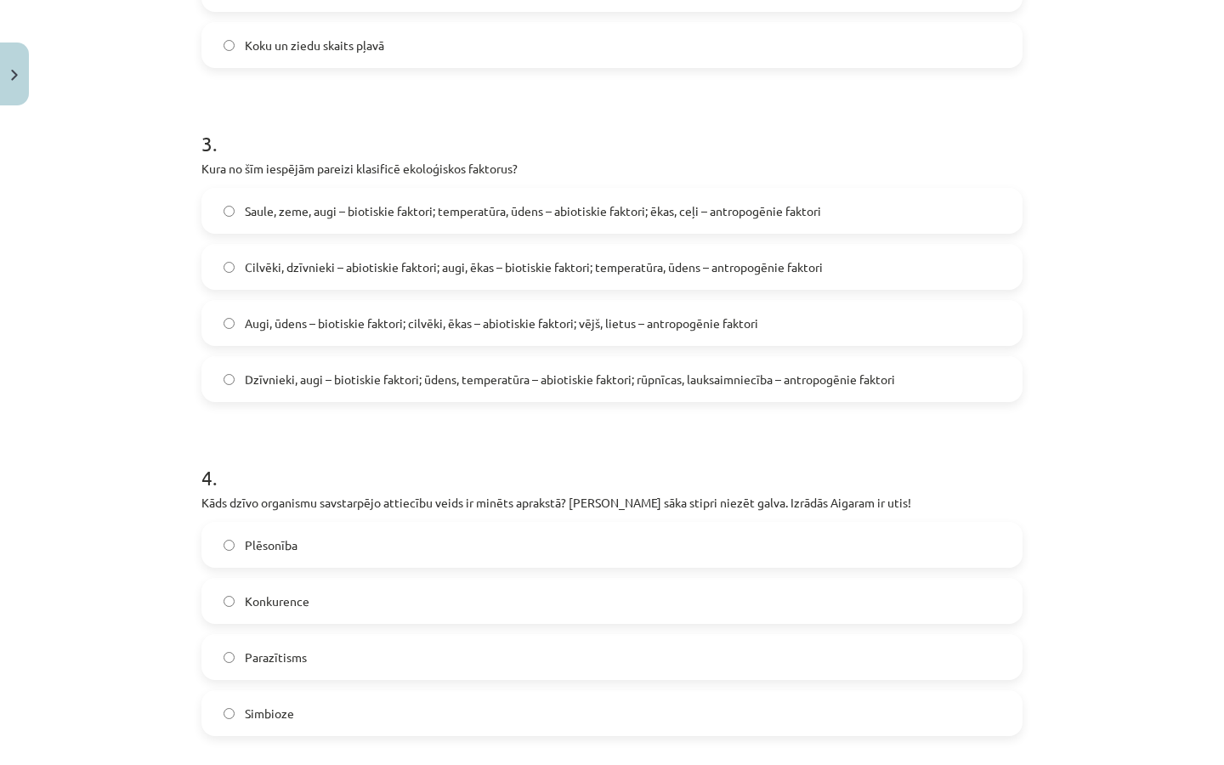
scroll to position [897, 0]
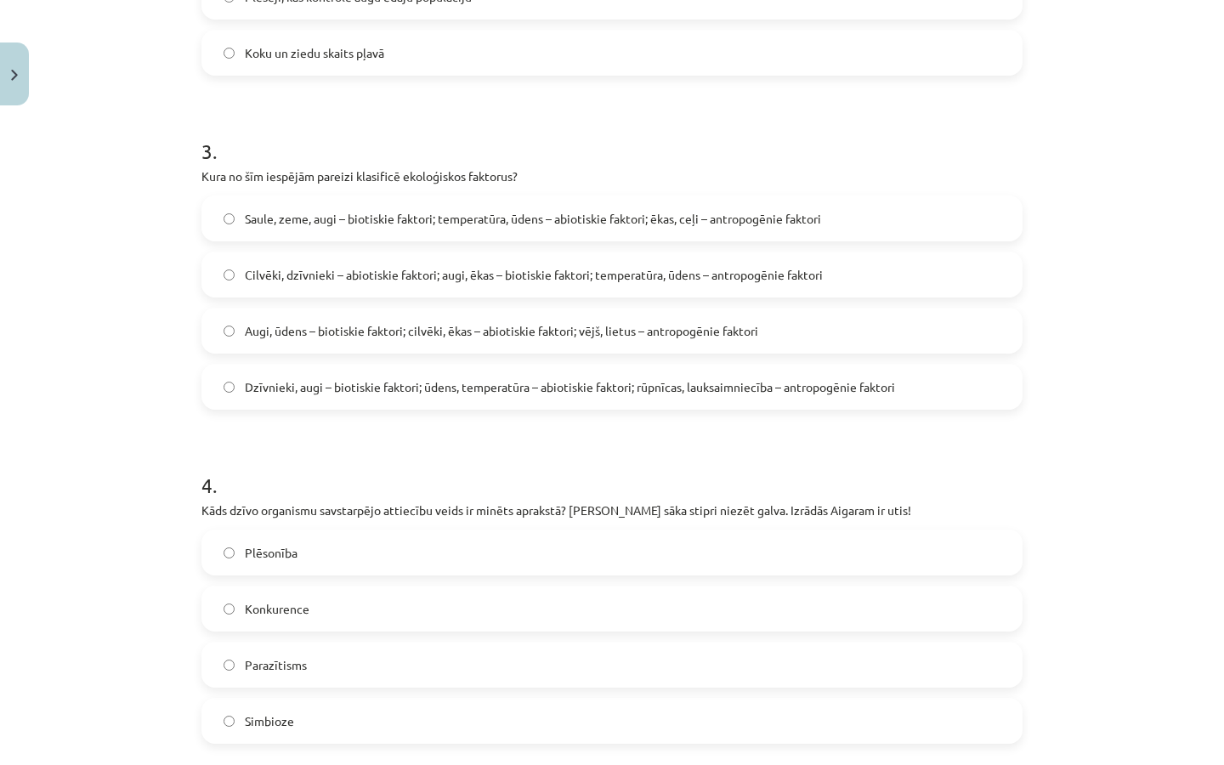
click at [435, 280] on span "Cilvēki, dzīvnieki – abiotiskie faktori; augi, ēkas – biotiskie faktori; temper…" at bounding box center [534, 275] width 578 height 18
click at [466, 223] on span "Saule, zeme, augi – biotiskie faktori; temperatūra, ūdens – abiotiskie faktori;…" at bounding box center [533, 219] width 576 height 18
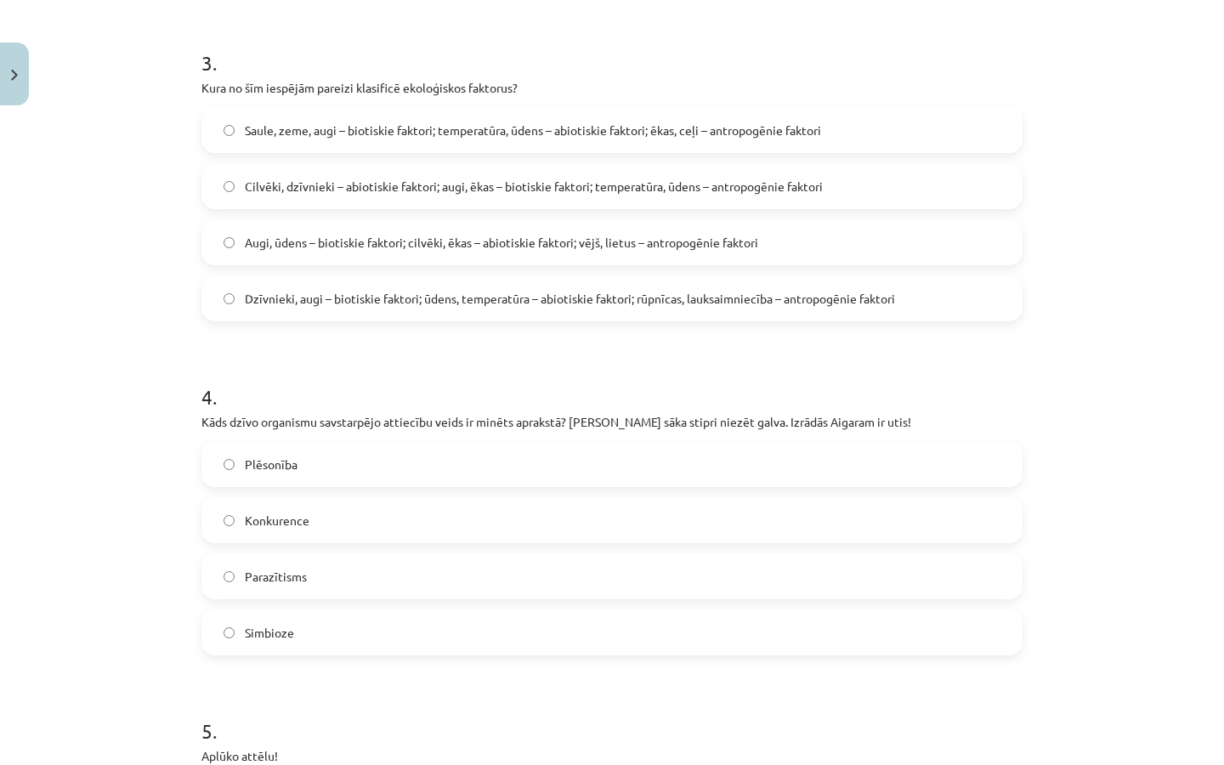
scroll to position [987, 0]
click at [337, 597] on div "Parazītisms" at bounding box center [611, 575] width 821 height 46
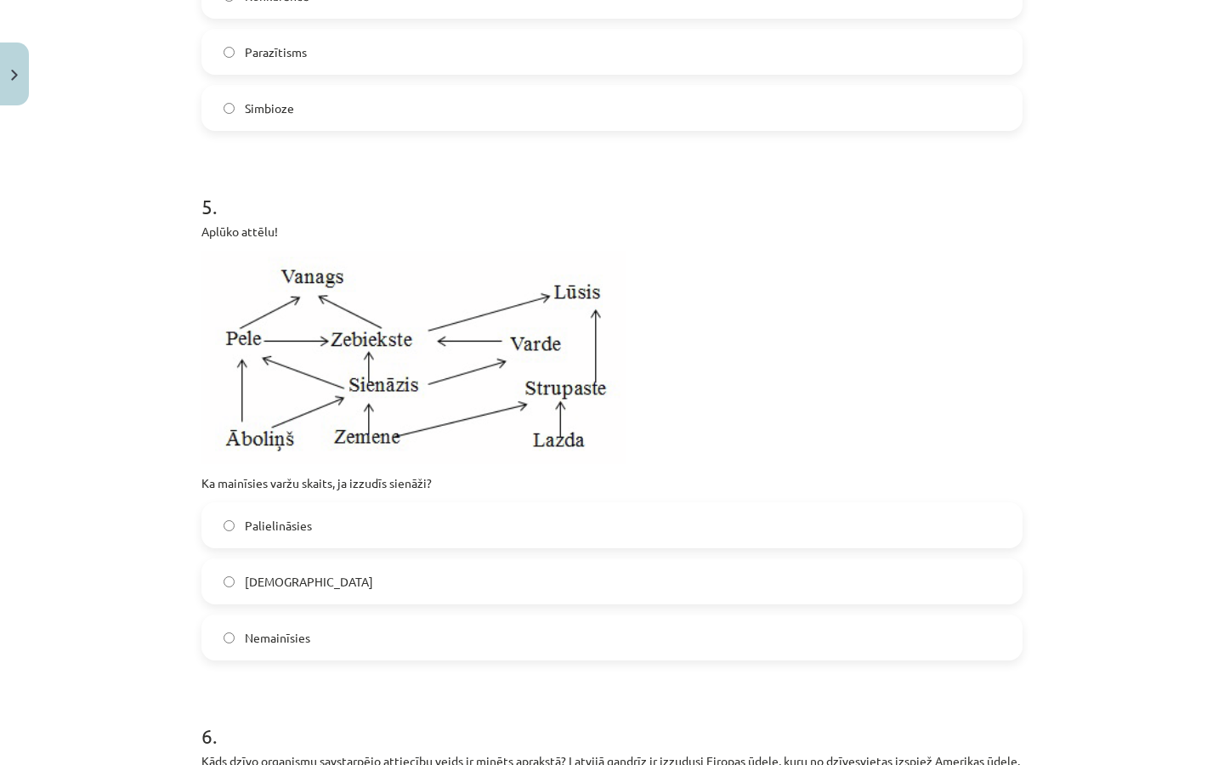
scroll to position [1513, 0]
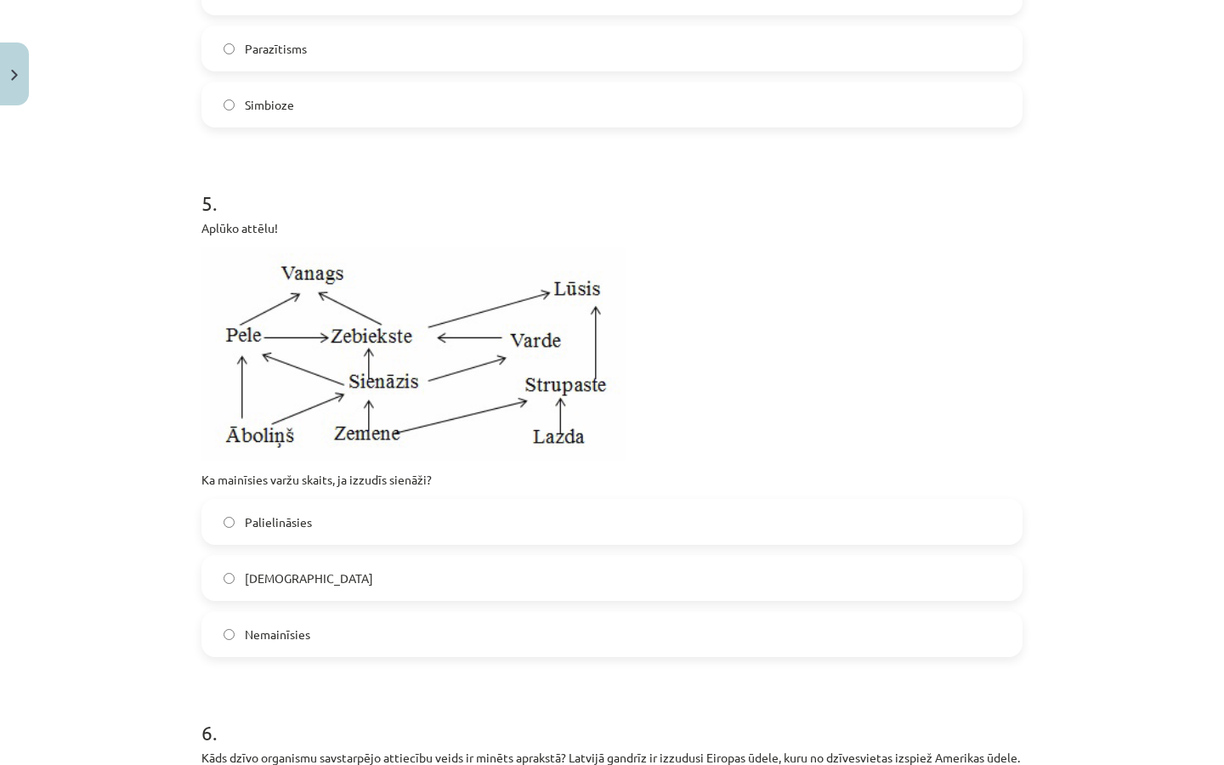
click at [331, 642] on label "Nemainīsies" at bounding box center [611, 634] width 817 height 42
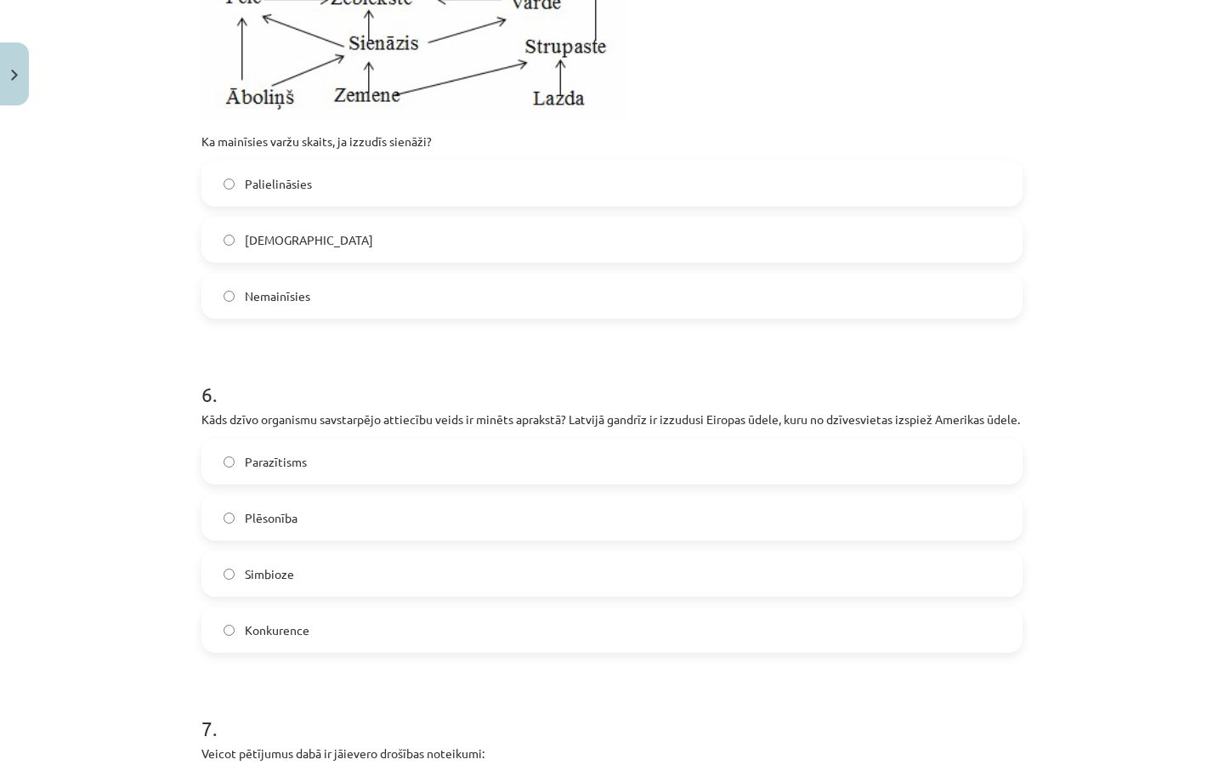
scroll to position [1856, 0]
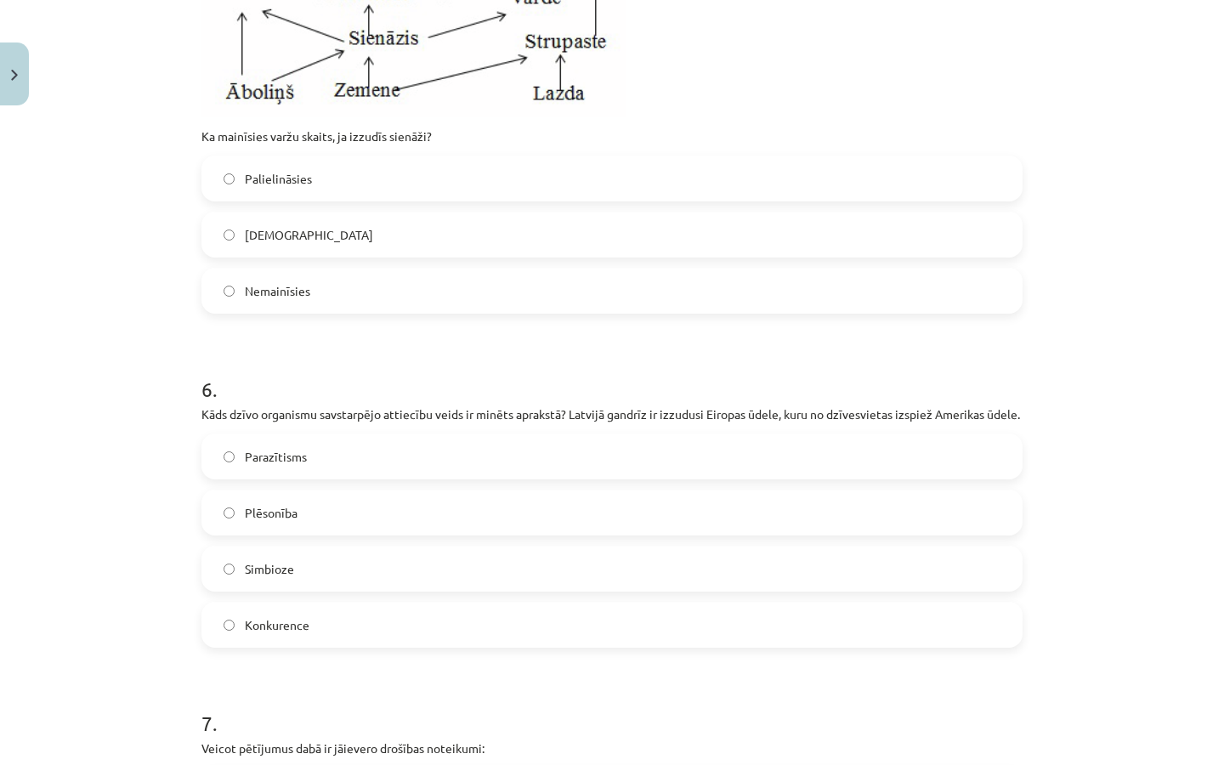
click at [303, 646] on label "Konkurence" at bounding box center [611, 624] width 817 height 42
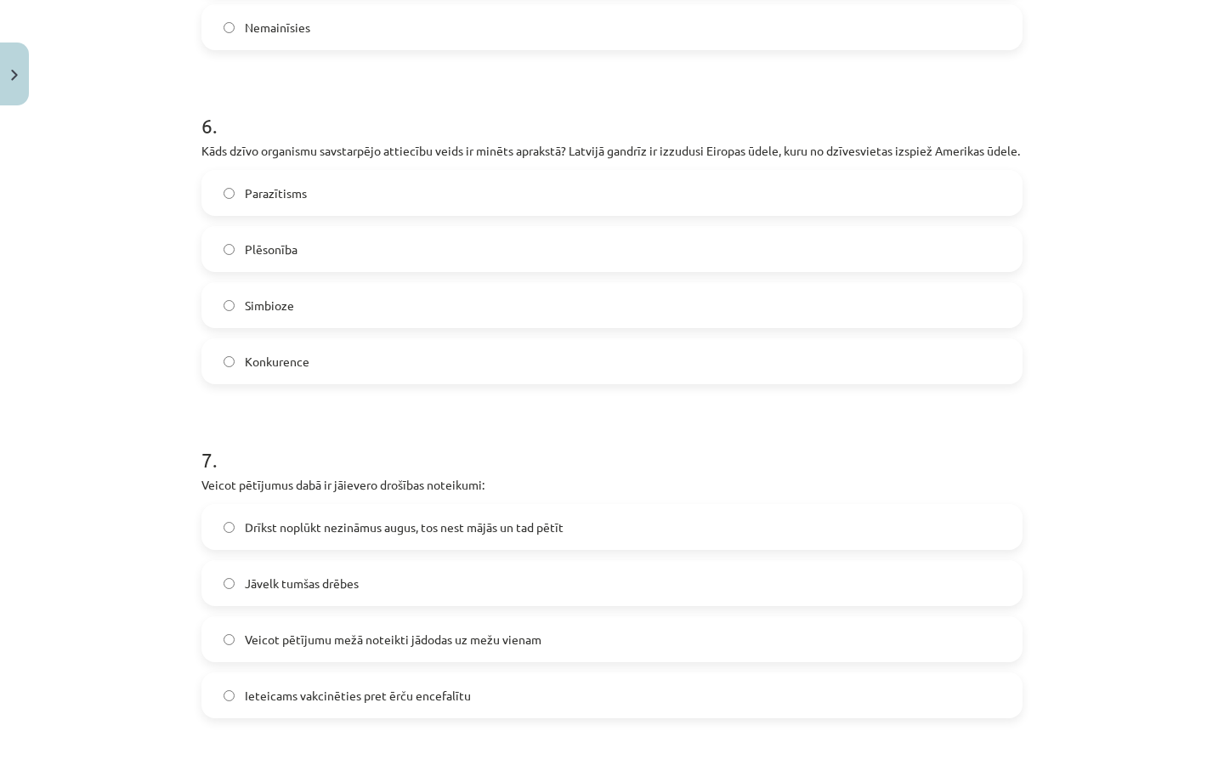
scroll to position [2129, 0]
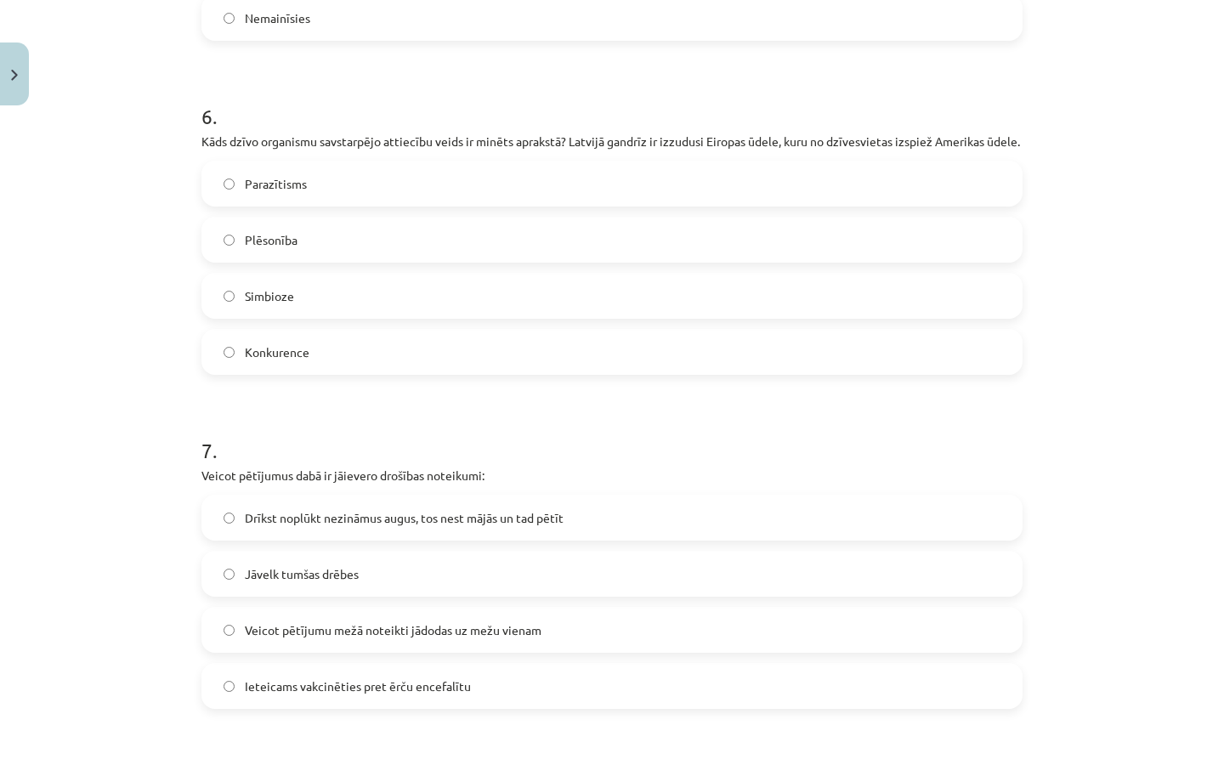
click at [474, 706] on label "Ieteicams vakcinēties pret ērču encefalītu" at bounding box center [611, 686] width 817 height 42
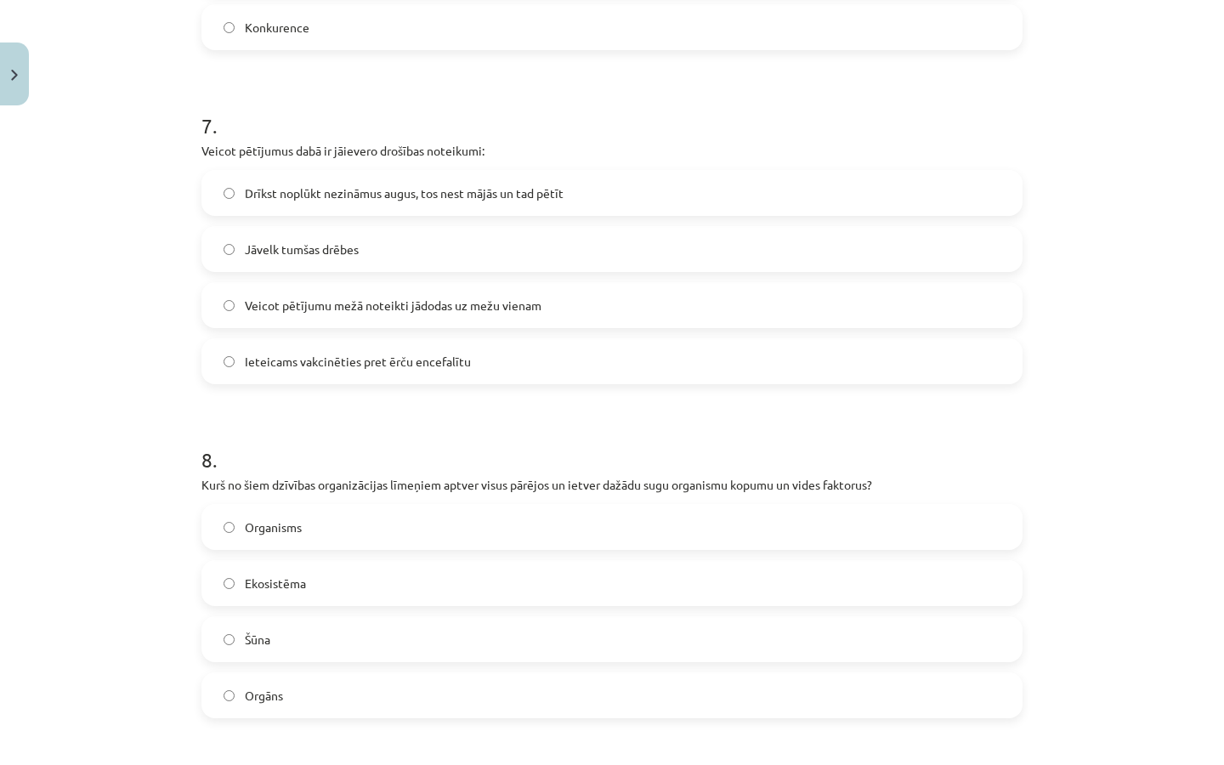
scroll to position [2455, 0]
click at [406, 623] on div "Organisms Ekosistēma Šūna Orgāns" at bounding box center [611, 609] width 821 height 214
click at [410, 602] on label "Ekosistēma" at bounding box center [611, 581] width 817 height 42
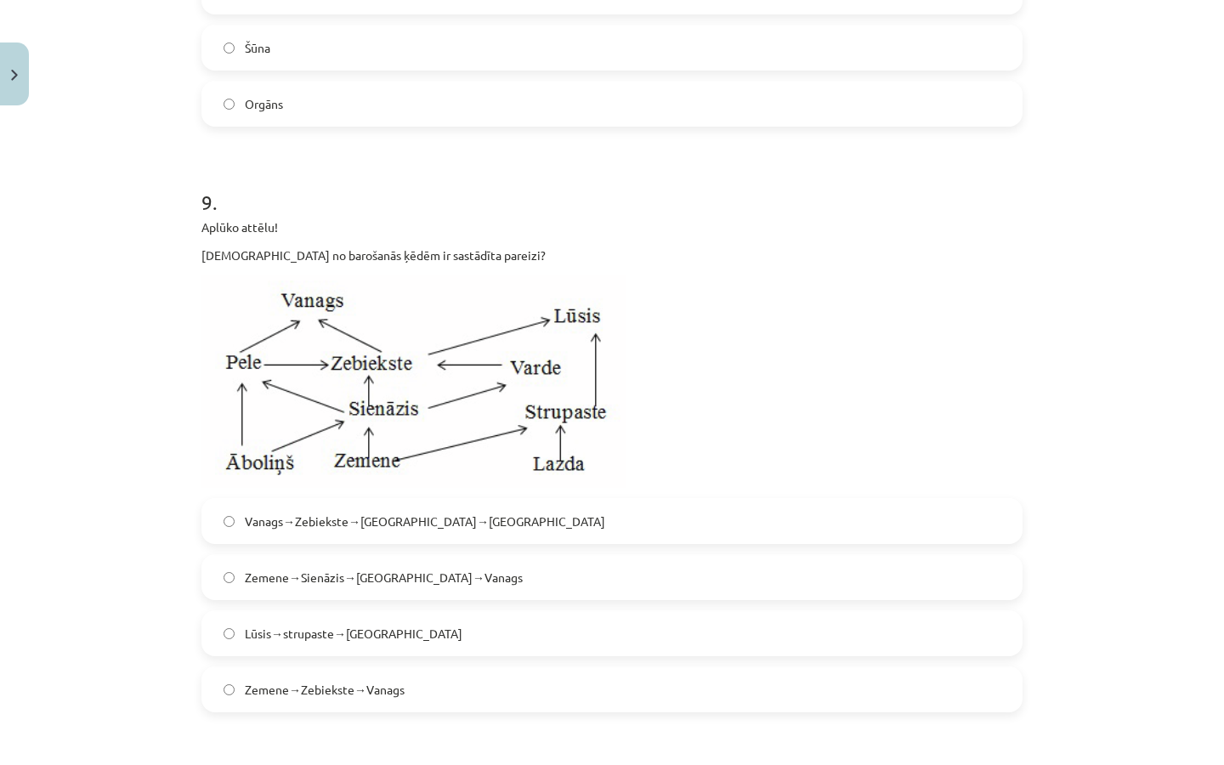
scroll to position [3035, 0]
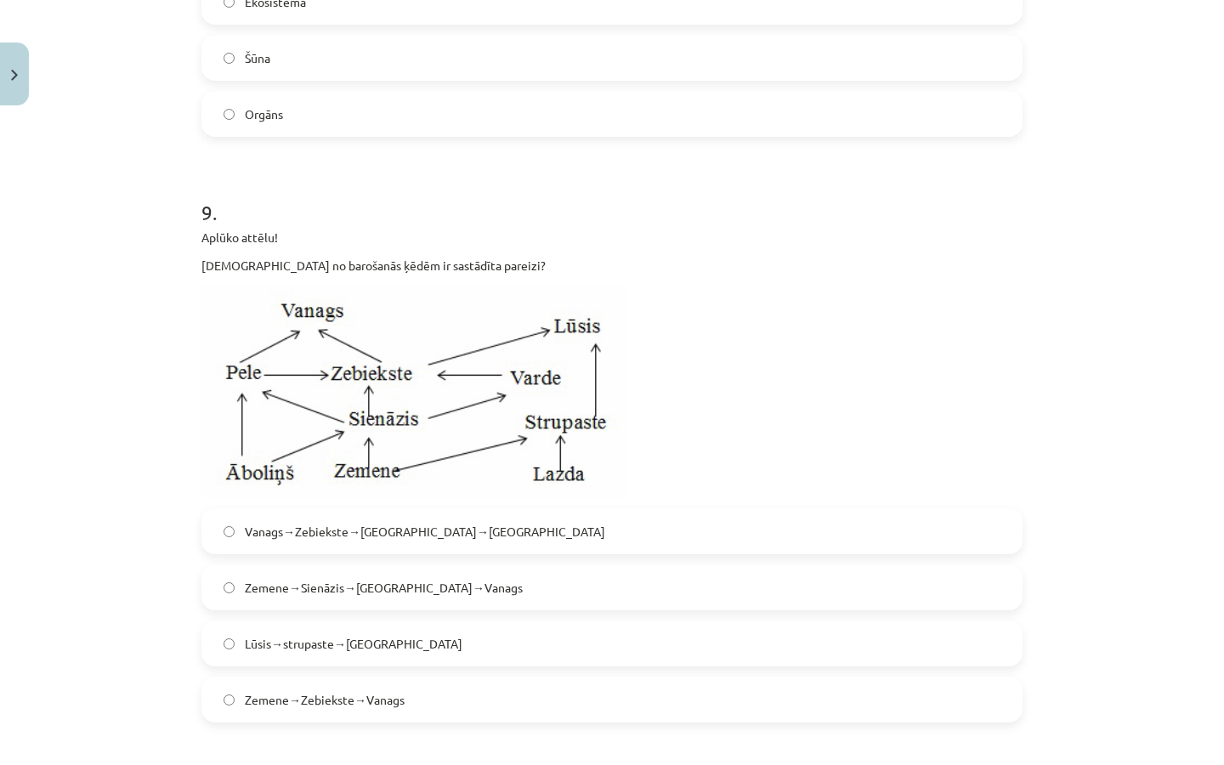
click at [427, 540] on span "Vanags→Zebiekste→[GEOGRAPHIC_DATA]→[GEOGRAPHIC_DATA]" at bounding box center [425, 532] width 360 height 18
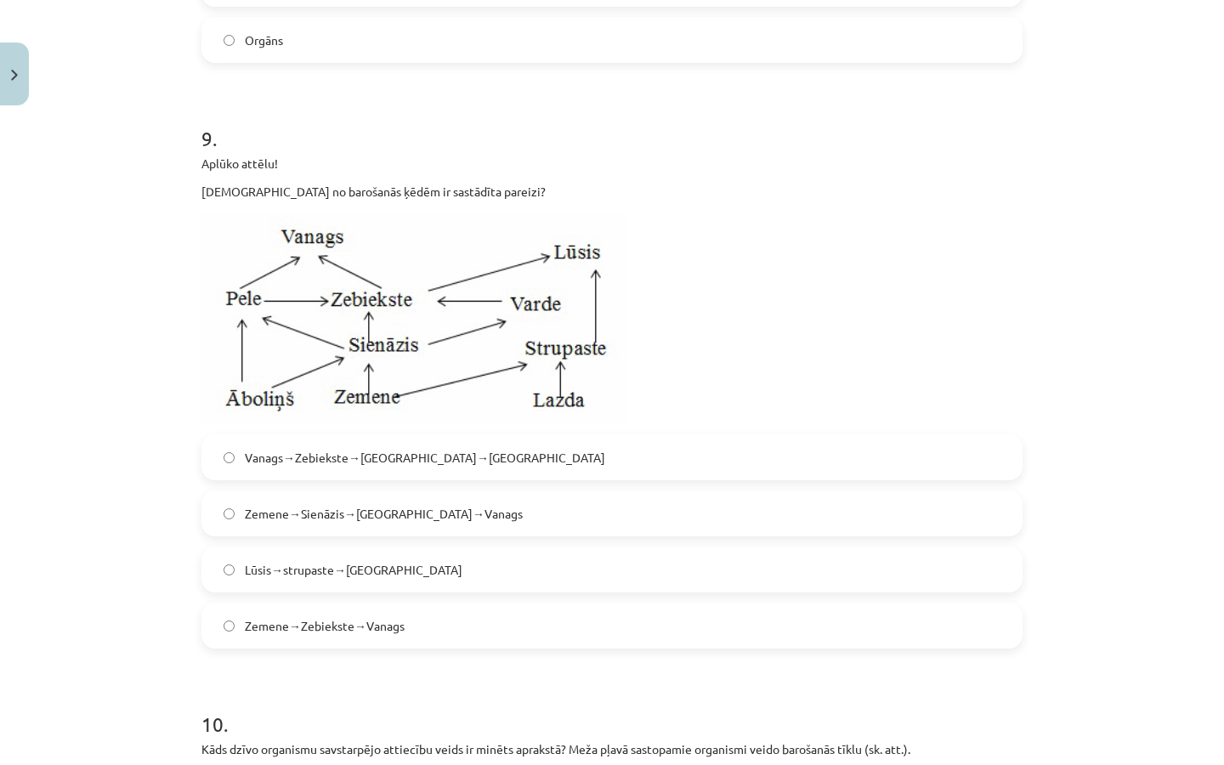
scroll to position [3110, 0]
click at [393, 560] on div "Vanags→Zebiekste→[GEOGRAPHIC_DATA]→[GEOGRAPHIC_DATA]→[GEOGRAPHIC_DATA]→[GEOGRAP…" at bounding box center [611, 540] width 821 height 214
click at [385, 579] on label "Lūsis→strupaste→[GEOGRAPHIC_DATA]" at bounding box center [611, 567] width 817 height 42
click at [369, 477] on label "Vanags→Zebiekste→[GEOGRAPHIC_DATA]→[GEOGRAPHIC_DATA]" at bounding box center [611, 455] width 817 height 42
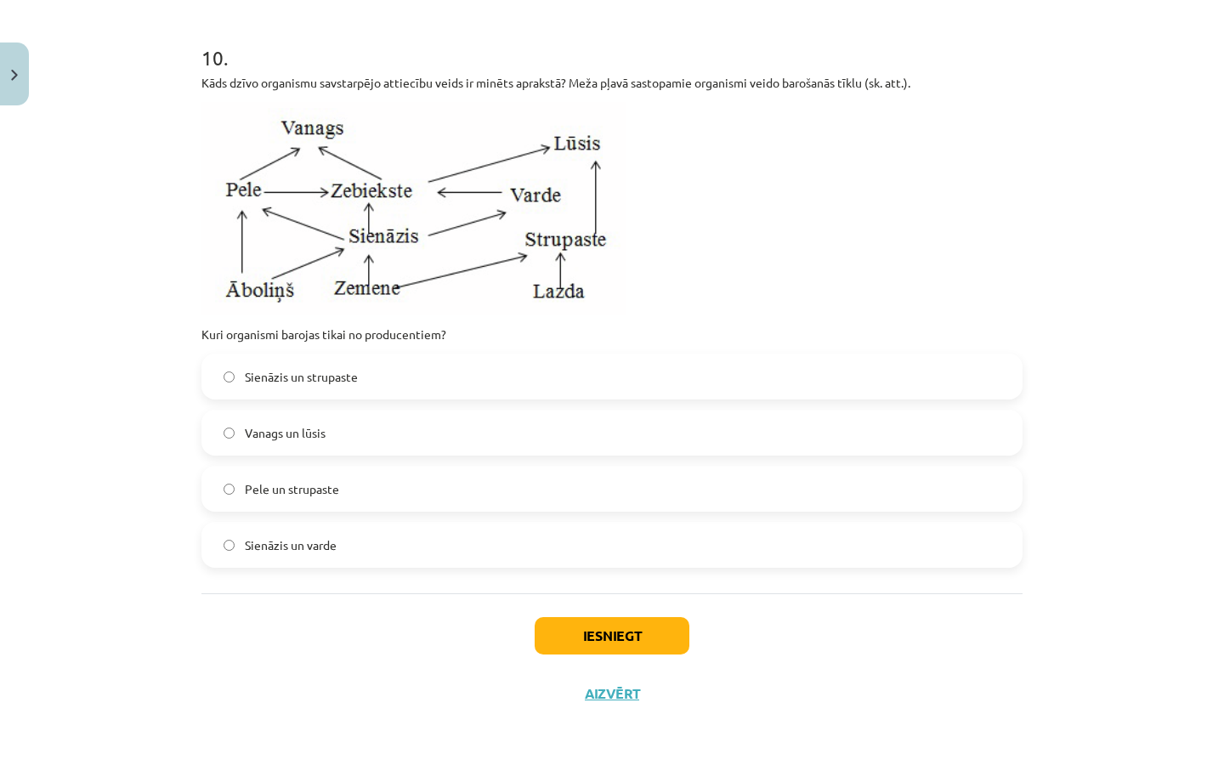
scroll to position [3772, 0]
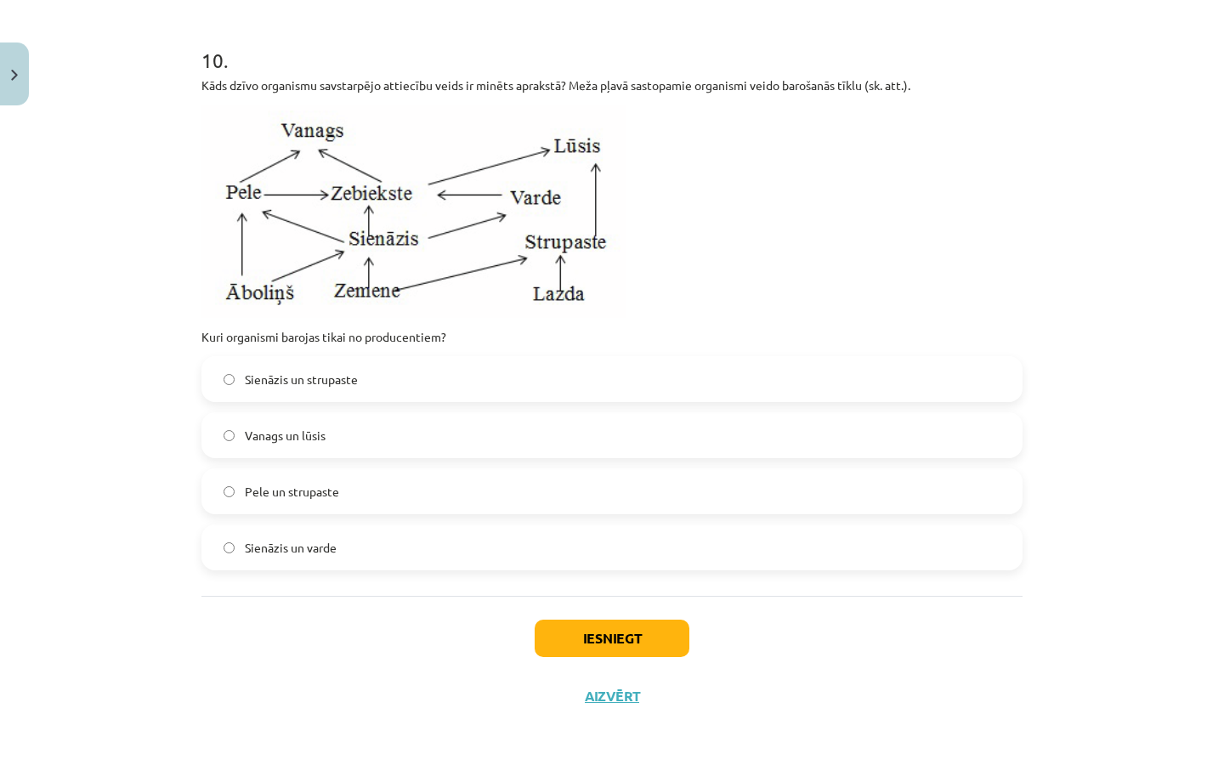
click at [412, 455] on label "Vanags un lūsis" at bounding box center [611, 435] width 817 height 42
click at [586, 657] on button "Iesniegt" at bounding box center [612, 637] width 155 height 37
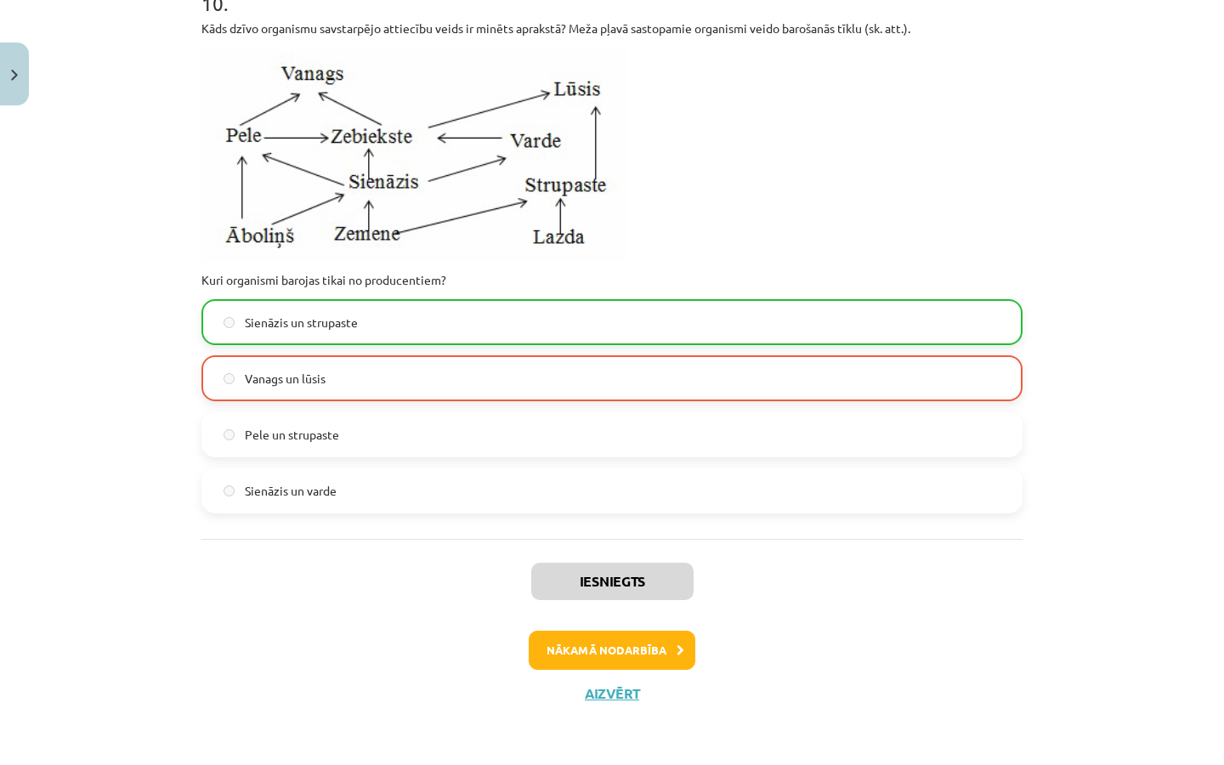
scroll to position [3817, 0]
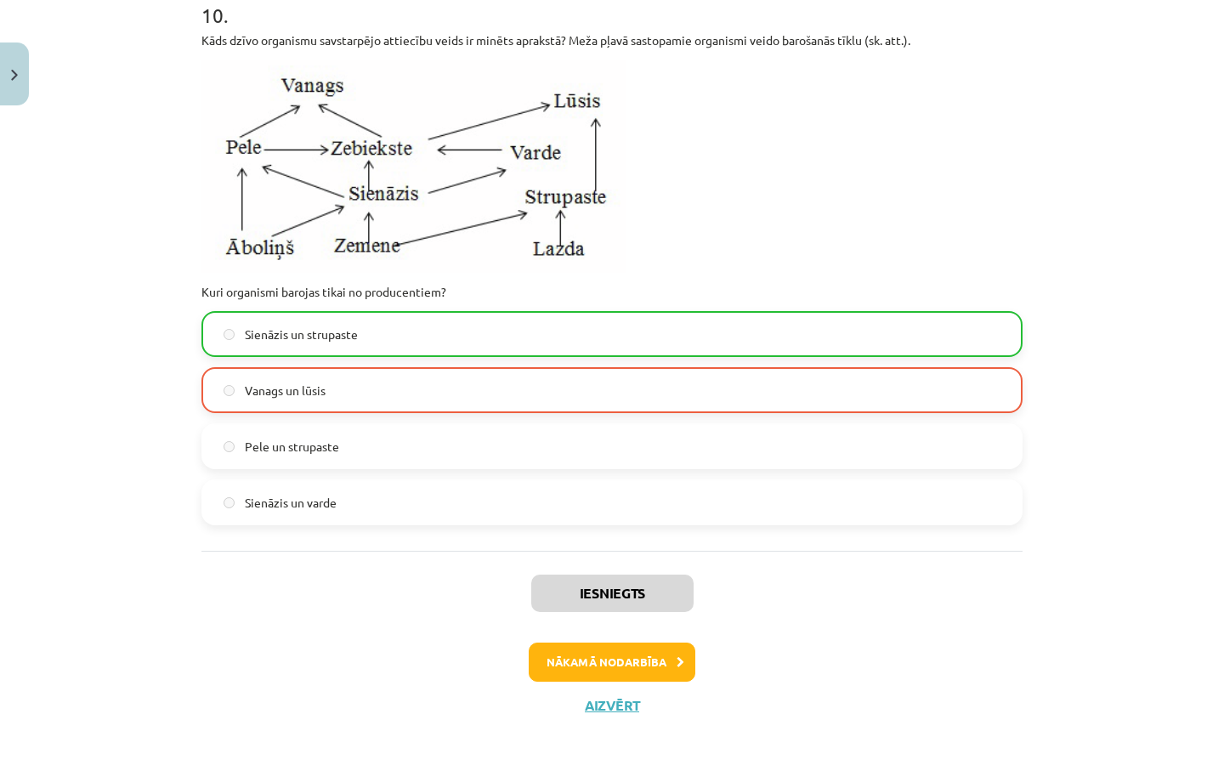
click at [625, 714] on button "Aizvērt" at bounding box center [612, 705] width 65 height 17
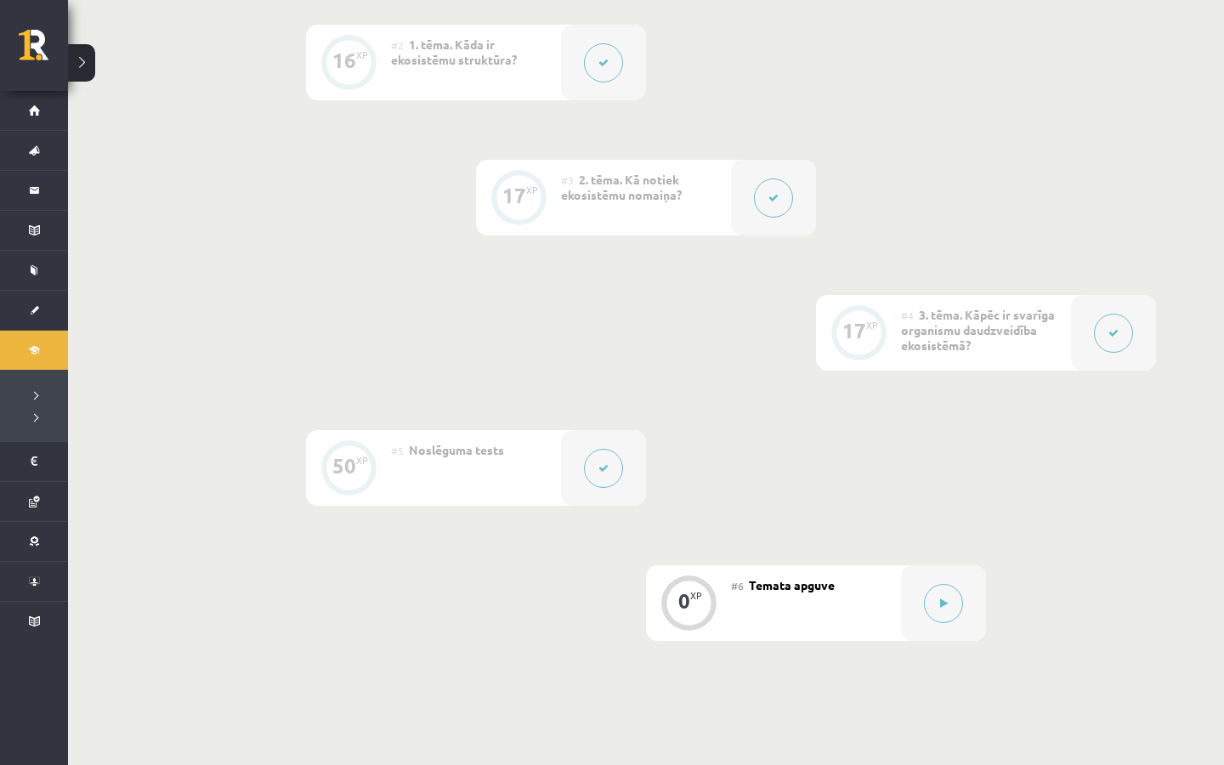
scroll to position [742, 0]
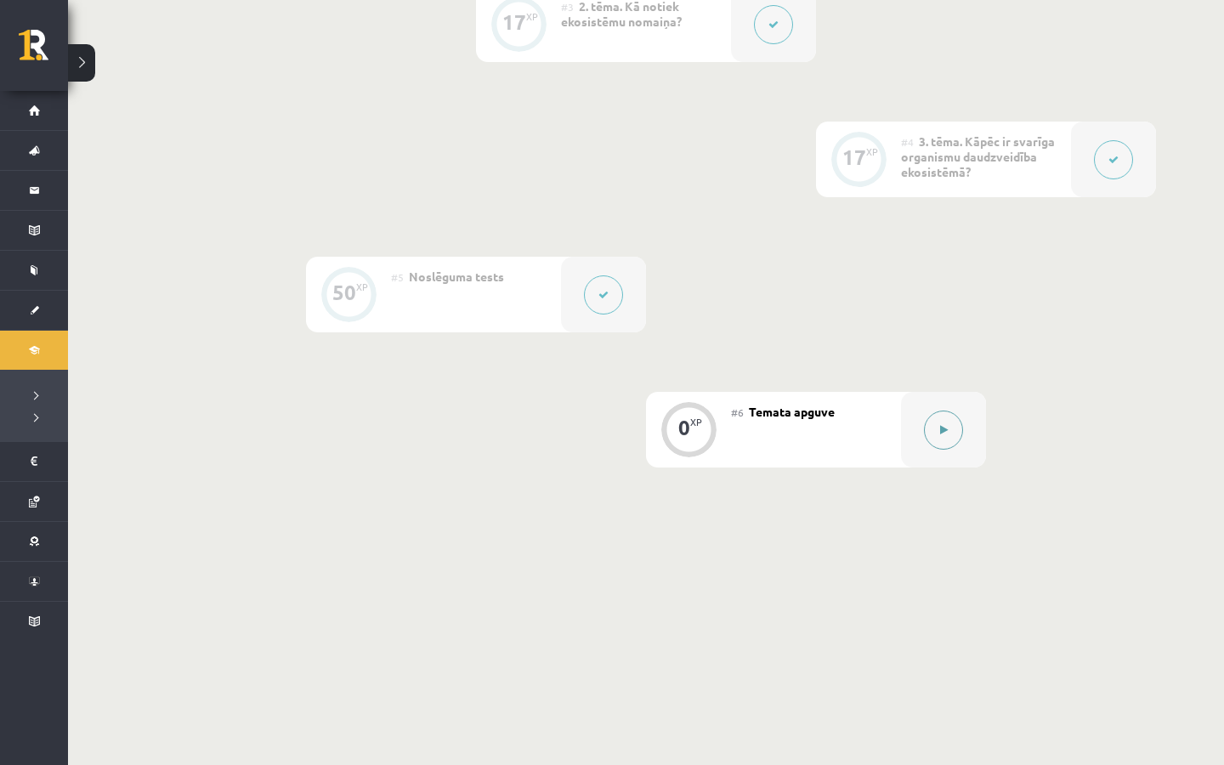
click at [934, 432] on button at bounding box center [943, 429] width 39 height 39
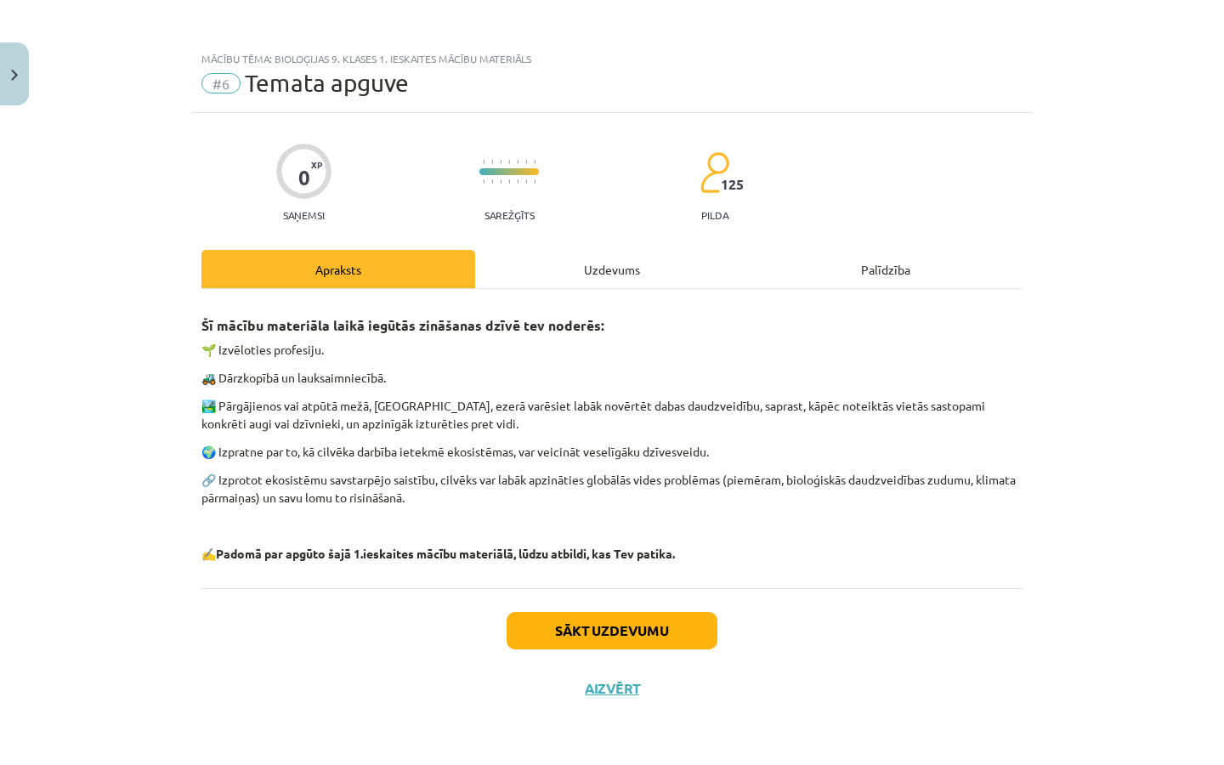
click at [584, 616] on button "Sākt uzdevumu" at bounding box center [611, 630] width 211 height 37
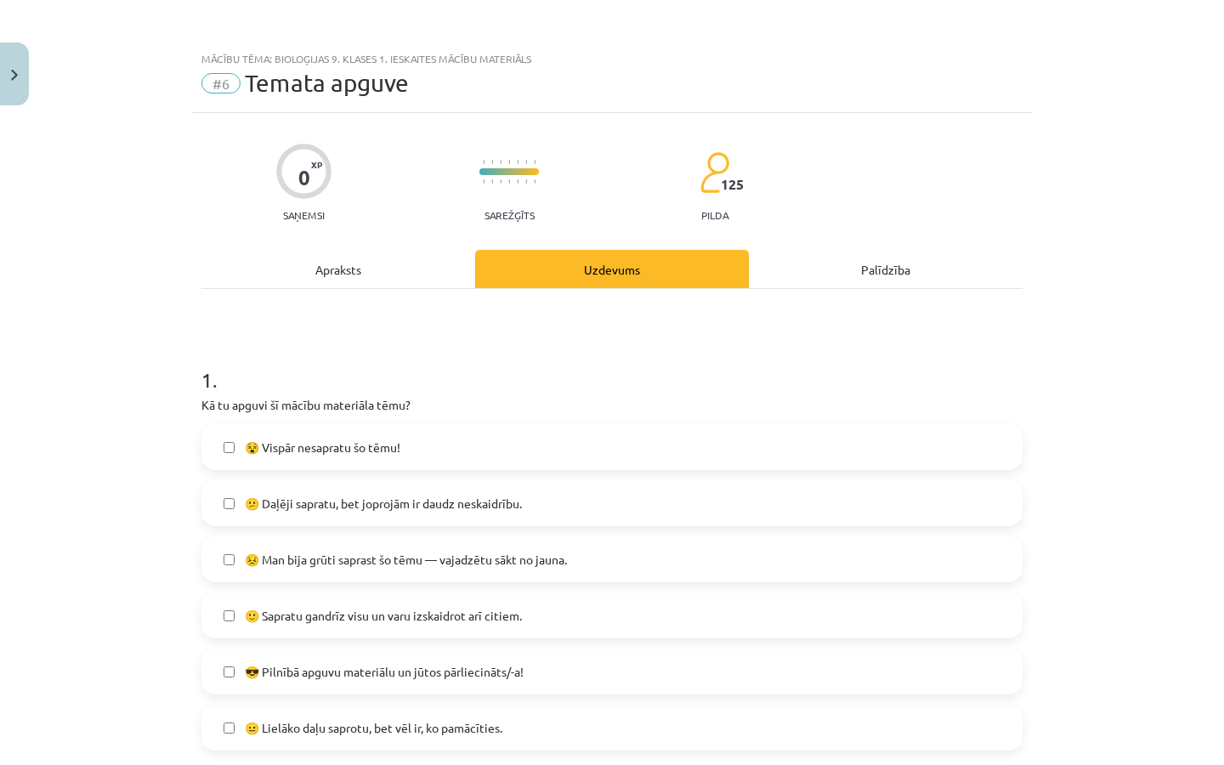
click at [358, 571] on label "😣 Man bija grūti saprast šo tēmu — vajadzētu sākt no jauna." at bounding box center [611, 559] width 817 height 42
click at [365, 519] on label "😕 Daļēji sapratu, bet joprojām ir daudz neskaidrību." at bounding box center [611, 503] width 817 height 42
click at [358, 731] on span "😐 Lielāko daļu saprotu, bet vēl ir, ko pamācīties." at bounding box center [373, 728] width 257 height 18
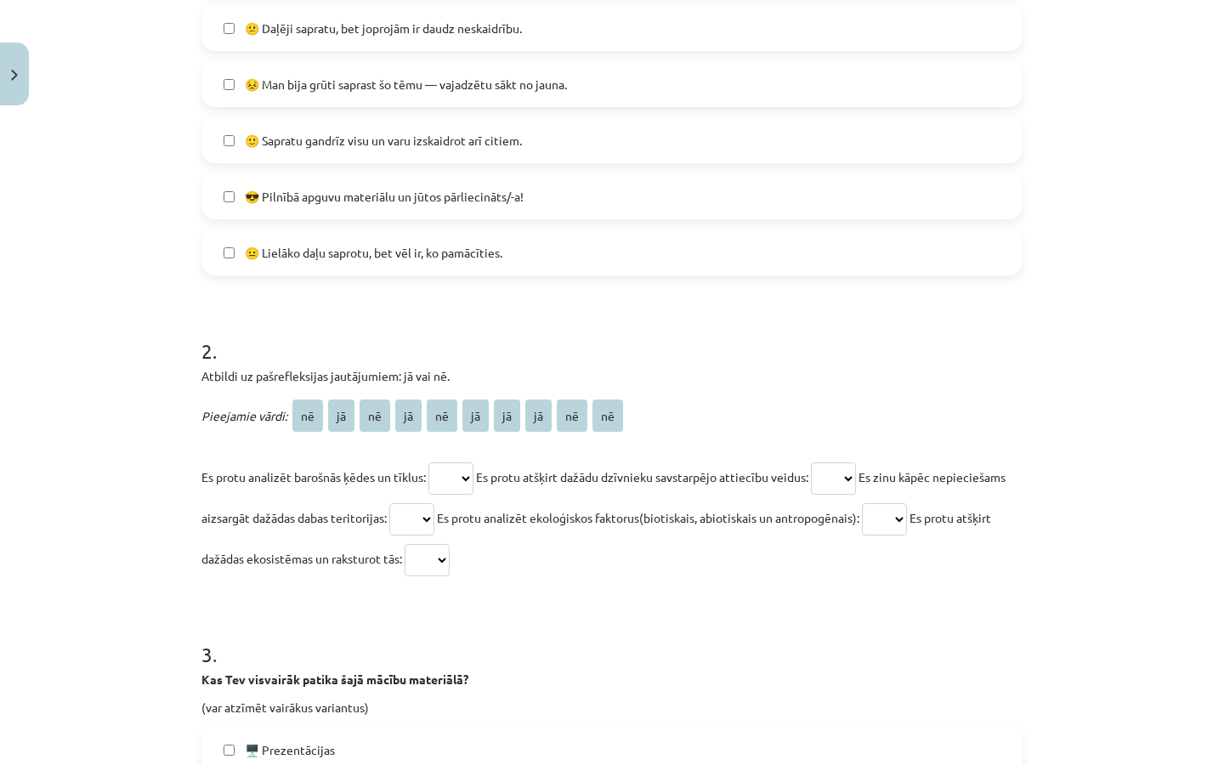
scroll to position [474, 0]
select select "**"
click at [432, 506] on p "Es protu analizēt barošnās ķēdes un tīklus: ** ** ** ** ** ** ** ** ** ** Es pr…" at bounding box center [611, 518] width 821 height 122
select select "**"
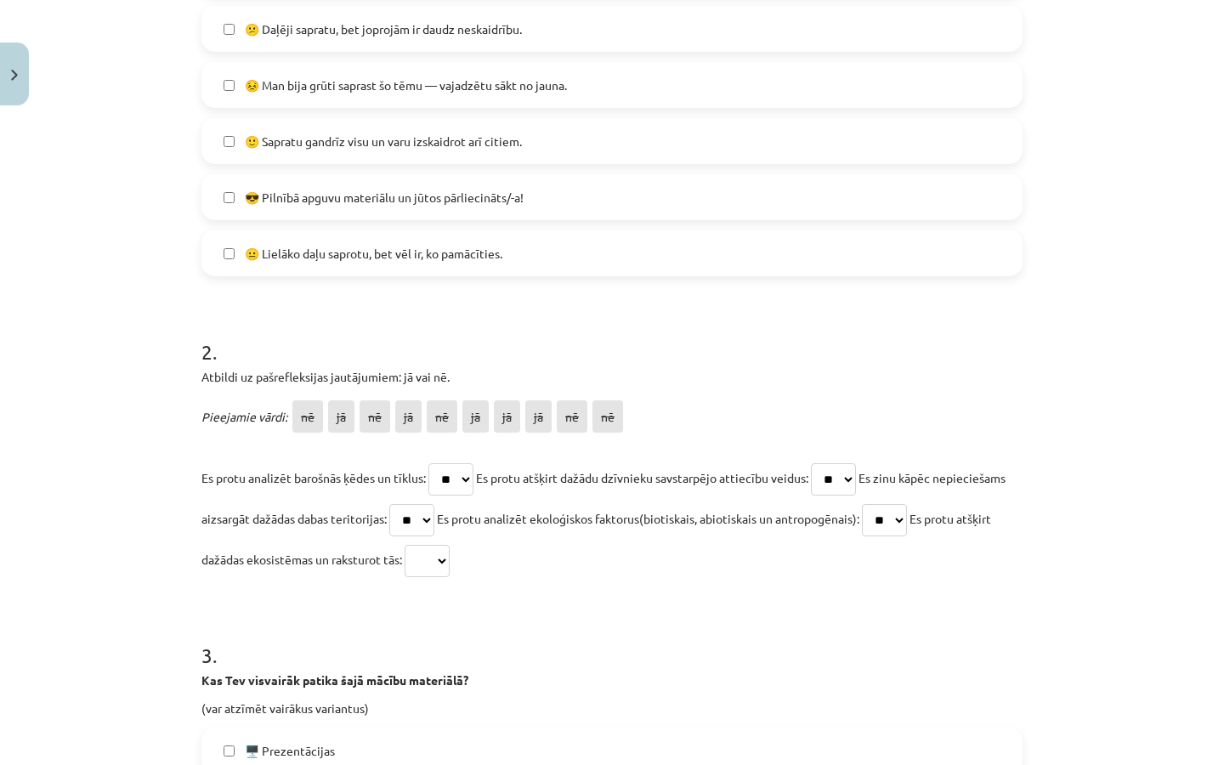
select select "**"
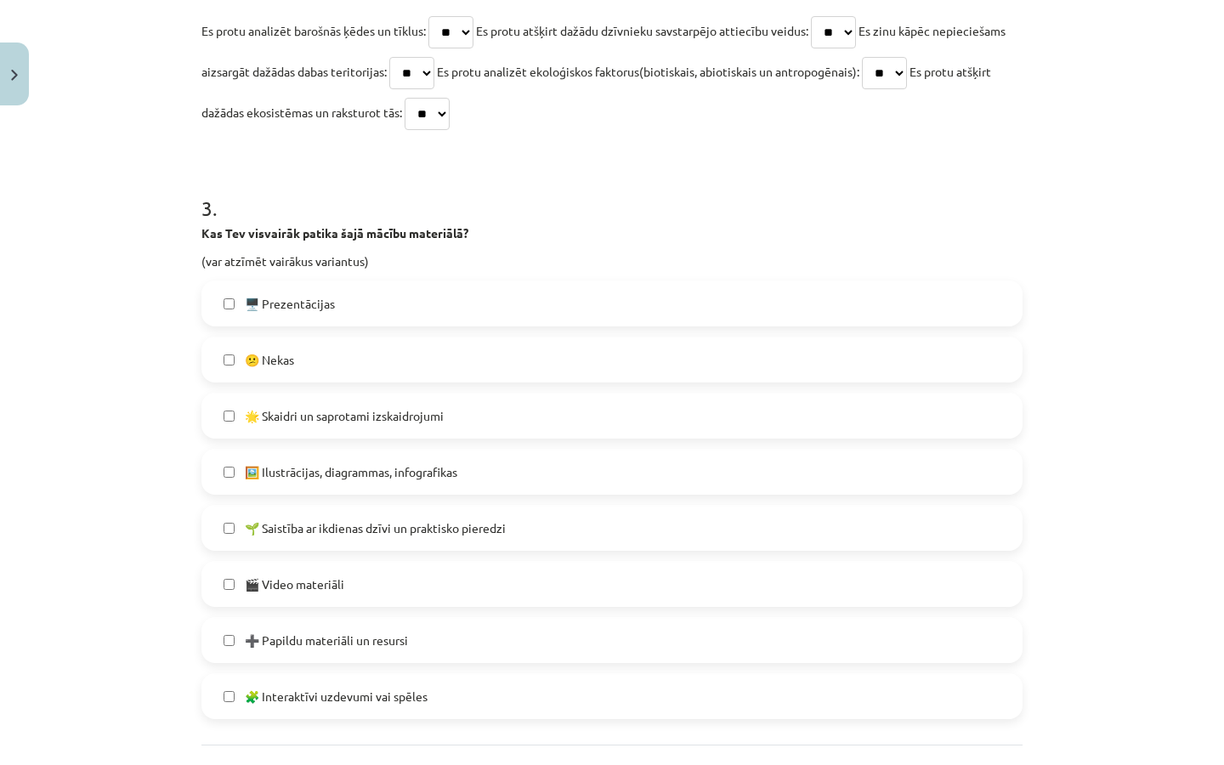
scroll to position [928, 0]
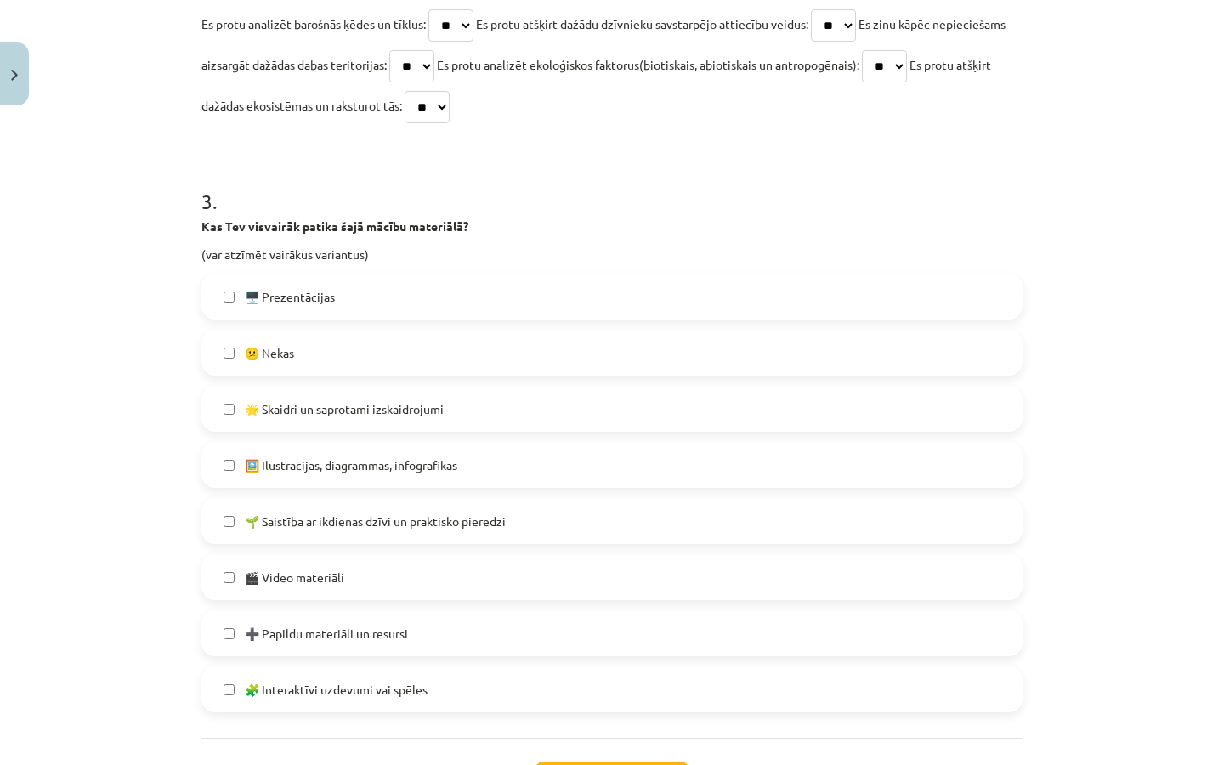
click at [428, 552] on div "🖥️ Prezentācijas 😕 [PERSON_NAME] 🌟 Skaidri un saprotami izskaidrojumi 🖼️ Ilustr…" at bounding box center [611, 493] width 821 height 438
click at [425, 531] on label "🌱 Saistība ar ikdienas dzīvi un praktisko pieredzi" at bounding box center [611, 521] width 817 height 42
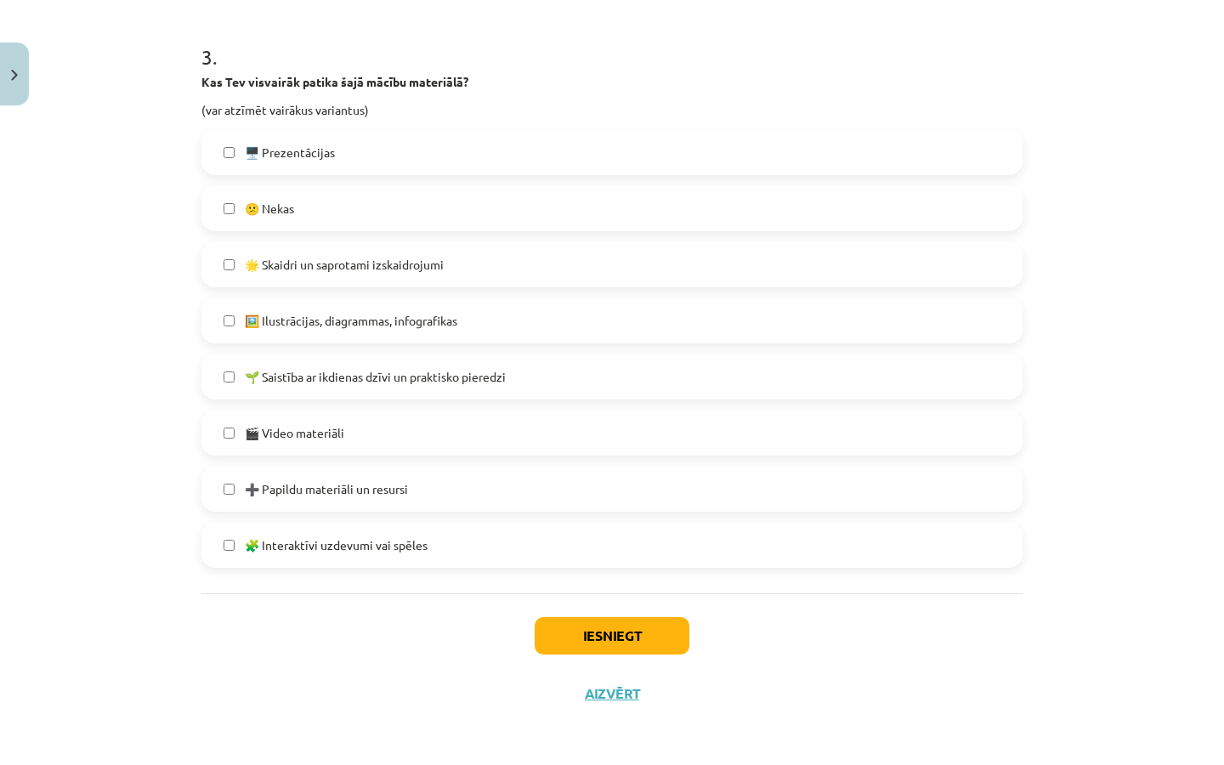
scroll to position [1075, 0]
click at [589, 623] on button "Iesniegt" at bounding box center [612, 635] width 155 height 37
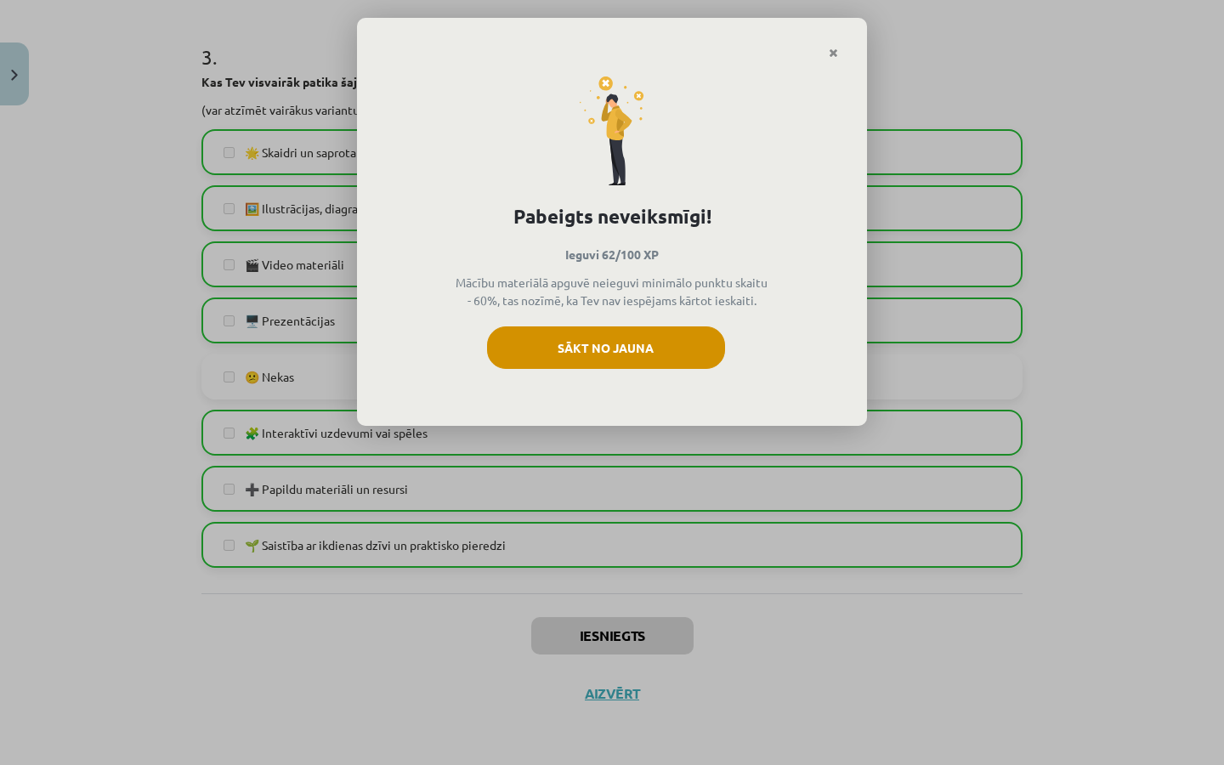
click at [639, 350] on button "Sākt no jauna" at bounding box center [606, 347] width 238 height 42
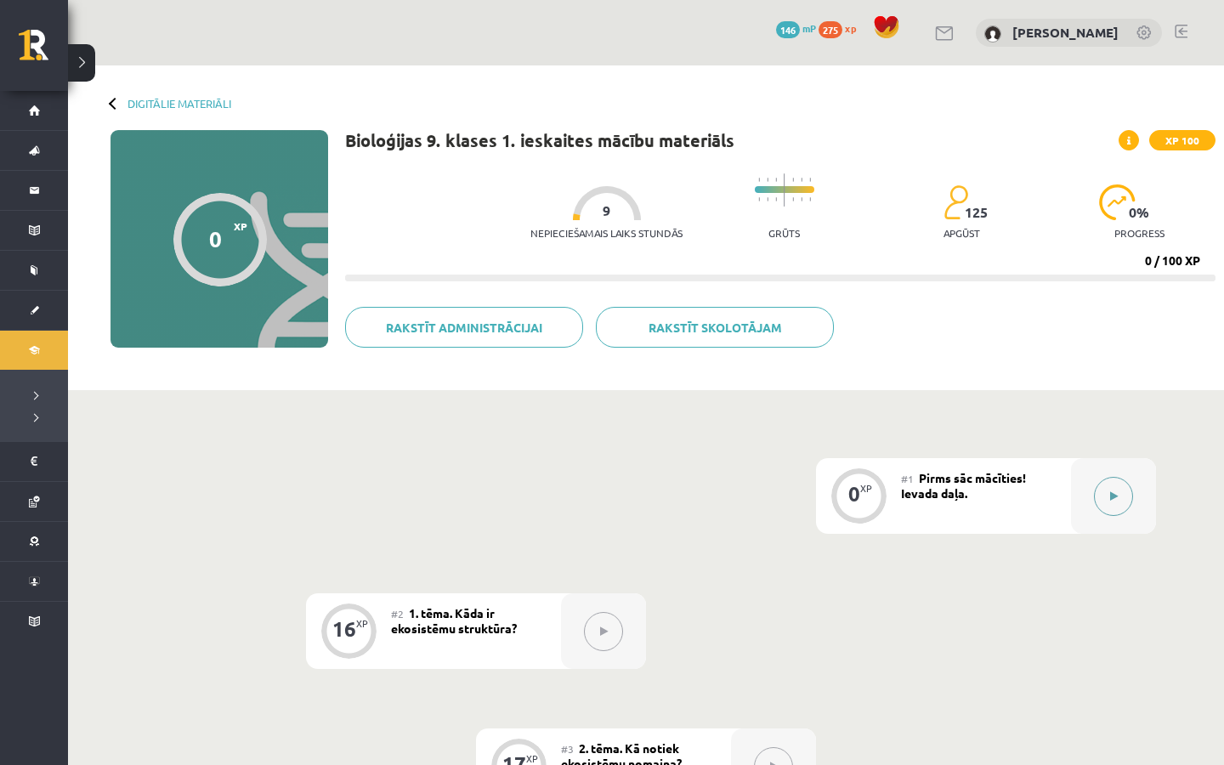
click at [1090, 498] on div at bounding box center [1113, 496] width 85 height 76
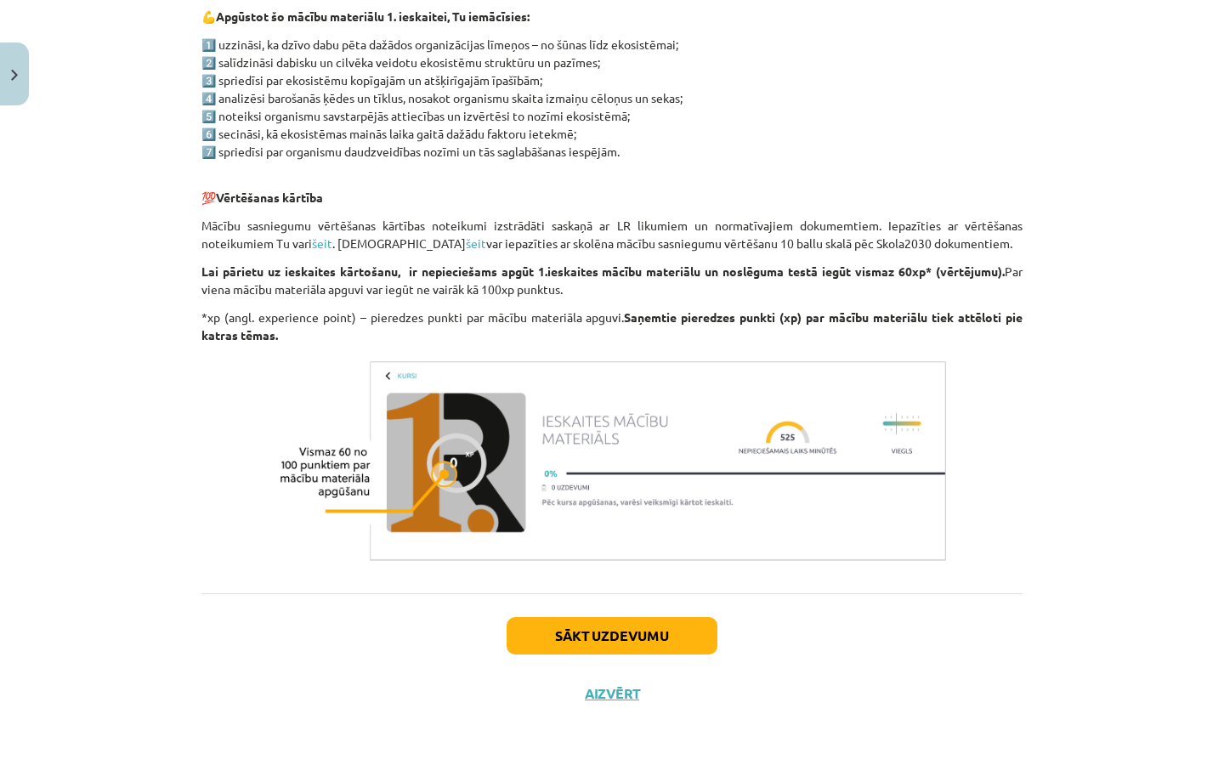
scroll to position [880, 0]
click at [642, 625] on button "Sākt uzdevumu" at bounding box center [611, 635] width 211 height 37
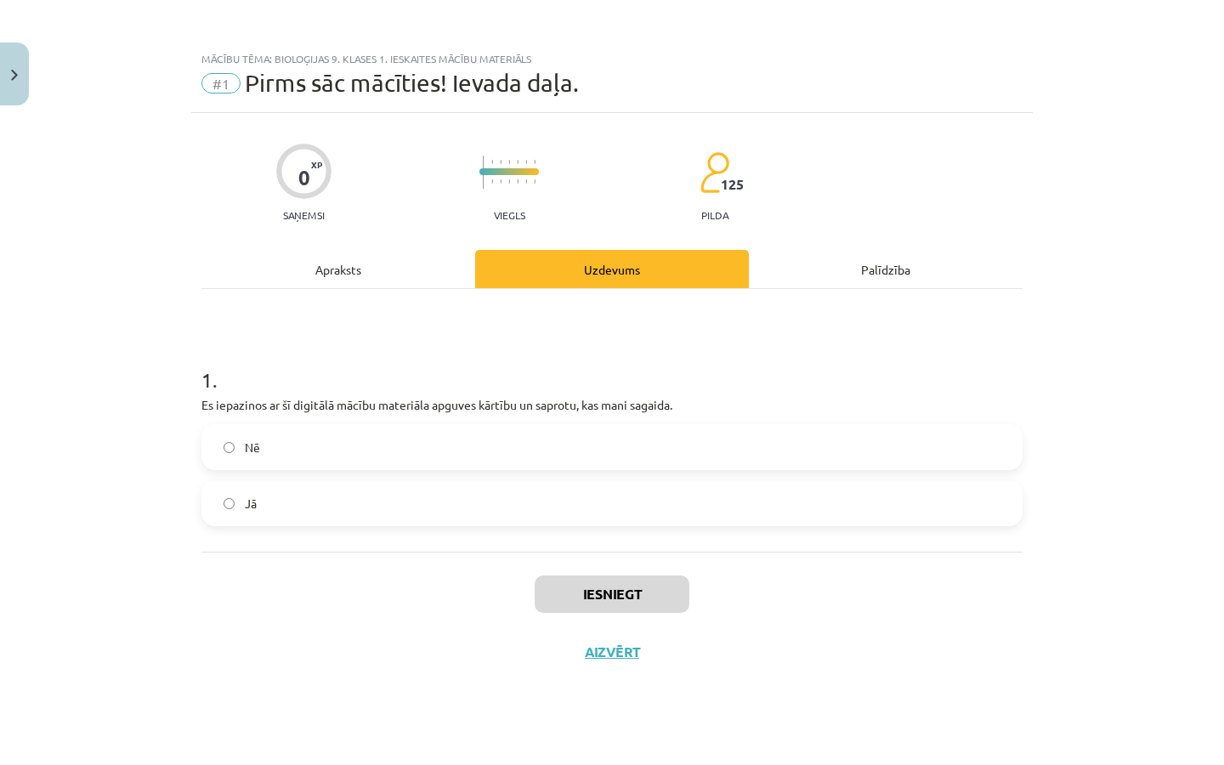
scroll to position [0, 0]
click at [399, 275] on div "Apraksts" at bounding box center [338, 269] width 274 height 38
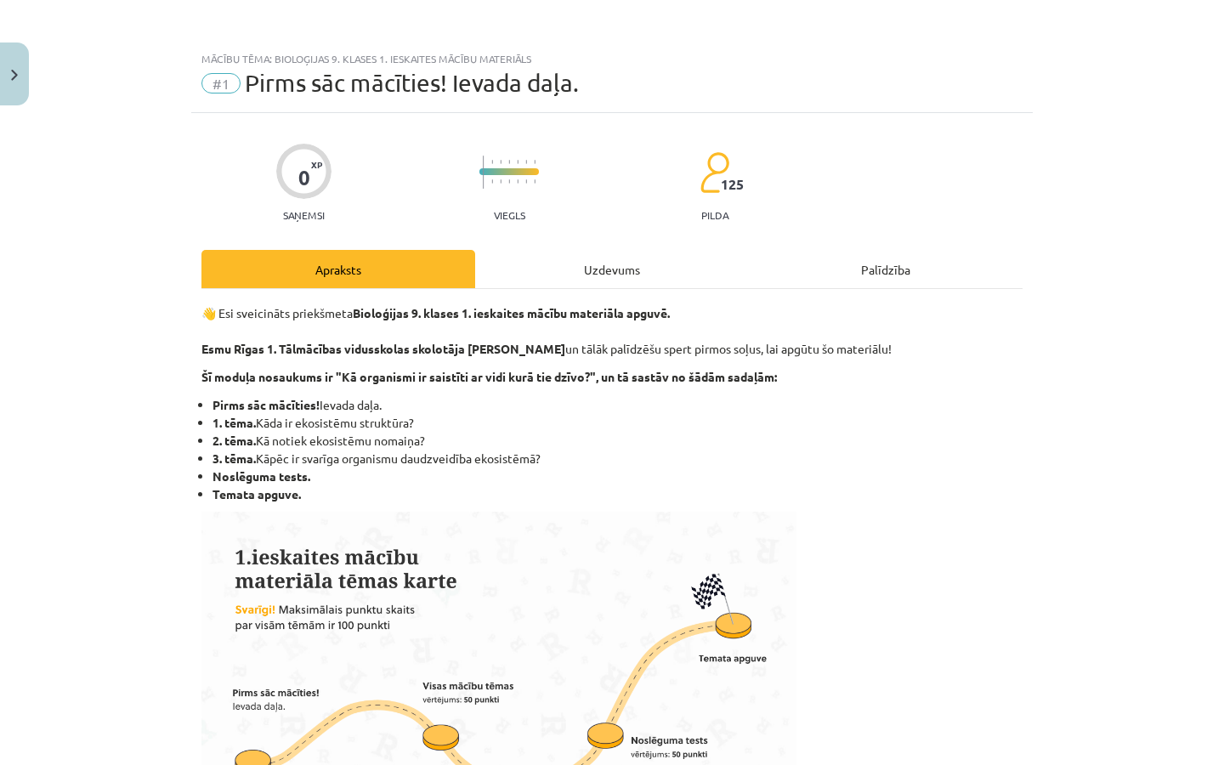
click at [567, 263] on div "Uzdevums" at bounding box center [612, 269] width 274 height 38
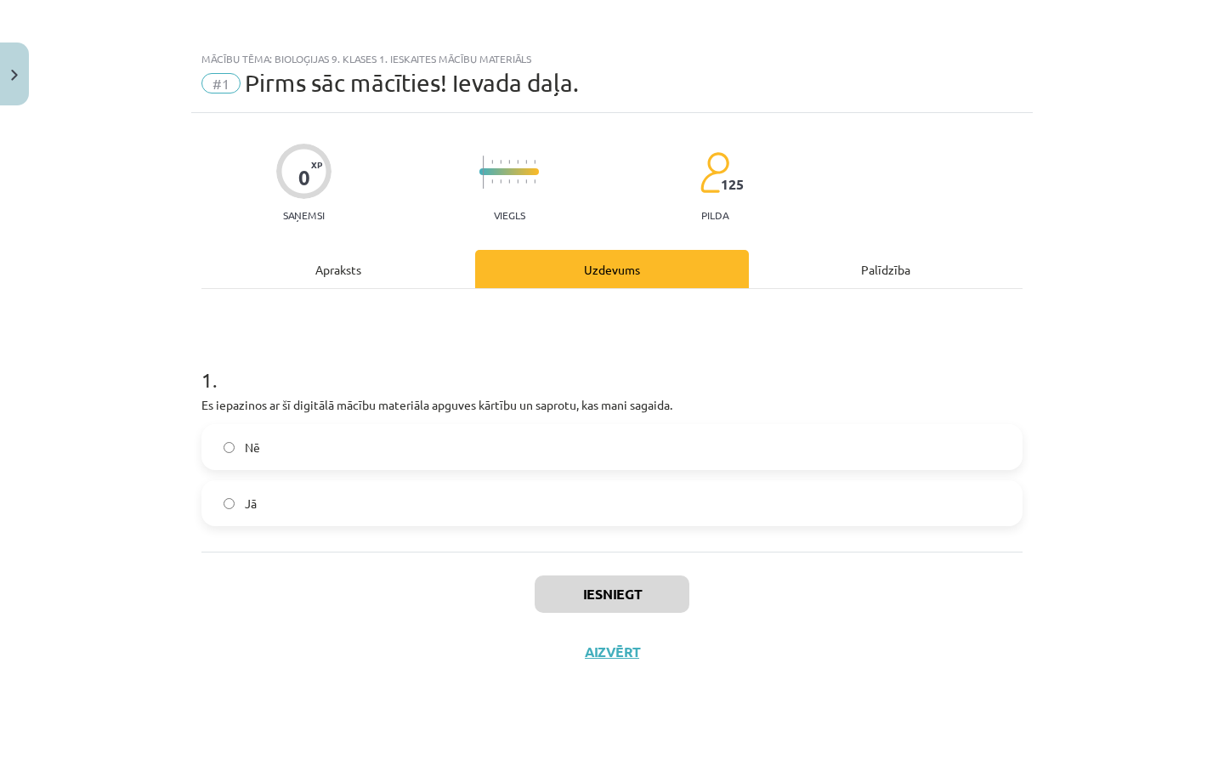
click at [540, 448] on label "Nē" at bounding box center [611, 447] width 817 height 42
click at [520, 501] on label "Jā" at bounding box center [611, 503] width 817 height 42
click at [577, 590] on button "Iesniegt" at bounding box center [612, 593] width 155 height 37
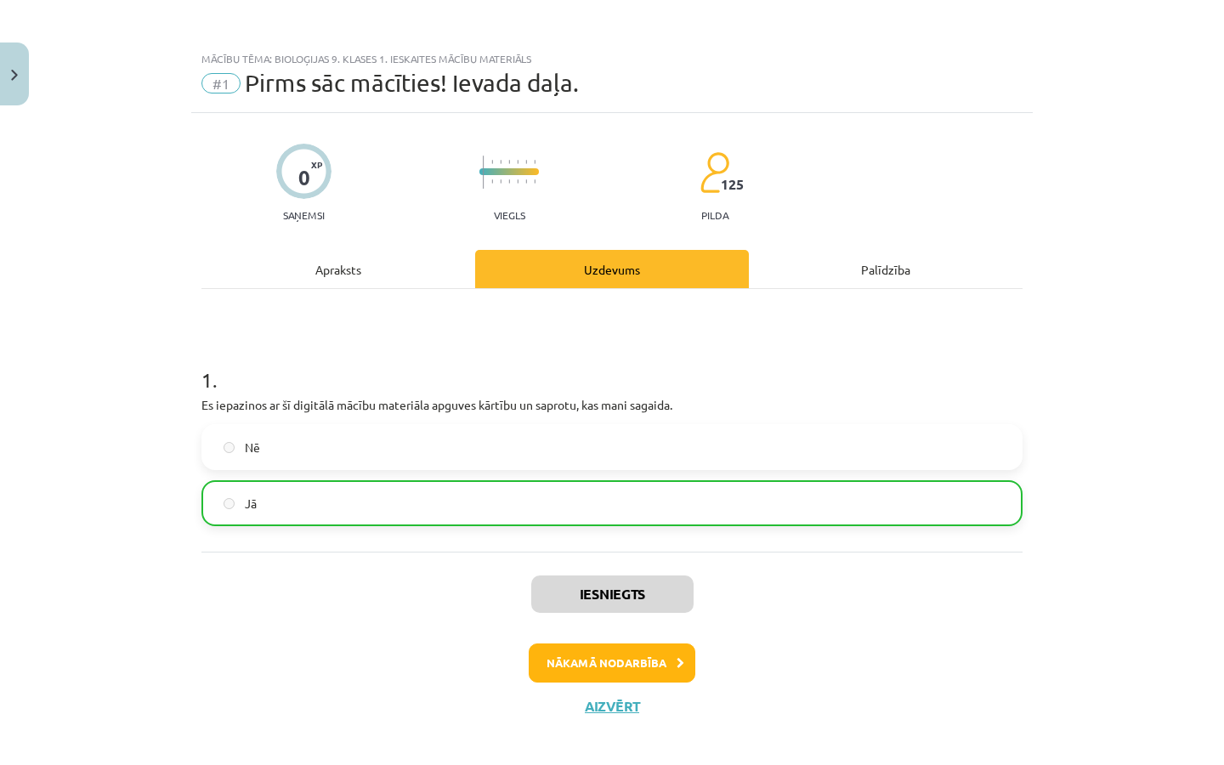
click at [606, 668] on button "Nākamā nodarbība" at bounding box center [612, 662] width 167 height 39
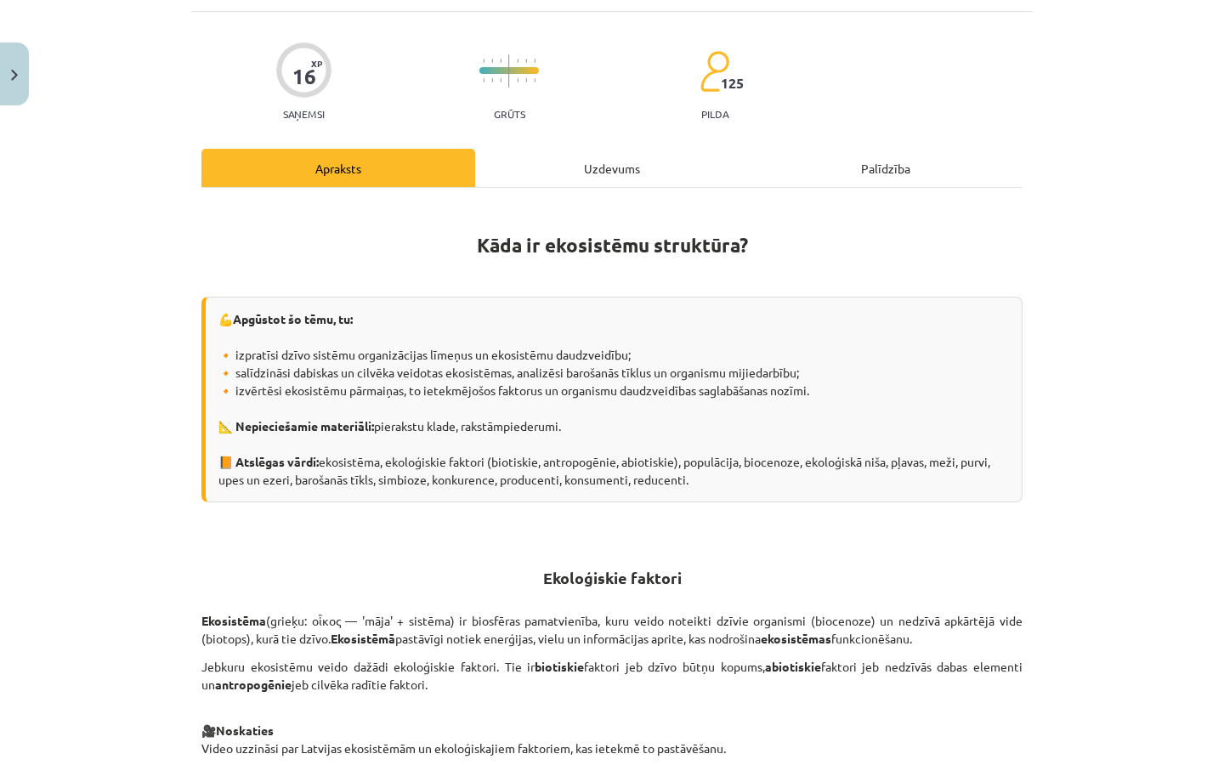
scroll to position [57, 0]
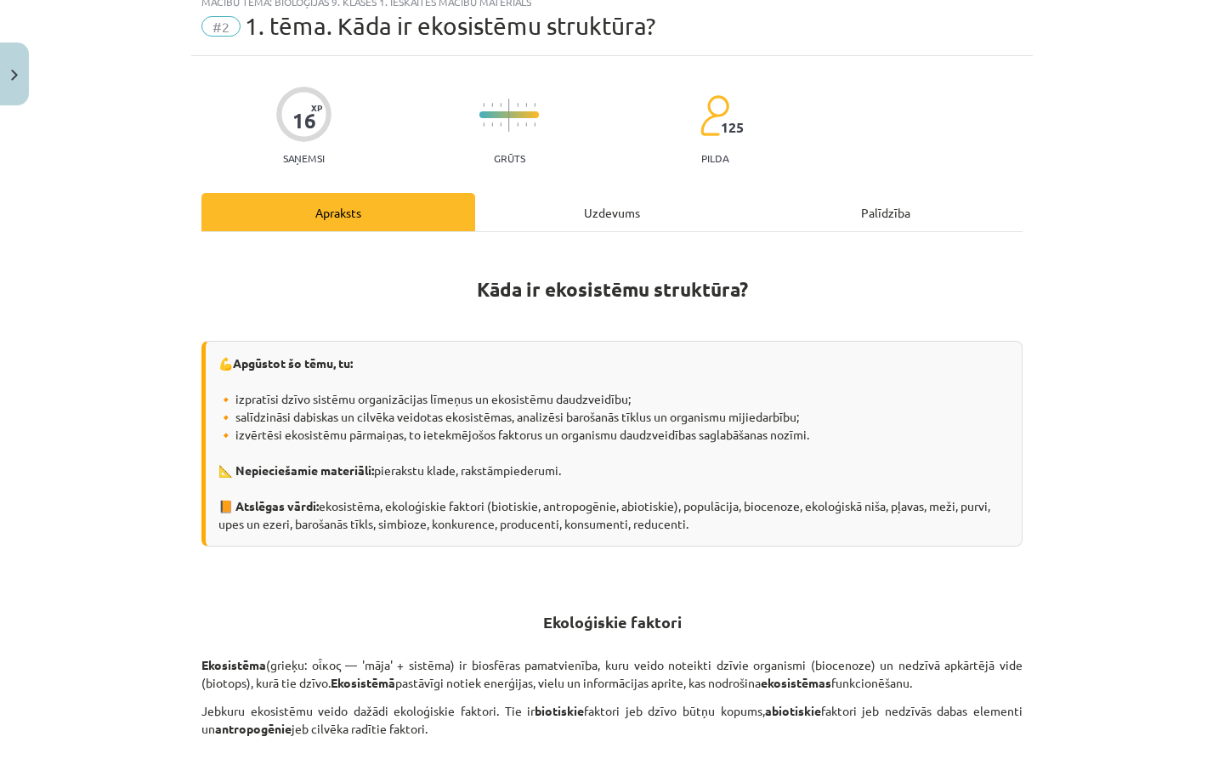
click at [586, 211] on div "Uzdevums" at bounding box center [612, 212] width 274 height 38
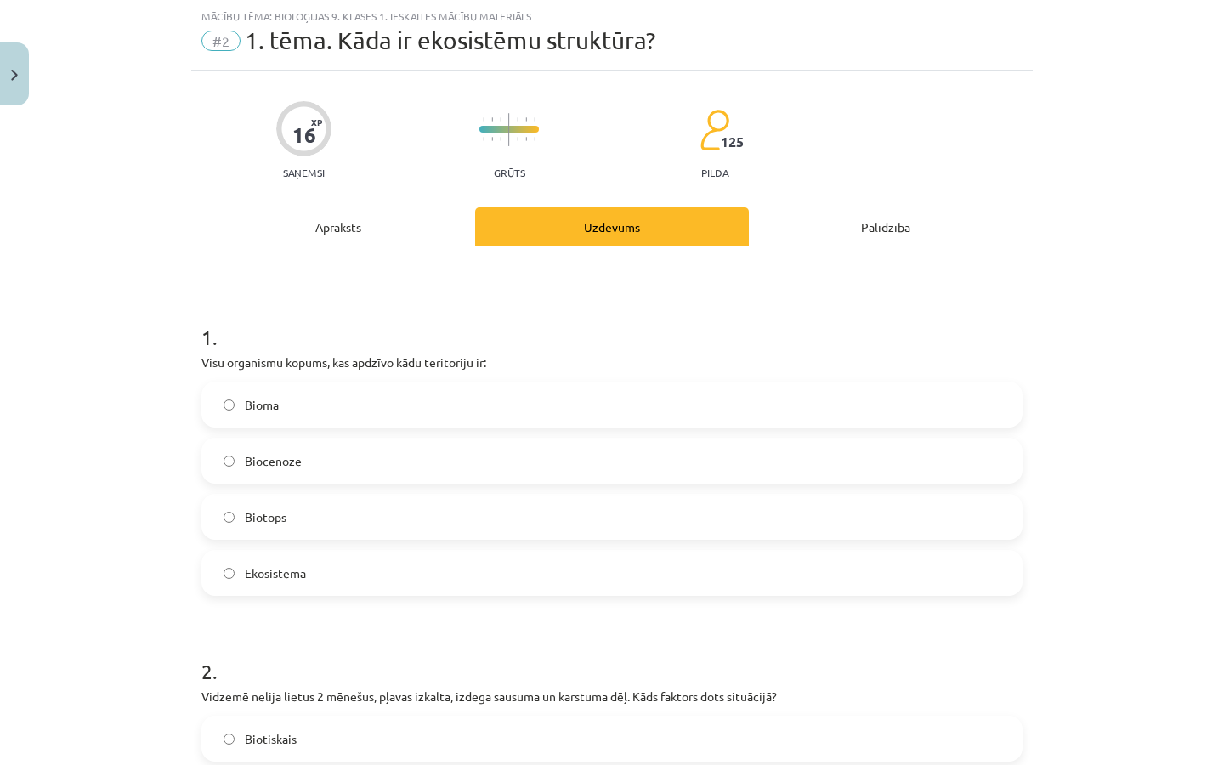
click at [347, 227] on div "Apraksts" at bounding box center [338, 226] width 274 height 38
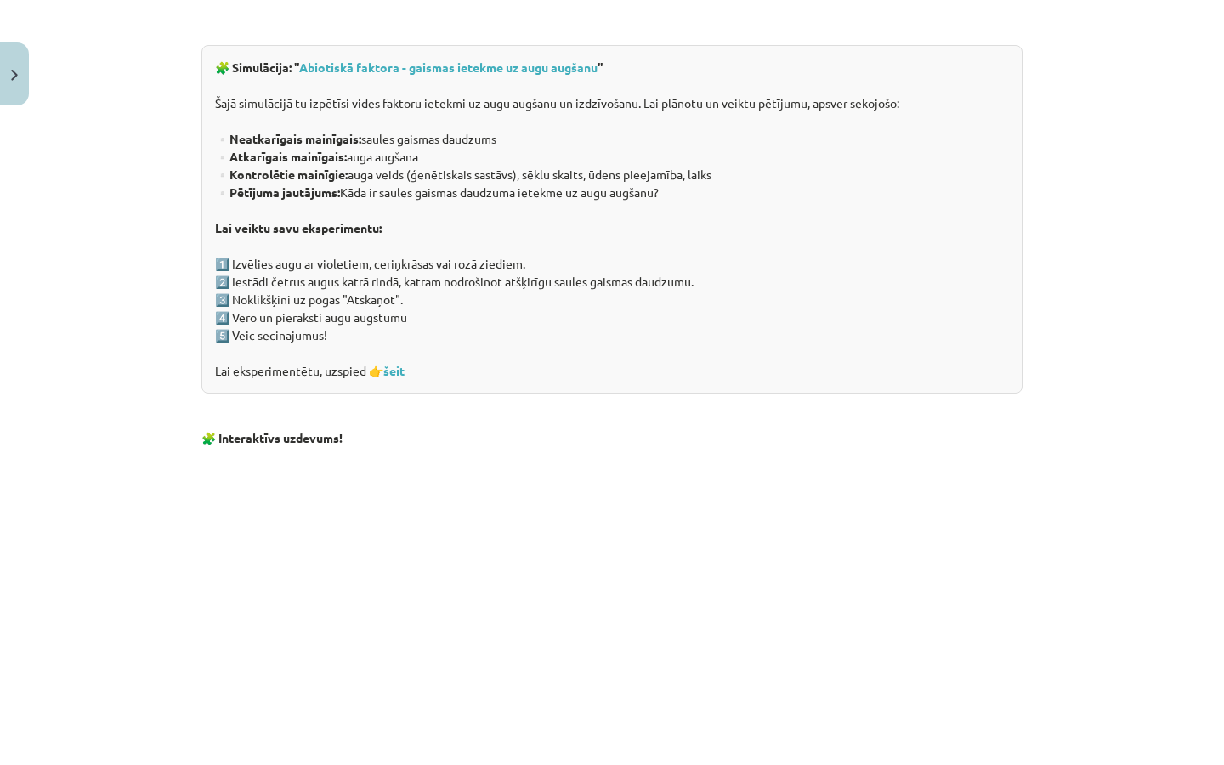
scroll to position [1169, 0]
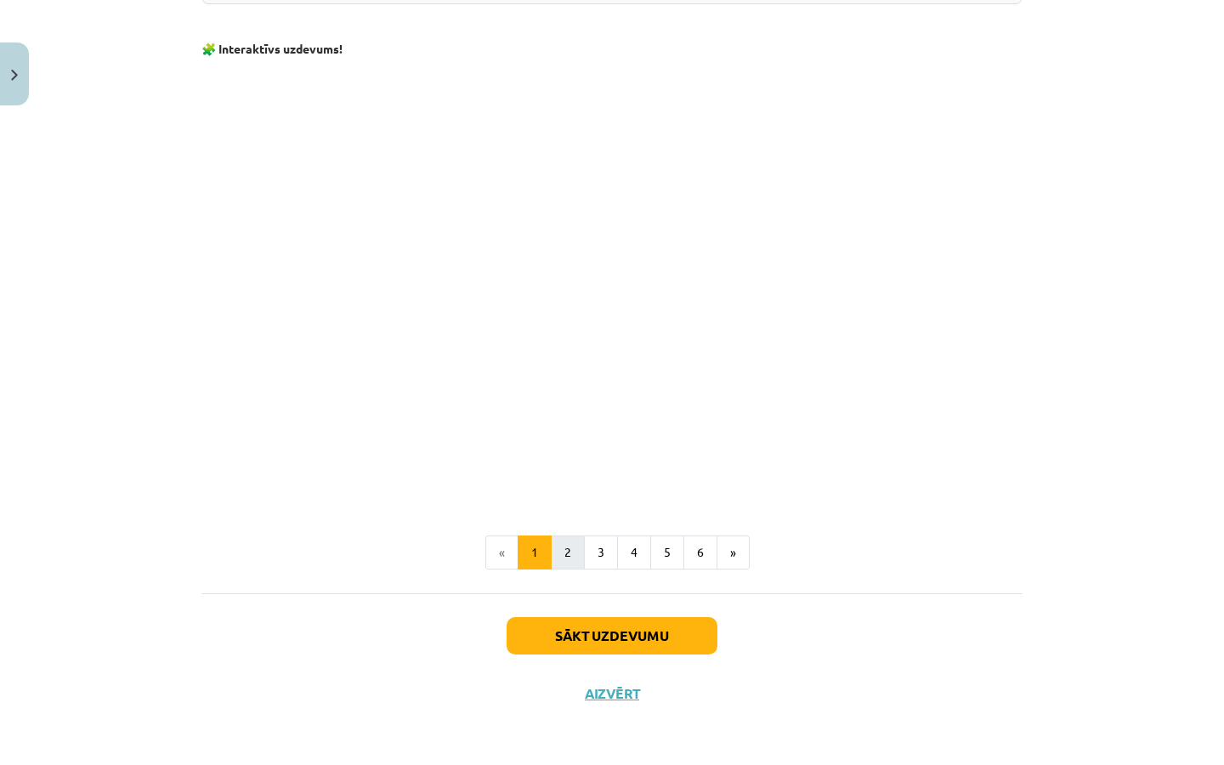
click at [565, 554] on button "2" at bounding box center [568, 552] width 34 height 34
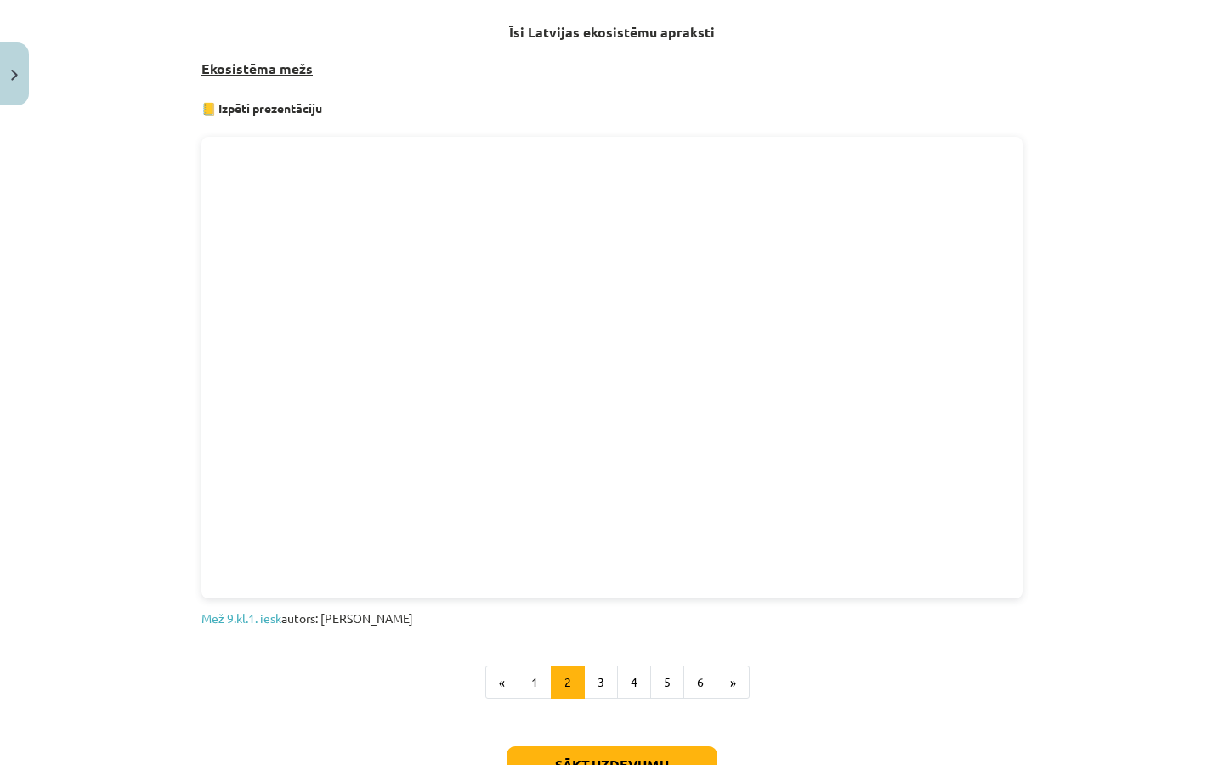
scroll to position [841, 0]
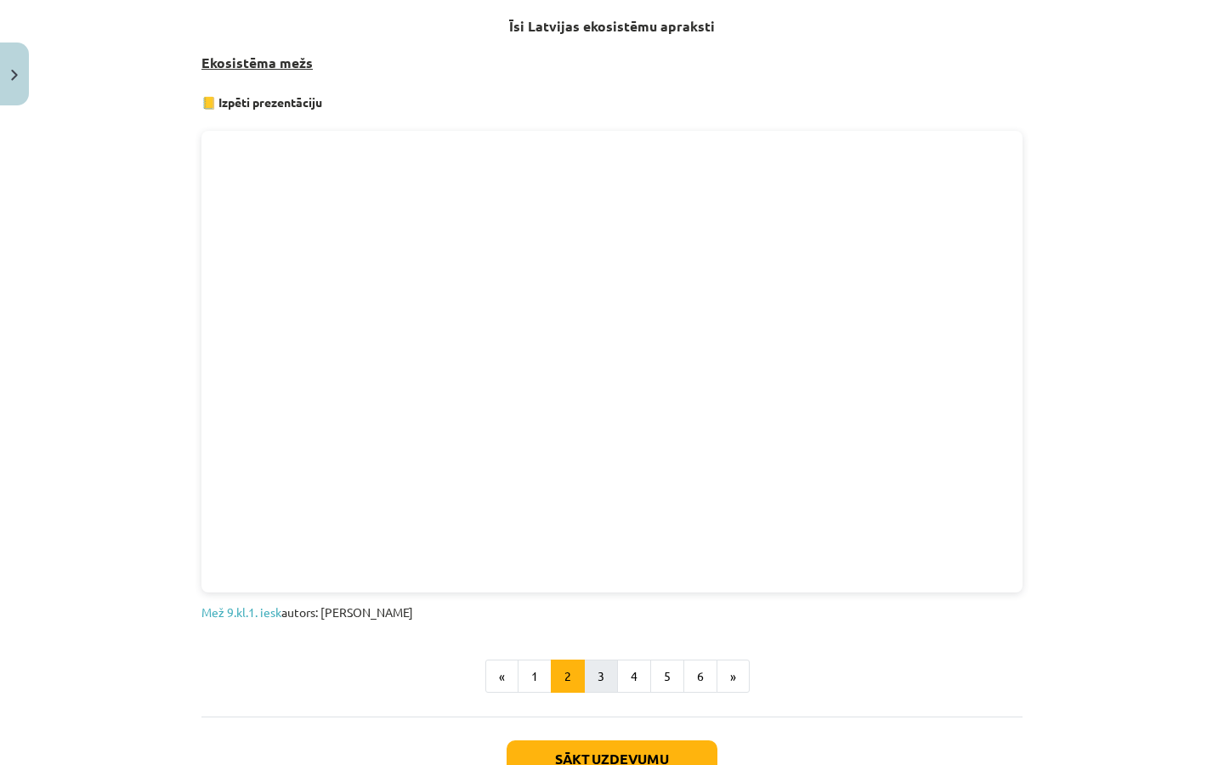
click at [597, 665] on button "3" at bounding box center [601, 676] width 34 height 34
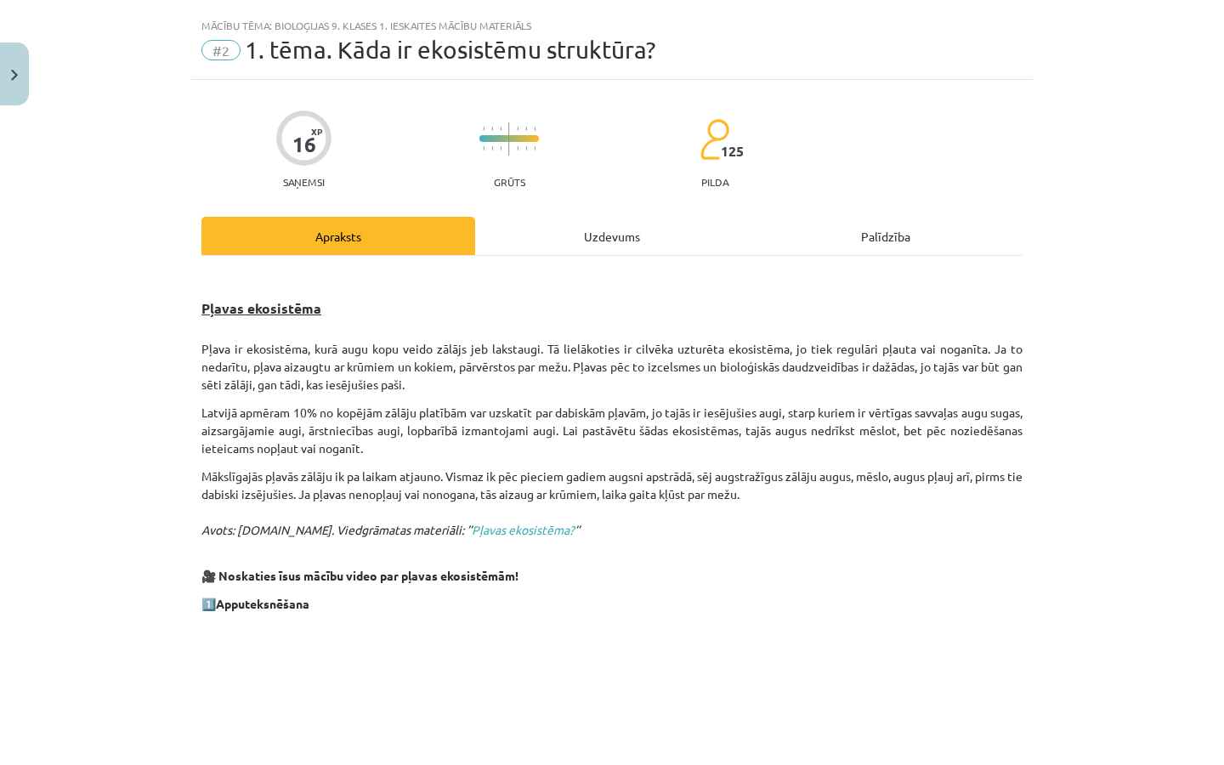
scroll to position [94, 0]
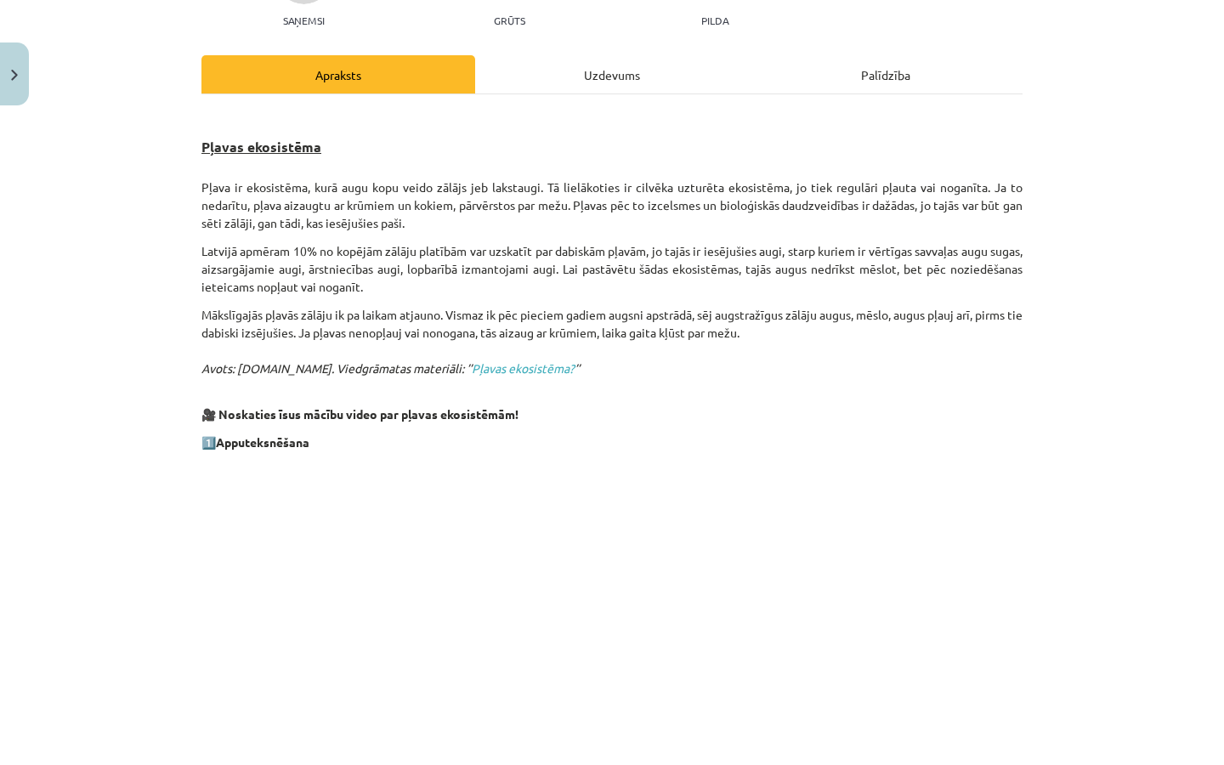
click at [608, 59] on div "Uzdevums" at bounding box center [612, 74] width 274 height 38
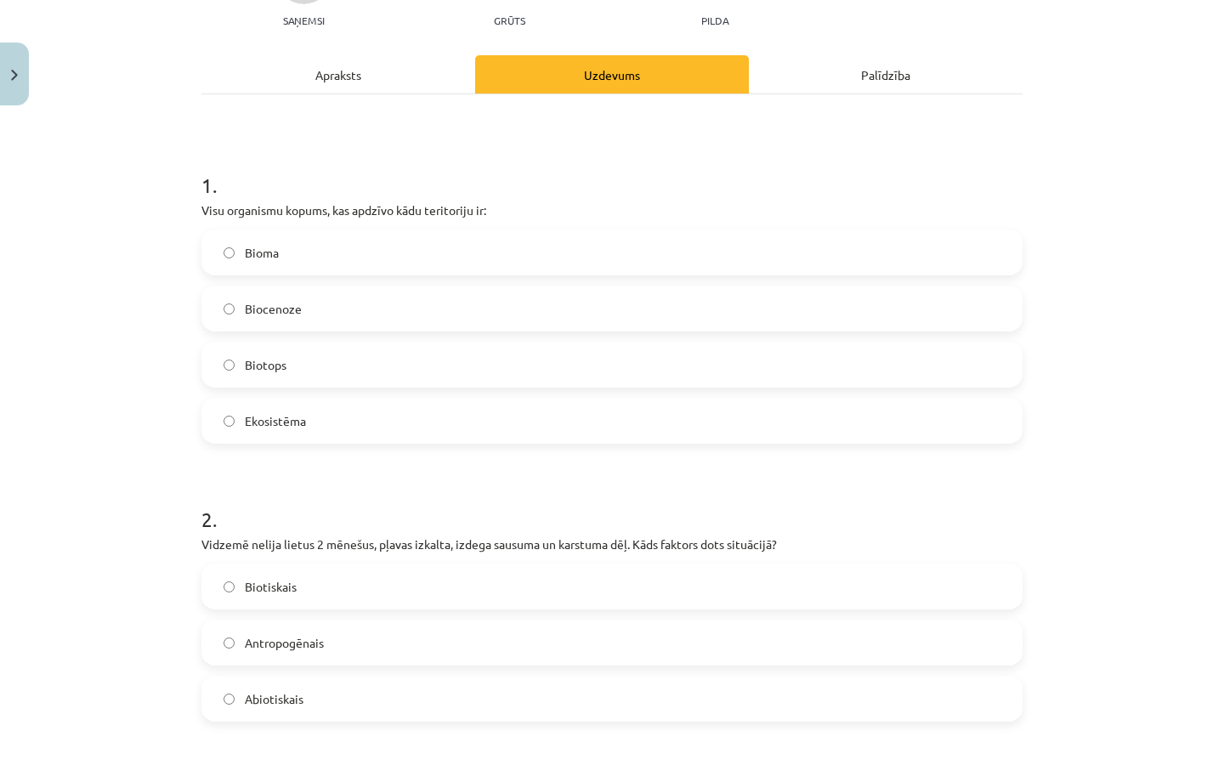
scroll to position [42, 0]
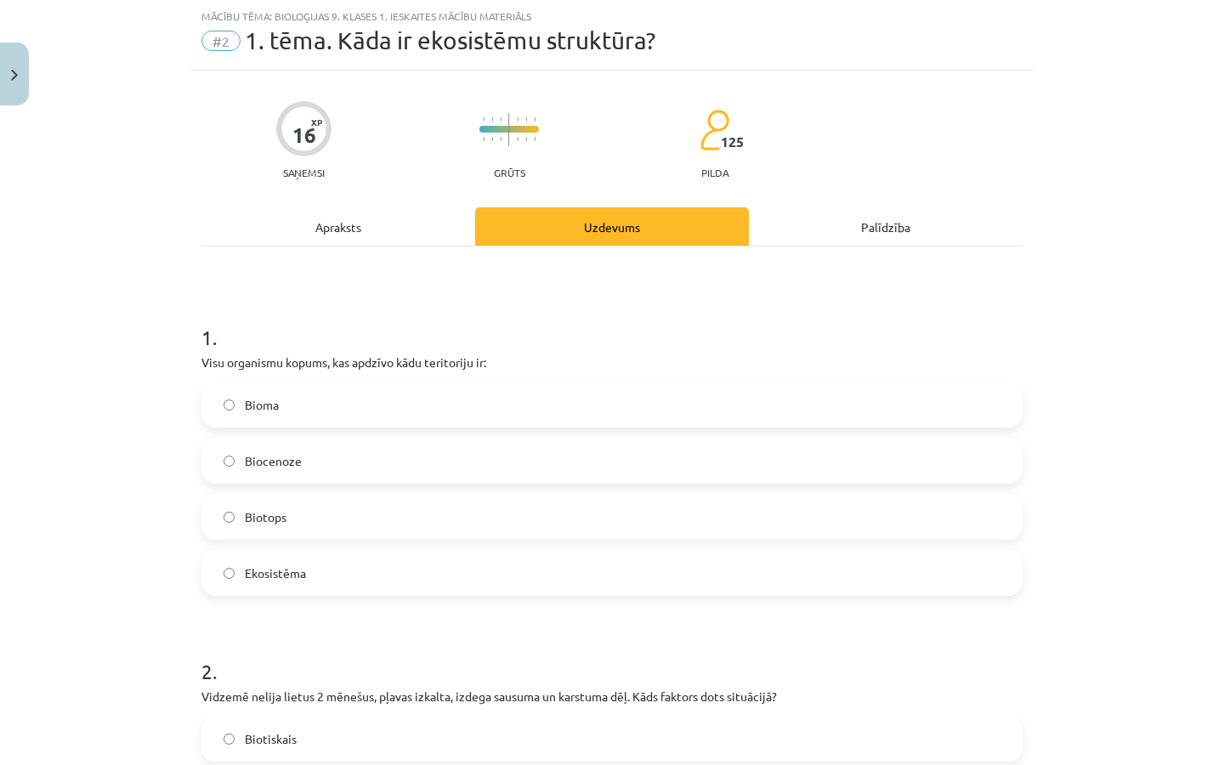
click at [403, 226] on div "Apraksts" at bounding box center [338, 226] width 274 height 38
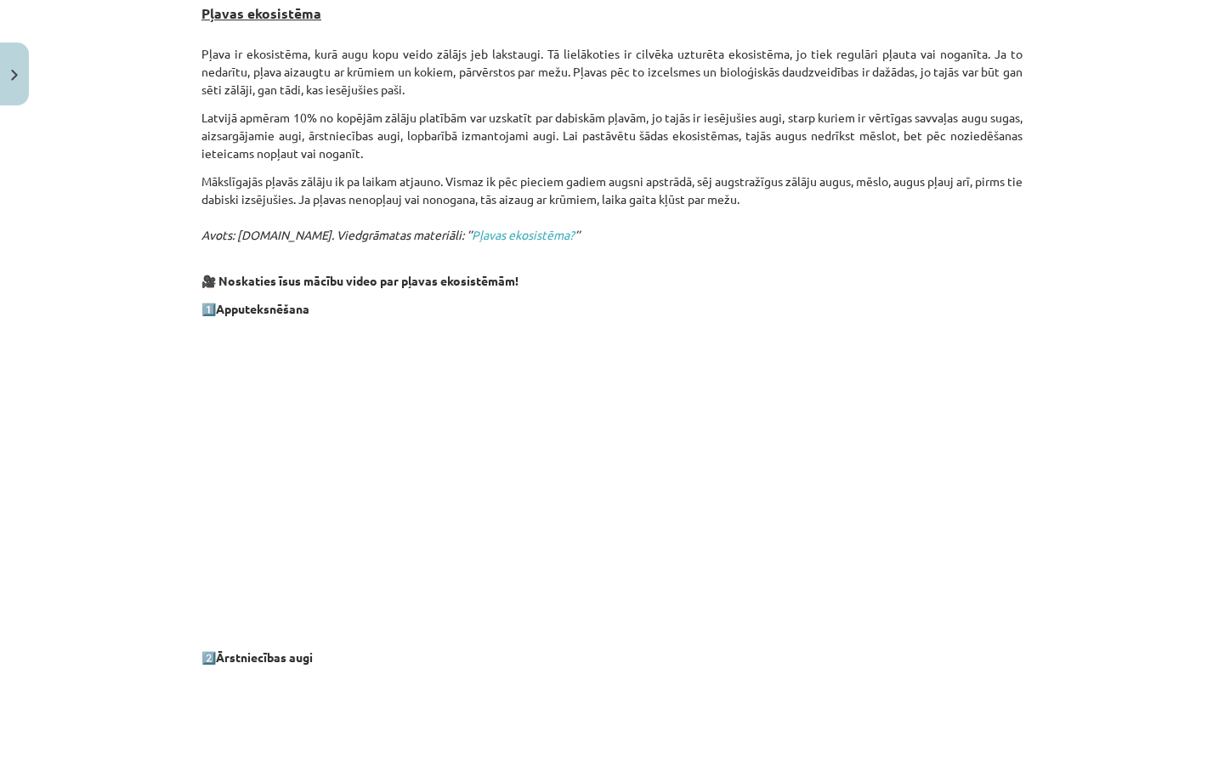
scroll to position [334, 0]
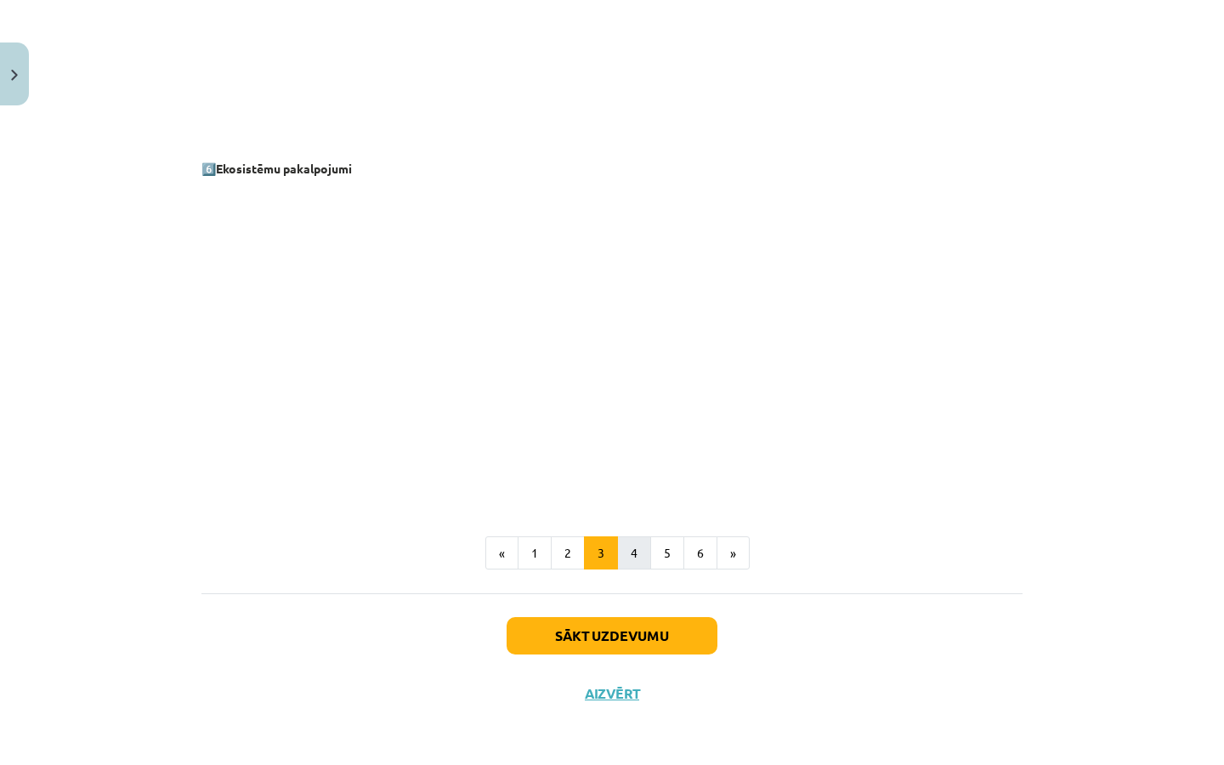
click at [637, 545] on button "4" at bounding box center [634, 553] width 34 height 34
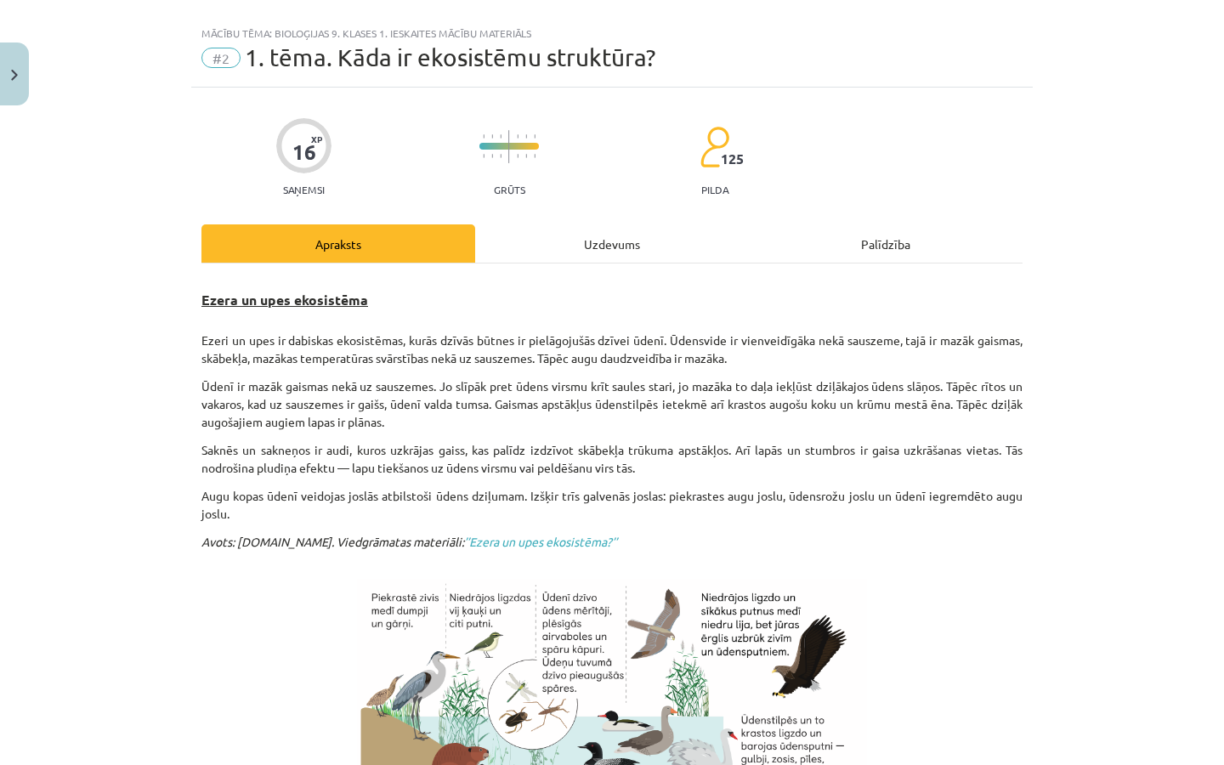
scroll to position [42, 0]
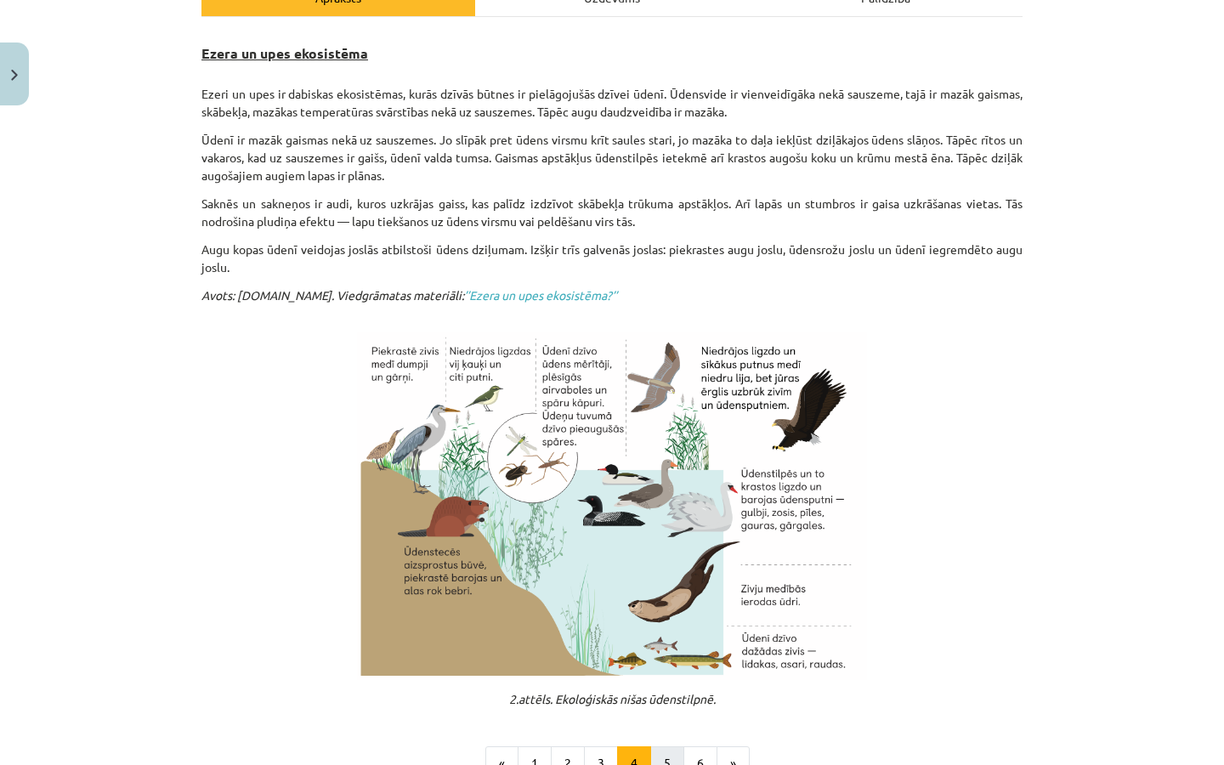
click at [673, 747] on button "5" at bounding box center [667, 763] width 34 height 34
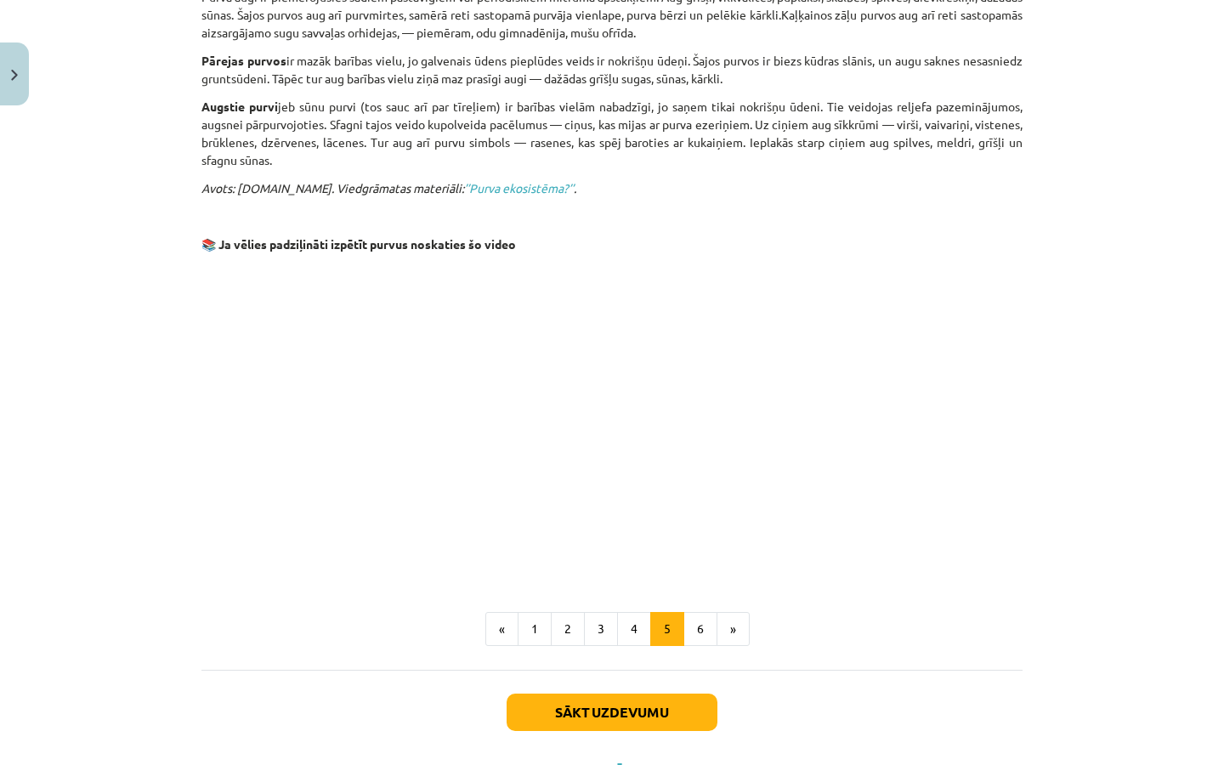
scroll to position [1117, 0]
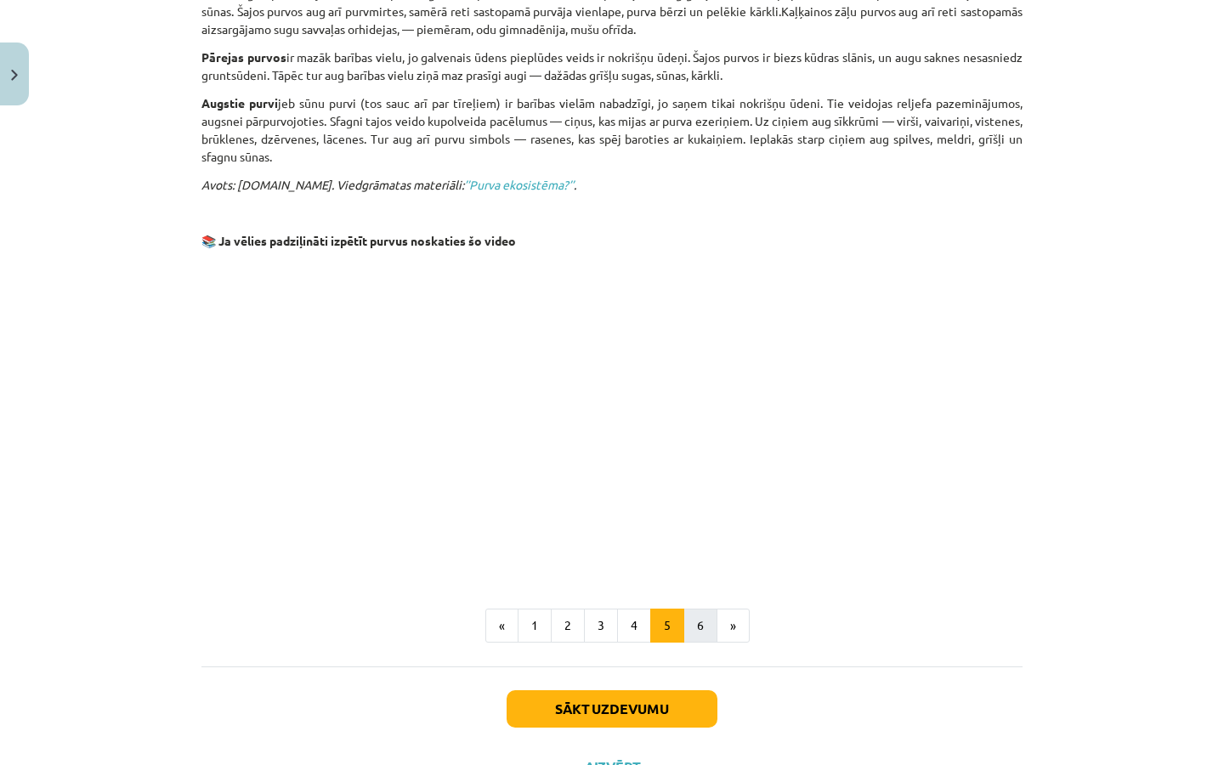
click at [700, 619] on button "6" at bounding box center [700, 625] width 34 height 34
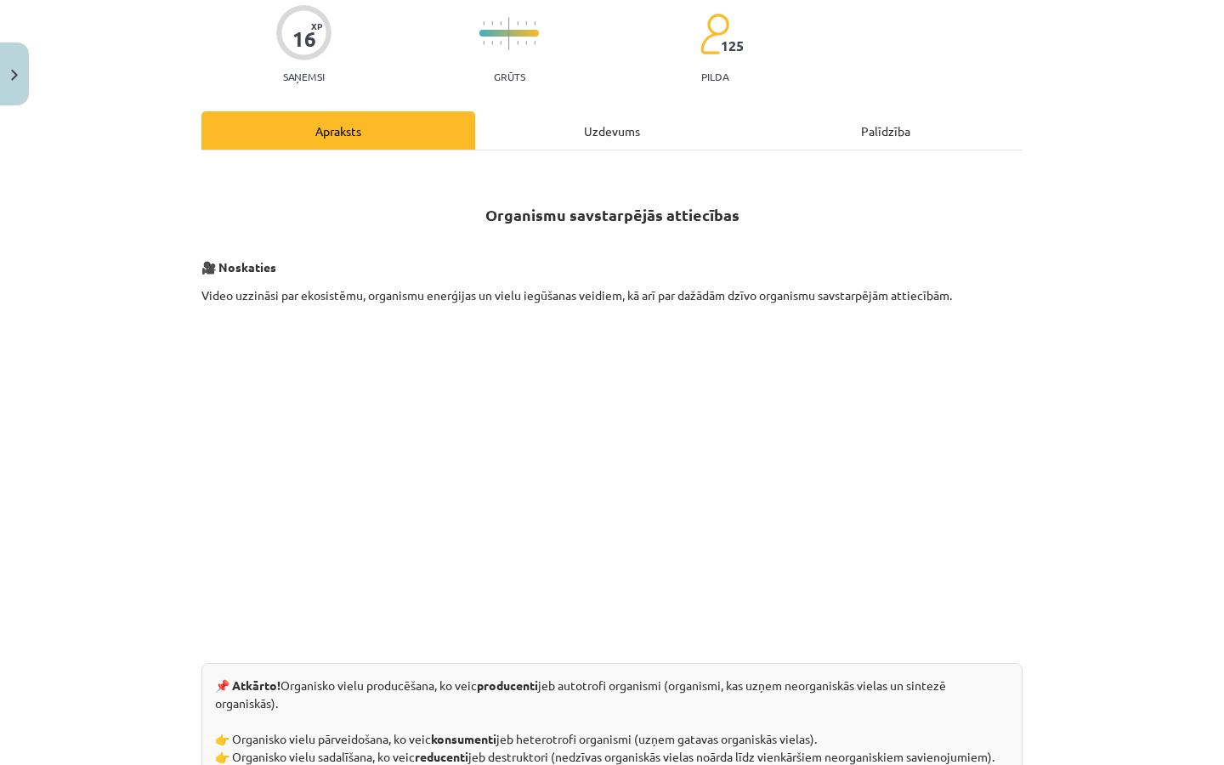
scroll to position [128, 0]
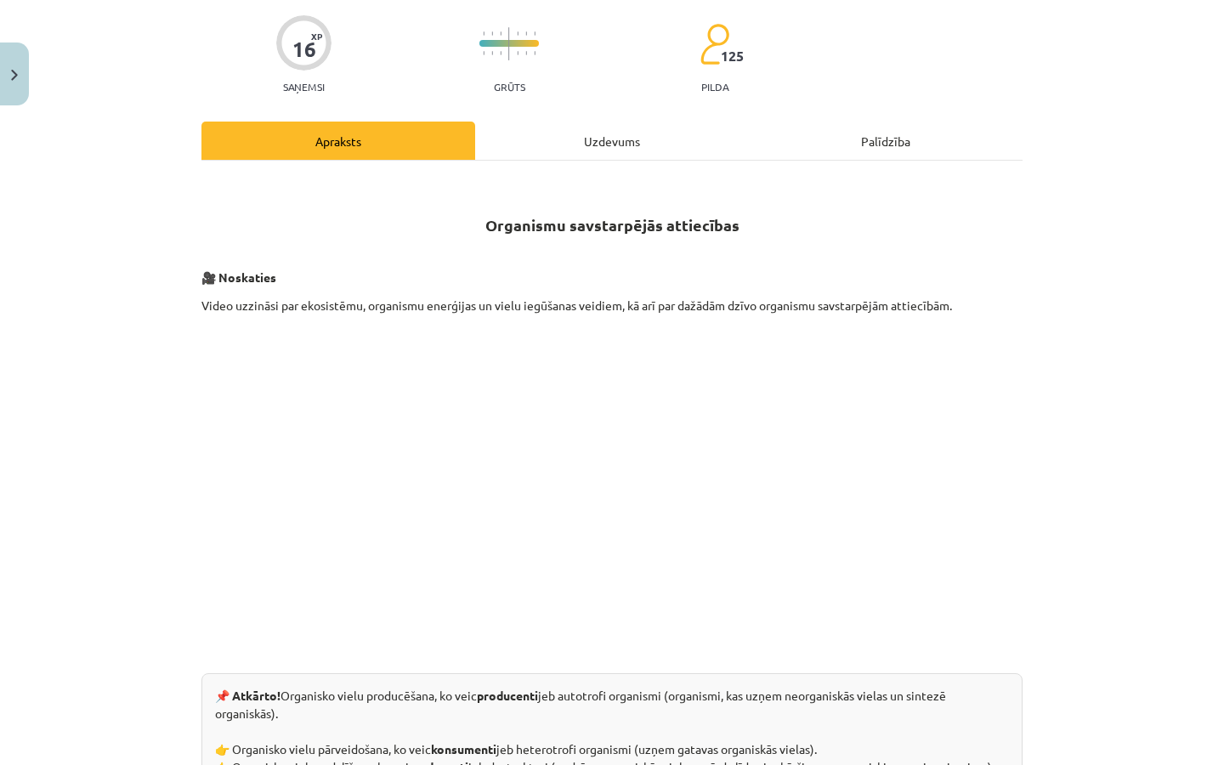
click at [597, 125] on div "Uzdevums" at bounding box center [612, 141] width 274 height 38
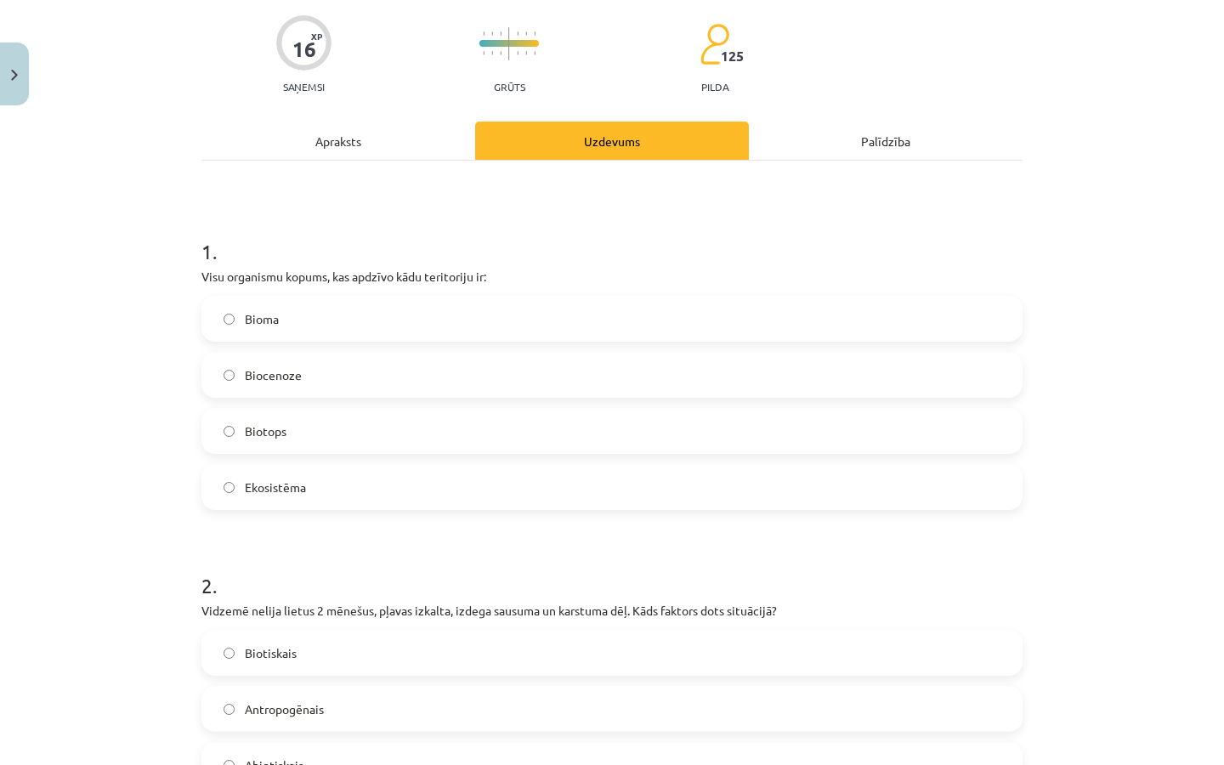
scroll to position [42, 0]
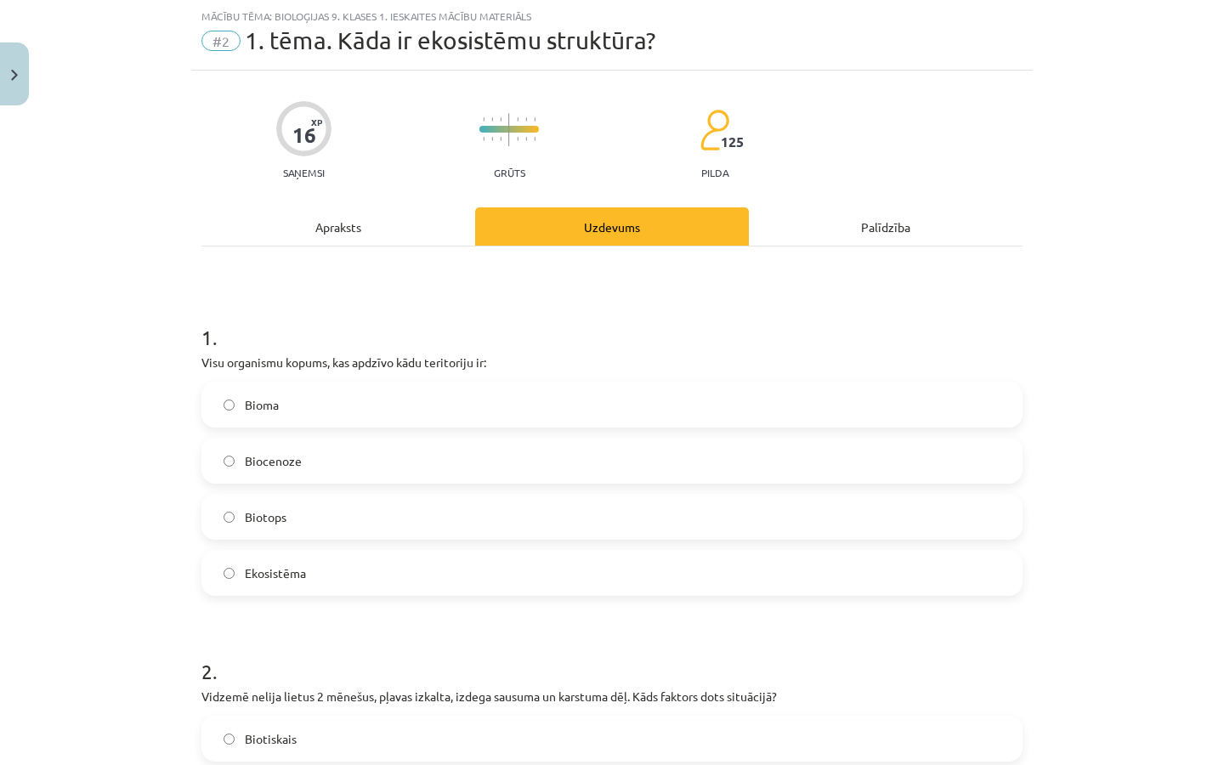
click at [493, 405] on label "Bioma" at bounding box center [611, 404] width 817 height 42
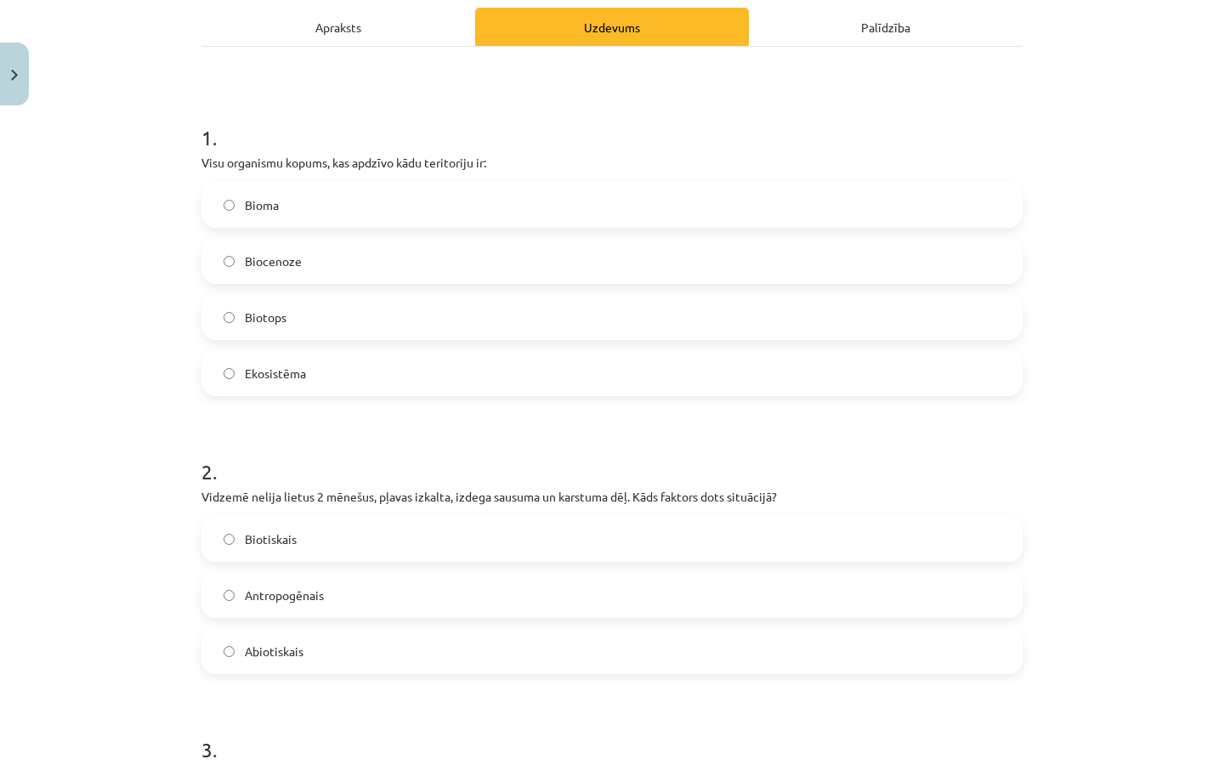
scroll to position [246, 0]
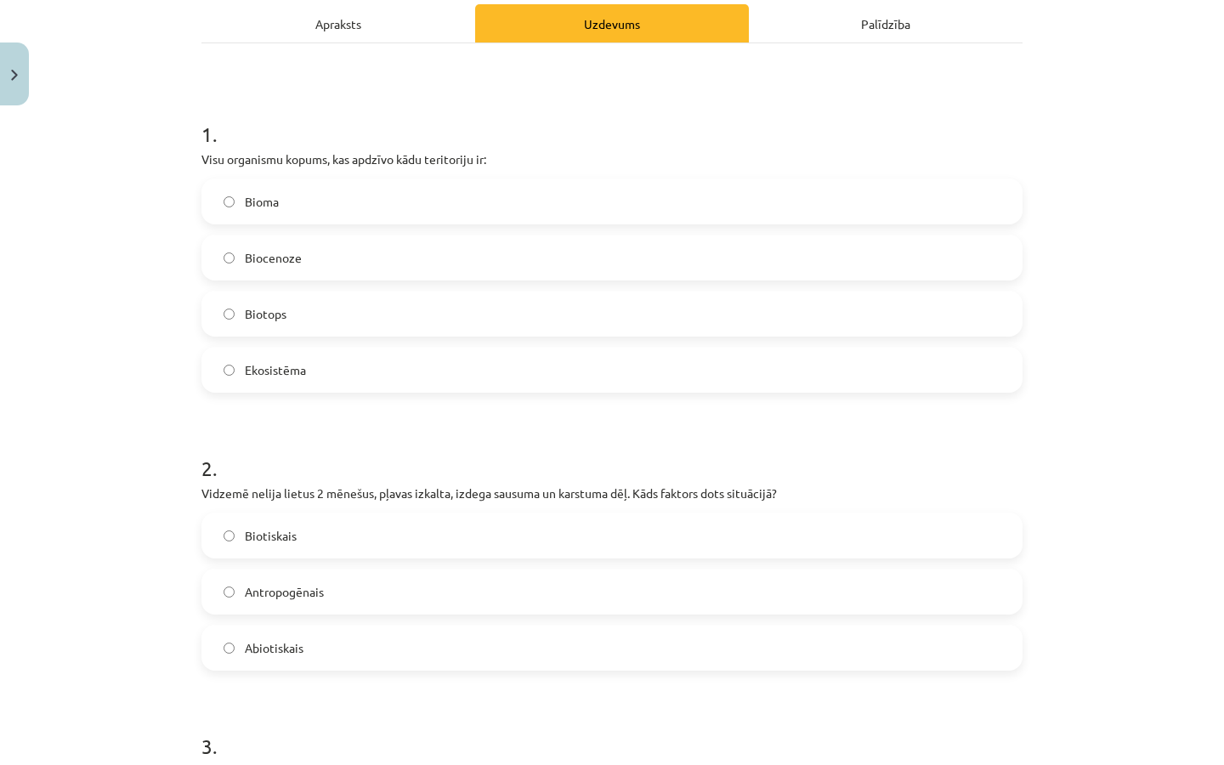
click at [450, 532] on label "Biotiskais" at bounding box center [611, 535] width 817 height 42
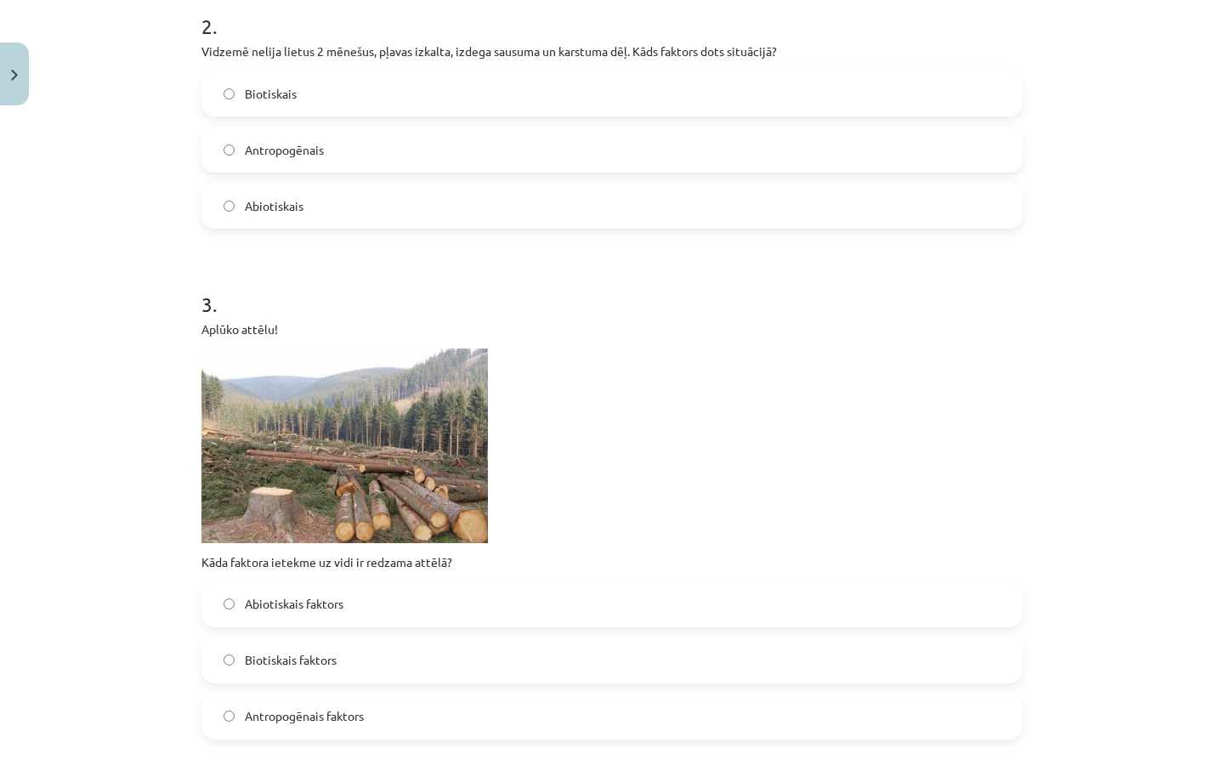
click at [406, 698] on label "Antropogēnais faktors" at bounding box center [611, 716] width 817 height 42
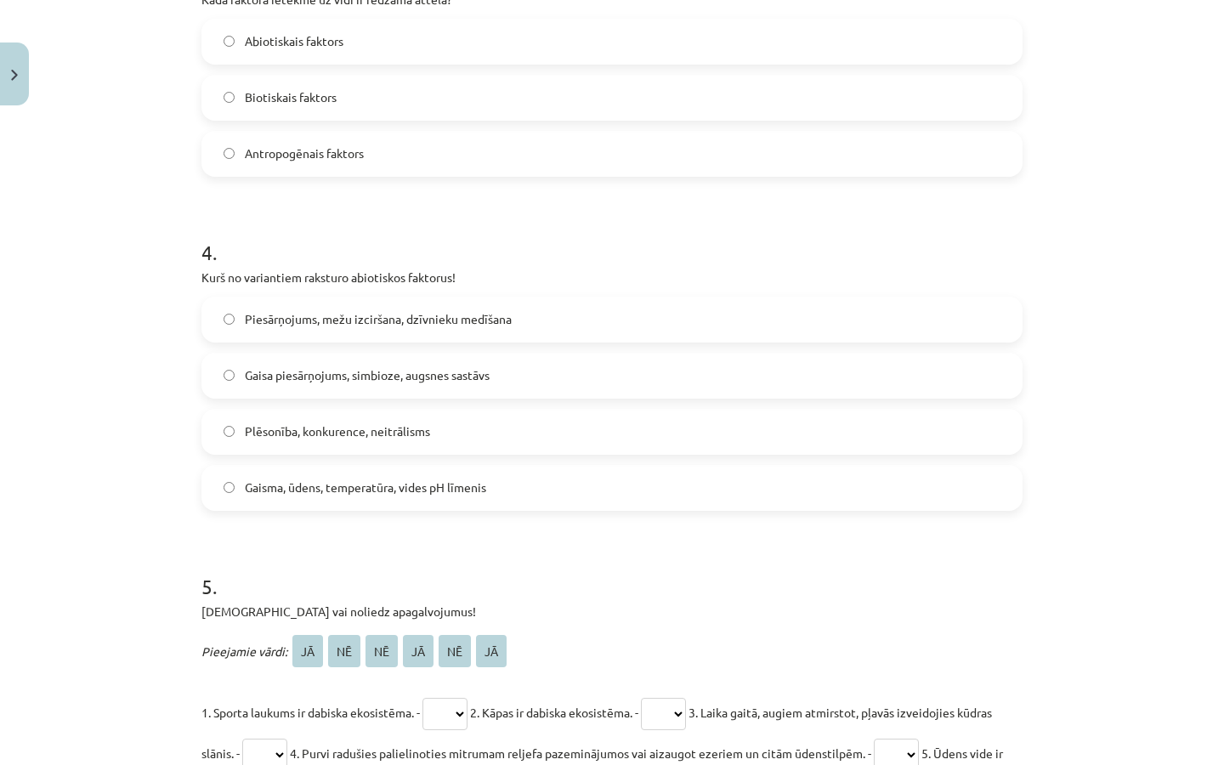
scroll to position [1236, 0]
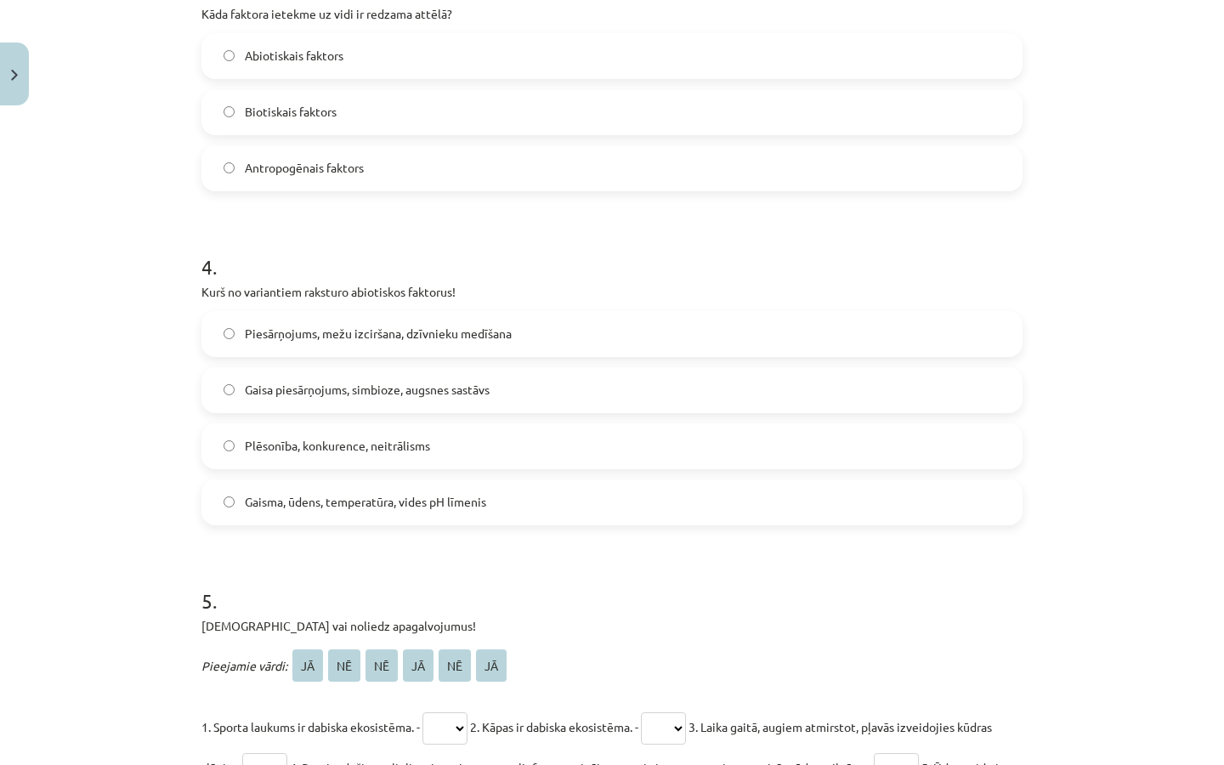
click at [468, 498] on span "Gaisma, ūdens, temperatūra, vides pH līmenis" at bounding box center [365, 502] width 241 height 18
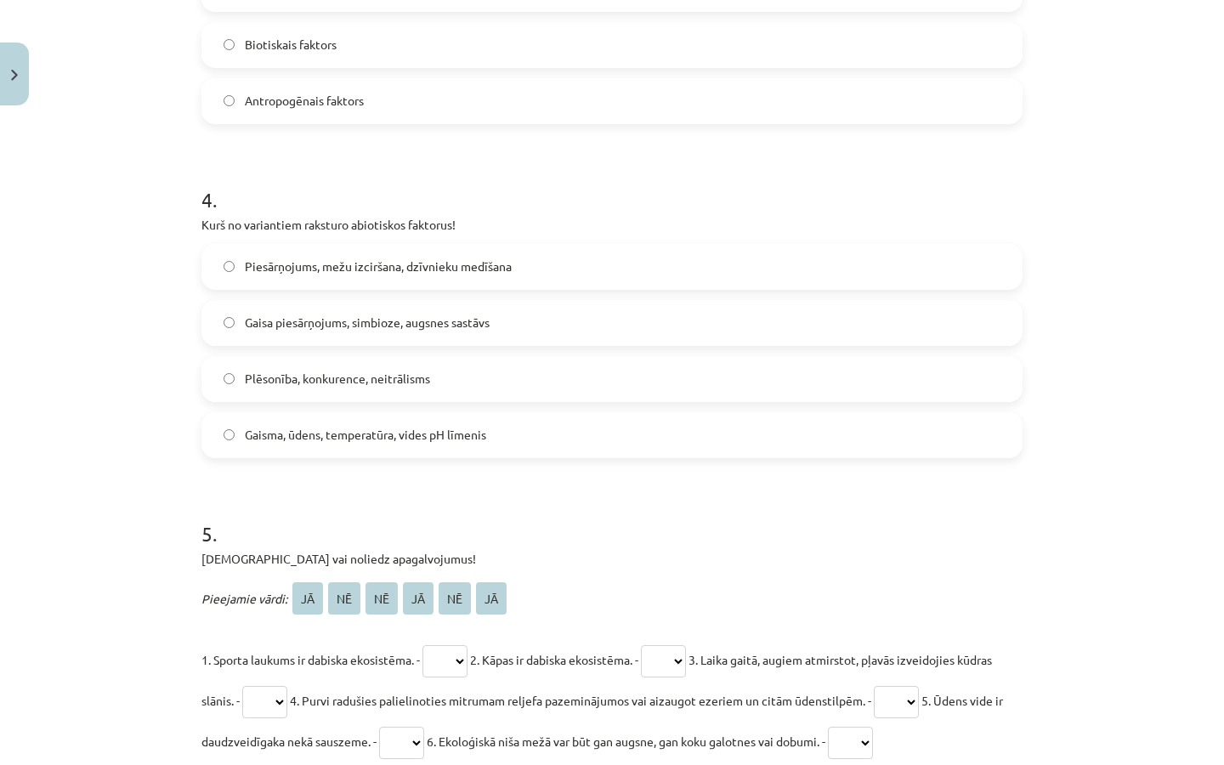
scroll to position [1328, 0]
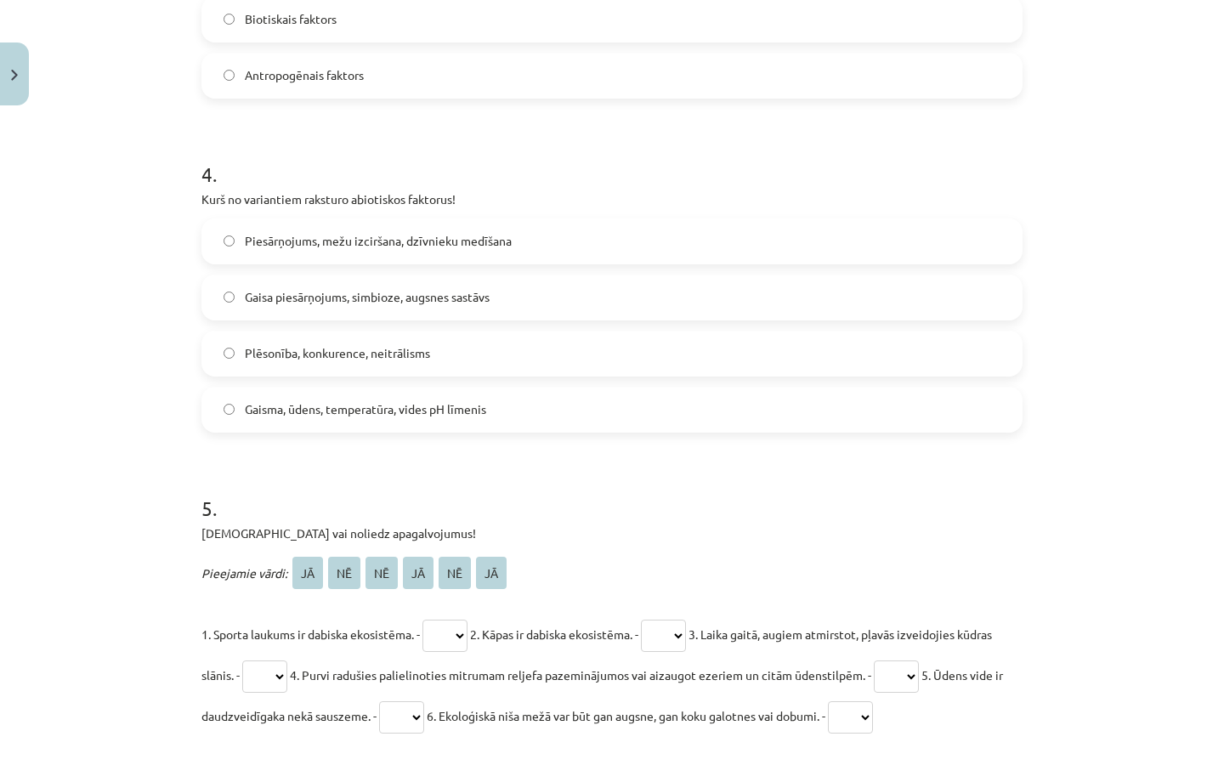
select select "**"
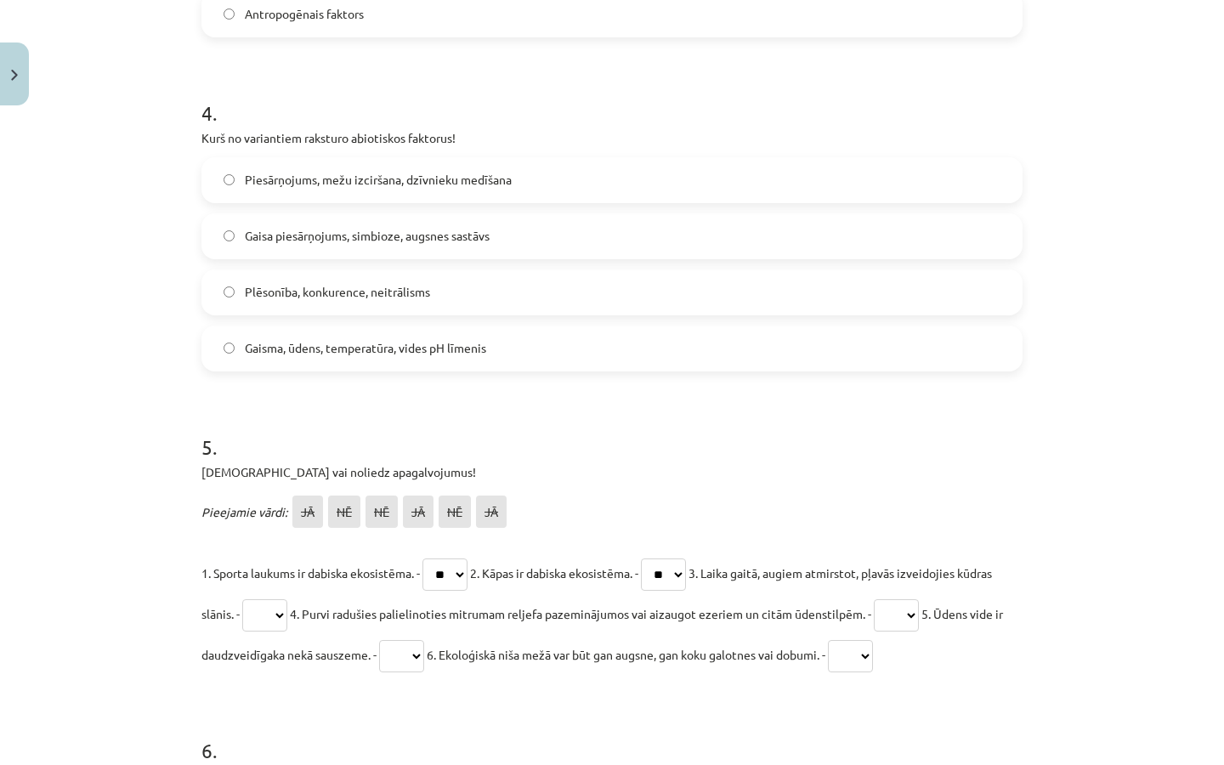
scroll to position [1394, 0]
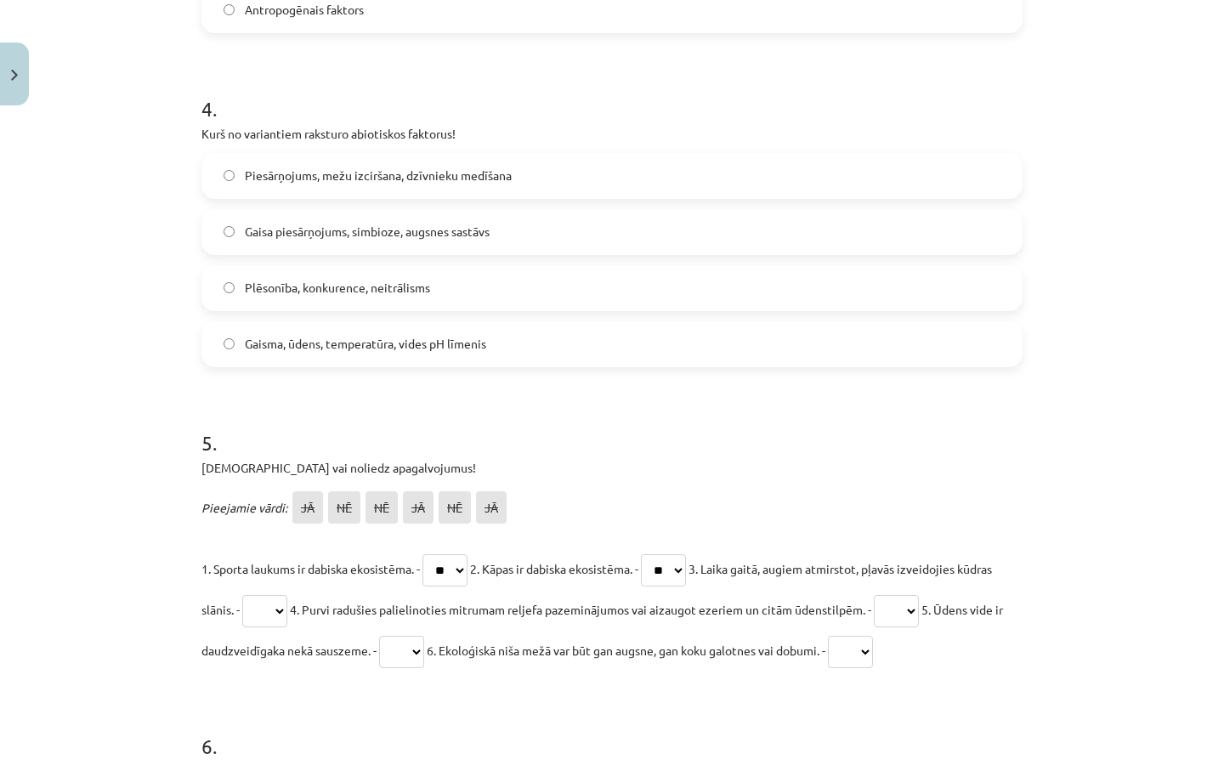
select select "**"
click at [854, 660] on p "1. Sporta laukums ir dabiska ekosistēma. - ** ** ** ** ** ** 2. Kāpas ir dabisk…" at bounding box center [611, 609] width 821 height 122
select select "**"
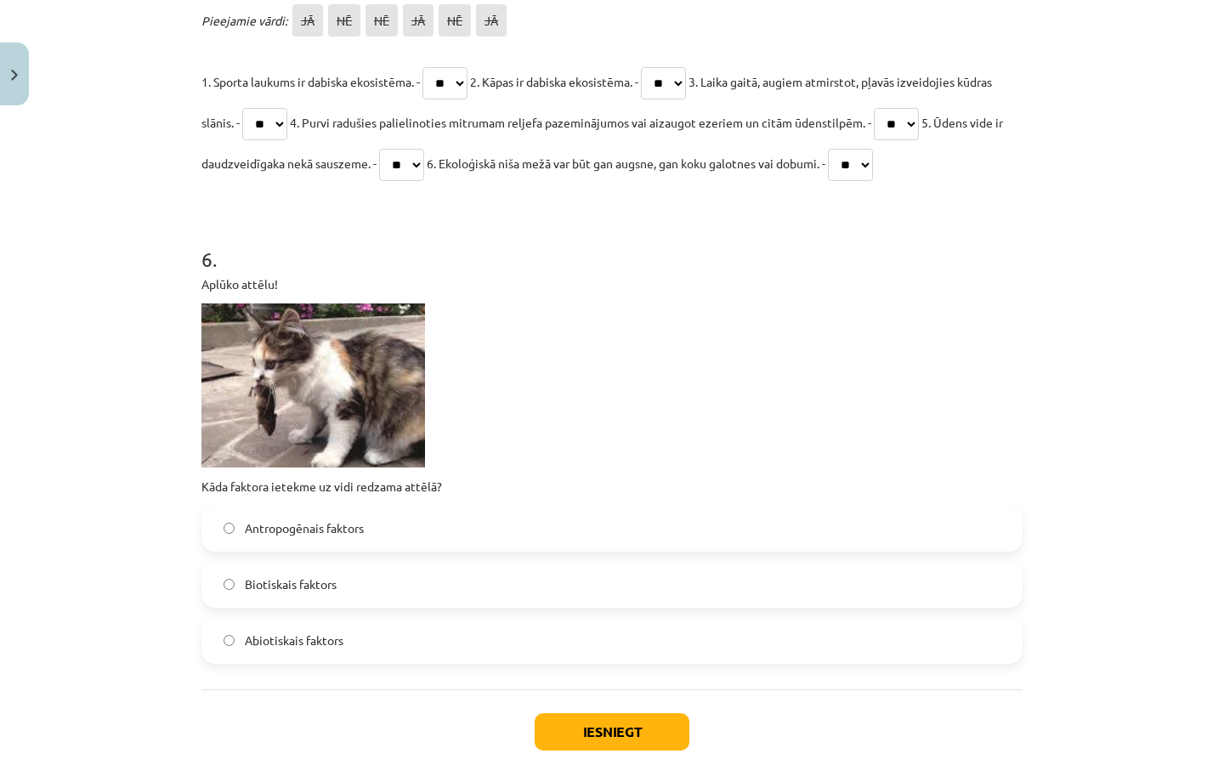
scroll to position [1901, 0]
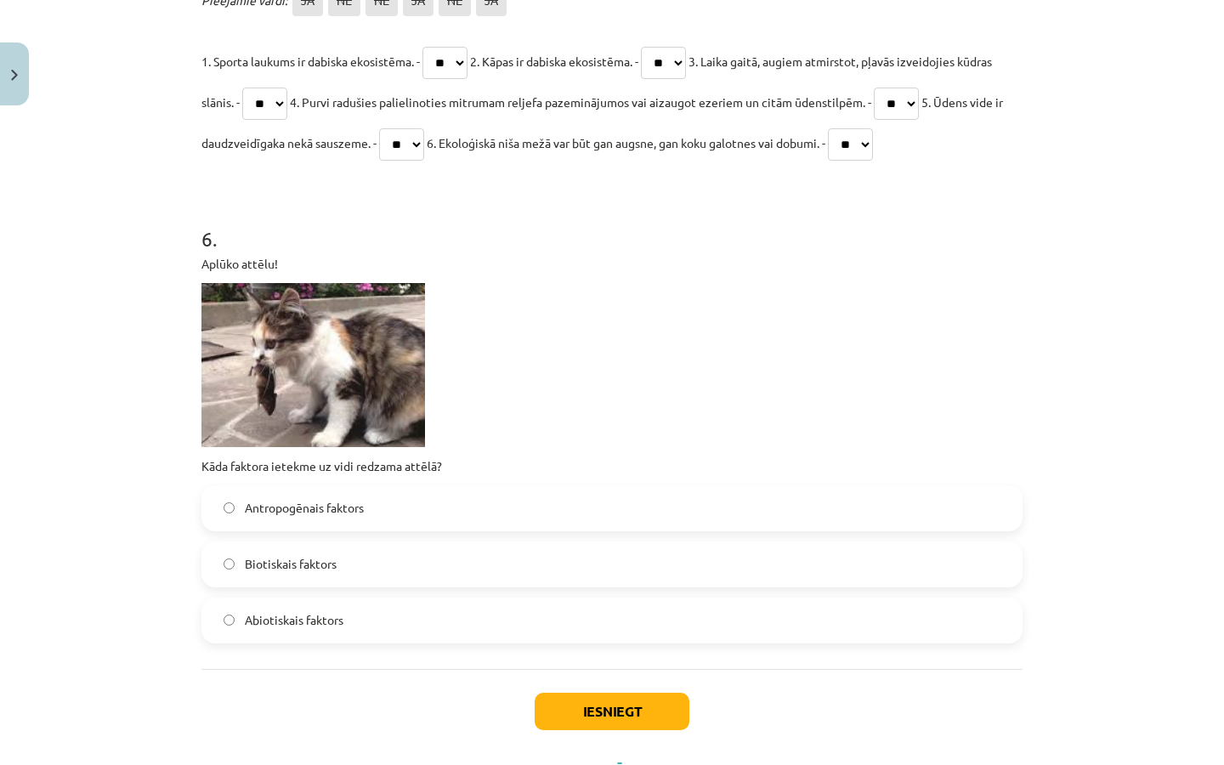
click at [574, 578] on label "Biotiskais faktors" at bounding box center [611, 564] width 817 height 42
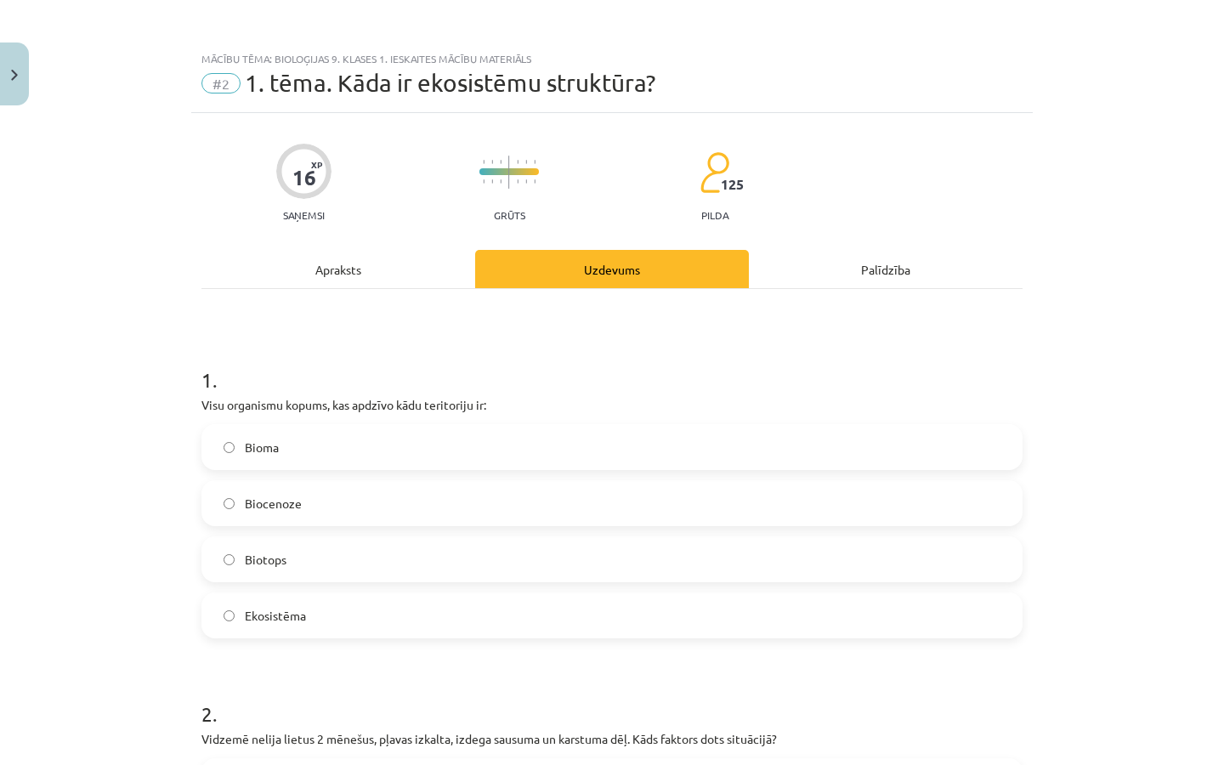
scroll to position [0, 0]
click at [410, 508] on label "Biocenoze" at bounding box center [611, 503] width 817 height 42
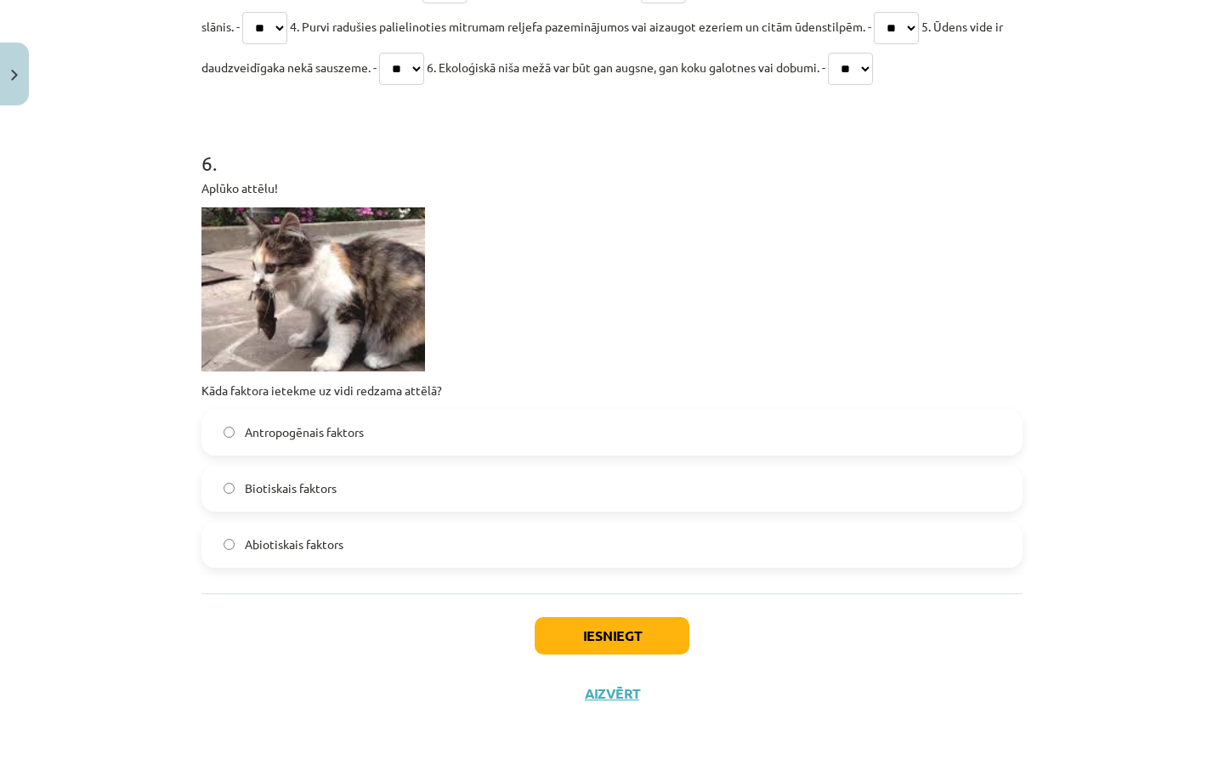
click at [589, 639] on button "Iesniegt" at bounding box center [612, 635] width 155 height 37
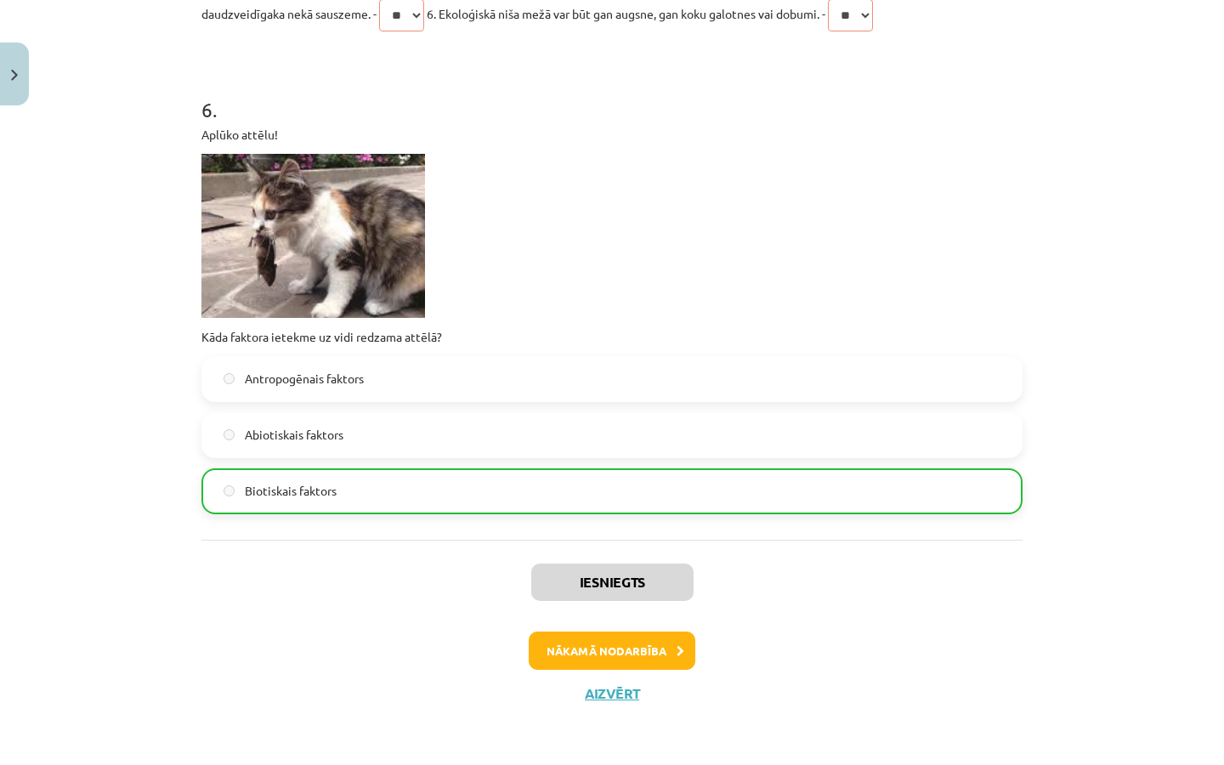
scroll to position [2033, 0]
click at [616, 693] on button "Aizvērt" at bounding box center [612, 693] width 65 height 17
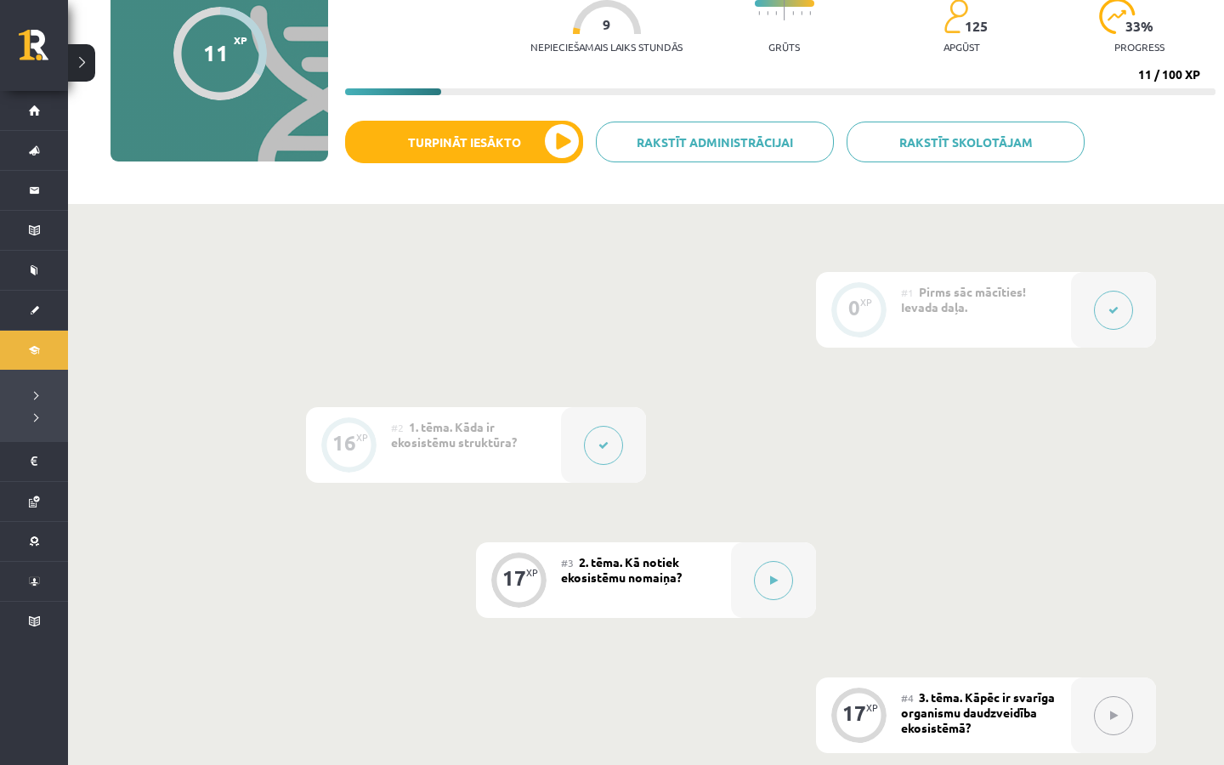
scroll to position [186, 0]
click at [767, 587] on button at bounding box center [773, 580] width 39 height 39
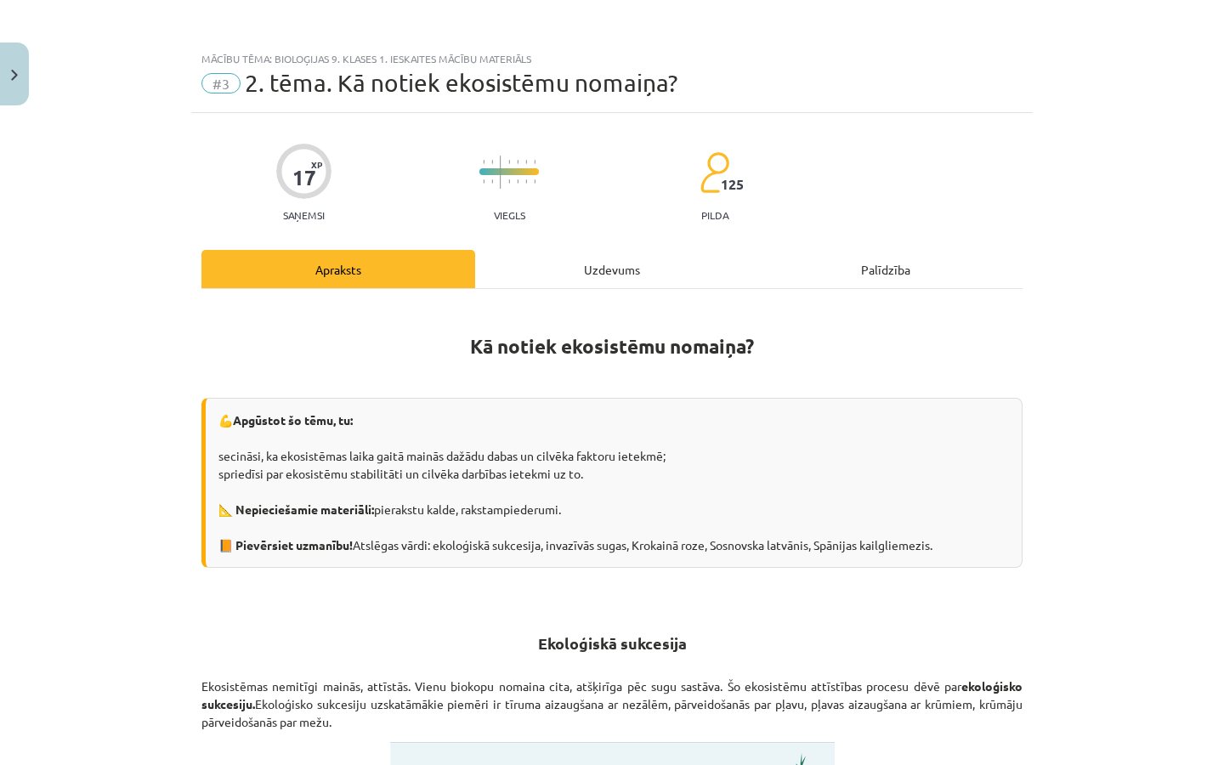
click at [595, 274] on div "Uzdevums" at bounding box center [612, 269] width 274 height 38
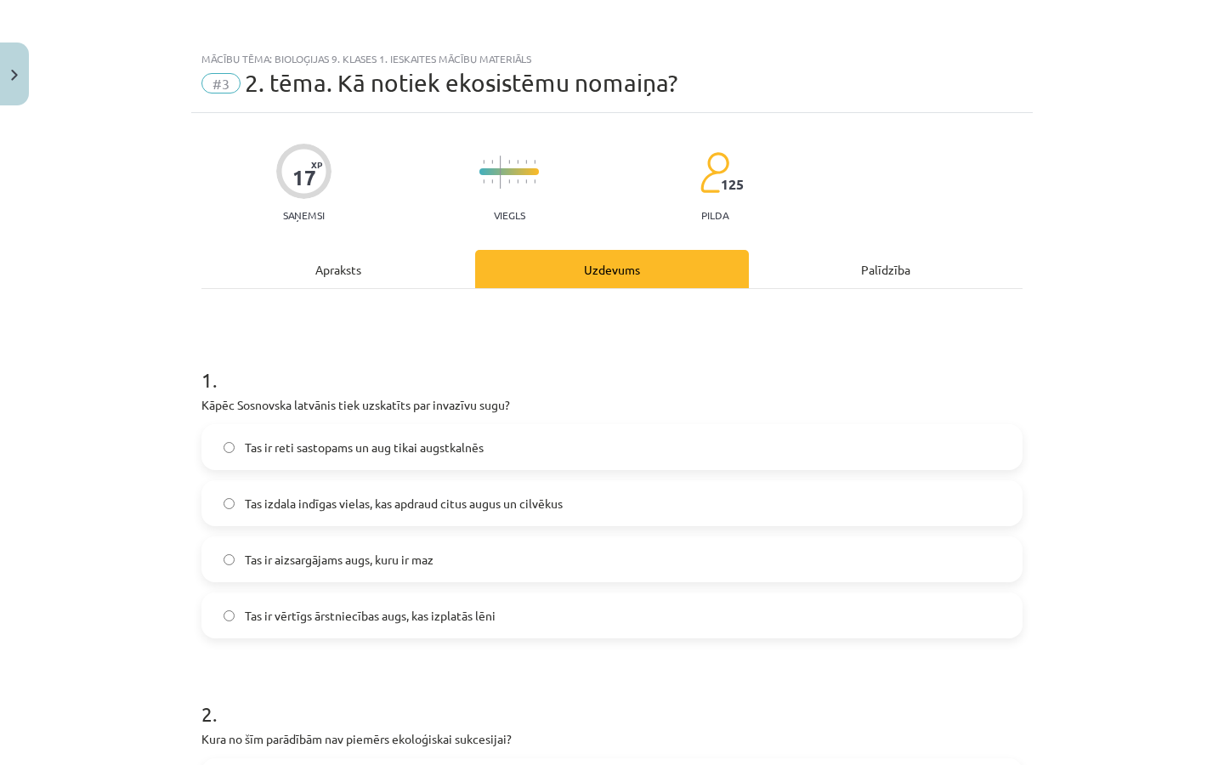
scroll to position [42, 0]
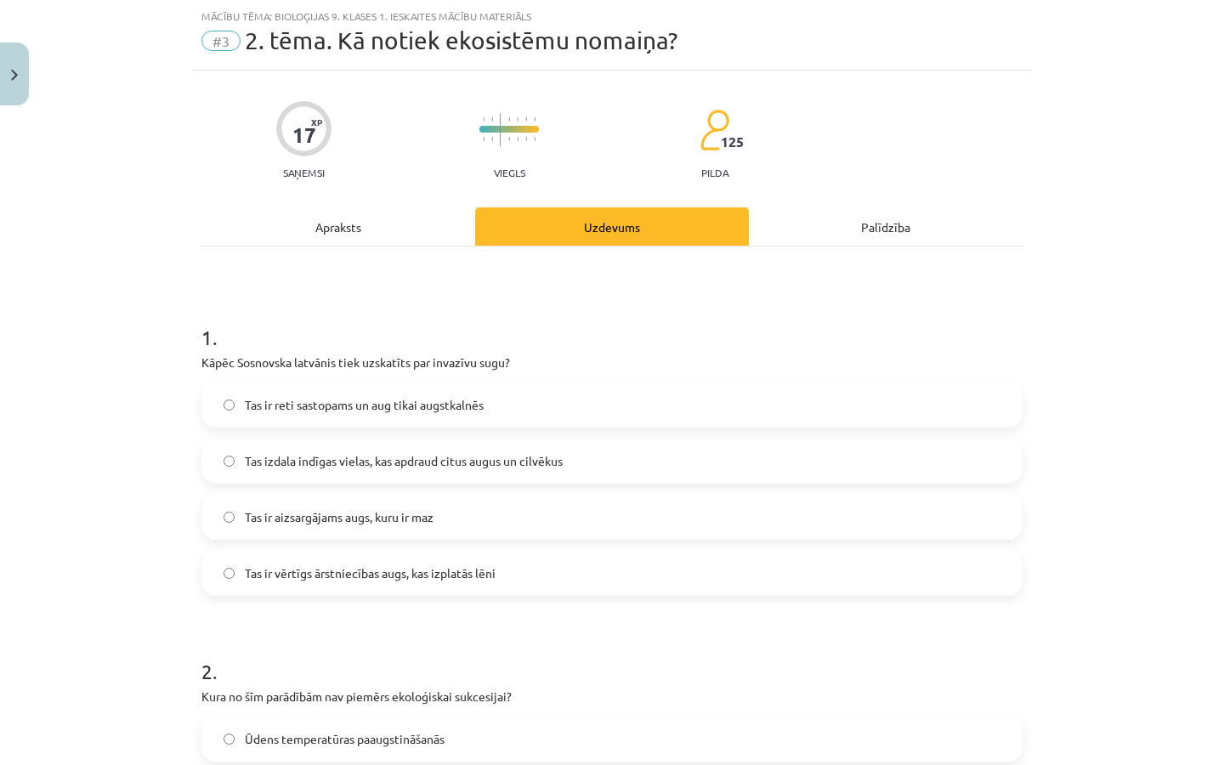
click at [326, 521] on span "Tas ir aizsargājams augs, kuru ir maz" at bounding box center [339, 517] width 189 height 18
click at [333, 462] on span "Tas izdala indīgas vielas, kas apdraud citus augus un cilvēkus" at bounding box center [404, 461] width 318 height 18
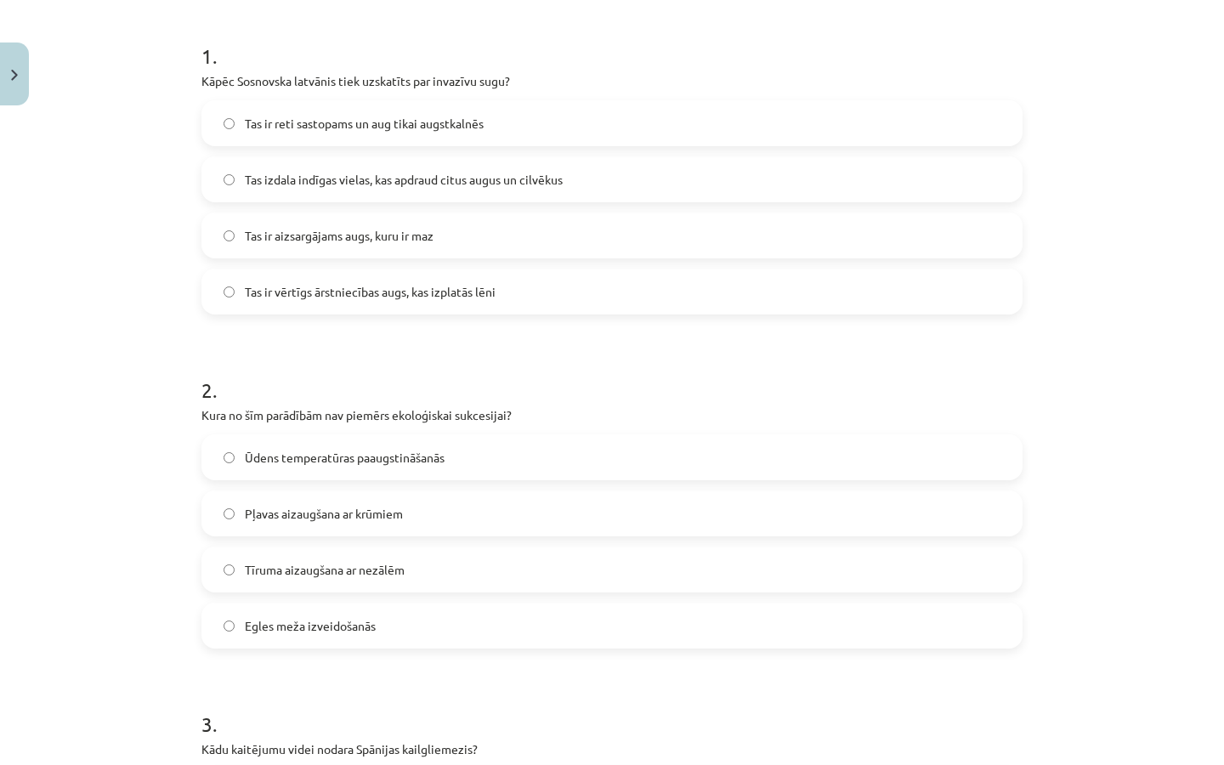
scroll to position [323, 0]
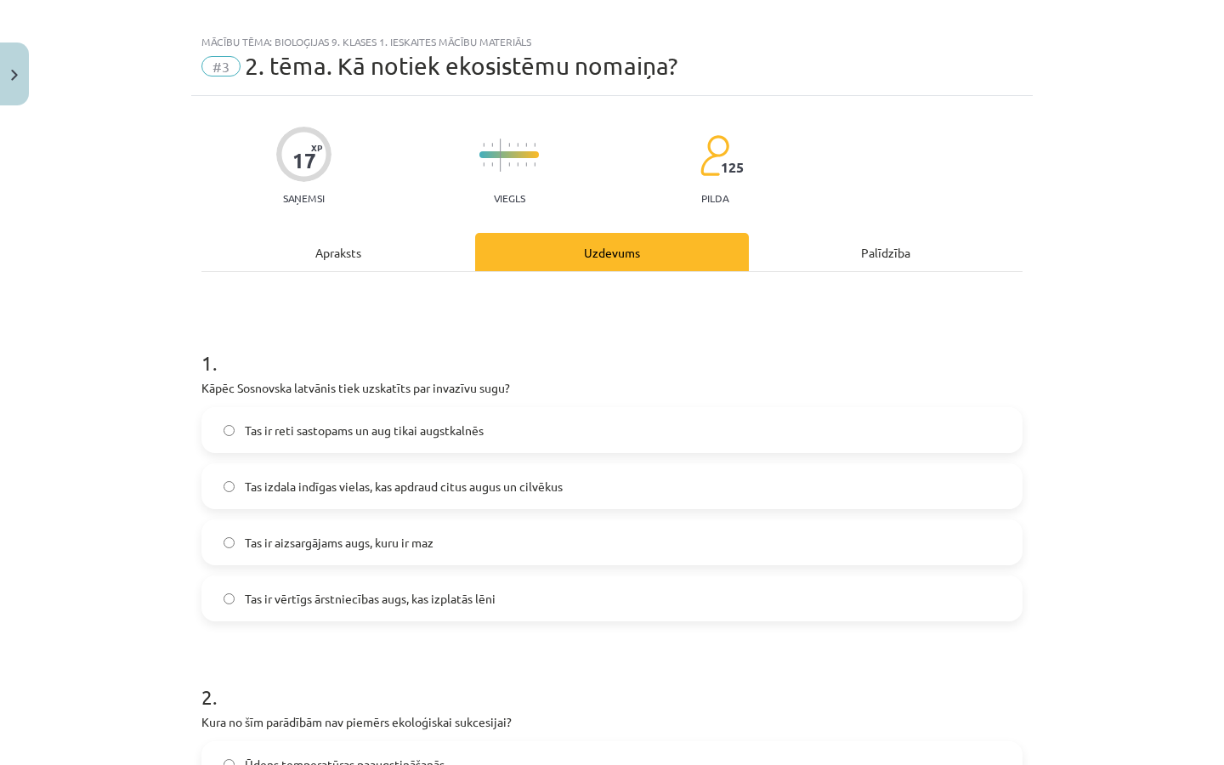
click at [350, 271] on div "Apraksts" at bounding box center [338, 252] width 274 height 38
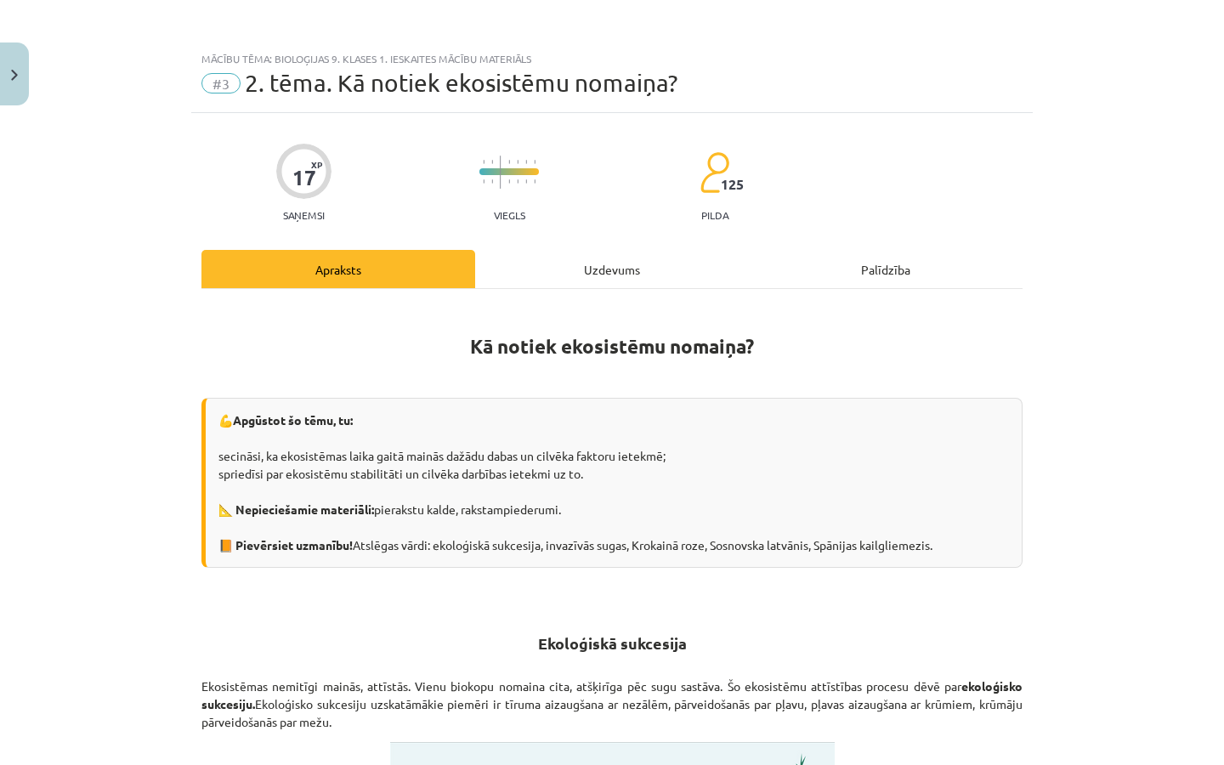
scroll to position [0, 0]
click at [580, 263] on div "Uzdevums" at bounding box center [612, 269] width 274 height 38
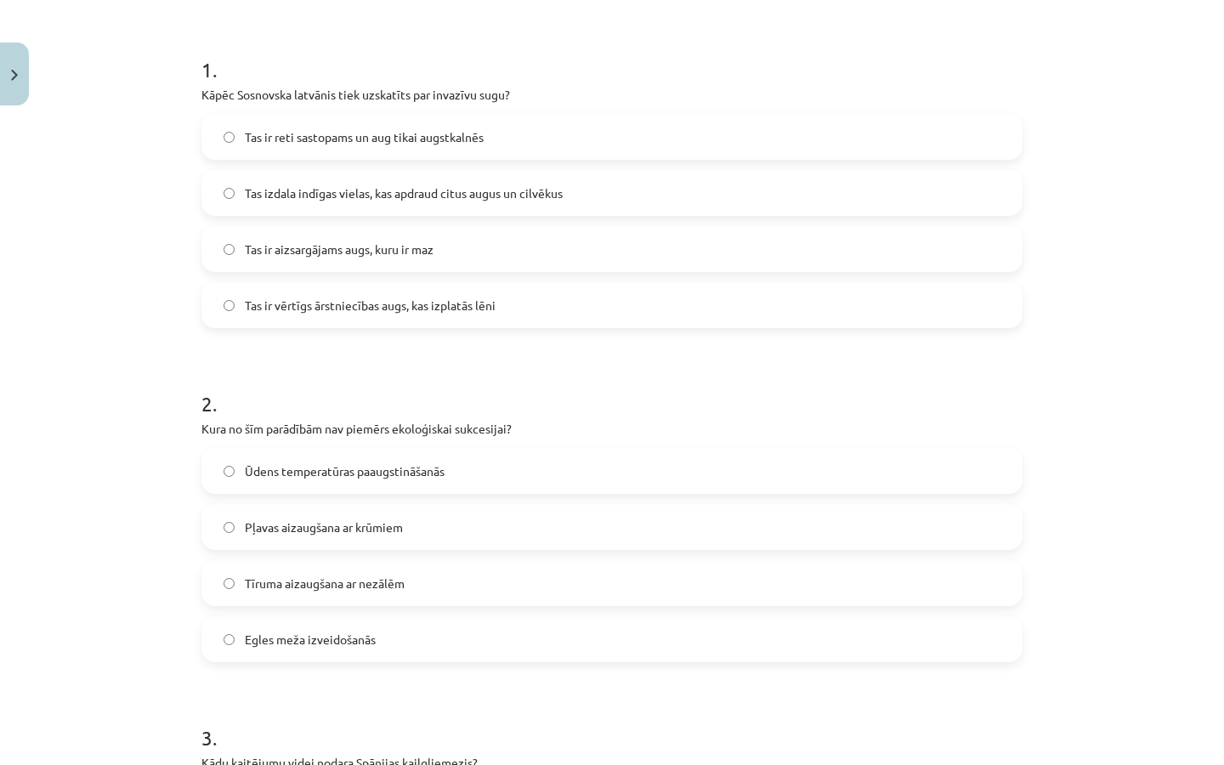
scroll to position [316, 0]
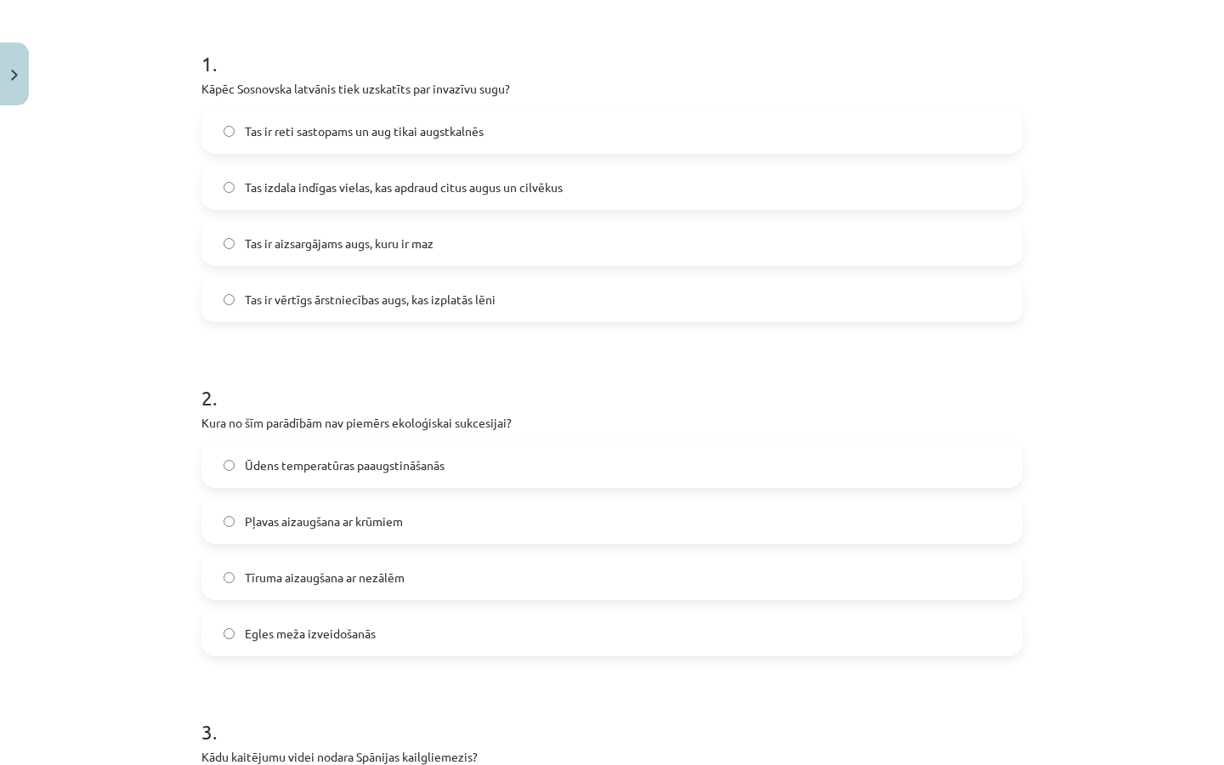
click at [411, 468] on span "Ūdens temperatūras paaugstināšanās" at bounding box center [345, 465] width 200 height 18
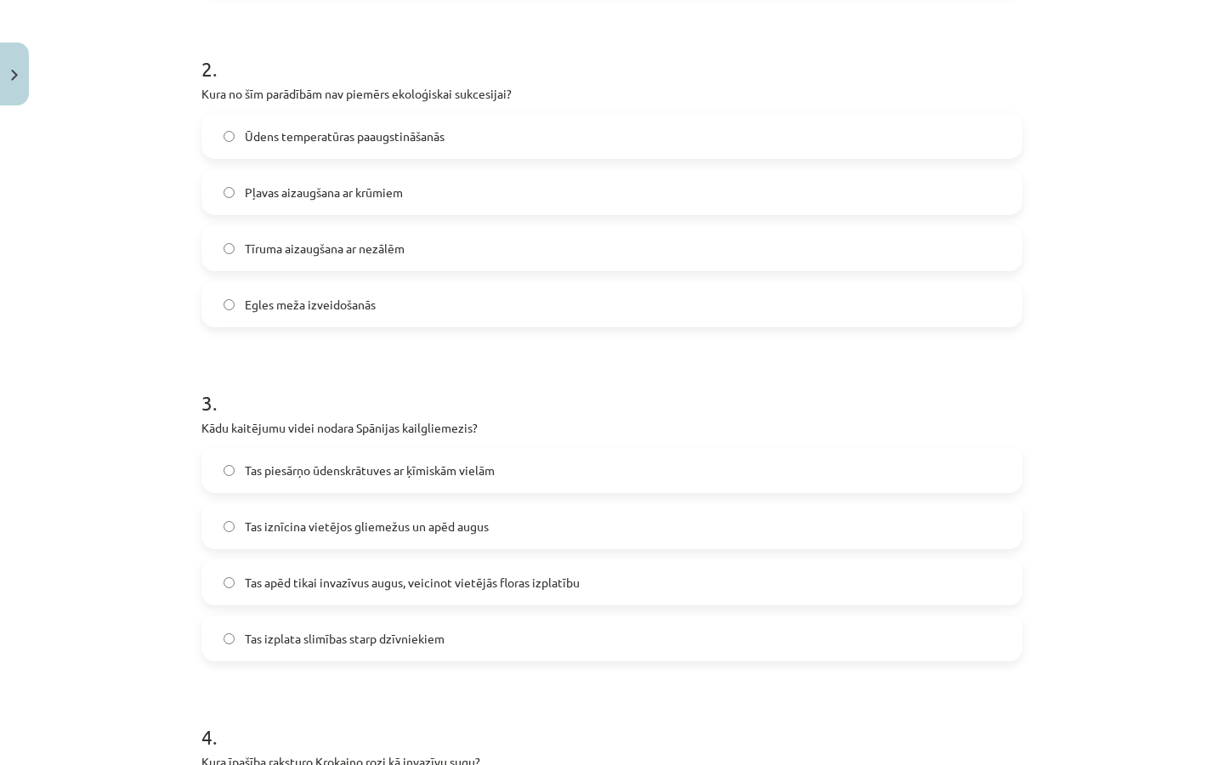
scroll to position [660, 0]
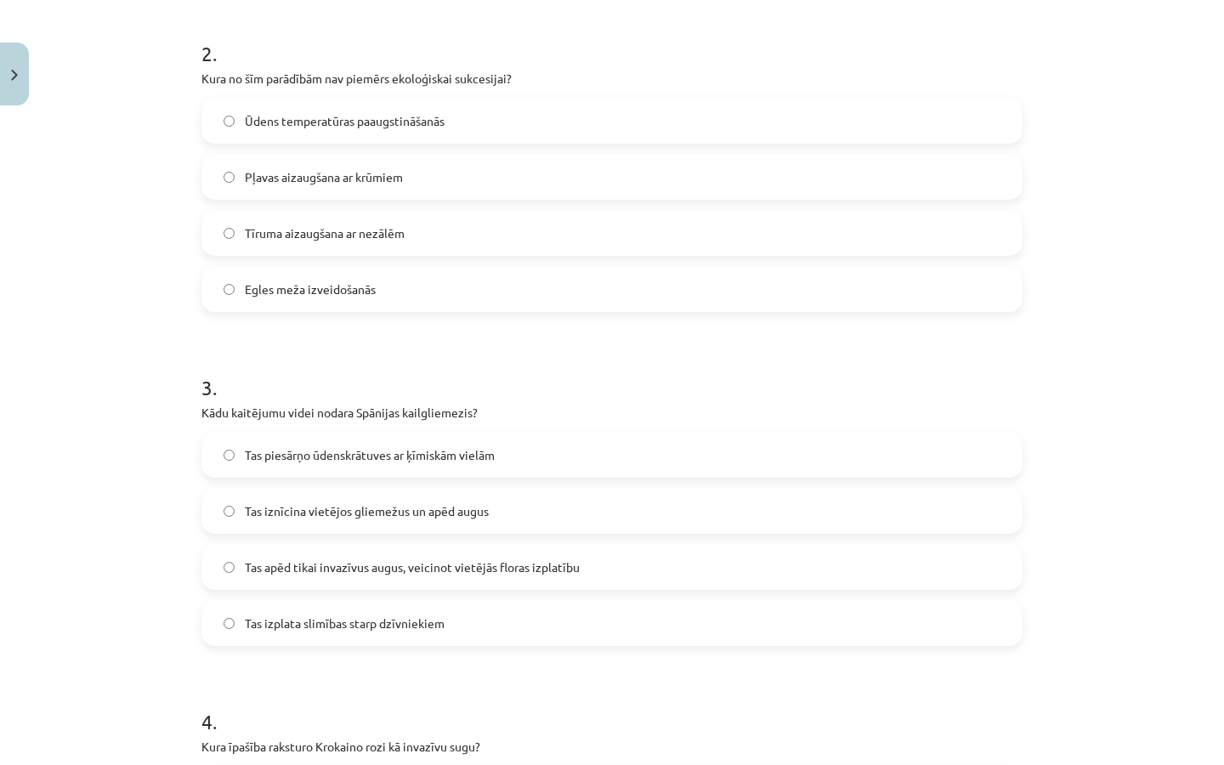
click at [443, 517] on span "Tas iznīcina vietējos gliemežus un apēd augus" at bounding box center [367, 511] width 244 height 18
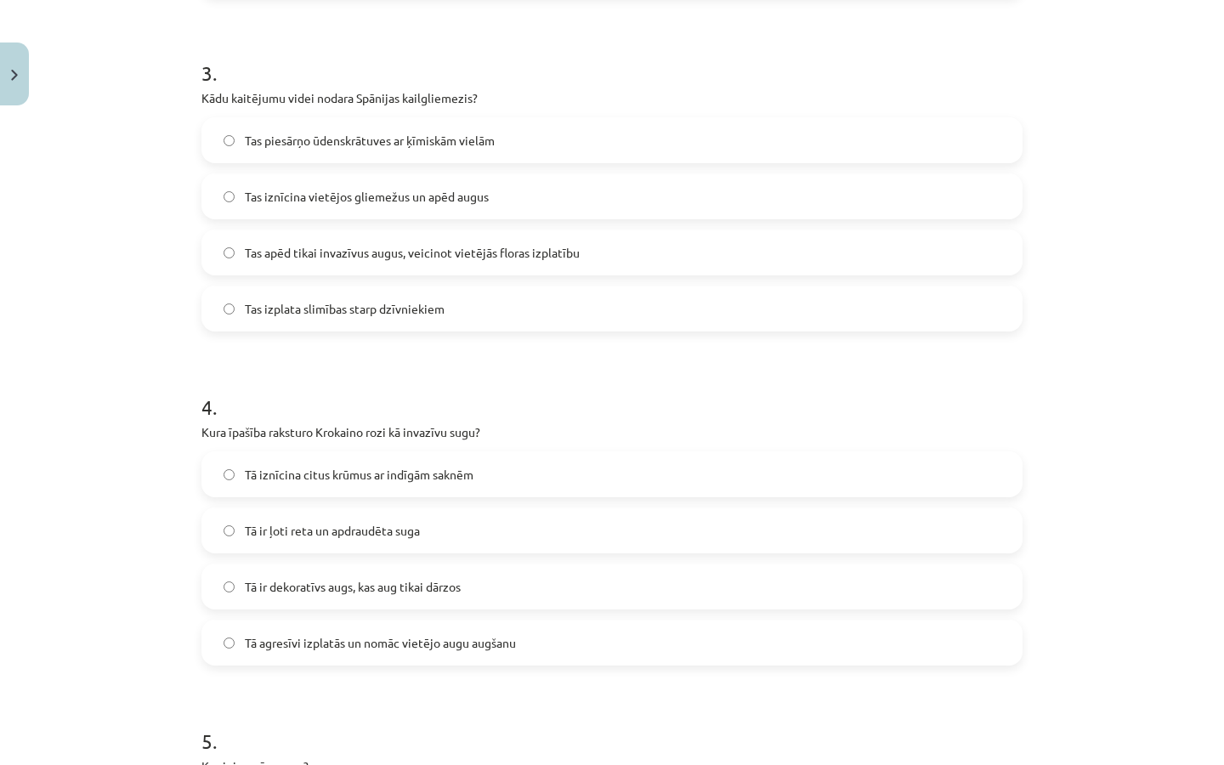
scroll to position [982, 0]
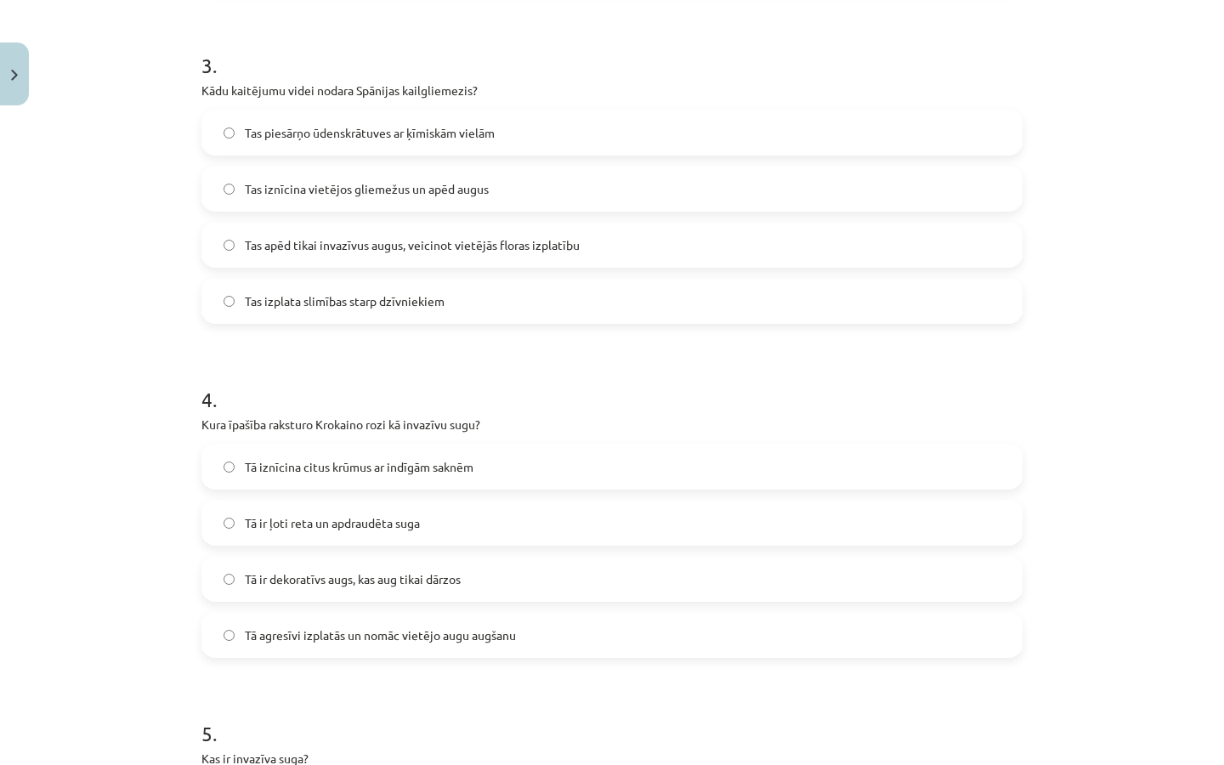
click at [402, 644] on label "Tā agresīvi izplatās un nomāc vietējo augu augšanu" at bounding box center [611, 635] width 817 height 42
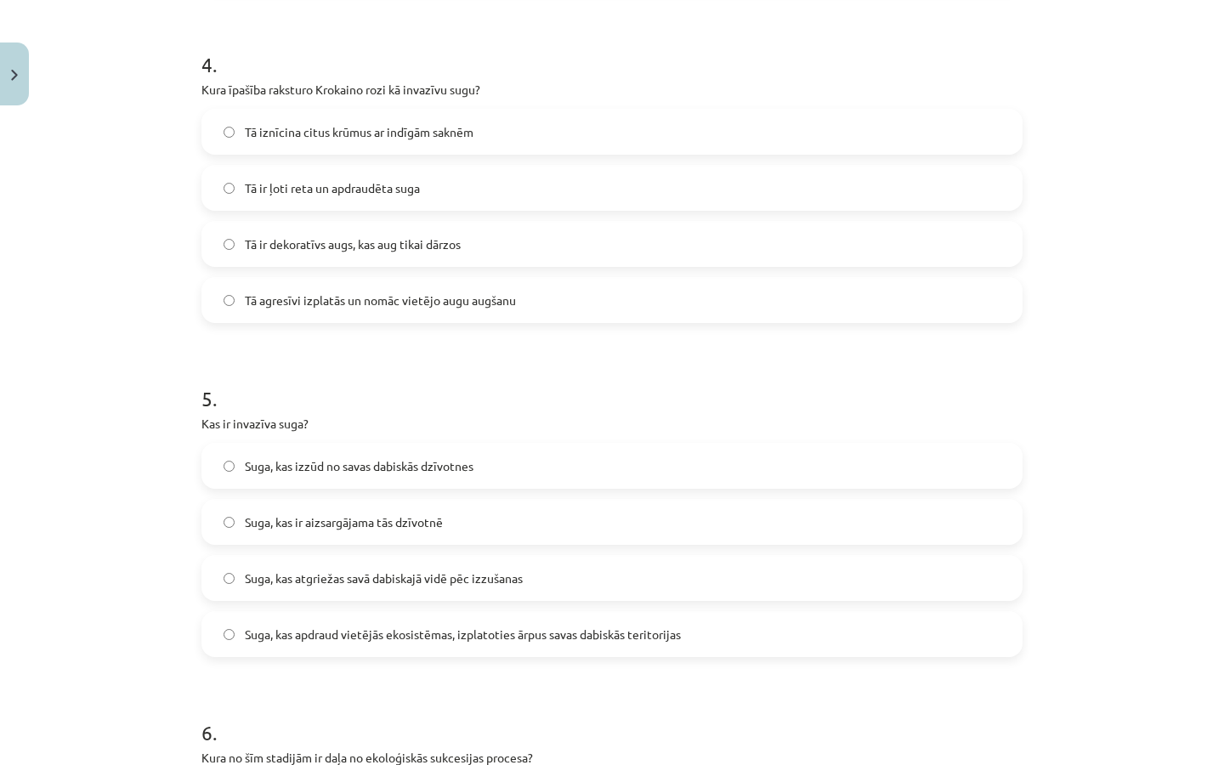
scroll to position [1324, 0]
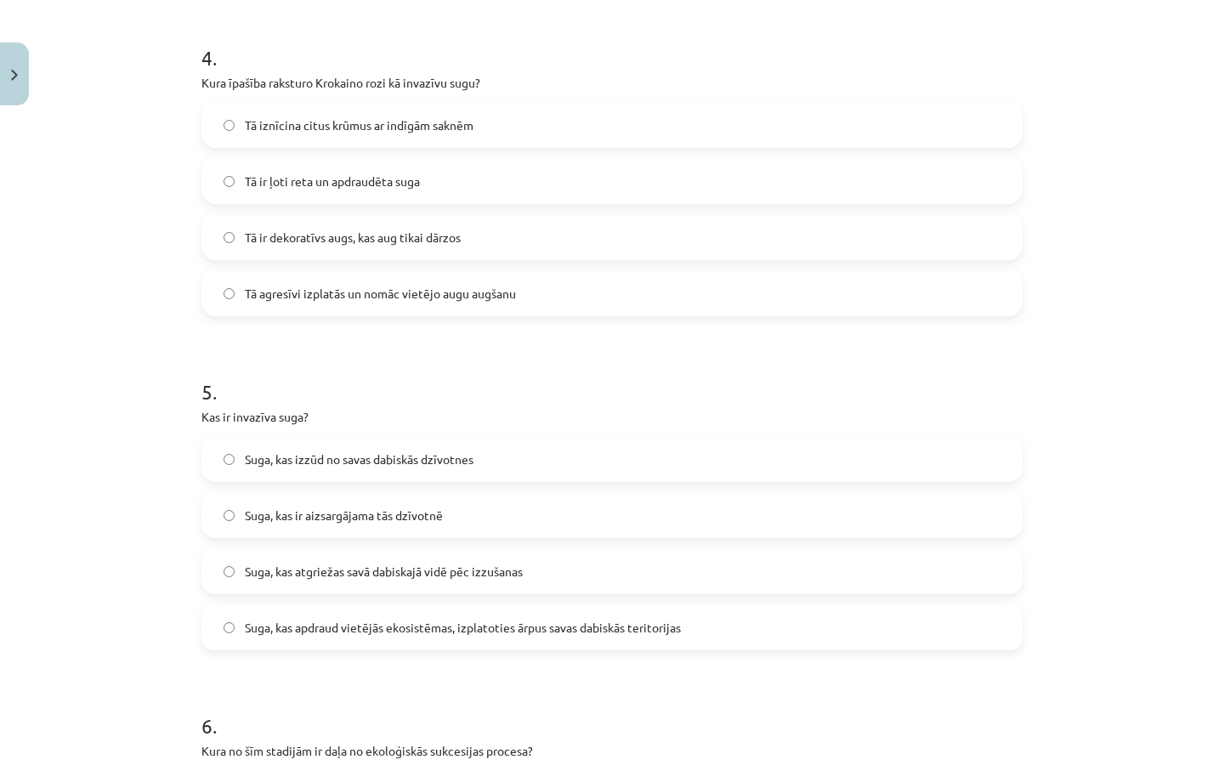
click at [504, 633] on span "Suga, kas apdraud vietējās ekosistēmas, izplatoties ārpus savas dabiskās terito…" at bounding box center [463, 628] width 436 height 18
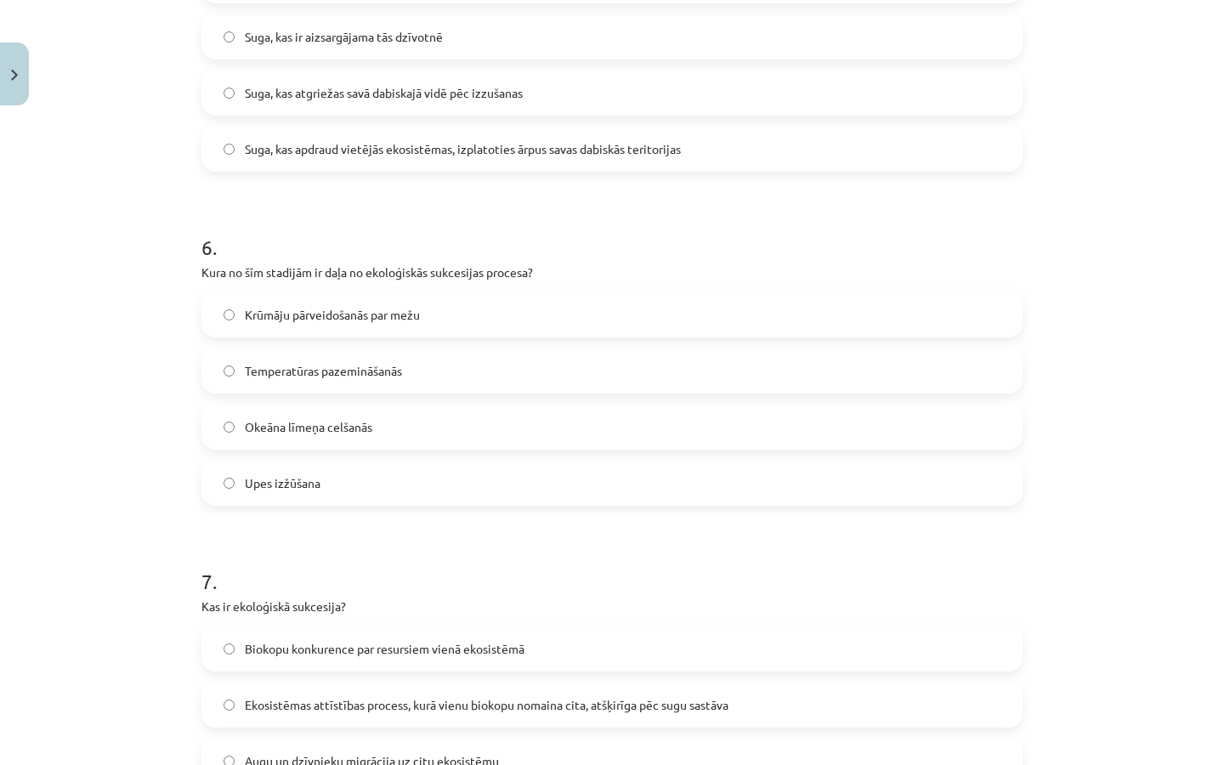
scroll to position [1801, 0]
click at [354, 322] on span "Krūmāju pārveidošanās par mežu" at bounding box center [332, 317] width 175 height 18
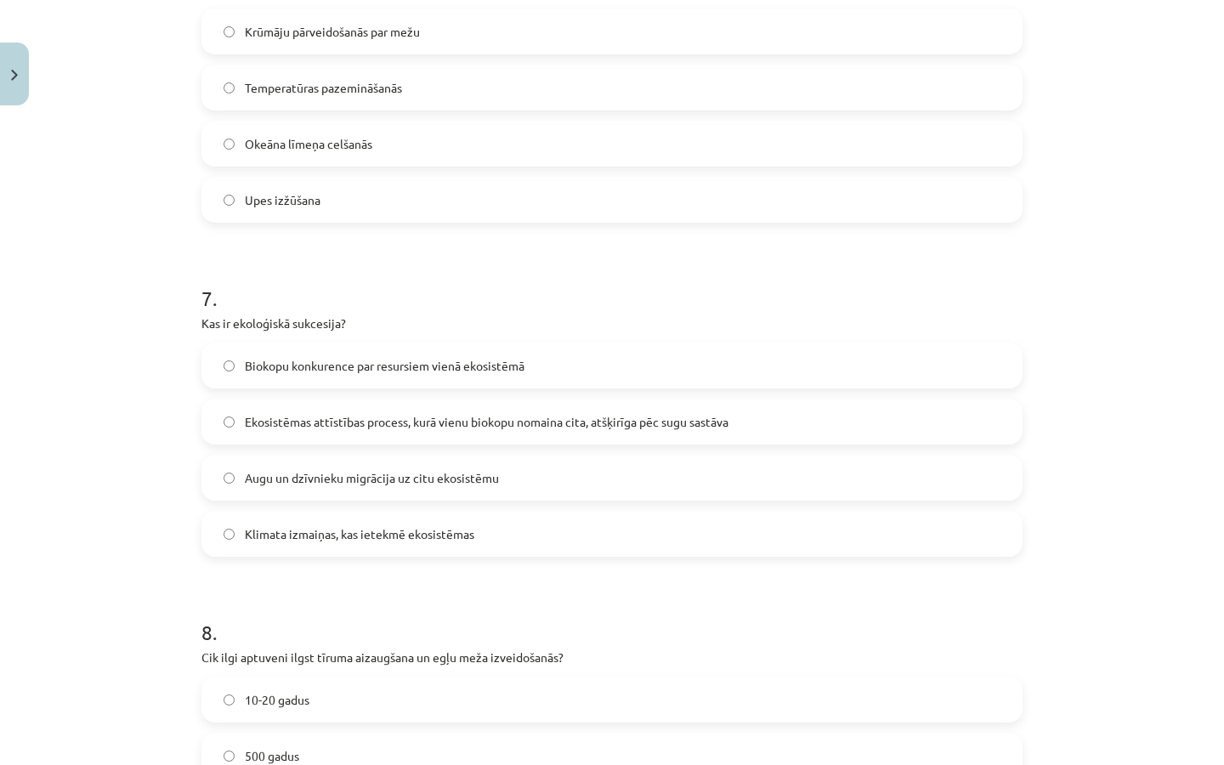
scroll to position [2084, 0]
click at [394, 430] on span "Ekosistēmas attīstības process, kurā vienu biokopu nomaina cita, atšķirīga pēc …" at bounding box center [487, 424] width 484 height 18
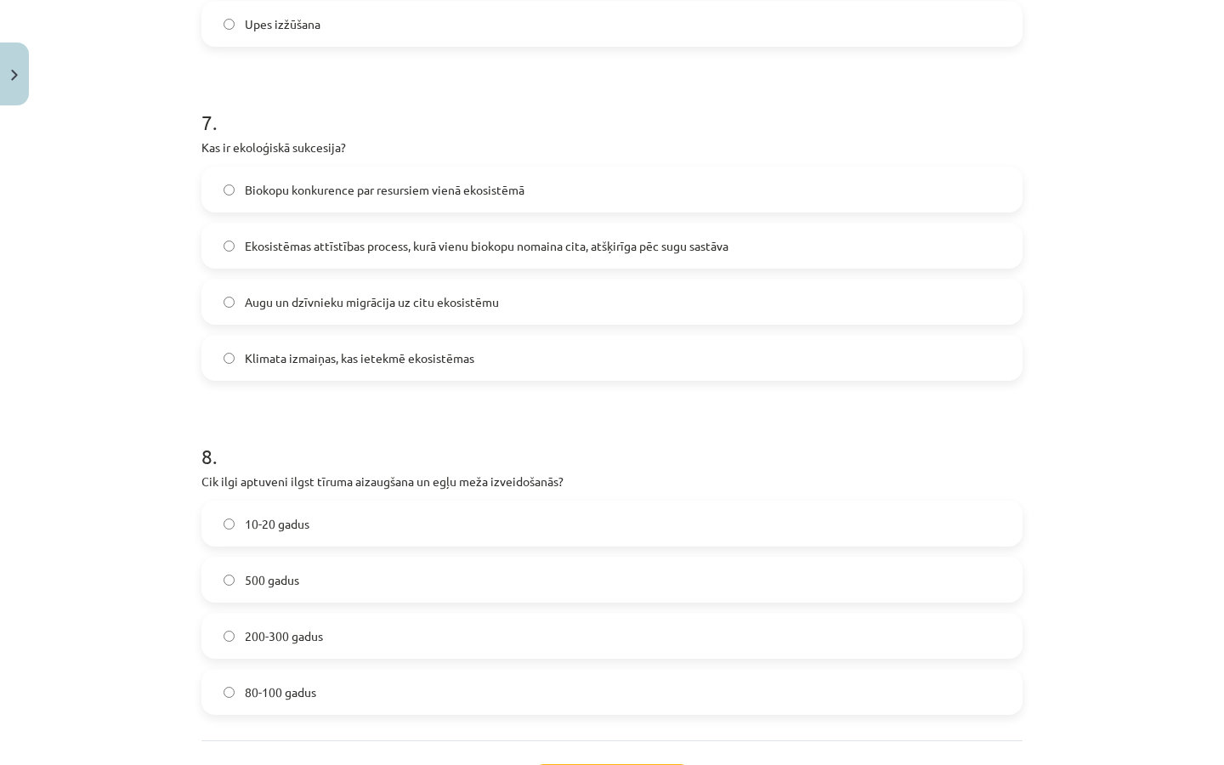
scroll to position [2273, 0]
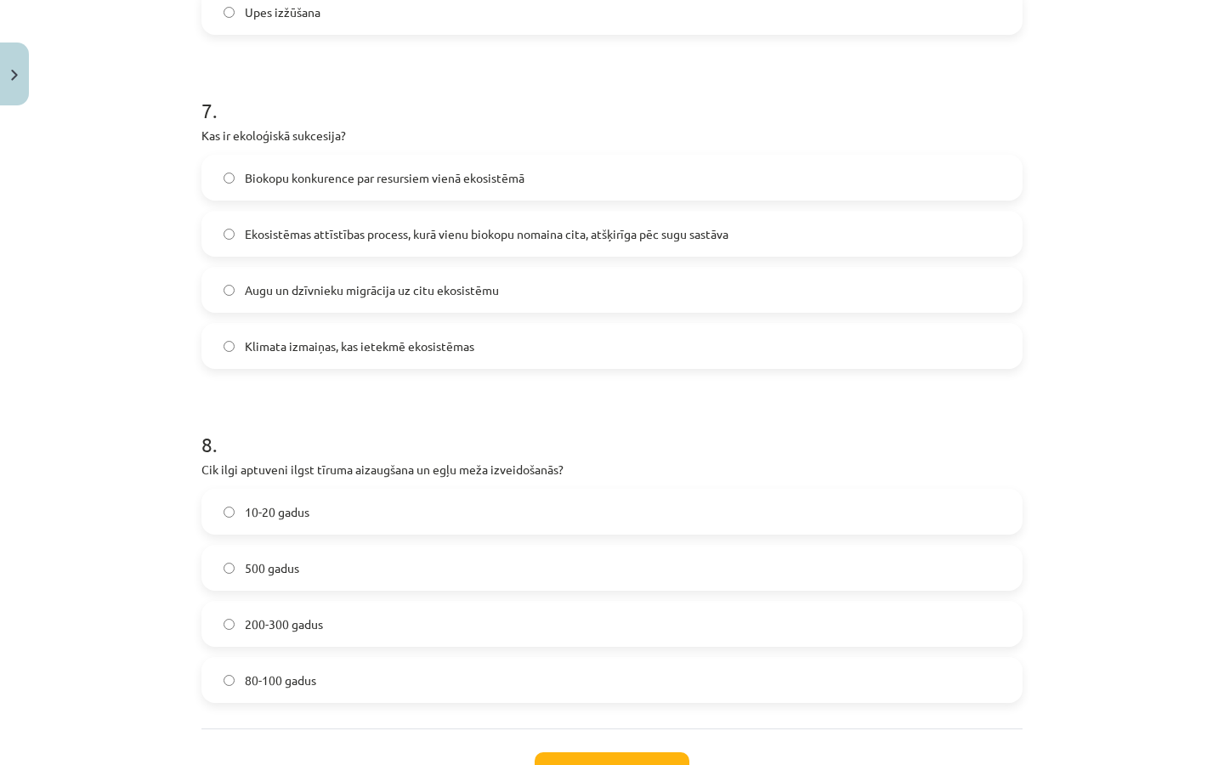
click at [332, 667] on label "80-100 gadus" at bounding box center [611, 680] width 817 height 42
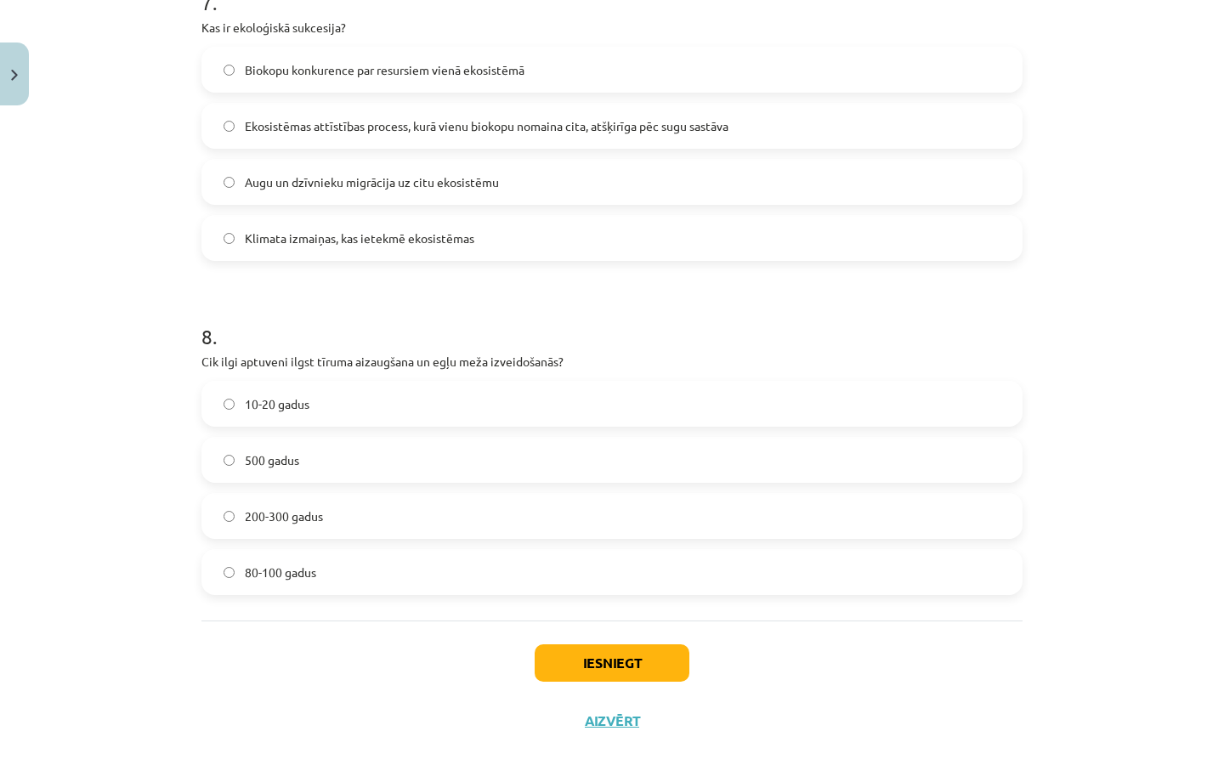
scroll to position [2387, 0]
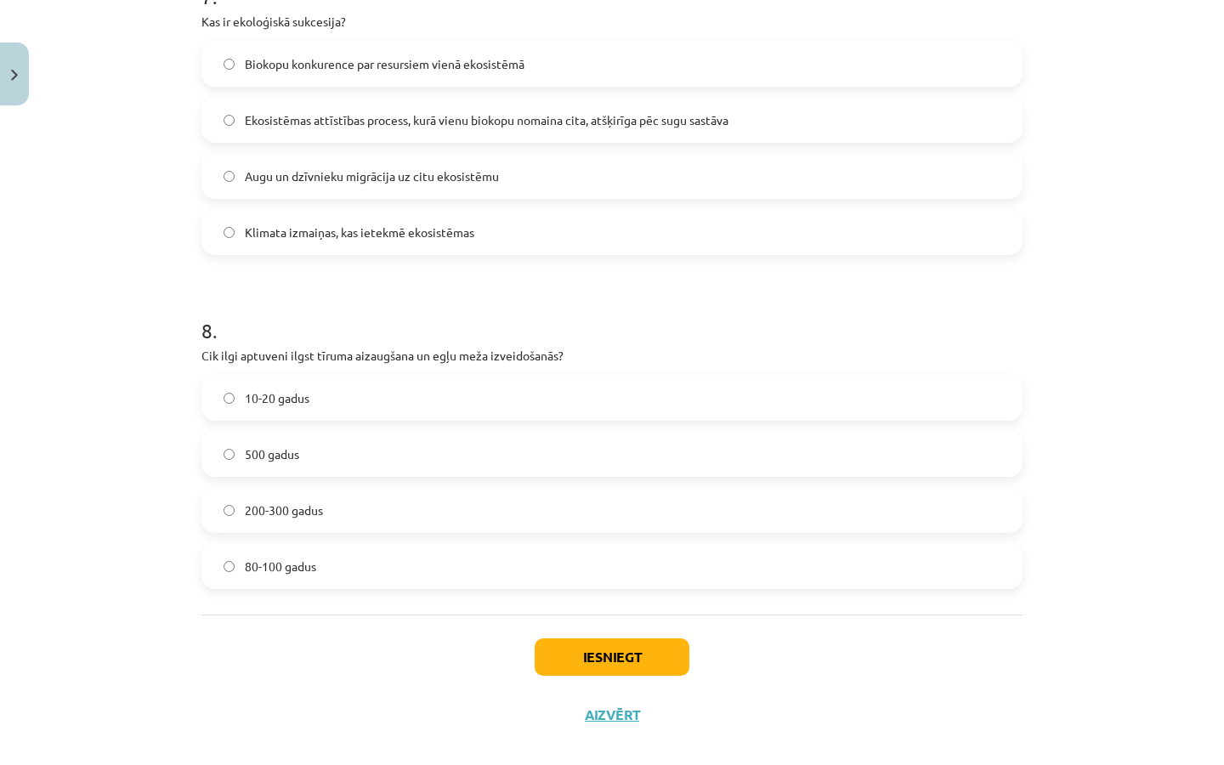
click at [623, 670] on button "Iesniegt" at bounding box center [612, 656] width 155 height 37
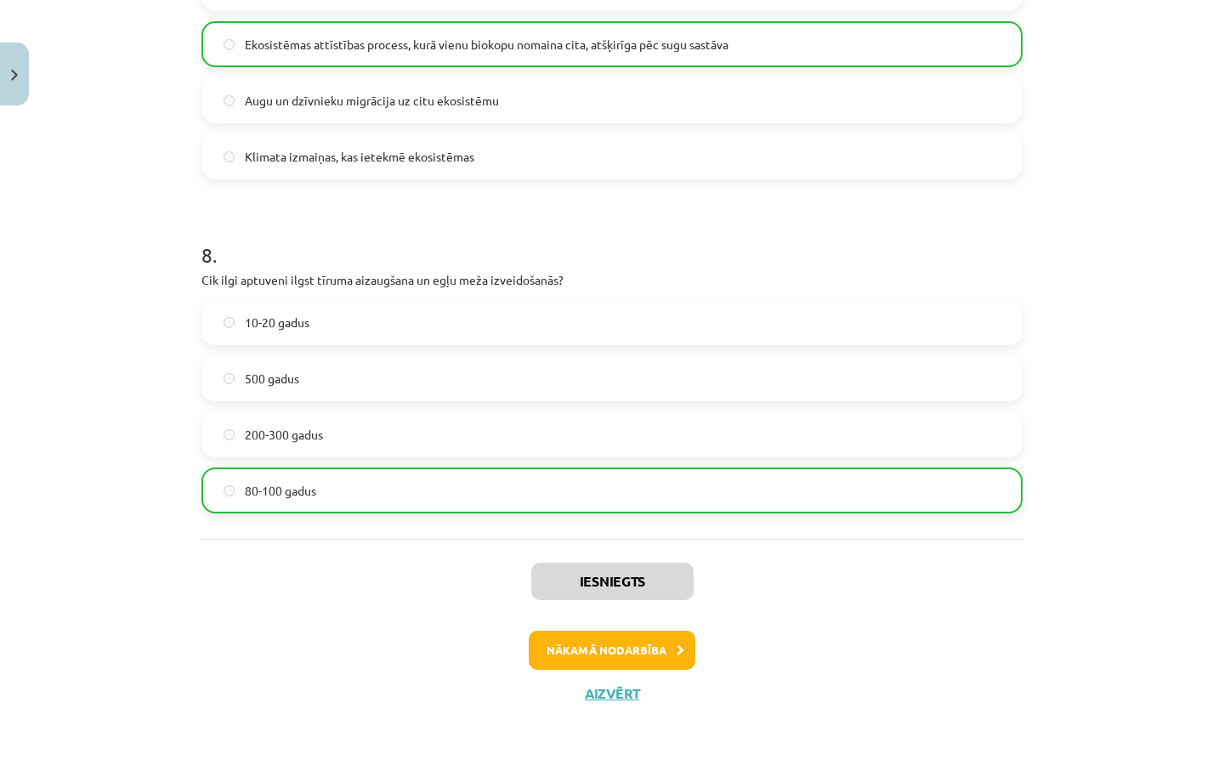
scroll to position [2464, 0]
click at [622, 691] on button "Aizvērt" at bounding box center [612, 693] width 65 height 17
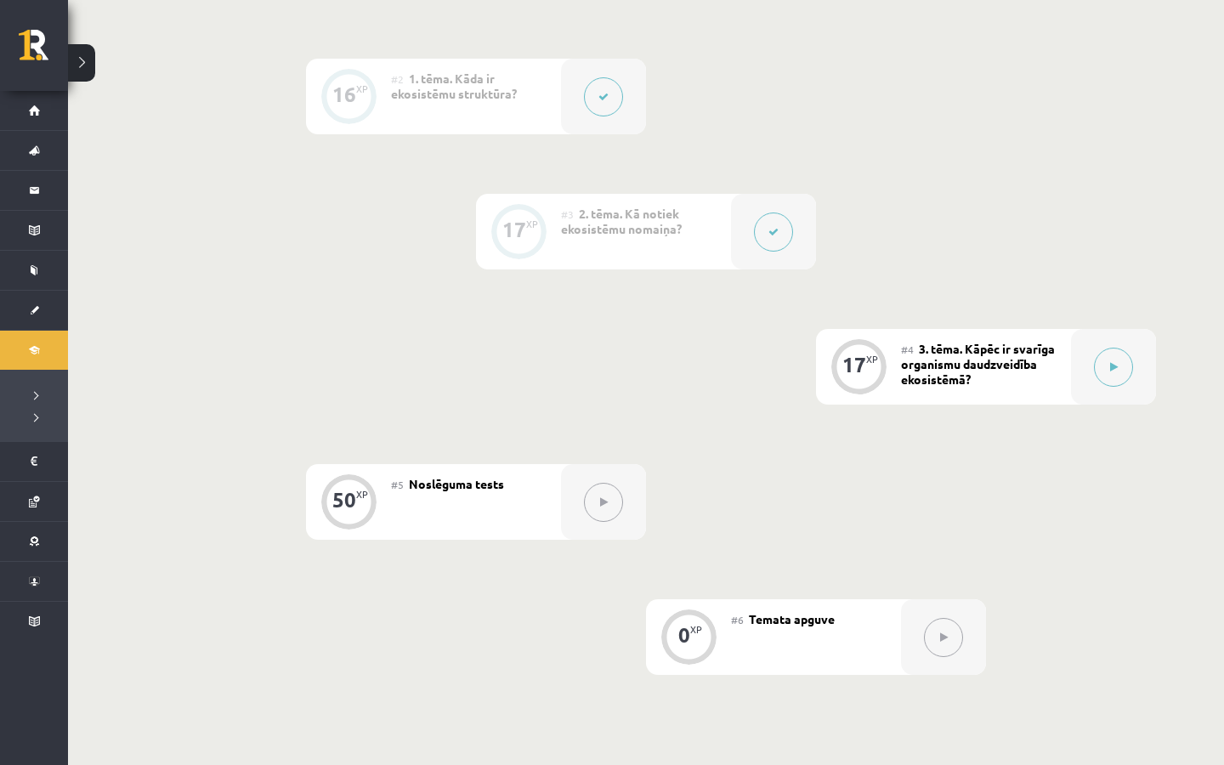
scroll to position [540, 0]
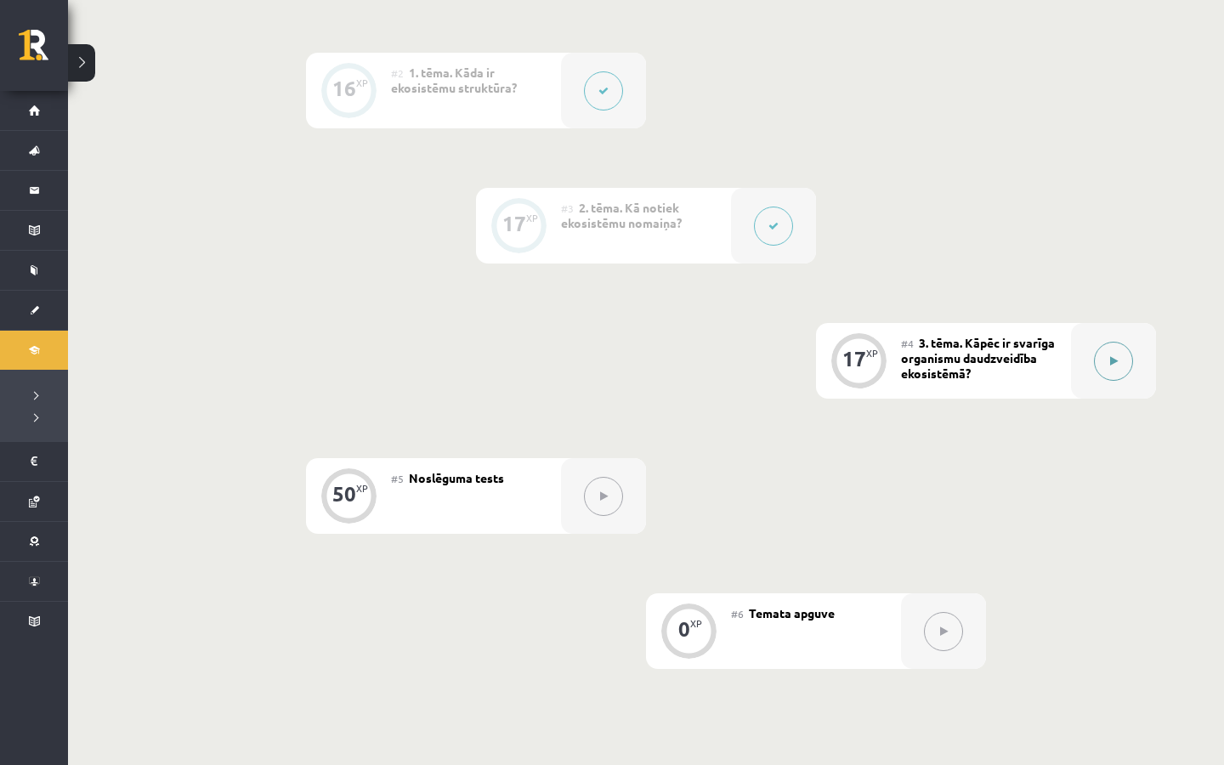
click at [1097, 365] on button at bounding box center [1113, 361] width 39 height 39
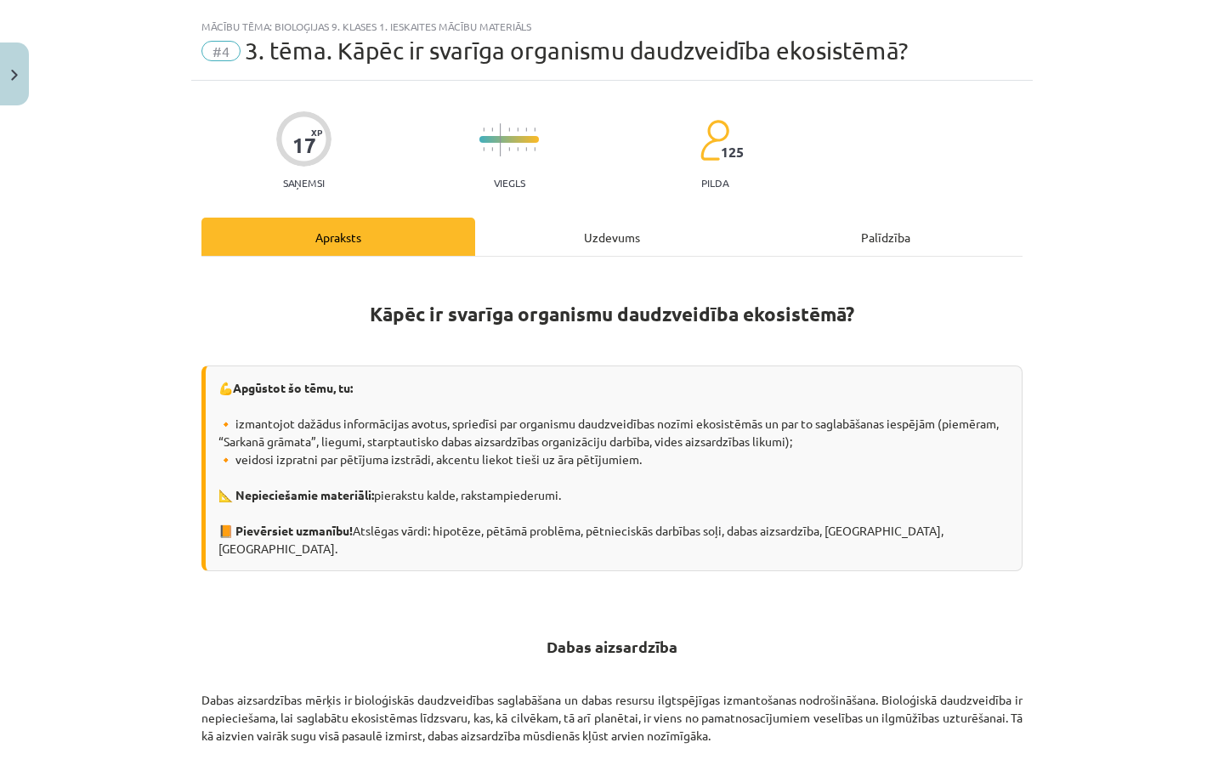
click at [640, 254] on div "Uzdevums" at bounding box center [612, 237] width 274 height 38
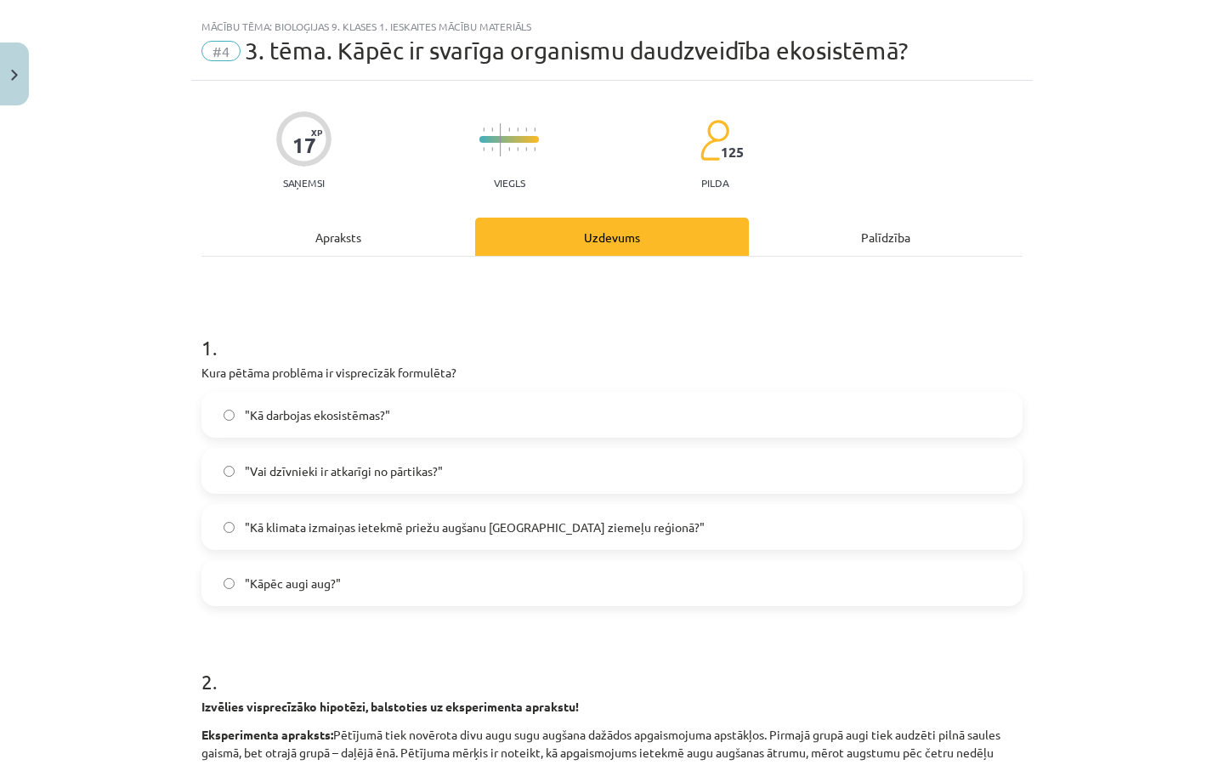
scroll to position [42, 0]
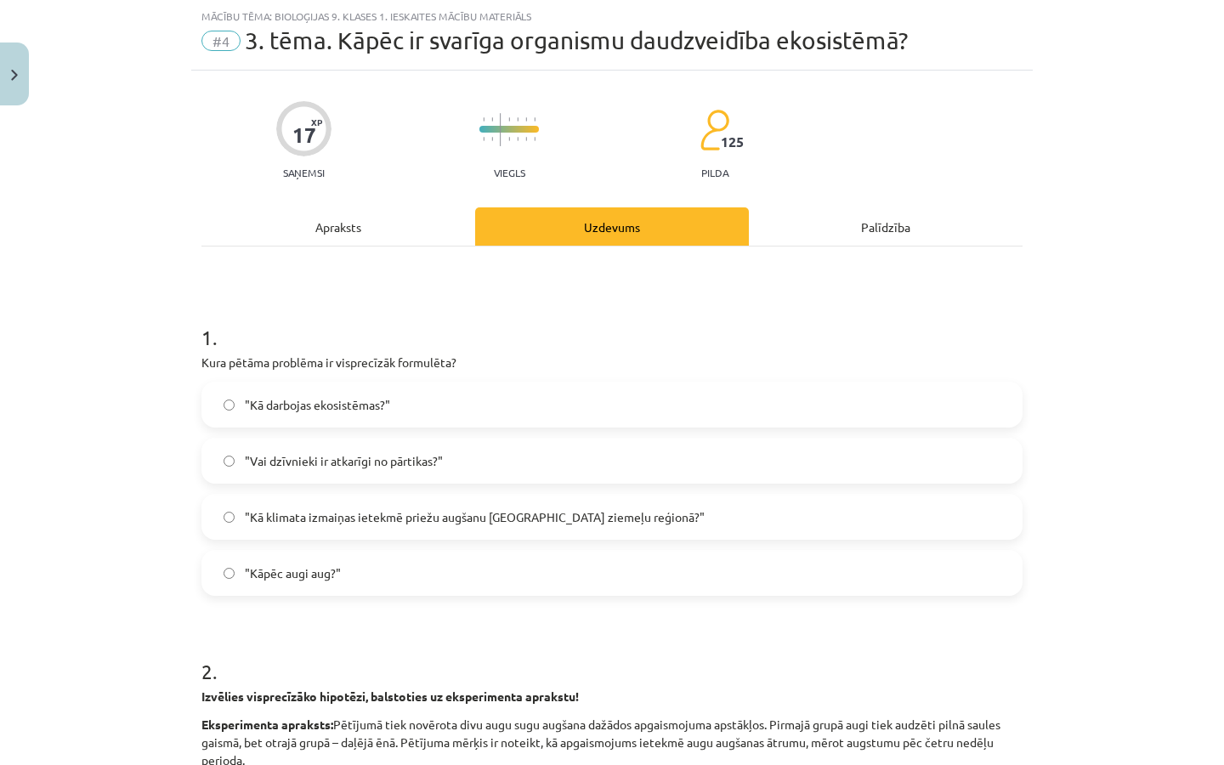
click at [568, 526] on label ""Kā klimata izmaiņas ietekmē priežu augšanu Latvijas ziemeļu reģionā?"" at bounding box center [611, 516] width 817 height 42
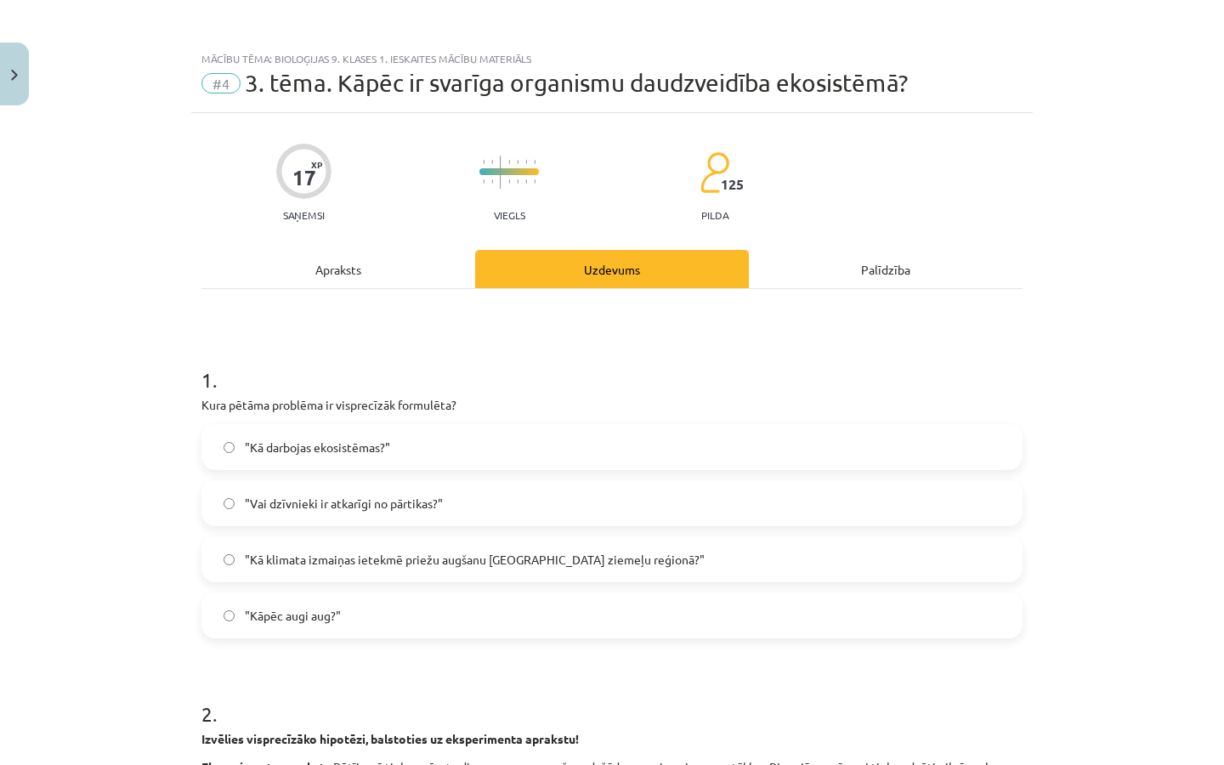
scroll to position [0, 0]
click at [346, 280] on div "Apraksts" at bounding box center [338, 269] width 274 height 38
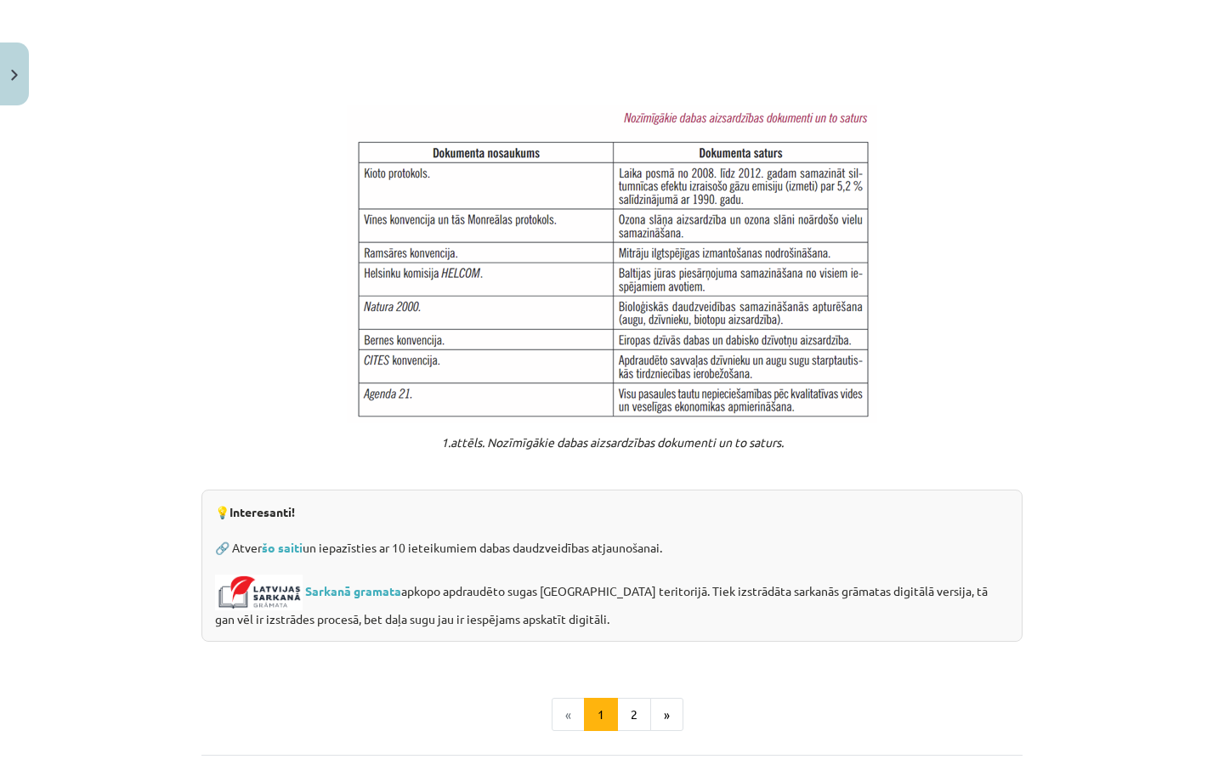
scroll to position [1088, 0]
click at [621, 697] on button "2" at bounding box center [634, 714] width 34 height 34
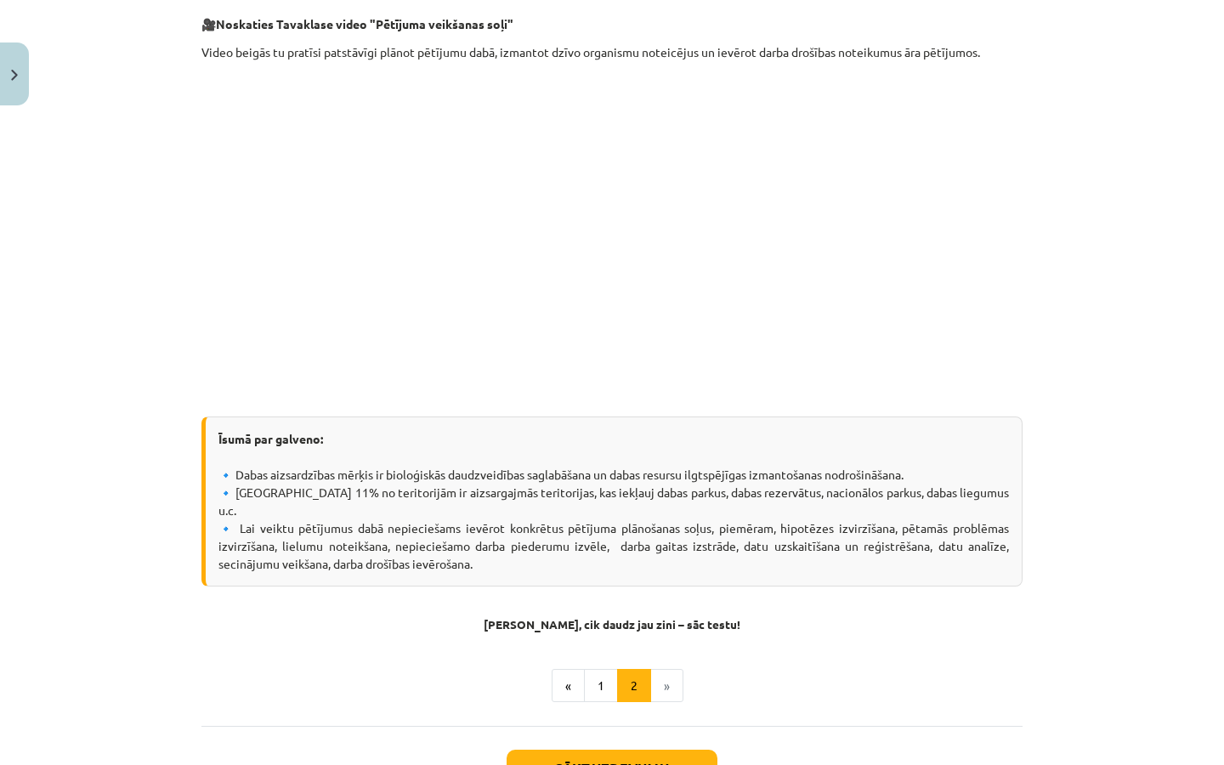
scroll to position [365, 0]
click at [638, 749] on button "Sākt uzdevumu" at bounding box center [611, 767] width 211 height 37
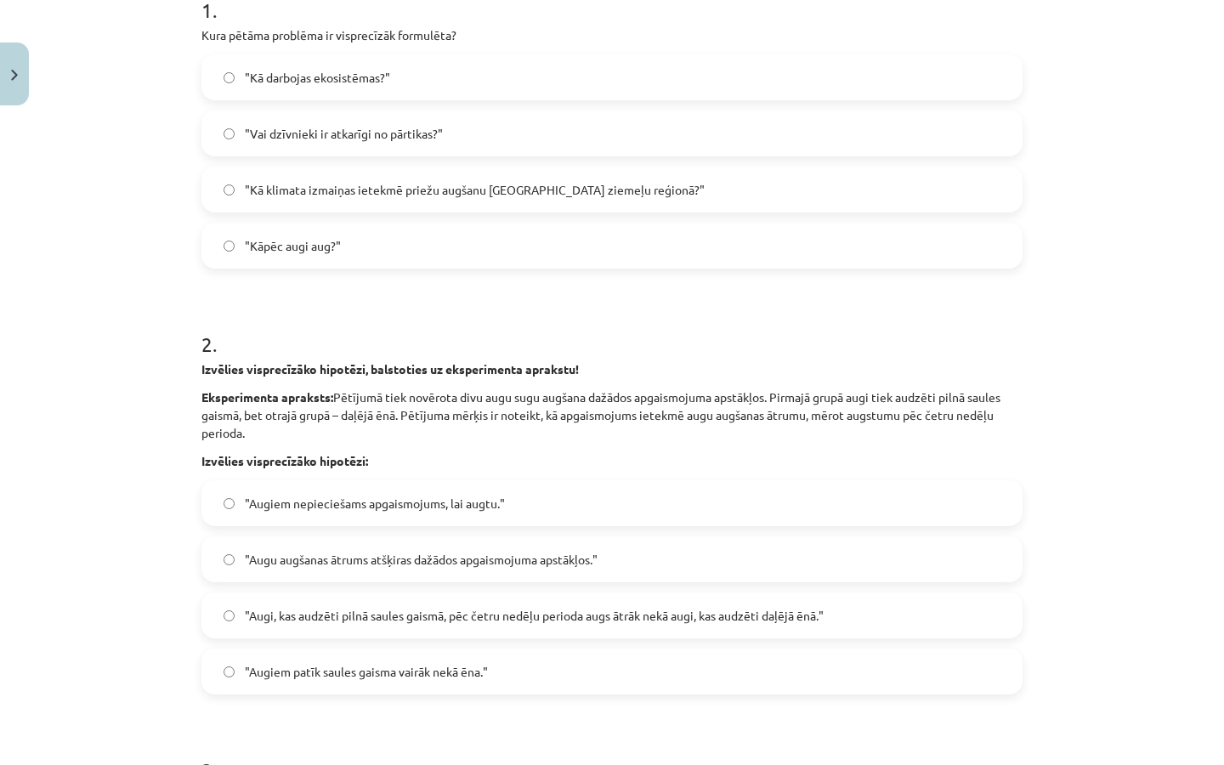
scroll to position [371, 0]
click at [504, 521] on label ""Augiem nepieciešams apgaismojums, lai augtu."" at bounding box center [611, 502] width 817 height 42
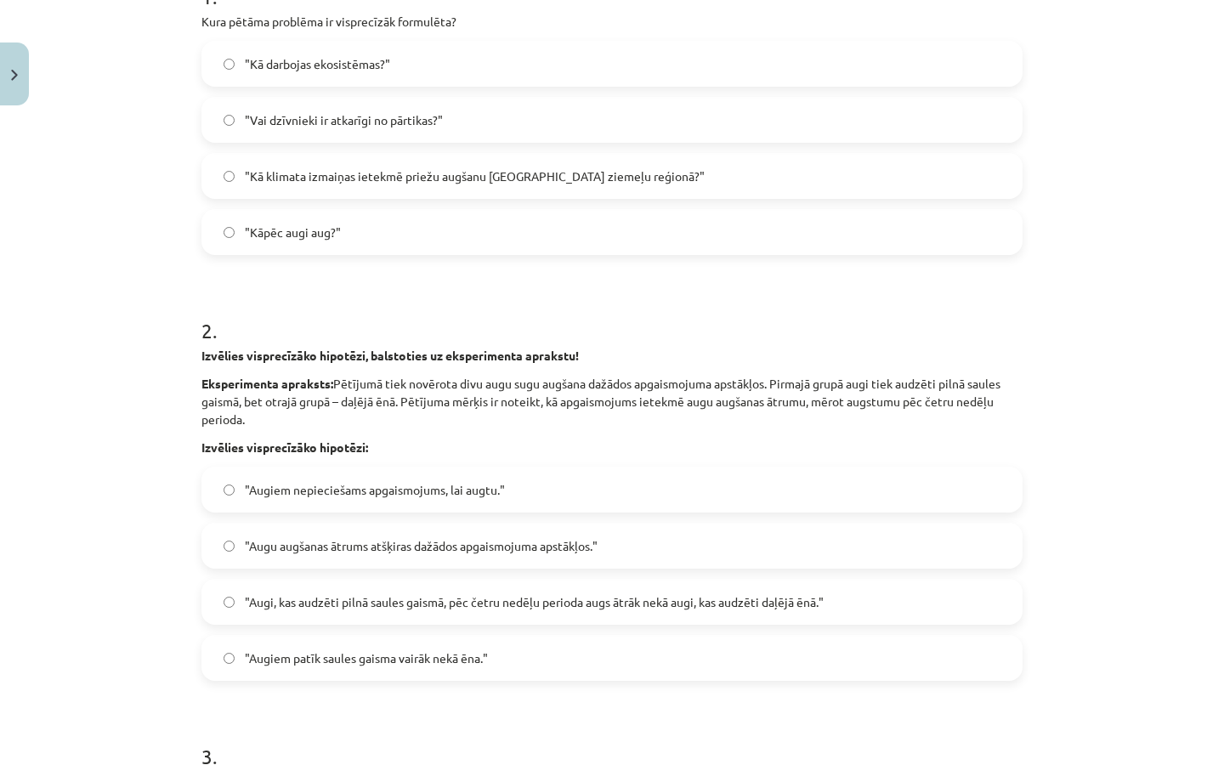
scroll to position [384, 0]
click at [518, 547] on span ""Augu augšanas ātrums atšķiras dažādos apgaismojuma apstākļos."" at bounding box center [421, 545] width 353 height 18
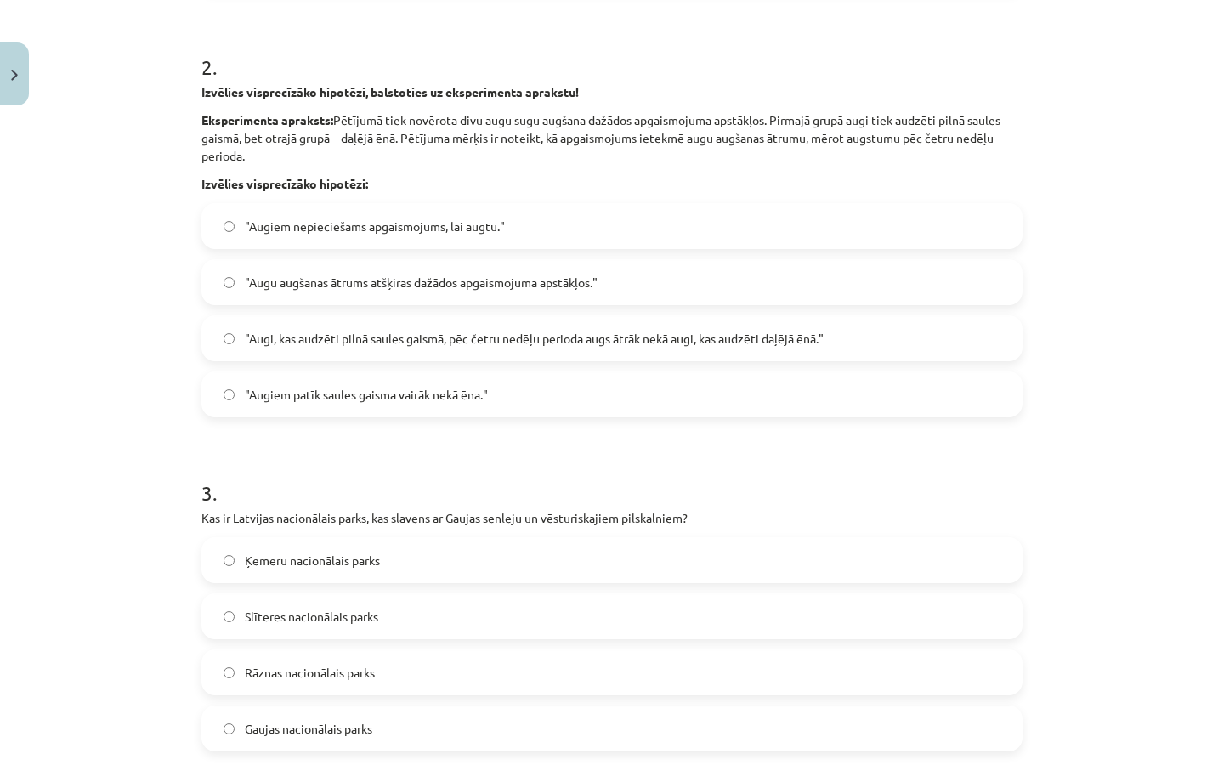
scroll to position [676, 0]
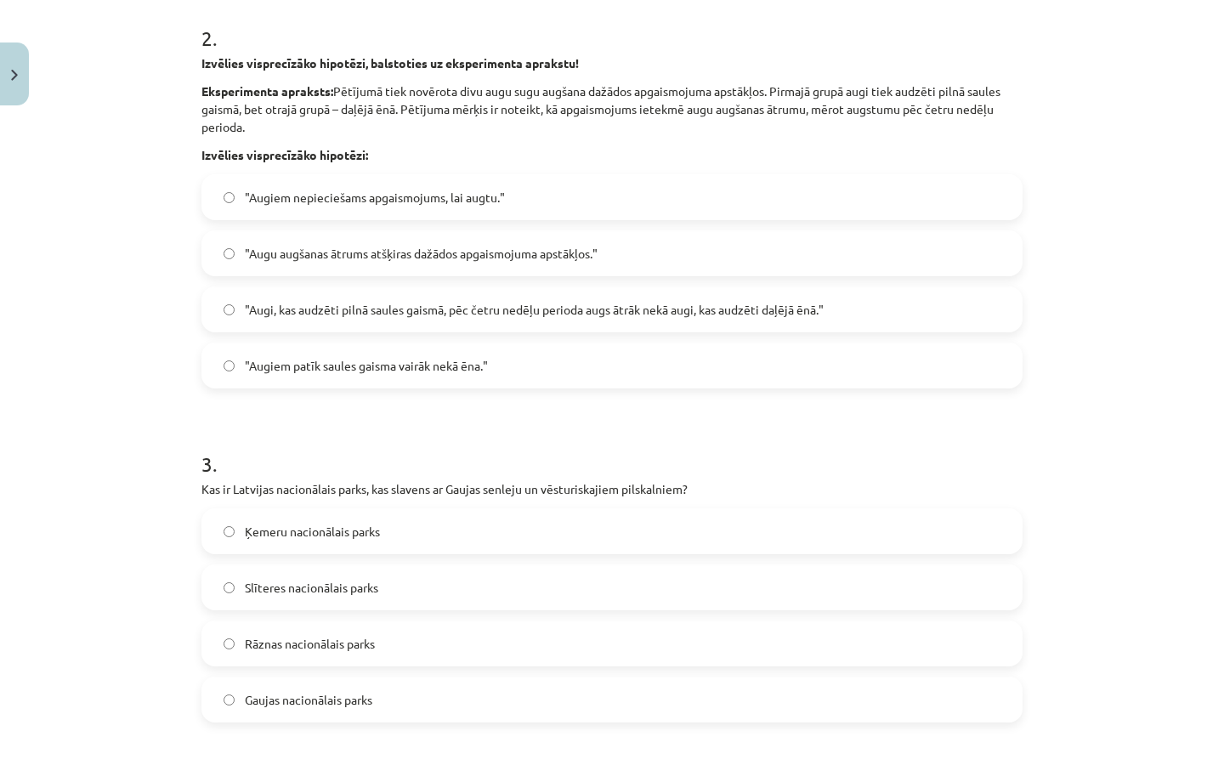
drag, startPoint x: 518, startPoint y: 547, endPoint x: 375, endPoint y: 541, distance: 143.7
click at [375, 541] on label "Ķemeru nacionālais parks" at bounding box center [611, 531] width 817 height 42
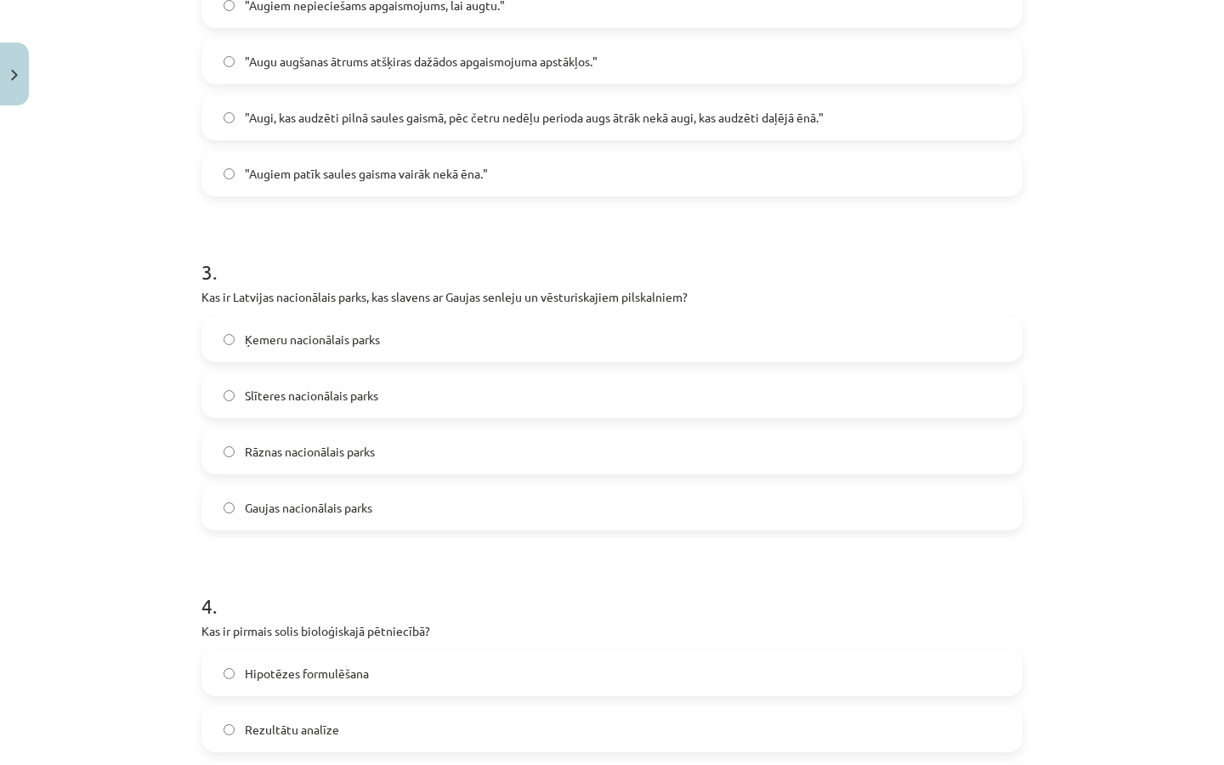
click at [388, 495] on label "Gaujas nacionālais parks" at bounding box center [611, 507] width 817 height 42
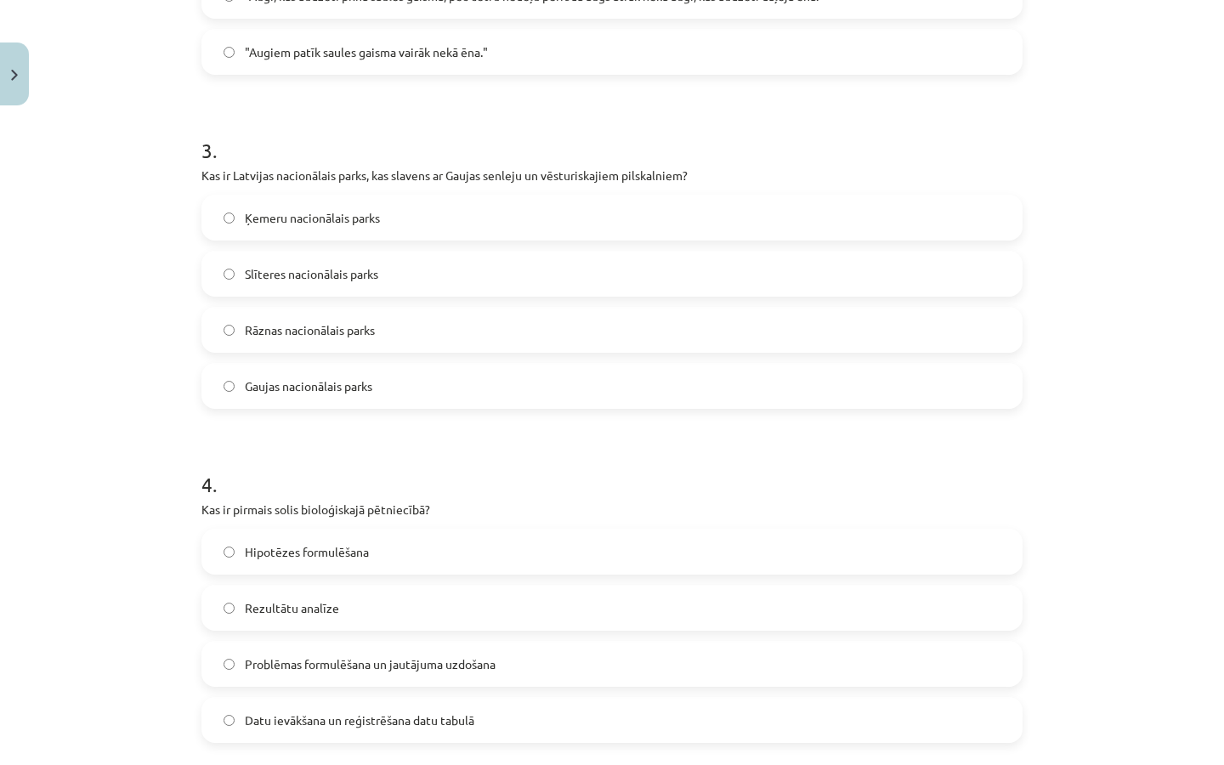
scroll to position [1014, 0]
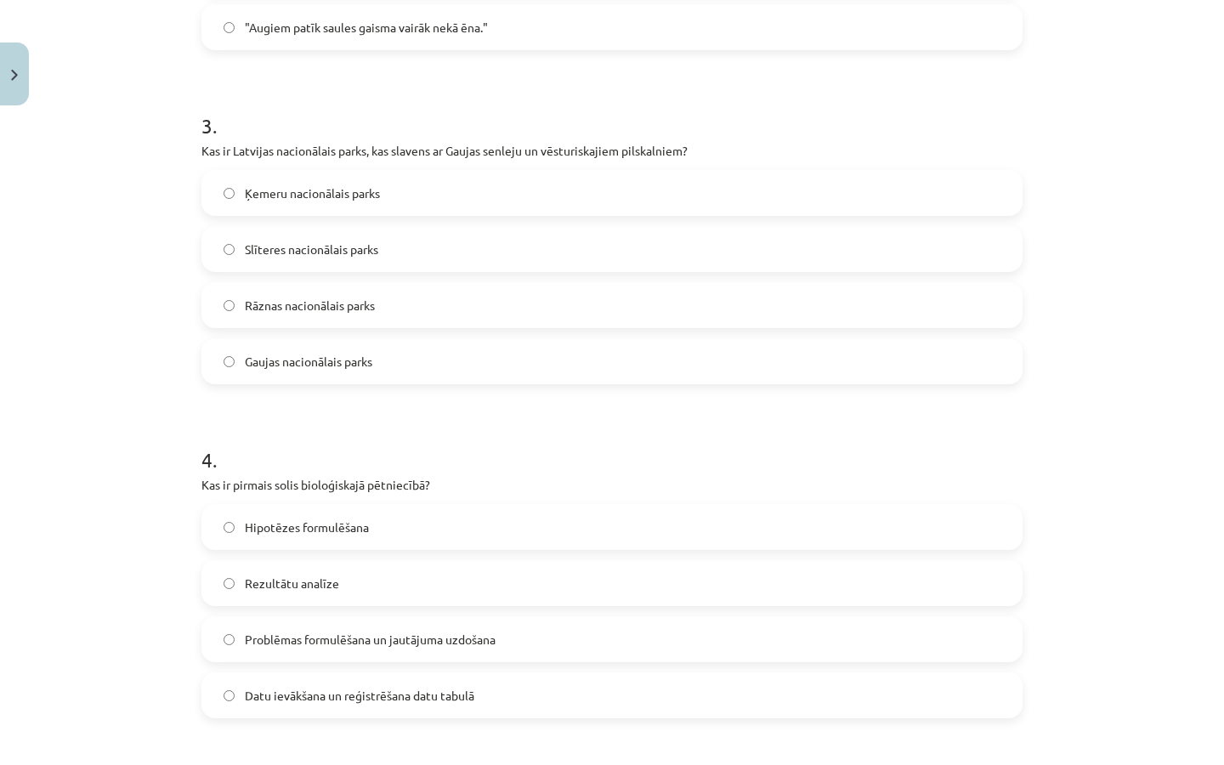
click at [364, 529] on span "Hipotēzes formulēšana" at bounding box center [307, 527] width 124 height 18
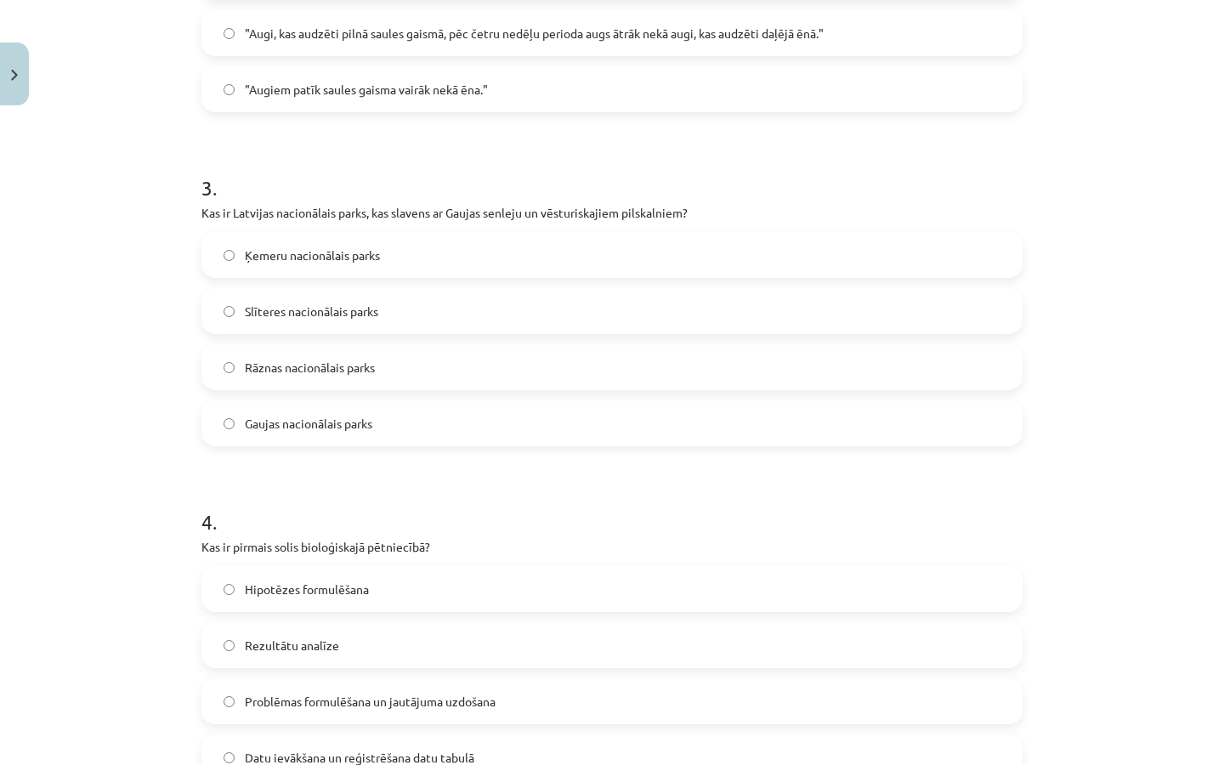
scroll to position [127, 0]
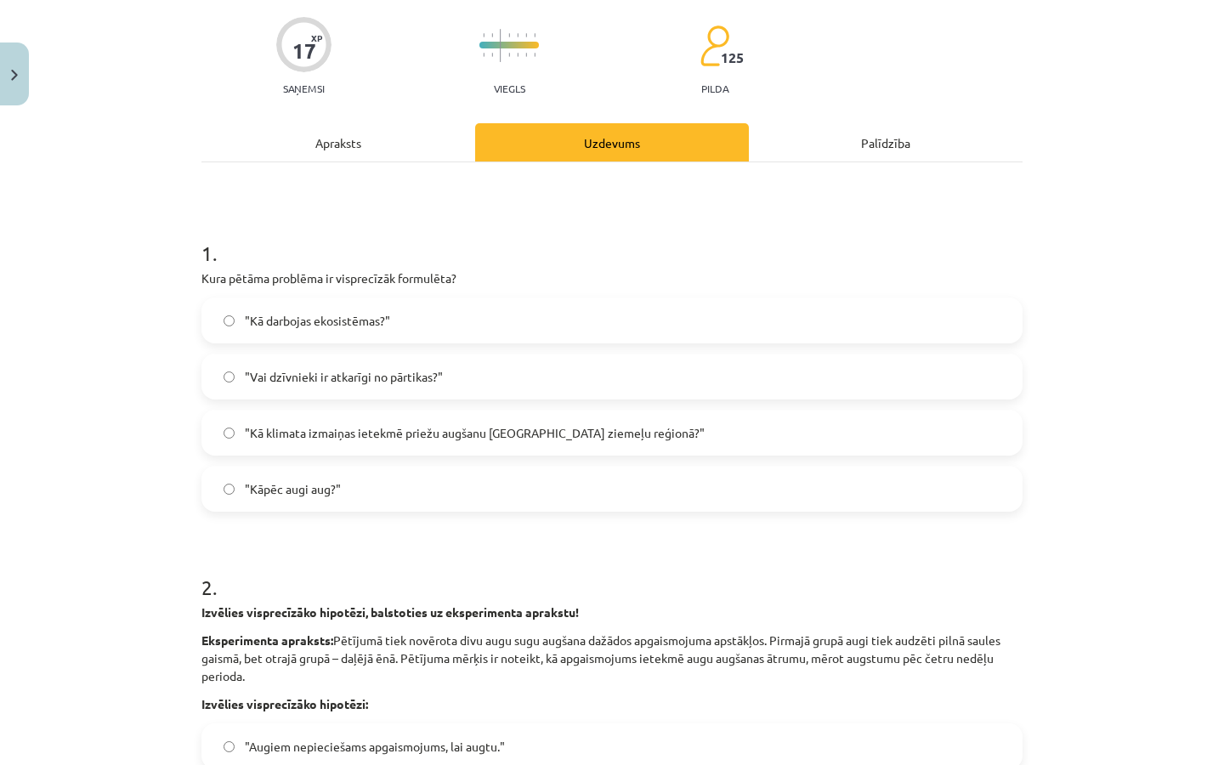
click at [348, 148] on div "Apraksts" at bounding box center [338, 142] width 274 height 38
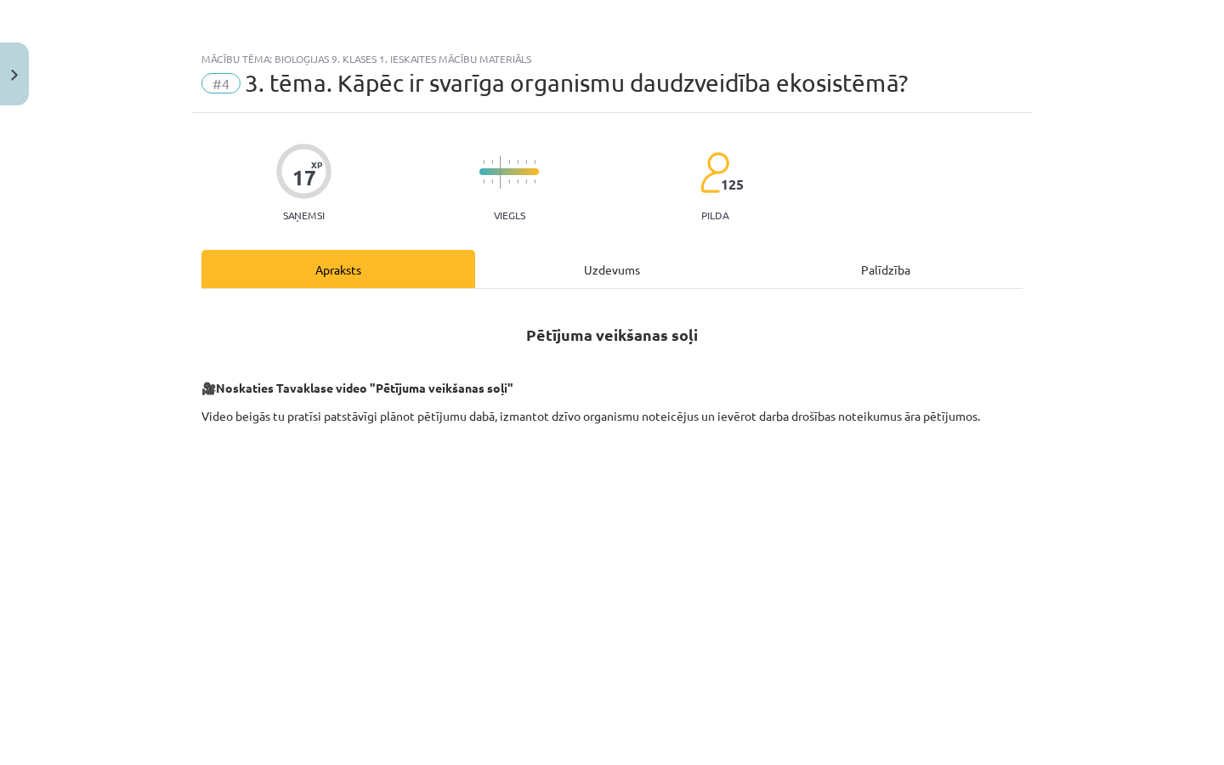
scroll to position [0, 0]
click at [542, 269] on div "Uzdevums" at bounding box center [612, 269] width 274 height 38
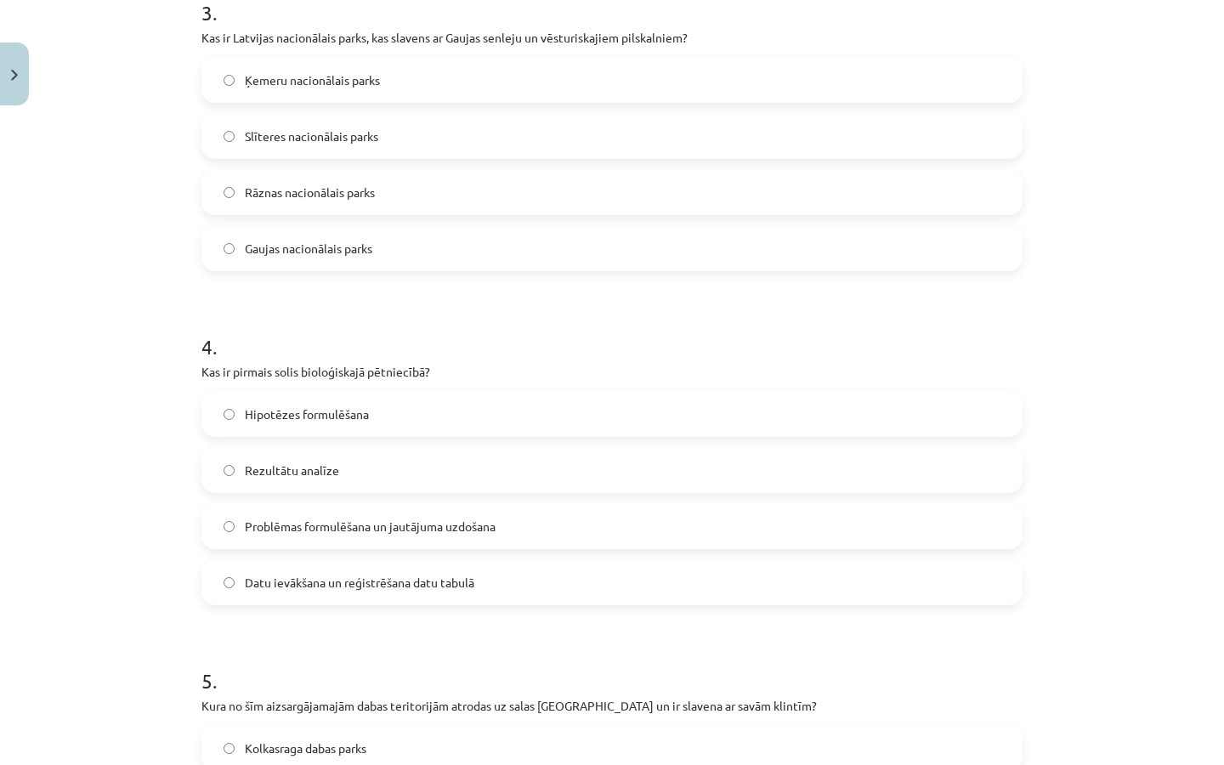
scroll to position [1125, 0]
click at [433, 535] on span "Problēmas formulēšana un jautājuma uzdošana" at bounding box center [370, 528] width 251 height 18
click at [440, 420] on label "Hipotēzes formulēšana" at bounding box center [611, 415] width 817 height 42
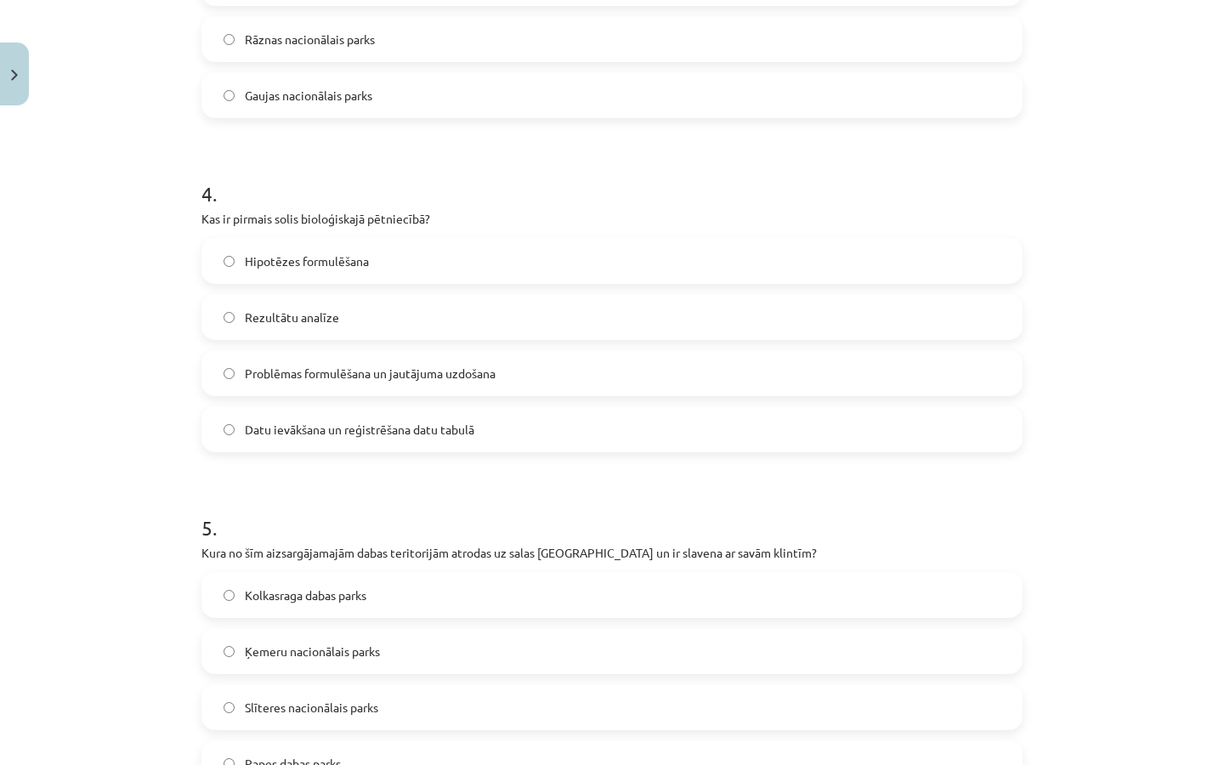
scroll to position [1293, 0]
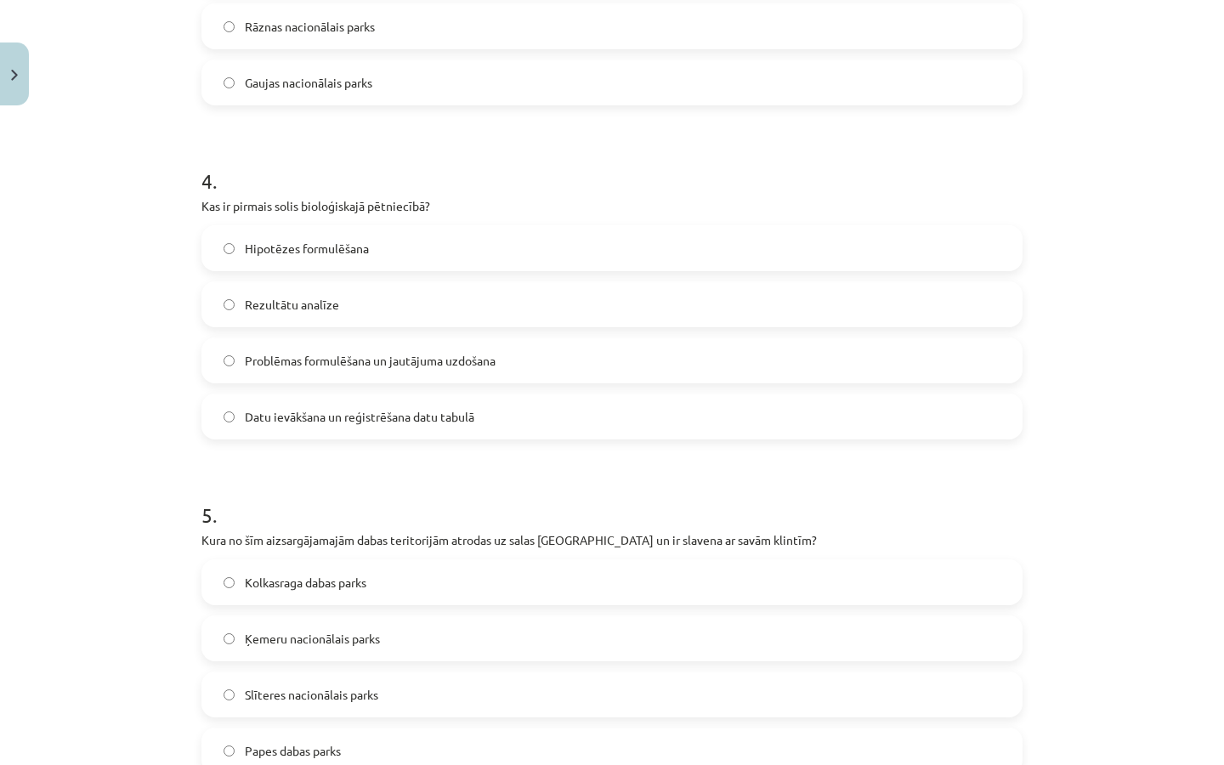
click at [326, 695] on span "Slīteres nacionālais parks" at bounding box center [311, 695] width 133 height 18
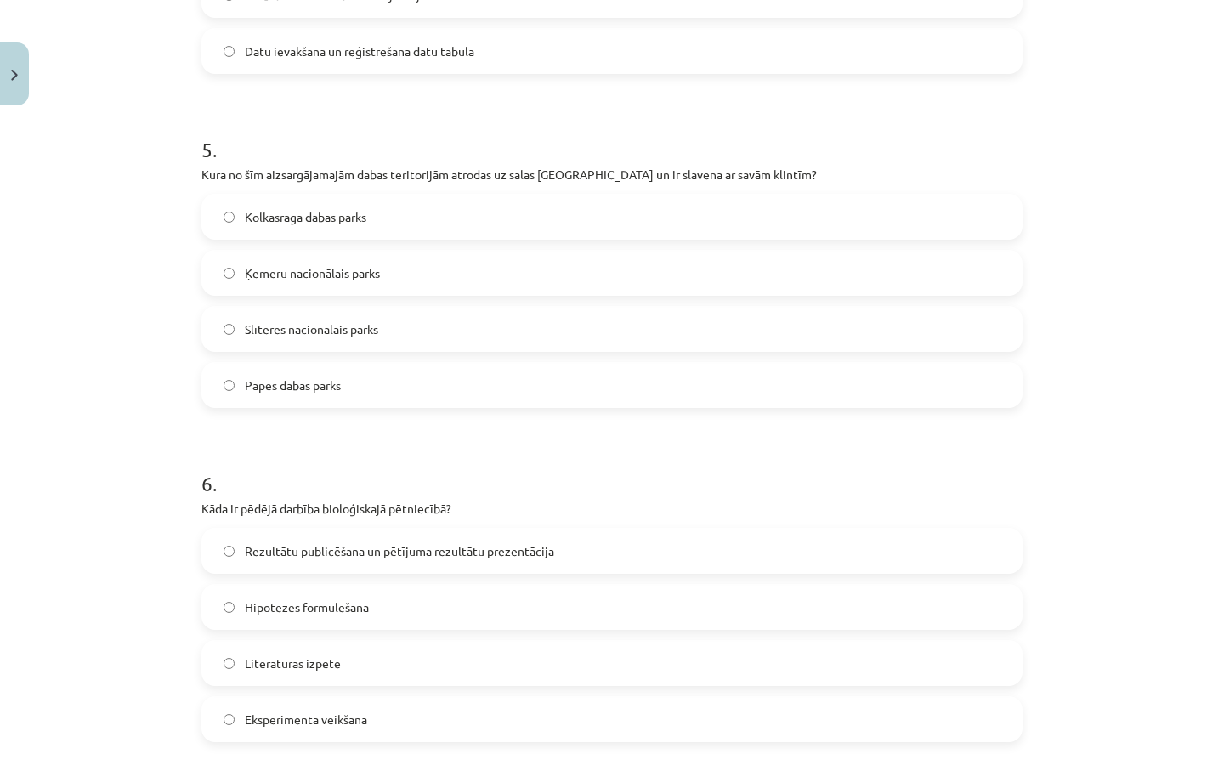
scroll to position [1671, 0]
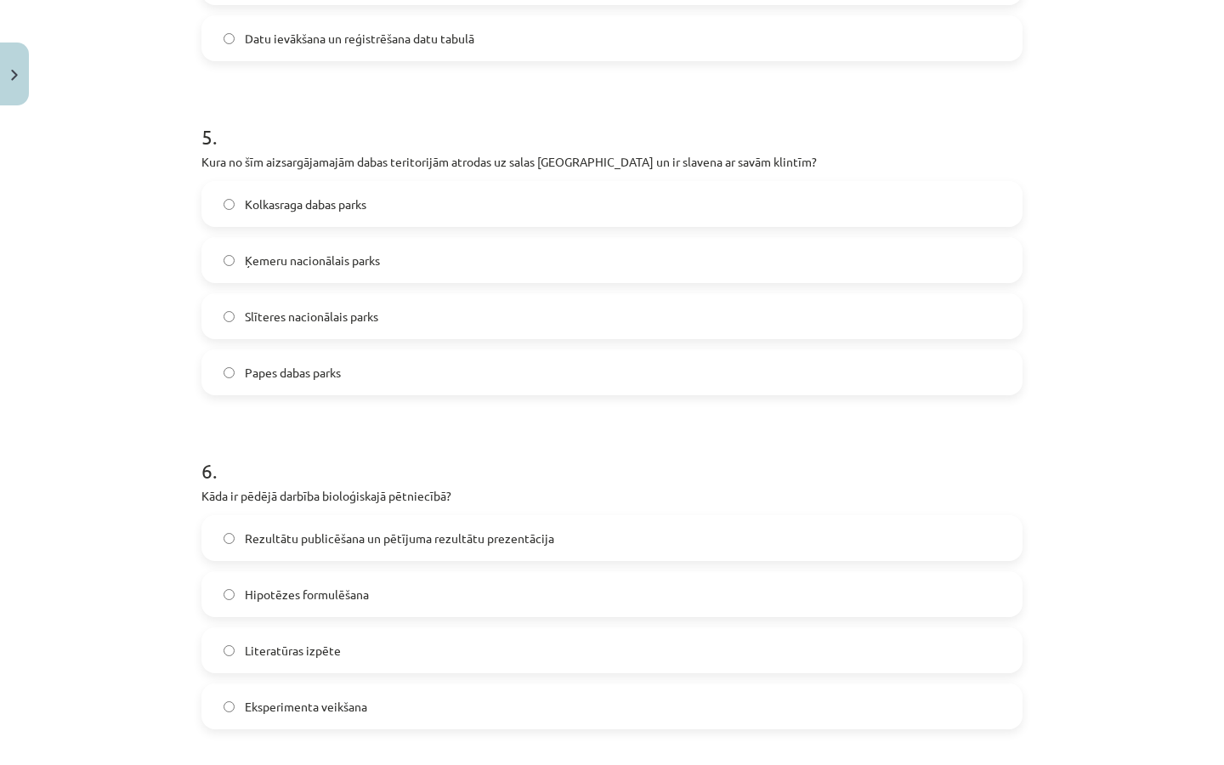
click at [373, 553] on label "Rezultātu publicēšana un pētījuma rezultātu prezentācija" at bounding box center [611, 538] width 817 height 42
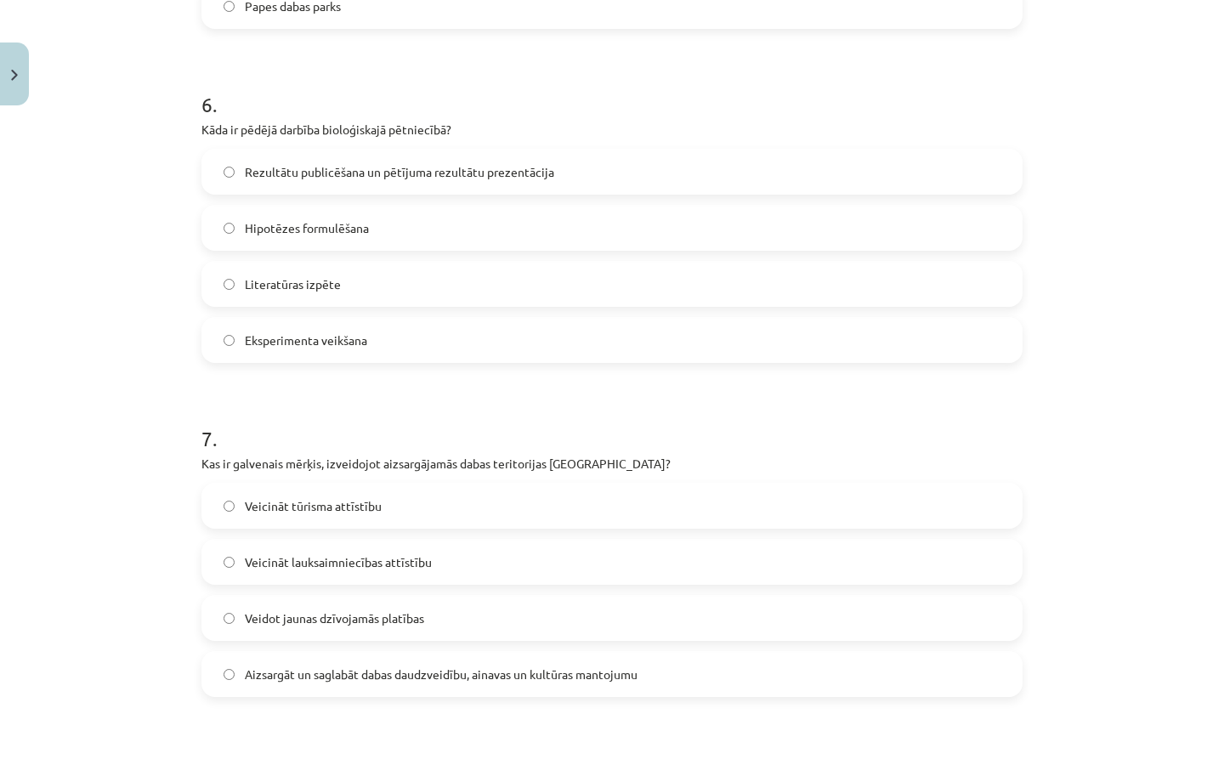
scroll to position [2039, 0]
click at [422, 664] on span "Aizsargāt un saglabāt dabas daudzveidību, ainavas un kultūras mantojumu" at bounding box center [441, 673] width 393 height 18
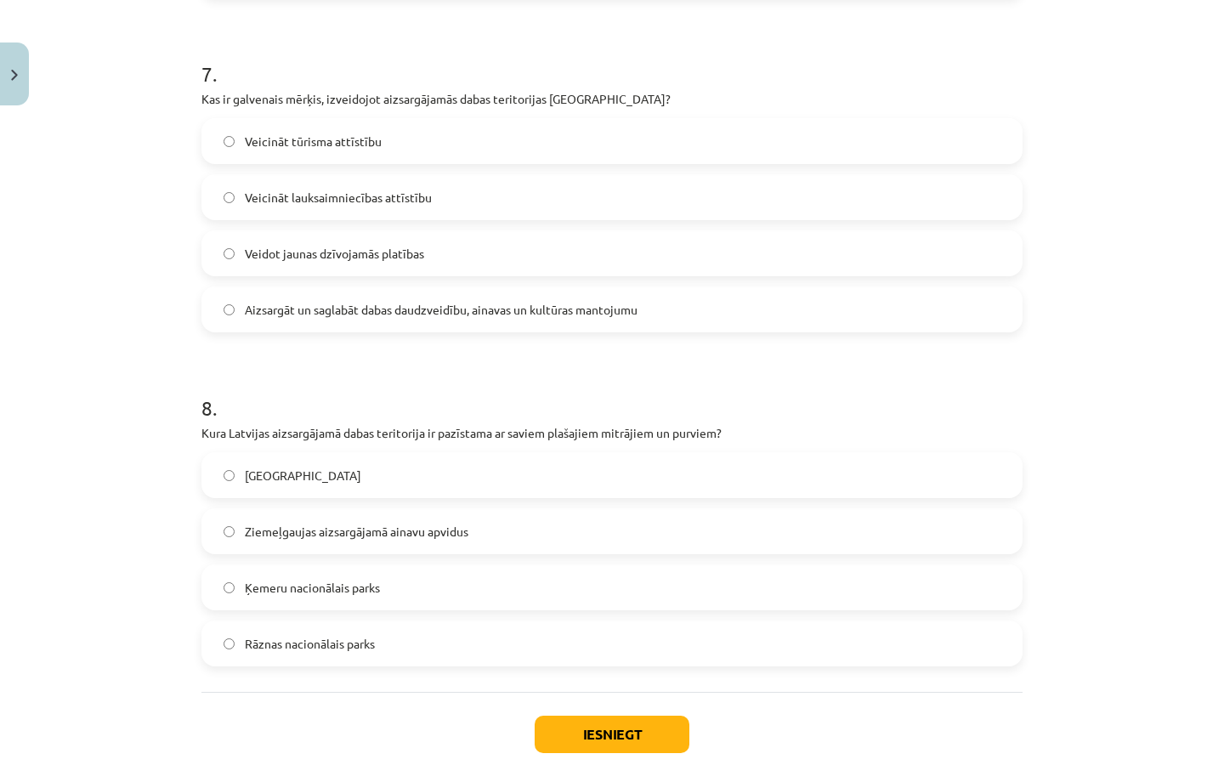
scroll to position [2421, 0]
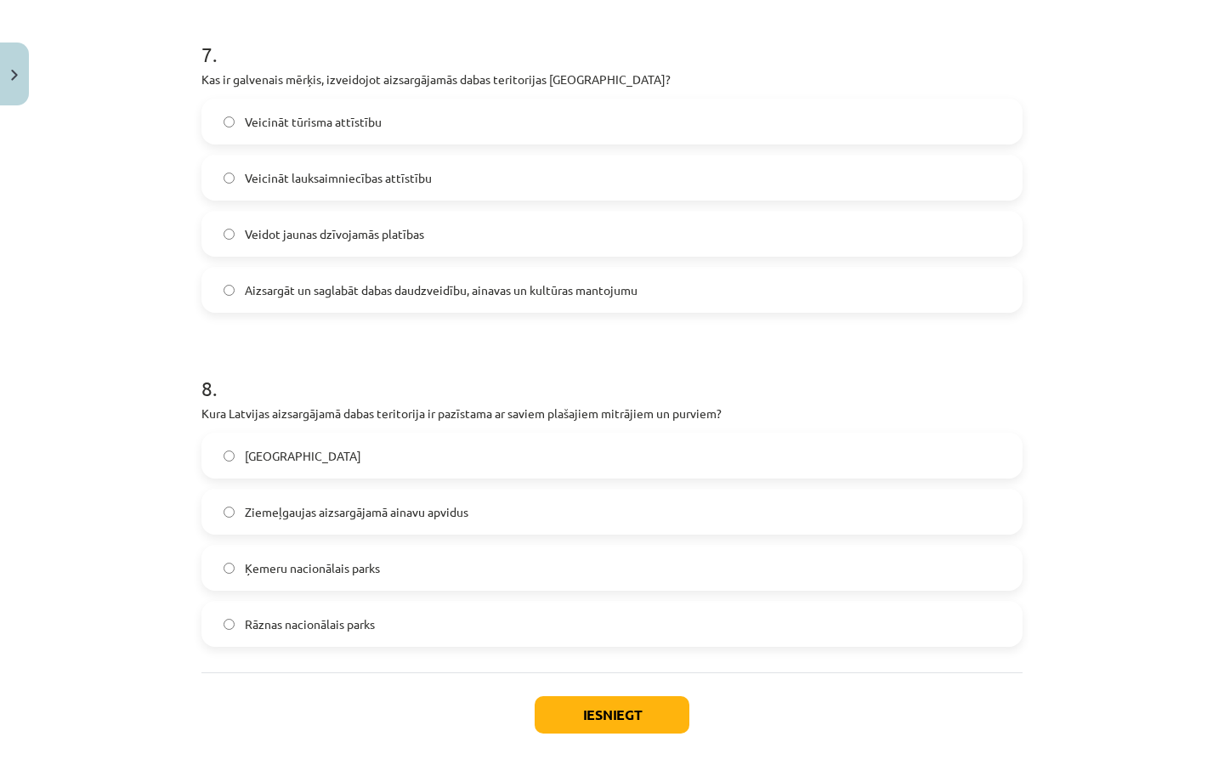
click at [417, 558] on label "Ķemeru nacionālais parks" at bounding box center [611, 567] width 817 height 42
click at [596, 711] on button "Iesniegt" at bounding box center [612, 714] width 155 height 37
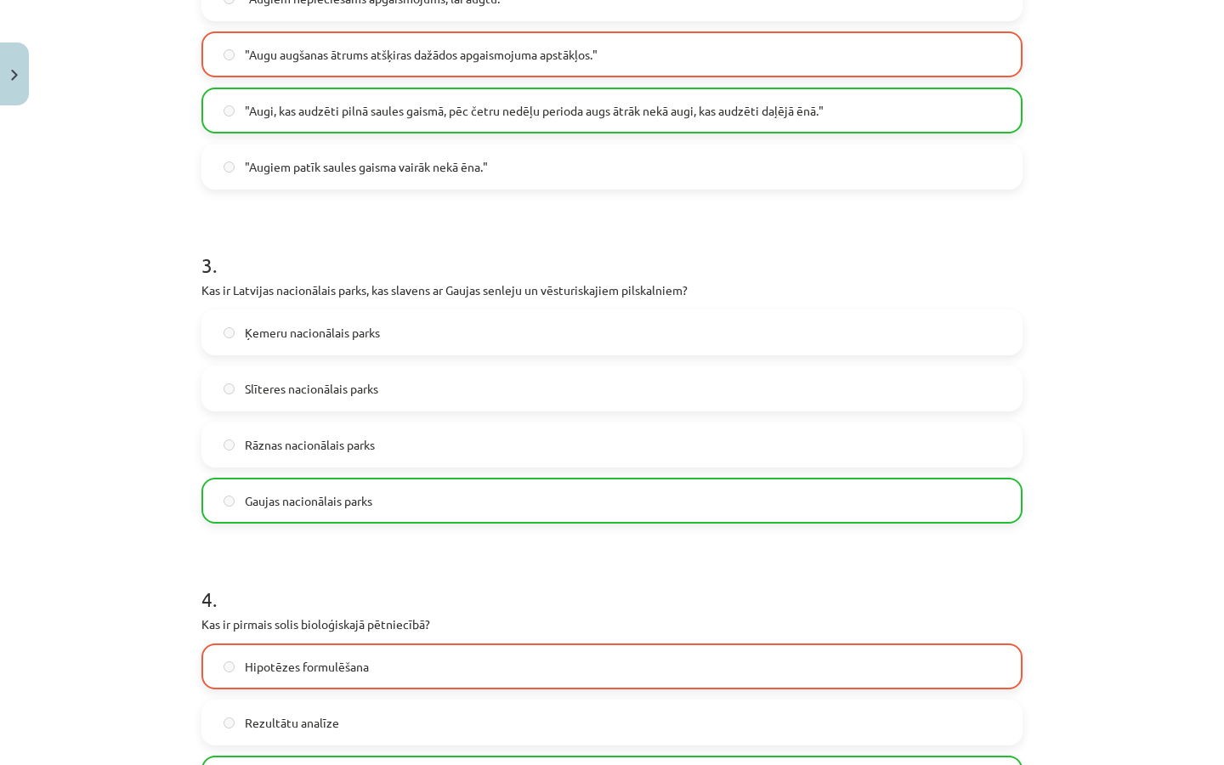
scroll to position [876, 0]
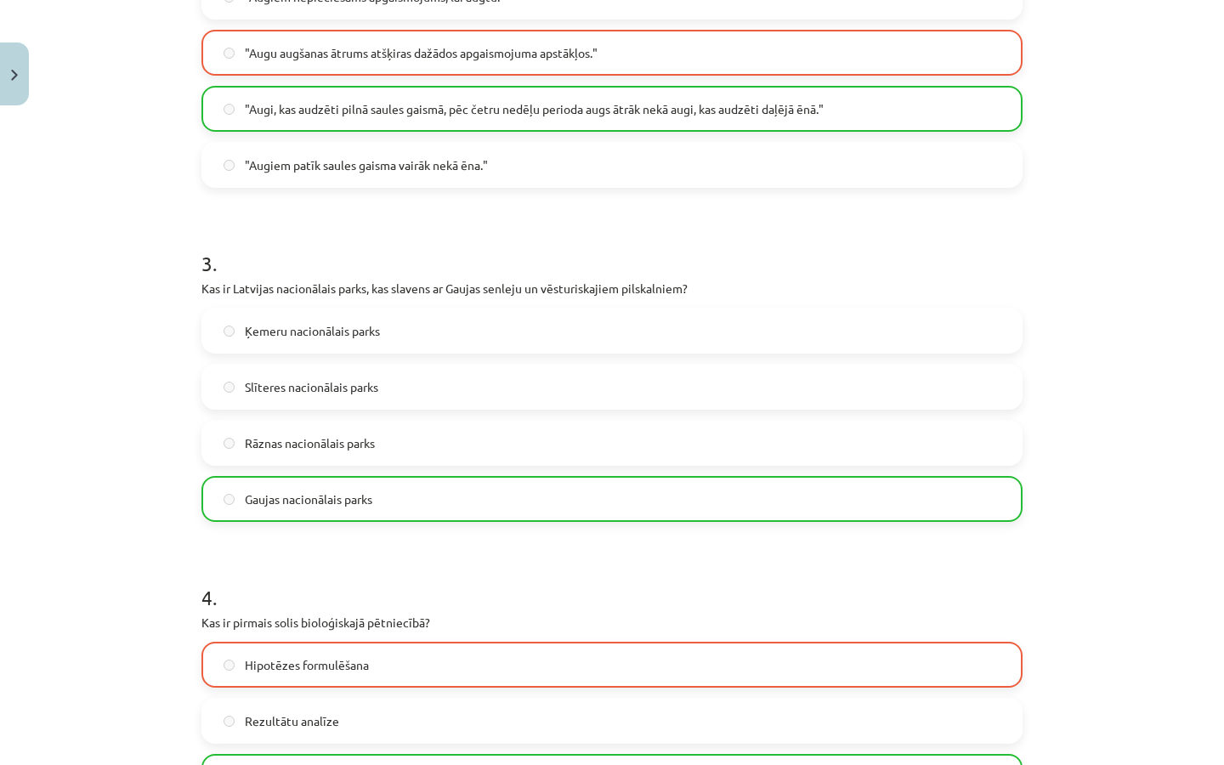
click at [529, 480] on label "Gaujas nacionālais parks" at bounding box center [611, 499] width 817 height 42
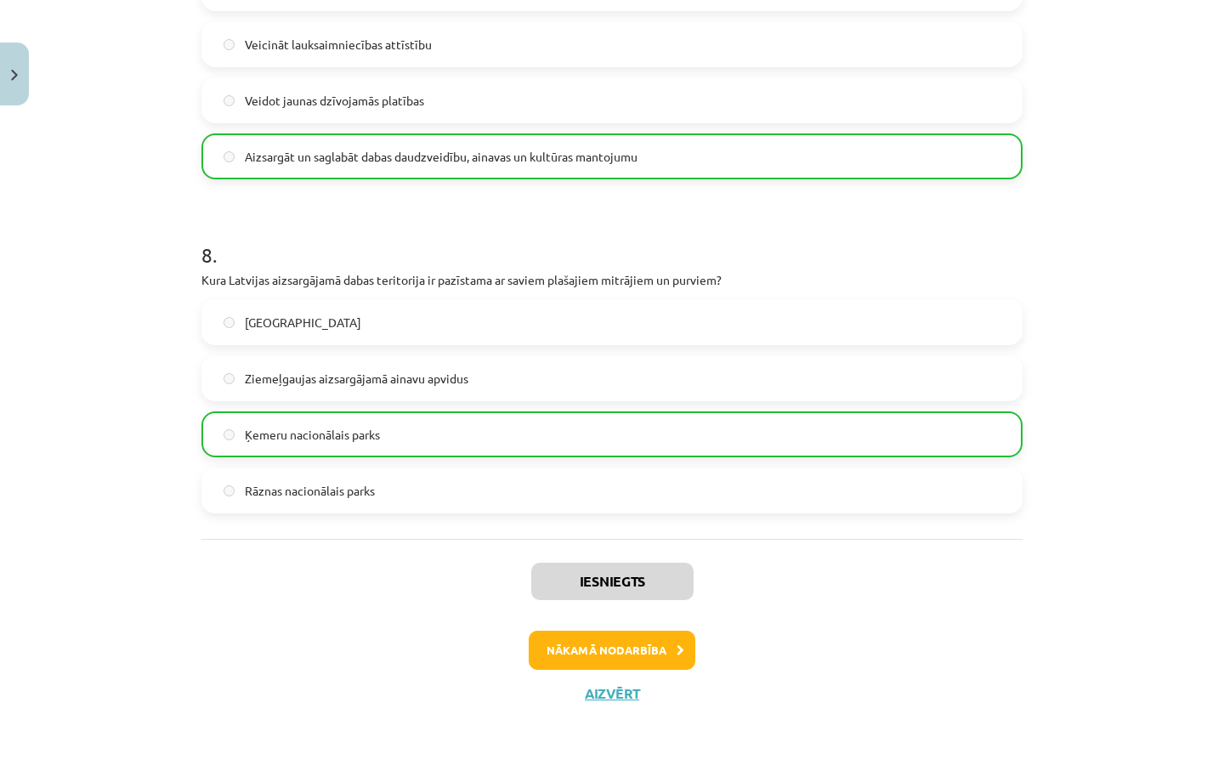
scroll to position [2556, 0]
click at [616, 687] on button "Aizvērt" at bounding box center [612, 693] width 65 height 17
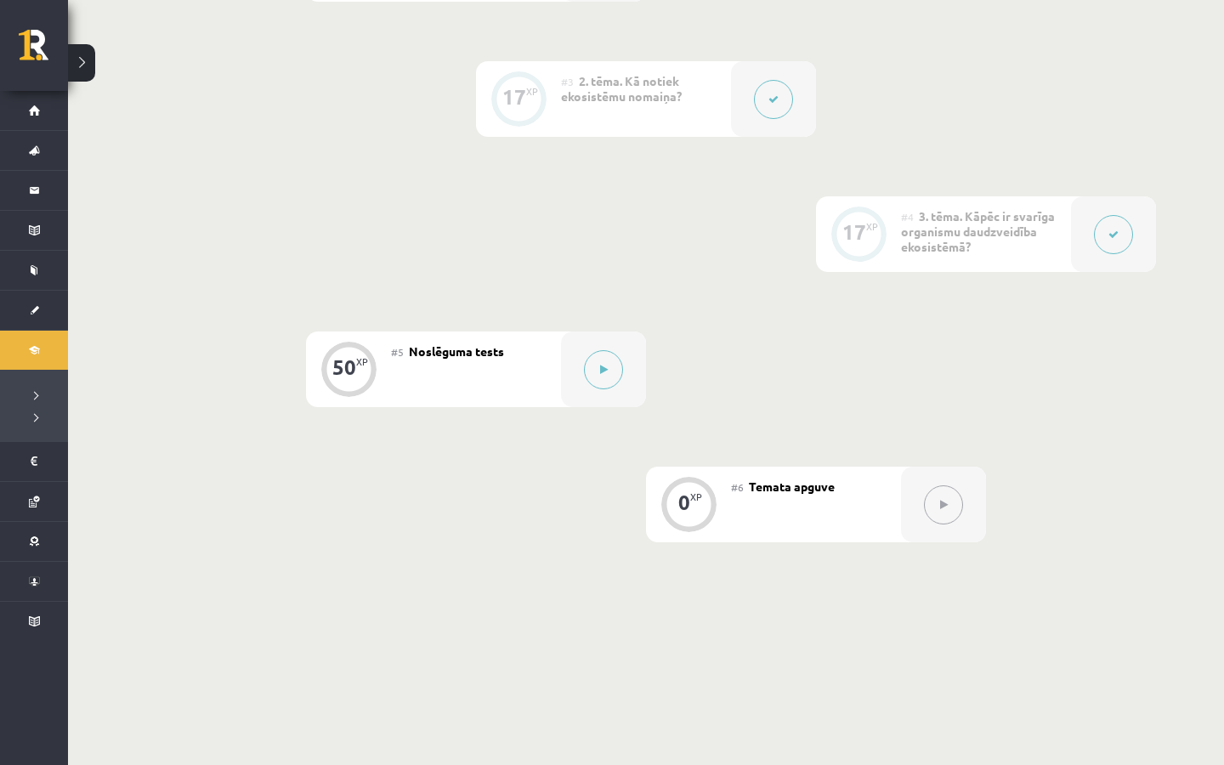
scroll to position [700, 0]
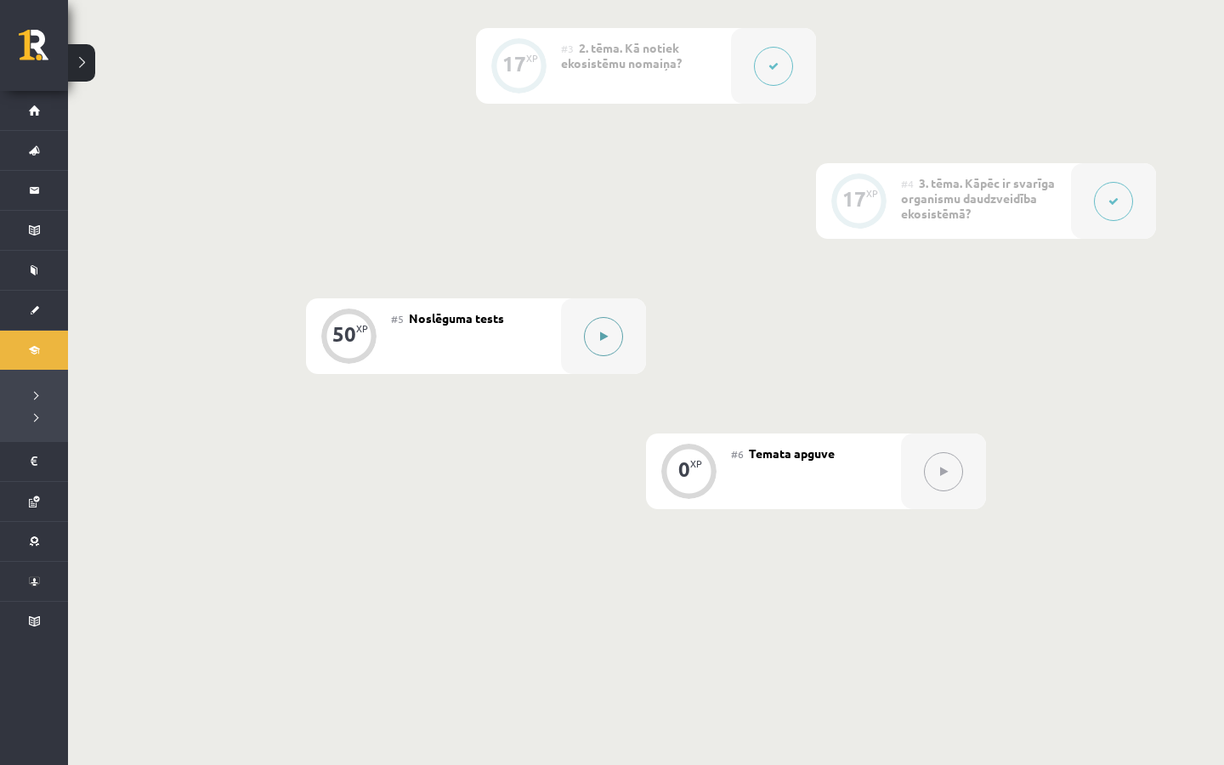
click at [590, 339] on button at bounding box center [603, 336] width 39 height 39
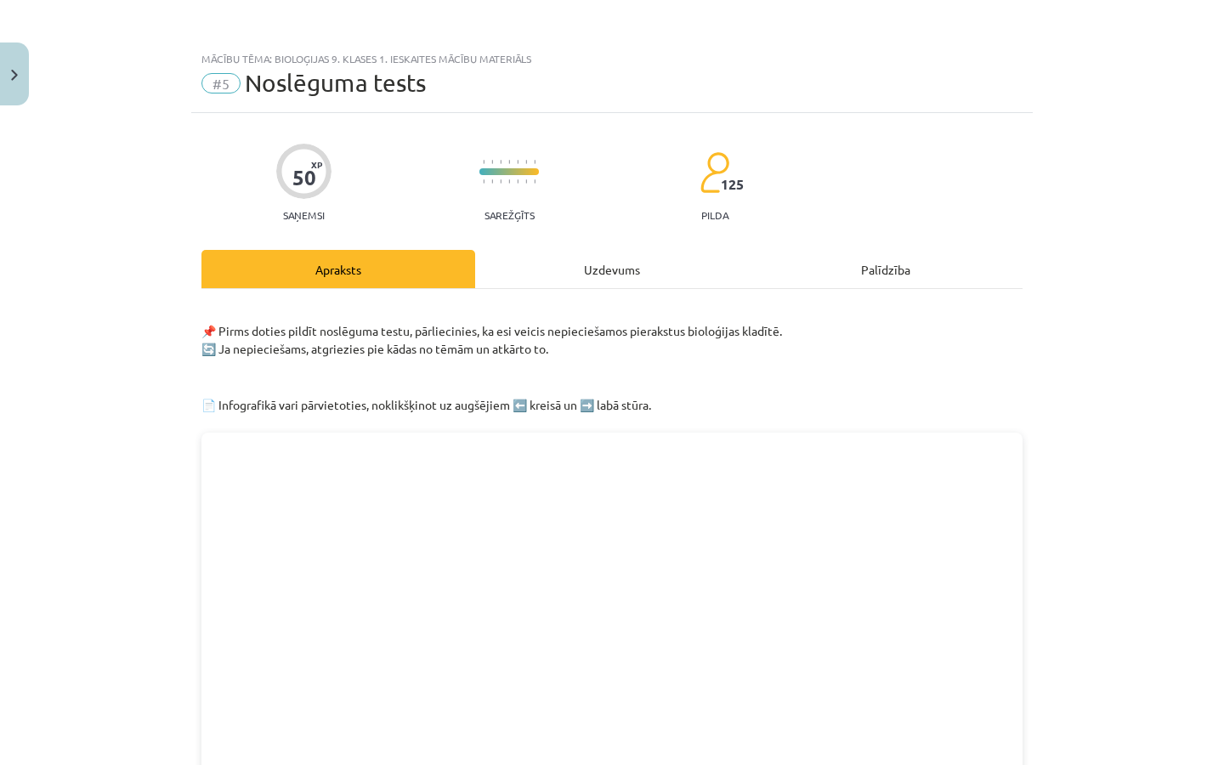
click at [625, 271] on div "Uzdevums" at bounding box center [612, 269] width 274 height 38
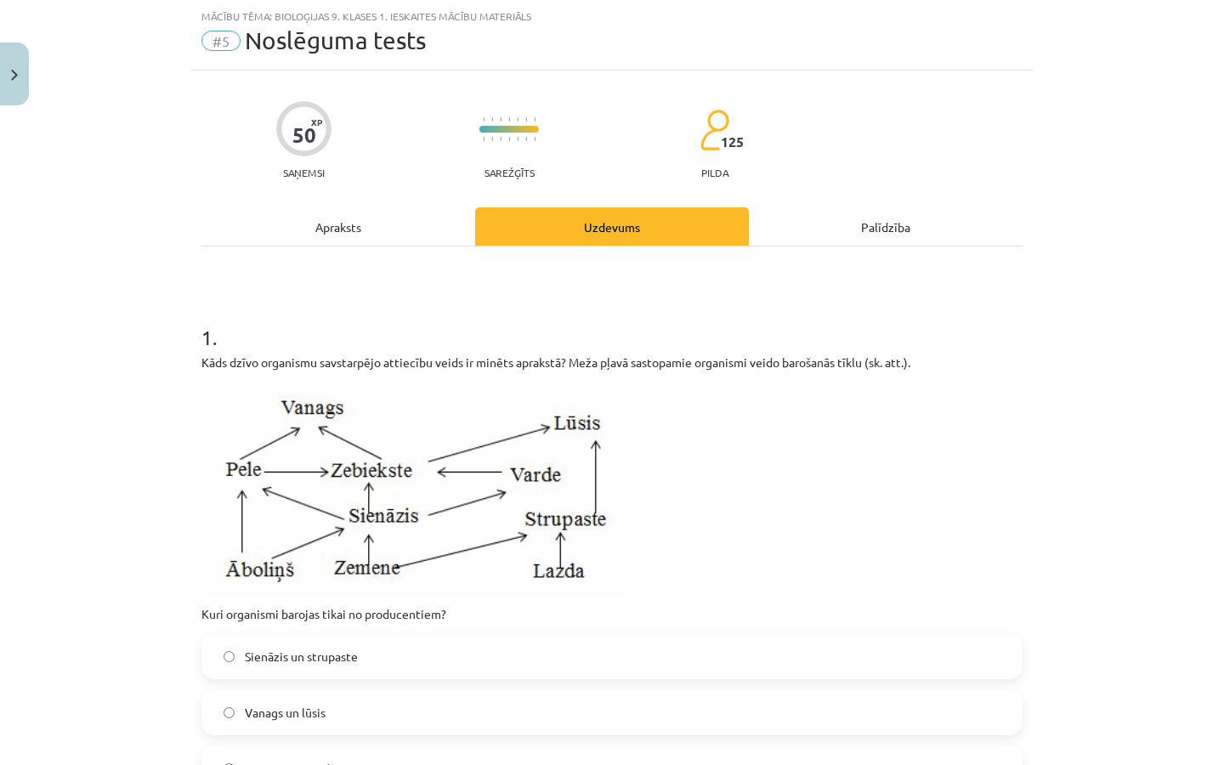
click at [279, 380] on div "Kāds dzīvo organismu savstarpējo attiecību veids ir minēts aprakstā? Meža pļavā…" at bounding box center [611, 488] width 821 height 269
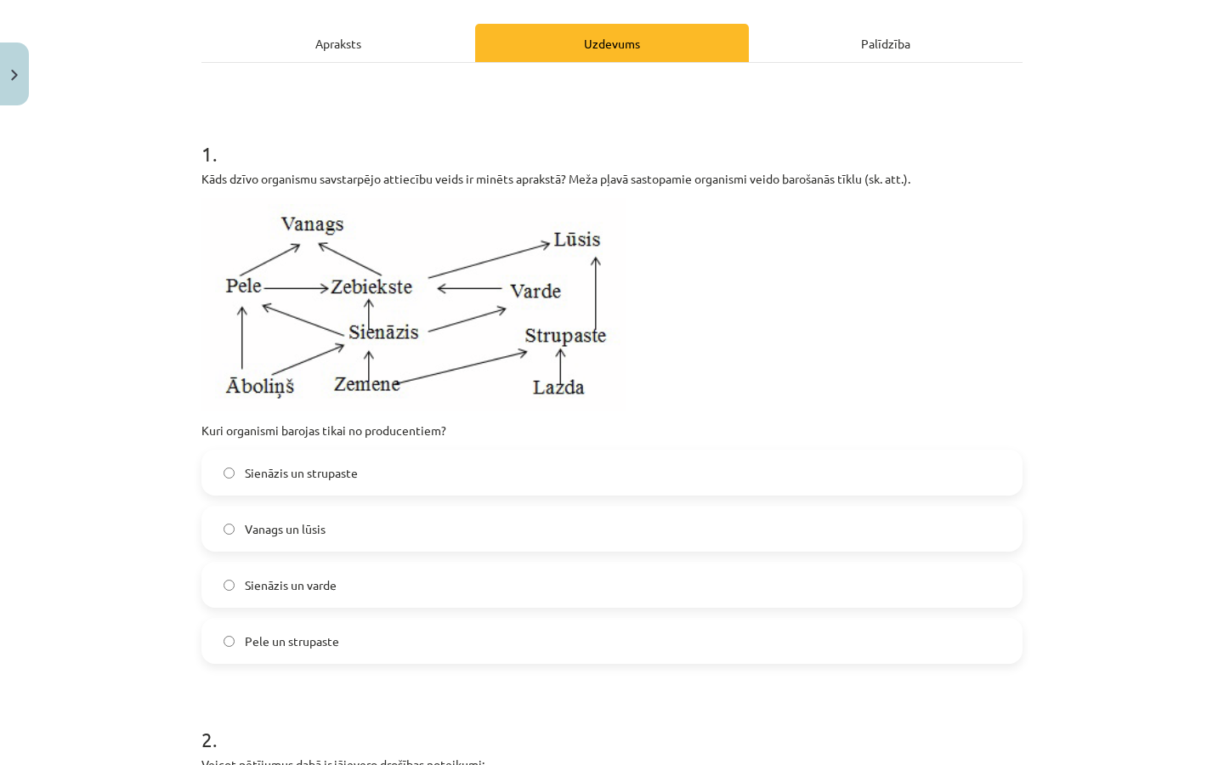
scroll to position [225, 0]
click at [346, 455] on label "Sienāzis un strupaste" at bounding box center [611, 473] width 817 height 42
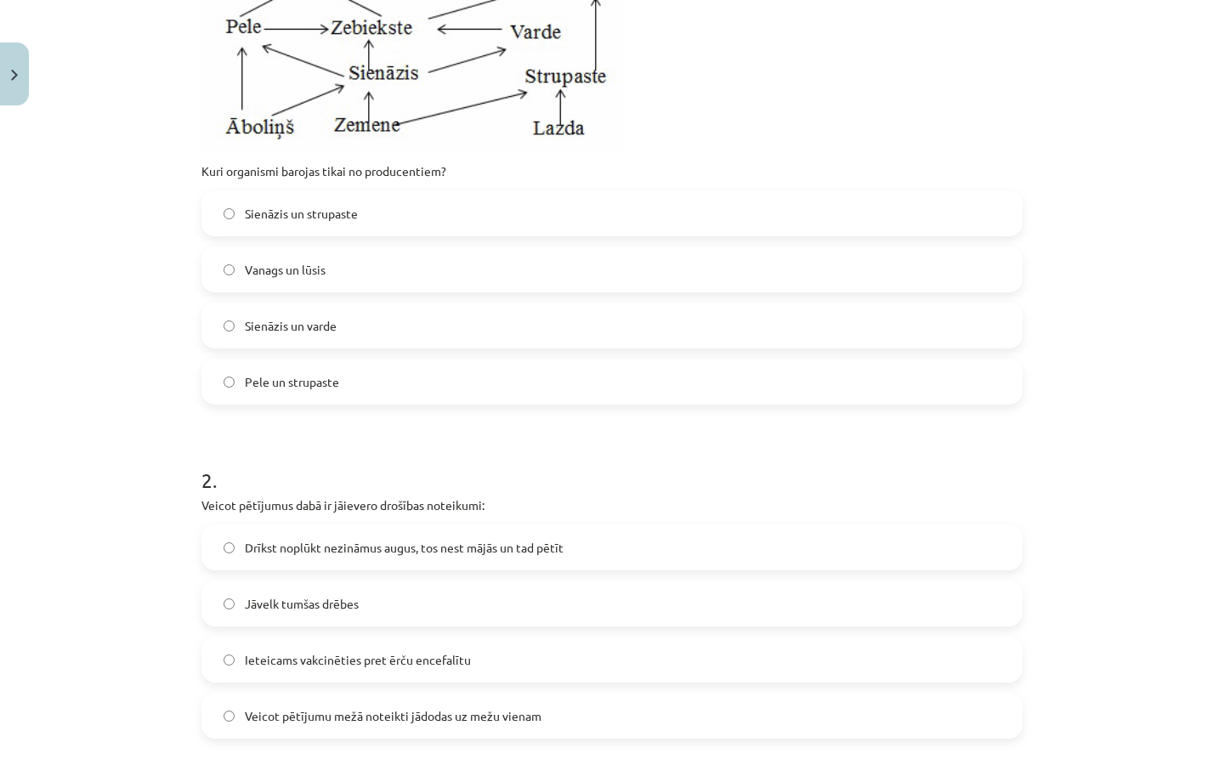
scroll to position [495, 0]
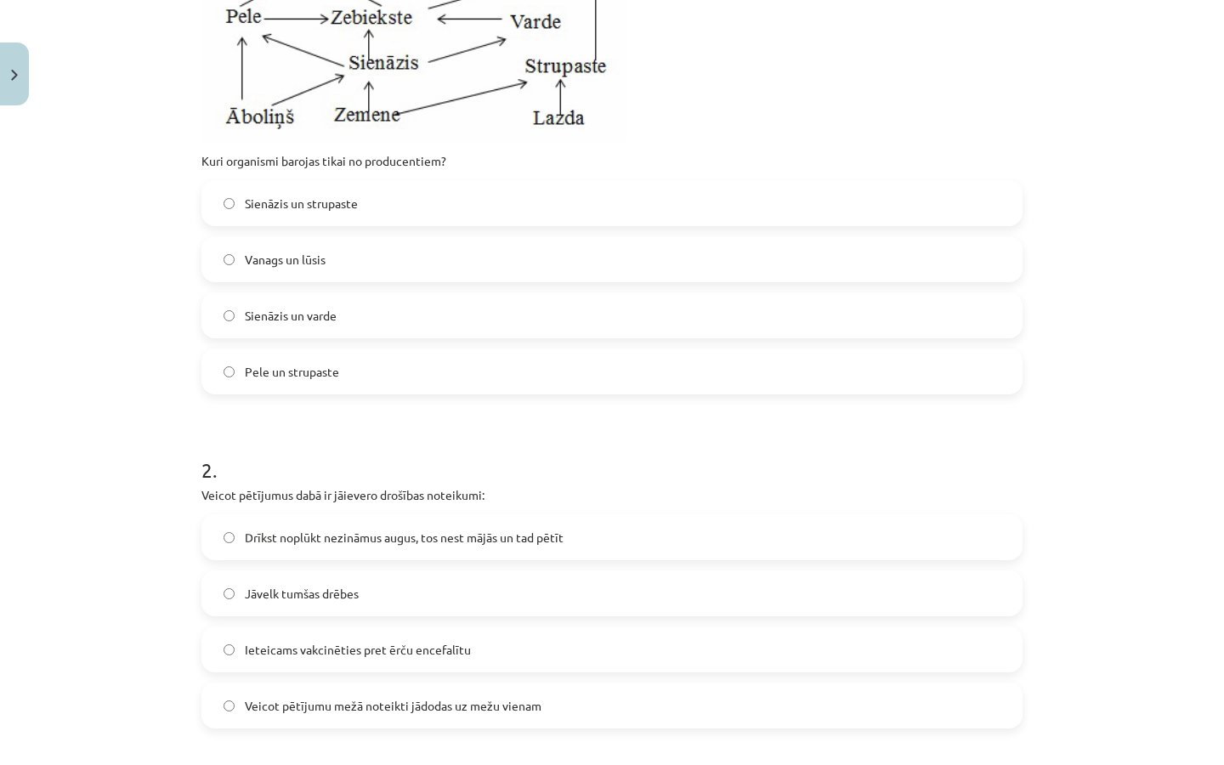
click at [383, 668] on label "Ieteicams vakcinēties pret ērču encefalītu" at bounding box center [611, 649] width 817 height 42
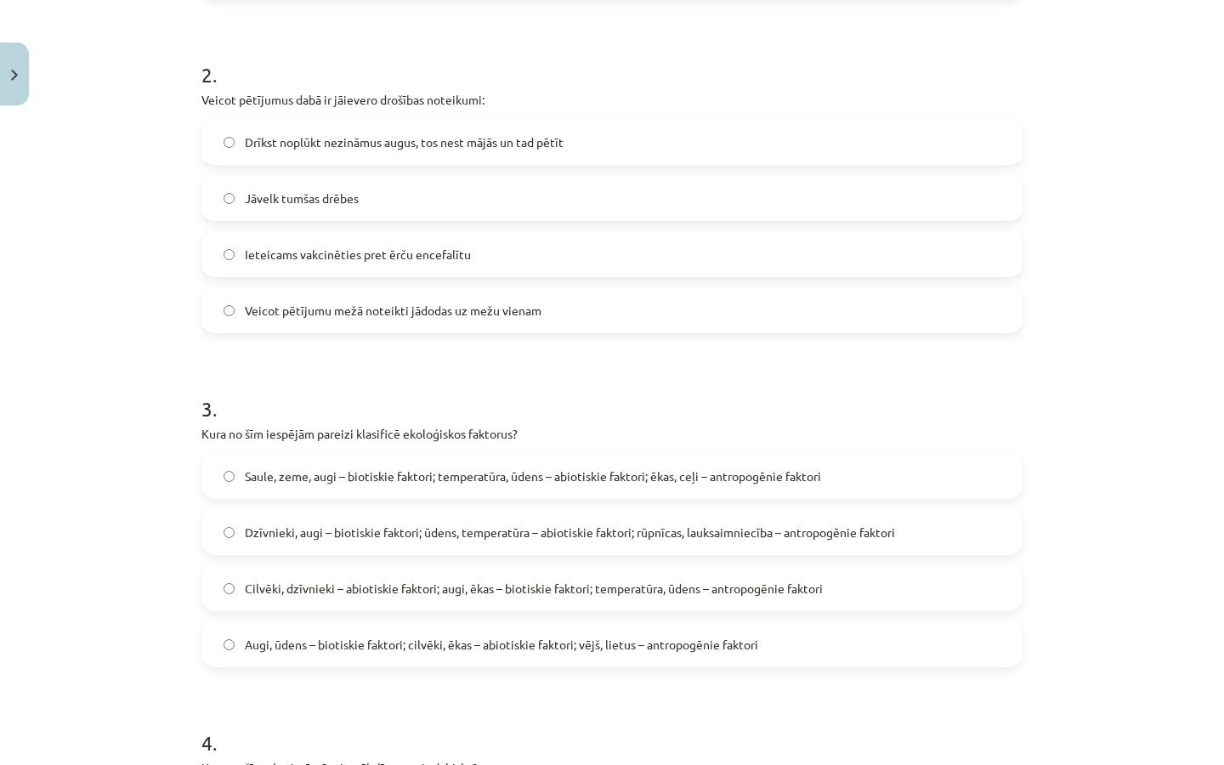
scroll to position [892, 0]
click at [692, 532] on span "Dzīvnieki, augi – biotiskie faktori; ūdens, temperatūra – abiotiskie faktori; r…" at bounding box center [570, 531] width 650 height 18
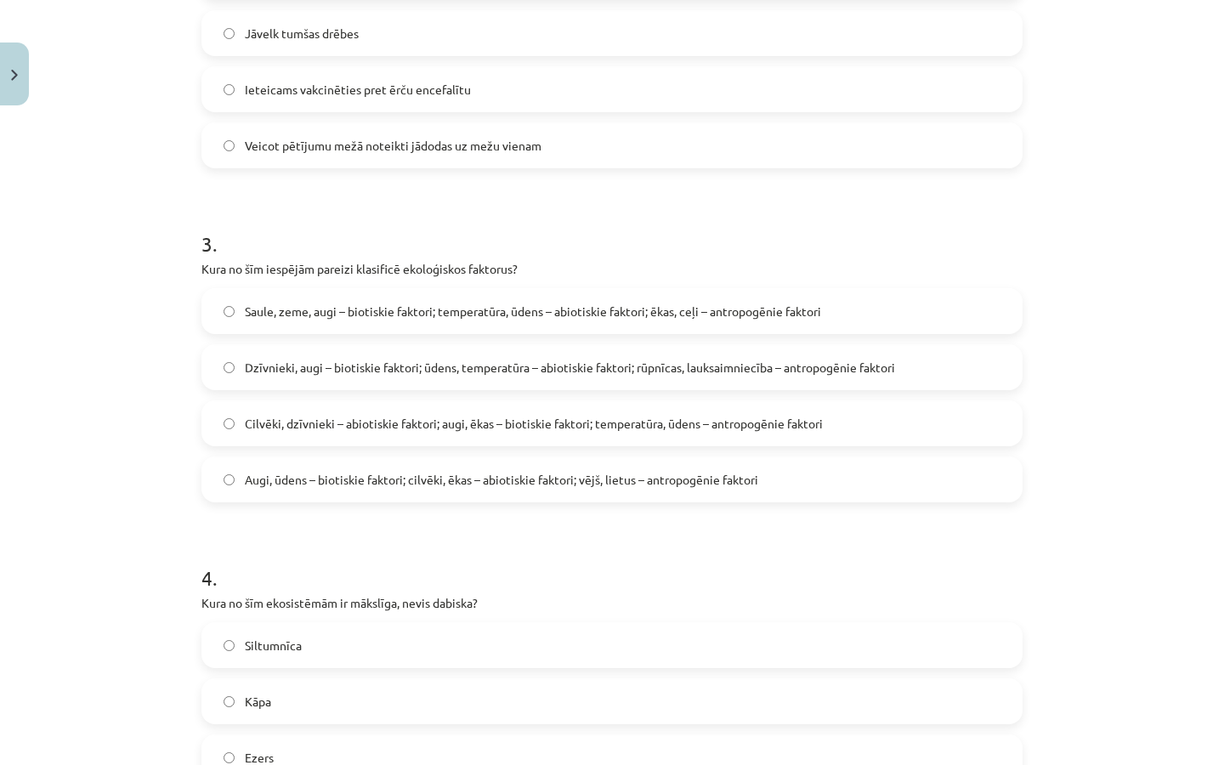
scroll to position [1063, 0]
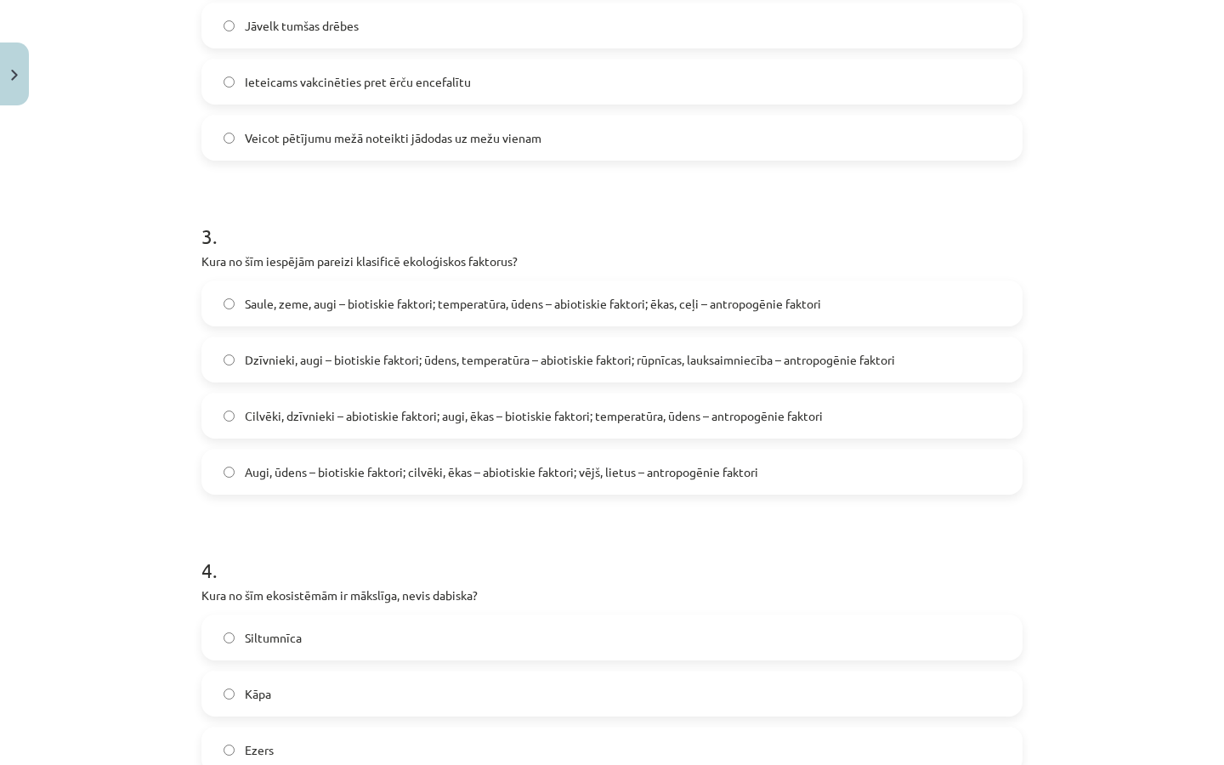
click at [699, 302] on span "Saule, zeme, augi – biotiskie faktori; temperatūra, ūdens – abiotiskie faktori;…" at bounding box center [533, 304] width 576 height 18
click at [670, 359] on span "Dzīvnieki, augi – biotiskie faktori; ūdens, temperatūra – abiotiskie faktori; r…" at bounding box center [570, 360] width 650 height 18
click at [650, 305] on span "Saule, zeme, augi – biotiskie faktori; temperatūra, ūdens – abiotiskie faktori;…" at bounding box center [533, 304] width 576 height 18
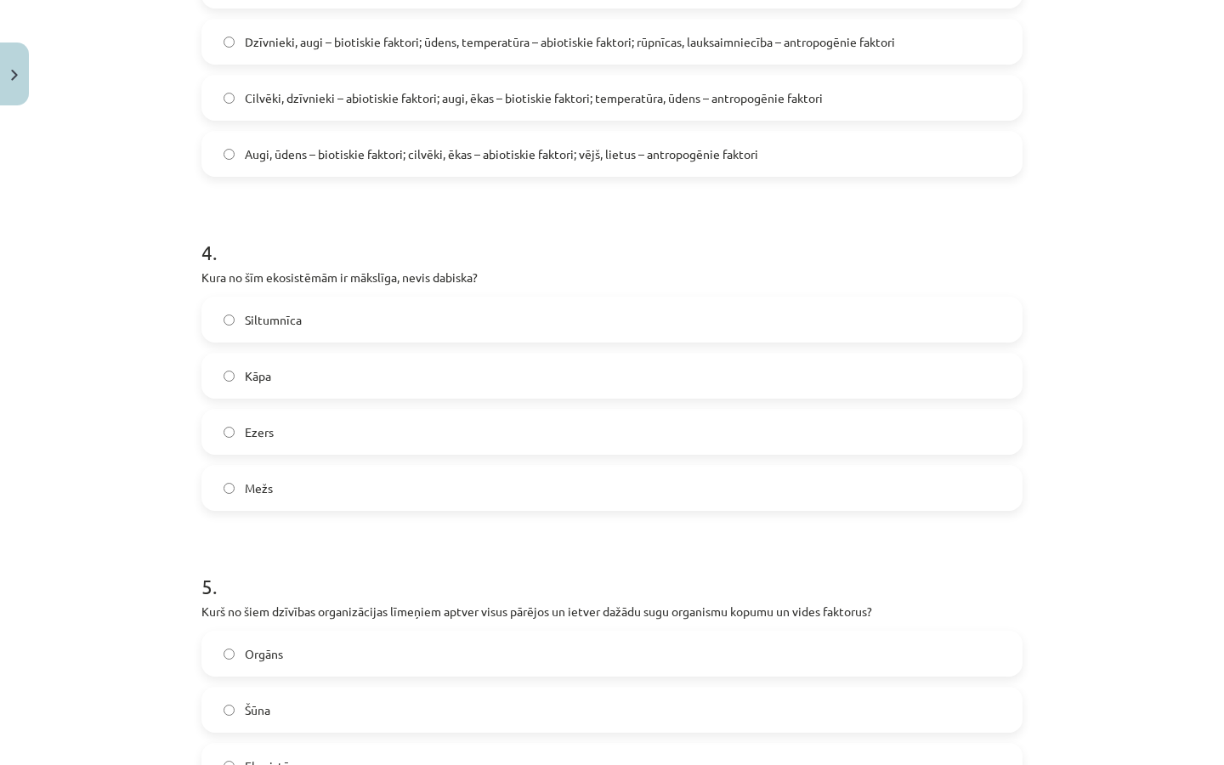
scroll to position [1384, 0]
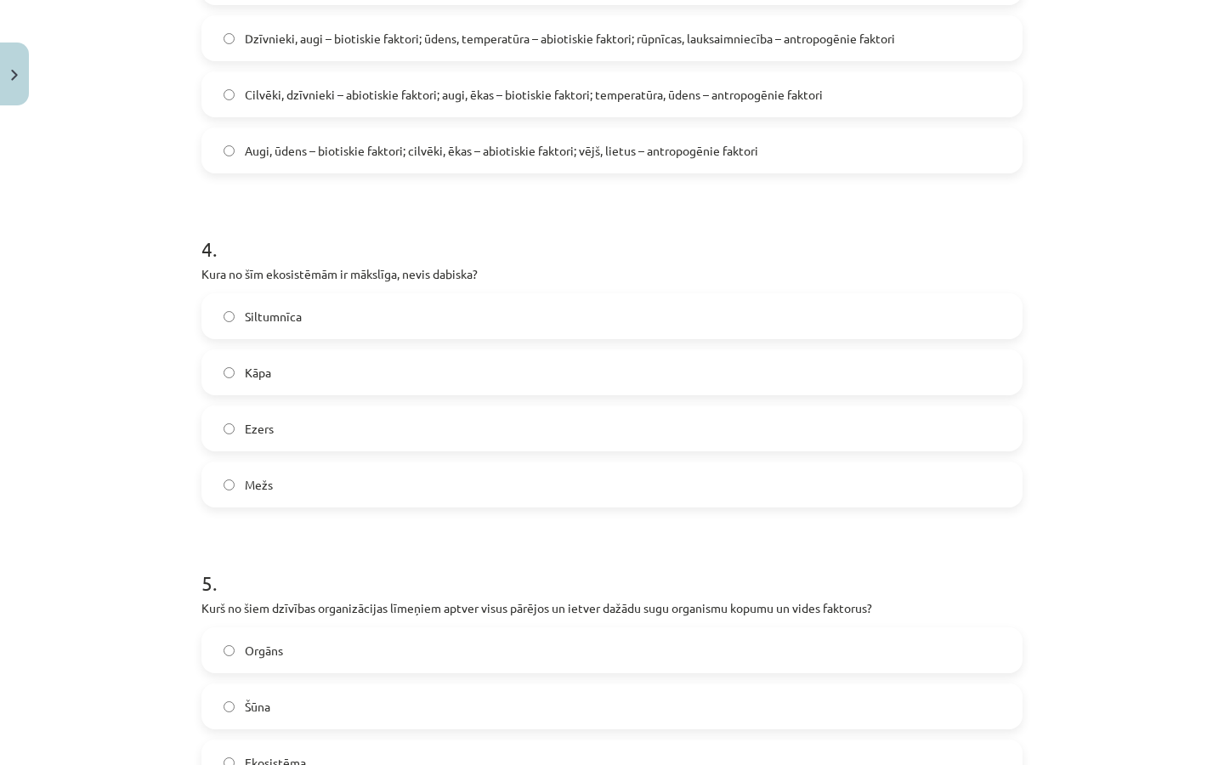
click at [535, 54] on label "Dzīvnieki, augi – biotiskie faktori; ūdens, temperatūra – abiotiskie faktori; r…" at bounding box center [611, 38] width 817 height 42
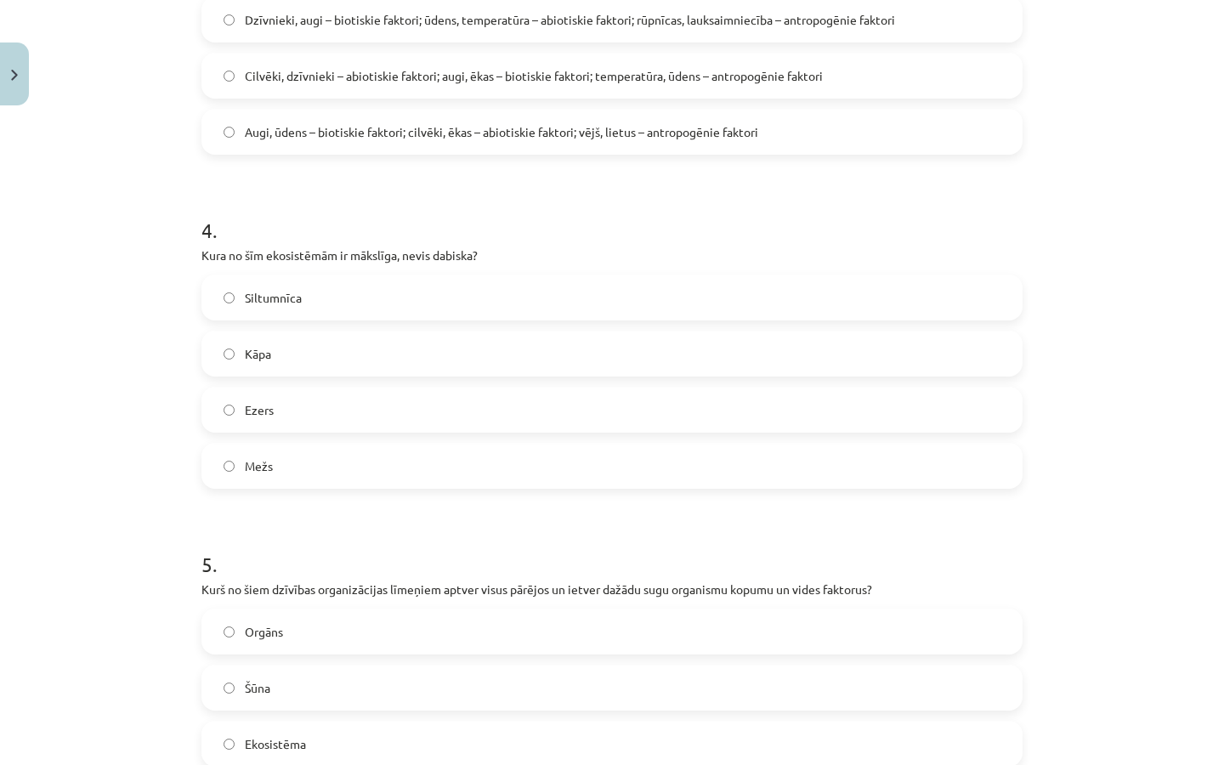
scroll to position [1406, 0]
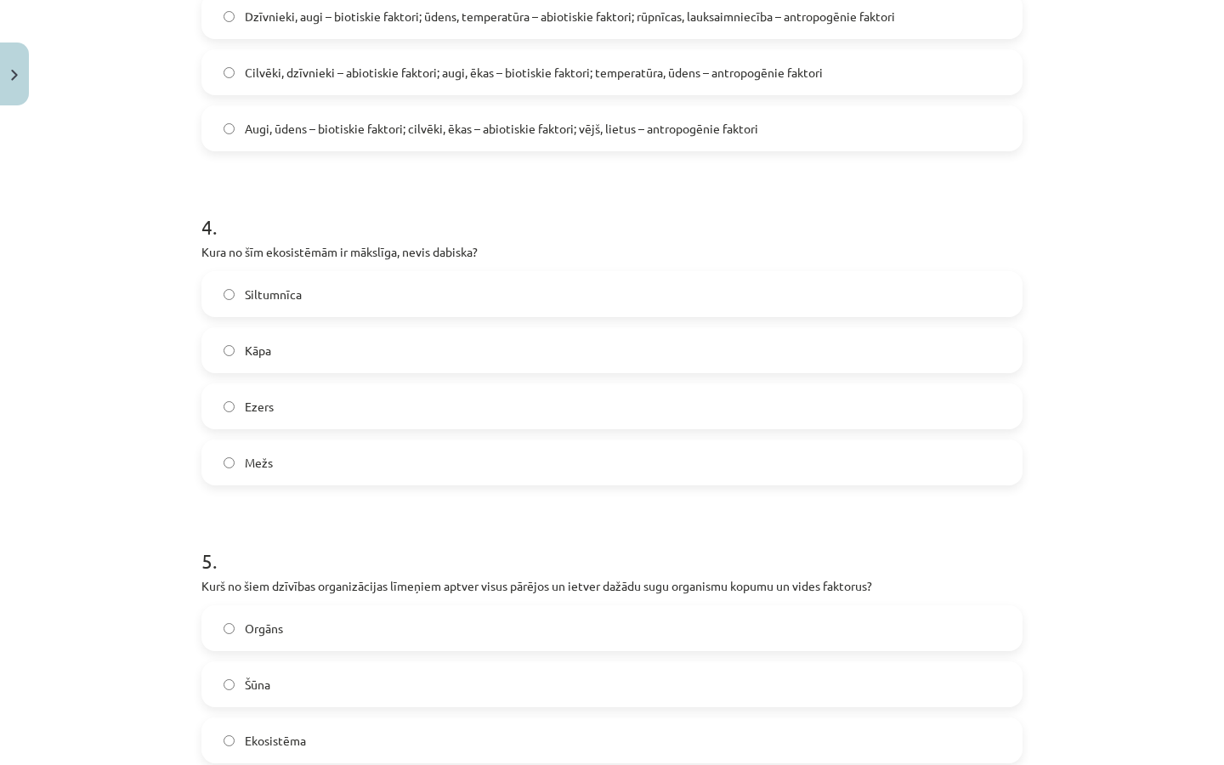
click at [331, 306] on label "Siltumnīca" at bounding box center [611, 294] width 817 height 42
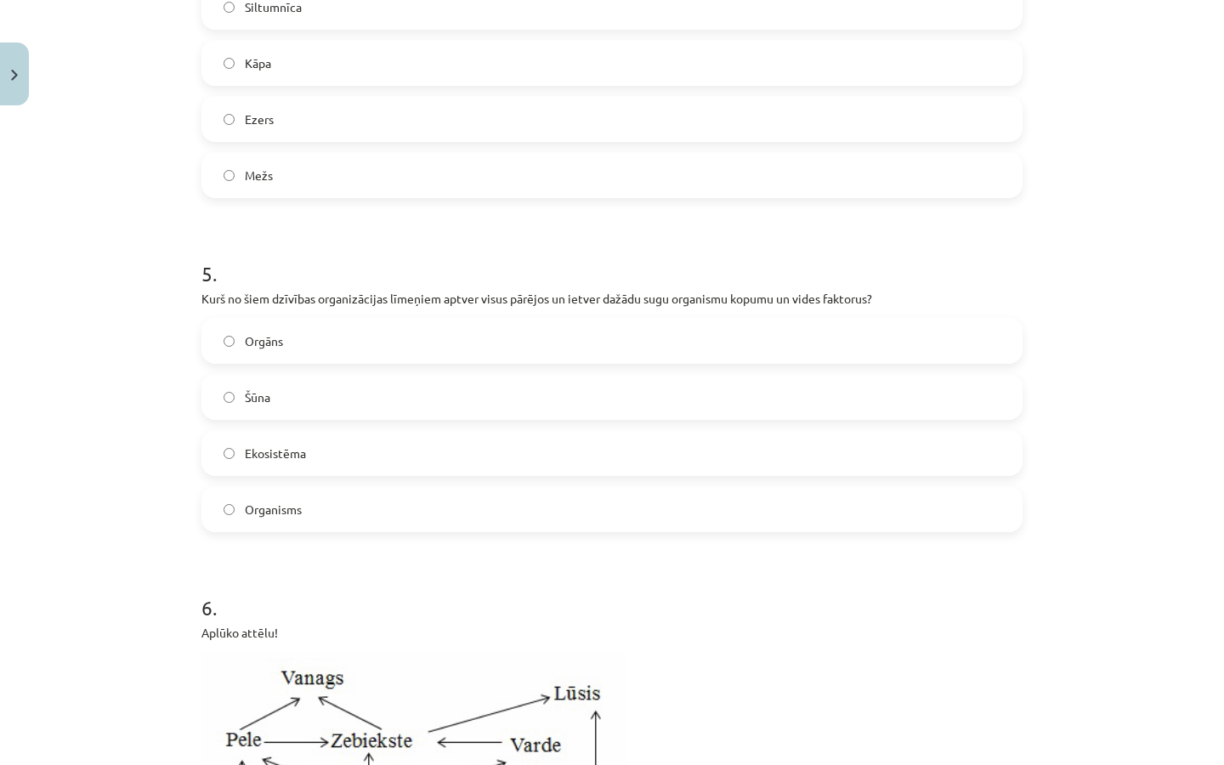
scroll to position [1723, 0]
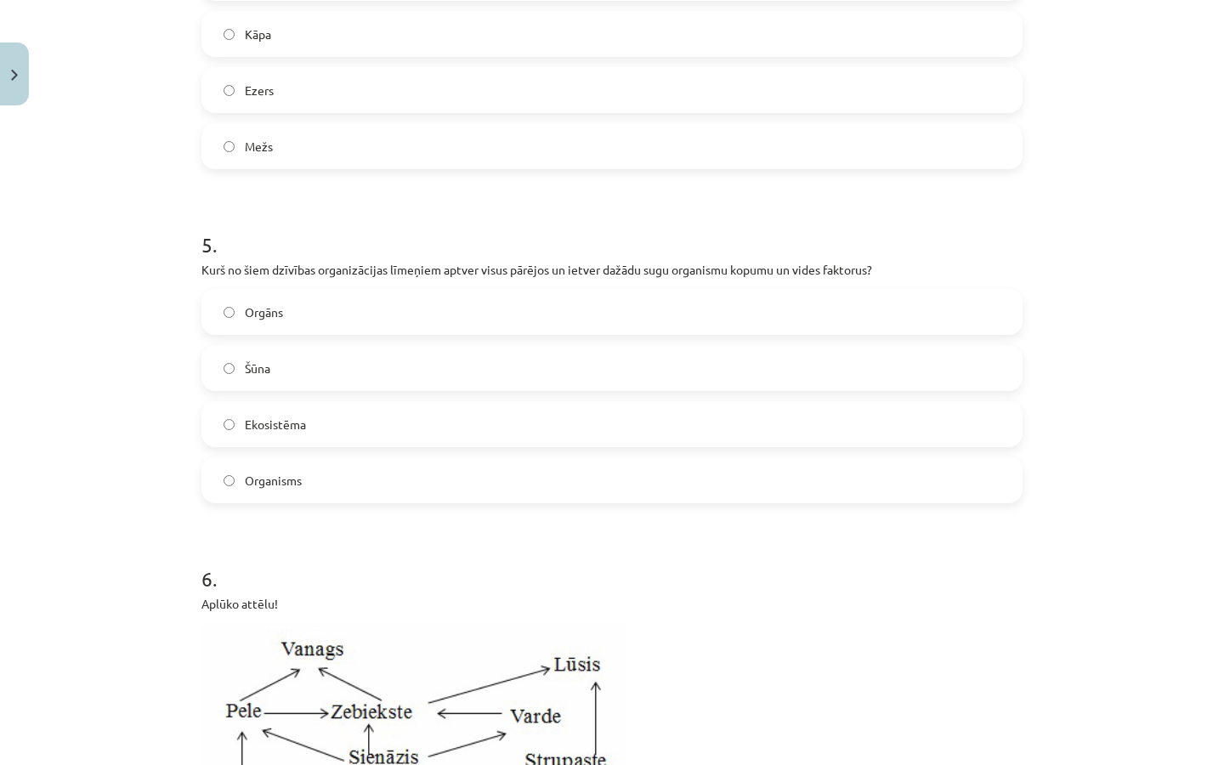
click at [316, 439] on label "Ekosistēma" at bounding box center [611, 424] width 817 height 42
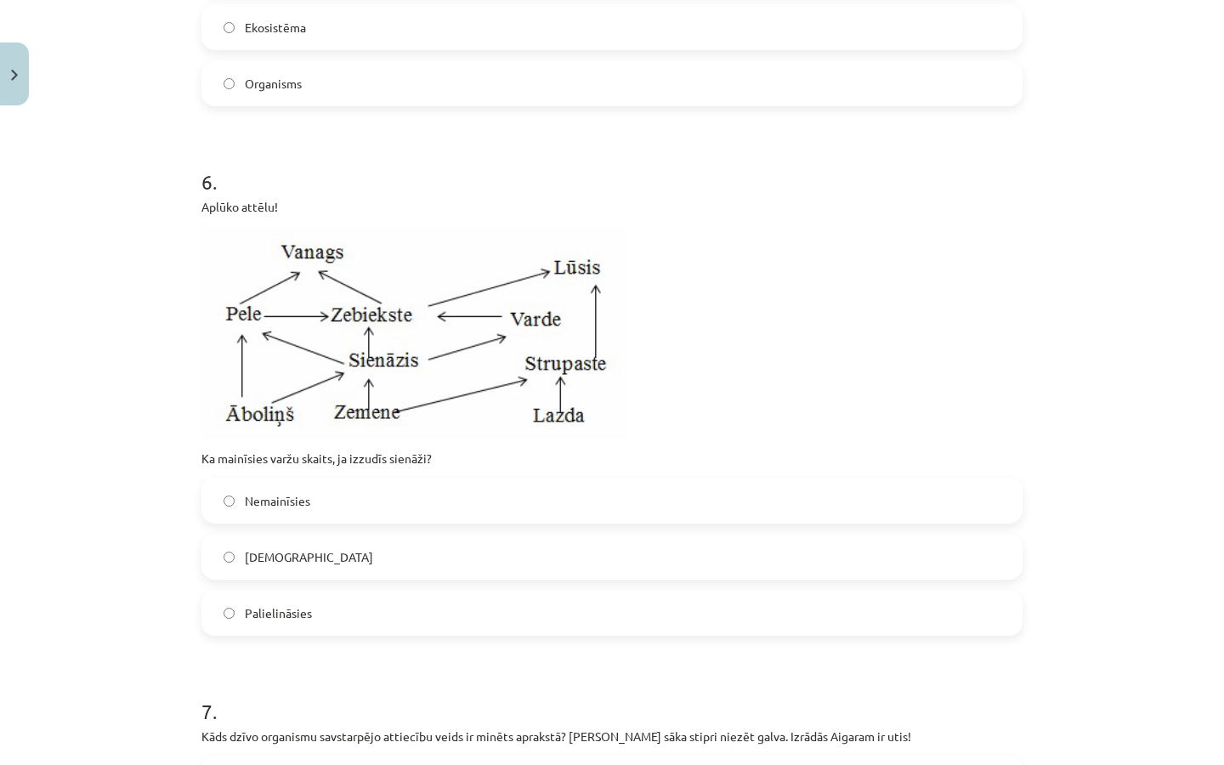
scroll to position [2123, 0]
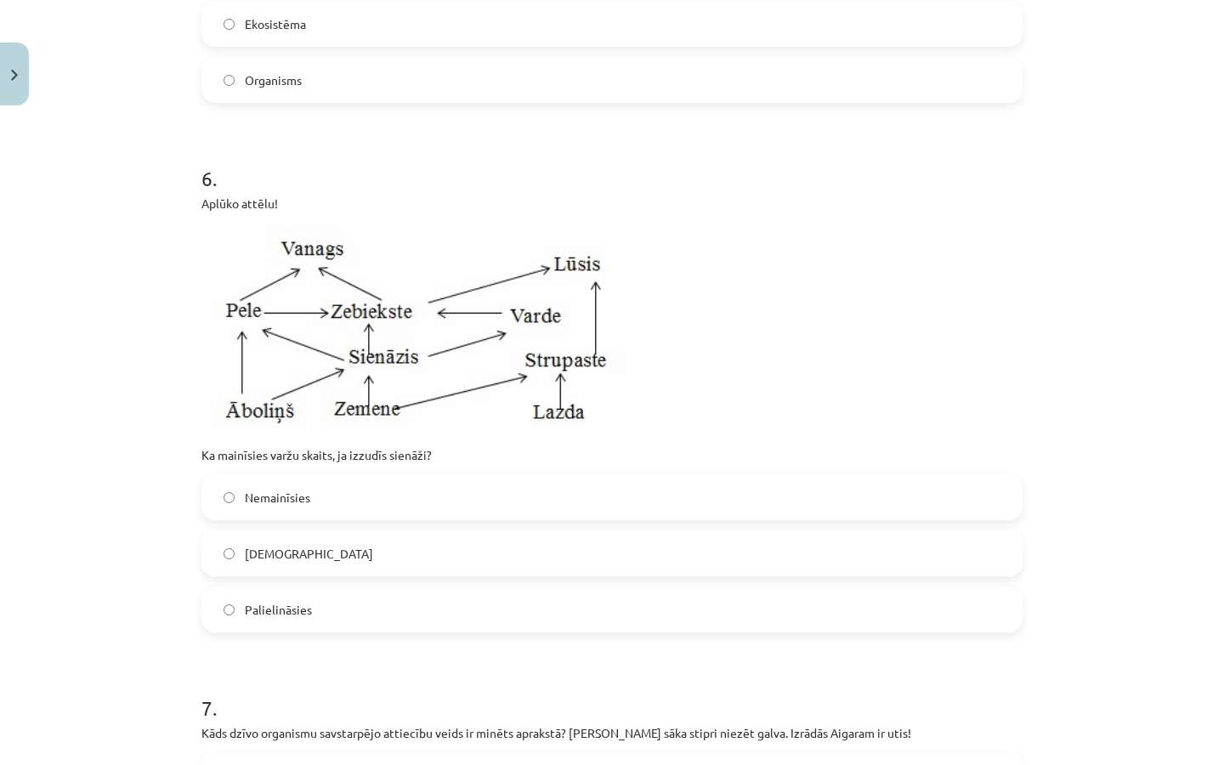
click at [344, 493] on label "Nemainīsies" at bounding box center [611, 497] width 817 height 42
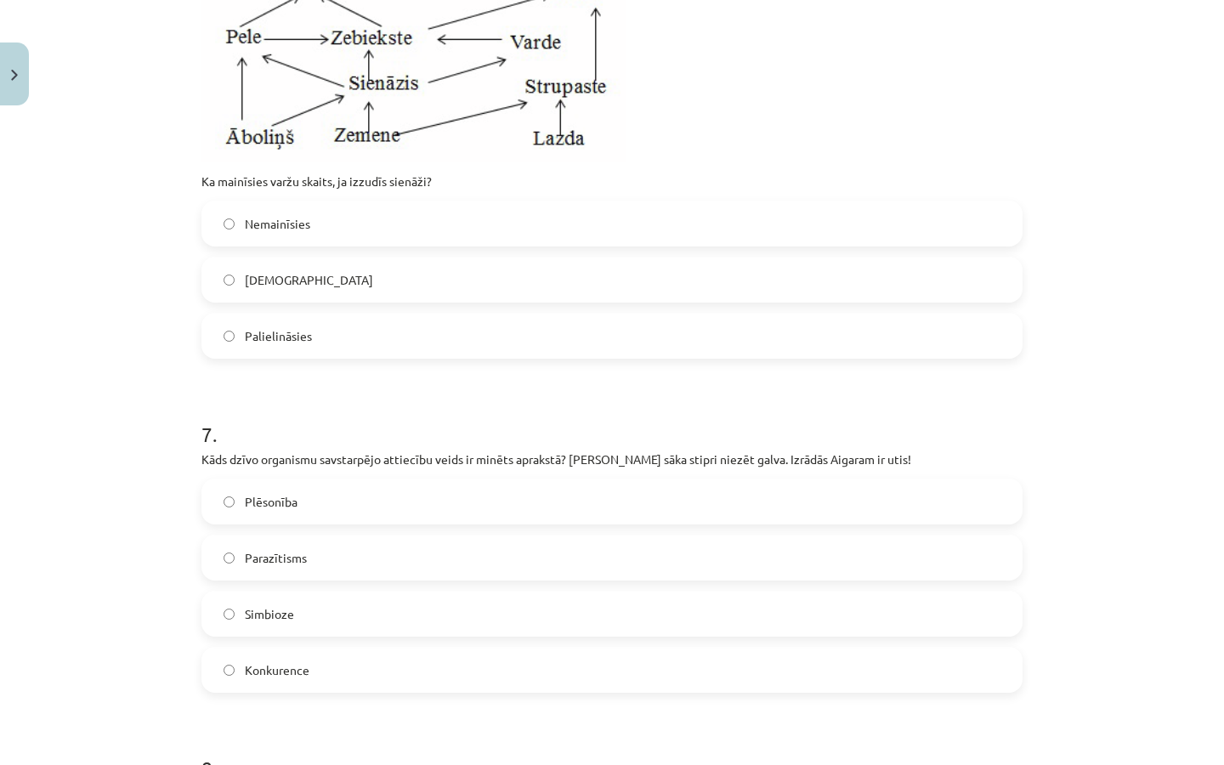
scroll to position [2401, 0]
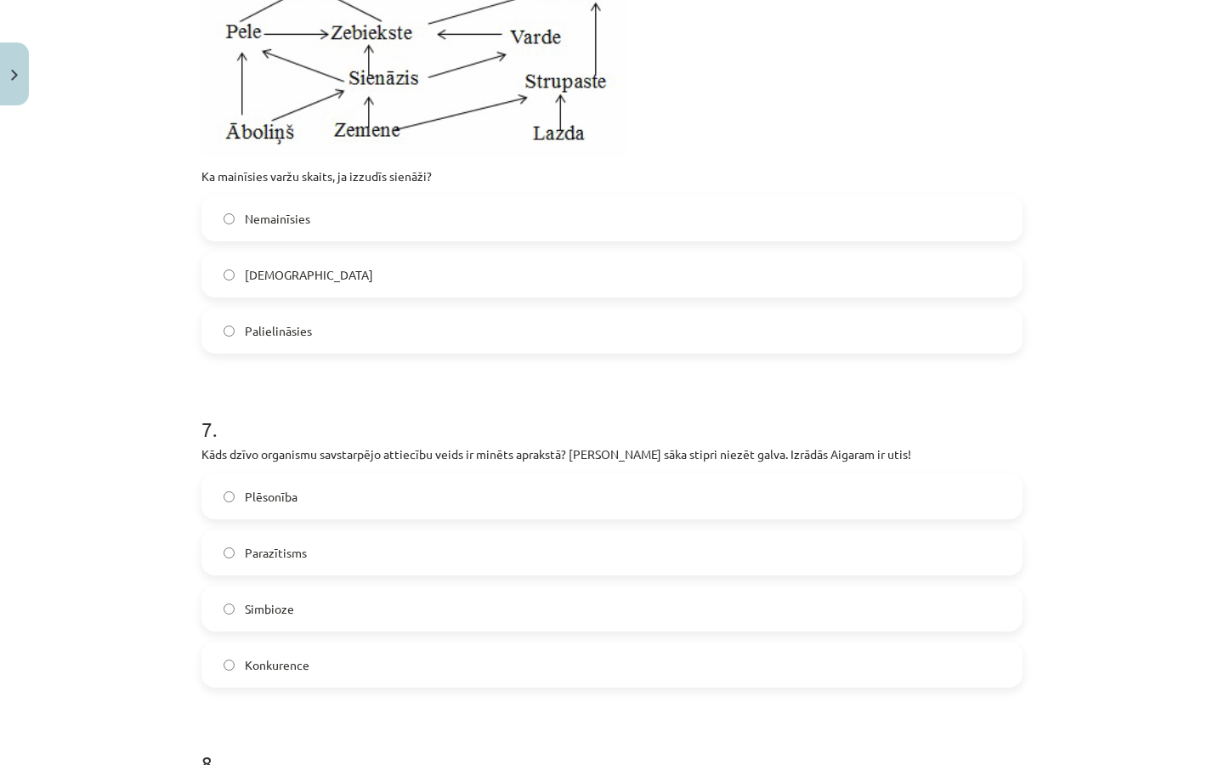
click at [308, 558] on label "Parazītisms" at bounding box center [611, 552] width 817 height 42
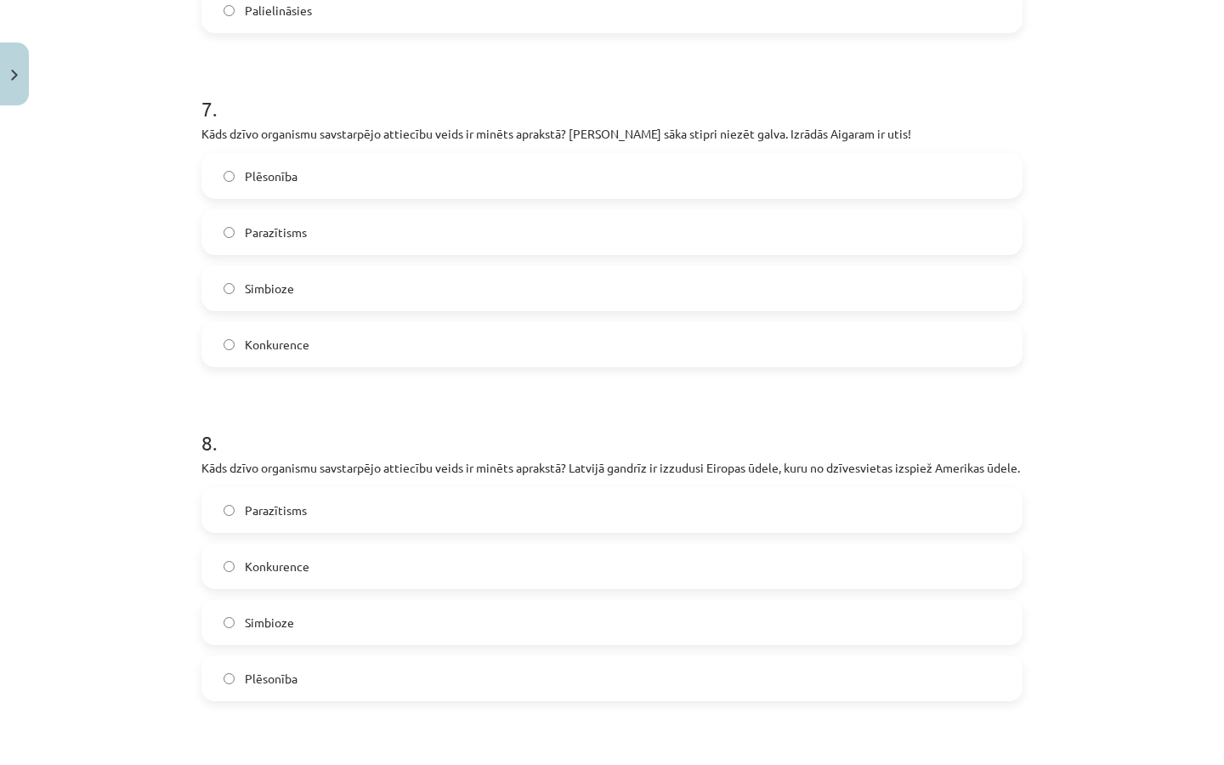
scroll to position [2725, 0]
click at [312, 575] on label "Konkurence" at bounding box center [611, 562] width 817 height 42
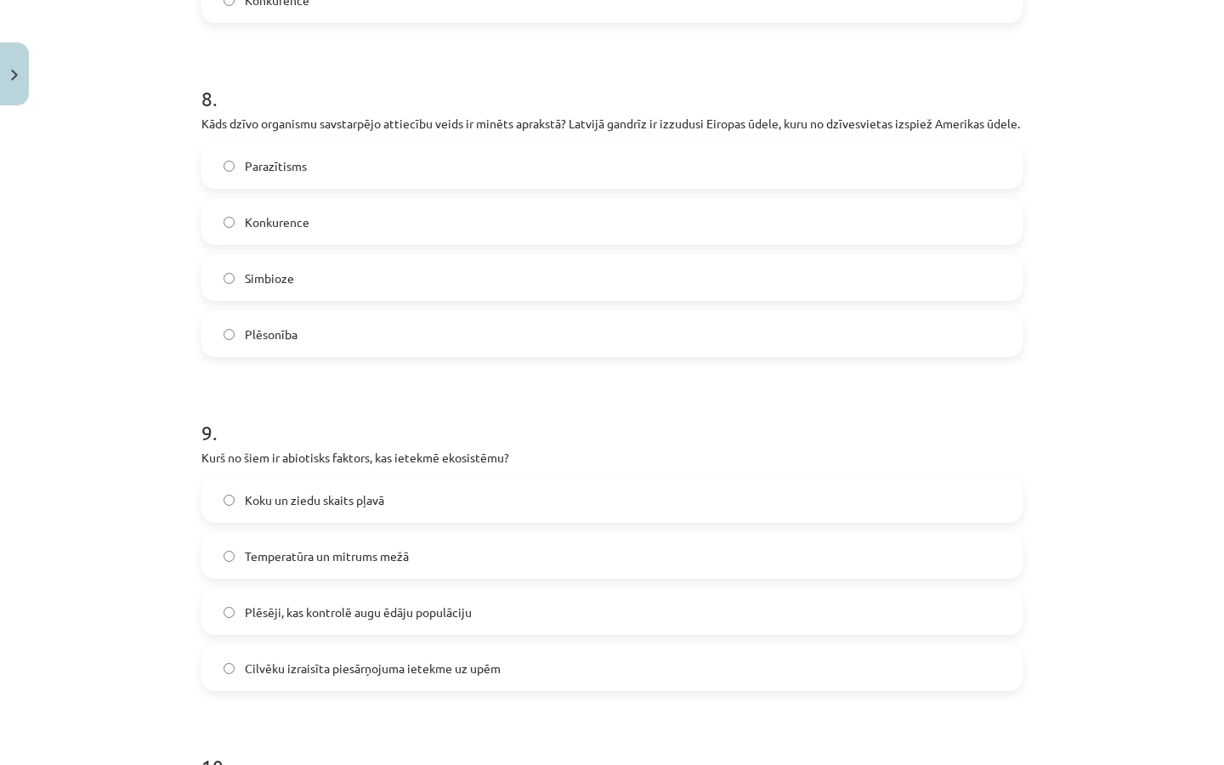
scroll to position [3075, 0]
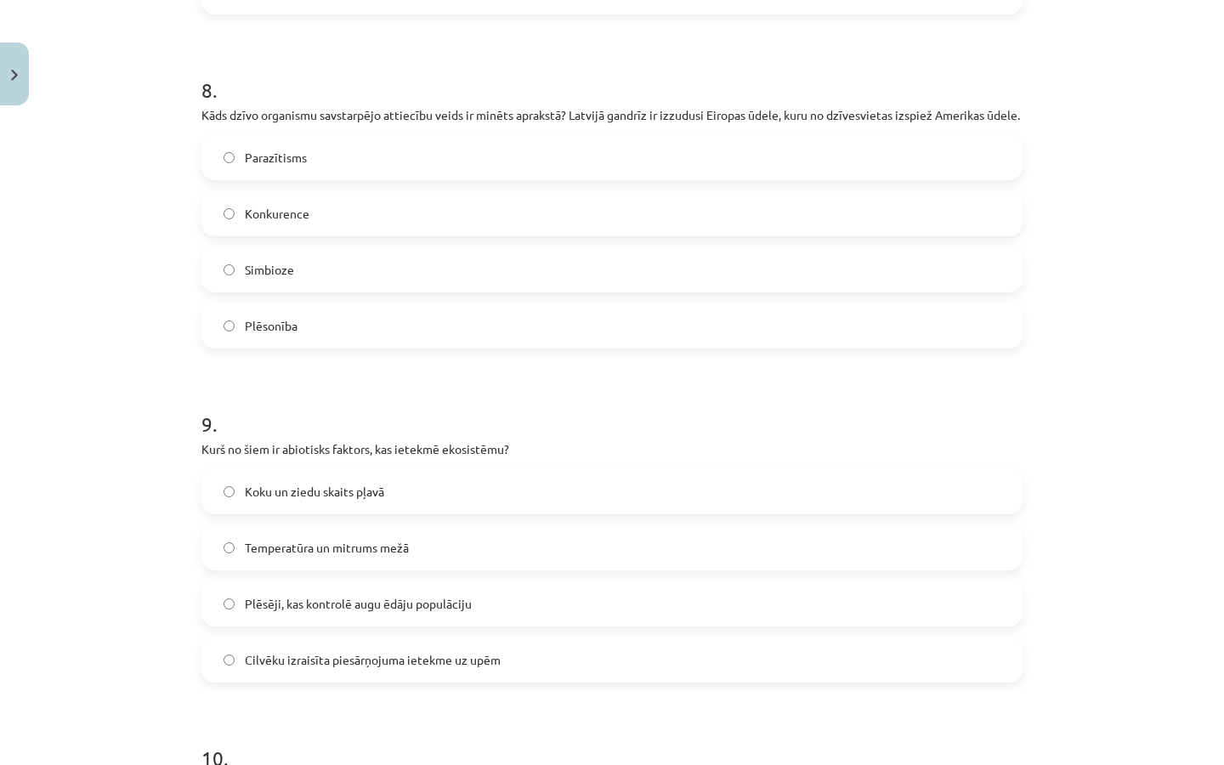
click at [374, 557] on span "Temperatūra un mitrums mežā" at bounding box center [327, 548] width 164 height 18
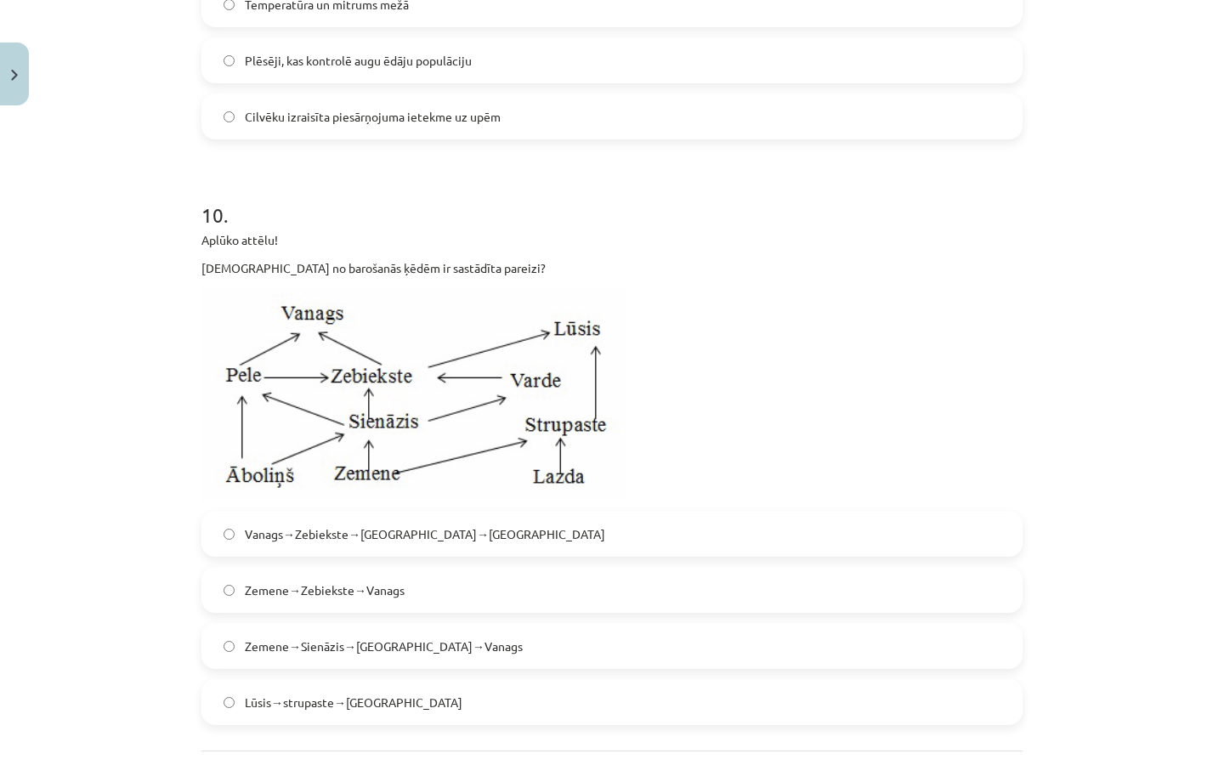
scroll to position [3617, 0]
click at [344, 668] on label "Zemene→Sienāzis→Zebiekste→Vanags" at bounding box center [611, 646] width 817 height 42
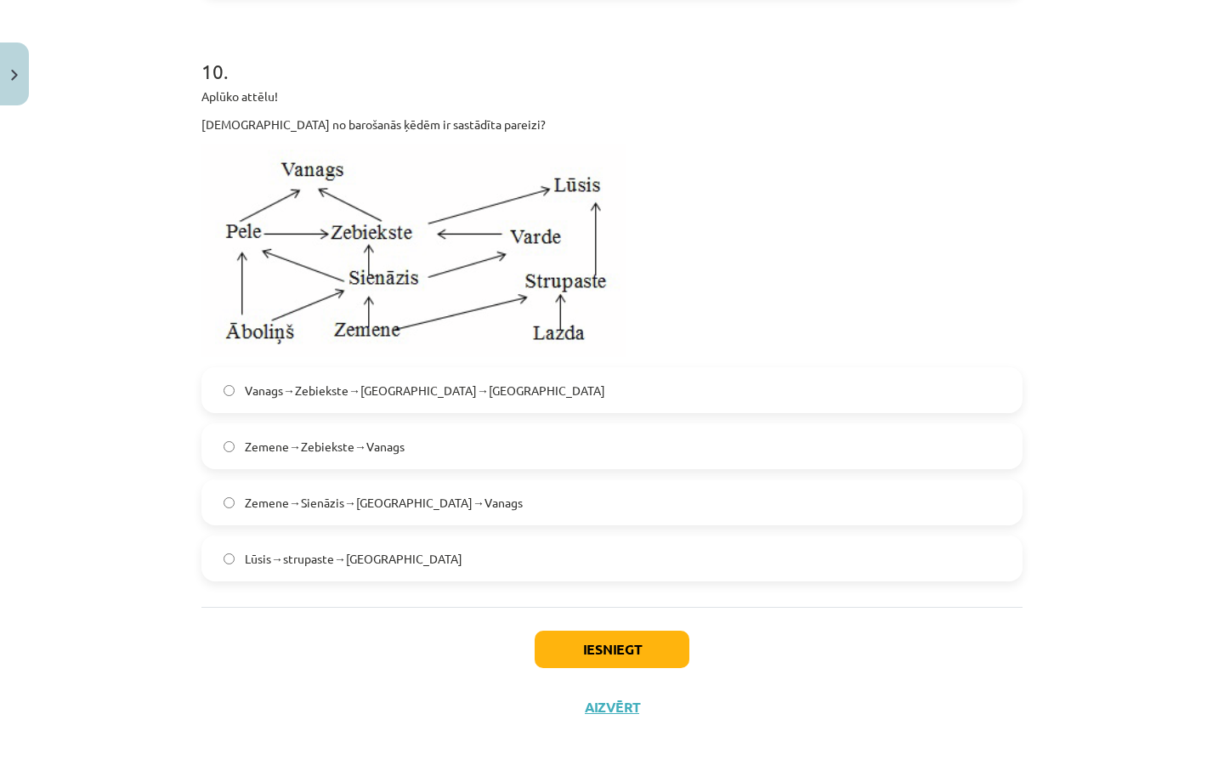
scroll to position [3770, 0]
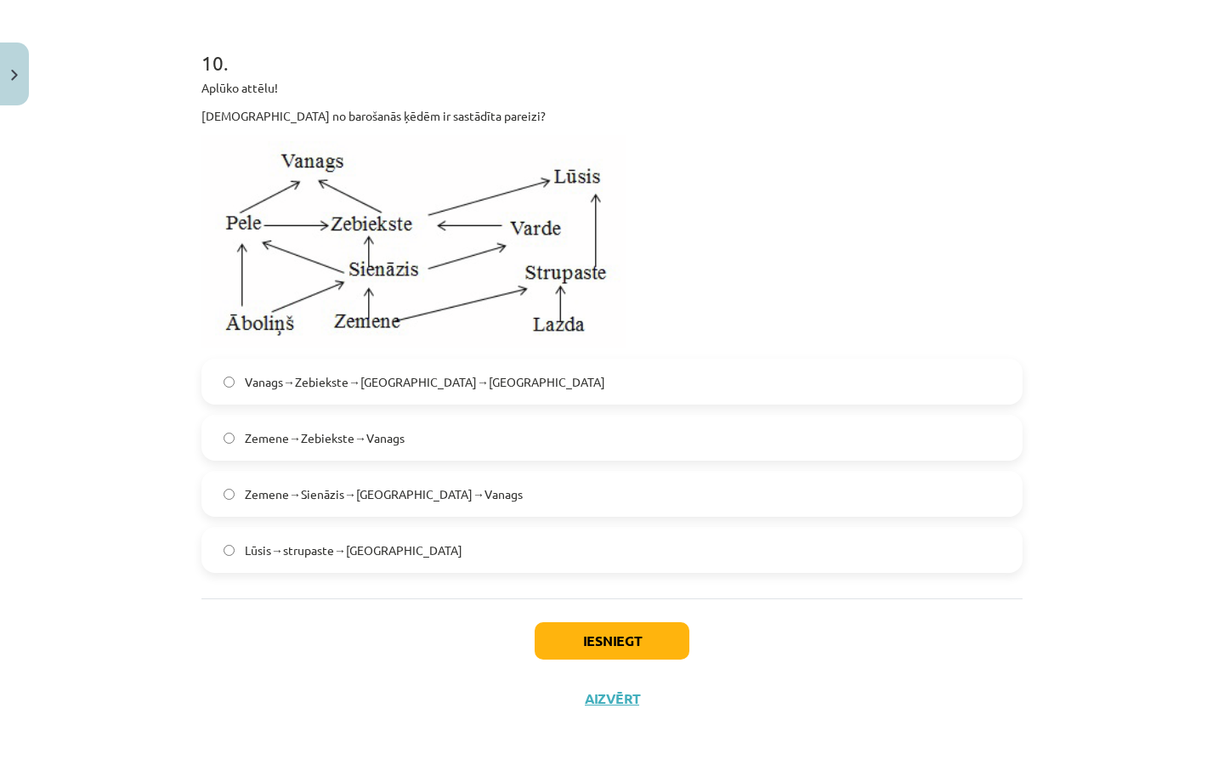
click at [597, 647] on button "Iesniegt" at bounding box center [612, 640] width 155 height 37
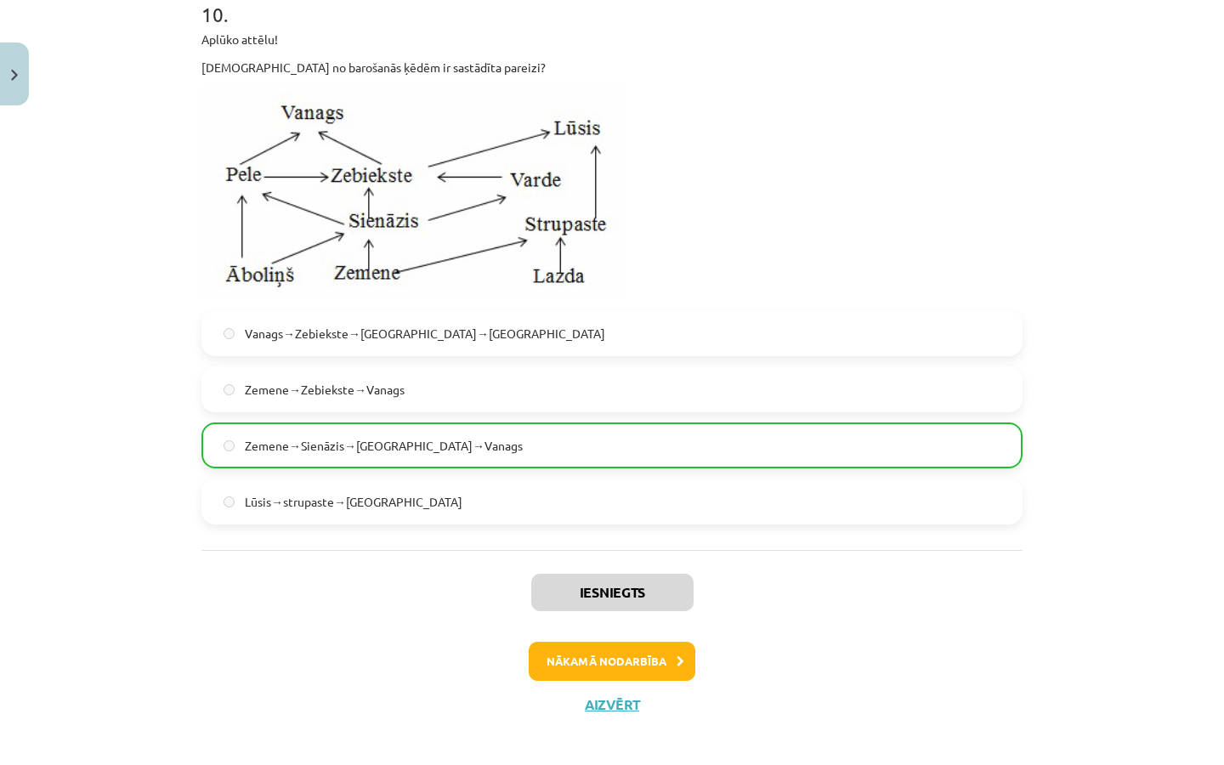
scroll to position [3848, 0]
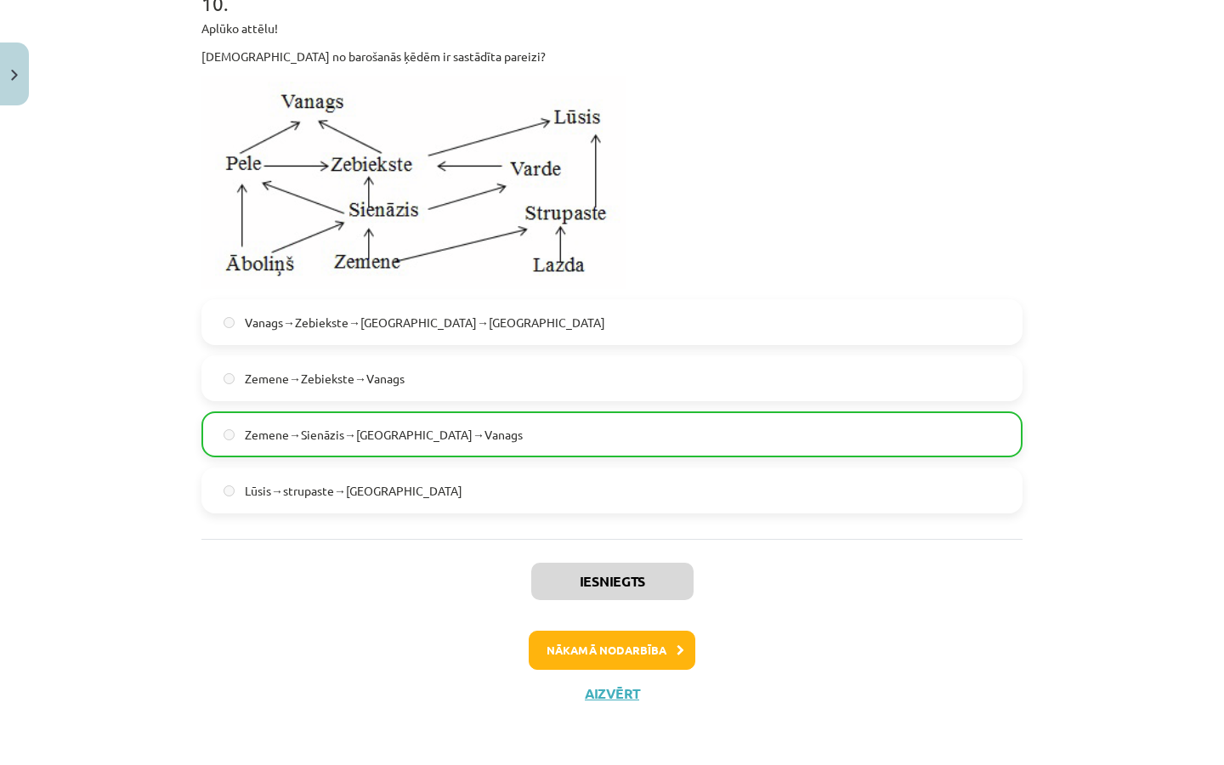
click at [634, 652] on button "Nākamā nodarbība" at bounding box center [612, 650] width 167 height 39
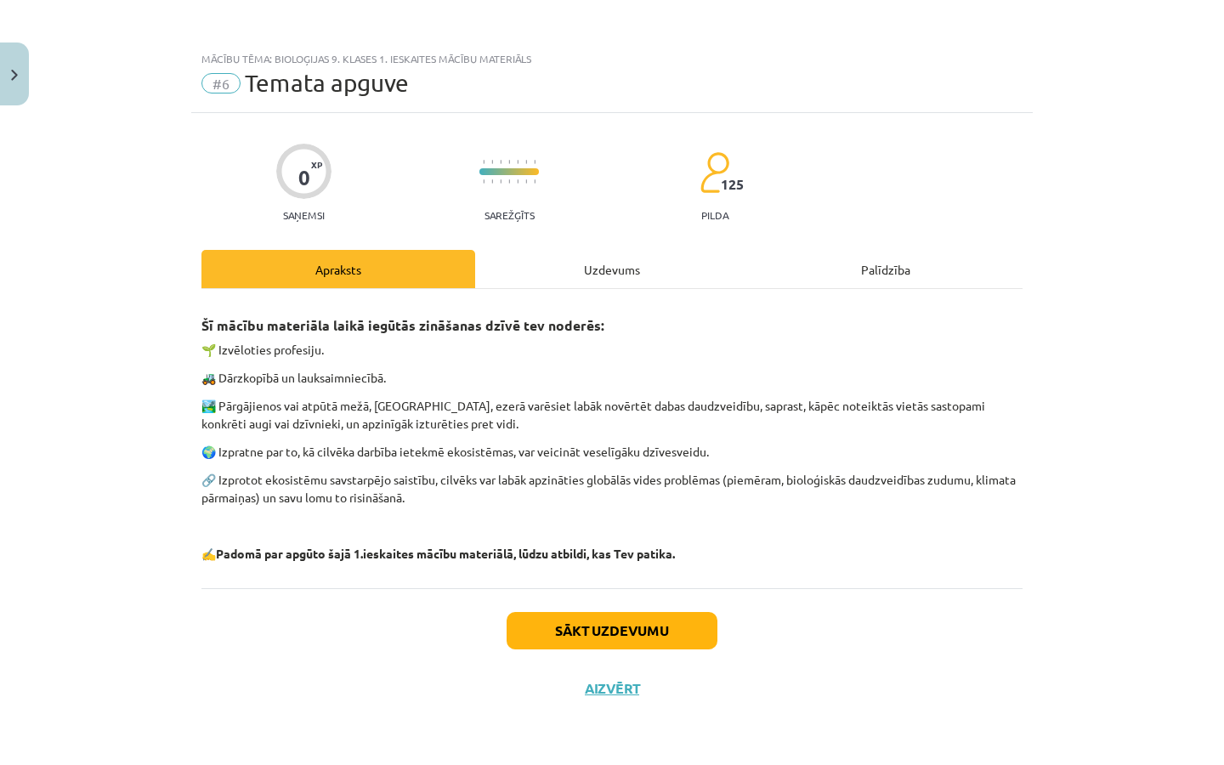
click at [614, 628] on button "Sākt uzdevumu" at bounding box center [611, 630] width 211 height 37
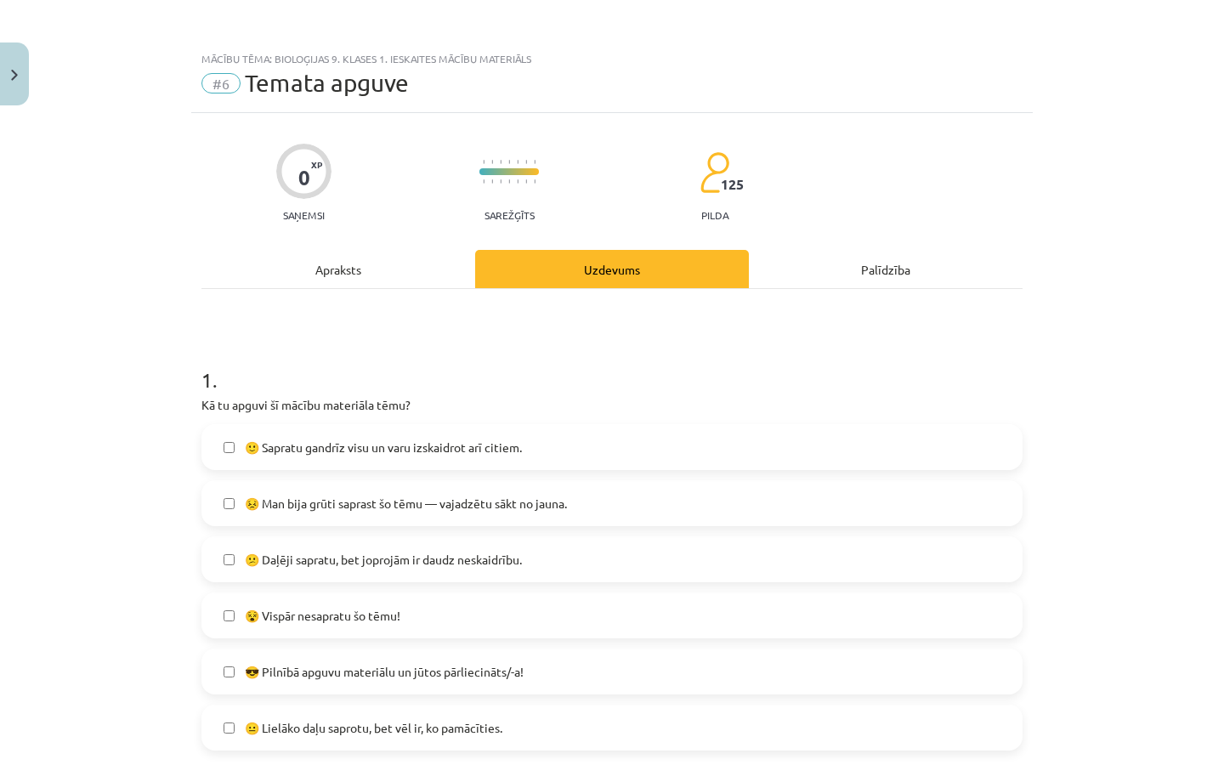
click at [449, 444] on span "🙂 Sapratu gandrīz visu un varu izskaidrot arī citiem." at bounding box center [383, 447] width 277 height 18
click at [431, 715] on label "😐 Lielāko daļu saprotu, bet vēl ir, ko pamācīties." at bounding box center [611, 727] width 817 height 42
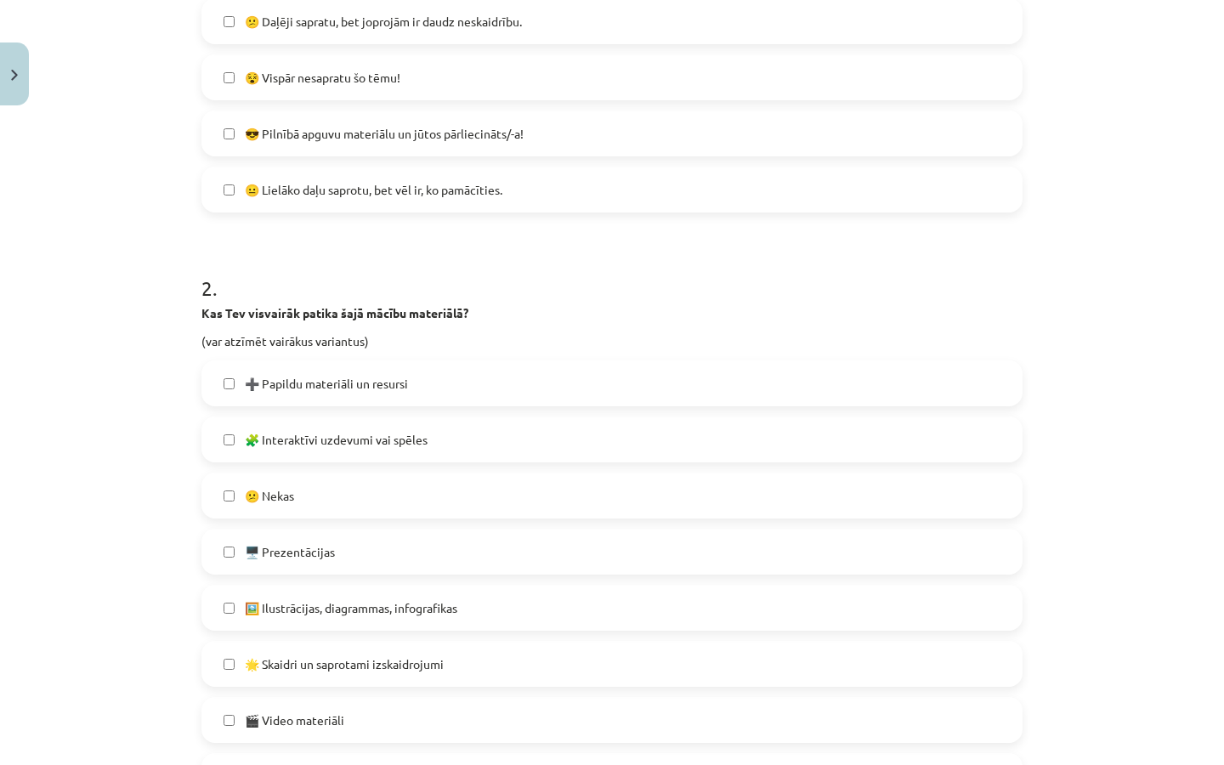
scroll to position [545, 0]
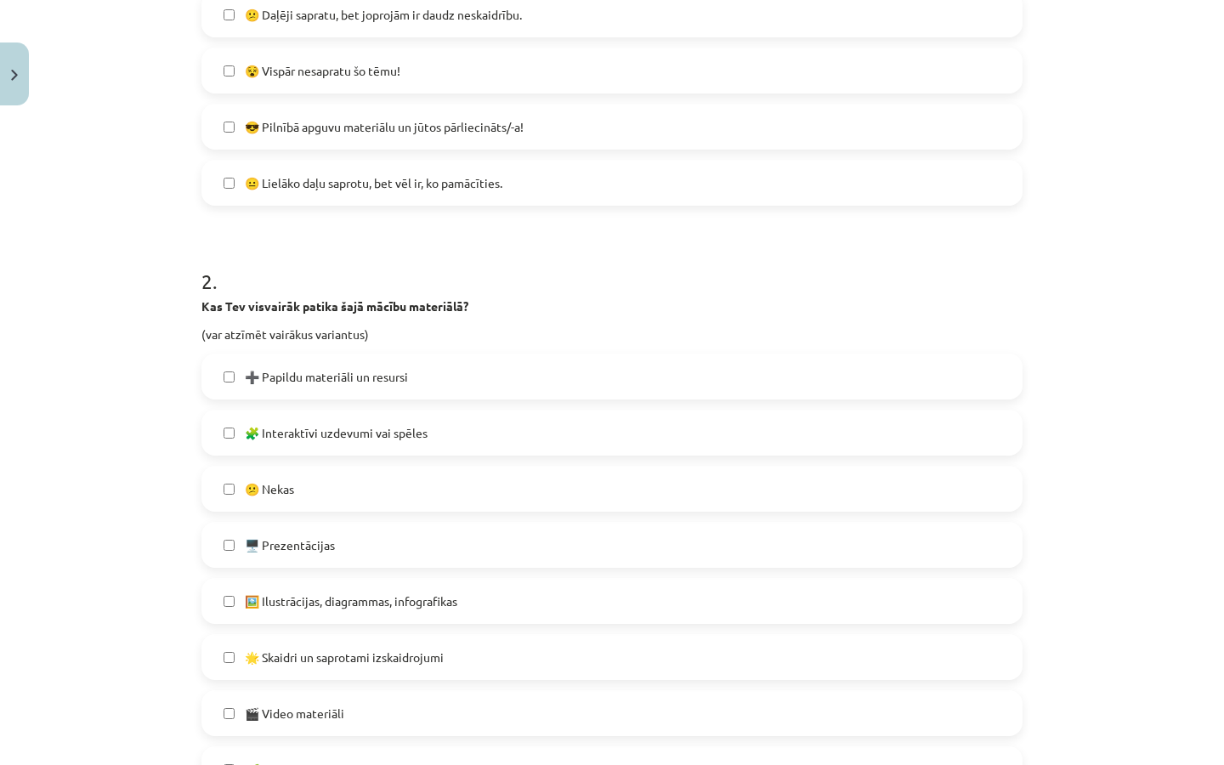
click at [374, 664] on span "🌟 Skaidri un saprotami izskaidrojumi" at bounding box center [344, 657] width 199 height 18
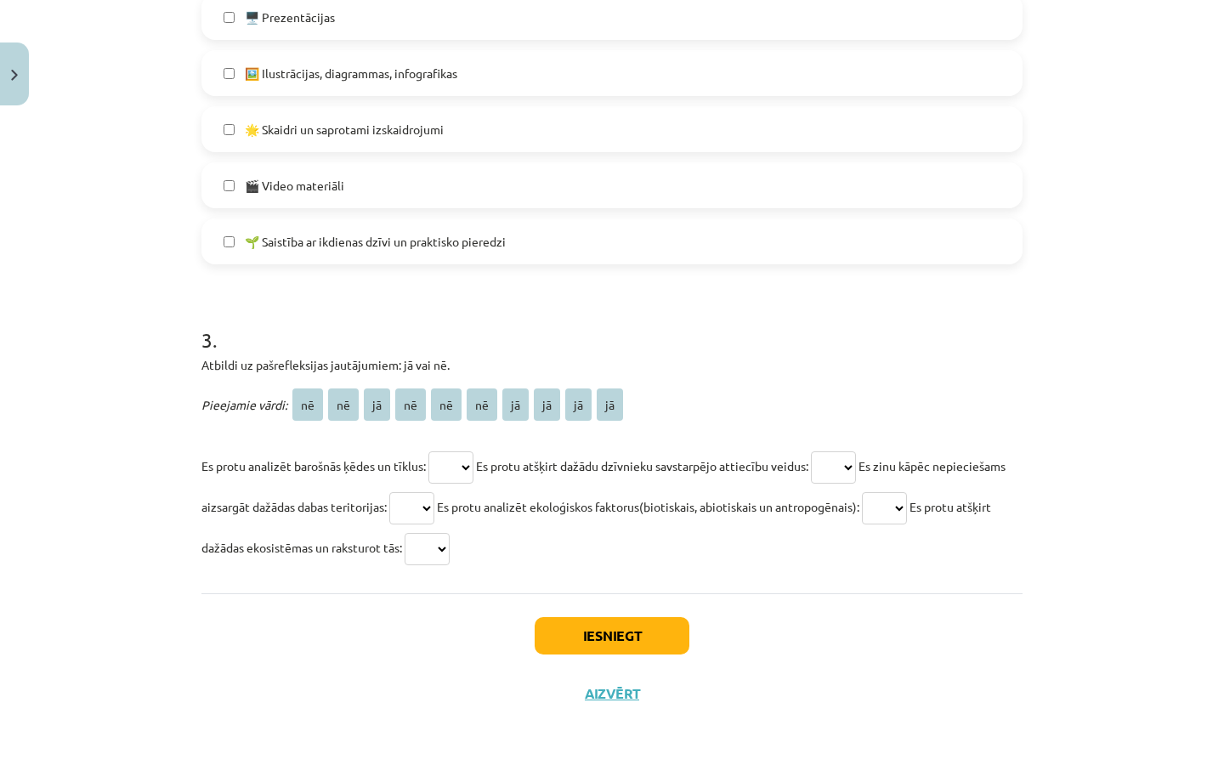
scroll to position [1075, 0]
select select "**"
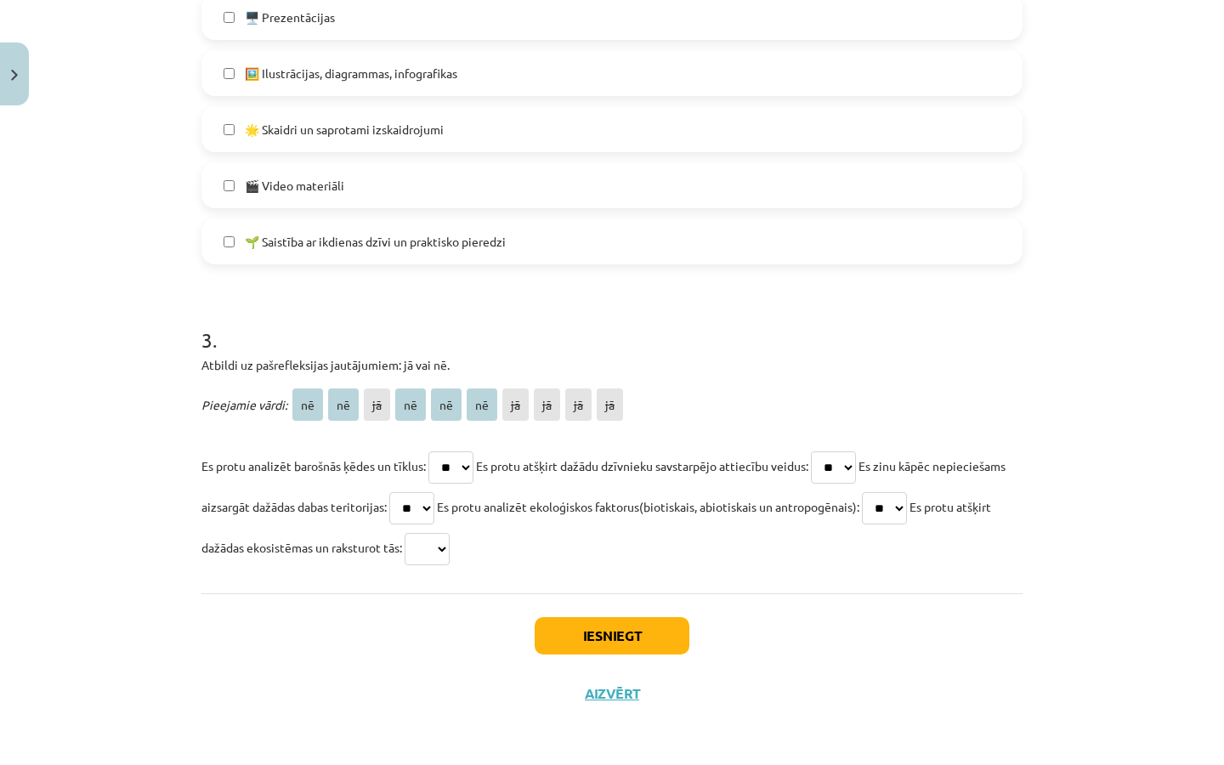
drag, startPoint x: 469, startPoint y: 574, endPoint x: 434, endPoint y: 554, distance: 39.9
click at [434, 554] on p "Es protu analizēt barošnās ķēdes un tīklus: ** ** ** ** ** ** ** ** ** ** Es pr…" at bounding box center [611, 506] width 821 height 122
select select "**"
click at [637, 630] on button "Iesniegt" at bounding box center [612, 635] width 155 height 37
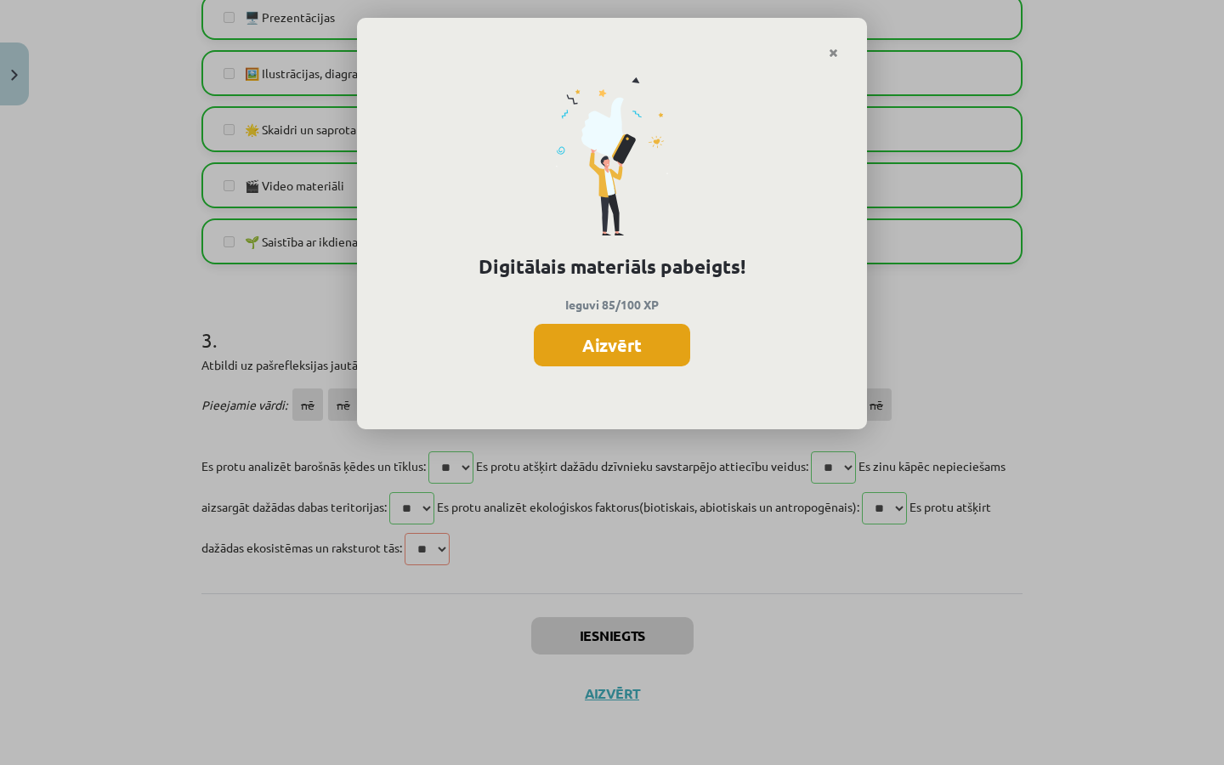
click at [660, 337] on button "Aizvērt" at bounding box center [612, 345] width 156 height 42
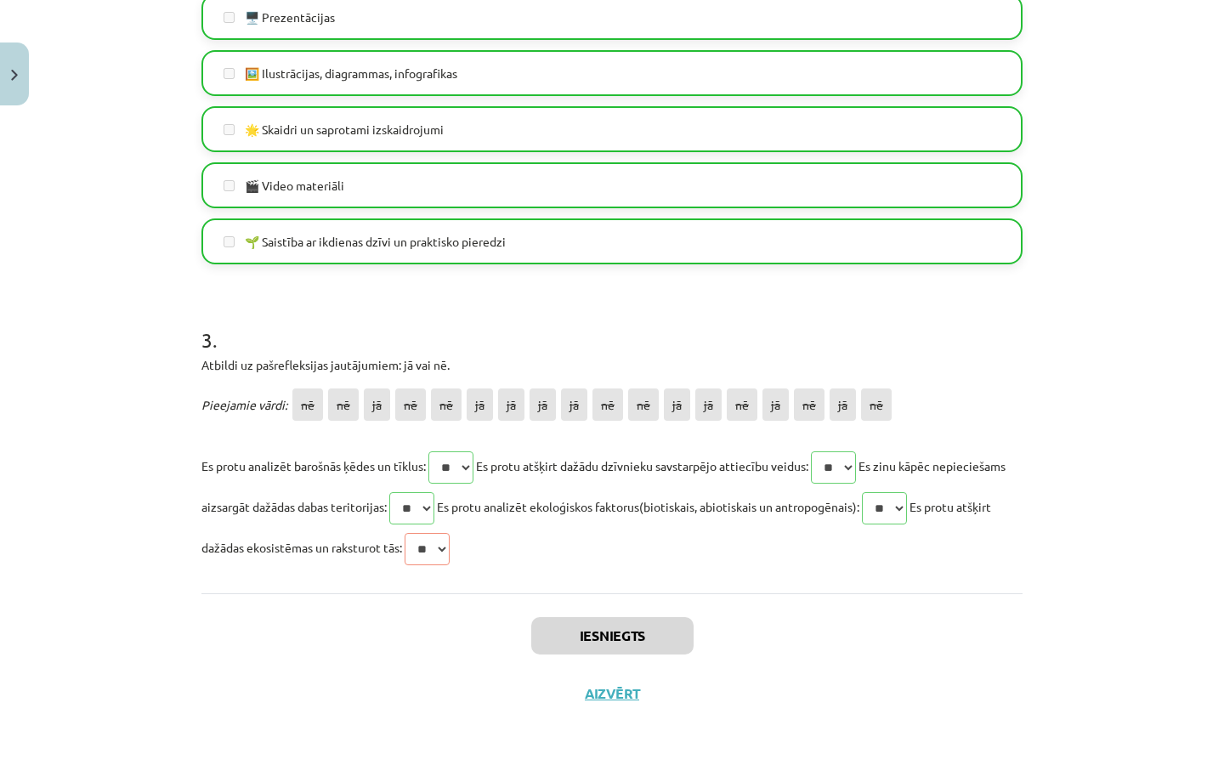
click at [621, 695] on button "Aizvērt" at bounding box center [612, 693] width 65 height 17
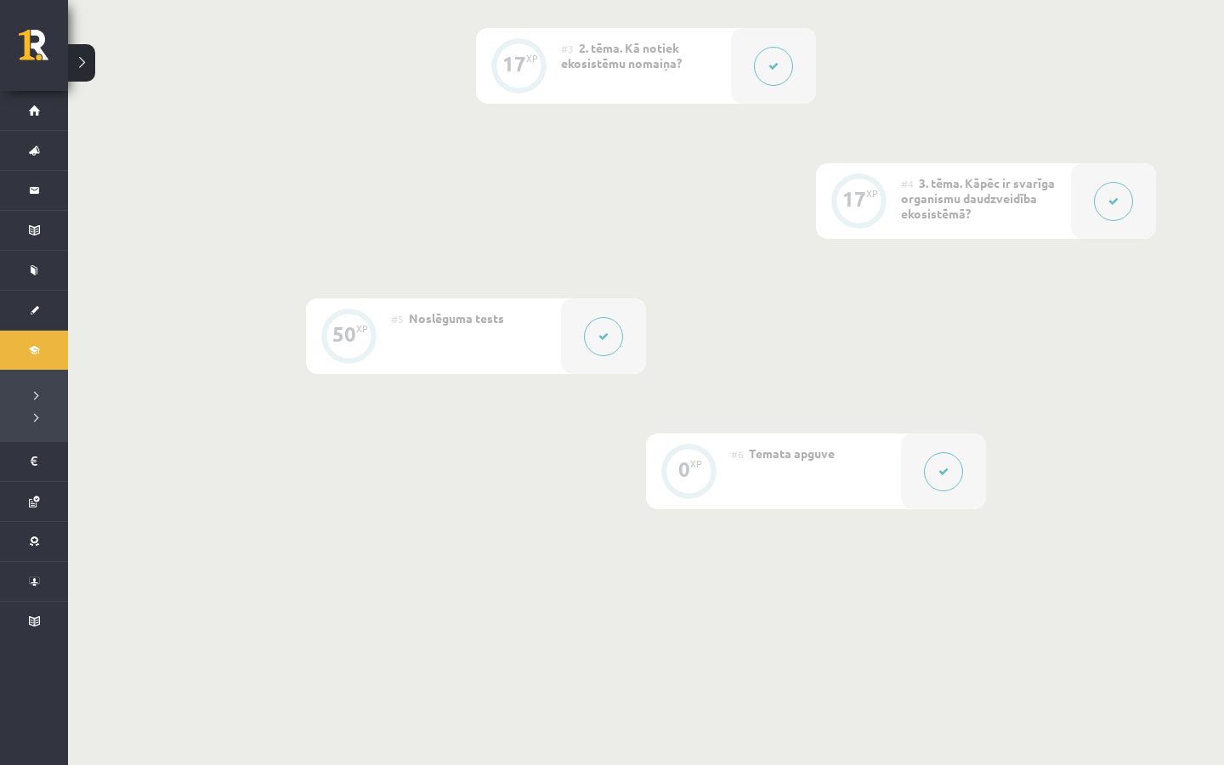
scroll to position [0, 0]
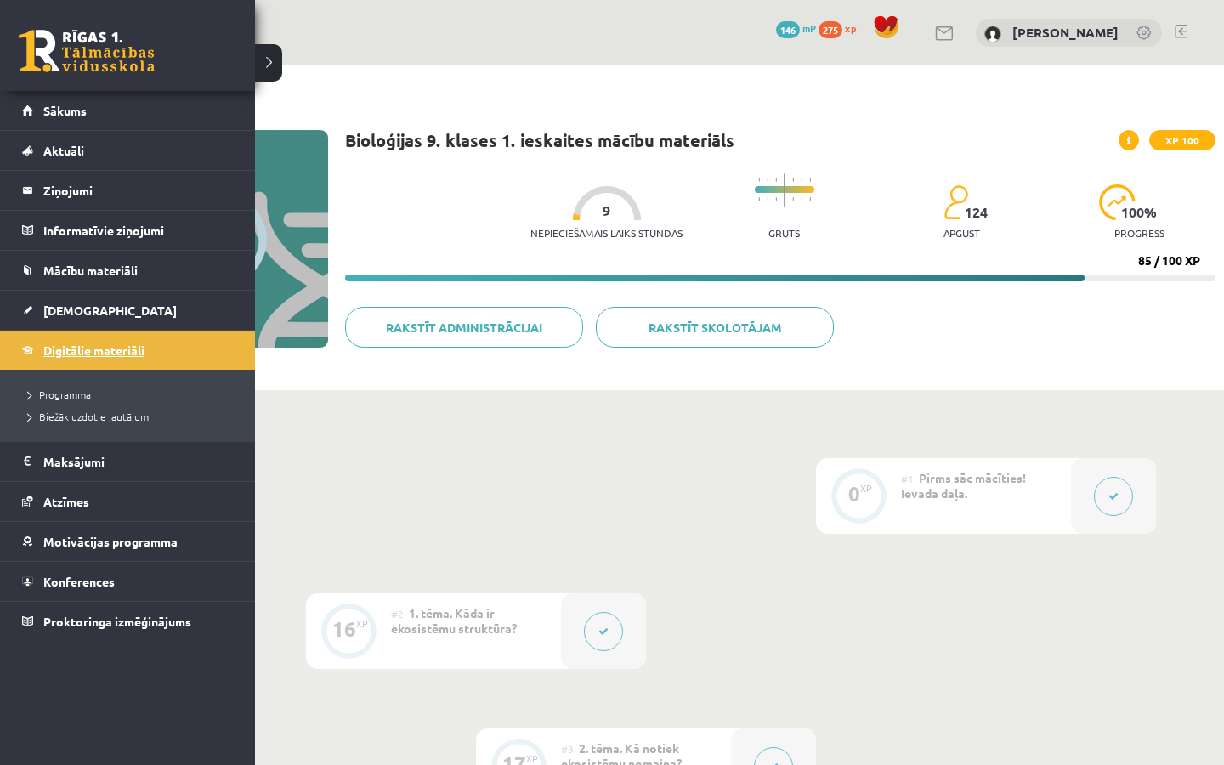
click at [65, 354] on span "Digitālie materiāli" at bounding box center [93, 349] width 101 height 15
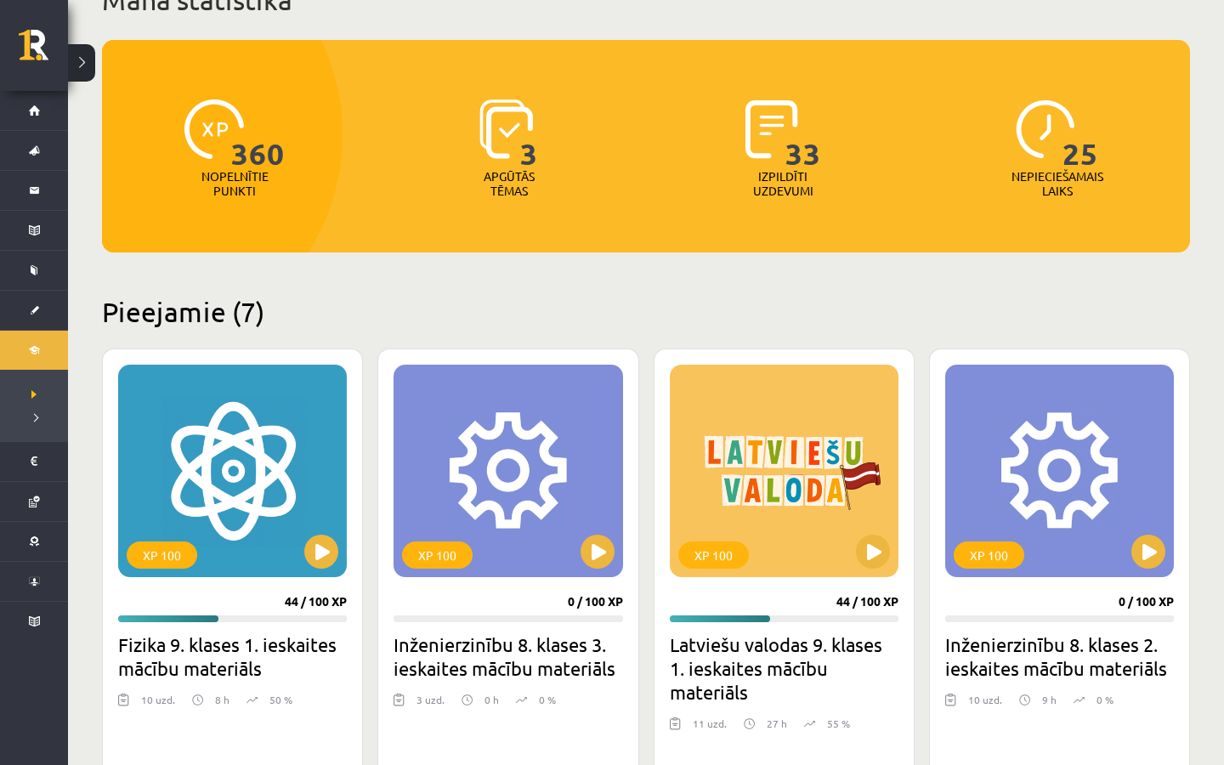
scroll to position [139, 0]
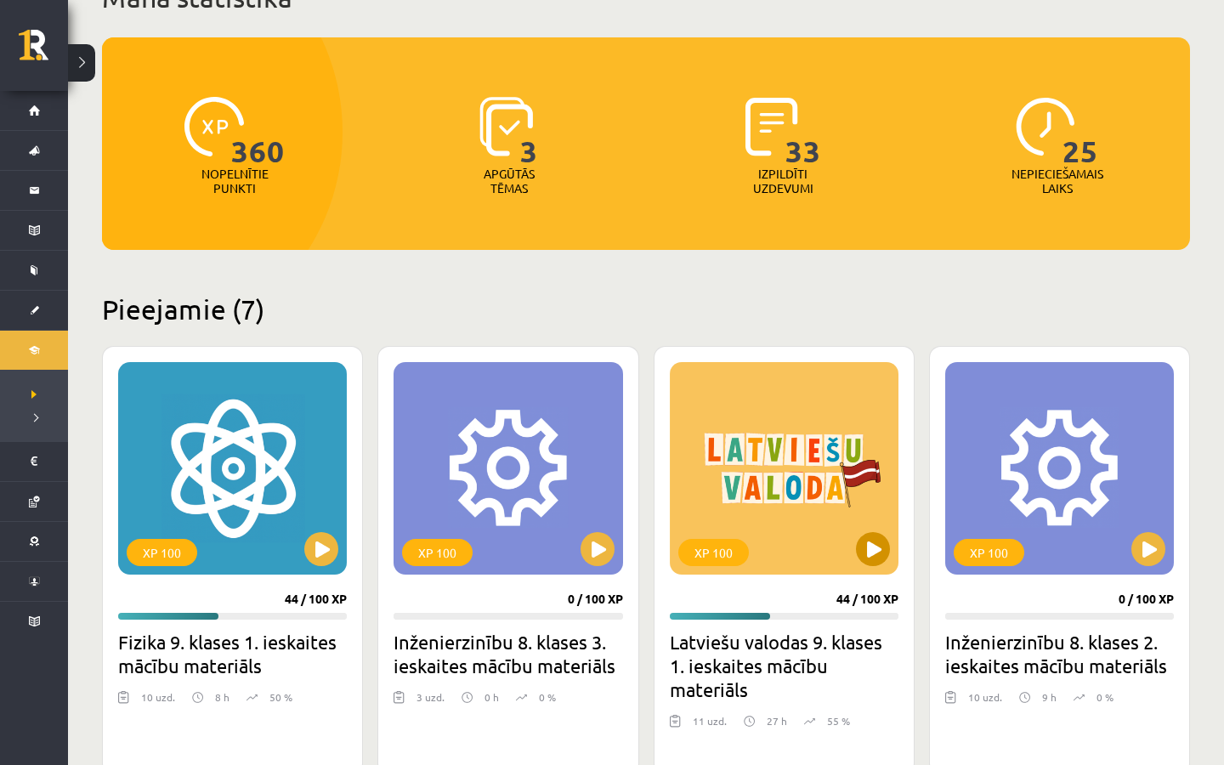
click at [885, 547] on button at bounding box center [873, 549] width 34 height 34
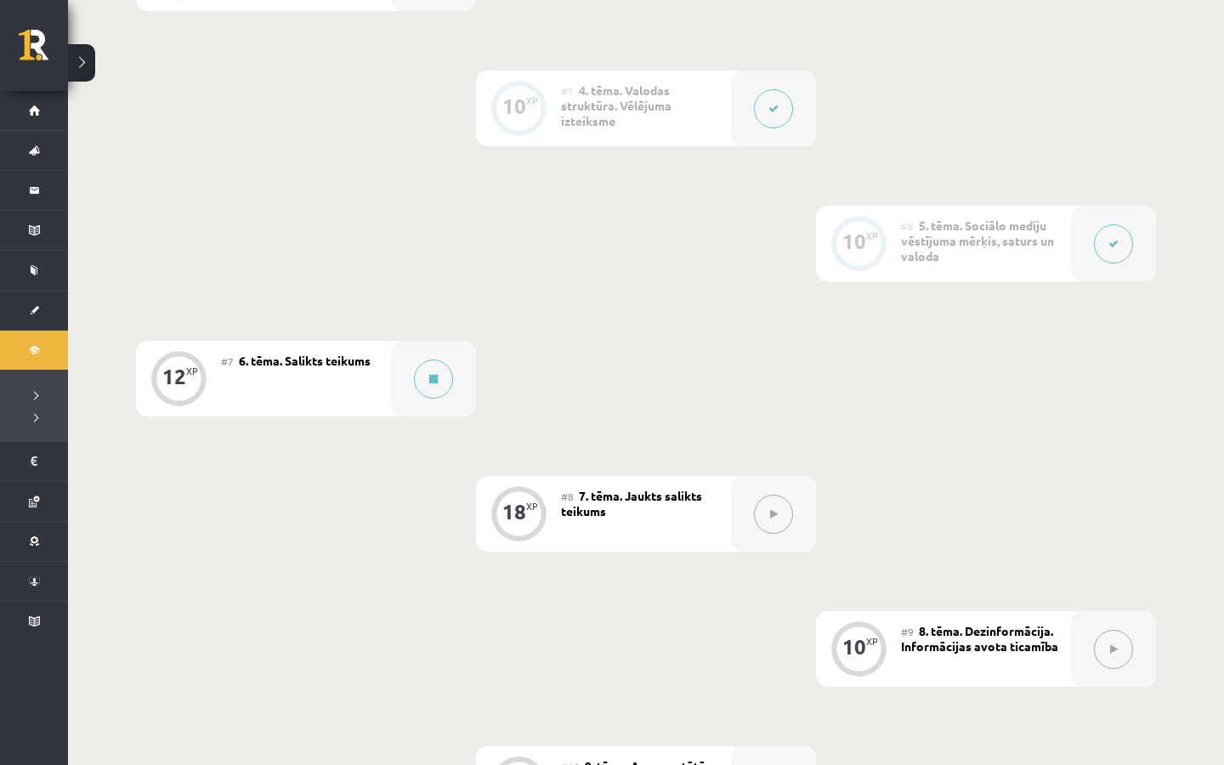
scroll to position [917, 0]
